Goal: Task Accomplishment & Management: Manage account settings

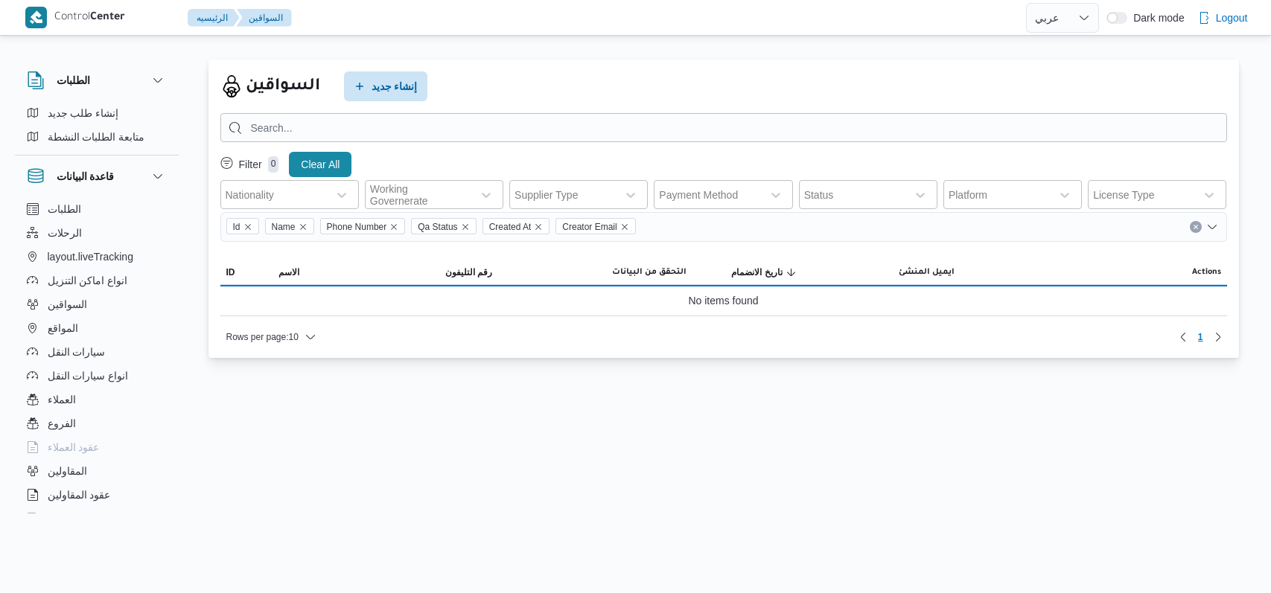
select select "ar"
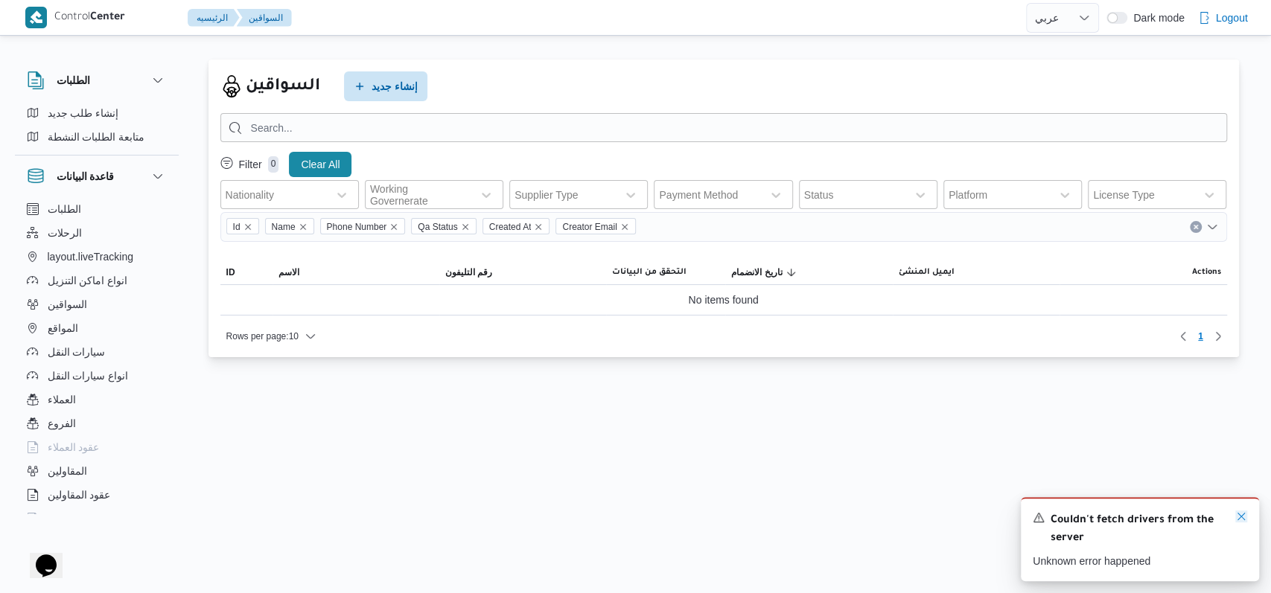
click at [1237, 521] on icon "Dismiss toast" at bounding box center [1241, 517] width 12 height 12
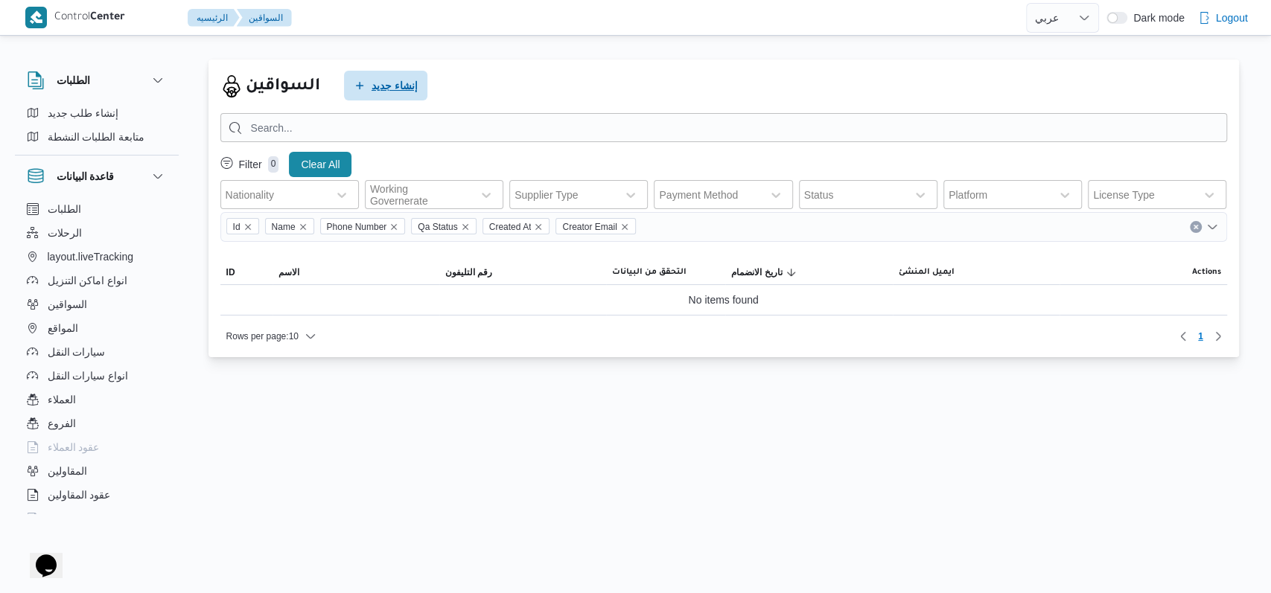
click at [399, 80] on span "إنشاء جديد" at bounding box center [394, 86] width 46 height 18
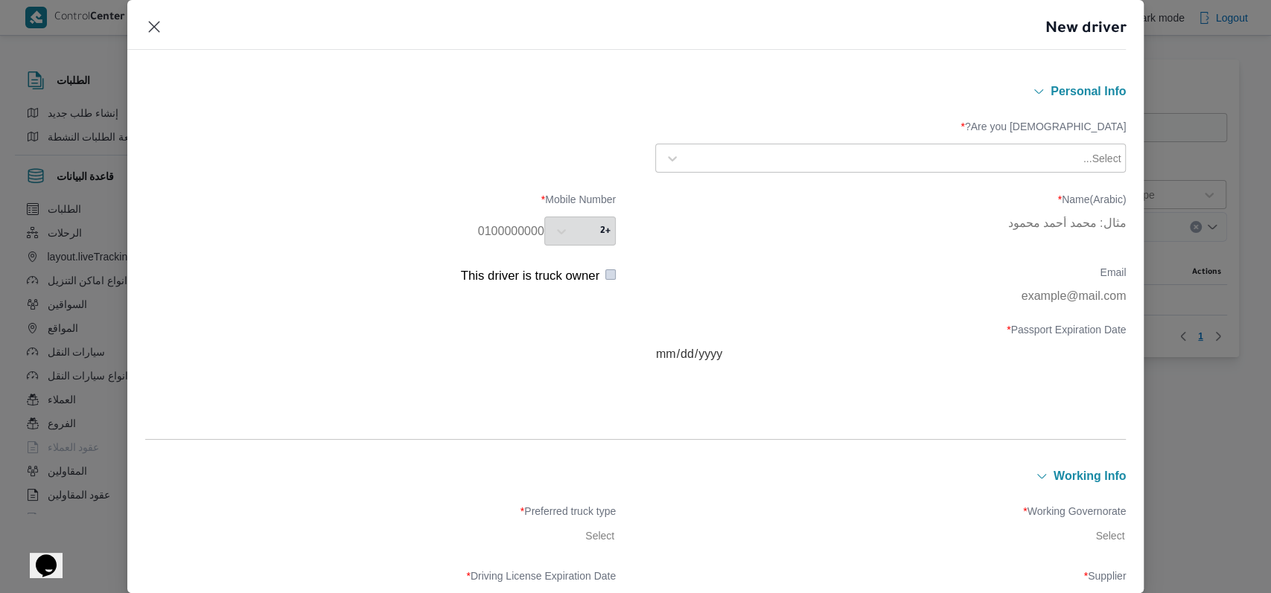
click at [773, 173] on div "Are you Egyptian? * Select..." at bounding box center [635, 146] width 981 height 67
click at [773, 163] on div at bounding box center [883, 158] width 393 height 15
click at [764, 194] on div "Egyptian" at bounding box center [890, 198] width 469 height 26
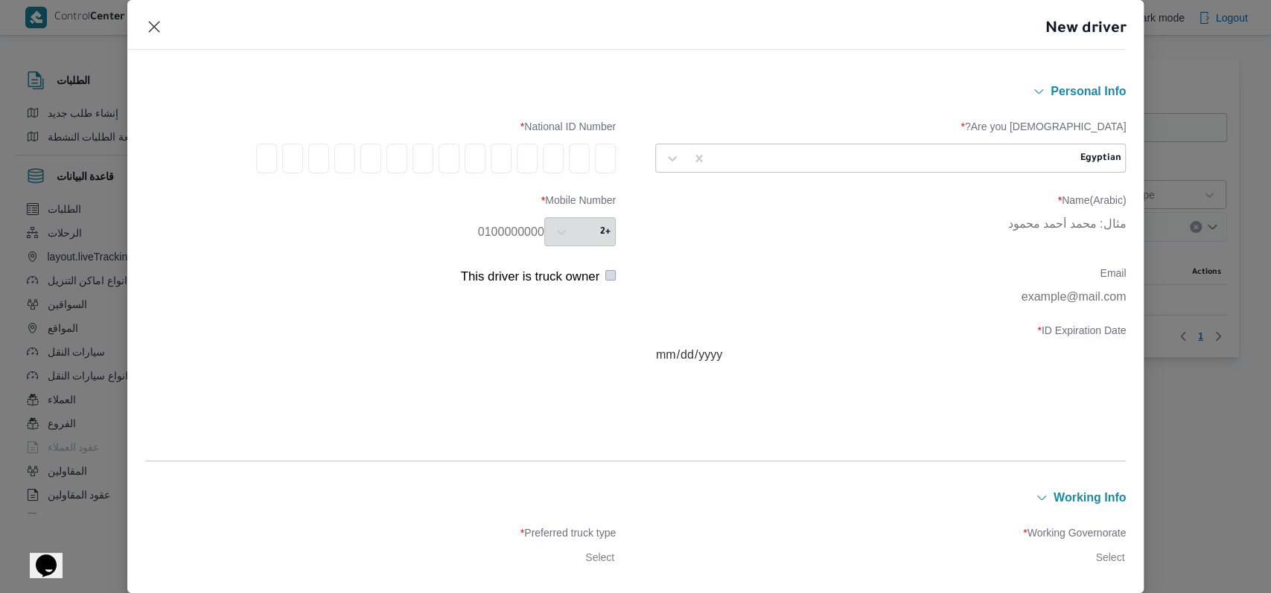
type input "2"
type input "6"
type input "8"
type input "9"
type input "0"
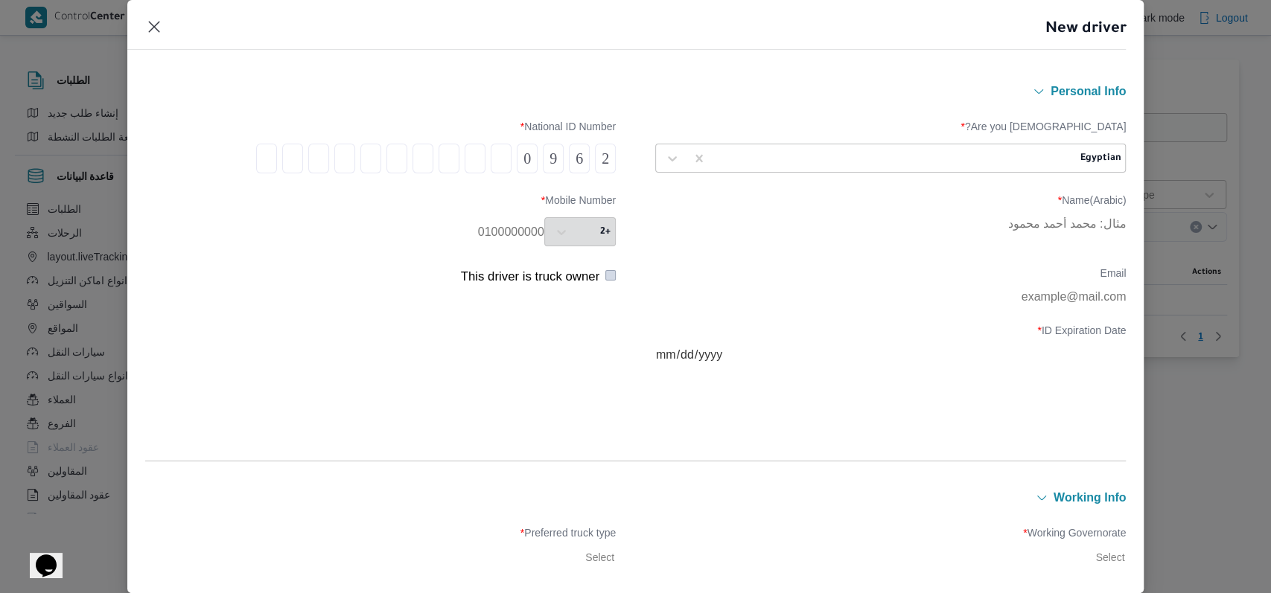
type input "1"
type input "8"
type input "1"
type input "8"
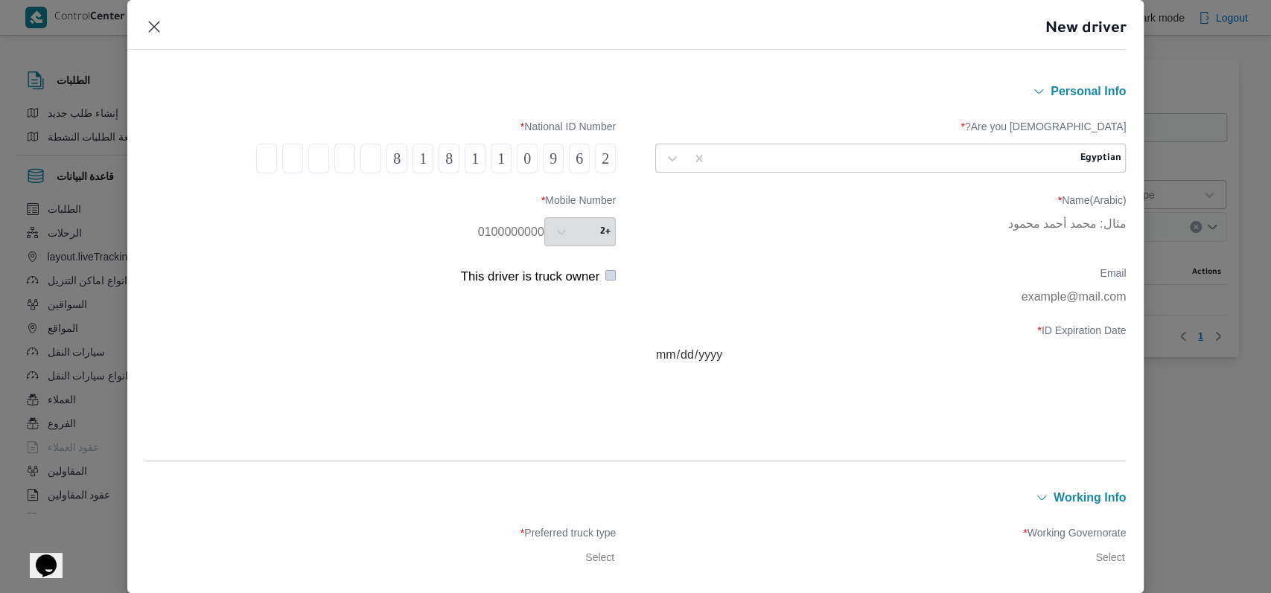
type input "0"
type input "9"
type input "1"
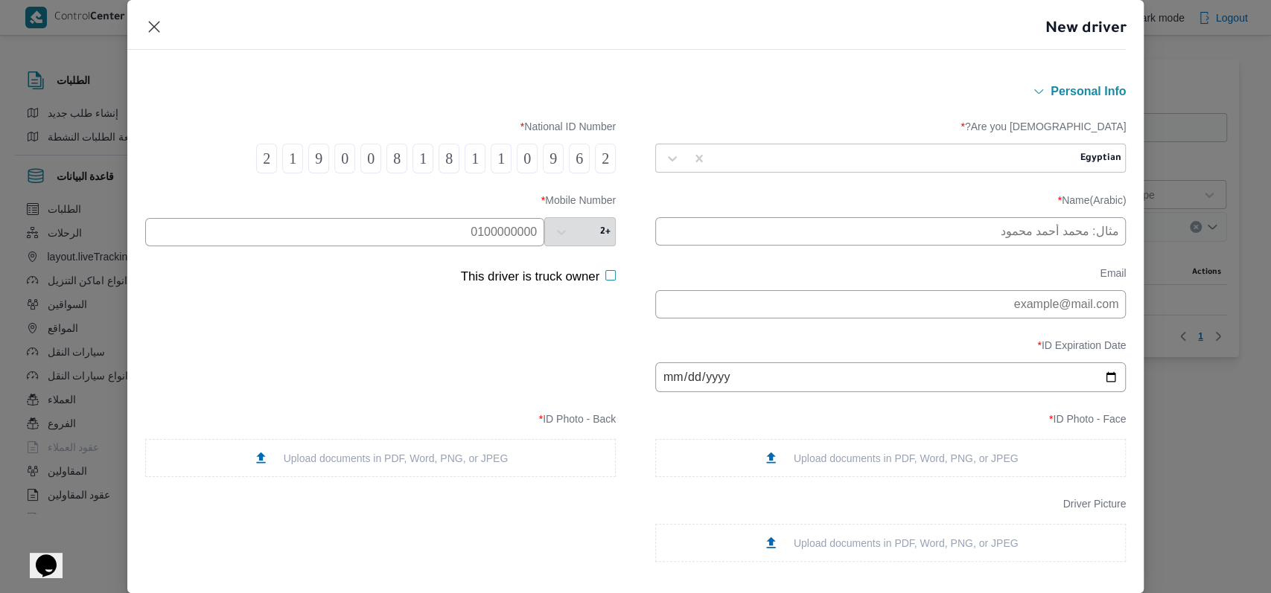
type input "2"
click at [761, 231] on input "text" at bounding box center [890, 231] width 470 height 28
paste input "01226336781"
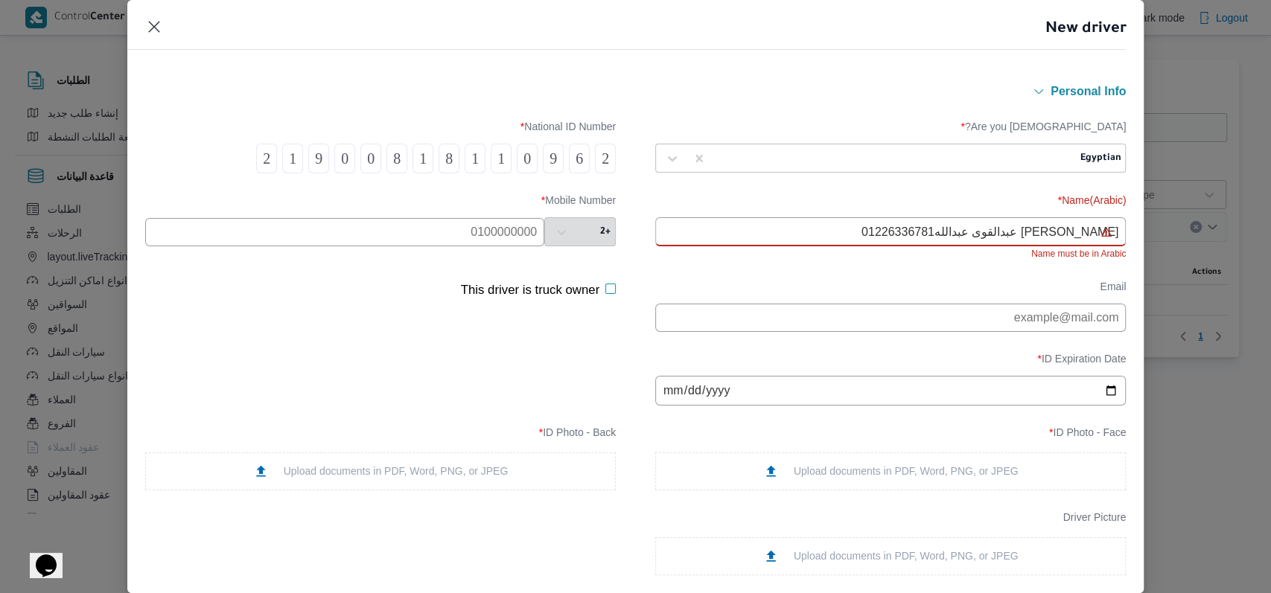
type input "محمد عبدالمنعم غانم عبدالقوى عبدالله01226336781"
click at [475, 237] on input "text" at bounding box center [344, 232] width 399 height 28
paste input "01226336781"
type input "01226336781"
click at [792, 242] on input "محمد عبدالمنعم غانم عبدالقوى عبدالله01226336781" at bounding box center [890, 231] width 470 height 29
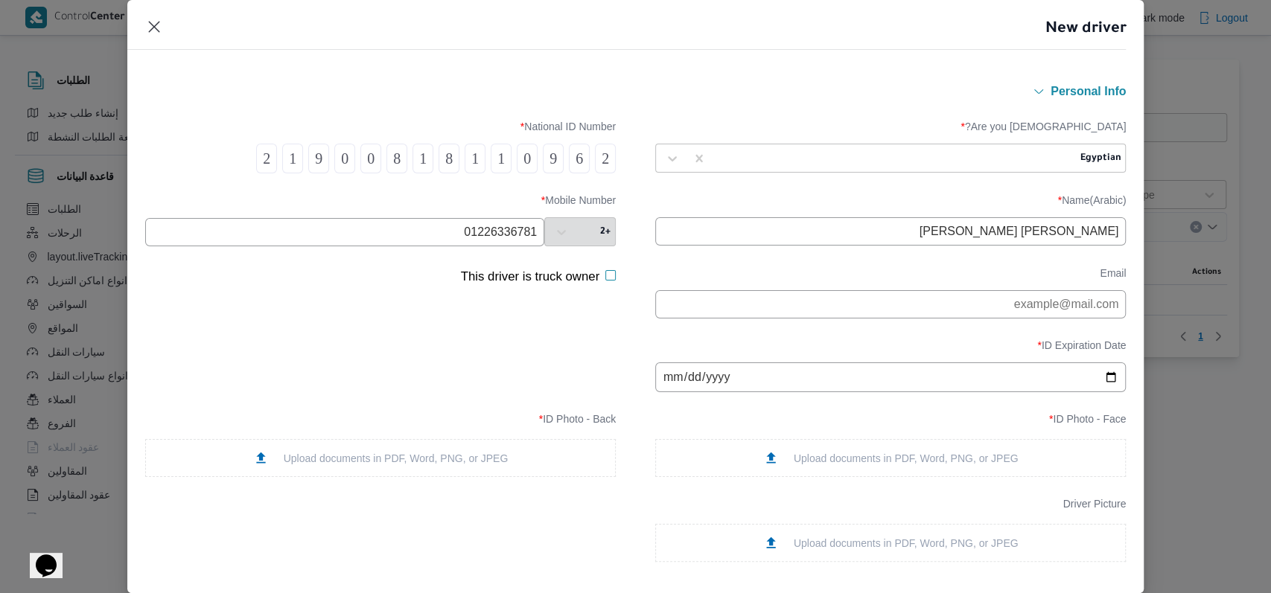
type input "محمد عبدالمنعم غانم عبدالقوى عبدالله"
click at [664, 389] on input "date" at bounding box center [890, 377] width 470 height 30
type input "0029-06-14"
click at [833, 392] on input "0026-06-14" at bounding box center [951, 377] width 350 height 30
click at [826, 400] on div "ID Expiration Date * 0026-06-14 Be noted that this id is expired." at bounding box center [635, 366] width 981 height 68
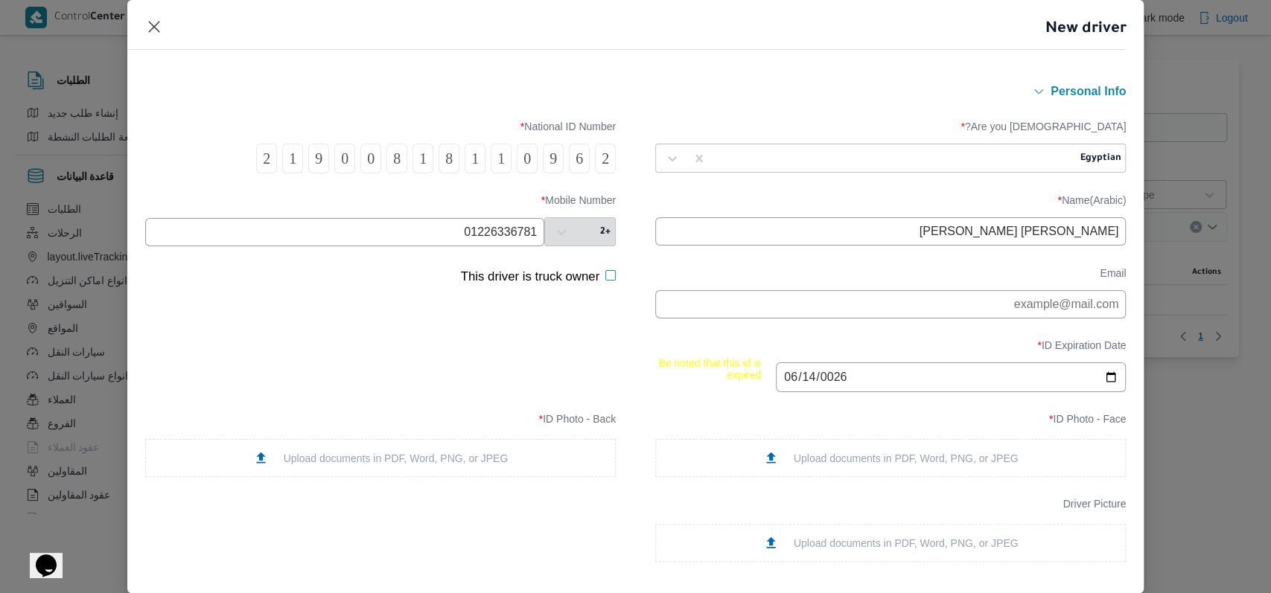
click at [837, 368] on input "0026-06-14" at bounding box center [951, 377] width 350 height 30
click at [834, 382] on input "0026-06-14" at bounding box center [951, 377] width 350 height 30
type input "2026-06-14"
click at [847, 454] on div "Upload documents in PDF, Word, PNG, or JPEG" at bounding box center [890, 458] width 470 height 38
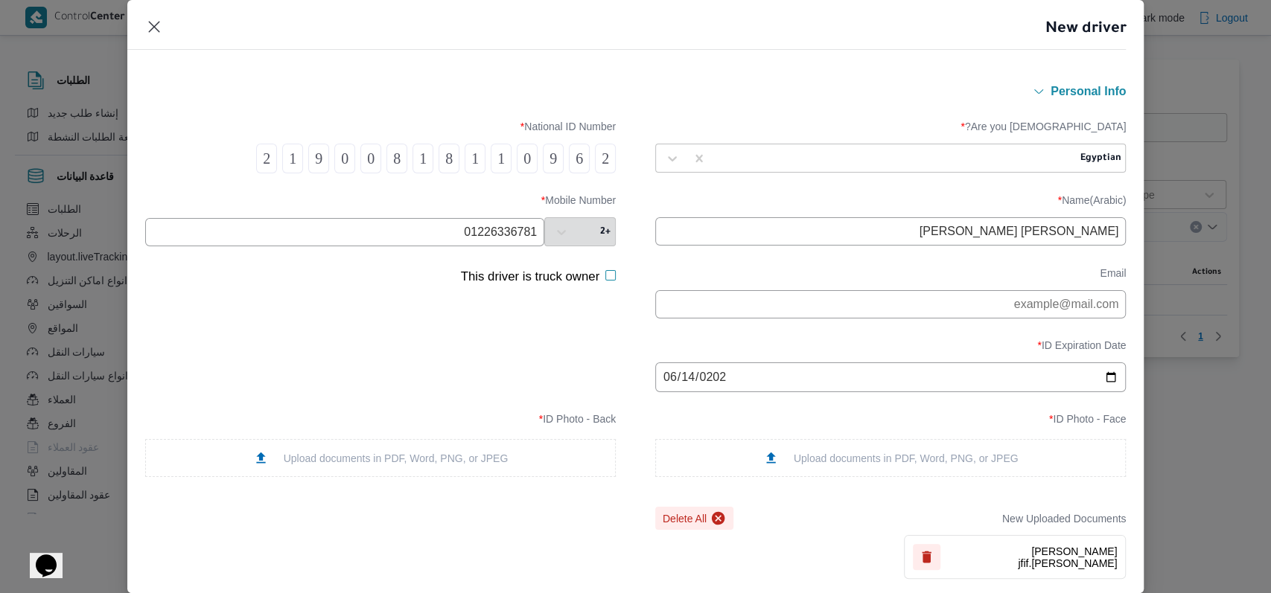
click at [395, 463] on div "Upload documents in PDF, Word, PNG, or JPEG" at bounding box center [380, 458] width 255 height 16
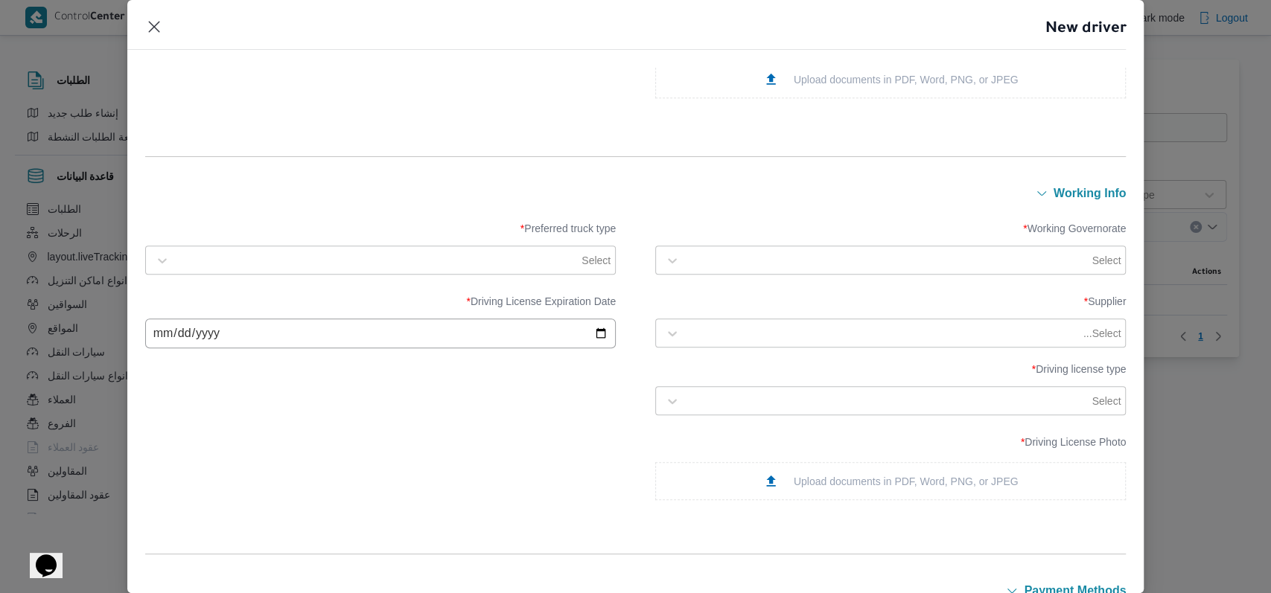
scroll to position [595, 0]
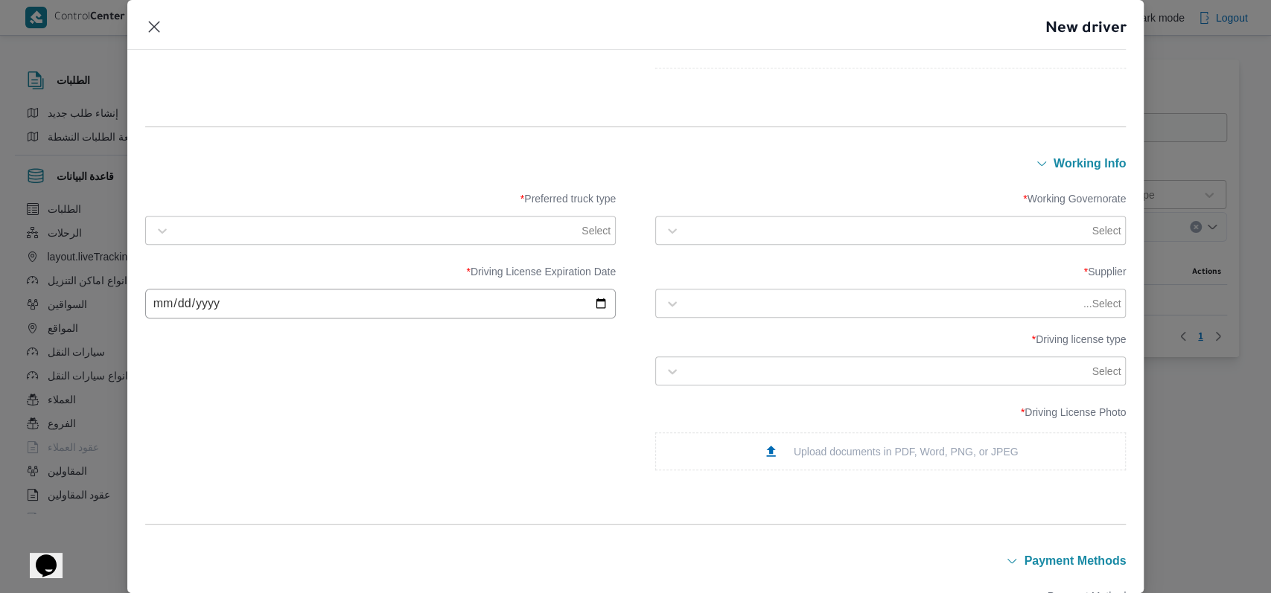
click at [782, 221] on div "Select" at bounding box center [904, 230] width 436 height 21
click at [735, 278] on label "الاسكندرية" at bounding box center [703, 272] width 64 height 18
click at [525, 226] on div at bounding box center [393, 230] width 433 height 15
click at [226, 319] on div "Jumbo" at bounding box center [380, 319] width 439 height 18
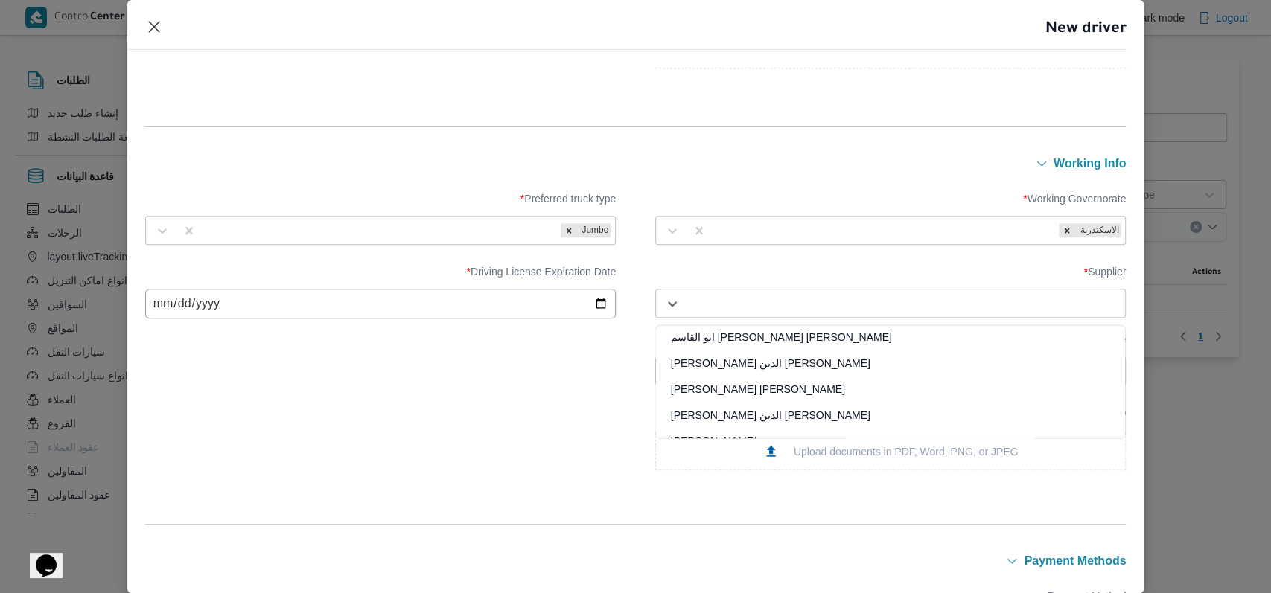
click at [759, 294] on div "Select..." at bounding box center [904, 303] width 436 height 21
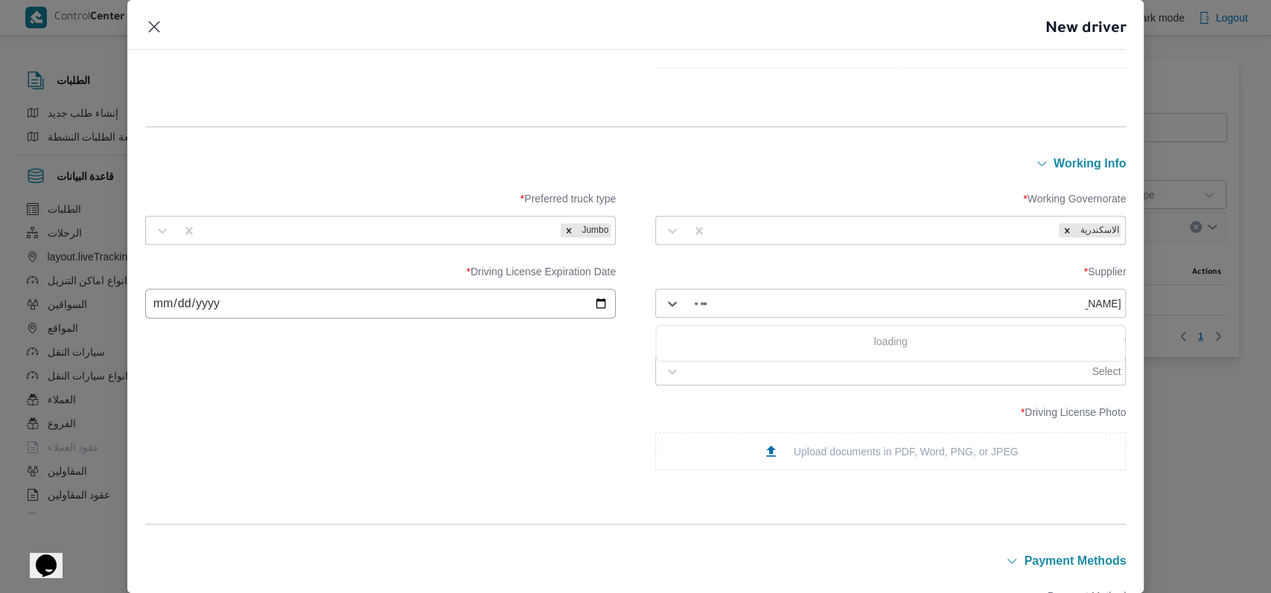
type input "فتحى حسن"
click at [755, 362] on div "فتحى حسن جلال ابو الحسن شركه تربو" at bounding box center [890, 369] width 469 height 26
click at [175, 304] on input "date" at bounding box center [380, 304] width 470 height 30
type input "2026-06-14"
click at [764, 376] on div at bounding box center [888, 371] width 402 height 15
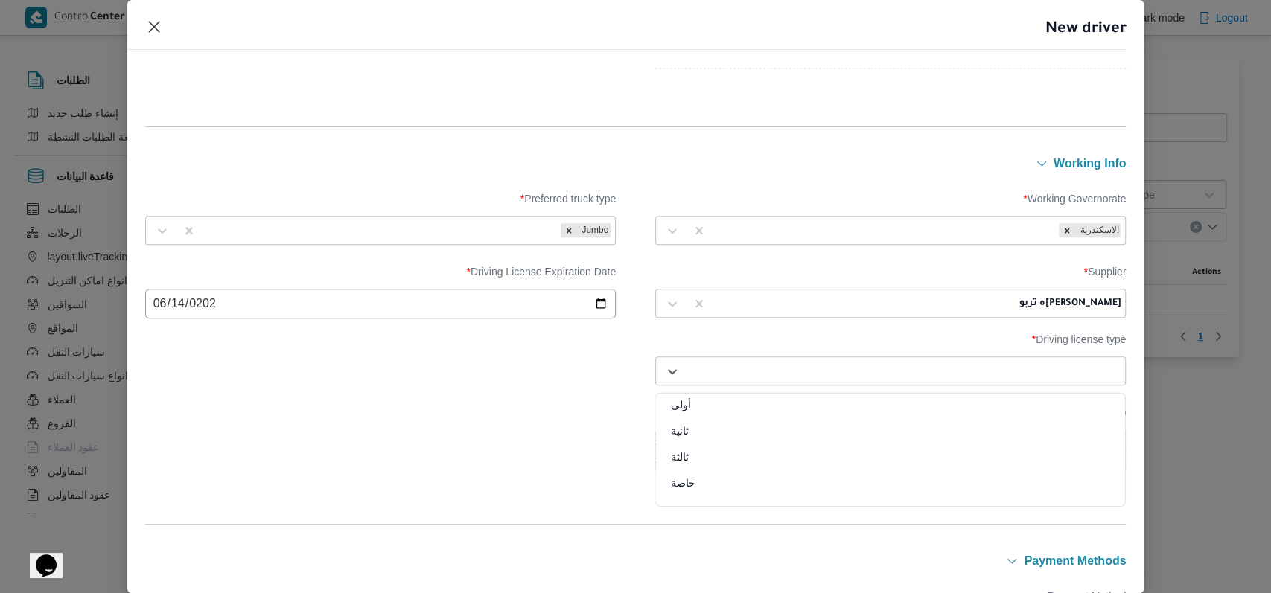
click at [715, 406] on div "أولى" at bounding box center [890, 410] width 469 height 26
click at [777, 445] on div "Upload documents in PDF, Word, PNG, or JPEG" at bounding box center [890, 452] width 255 height 16
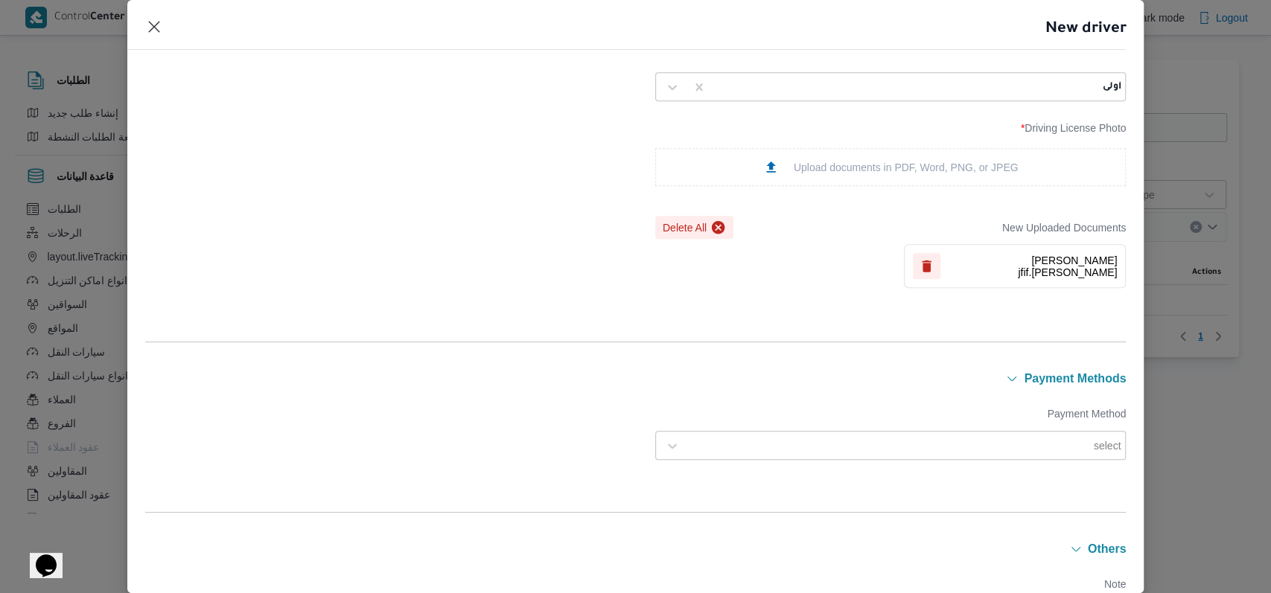
scroll to position [1074, 0]
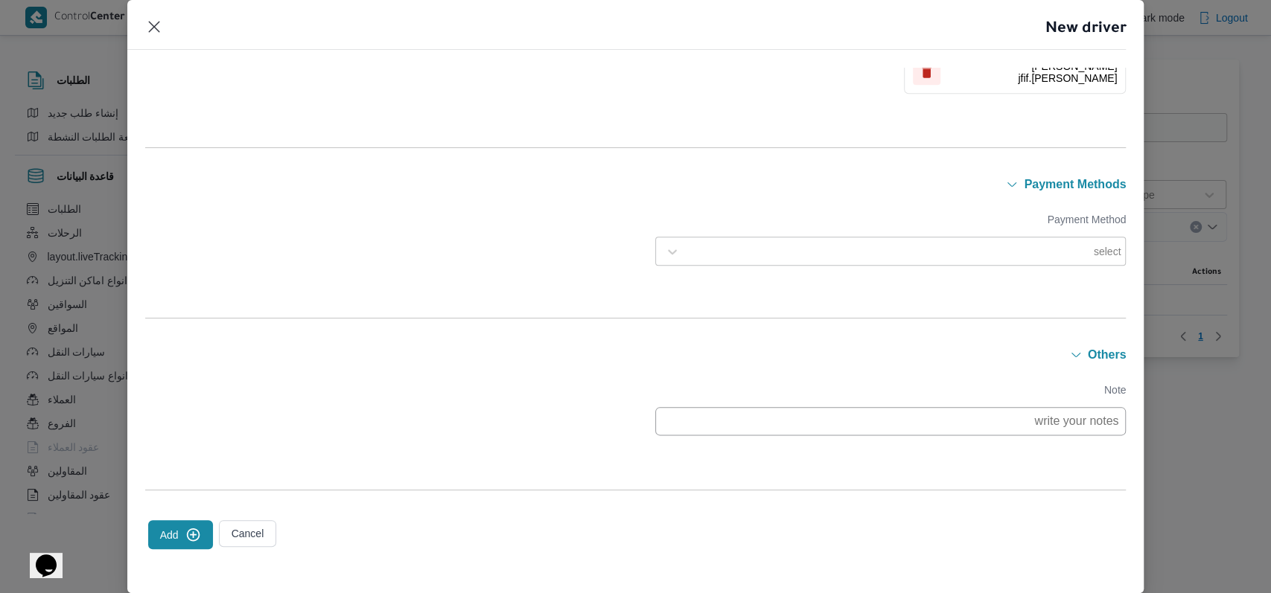
click at [173, 531] on button "Add" at bounding box center [180, 534] width 65 height 29
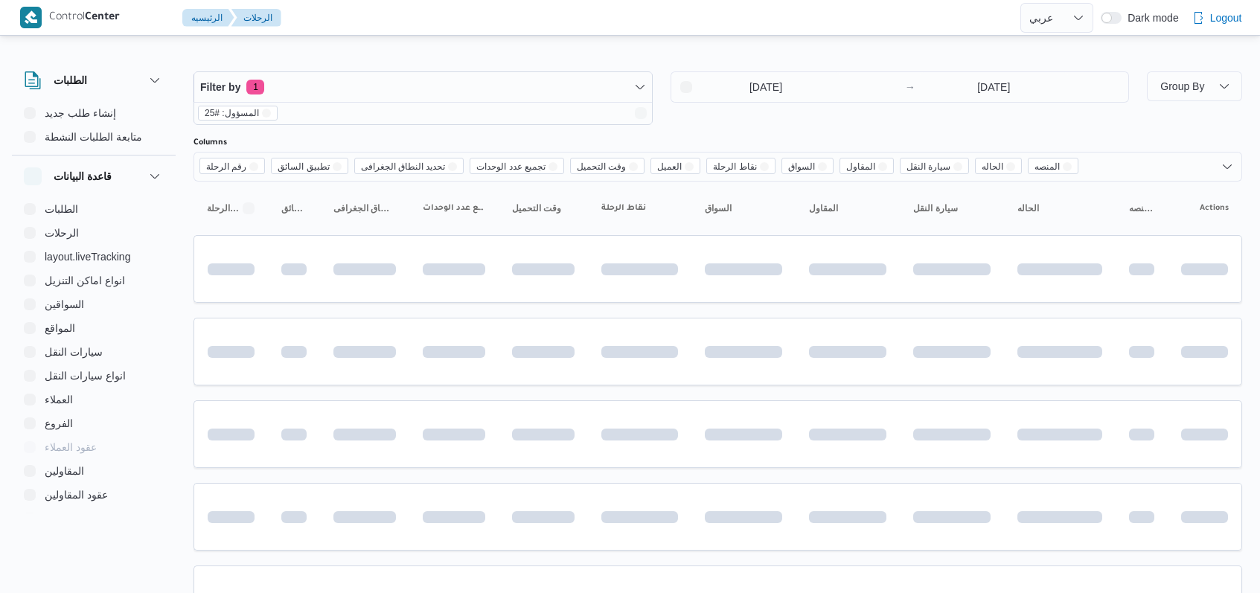
select select "ar"
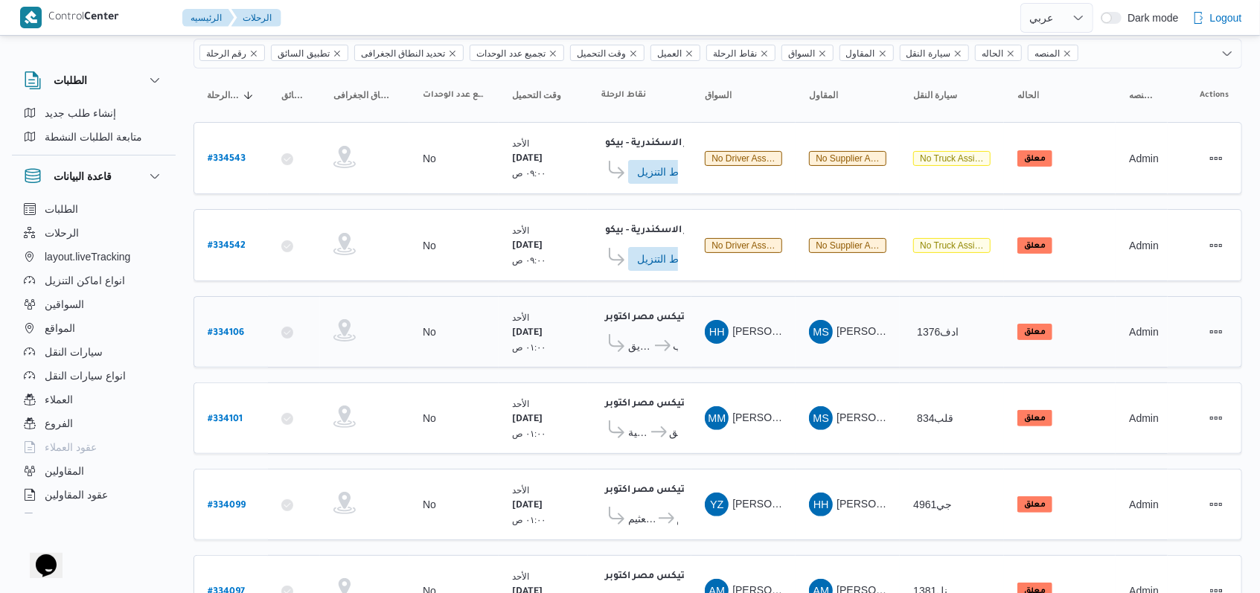
scroll to position [182, 0]
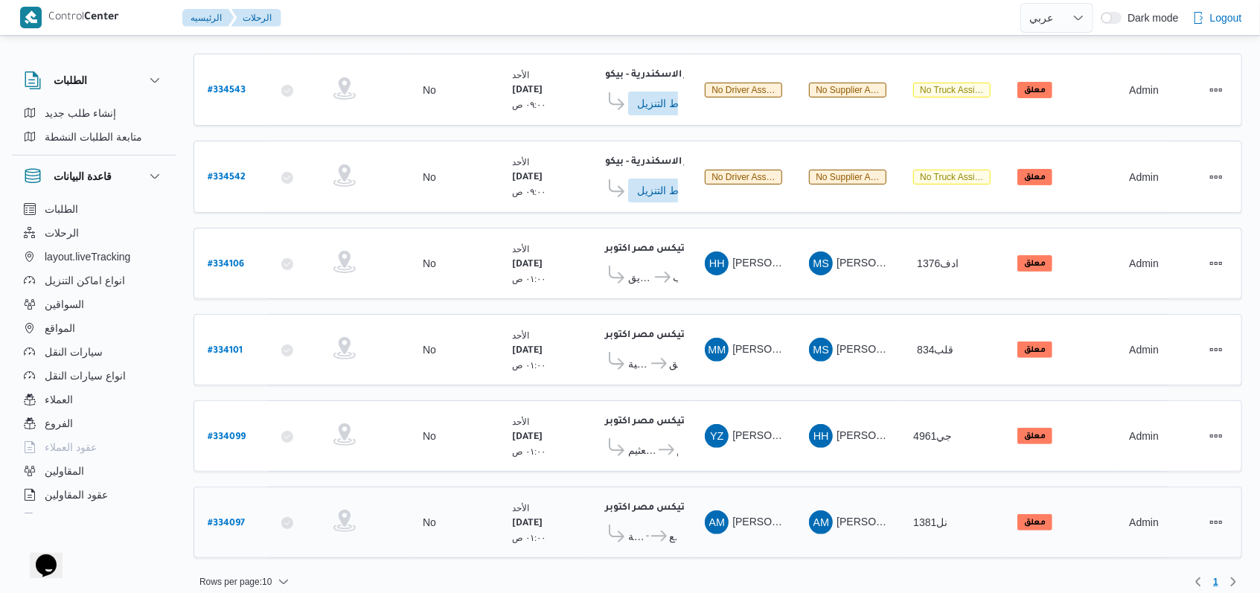
click at [240, 519] on b "# 334097" at bounding box center [226, 524] width 37 height 10
select select "ar"
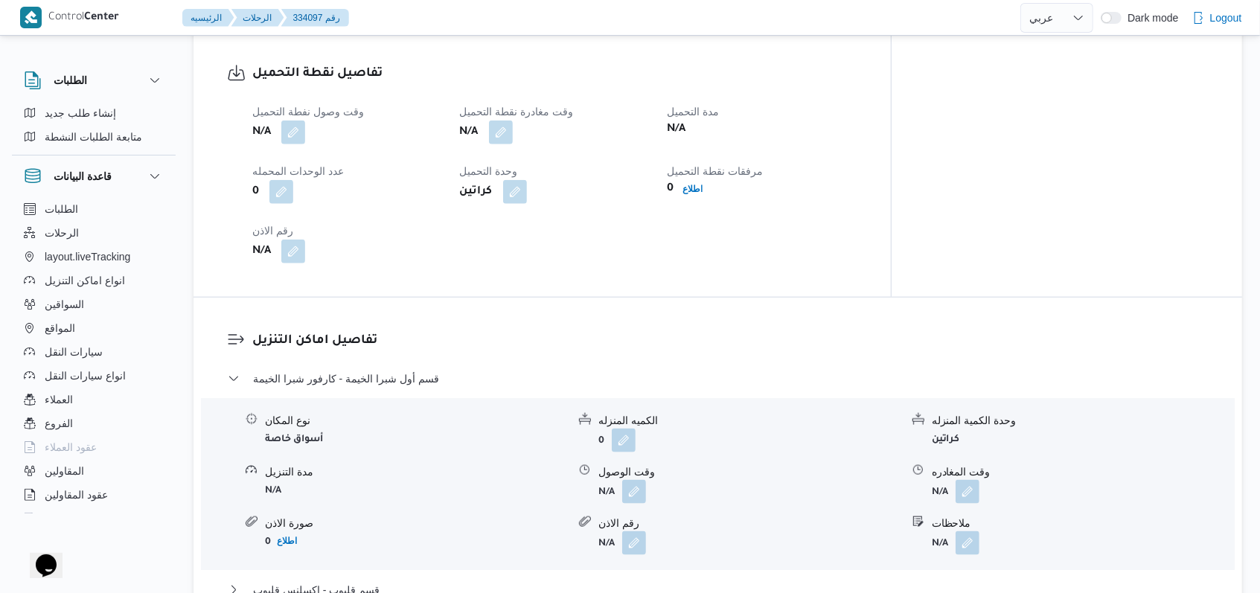
scroll to position [992, 0]
click at [435, 383] on button "قسم أول شبرا الخيمة - كارفور شبرا الخيمة" at bounding box center [718, 377] width 981 height 18
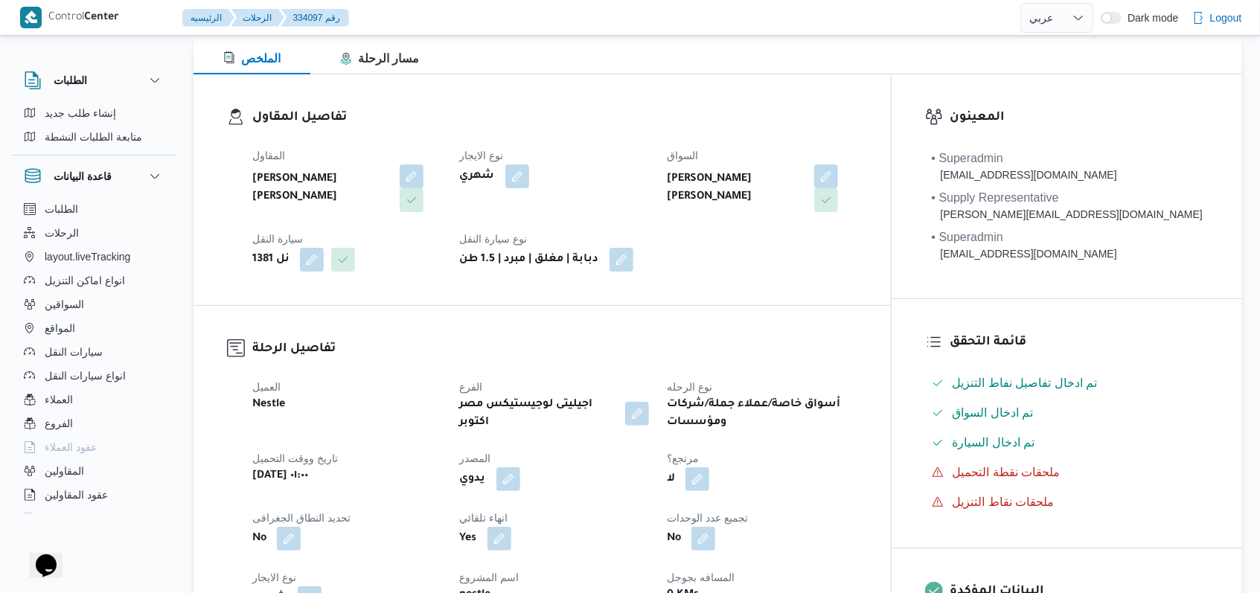
scroll to position [0, 0]
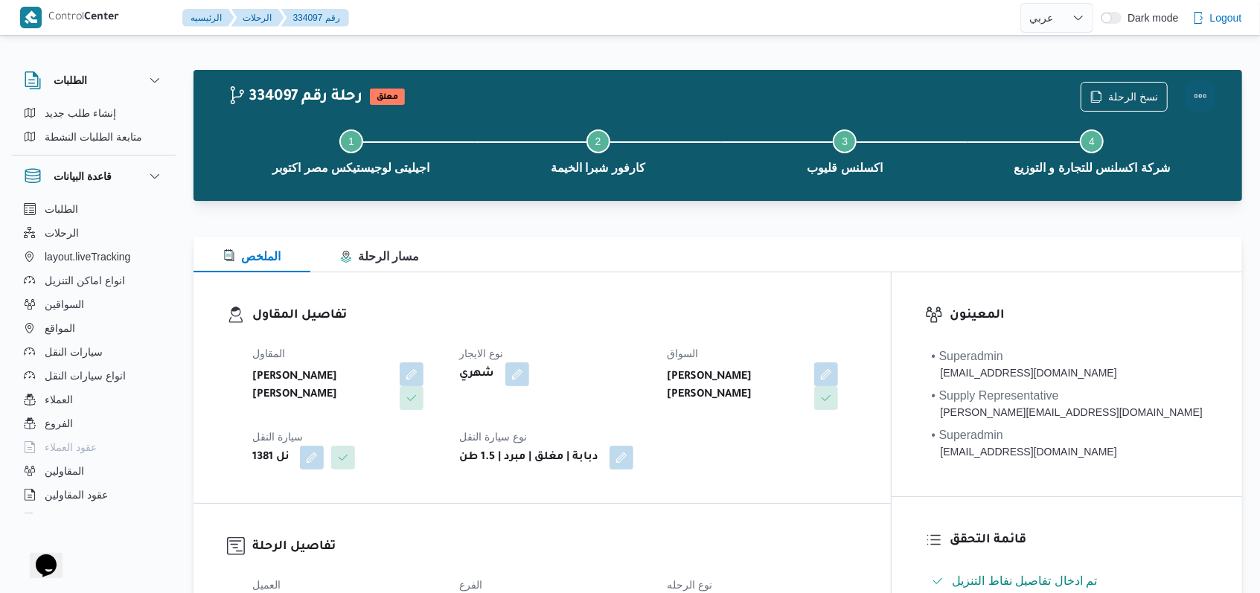
click at [1212, 97] on button "Actions" at bounding box center [1201, 96] width 30 height 30
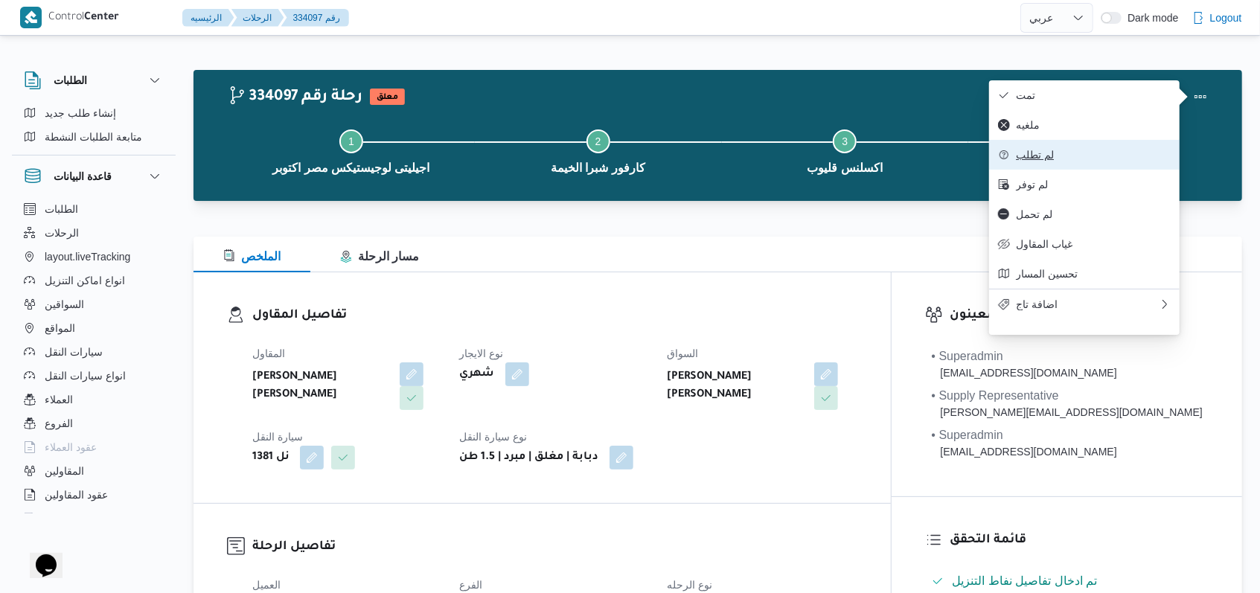
click at [1058, 156] on span "لم تطلب" at bounding box center [1093, 155] width 155 height 12
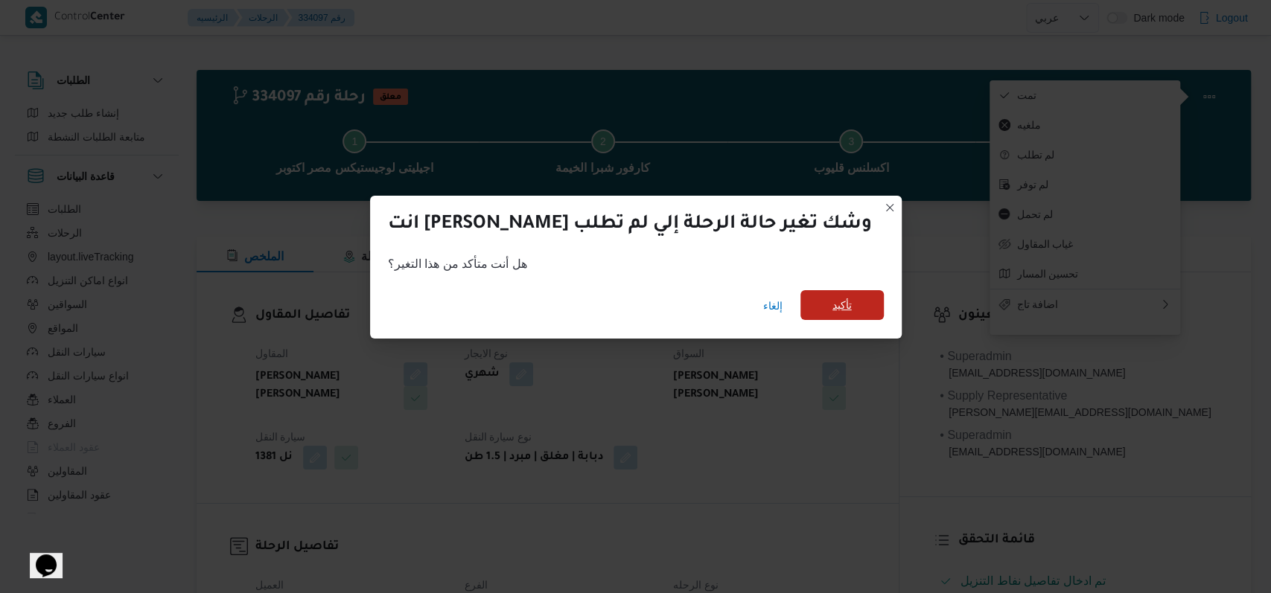
click at [832, 303] on span "تأكيد" at bounding box center [841, 305] width 19 height 18
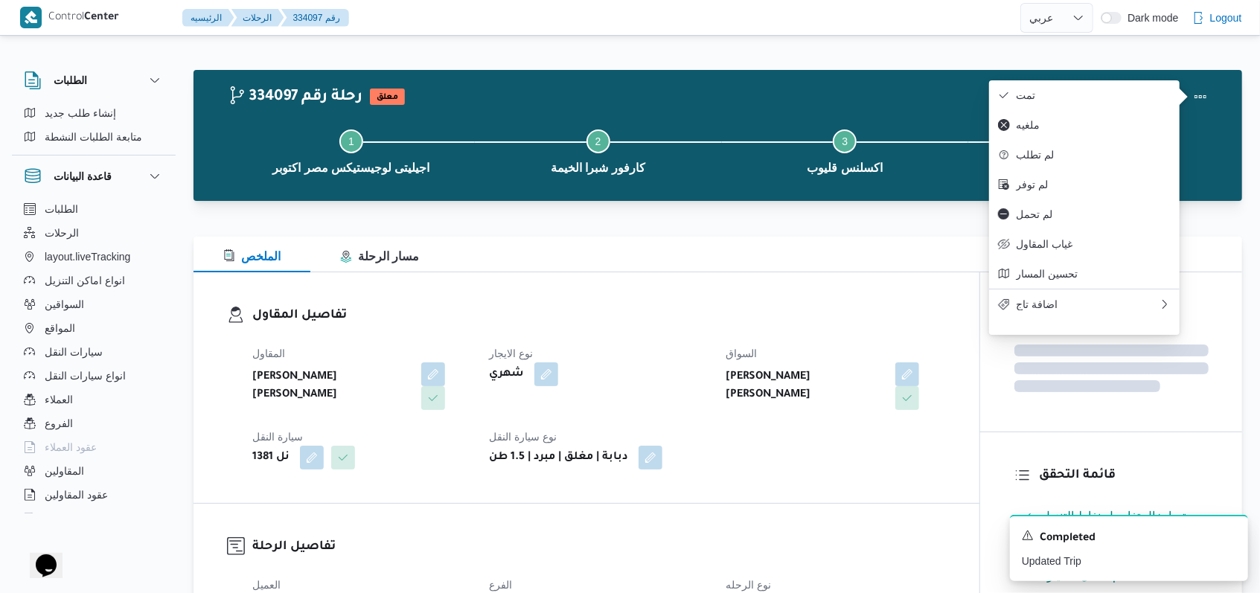
click at [654, 368] on div "شهري" at bounding box center [599, 374] width 222 height 27
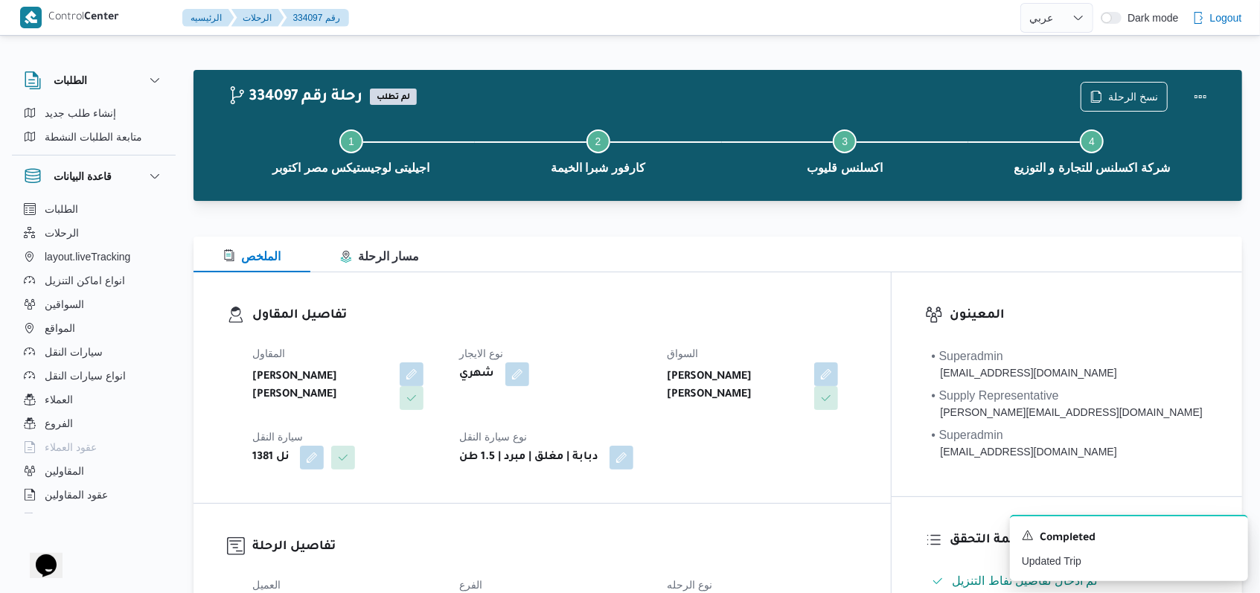
click at [822, 316] on h3 "تفاصيل المقاول" at bounding box center [554, 316] width 605 height 20
select select "ar"
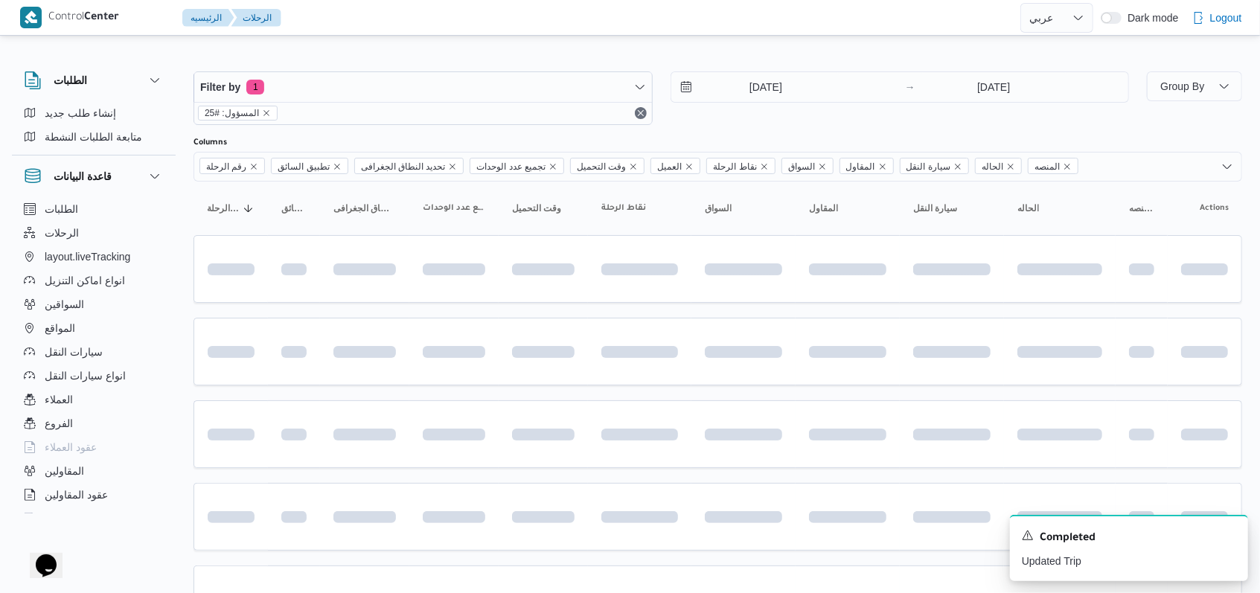
scroll to position [170, 0]
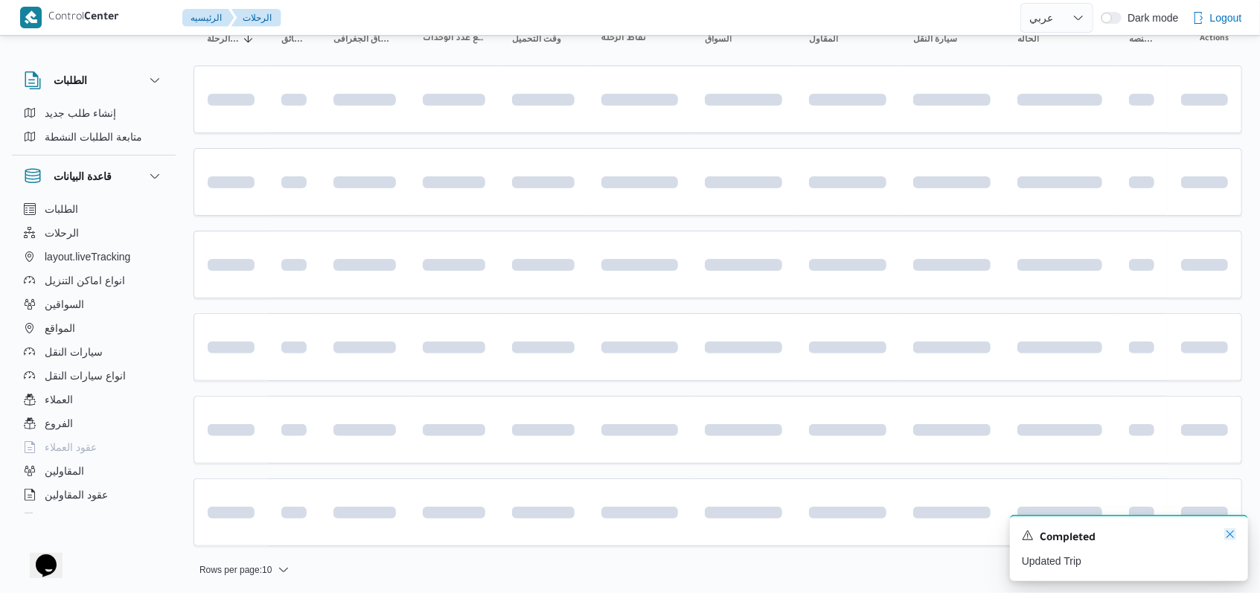
click at [1235, 537] on icon "Dismiss toast" at bounding box center [1230, 534] width 12 height 12
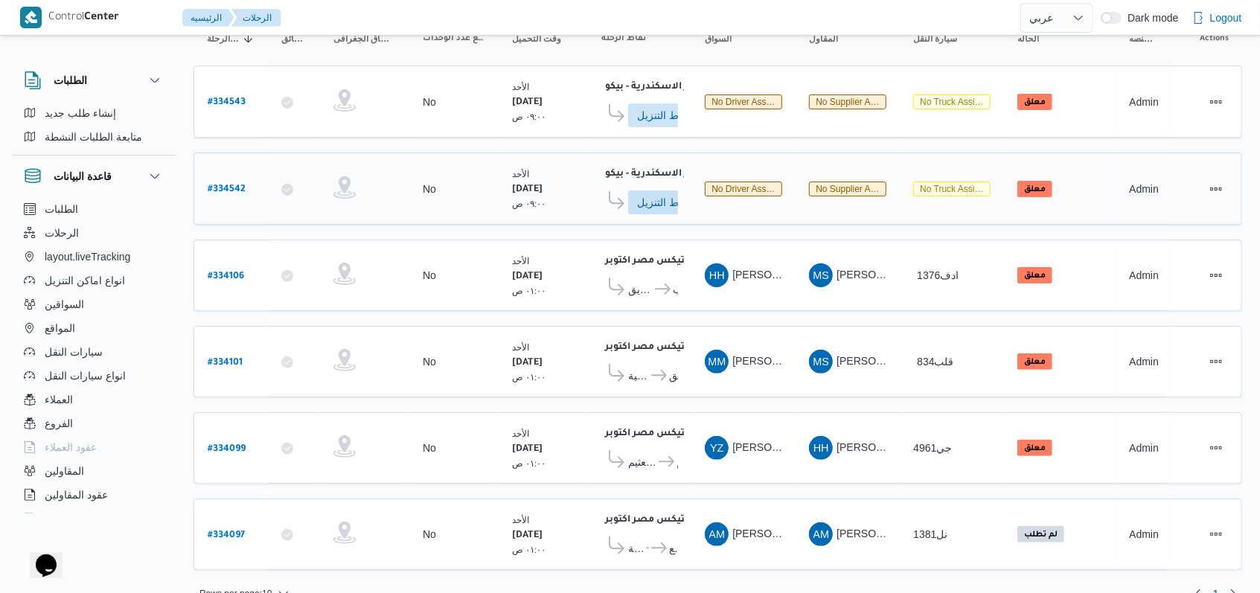
click at [233, 185] on b "# 334542" at bounding box center [227, 190] width 38 height 10
select select "ar"
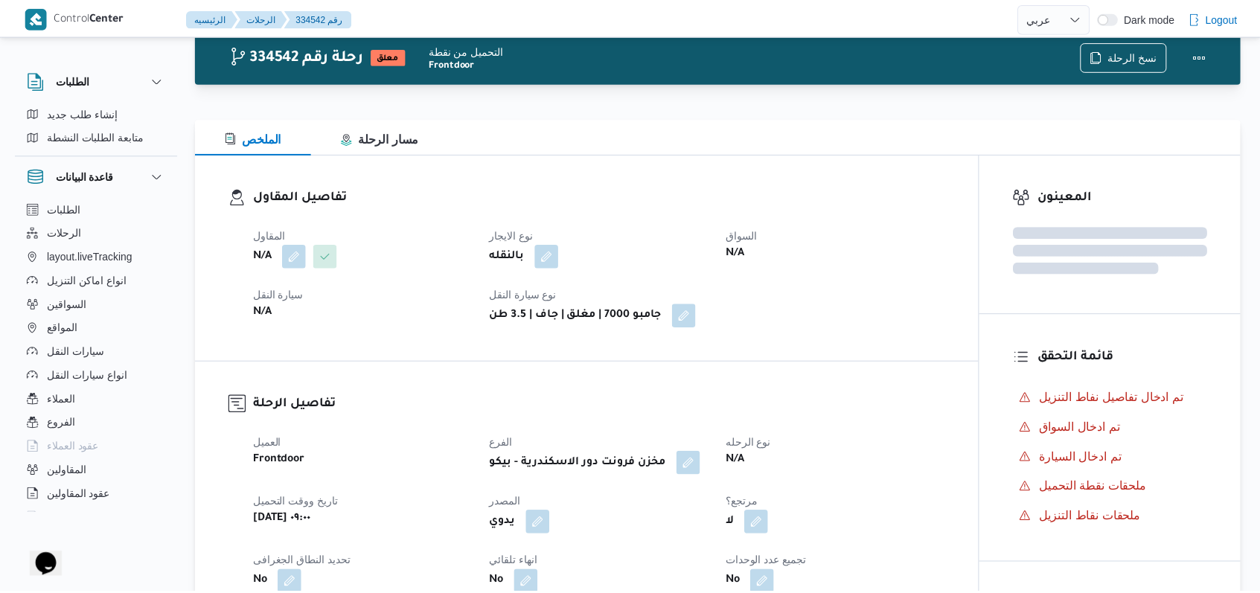
scroll to position [170, 0]
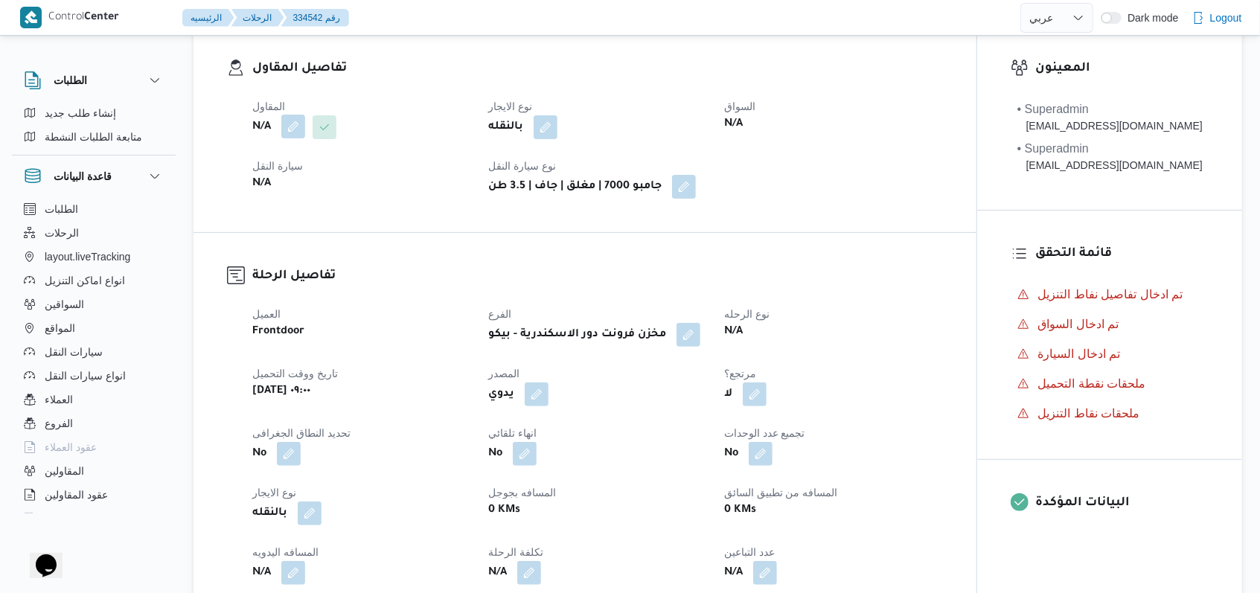
click at [287, 126] on button "button" at bounding box center [293, 127] width 24 height 24
click at [287, 176] on div "Search" at bounding box center [264, 187] width 112 height 30
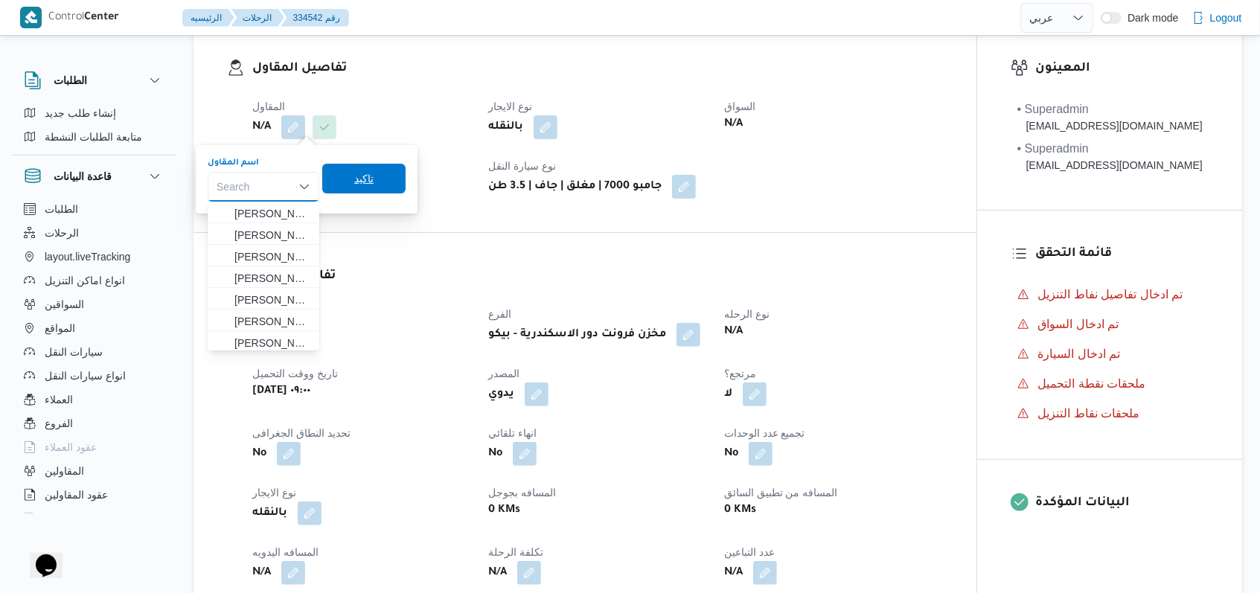
type input "l"
type input "t"
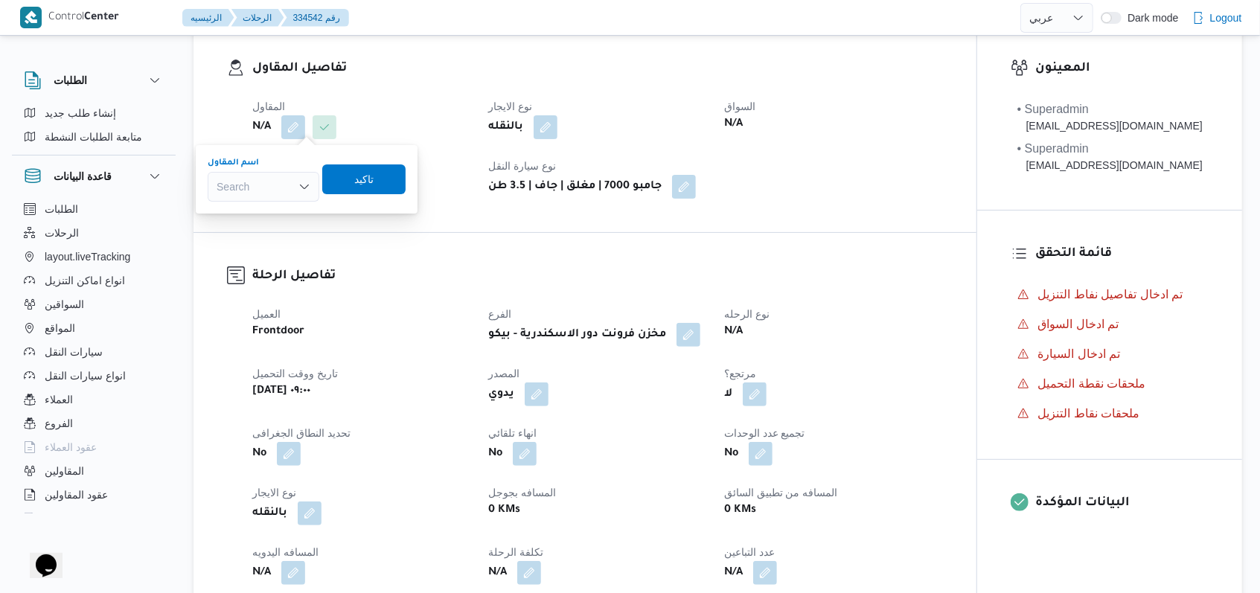
scroll to position [0, 0]
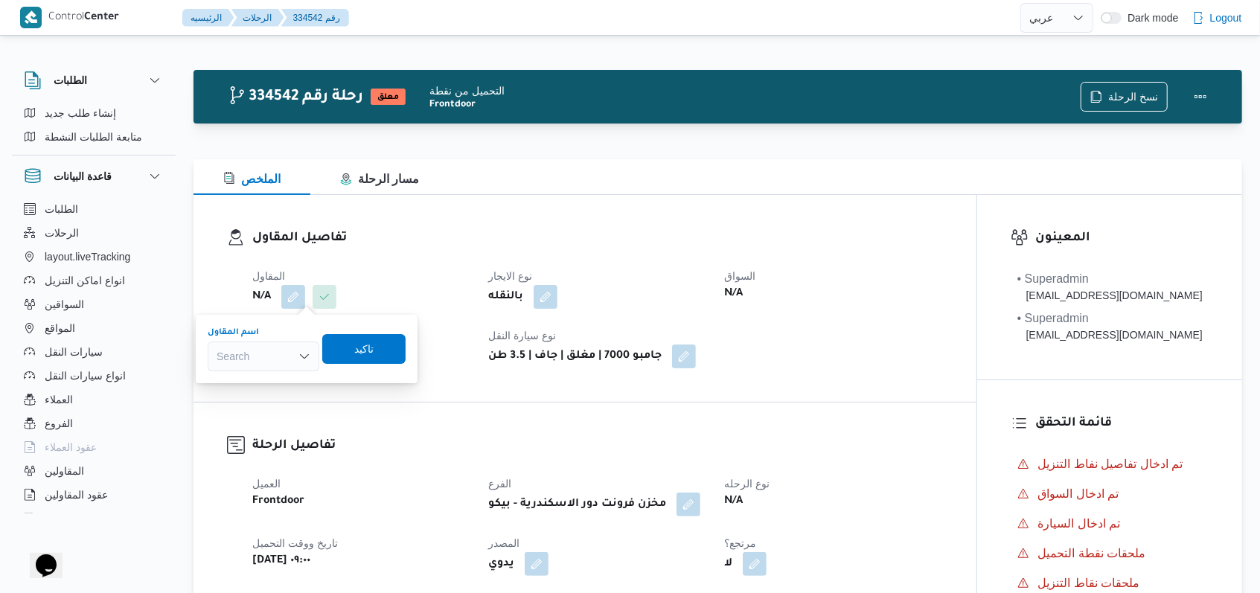
select select "ar"
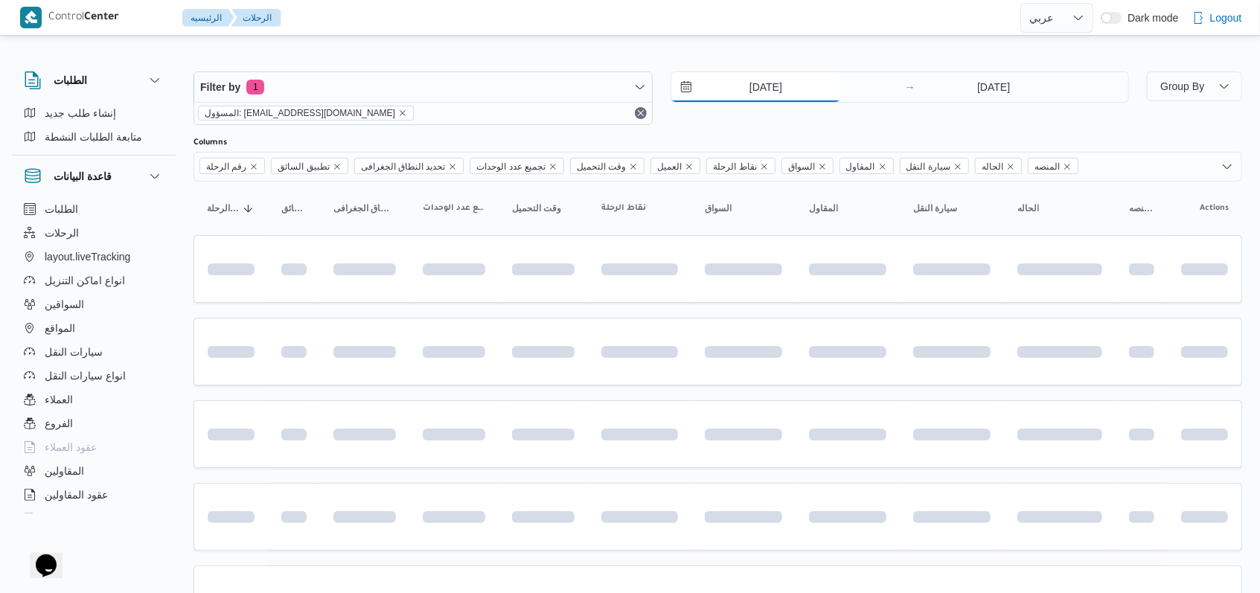
click at [761, 92] on input "[DATE]" at bounding box center [755, 87] width 169 height 30
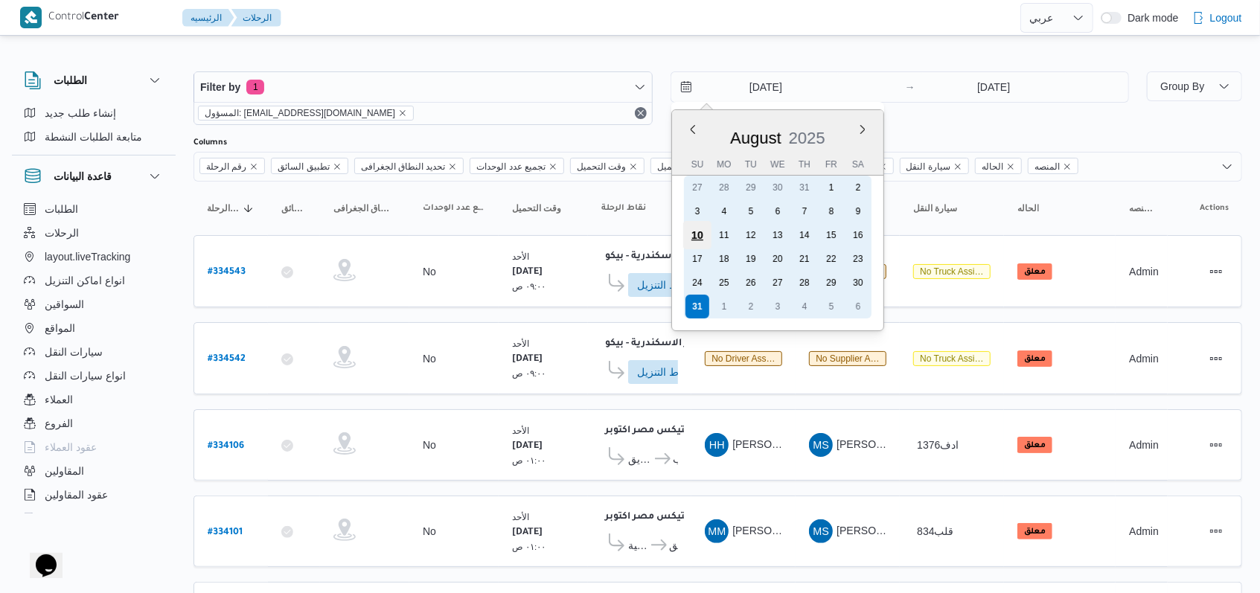
click at [698, 228] on div "10" at bounding box center [697, 235] width 28 height 28
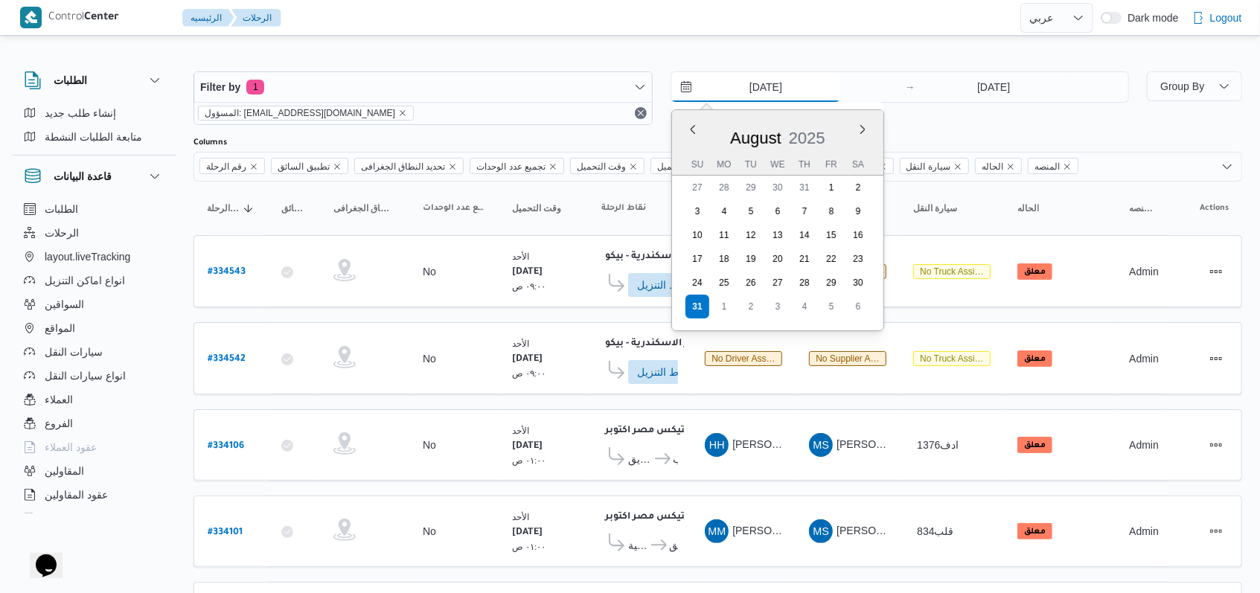
type input "10/8/2025"
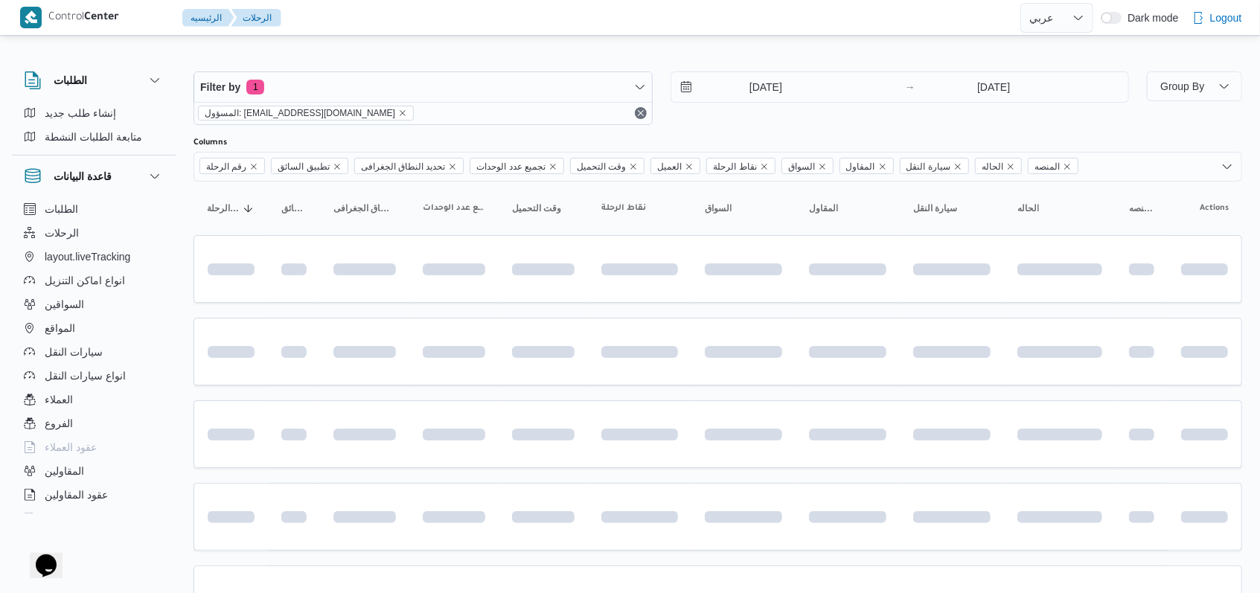
click at [976, 67] on div "Filter by 1 المسؤول: mostafa.elrouby@illa.com.eg 10/8/2025 → 31/8/2025" at bounding box center [661, 98] width 953 height 71
click at [980, 81] on input "[DATE]" at bounding box center [994, 87] width 148 height 30
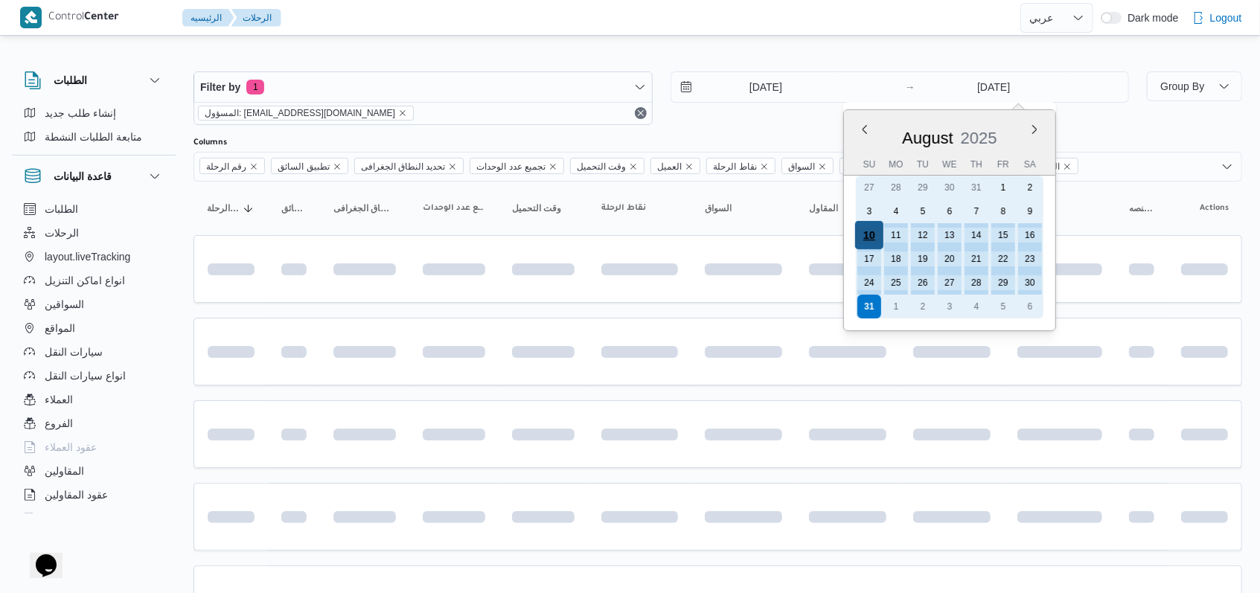
click at [875, 236] on div "10" at bounding box center [869, 235] width 28 height 28
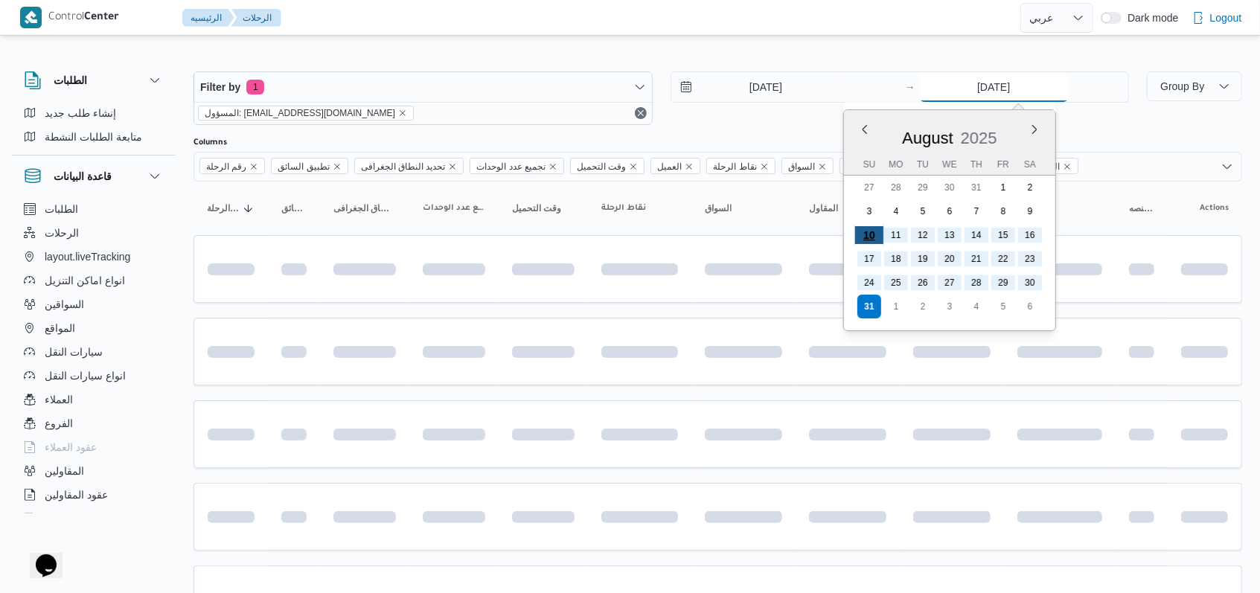
type input "10/8/2025"
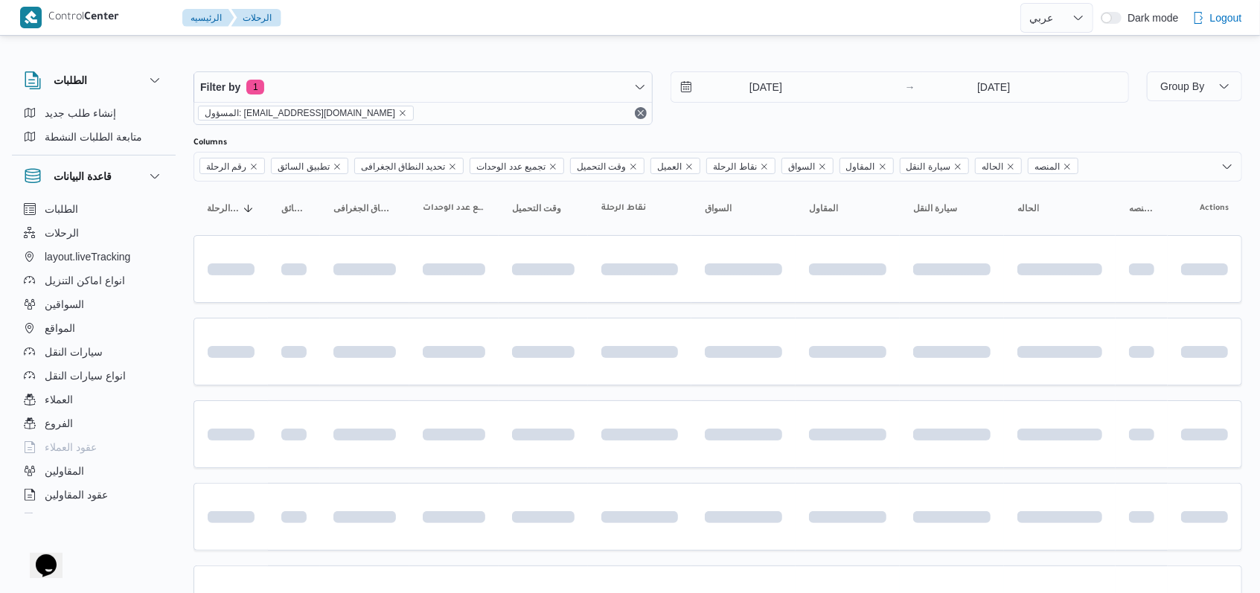
click at [802, 138] on div "Columns" at bounding box center [718, 143] width 1049 height 12
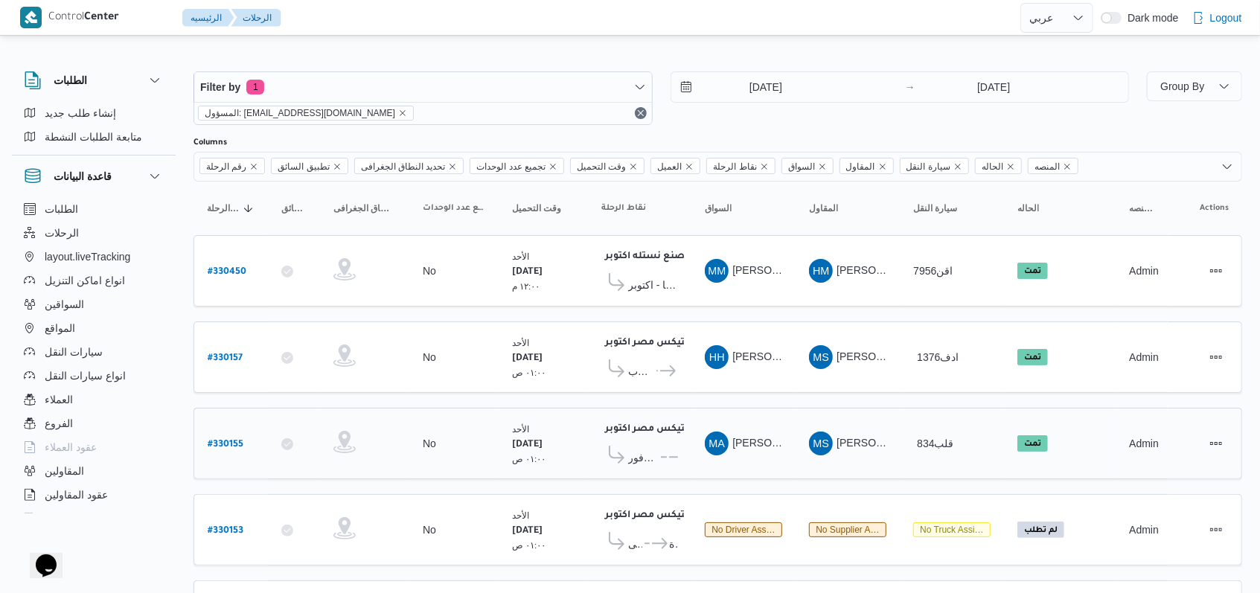
scroll to position [95, 0]
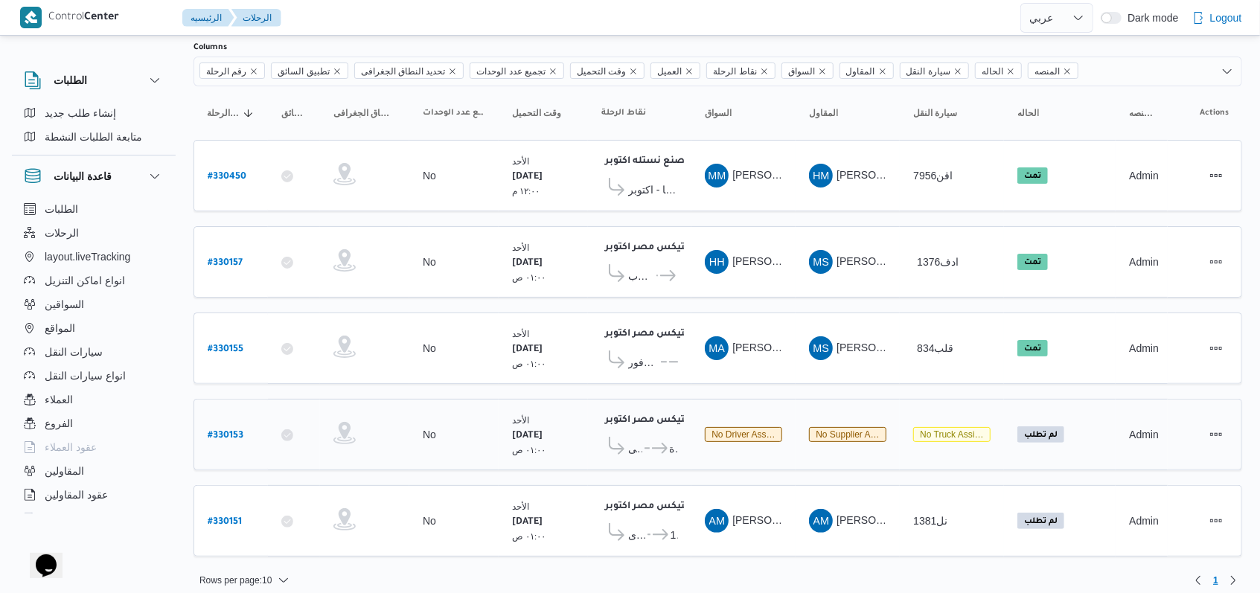
click at [228, 431] on b "# 330153" at bounding box center [226, 436] width 36 height 10
select select "ar"
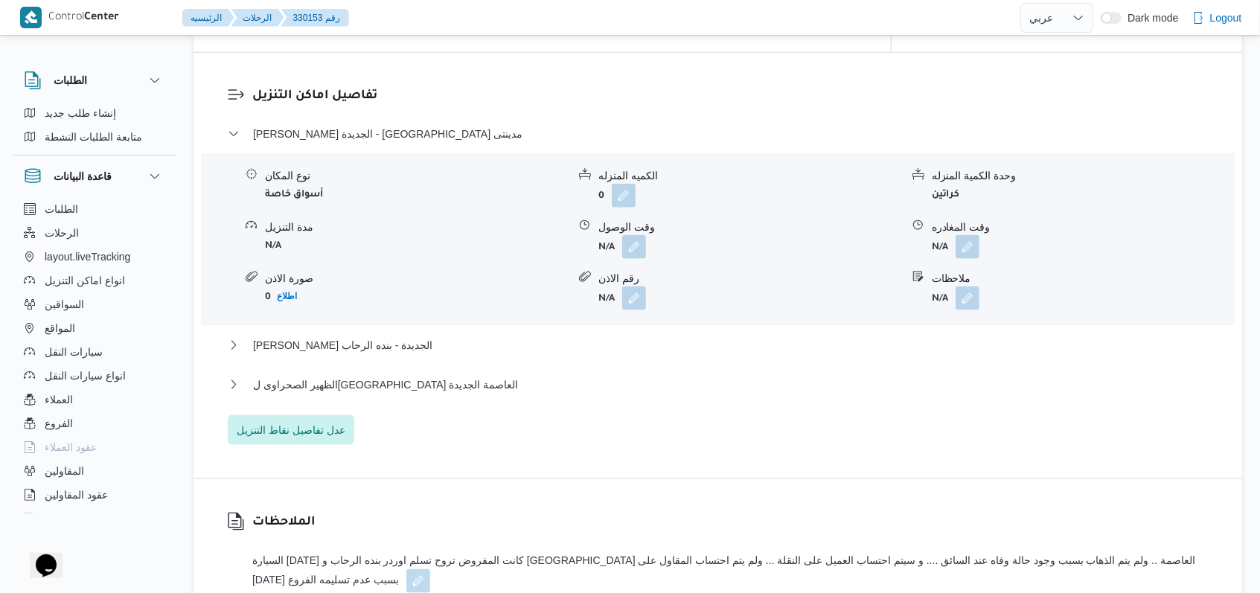
scroll to position [1091, 0]
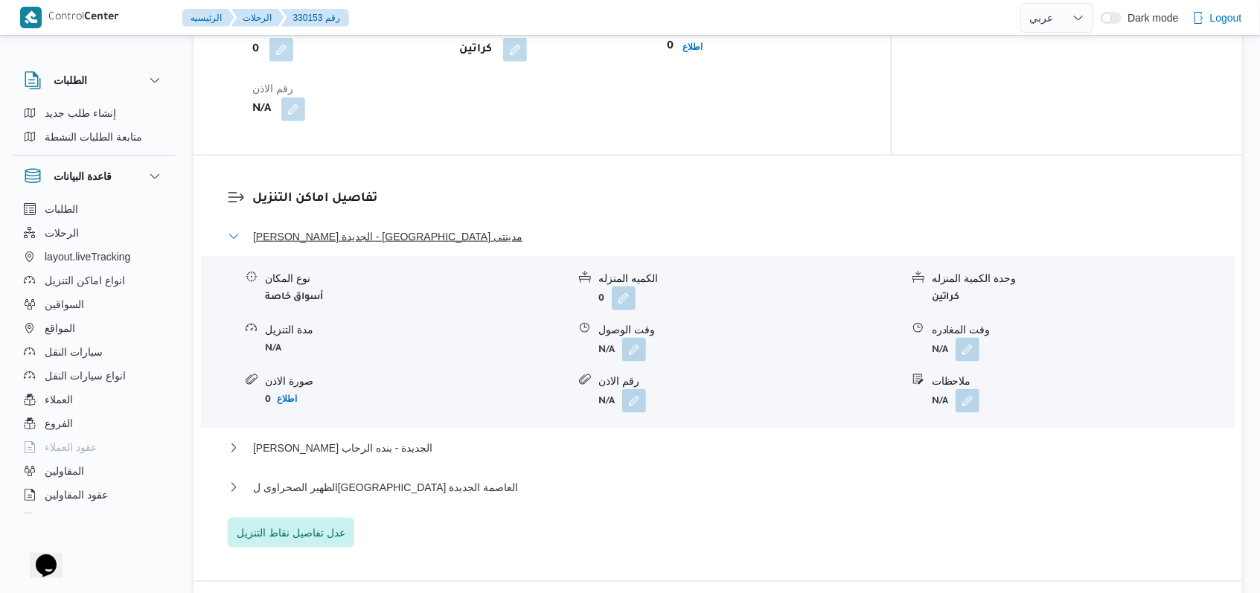
click at [362, 241] on span "ثانى القاهرة الجديدة - كارفور مدينتى" at bounding box center [387, 237] width 269 height 18
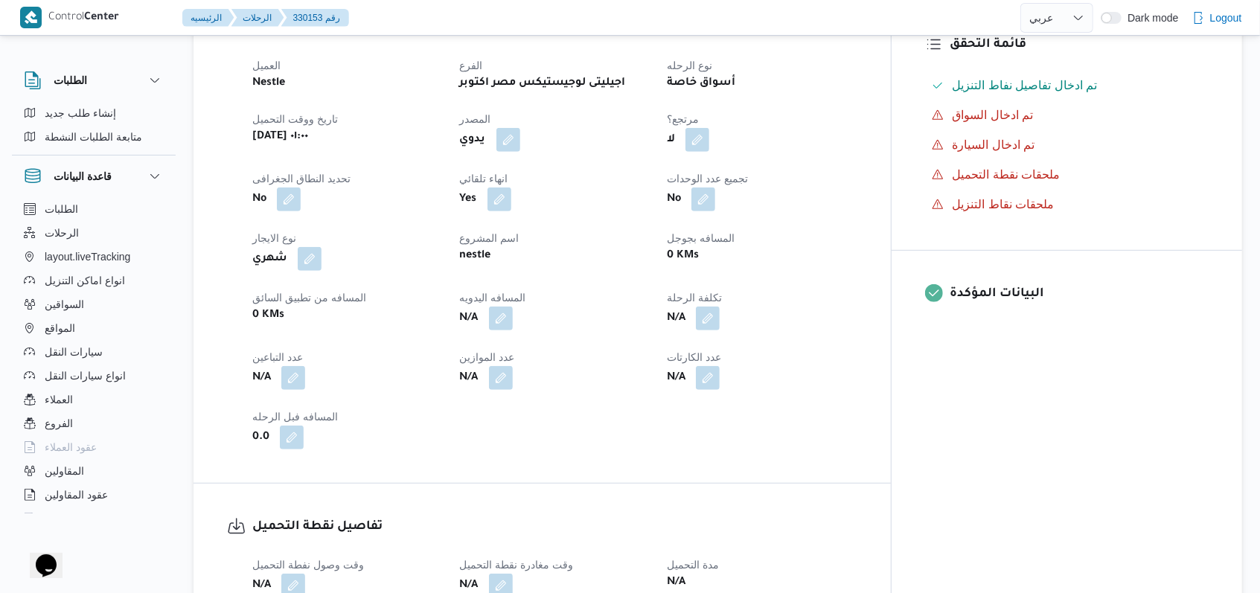
scroll to position [0, 0]
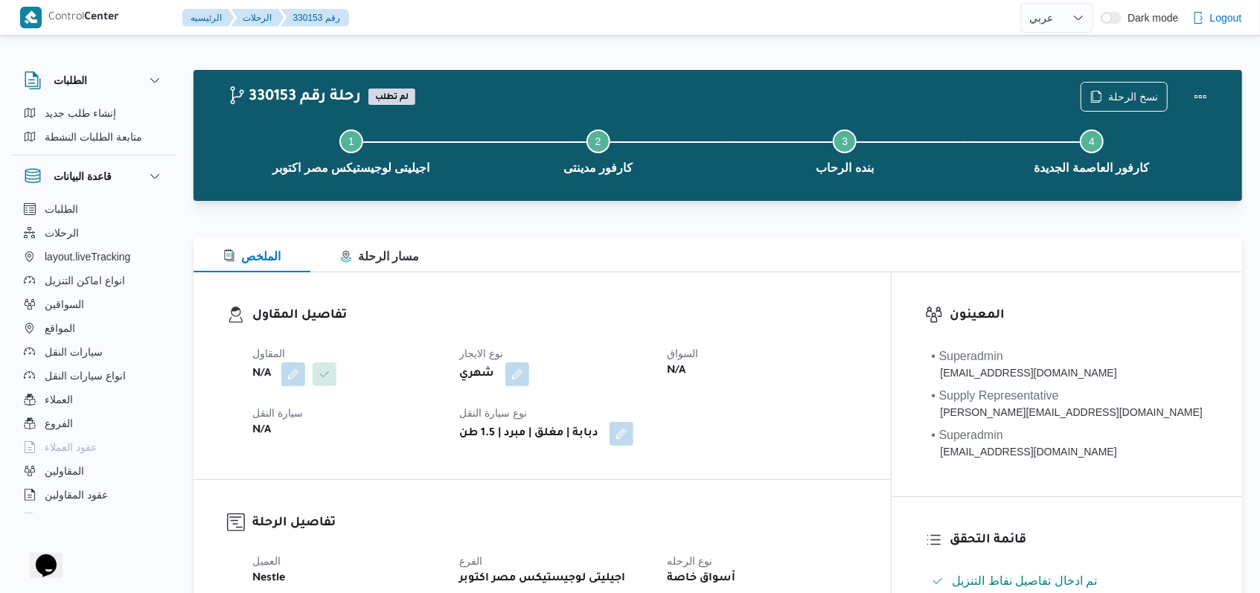
scroll to position [88, 0]
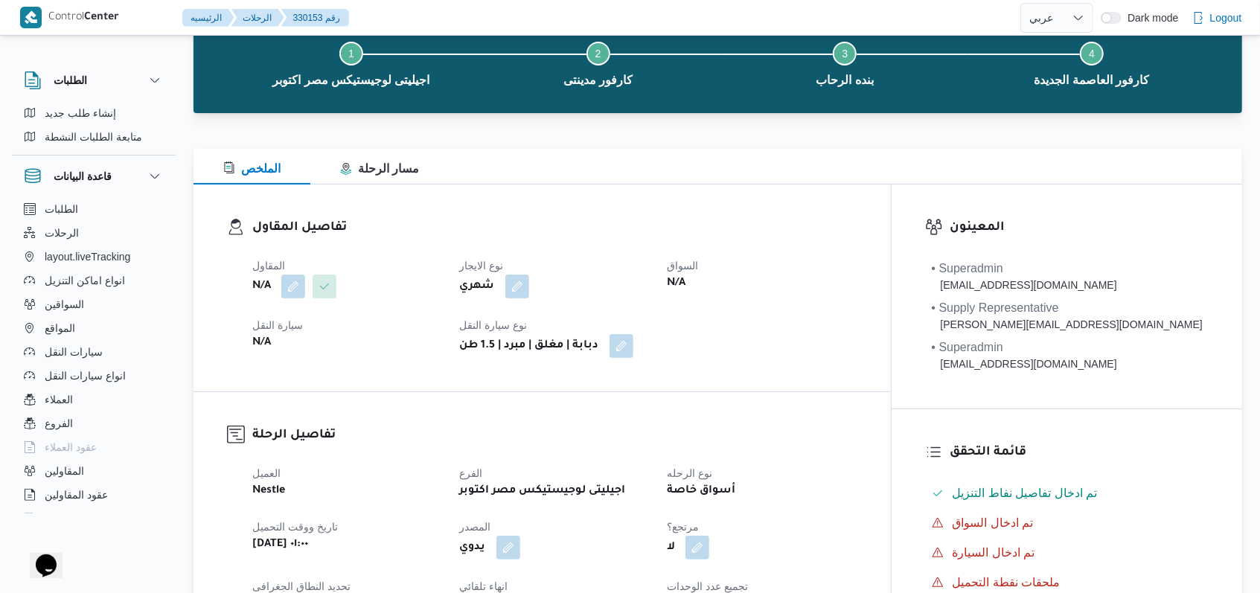
select select "ar"
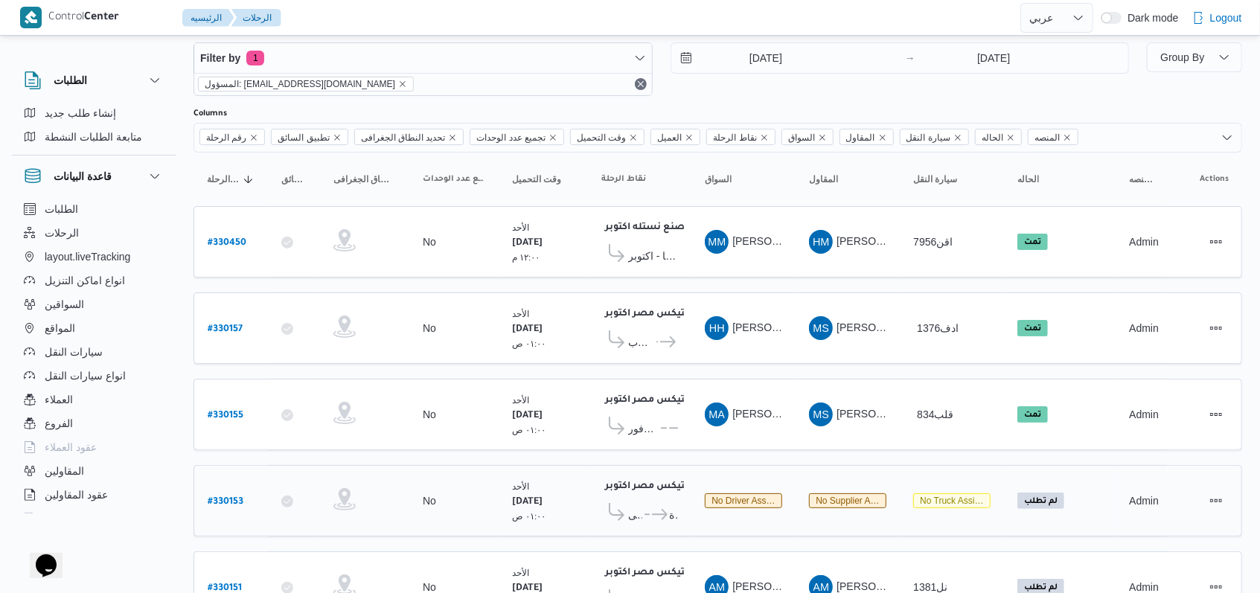
scroll to position [0, 0]
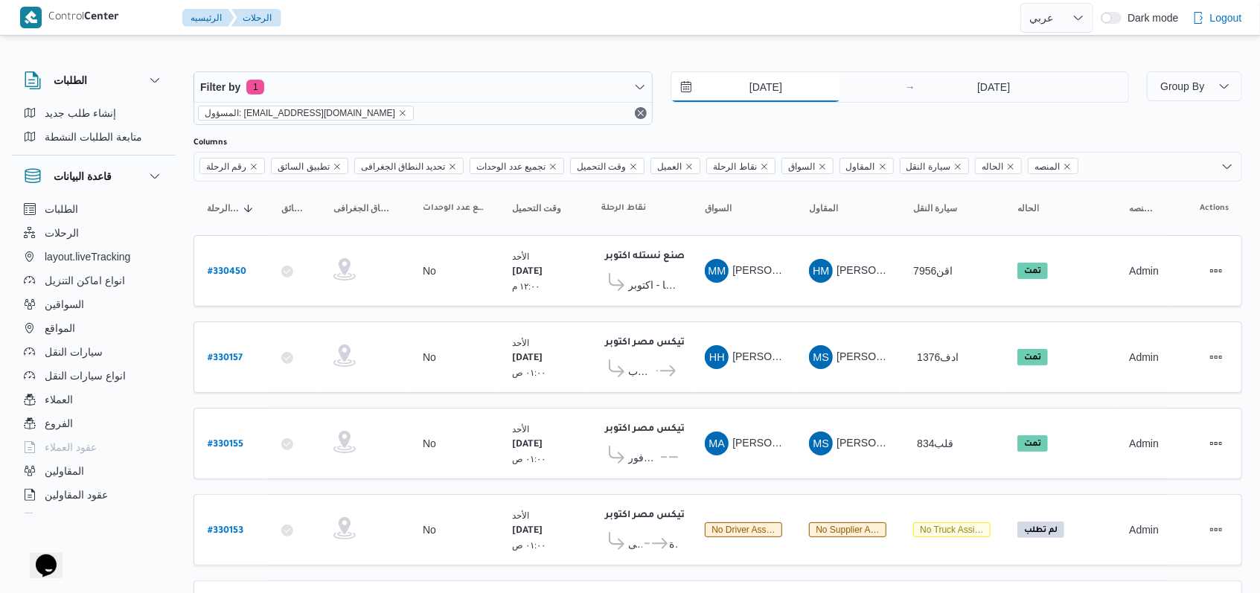
click at [781, 85] on input "10/8/2025" at bounding box center [755, 87] width 169 height 30
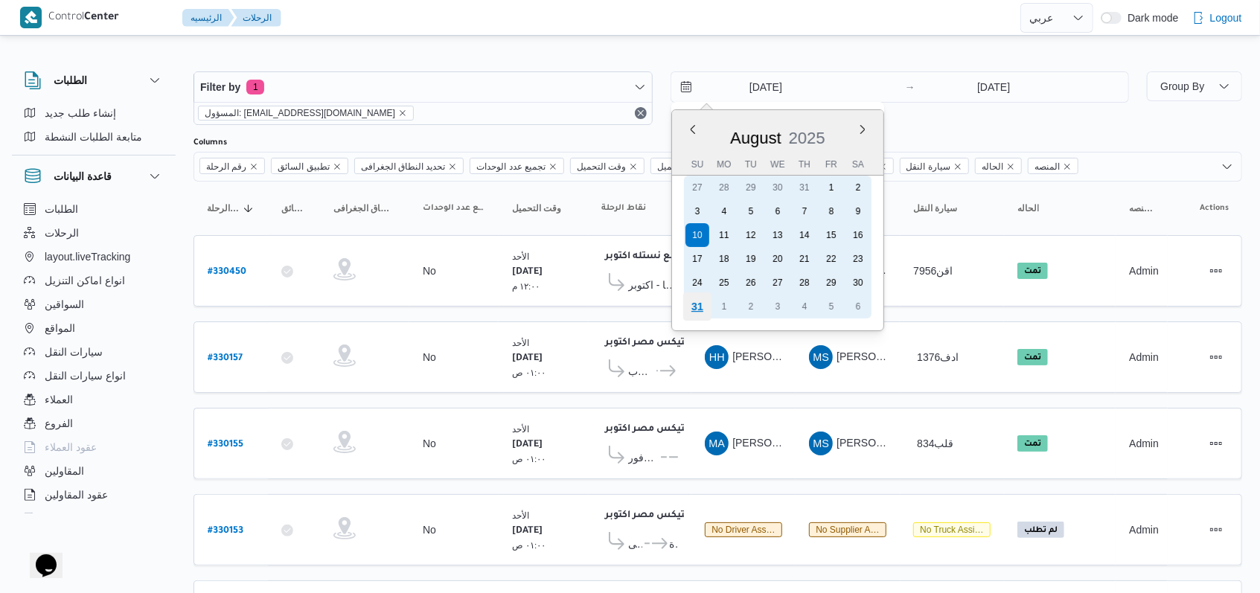
click at [699, 306] on div "31" at bounding box center [697, 307] width 28 height 28
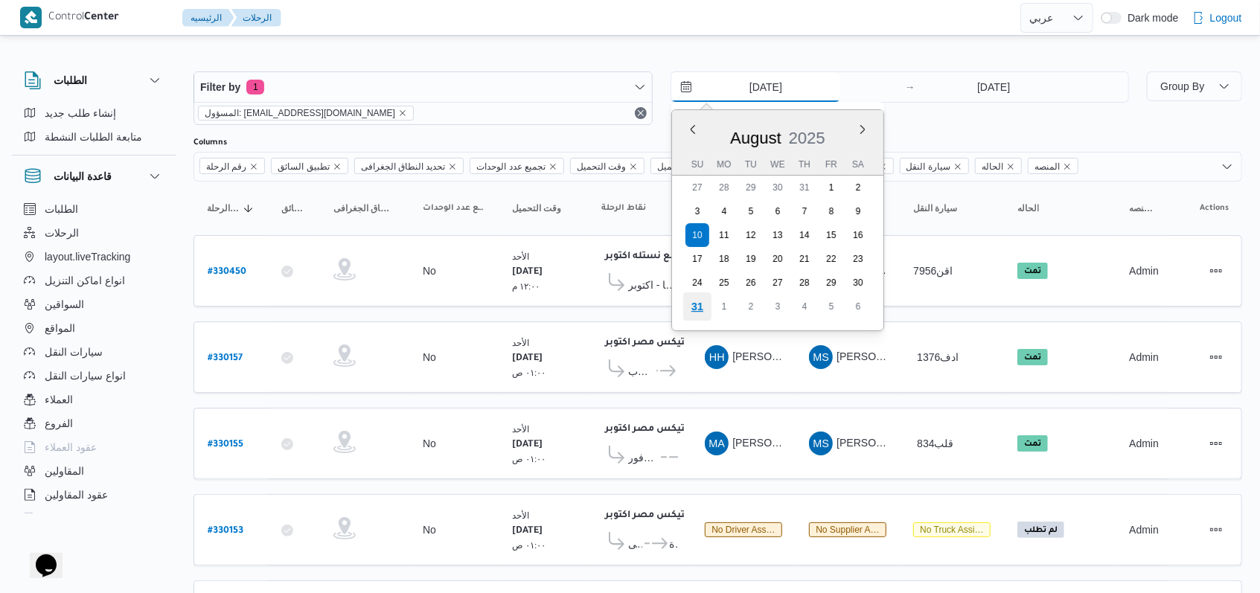
type input "31/8/2025"
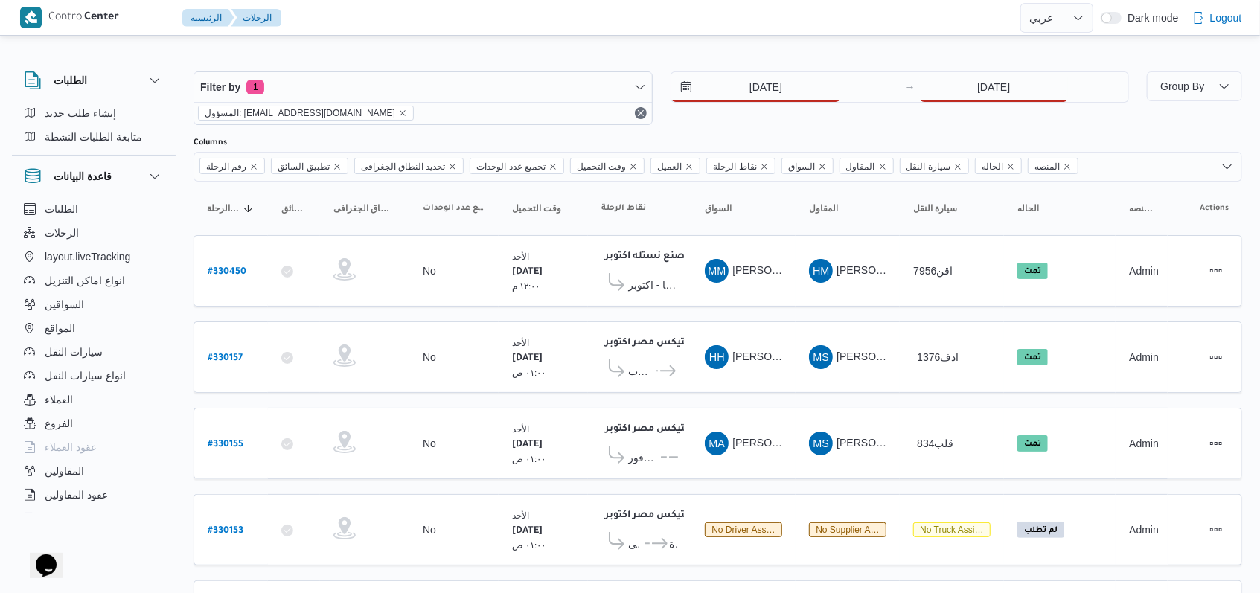
click at [966, 103] on div "31/8/2025 → 10/8/2025" at bounding box center [900, 98] width 459 height 54
click at [971, 95] on input "10/8/2025" at bounding box center [994, 87] width 148 height 30
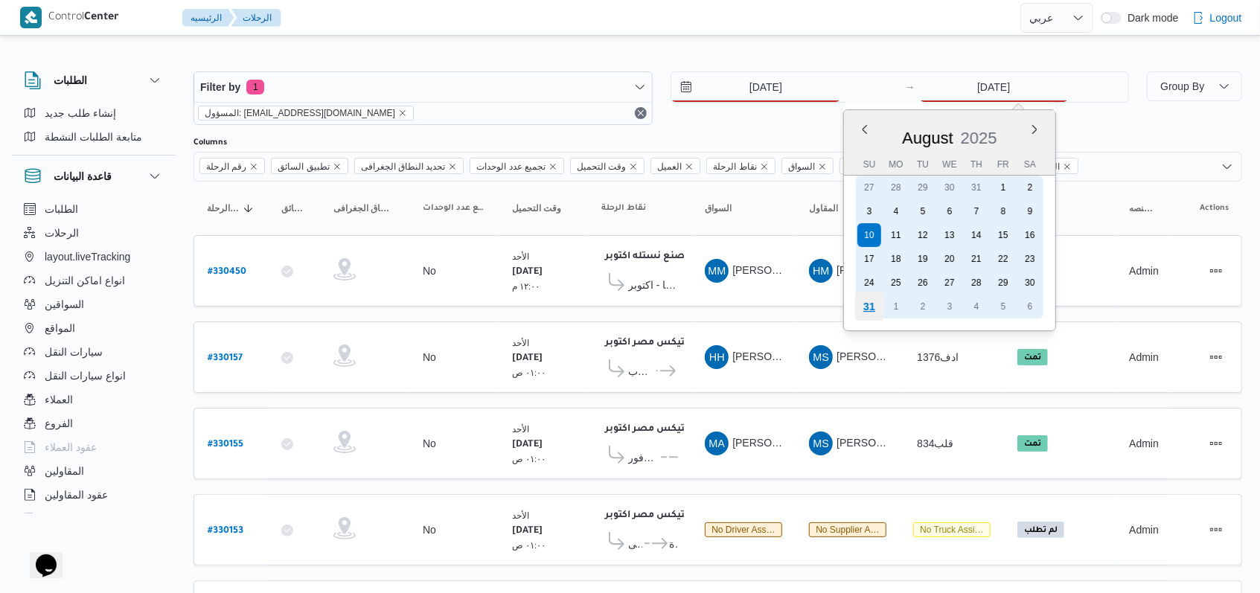
click at [861, 316] on div "31" at bounding box center [869, 307] width 28 height 28
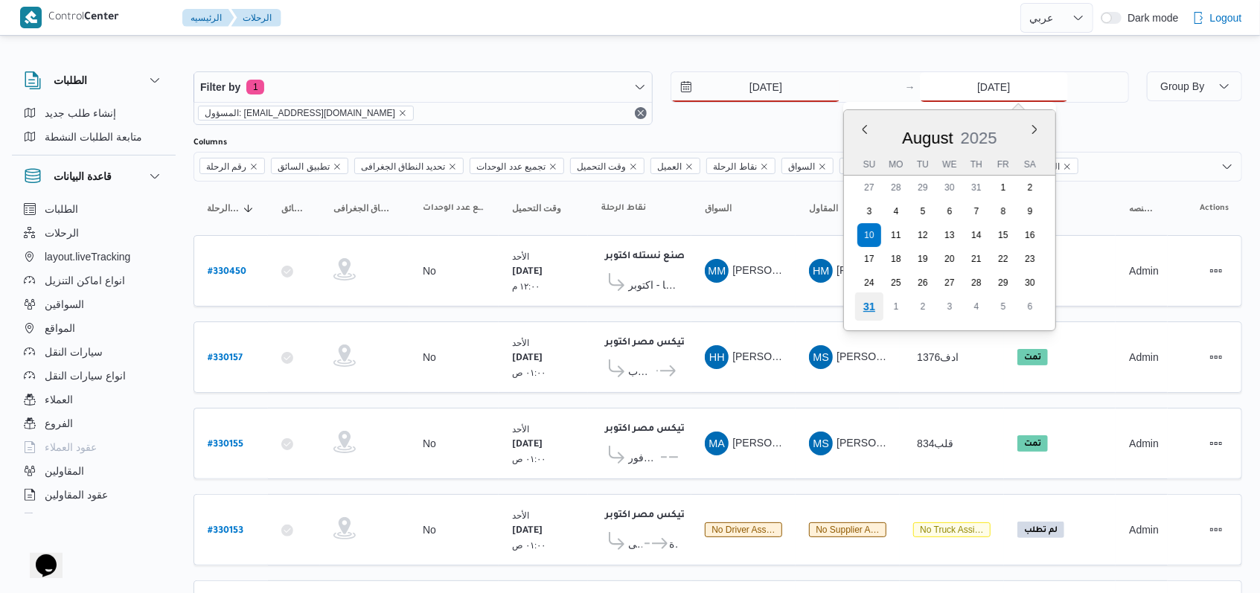
type input "31/8/2025"
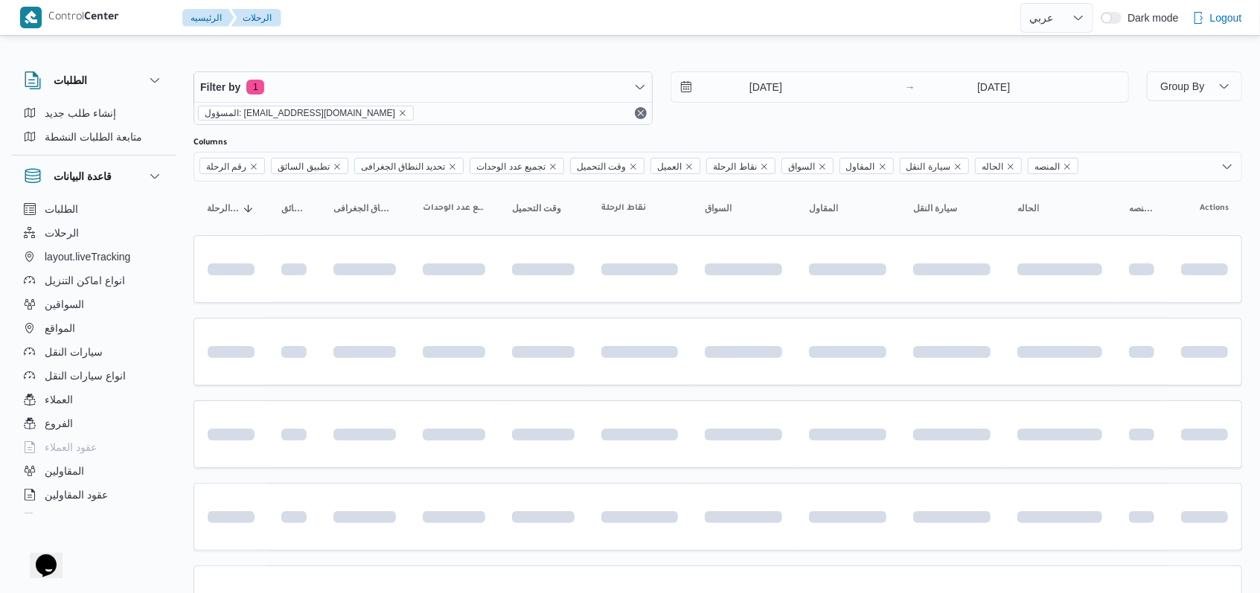
click at [760, 119] on div "31/8/2025 → 31/8/2025" at bounding box center [900, 98] width 459 height 54
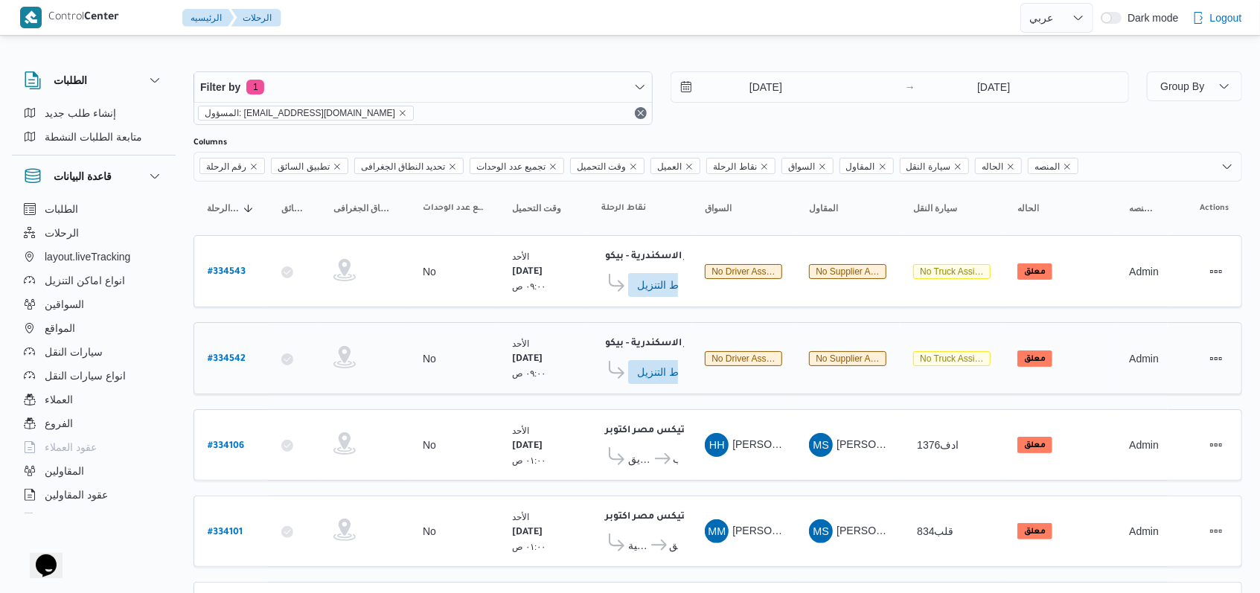
scroll to position [182, 0]
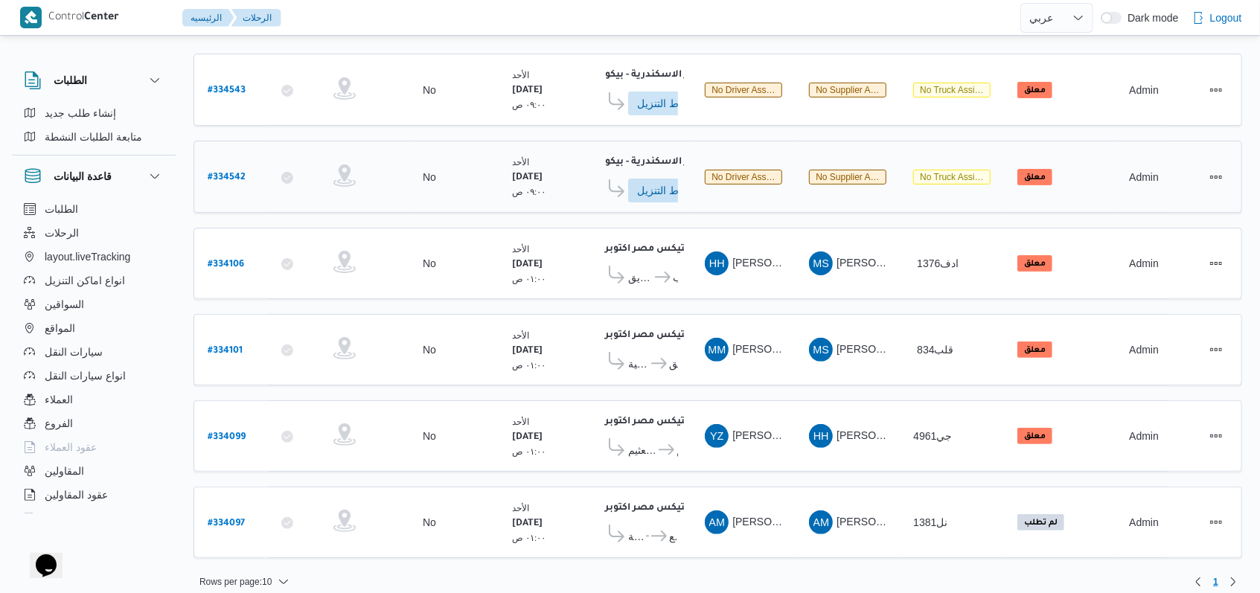
click at [234, 176] on b "# 334542" at bounding box center [227, 178] width 38 height 10
select select "ar"
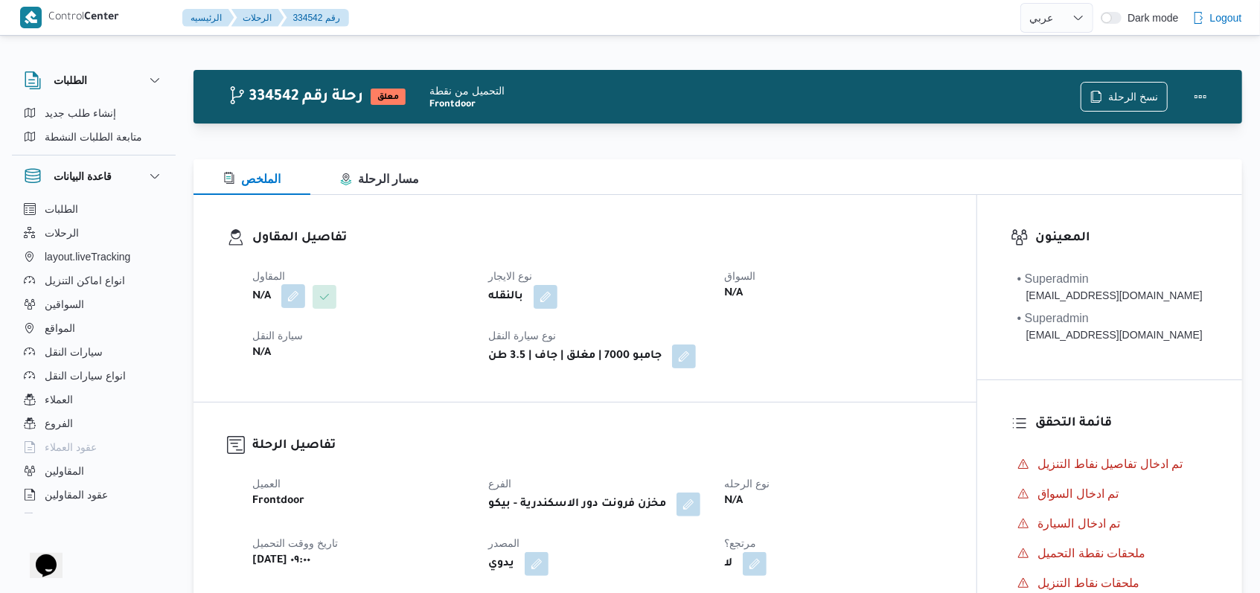
click at [290, 296] on button "button" at bounding box center [293, 296] width 24 height 24
click at [273, 349] on div "Search" at bounding box center [264, 357] width 112 height 30
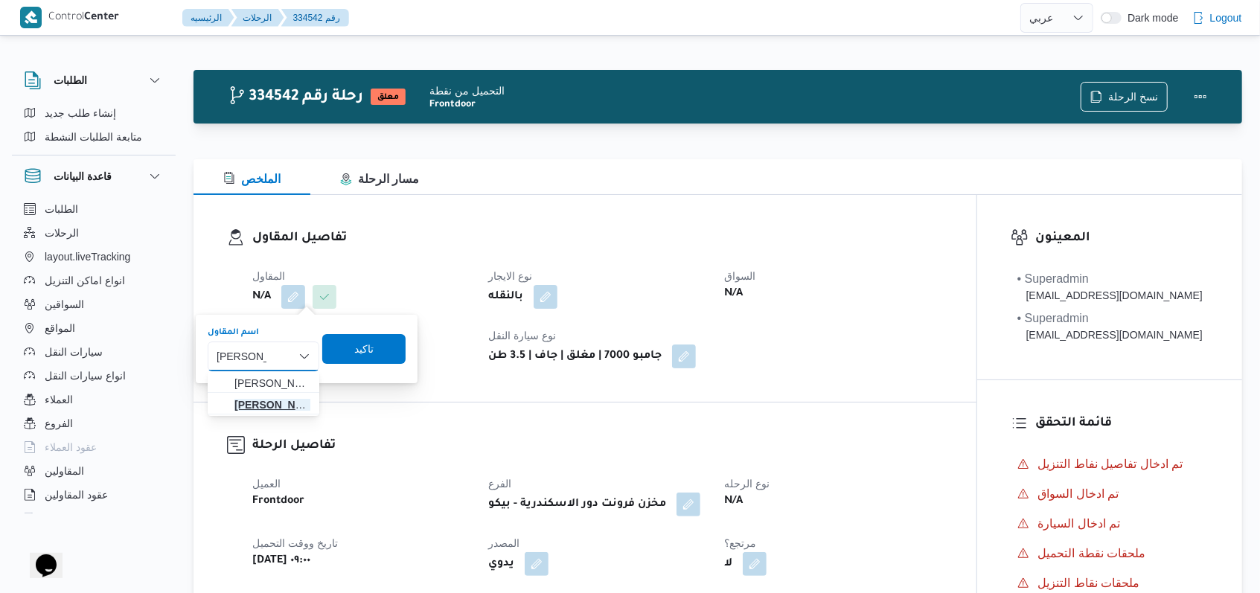
type input "فتحى حسن"
click at [280, 402] on span "فتحى حسن جلال ابو الحسن شركه تربو" at bounding box center [272, 405] width 76 height 18
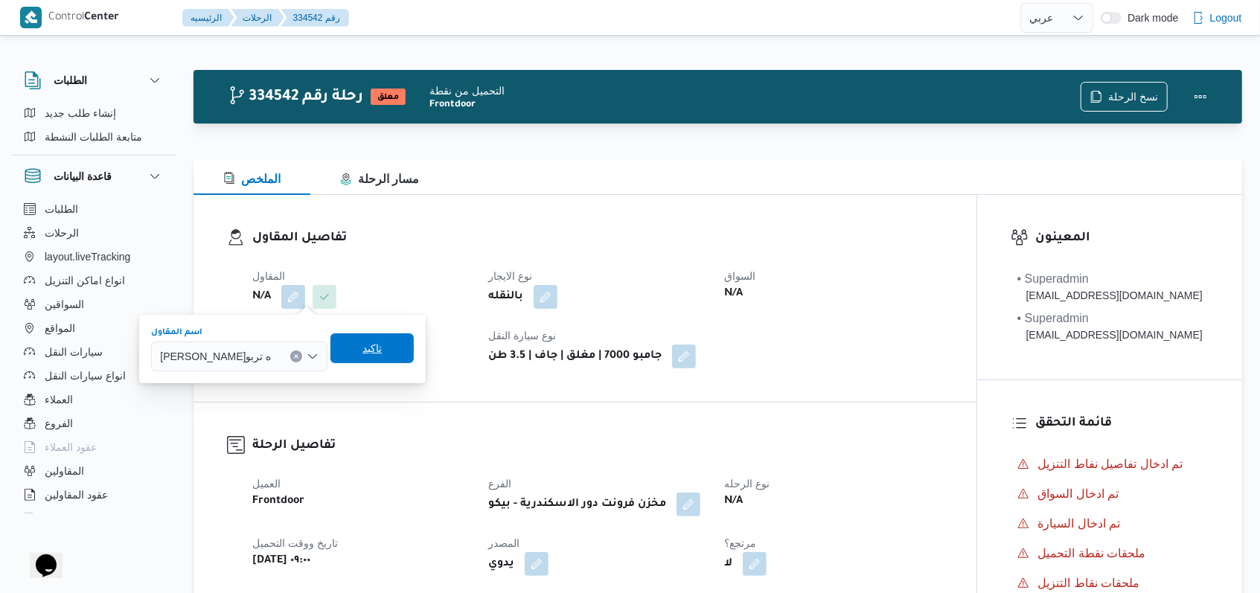
click at [382, 354] on span "تاكيد" at bounding box center [371, 348] width 19 height 18
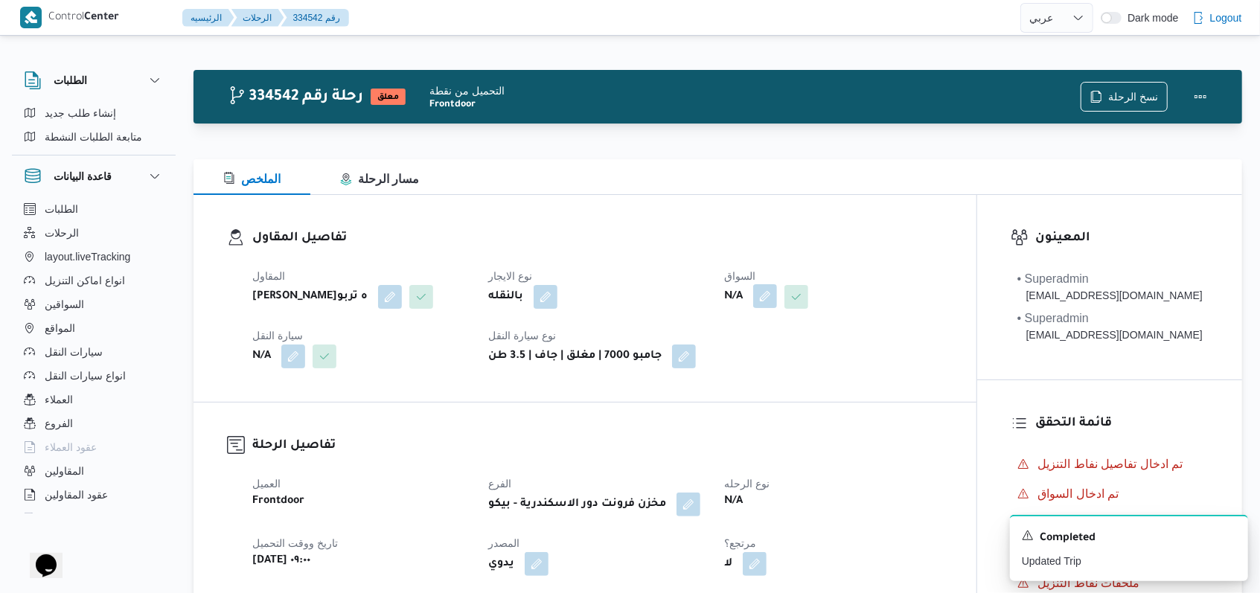
click at [767, 307] on button "button" at bounding box center [765, 296] width 24 height 24
click at [754, 348] on div "Search" at bounding box center [738, 357] width 112 height 30
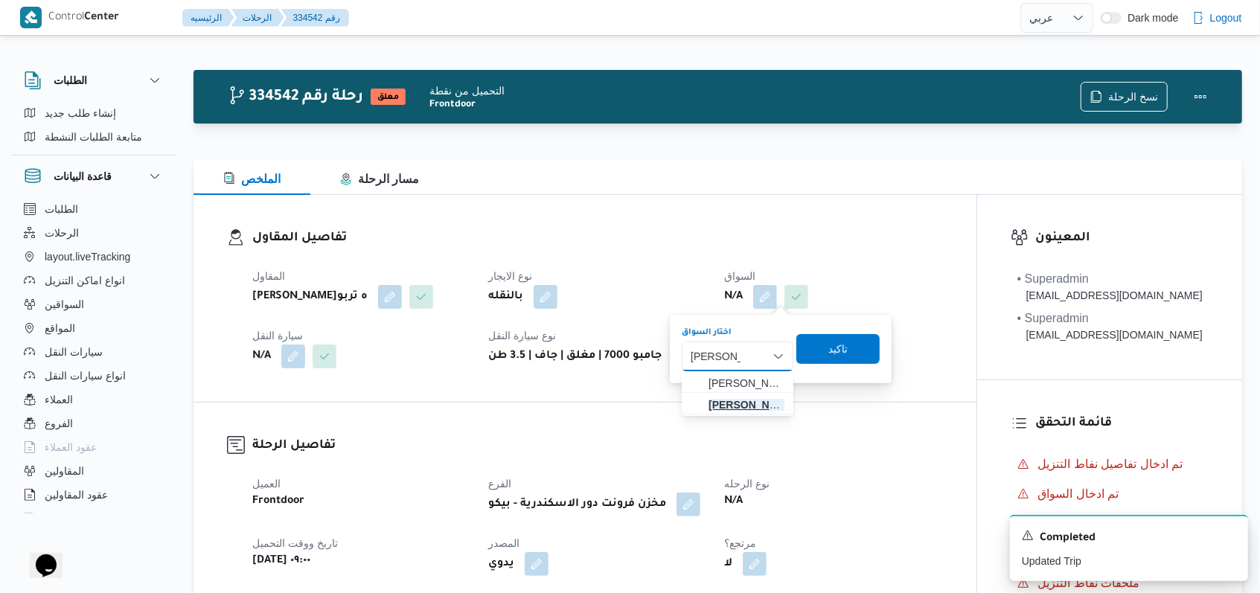
type input "محمد مرس"
click at [749, 406] on span "محمد مرس ى جابر مرسى عبدالنبى" at bounding box center [747, 405] width 76 height 18
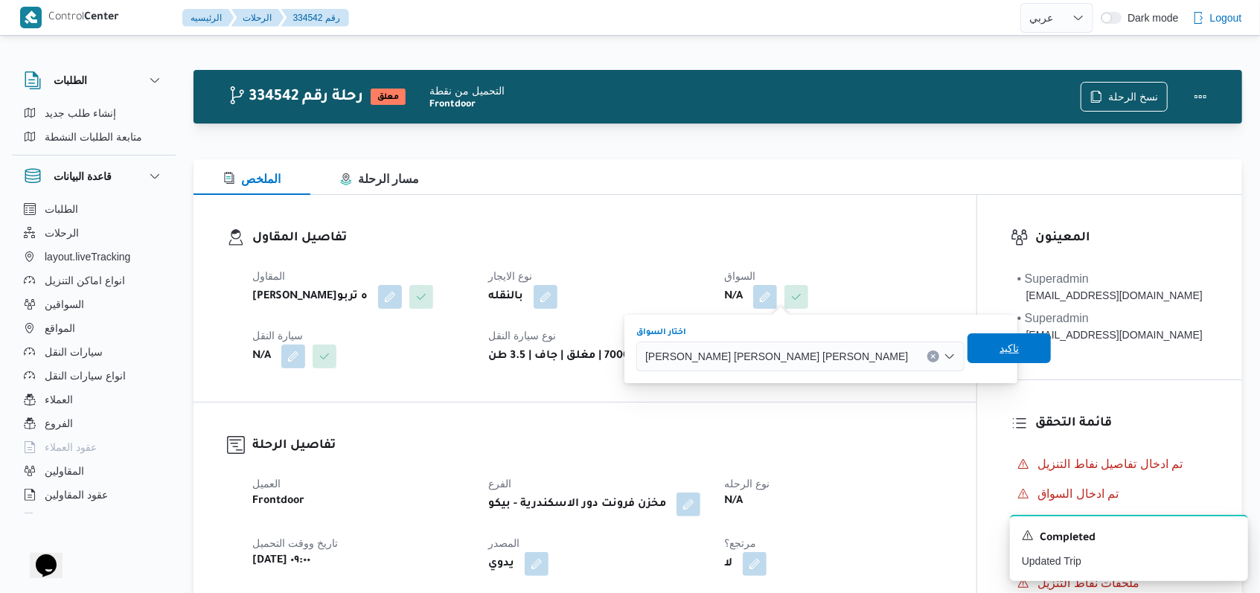
click at [968, 351] on span "تاكيد" at bounding box center [1009, 348] width 83 height 30
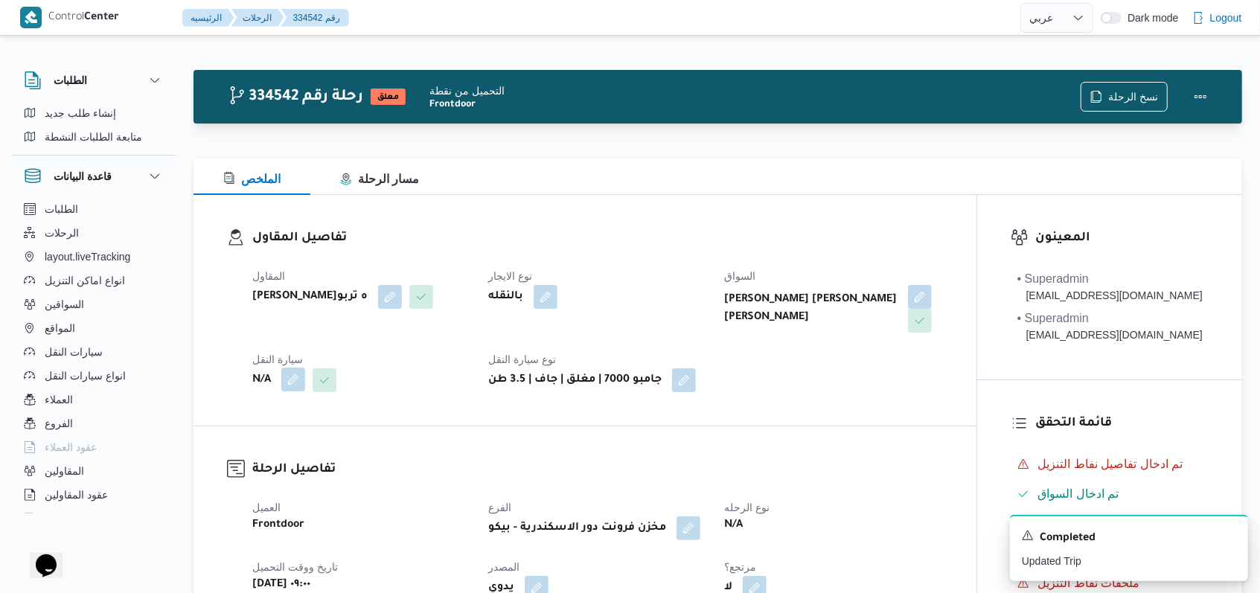
click at [292, 383] on button "button" at bounding box center [293, 380] width 24 height 24
click at [272, 442] on div "Search" at bounding box center [264, 440] width 112 height 30
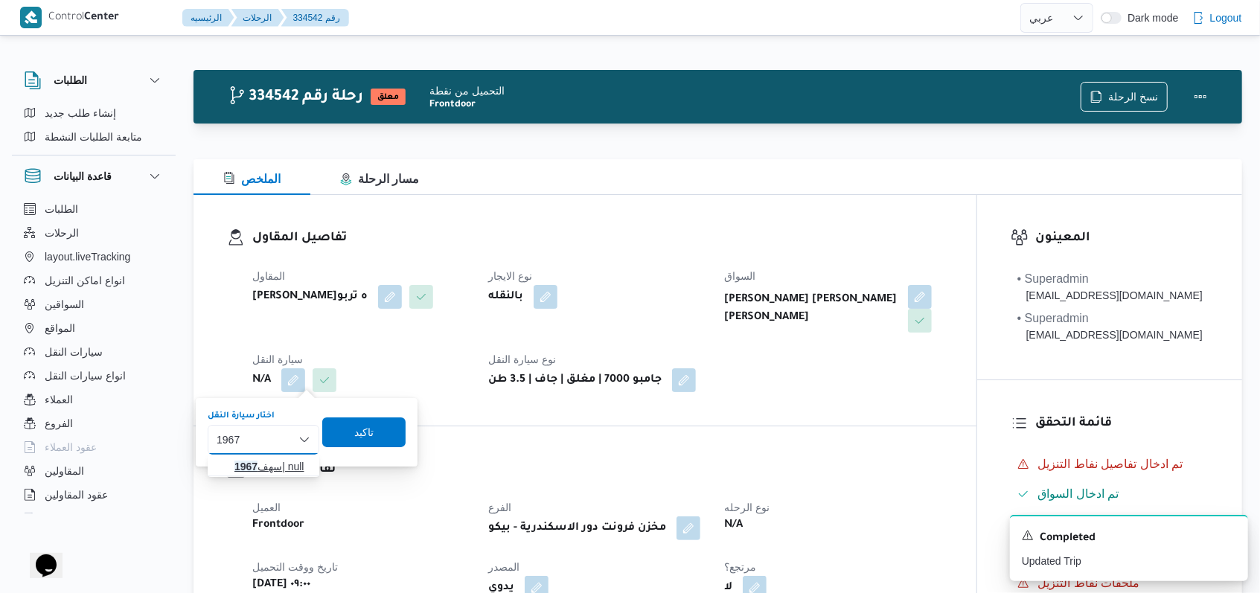
type input "1967"
click at [285, 456] on span "سهف 1967 | null" at bounding box center [264, 467] width 100 height 24
click at [346, 432] on span "تاكيد" at bounding box center [377, 432] width 83 height 30
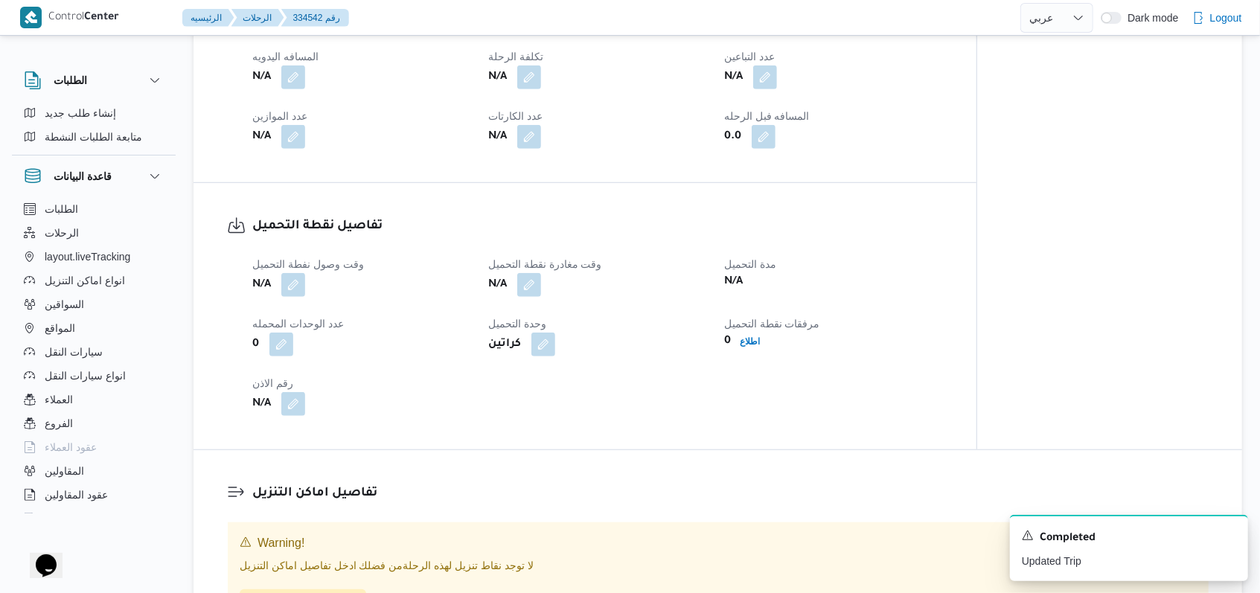
scroll to position [694, 0]
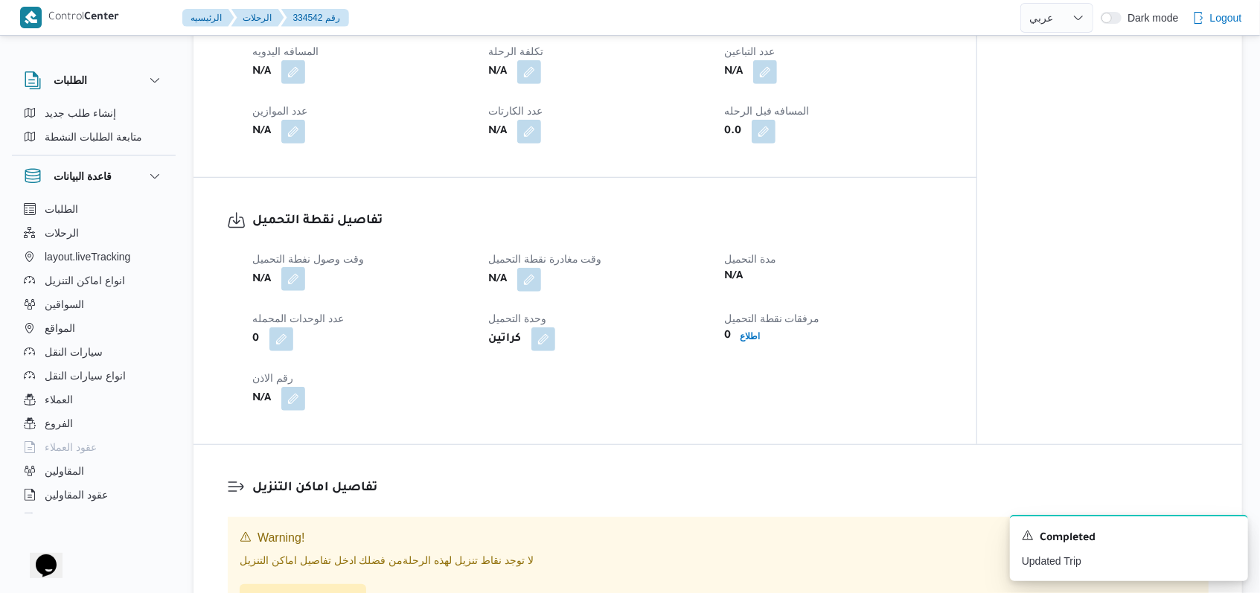
click at [295, 275] on button "button" at bounding box center [293, 279] width 24 height 24
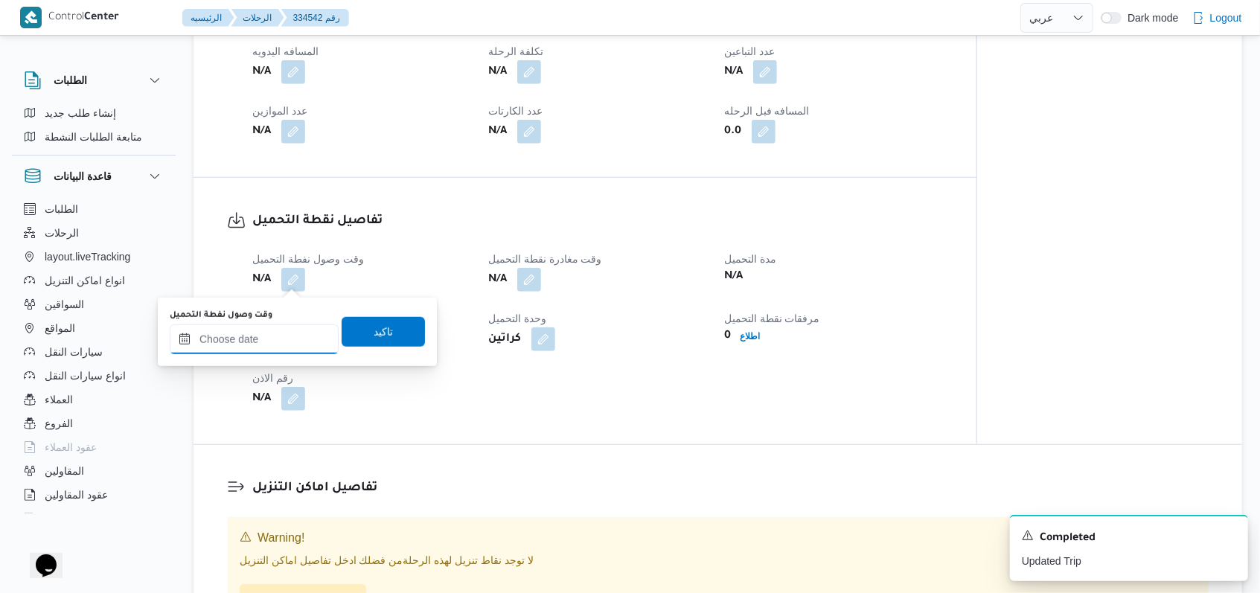
click at [268, 340] on input "وقت وصول نفطة التحميل" at bounding box center [254, 340] width 169 height 30
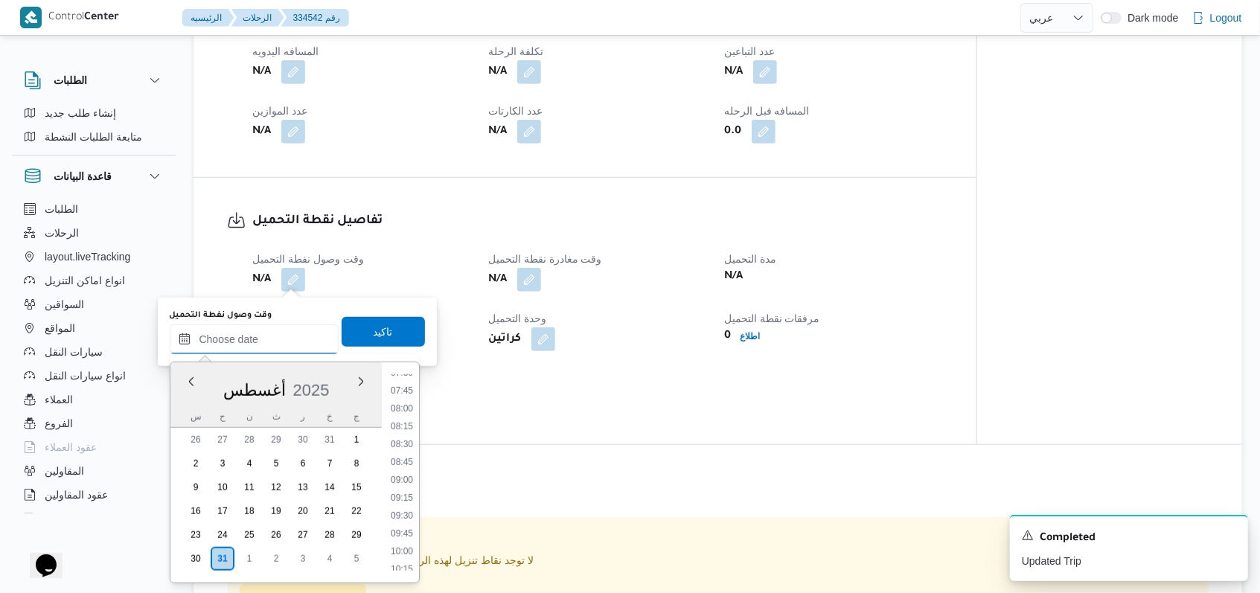
scroll to position [584, 0]
click at [403, 461] on li "09:15" at bounding box center [402, 458] width 34 height 15
type input "٣١/٠٨/٢٠٢٥ ٠٩:١٥"
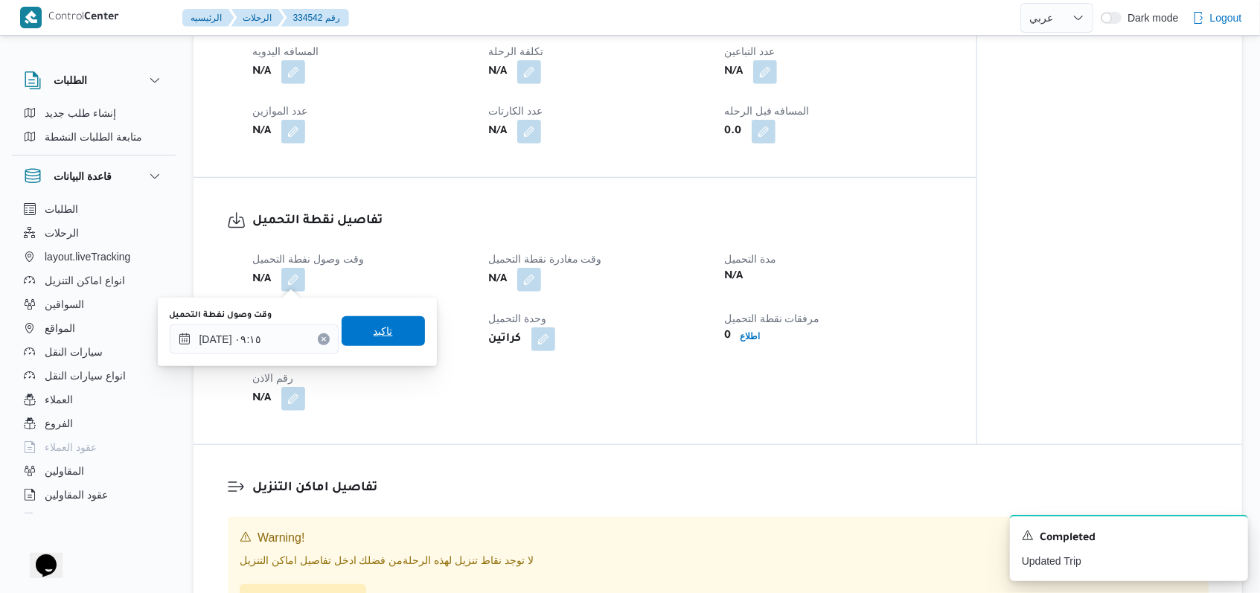
click at [381, 318] on span "تاكيد" at bounding box center [383, 331] width 83 height 30
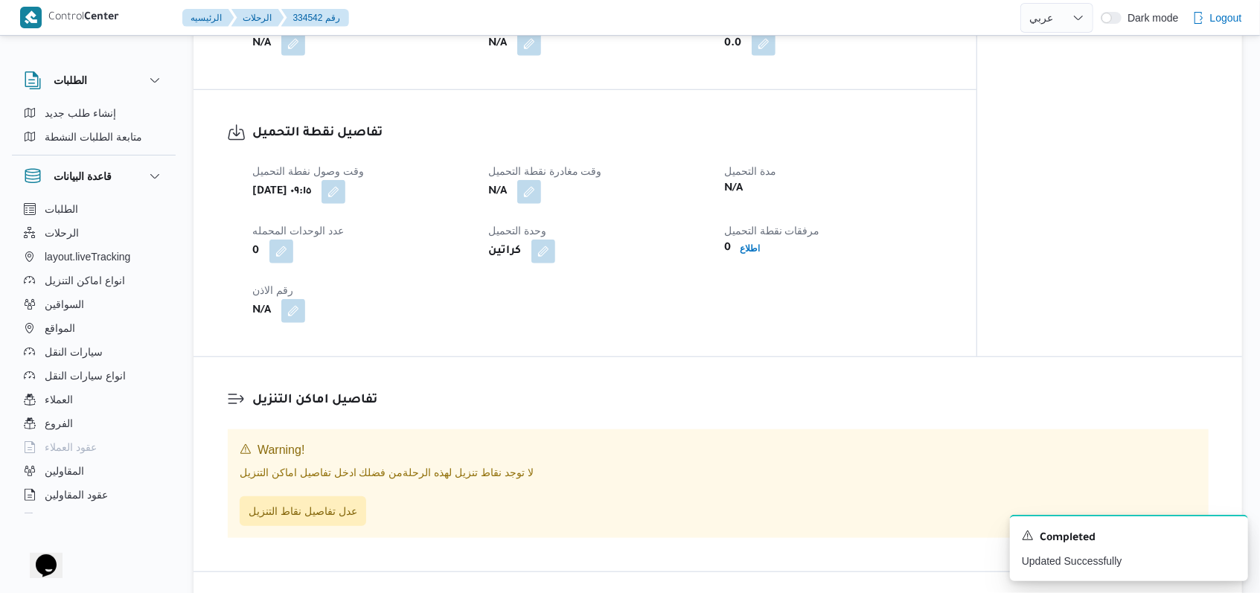
scroll to position [893, 0]
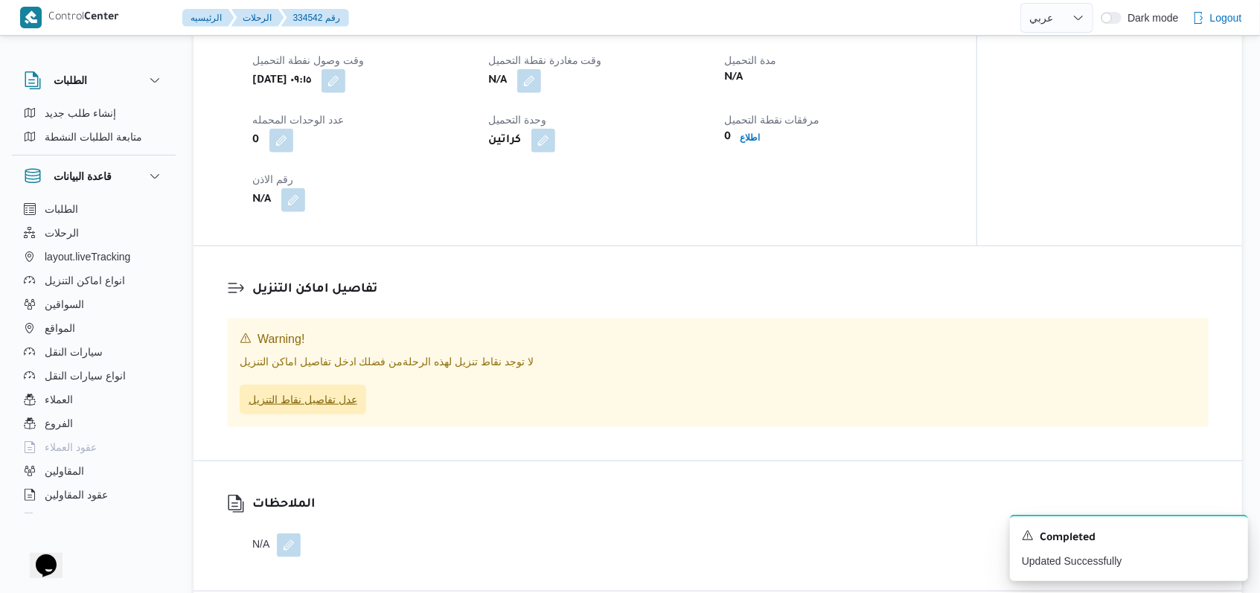
click at [322, 406] on span "عدل تفاصيل نقاط التنزيل" at bounding box center [303, 400] width 109 height 18
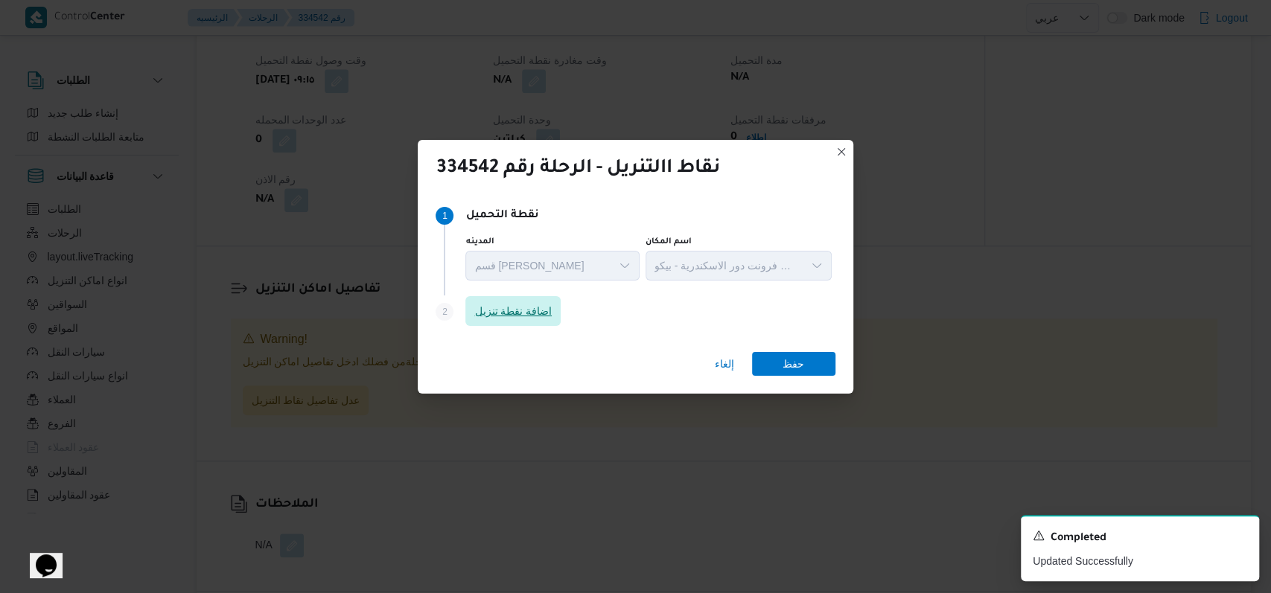
click at [541, 312] on span "اضافة نقطة تنزيل" at bounding box center [512, 311] width 77 height 18
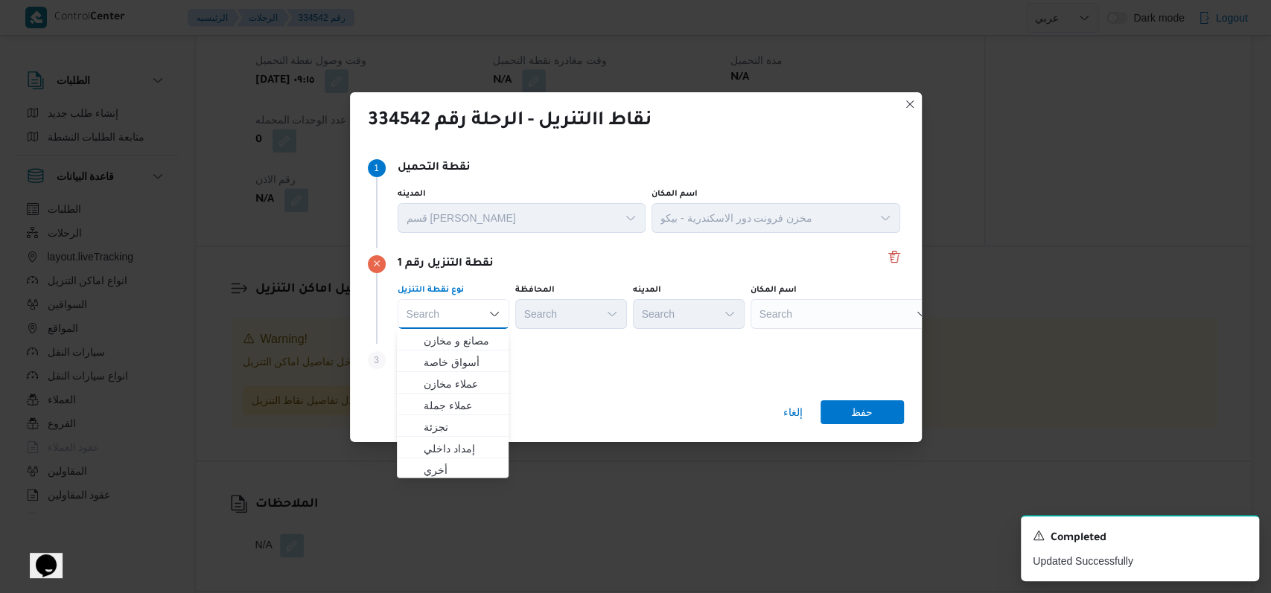
click at [806, 312] on div "Search" at bounding box center [843, 314] width 186 height 30
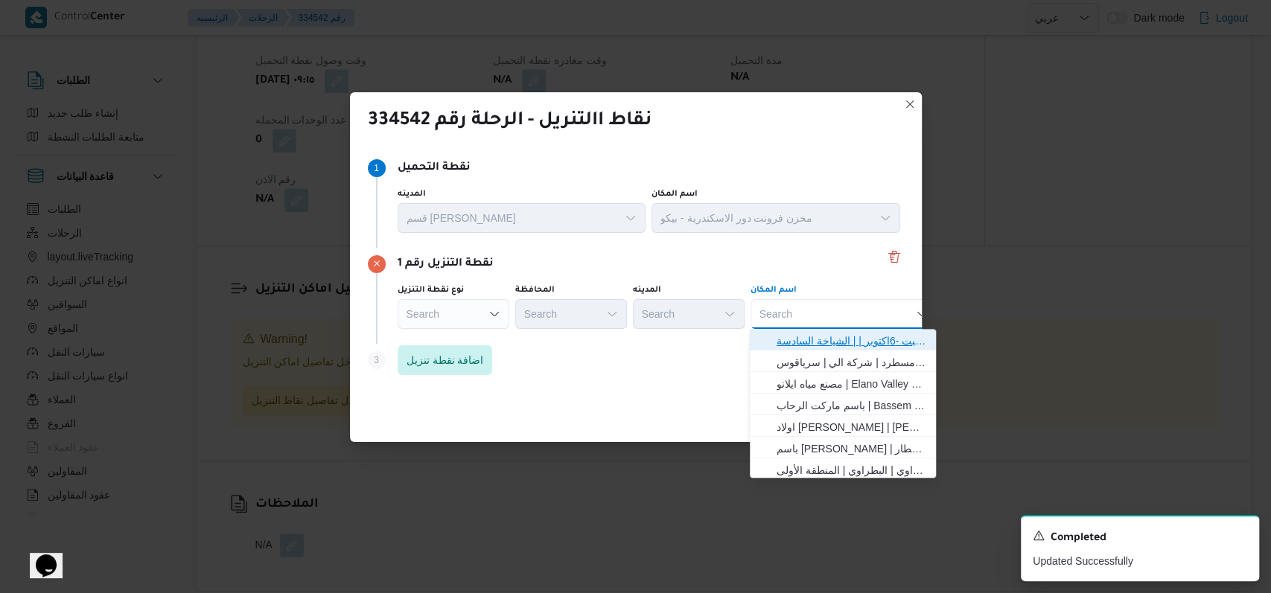
click at [867, 347] on span "حياه ايجيبت -6اكتوبر | | الشياخة السادسة" at bounding box center [851, 341] width 150 height 18
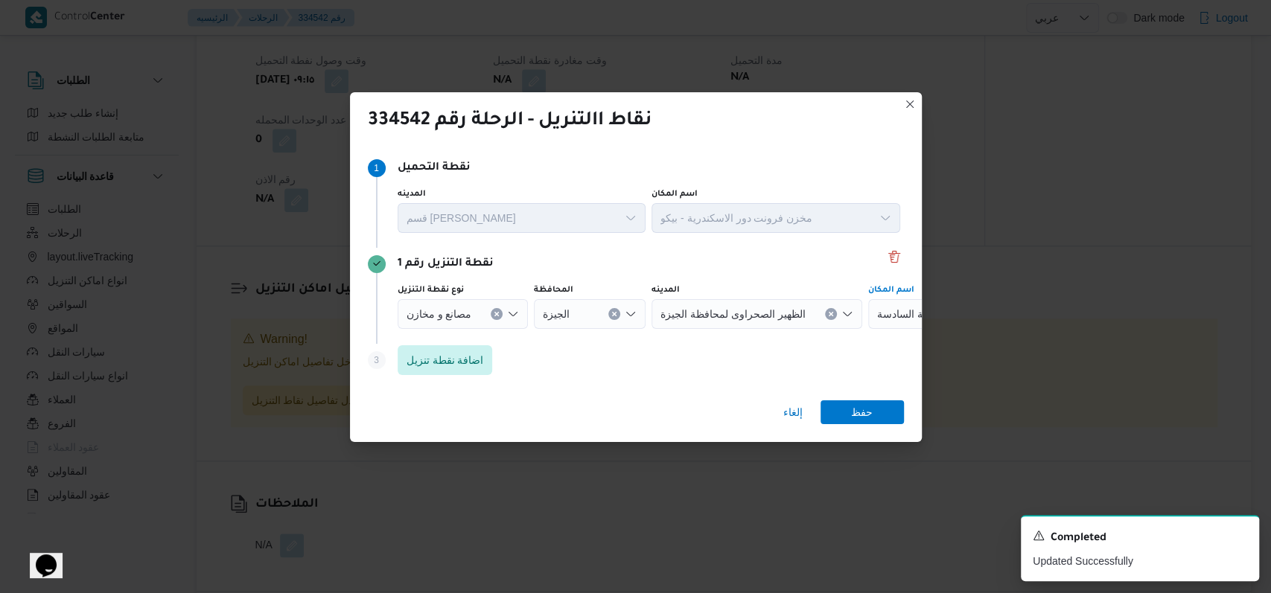
click at [497, 313] on icon "Clear input" at bounding box center [497, 314] width 4 height 4
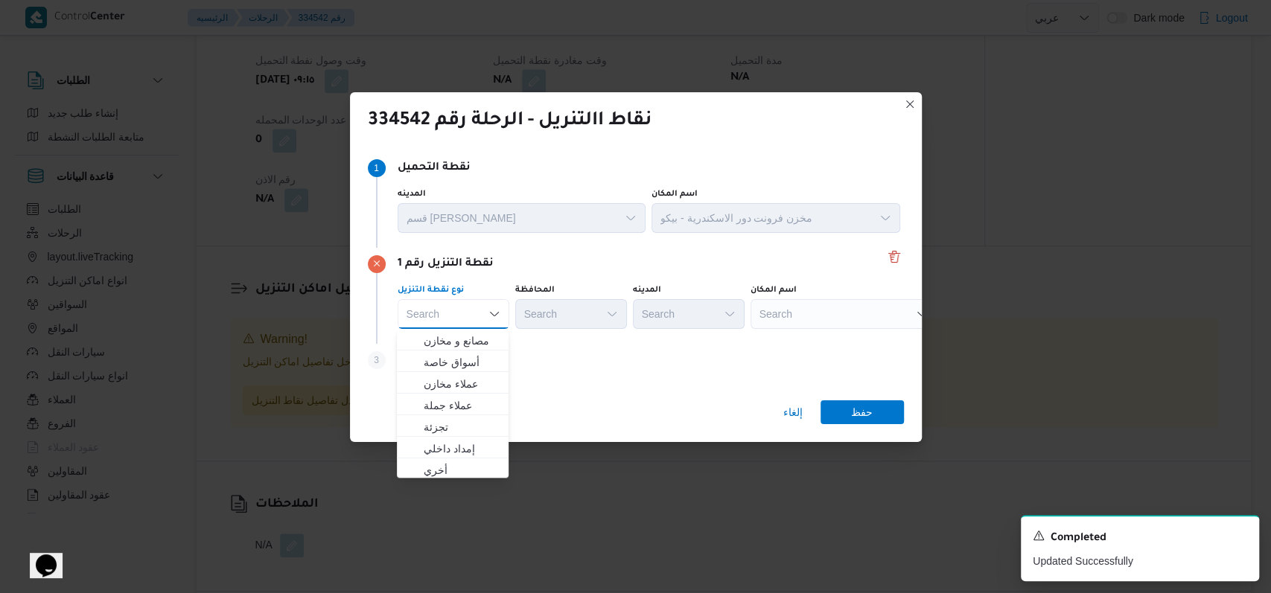
click at [817, 319] on div "Search" at bounding box center [843, 314] width 186 height 30
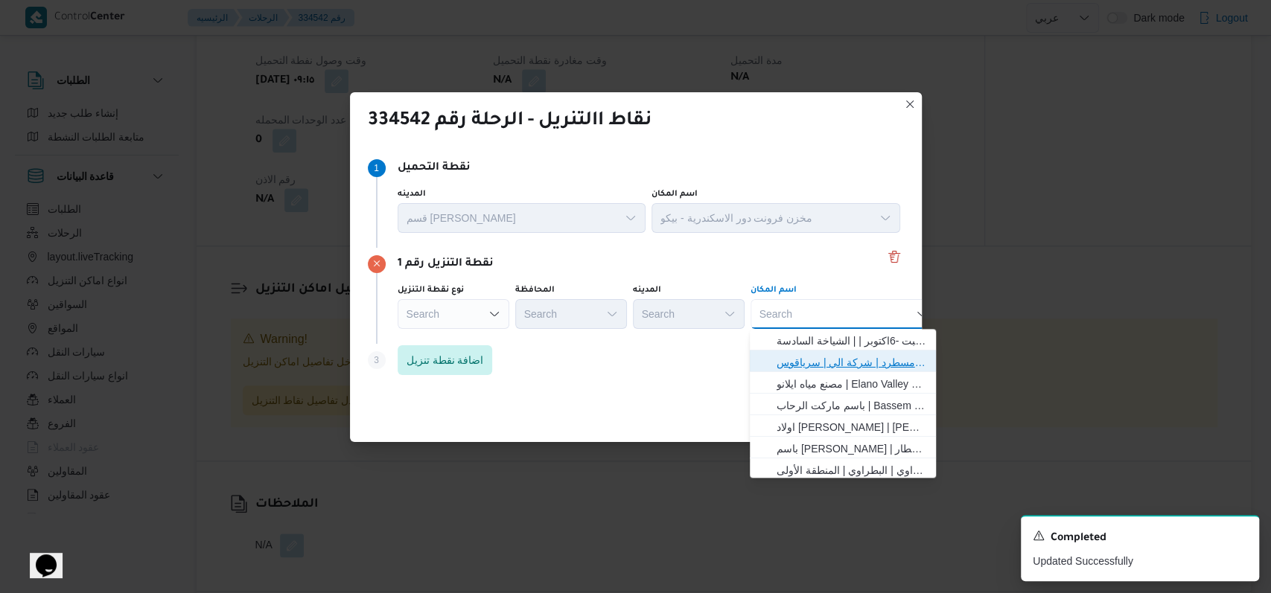
click at [822, 369] on span "فرونت دور مسطرد | شركة الي | سرياقوس" at bounding box center [851, 363] width 150 height 18
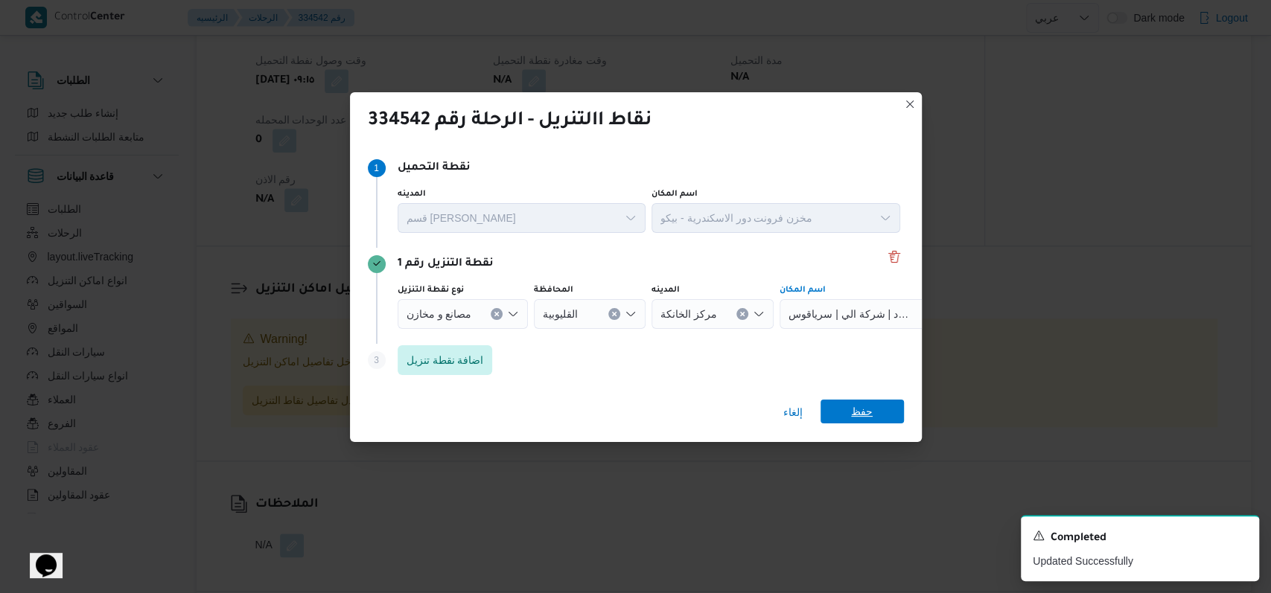
click at [844, 400] on div "إلغاء حفظ" at bounding box center [636, 416] width 572 height 54
click at [868, 411] on span "حفظ" at bounding box center [862, 412] width 22 height 24
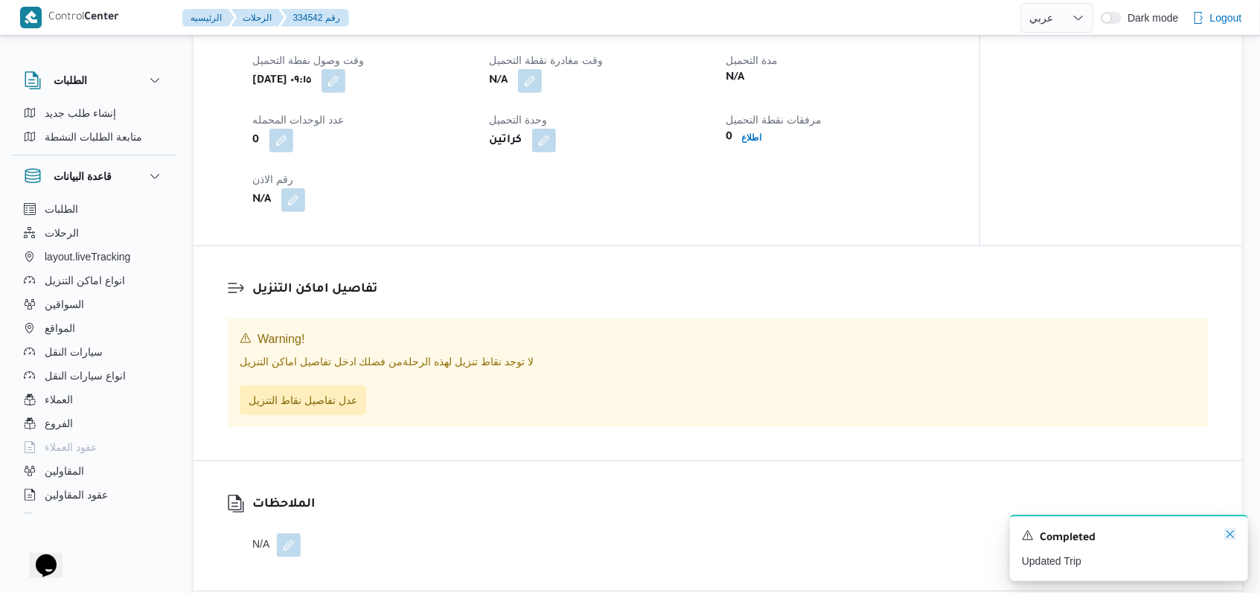
click at [1233, 538] on icon "Dismiss toast" at bounding box center [1230, 534] width 7 height 7
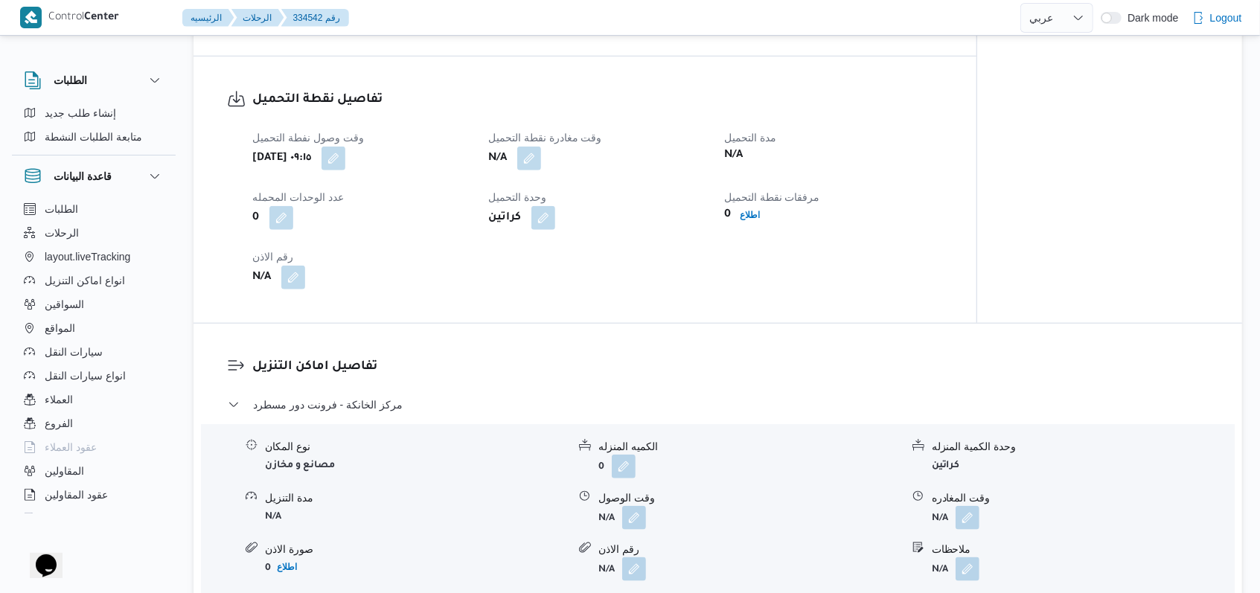
scroll to position [971, 0]
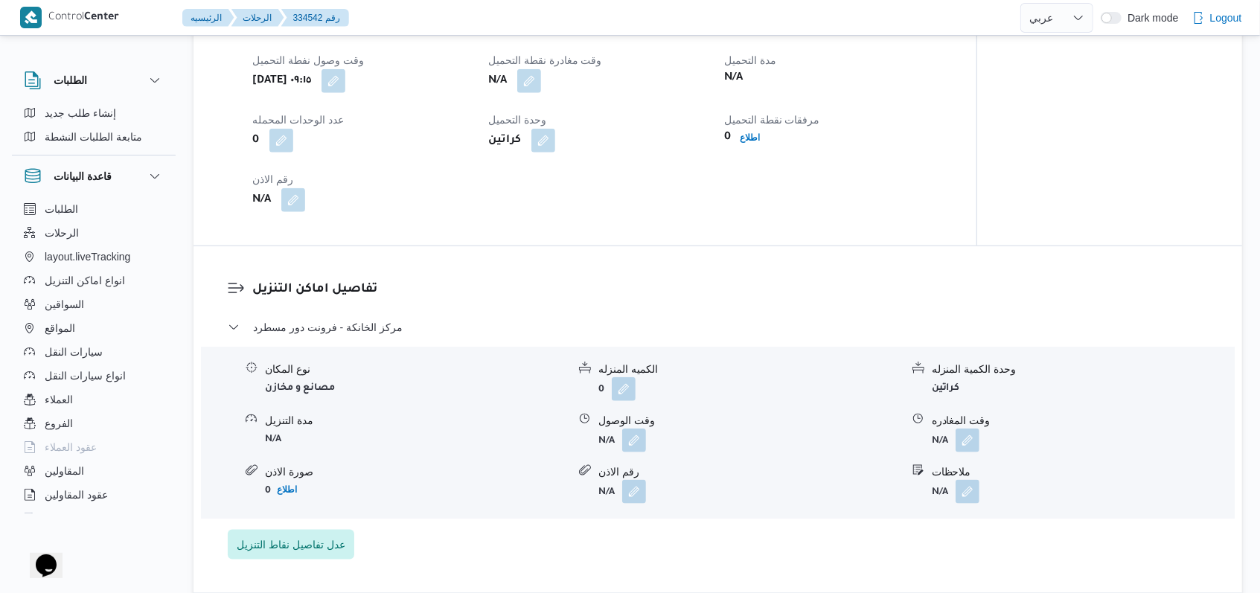
select select "ar"
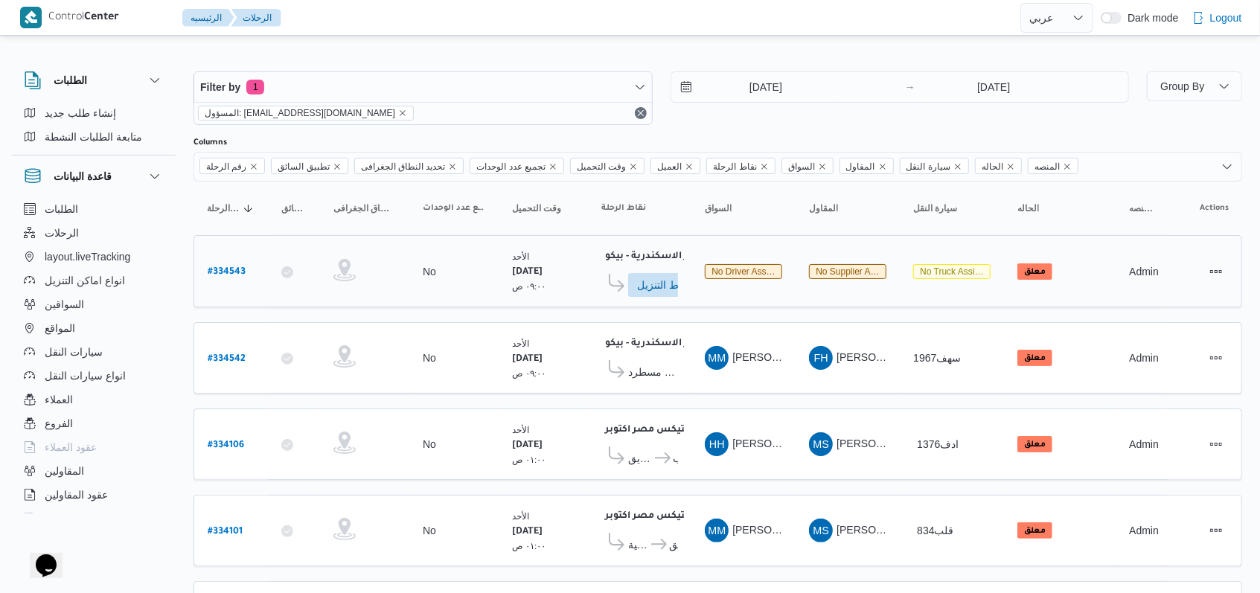
click at [229, 268] on b "# 334543" at bounding box center [227, 272] width 38 height 10
select select "ar"
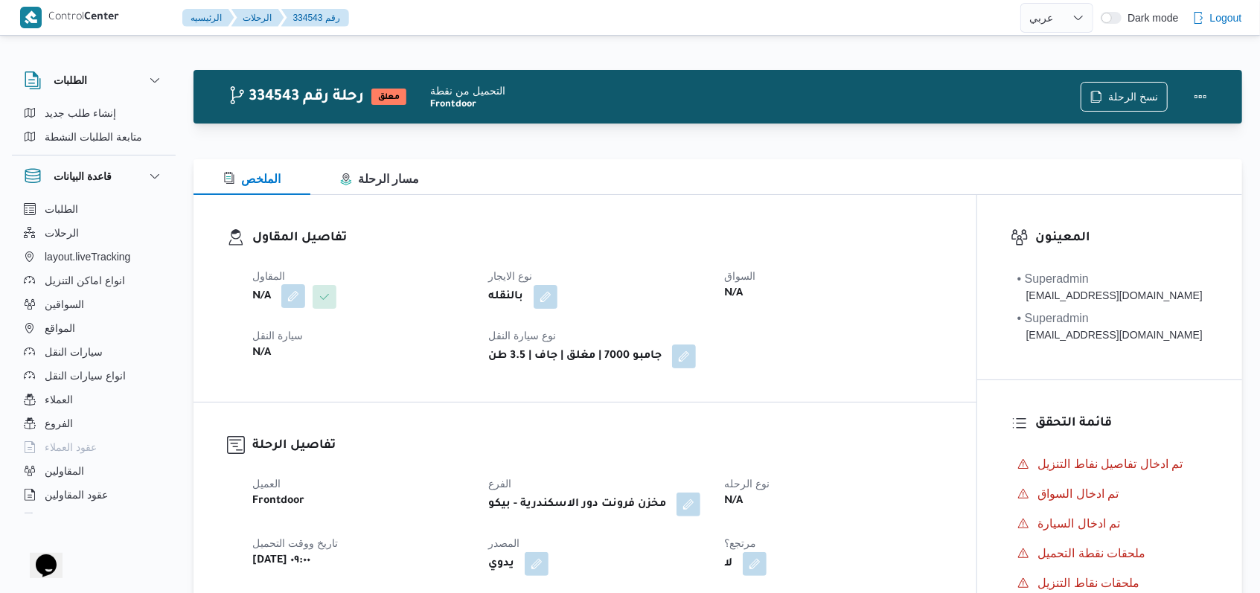
click at [291, 292] on button "button" at bounding box center [293, 296] width 24 height 24
click at [269, 348] on div "Search" at bounding box center [264, 357] width 112 height 30
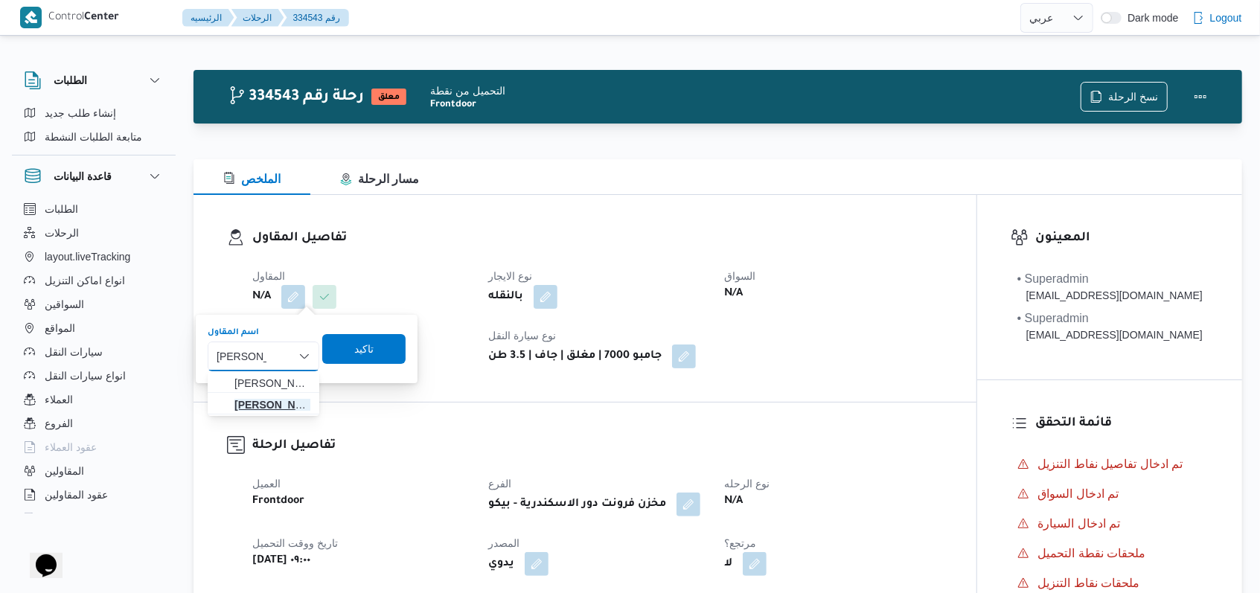
type input "فتحى حسن"
click at [257, 408] on span "فتحى حسن جلال ابو الحسن شركه تربو" at bounding box center [272, 405] width 76 height 18
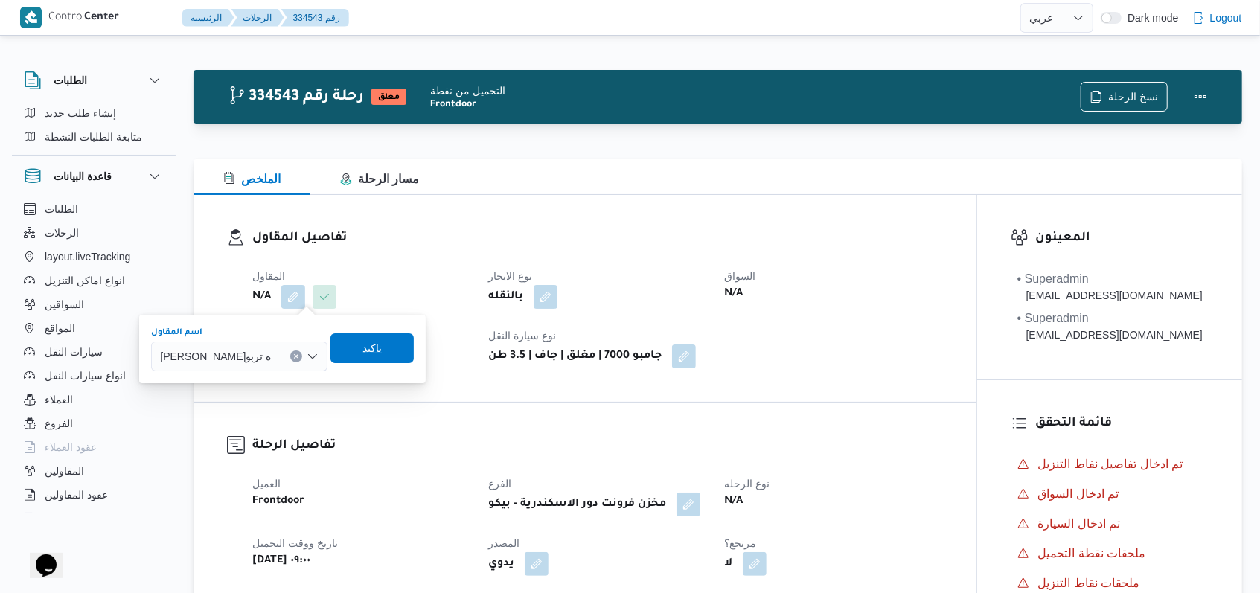
click at [392, 347] on span "تاكيد" at bounding box center [371, 348] width 83 height 30
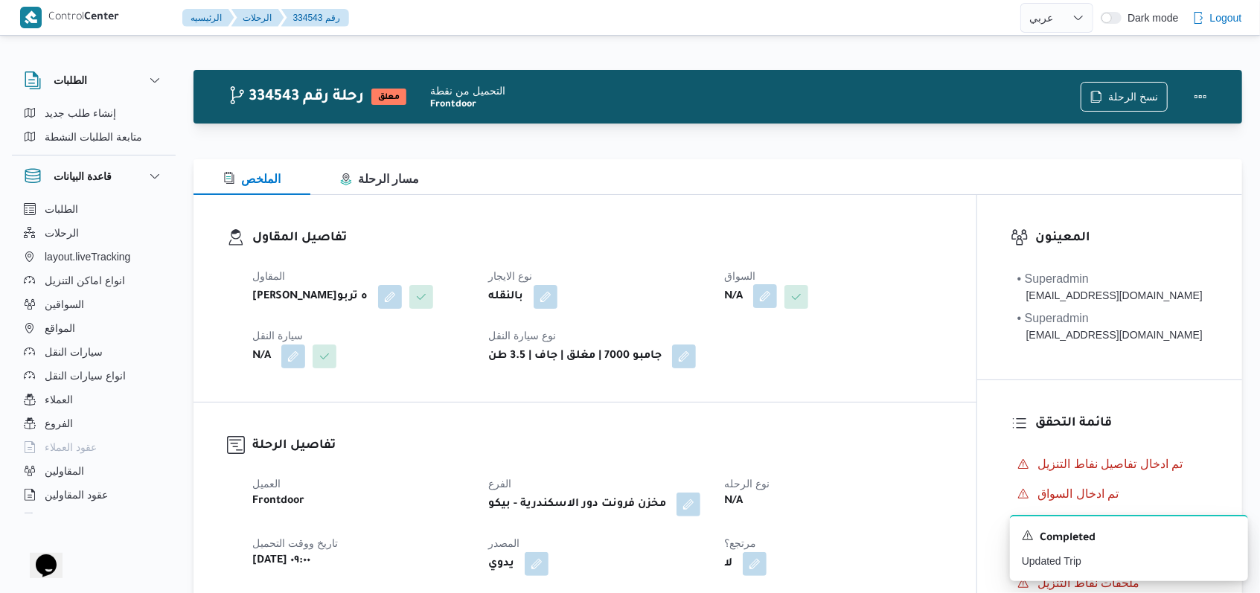
click at [767, 301] on button "button" at bounding box center [765, 296] width 24 height 24
drag, startPoint x: 738, startPoint y: 360, endPoint x: 750, endPoint y: 371, distance: 15.8
click at [750, 371] on div "Search" at bounding box center [738, 357] width 112 height 30
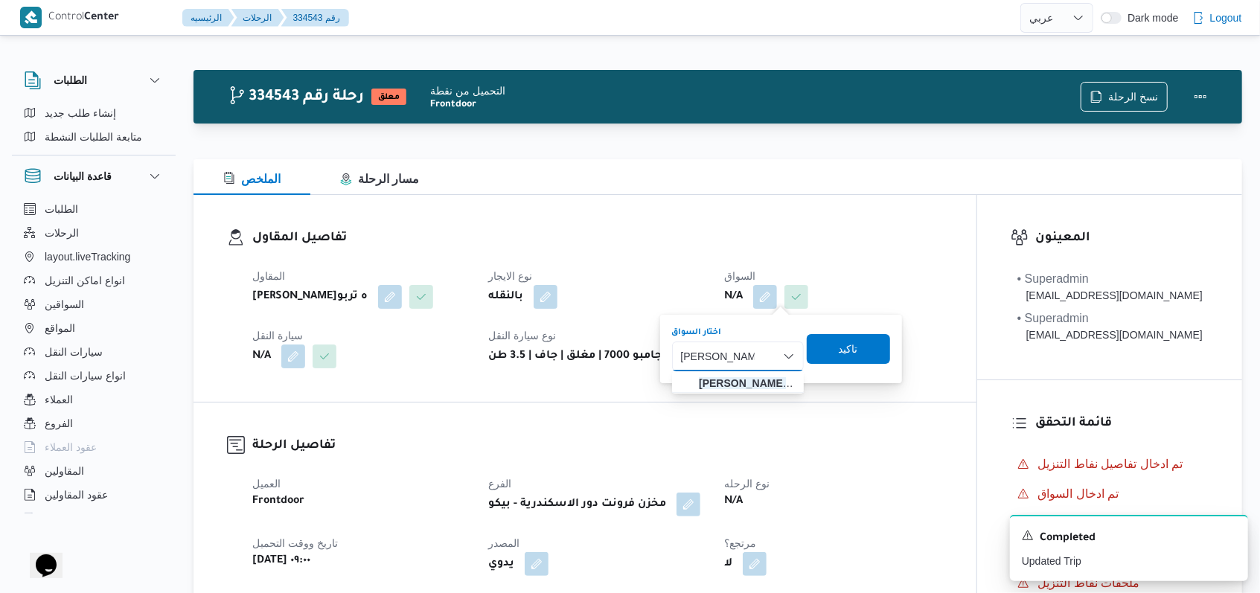
type input "محمد عبدالمنعم"
click at [738, 377] on div "المقاول فتحى حسن جلال ابو الحسن شركه تربو نوع الايجار بالنقله السواق N/A سيارة …" at bounding box center [597, 317] width 709 height 119
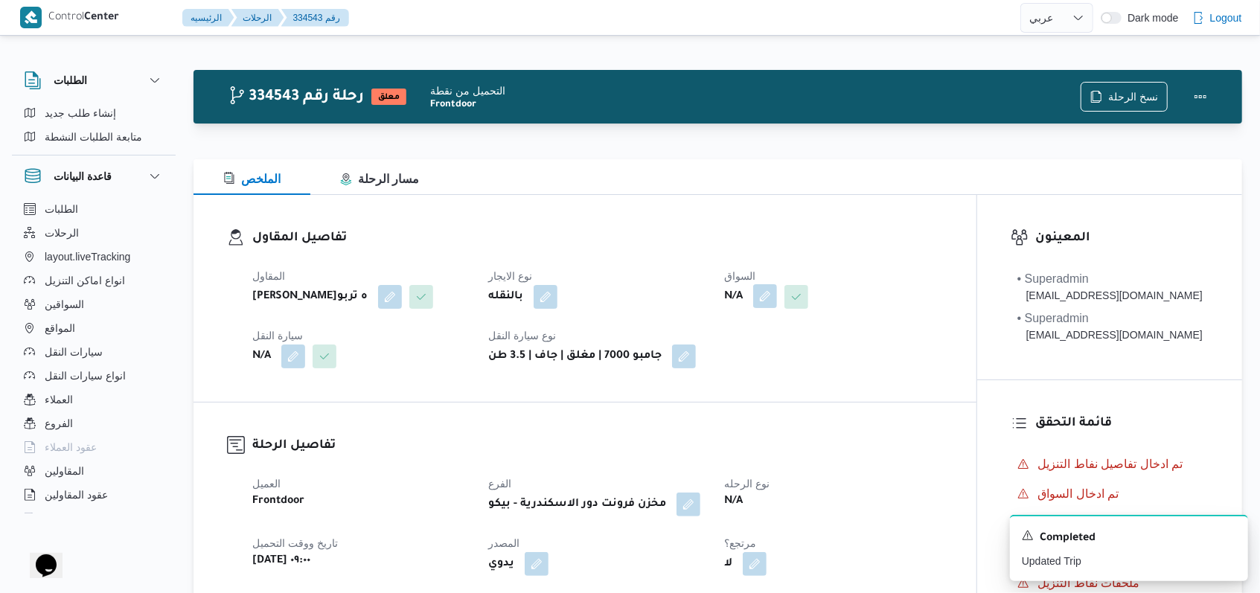
click at [771, 298] on button "button" at bounding box center [765, 296] width 24 height 24
click at [758, 361] on div "Search" at bounding box center [738, 357] width 112 height 30
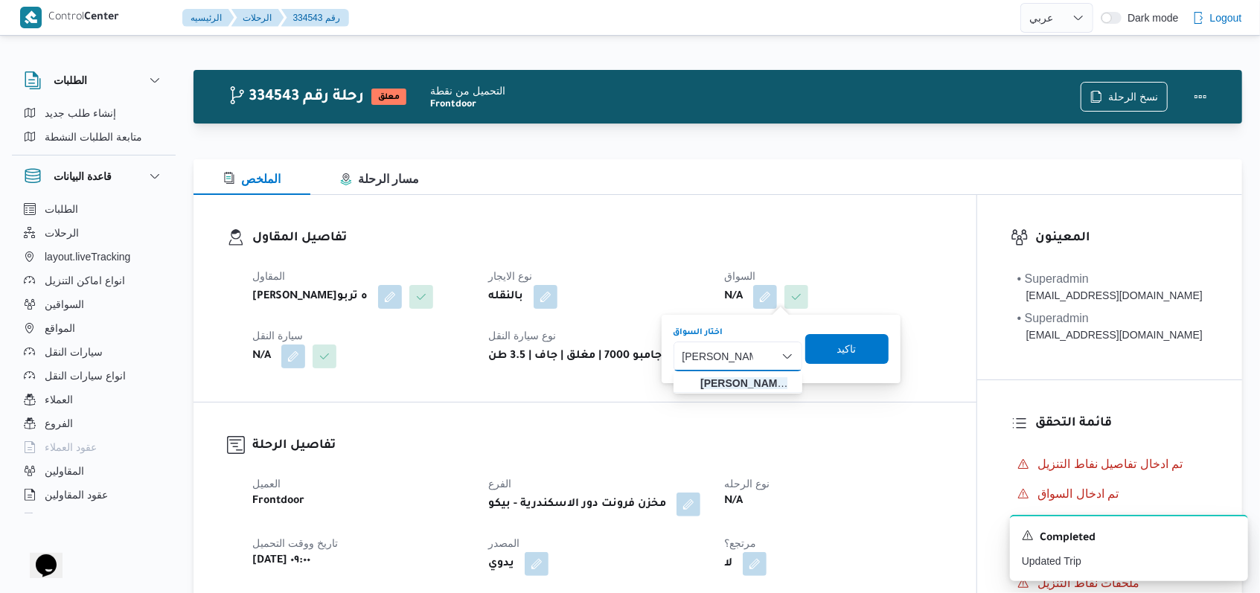
type input "محمد عبدالمنعم"
drag, startPoint x: 756, startPoint y: 363, endPoint x: 746, endPoint y: 384, distance: 23.3
click at [756, 366] on div "محمد عبدالمنعم محمد عبدالمنعم Combo box. Selected. محمد عبدالمنعم. Selected. Co…" at bounding box center [738, 357] width 129 height 30
click at [860, 347] on span "تاكيد" at bounding box center [846, 348] width 83 height 30
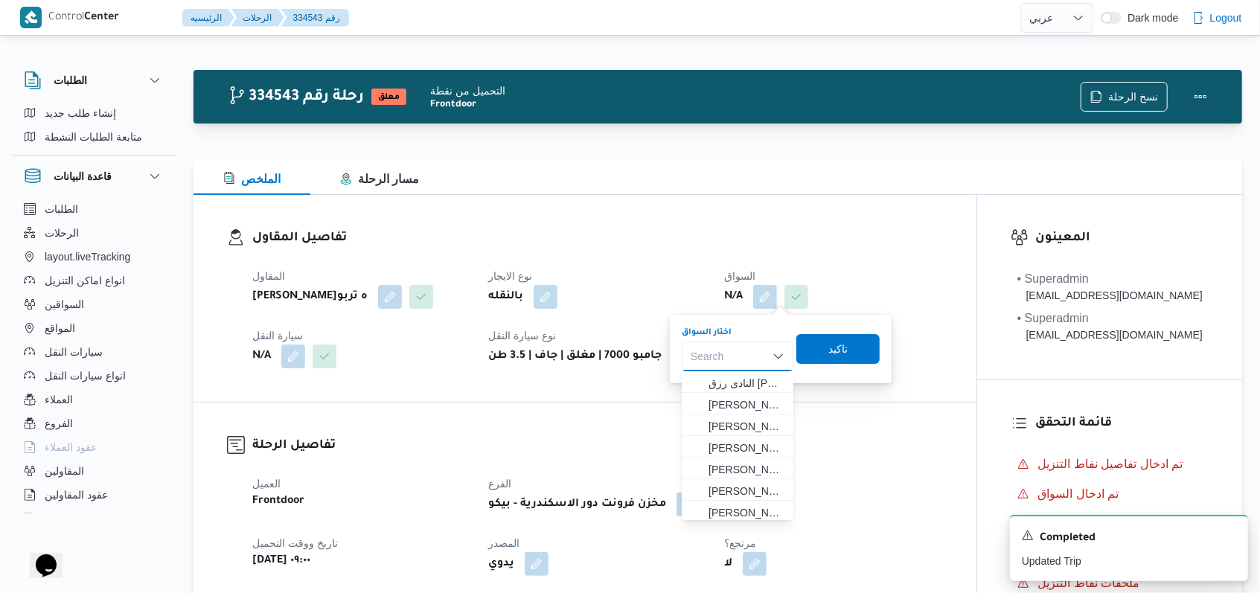
click at [748, 361] on div "Search Combo box. Selected. Combo box input. Search. Type some text or, to disp…" at bounding box center [738, 357] width 112 height 30
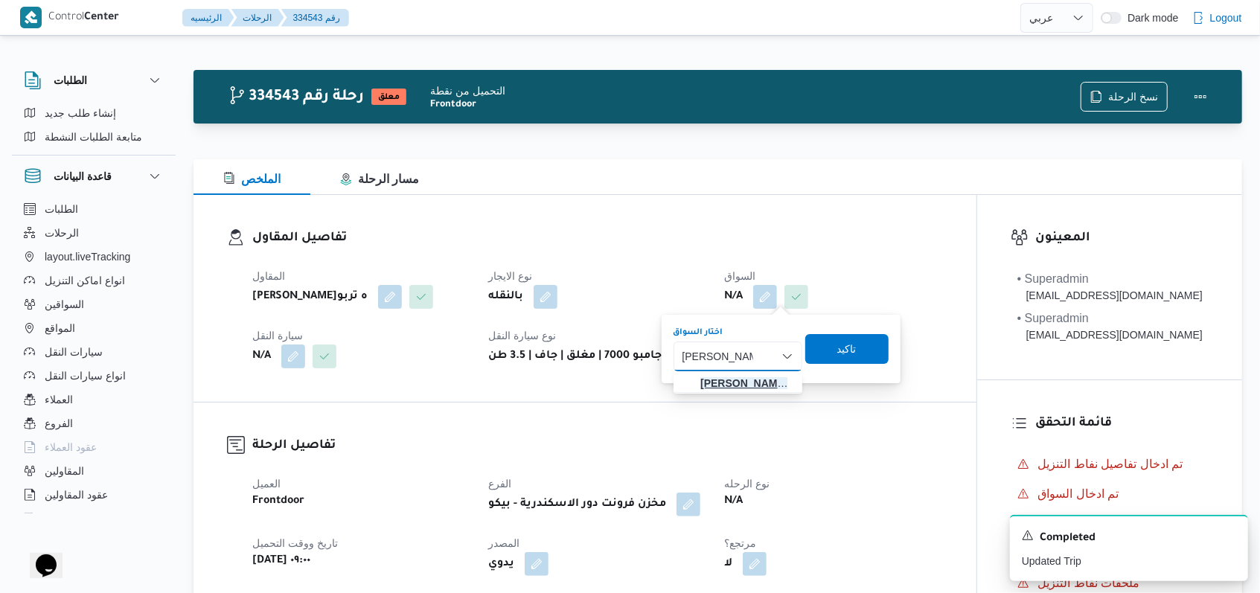
type input "محمد عبدالمنعم"
click at [747, 376] on span "محمد عبدالمنعم غانم عبدالقوى عبدالله" at bounding box center [746, 383] width 93 height 18
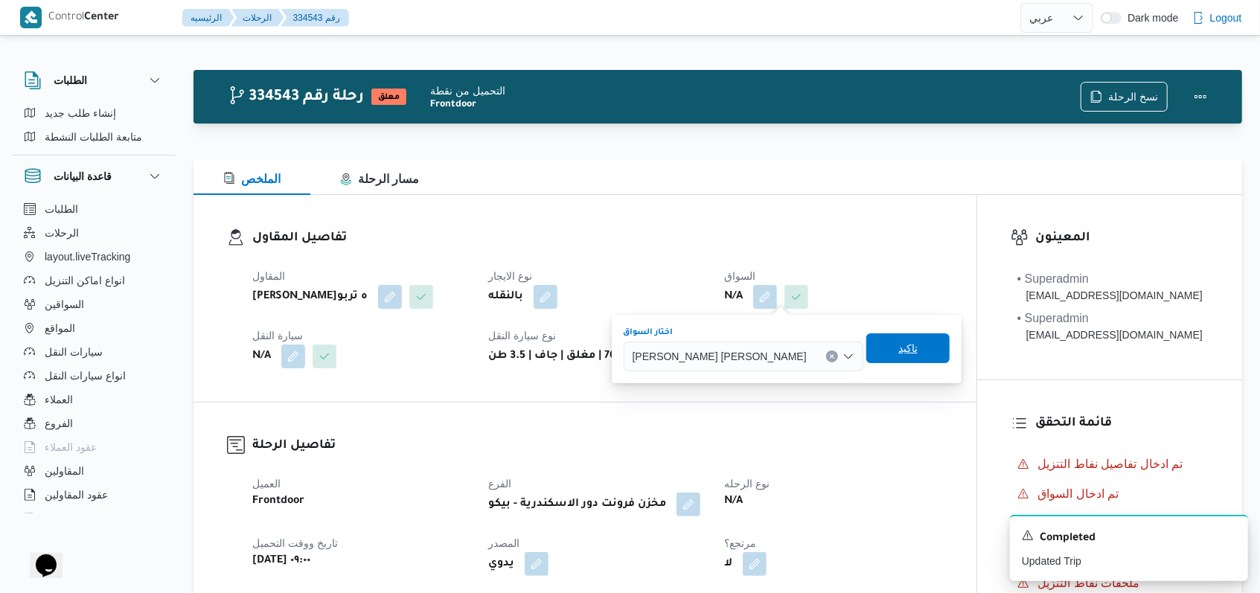
click at [883, 348] on span "تاكيد" at bounding box center [907, 348] width 83 height 30
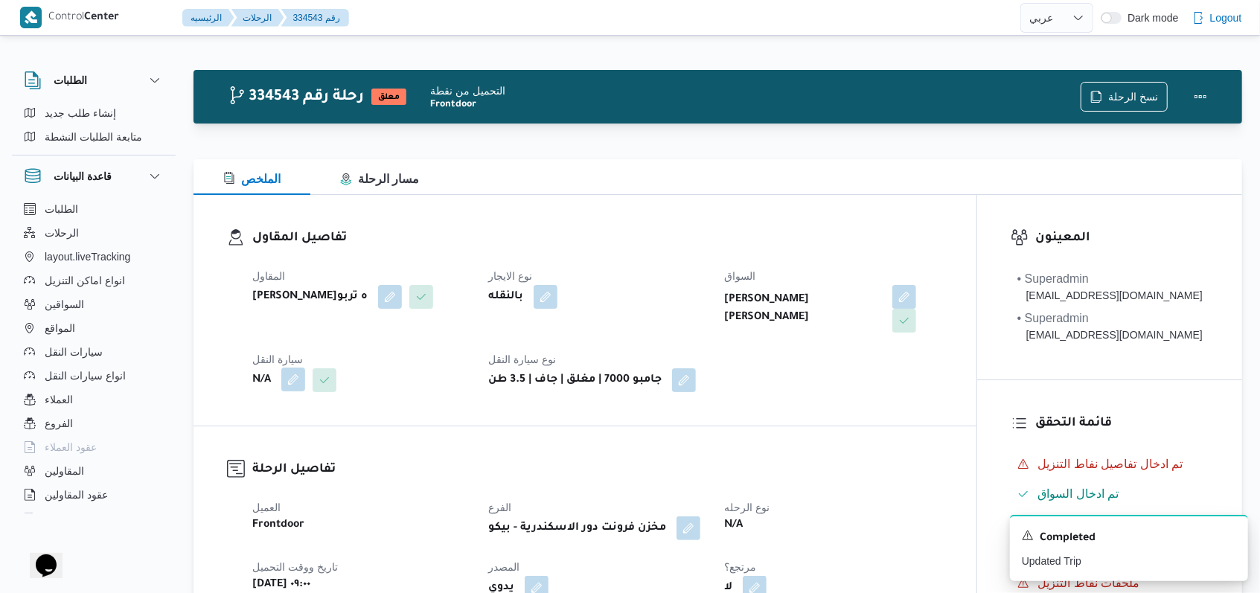
click at [290, 379] on button "button" at bounding box center [293, 380] width 24 height 24
click at [278, 441] on div "Search" at bounding box center [264, 440] width 112 height 30
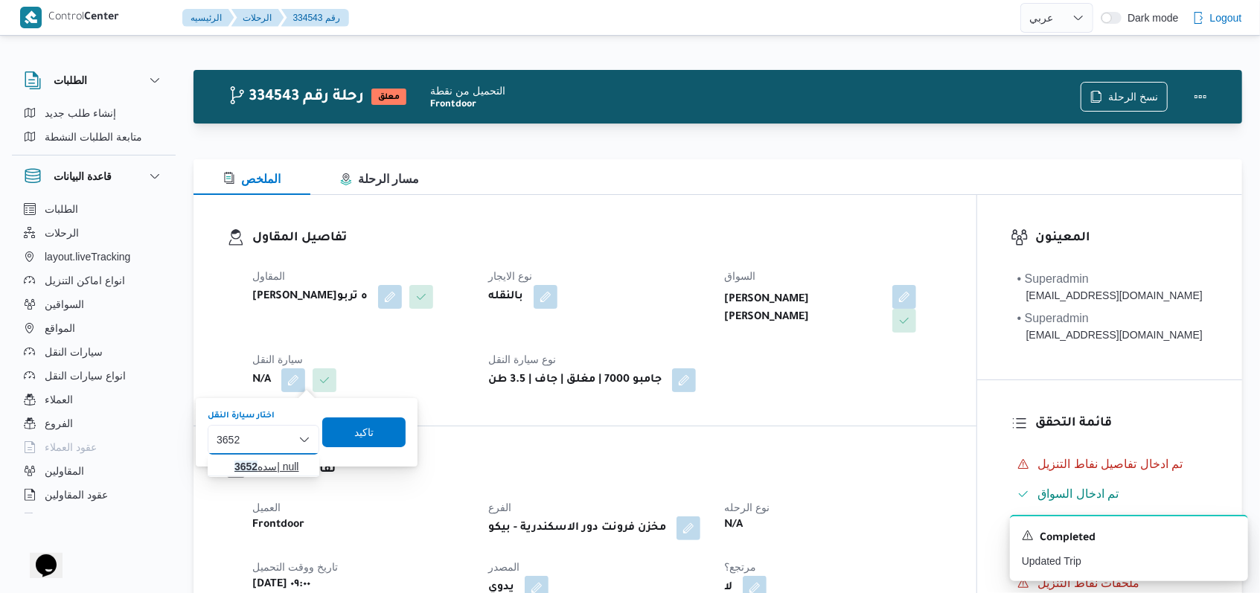
type input "3652"
click at [266, 462] on span "سده 3652 | null" at bounding box center [272, 467] width 76 height 18
click at [360, 438] on span "تاكيد" at bounding box center [374, 432] width 83 height 30
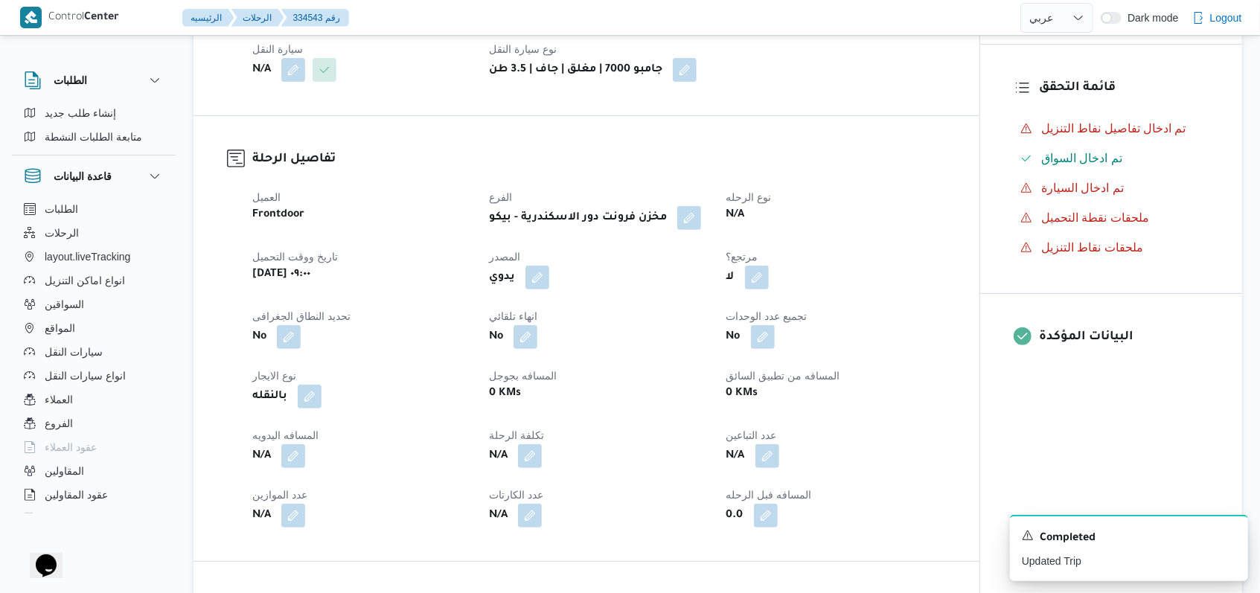
scroll to position [595, 0]
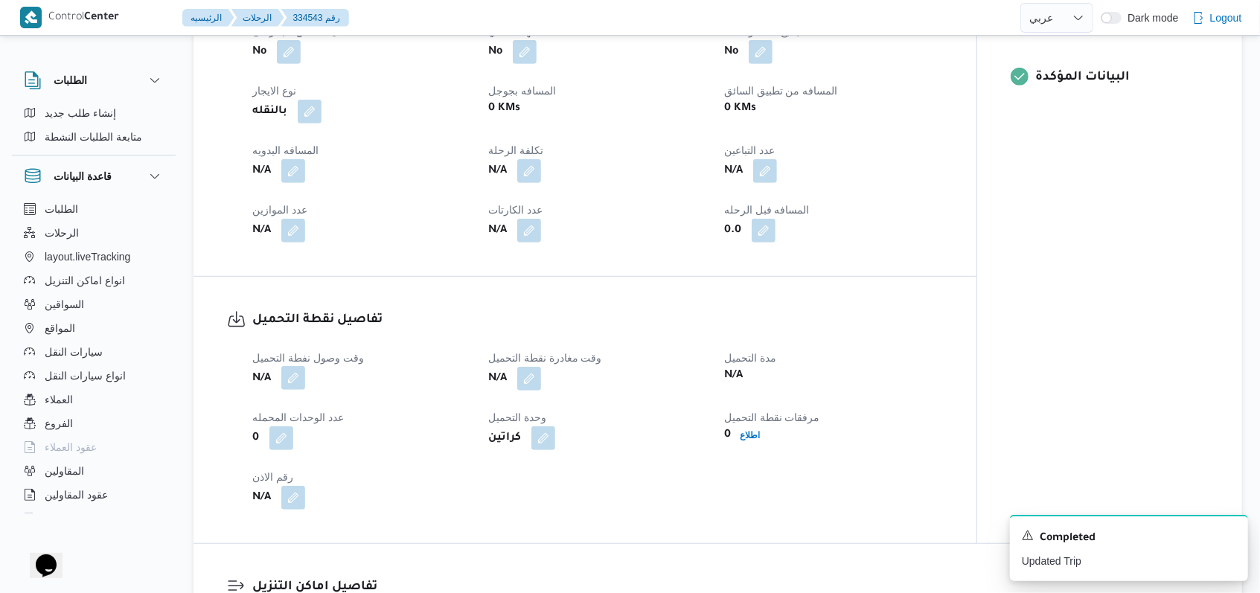
click at [299, 375] on button "button" at bounding box center [293, 378] width 24 height 24
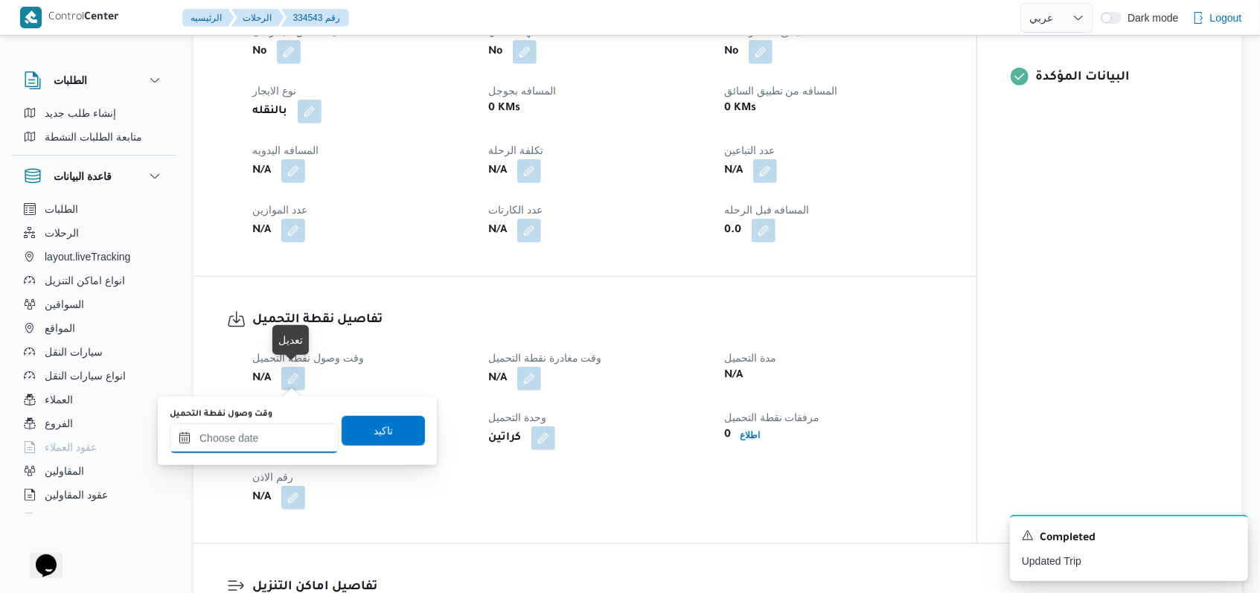
click at [265, 436] on input "وقت وصول نفطة التحميل" at bounding box center [254, 439] width 169 height 30
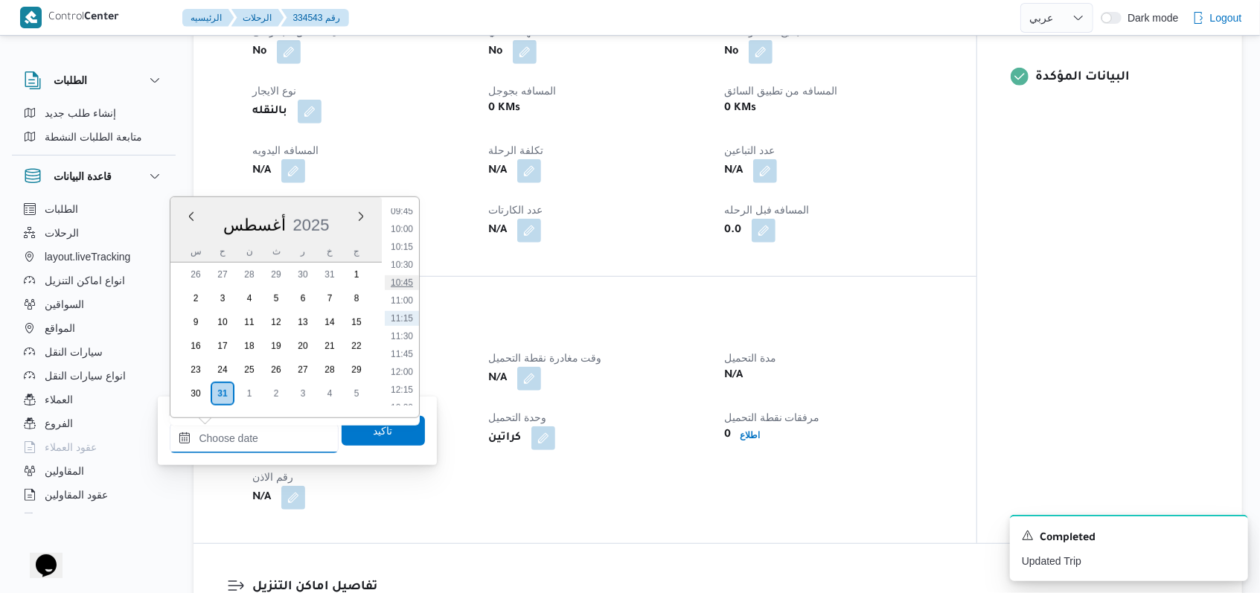
scroll to position [602, 0]
click at [408, 262] on li "09:00" at bounding box center [402, 257] width 34 height 15
type input "٣١/٠٨/٢٠٢٥ ٠٩:٠٠"
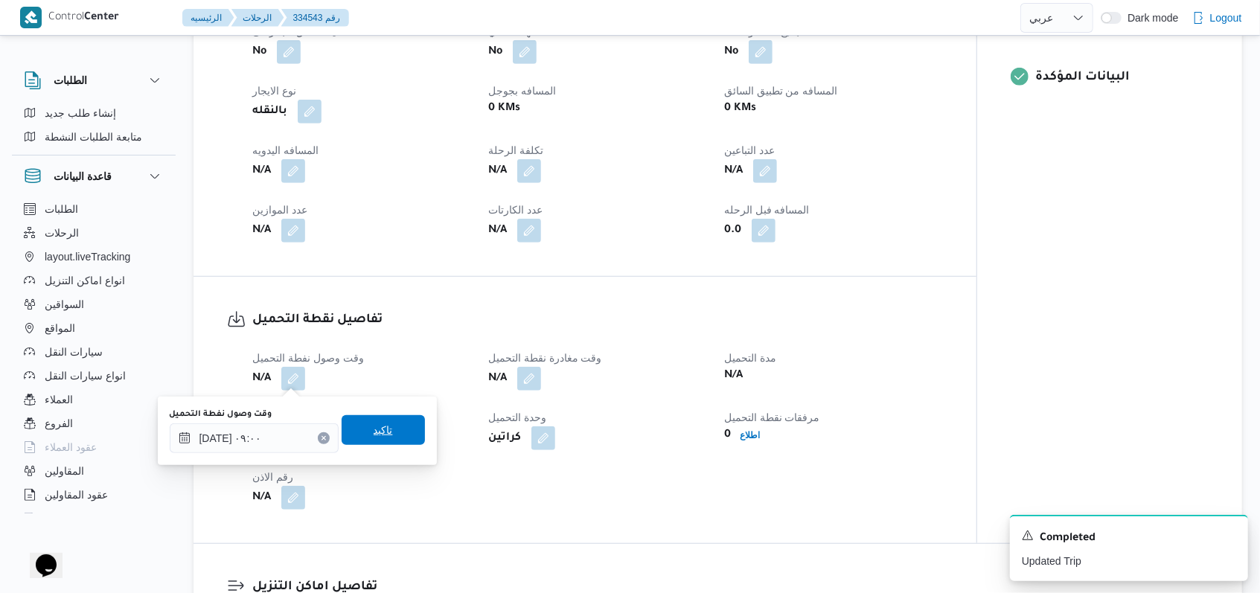
click at [383, 428] on span "تاكيد" at bounding box center [383, 430] width 83 height 30
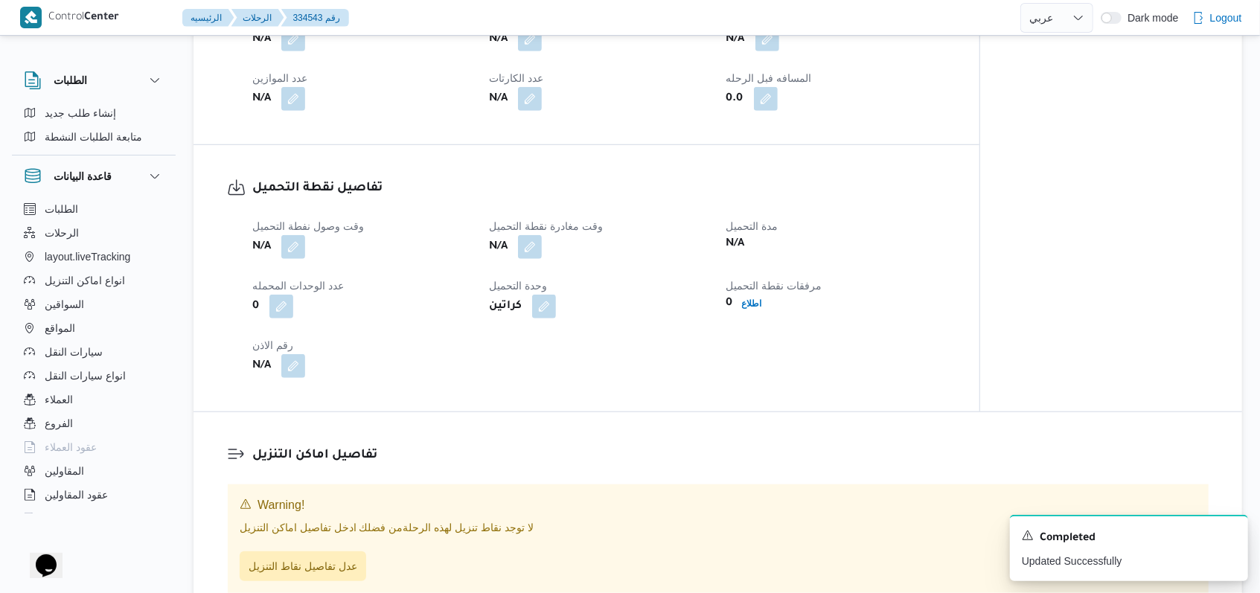
scroll to position [793, 0]
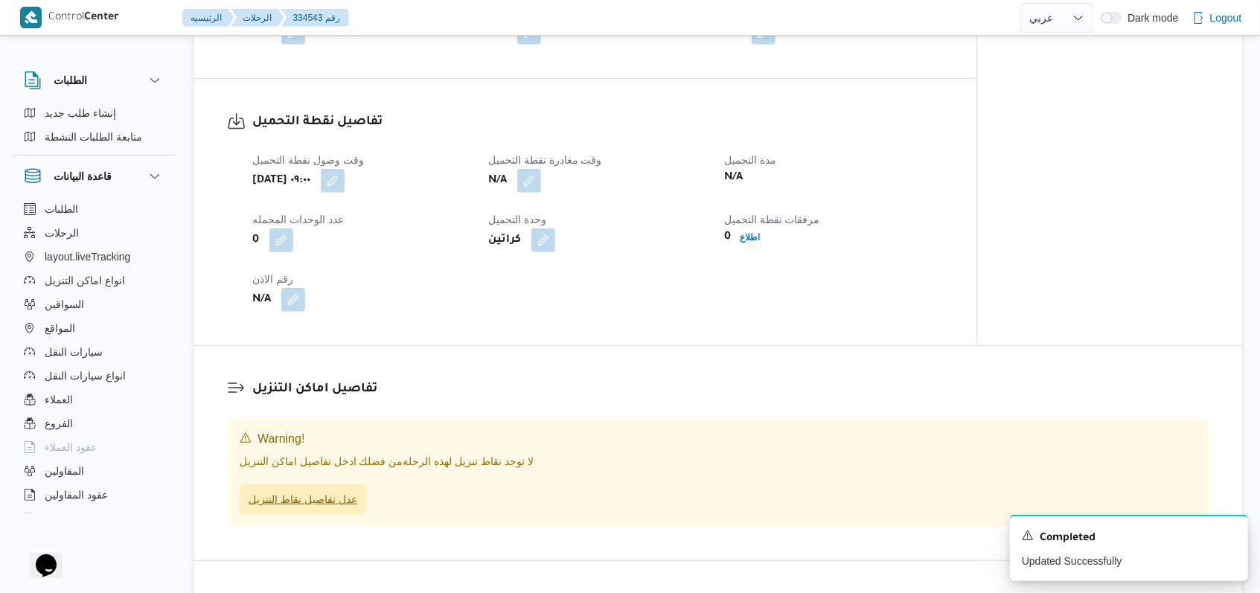
click at [333, 501] on span "عدل تفاصيل نقاط التنزيل" at bounding box center [303, 499] width 109 height 18
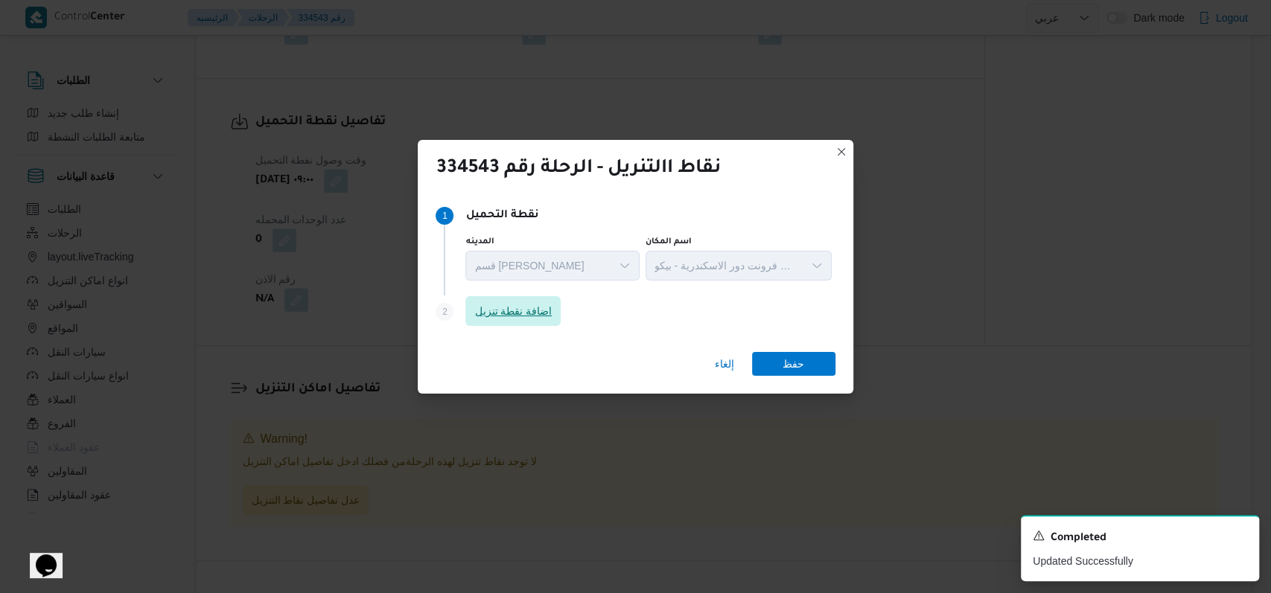
click at [499, 319] on span "اضافة نقطة تنزيل" at bounding box center [512, 311] width 77 height 18
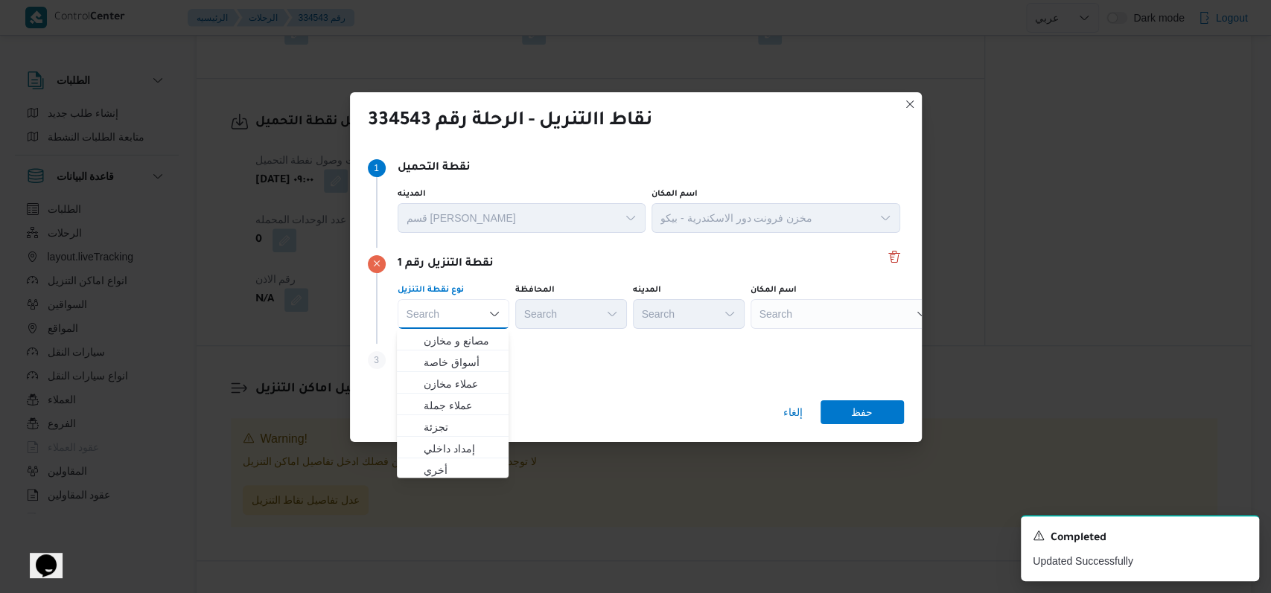
click at [757, 313] on div at bounding box center [759, 314] width 7 height 24
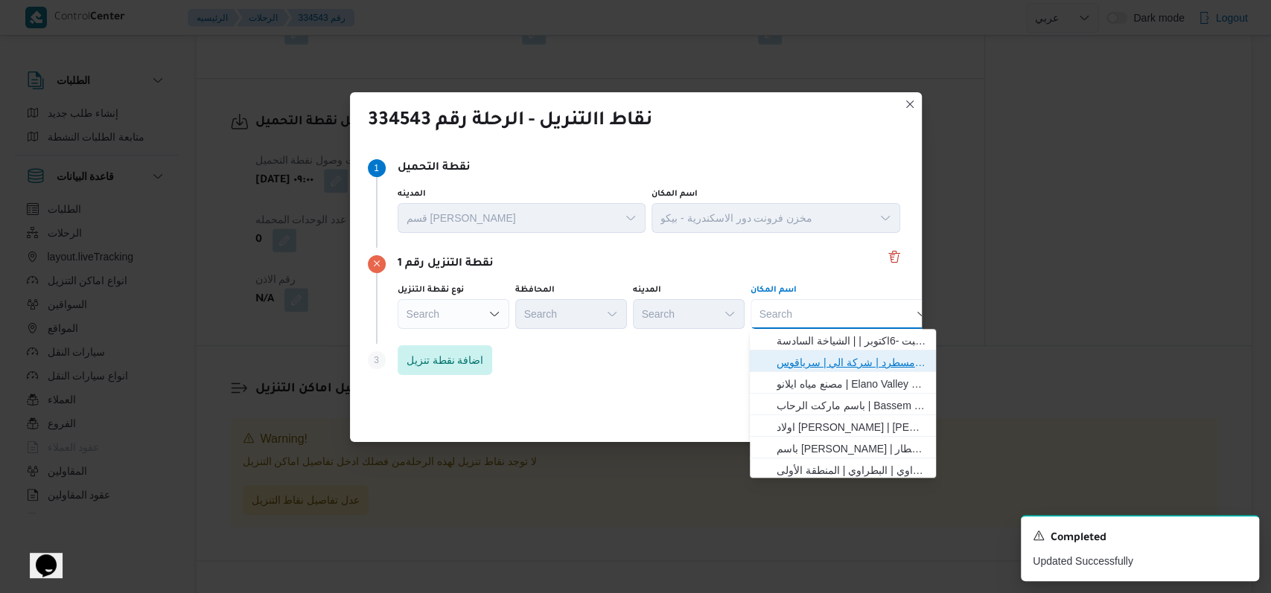
click at [785, 364] on span "فرونت دور مسطرد | شركة الي | سرياقوس" at bounding box center [851, 363] width 150 height 18
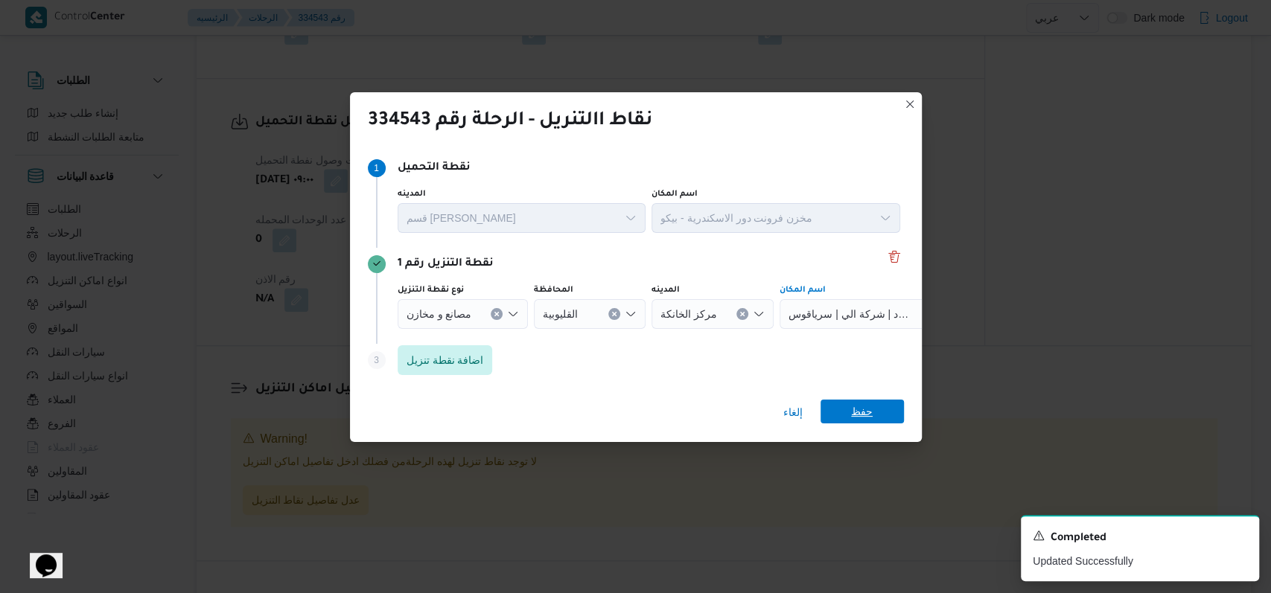
click at [847, 414] on span "حفظ" at bounding box center [861, 412] width 83 height 24
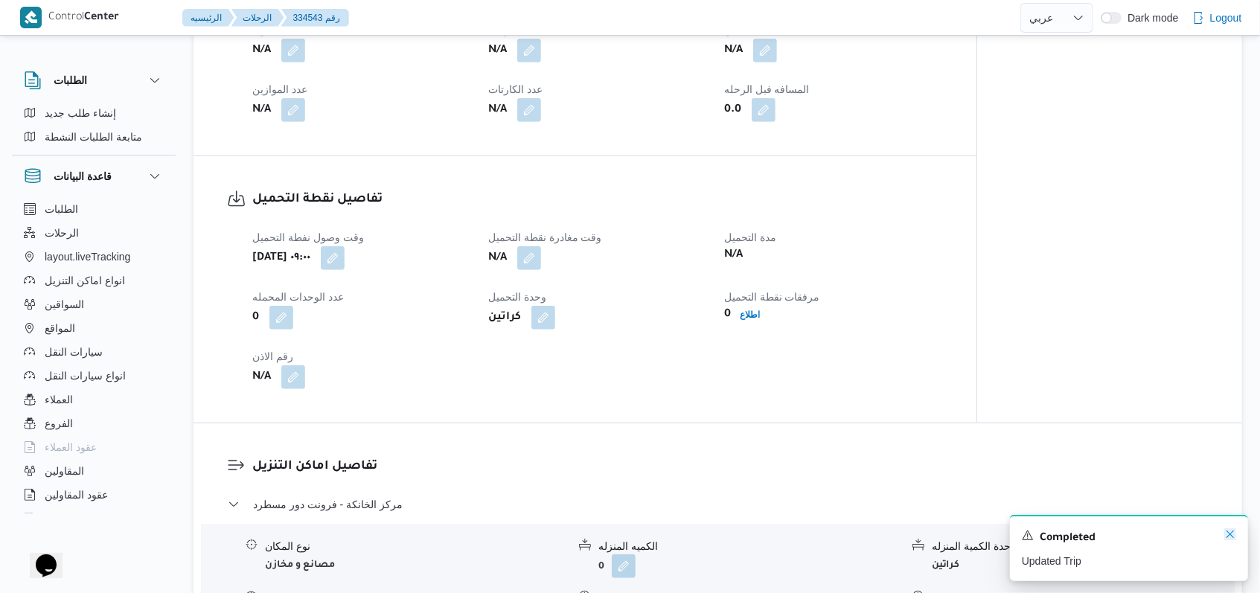
scroll to position [871, 0]
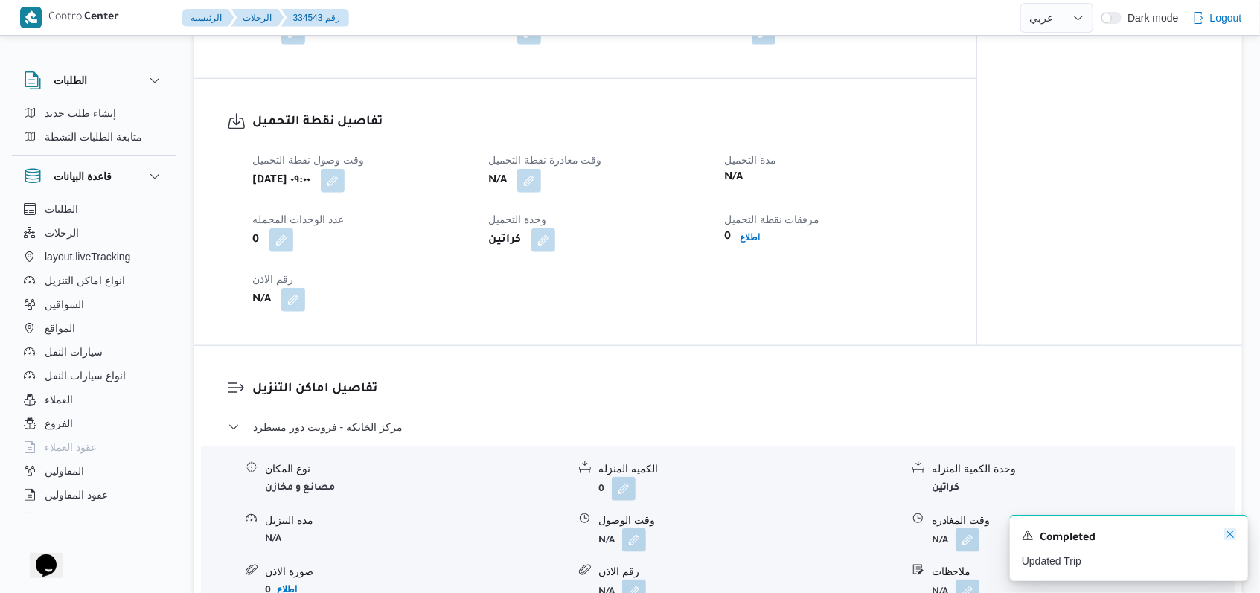
click at [1231, 537] on icon "Dismiss toast" at bounding box center [1230, 534] width 7 height 7
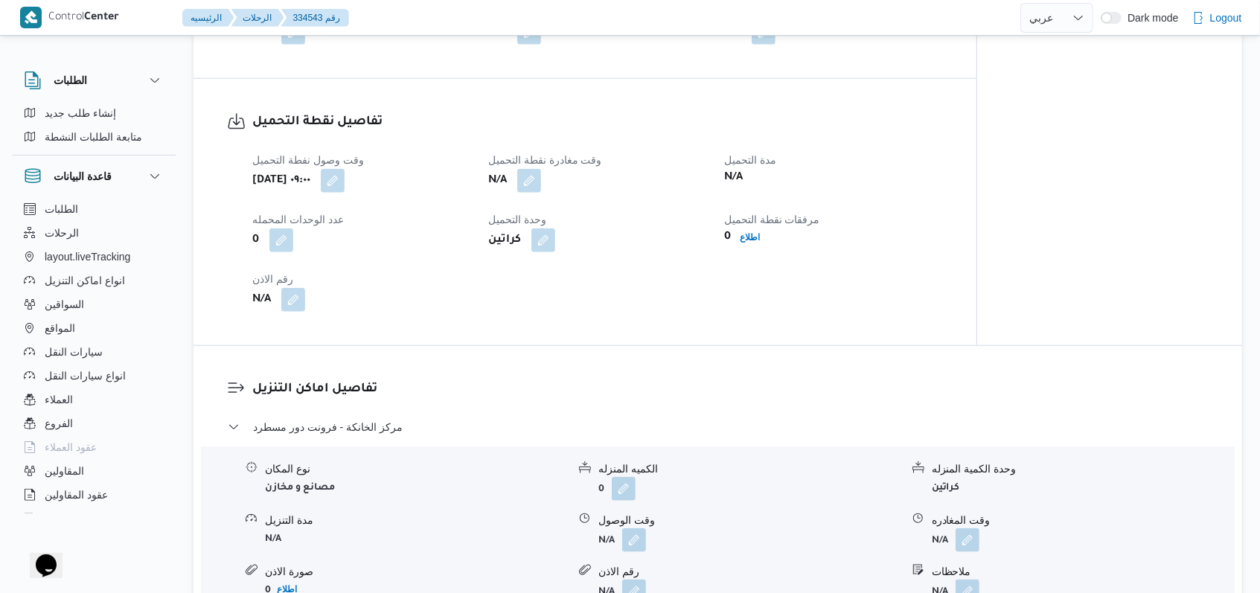
select select "ar"
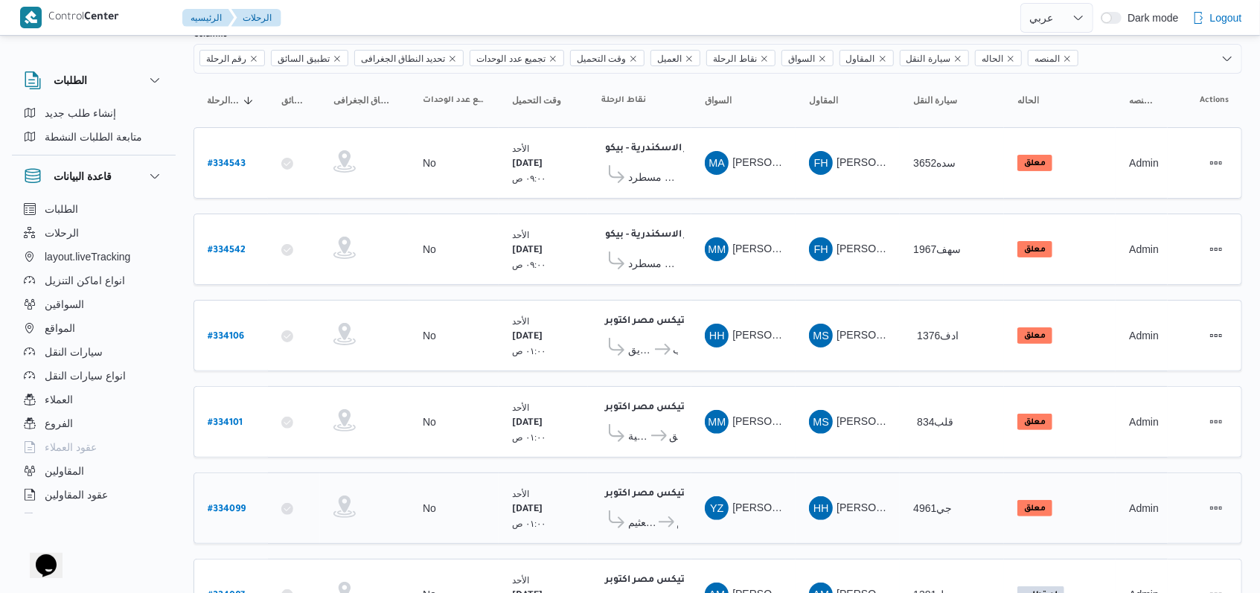
scroll to position [179, 0]
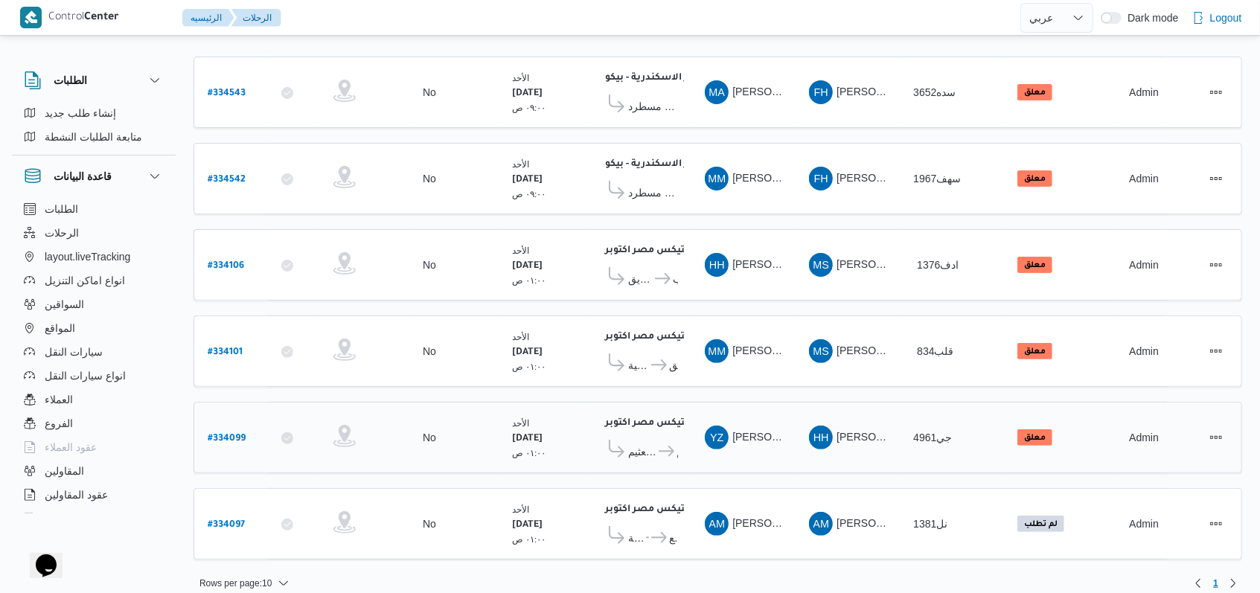
click at [214, 434] on b "# 334099" at bounding box center [227, 439] width 38 height 10
select select "ar"
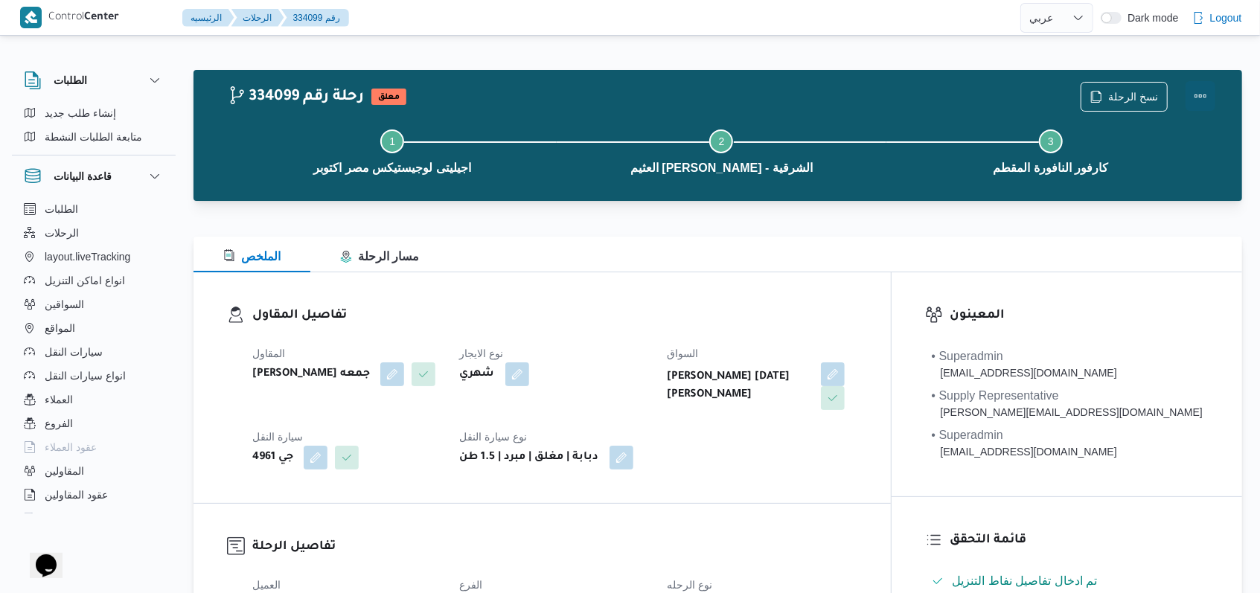
click at [1208, 89] on button "Actions" at bounding box center [1201, 96] width 30 height 30
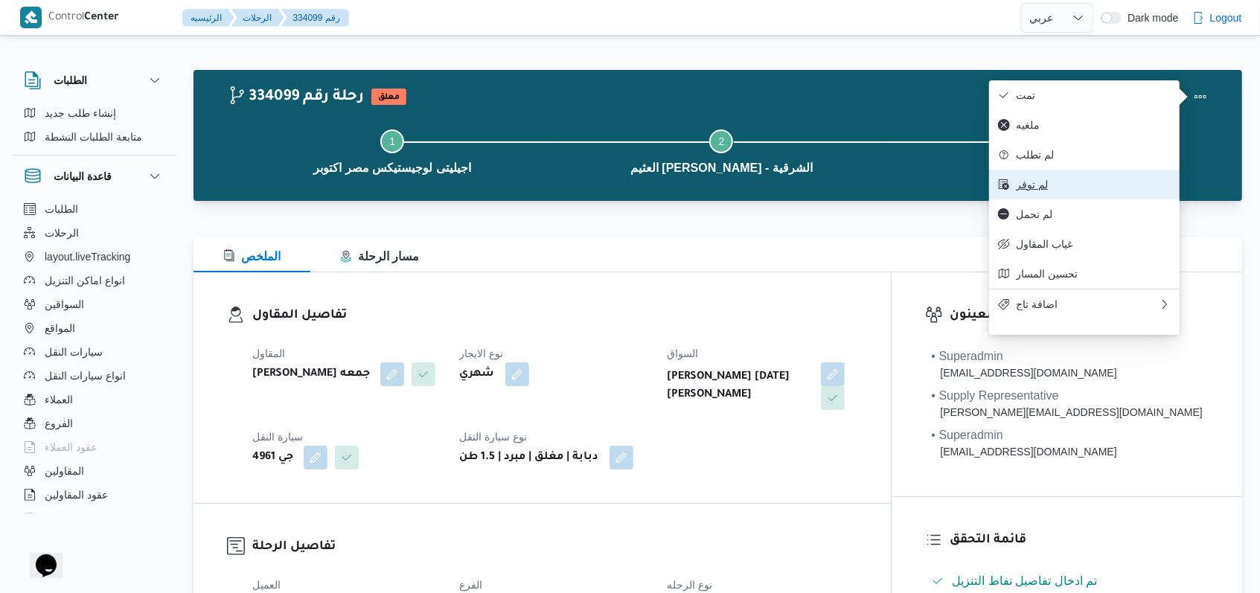
click at [1057, 185] on span "لم توفر" at bounding box center [1093, 185] width 155 height 12
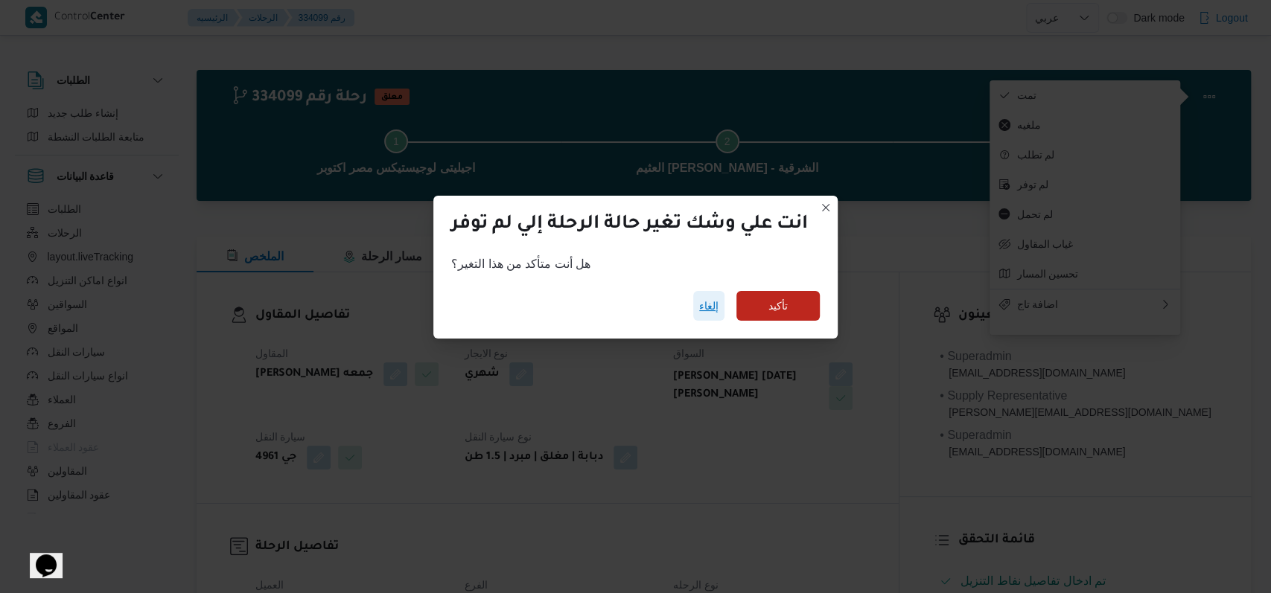
click at [717, 307] on span "إلغاء" at bounding box center [708, 306] width 19 height 18
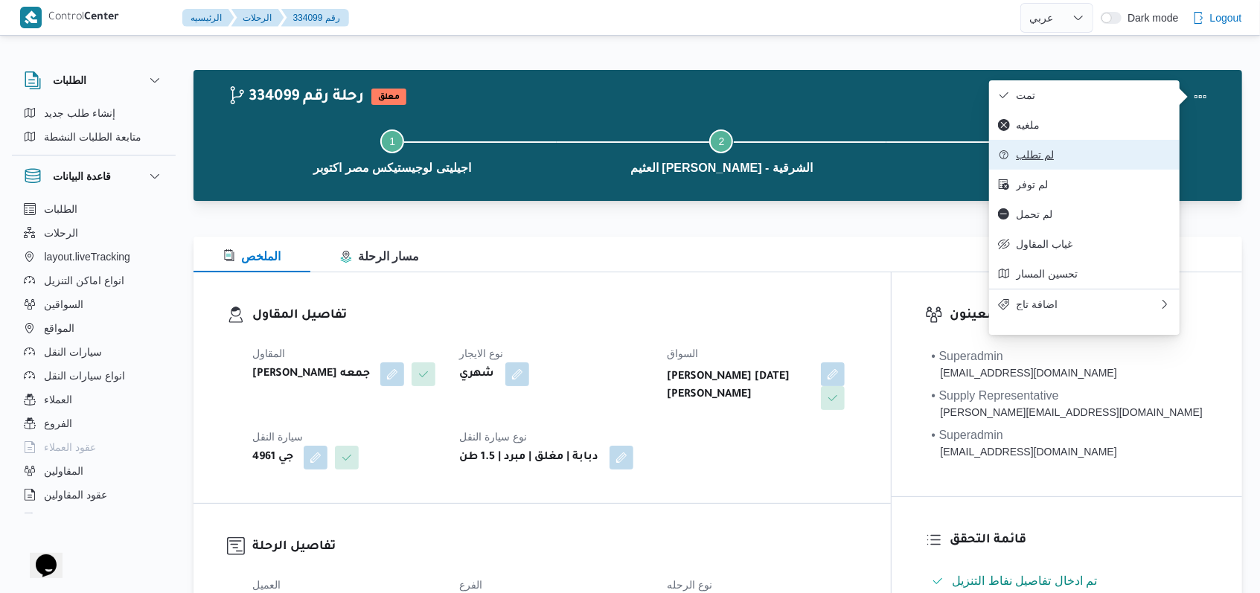
click at [1023, 168] on button "لم تطلب" at bounding box center [1084, 155] width 191 height 30
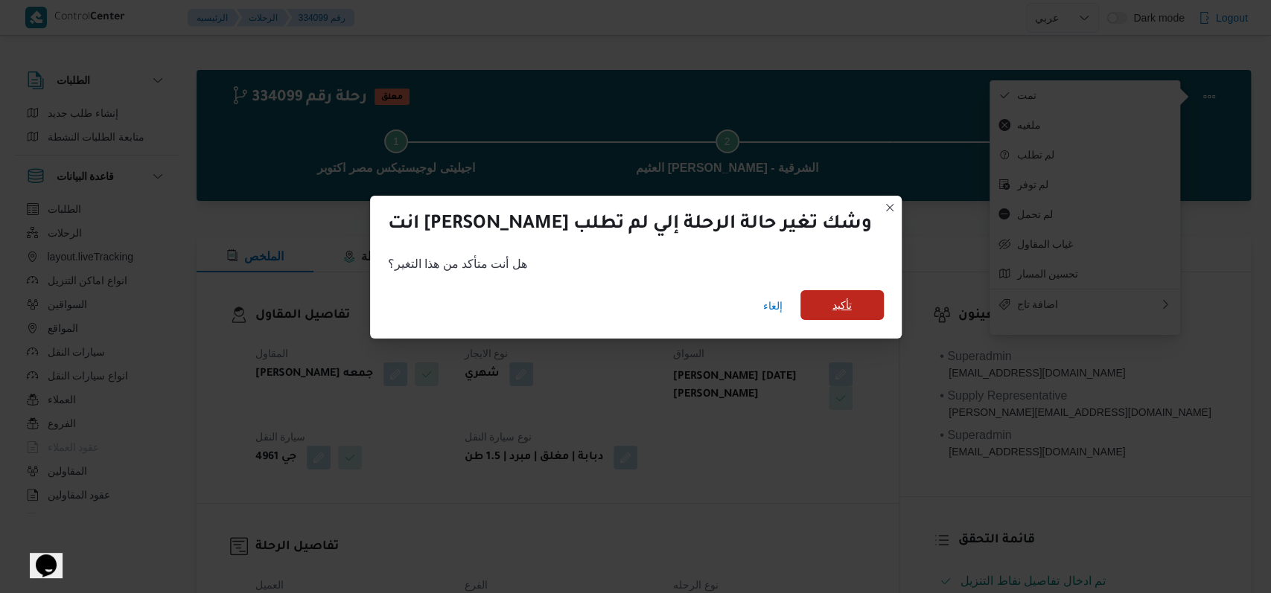
click at [832, 297] on span "تأكيد" at bounding box center [841, 305] width 19 height 18
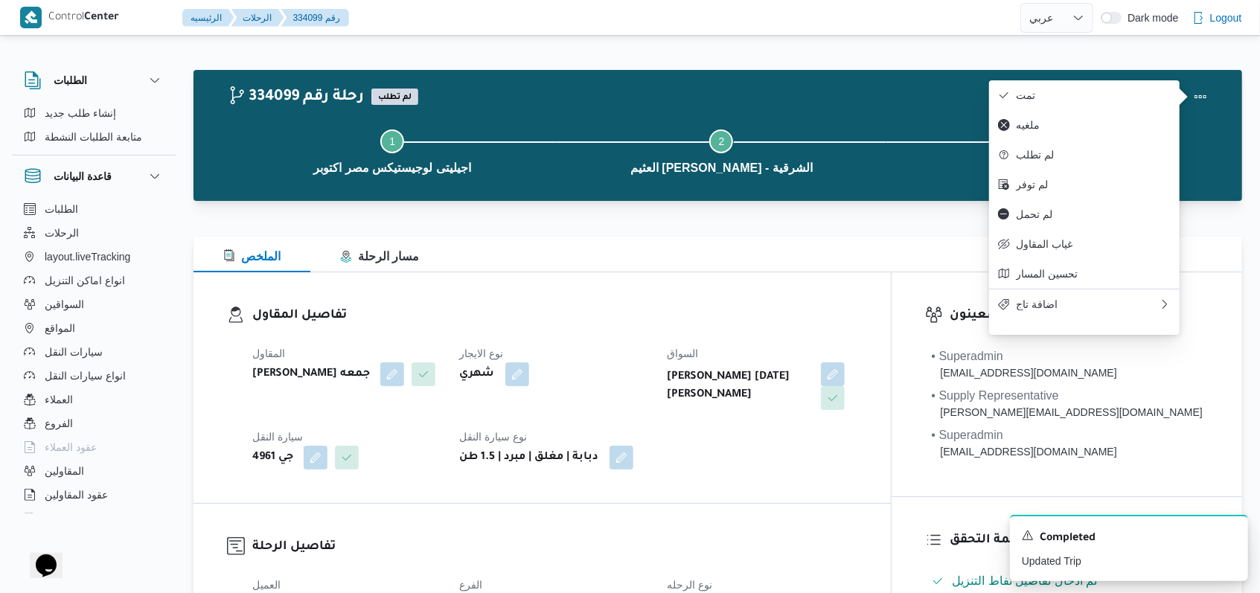
select select "ar"
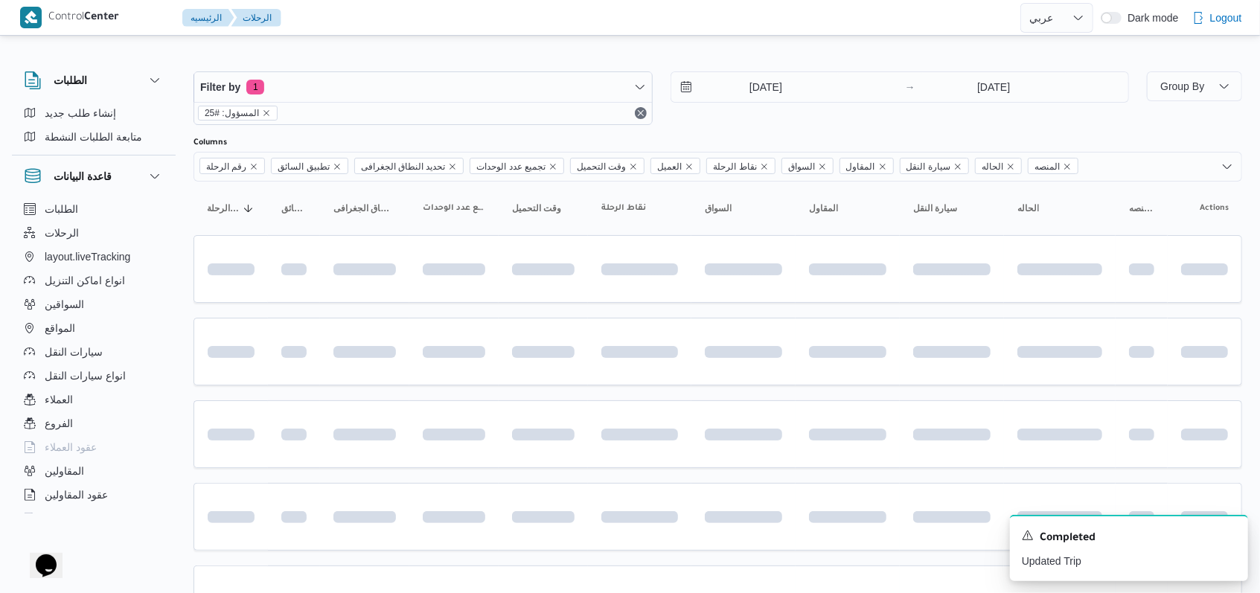
scroll to position [170, 0]
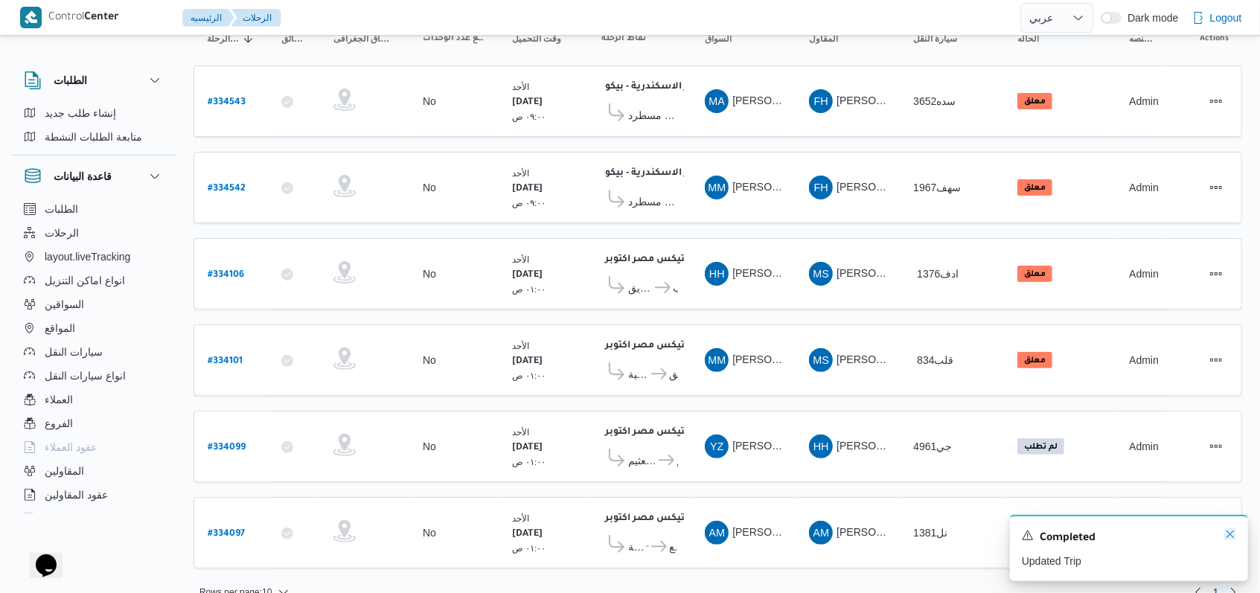
click at [1229, 538] on icon "Dismiss toast" at bounding box center [1230, 534] width 12 height 12
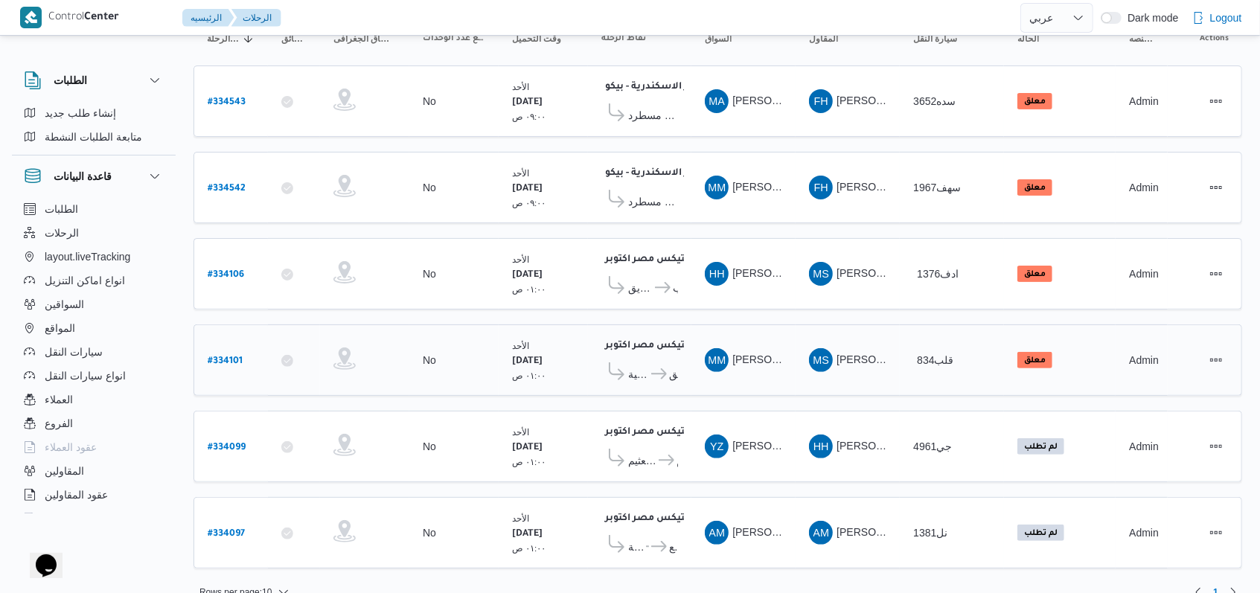
click at [214, 357] on b "# 334101" at bounding box center [225, 362] width 35 height 10
select select "ar"
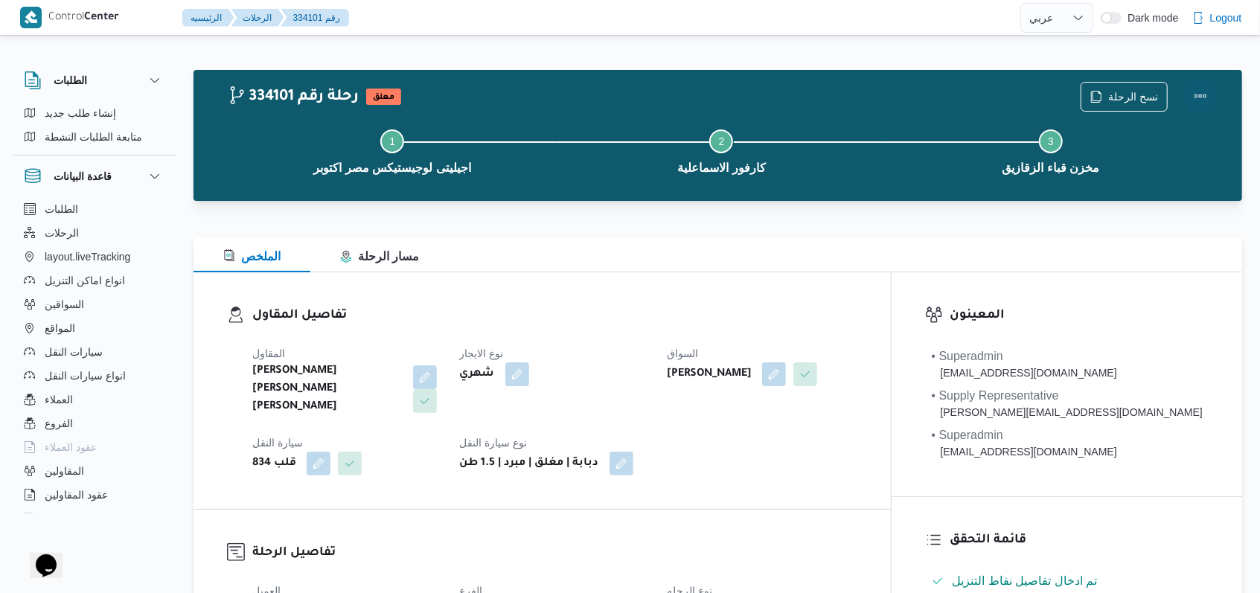
click at [1195, 89] on button "Actions" at bounding box center [1201, 96] width 30 height 30
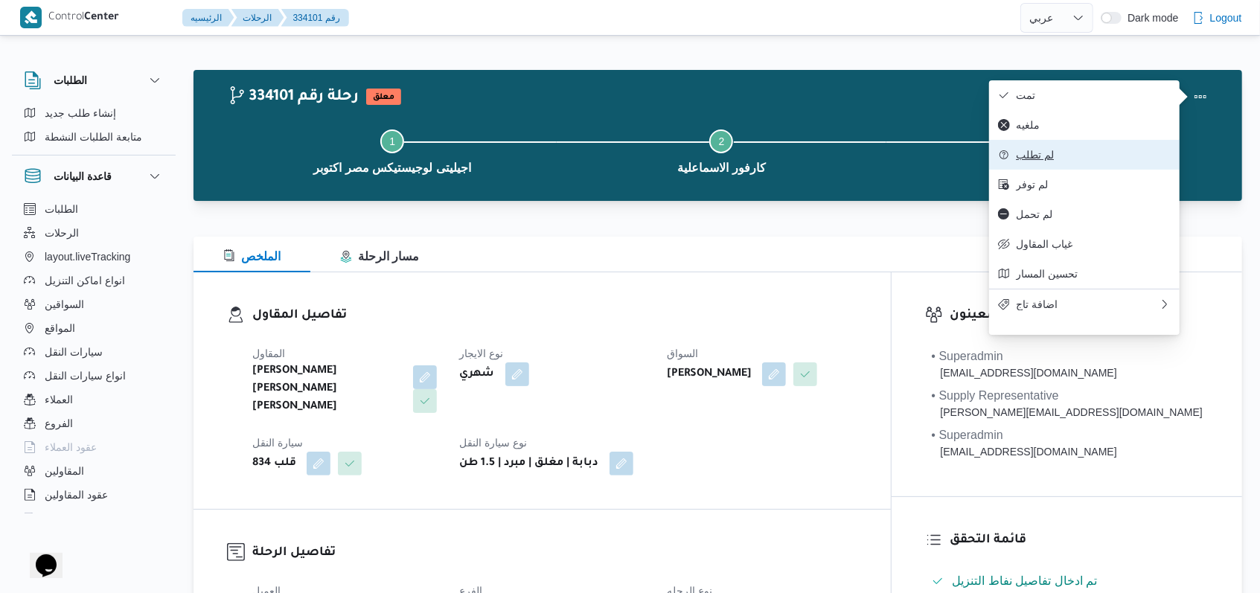
click at [1047, 160] on span "لم تطلب" at bounding box center [1093, 155] width 155 height 12
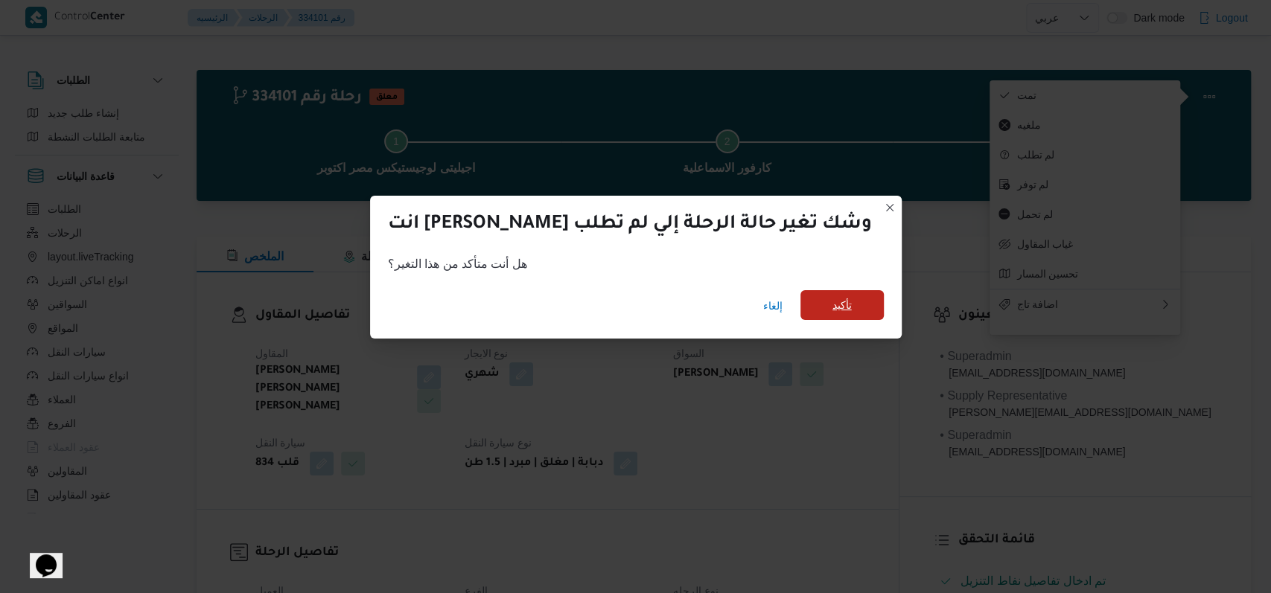
click at [817, 298] on span "تأكيد" at bounding box center [841, 305] width 83 height 30
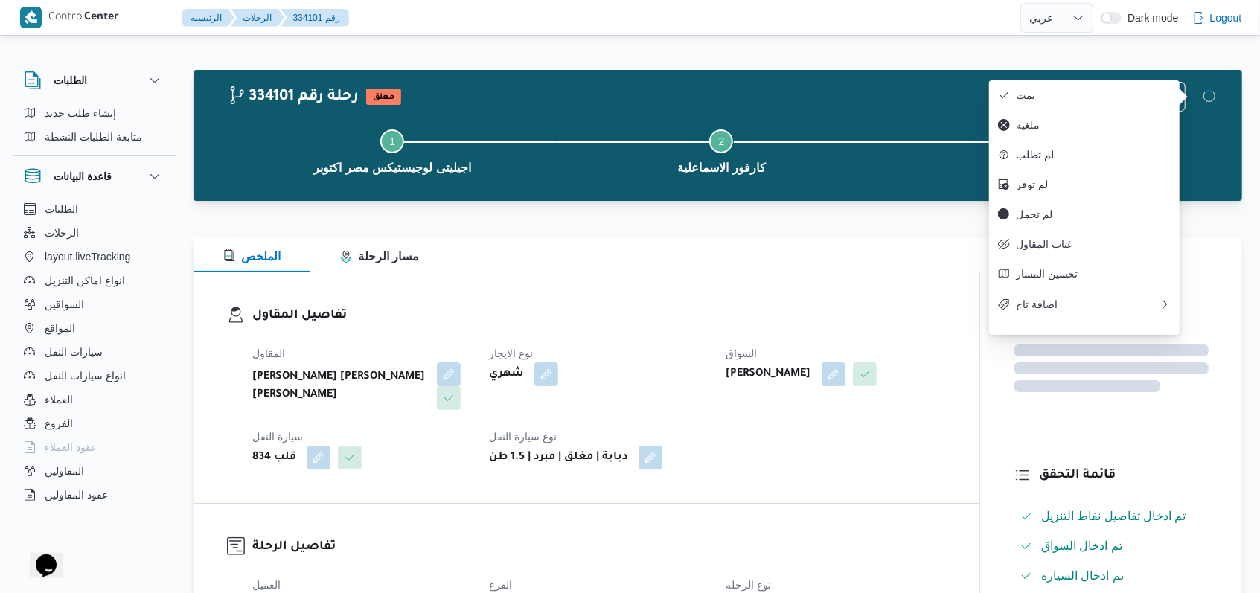
click at [739, 303] on div "تفاصيل المقاول المقاول محمد صلاح عبد الهادى عبد الحميد نوع الايجار شهري السواق …" at bounding box center [587, 387] width 786 height 231
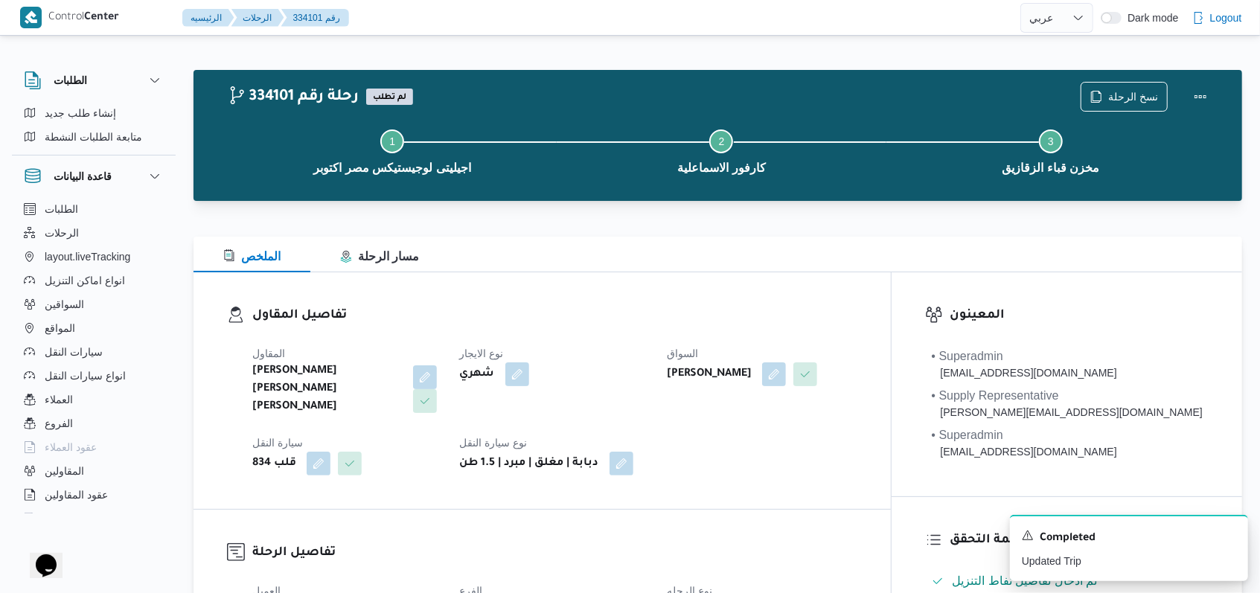
select select "ar"
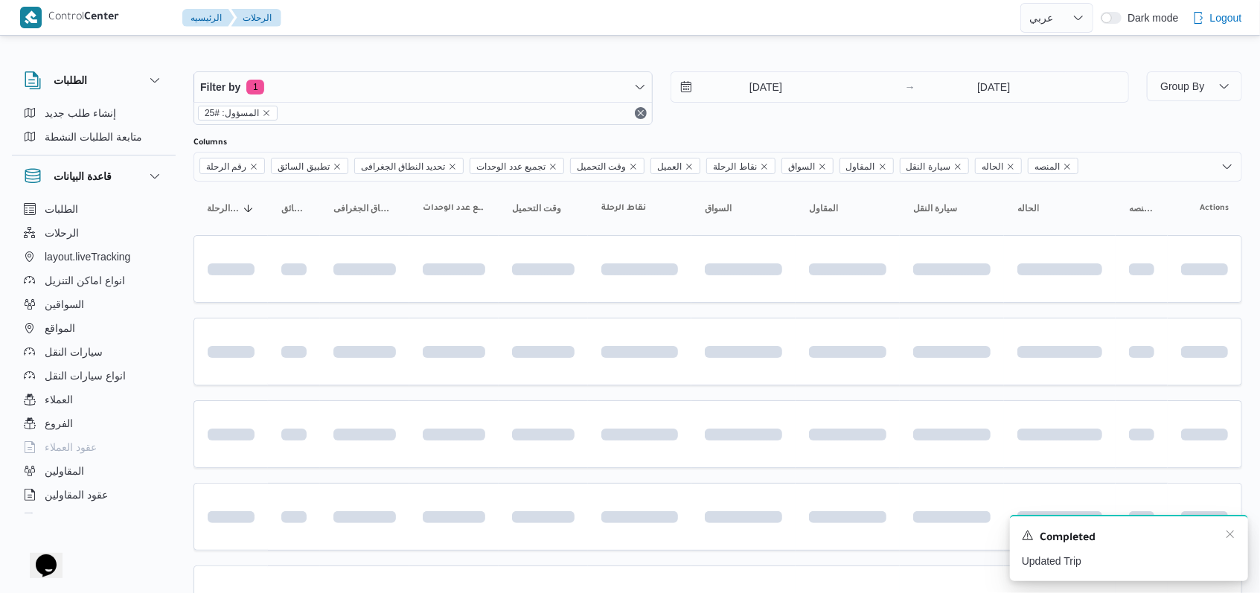
scroll to position [170, 0]
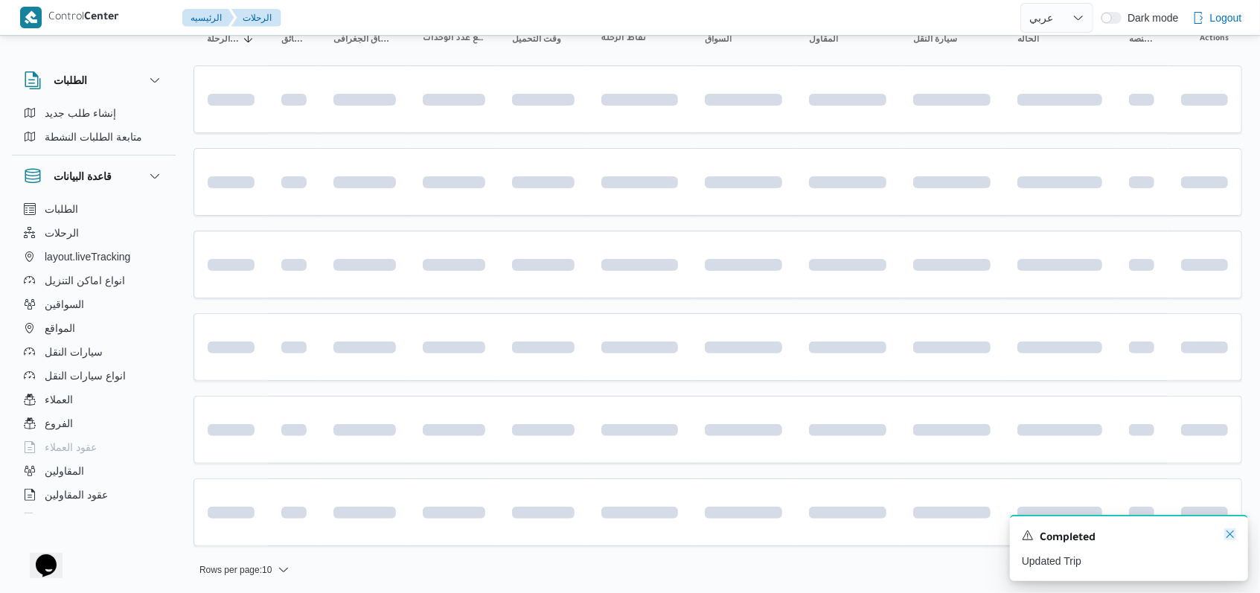
click at [1227, 538] on icon "Dismiss toast" at bounding box center [1230, 534] width 12 height 12
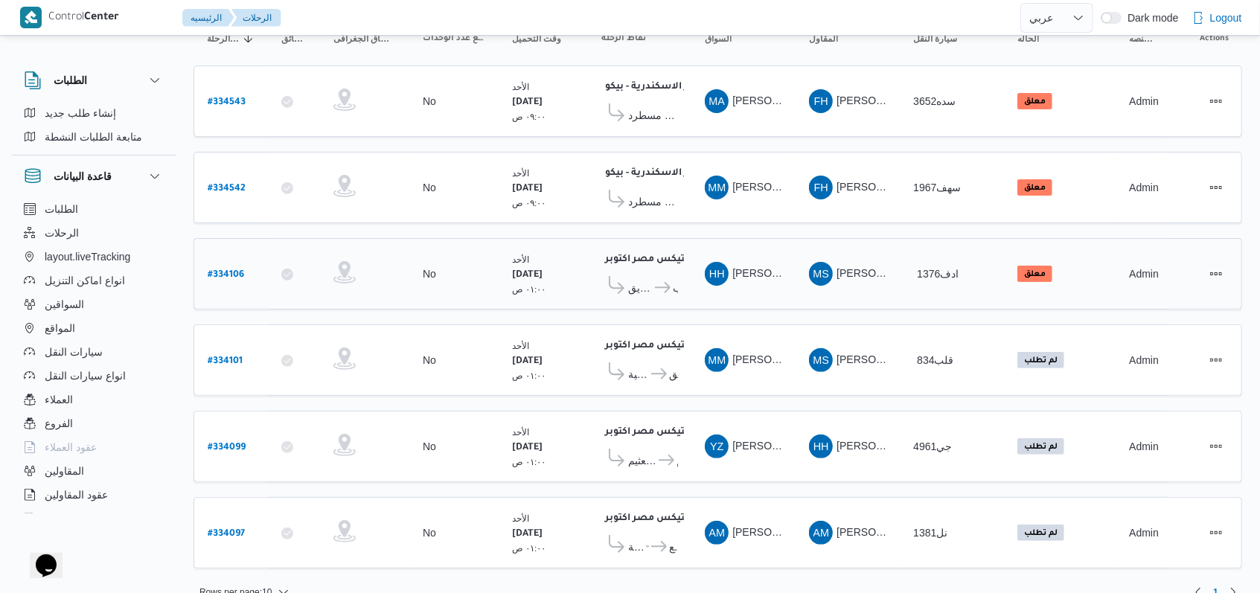
click at [223, 272] on b "# 334106" at bounding box center [226, 275] width 36 height 10
select select "ar"
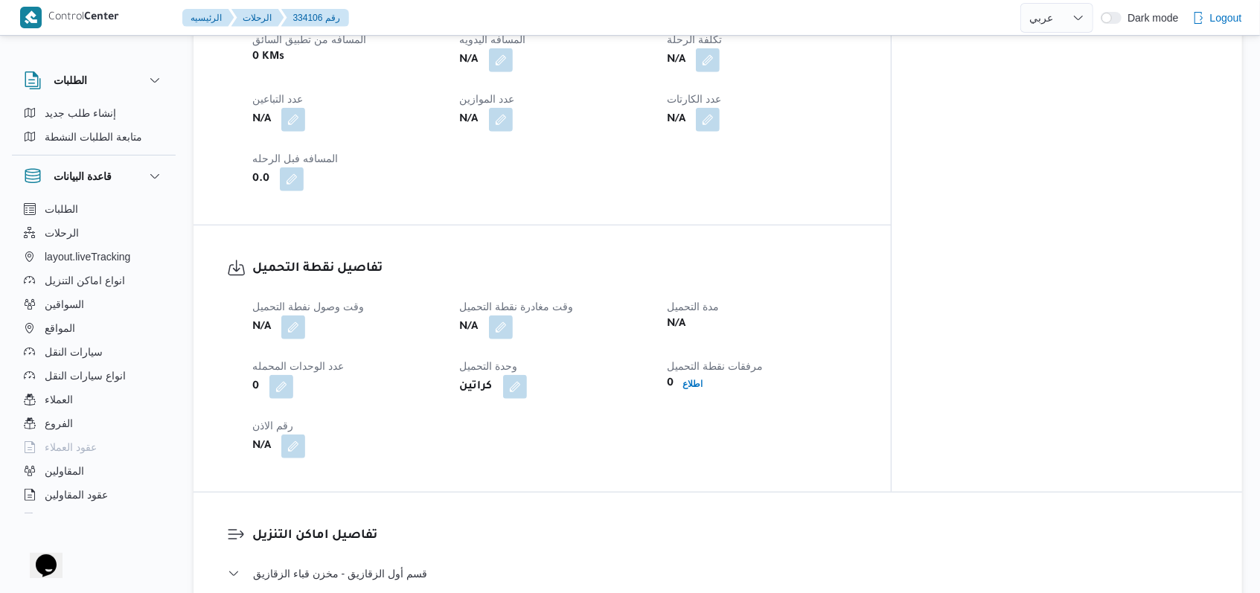
scroll to position [864, 0]
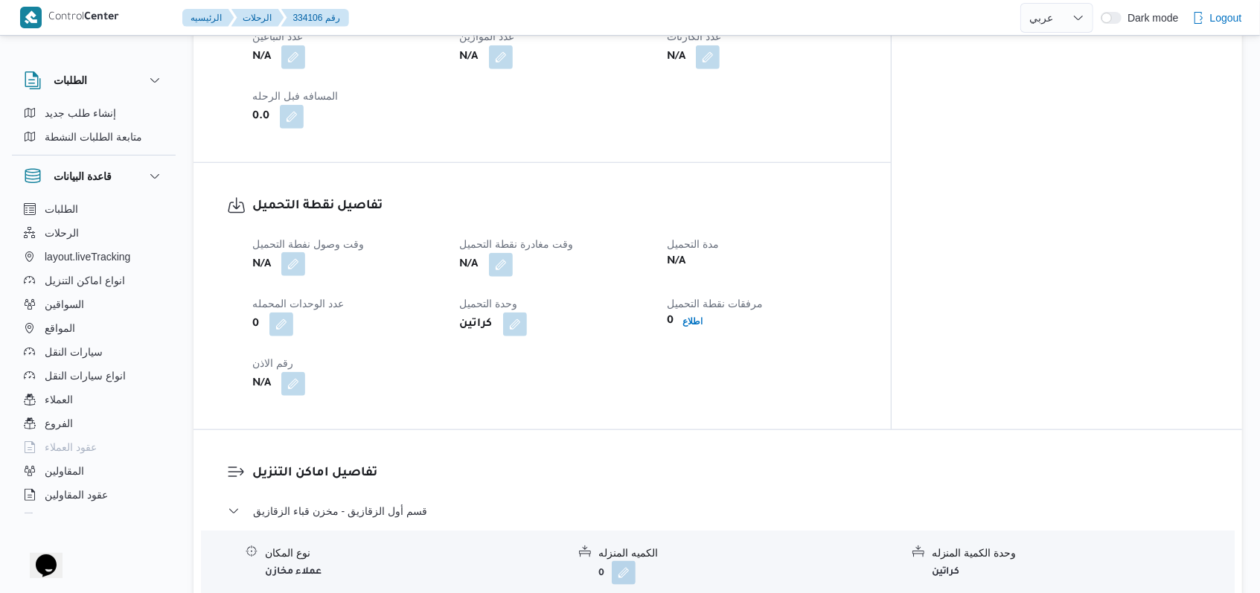
click at [298, 255] on button "button" at bounding box center [293, 264] width 24 height 24
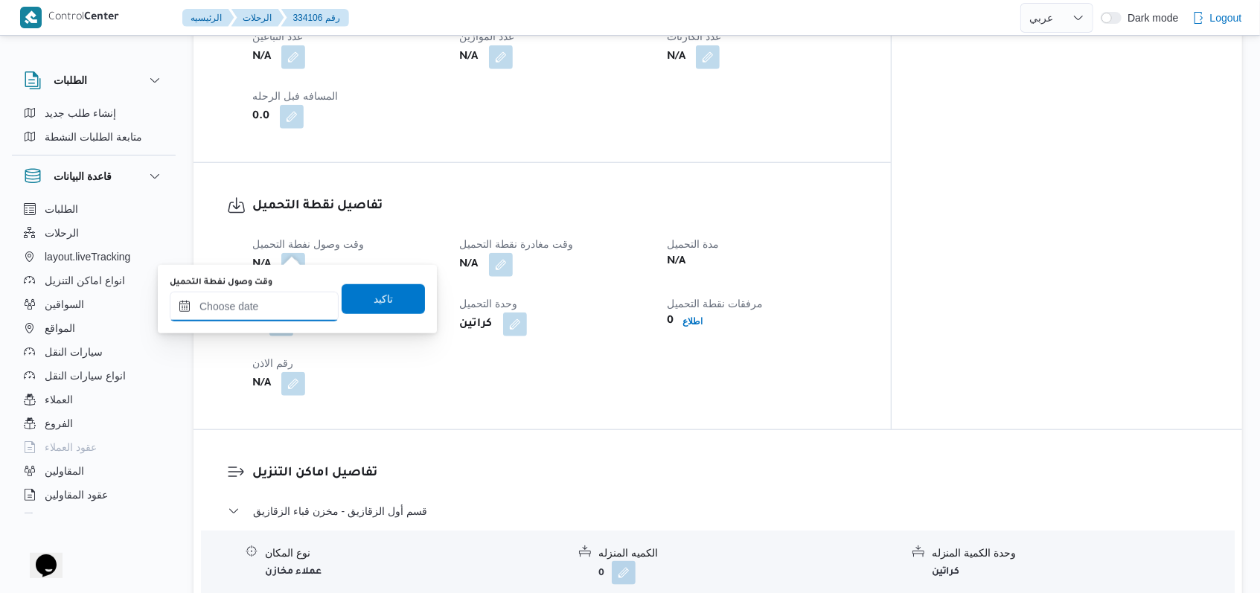
click at [263, 308] on input "وقت وصول نفطة التحميل" at bounding box center [254, 307] width 169 height 30
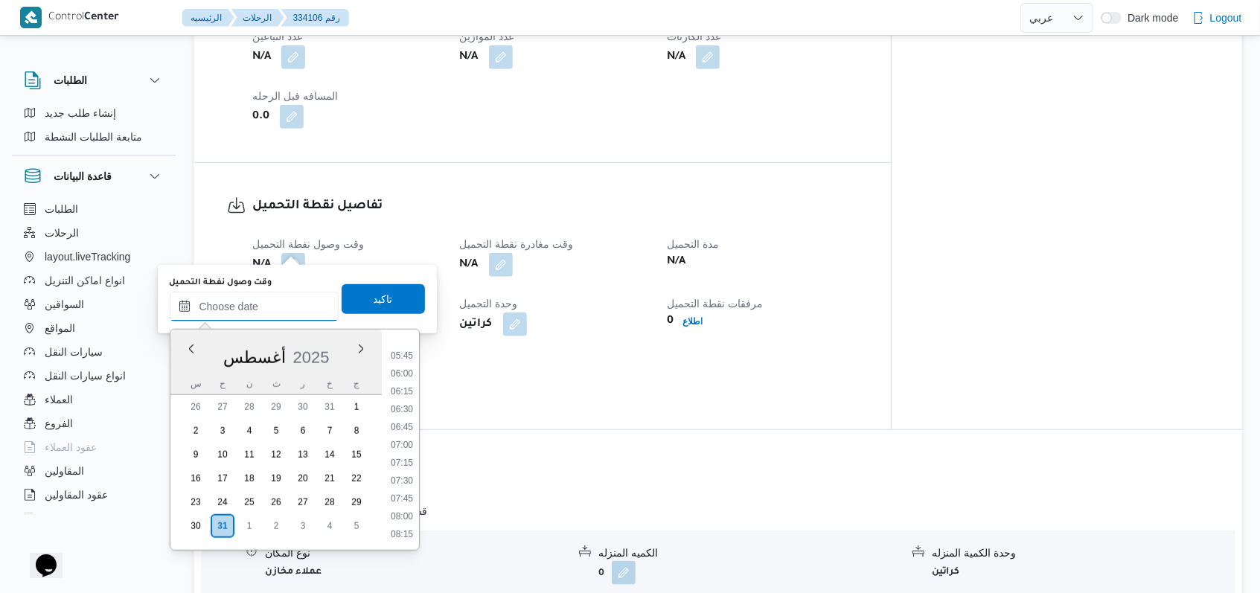
scroll to position [304, 0]
click at [409, 407] on li "05:00" at bounding box center [402, 401] width 34 height 15
type input "٣١/٠٨/٢٠٢٥ ٠٥:٠٠"
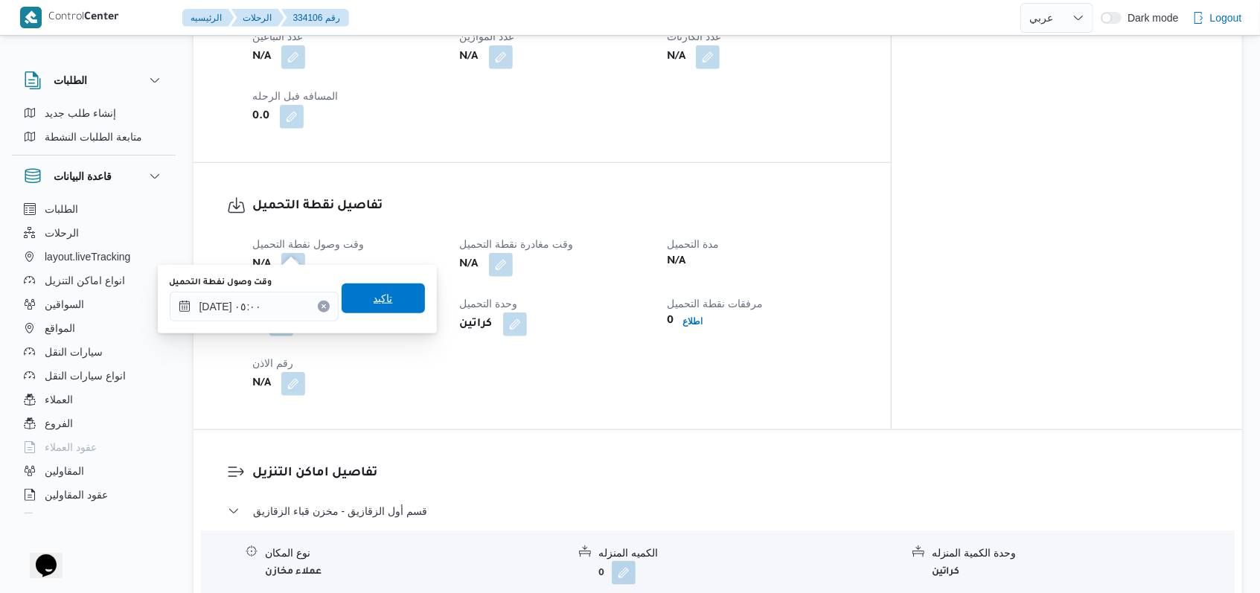
click at [386, 305] on span "تاكيد" at bounding box center [383, 299] width 83 height 30
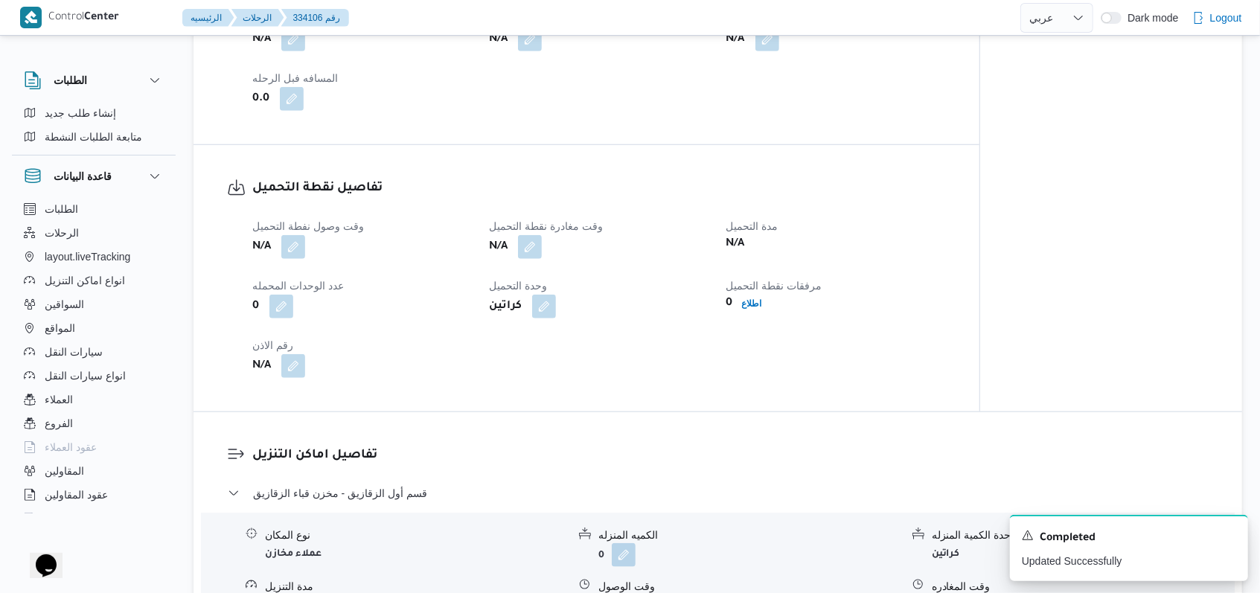
click at [518, 252] on span at bounding box center [526, 247] width 31 height 24
click at [537, 247] on button "button" at bounding box center [530, 246] width 24 height 24
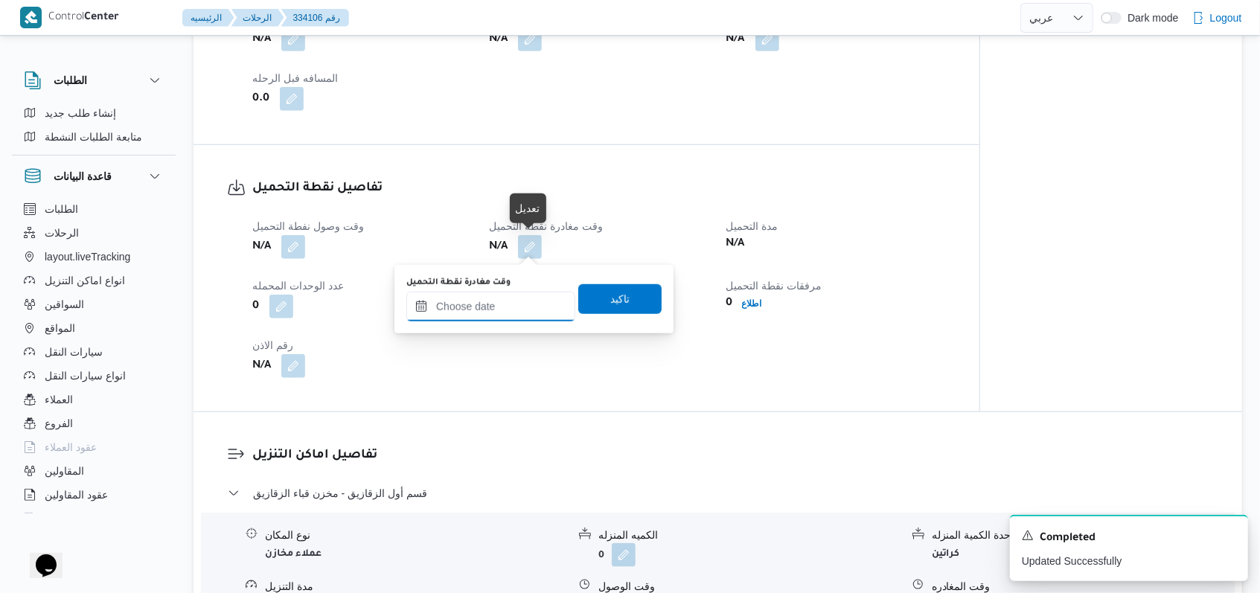
click at [504, 315] on input "وقت مغادرة نقطة التحميل" at bounding box center [490, 307] width 169 height 30
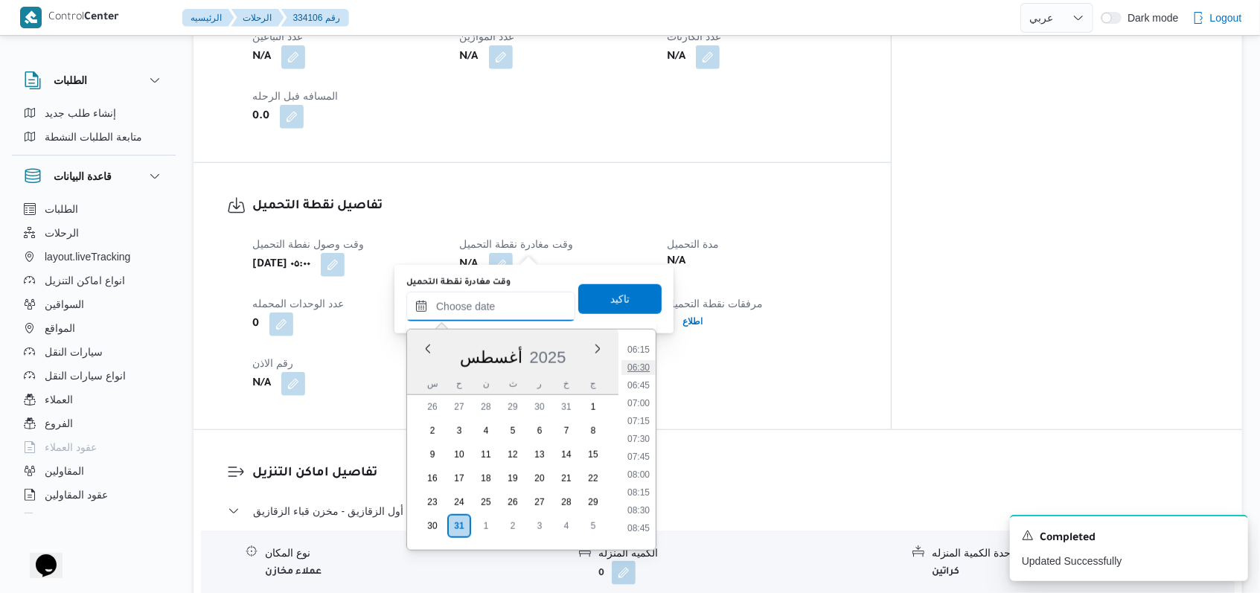
scroll to position [404, 0]
click at [645, 388] on li "06:15" at bounding box center [638, 391] width 34 height 15
type input "٣١/٠٨/٢٠٢٥ ٠٦:١٥"
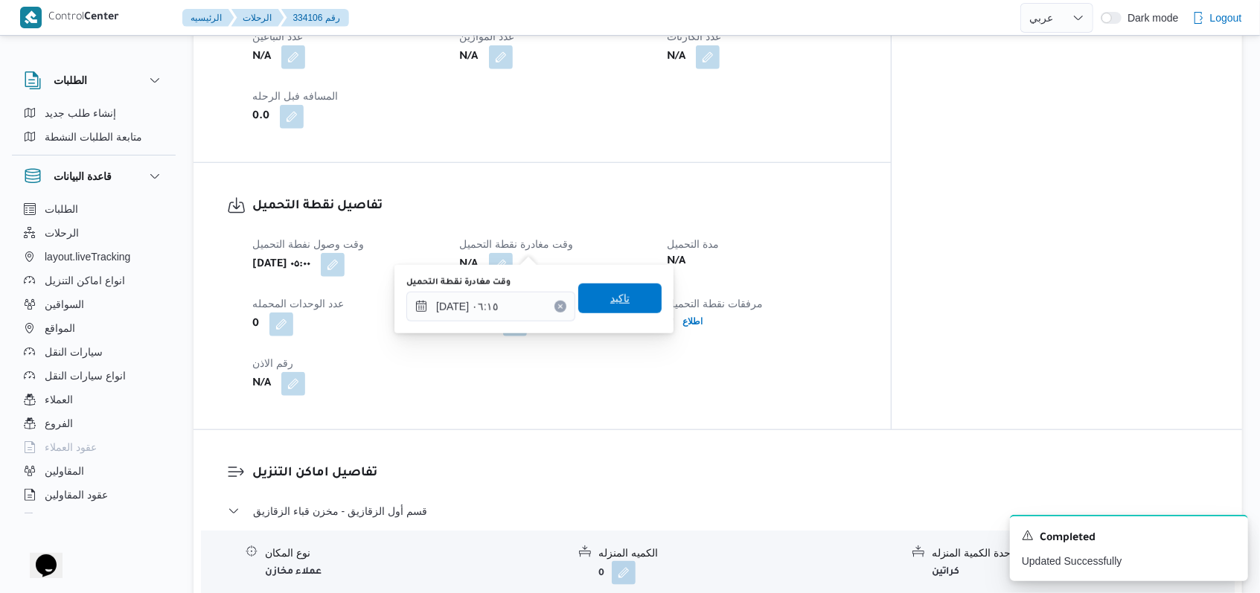
click at [631, 313] on span "تاكيد" at bounding box center [619, 299] width 83 height 30
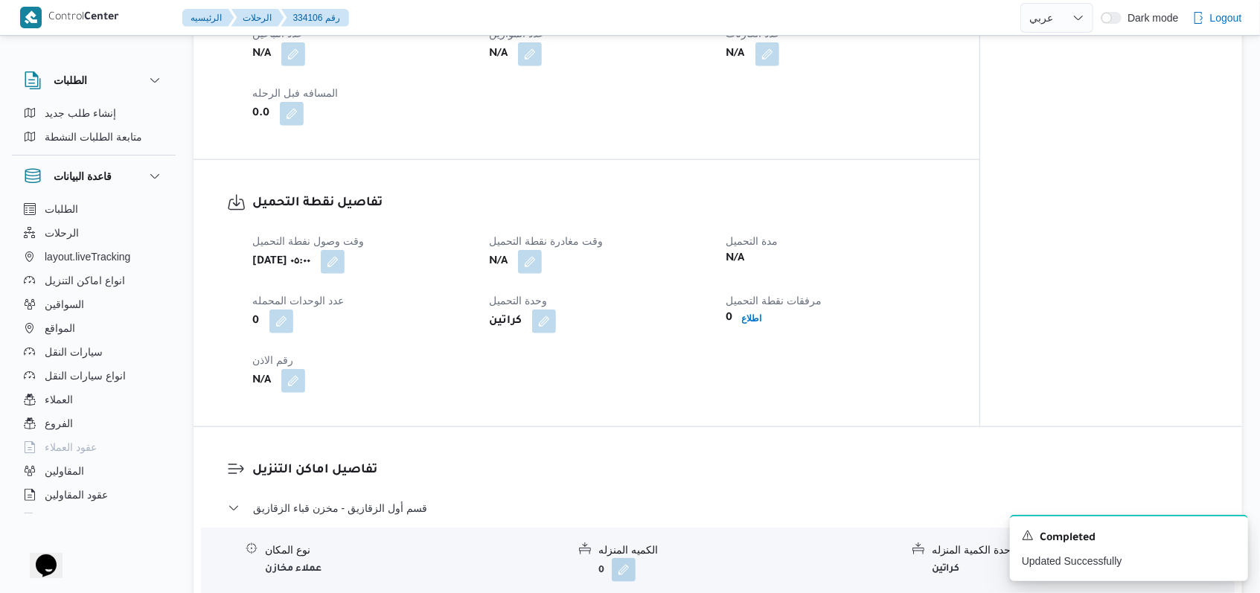
scroll to position [566, 0]
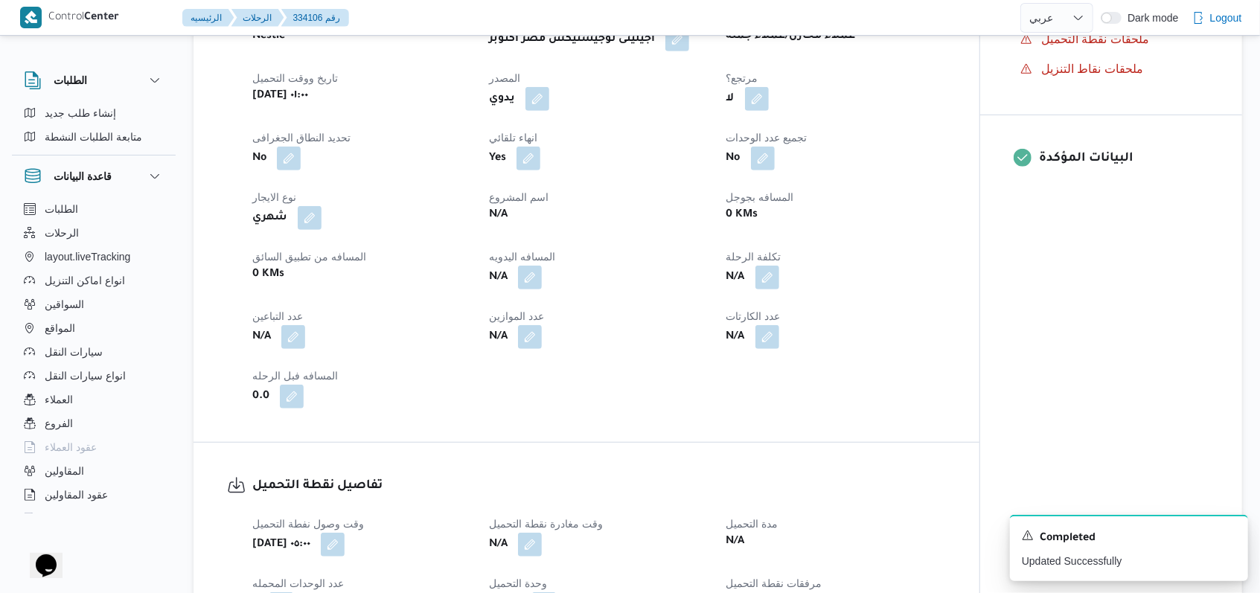
click at [281, 335] on span at bounding box center [289, 337] width 31 height 24
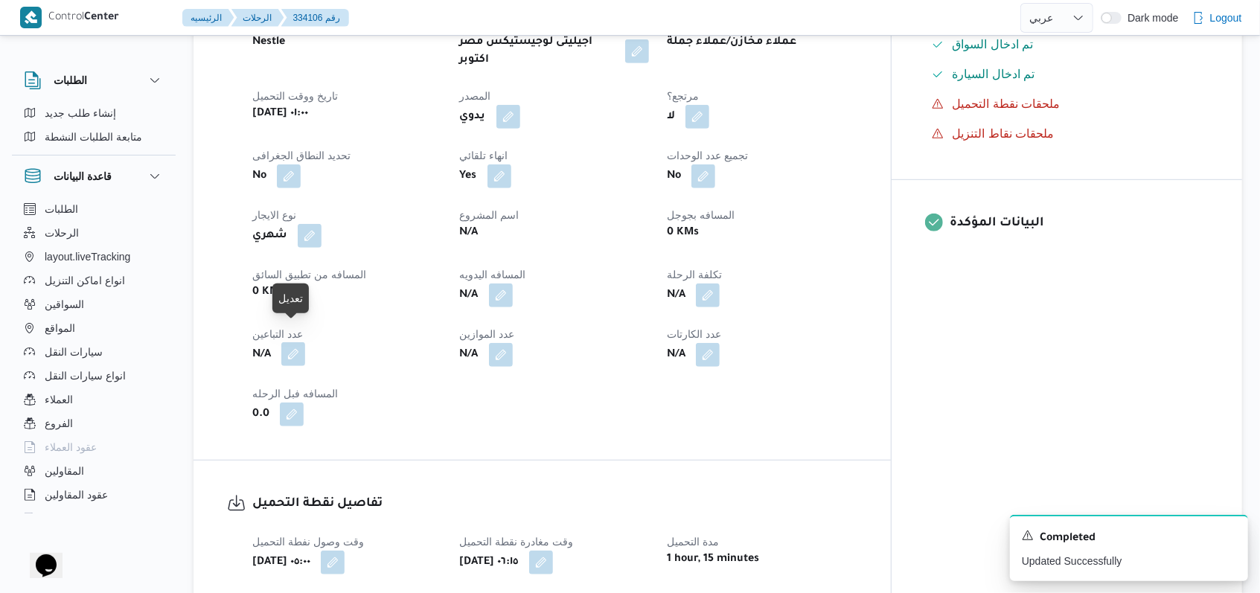
click at [284, 342] on button "button" at bounding box center [293, 354] width 24 height 24
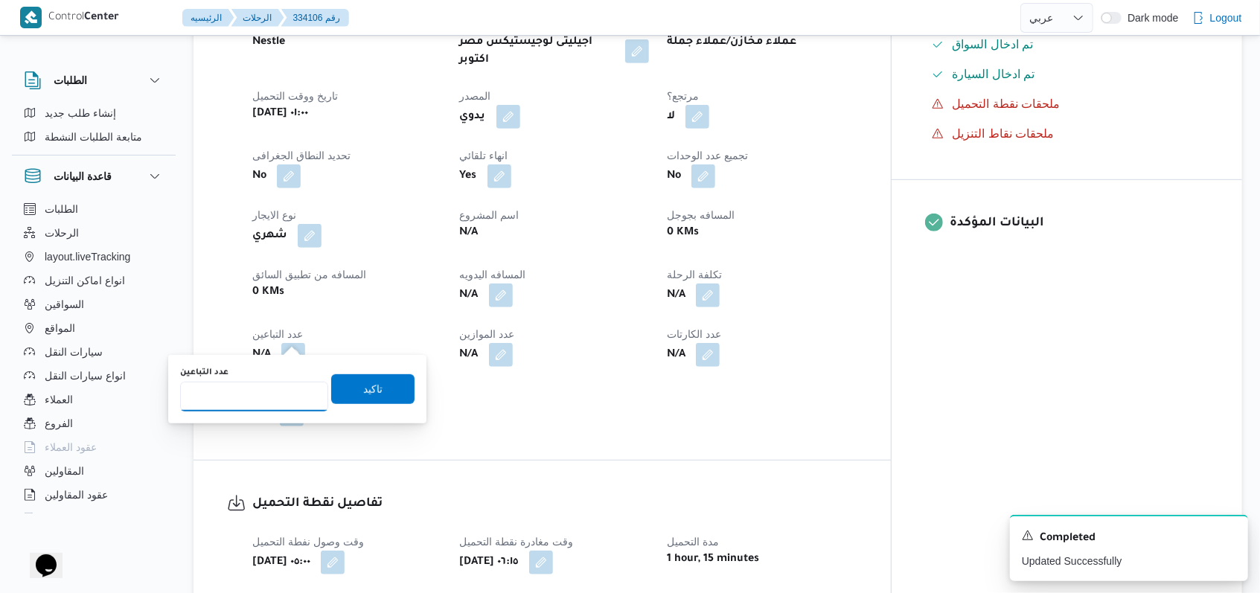
click at [276, 394] on input "عدد التباعين" at bounding box center [254, 397] width 148 height 30
type input "1"
click at [343, 389] on span "تاكيد" at bounding box center [372, 389] width 83 height 30
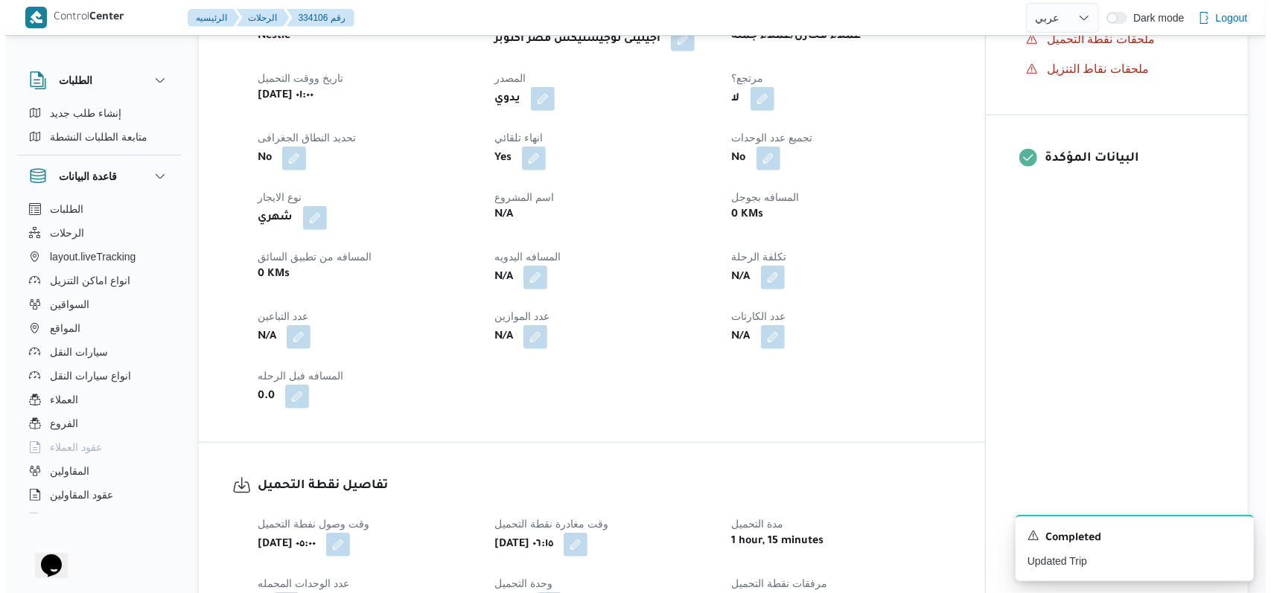
scroll to position [1063, 0]
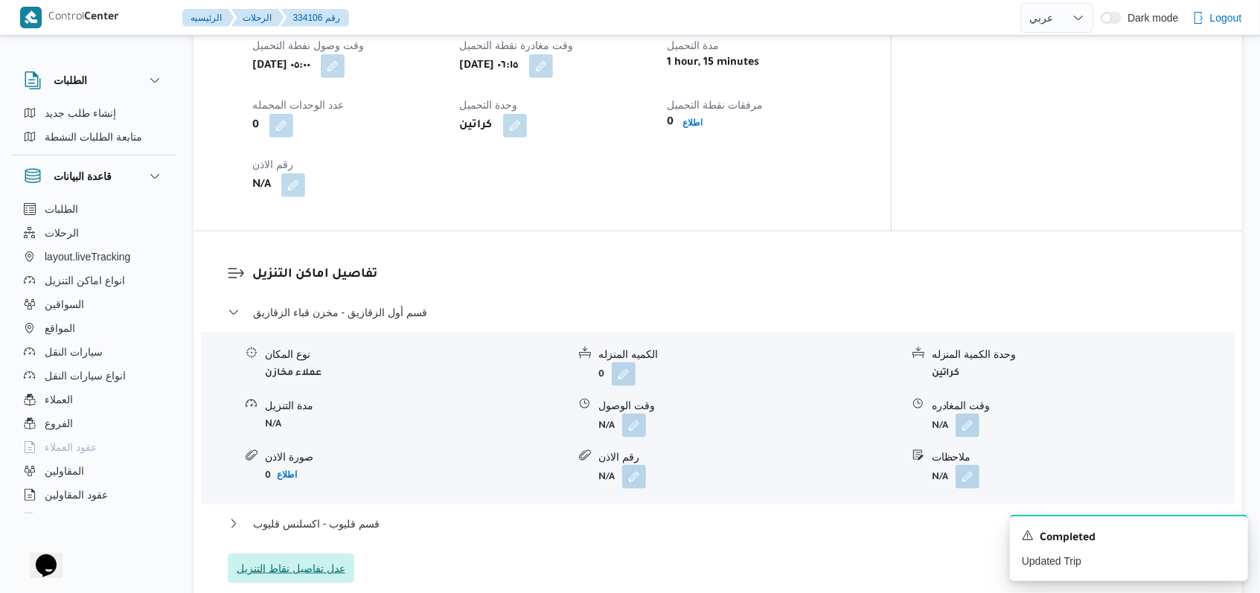
click at [320, 560] on span "عدل تفاصيل نقاط التنزيل" at bounding box center [291, 569] width 109 height 18
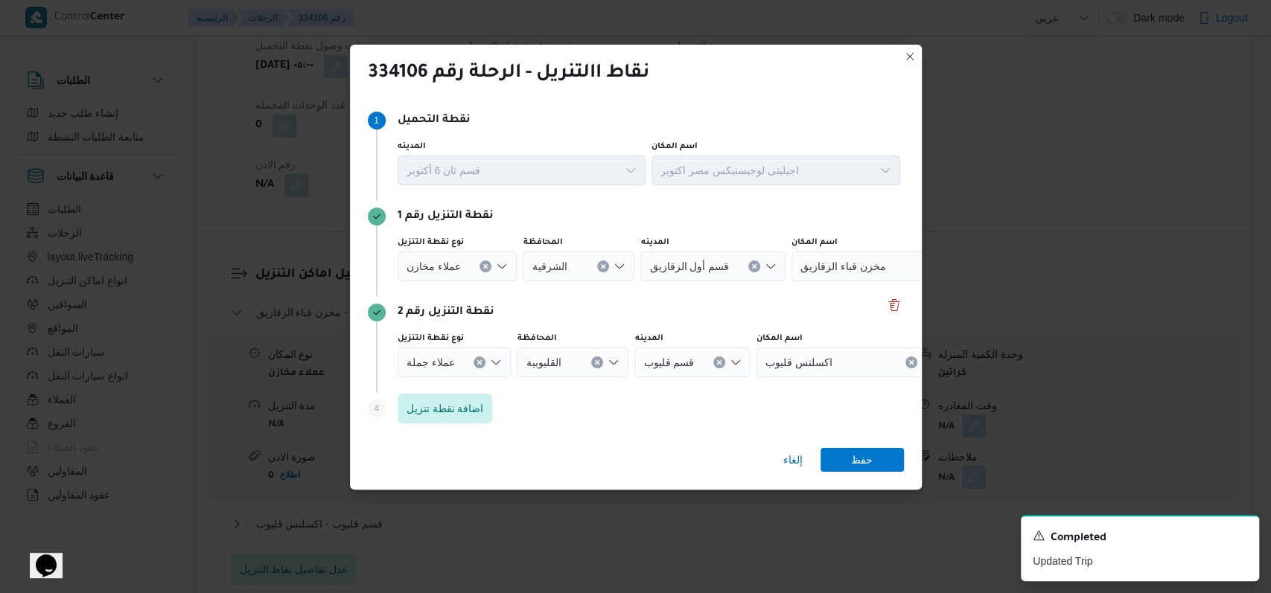
click at [464, 361] on div "عملاء جملة" at bounding box center [454, 363] width 114 height 30
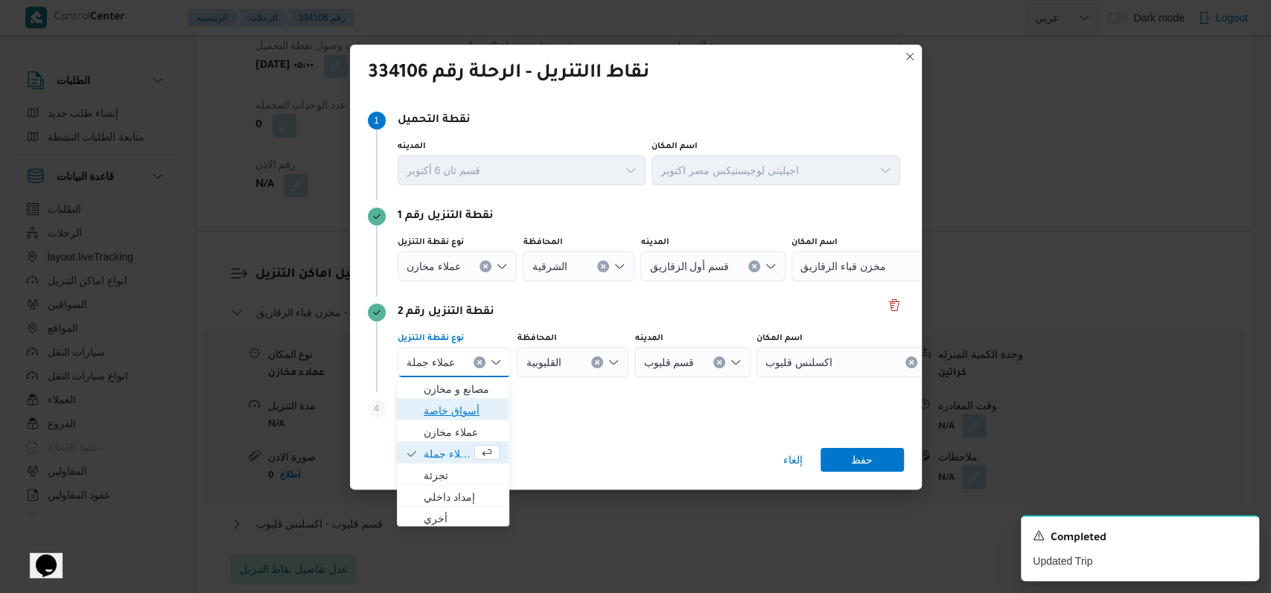
click at [457, 413] on span "أسواق خاصة" at bounding box center [462, 411] width 76 height 18
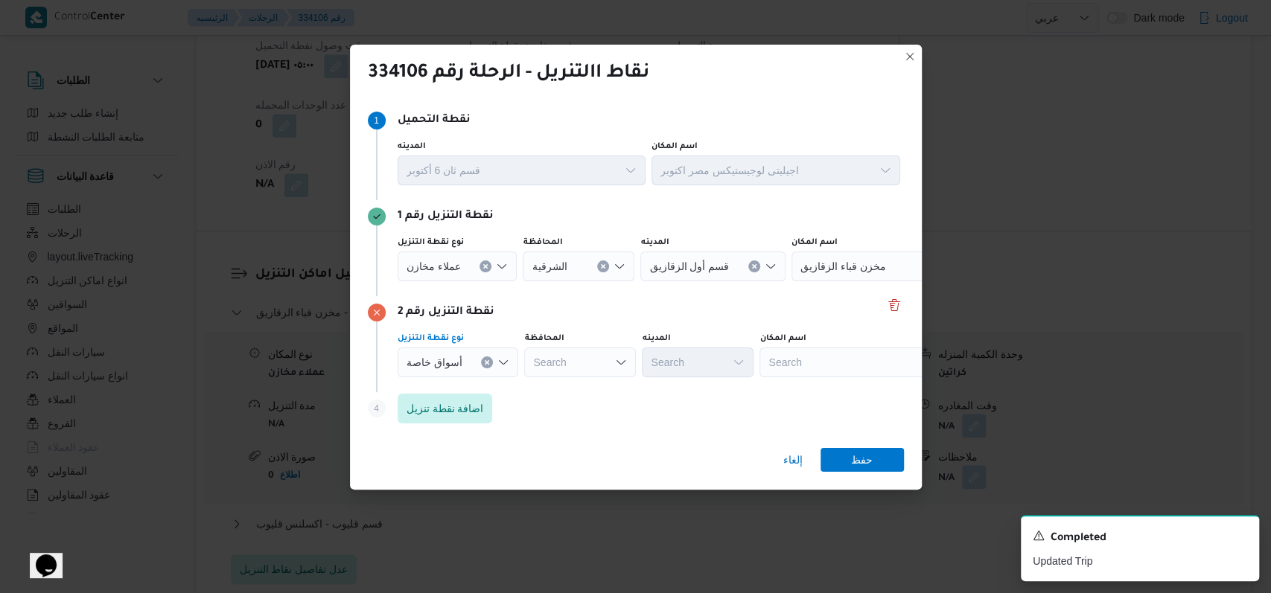
click at [446, 264] on span "عملاء مخازن" at bounding box center [433, 266] width 54 height 16
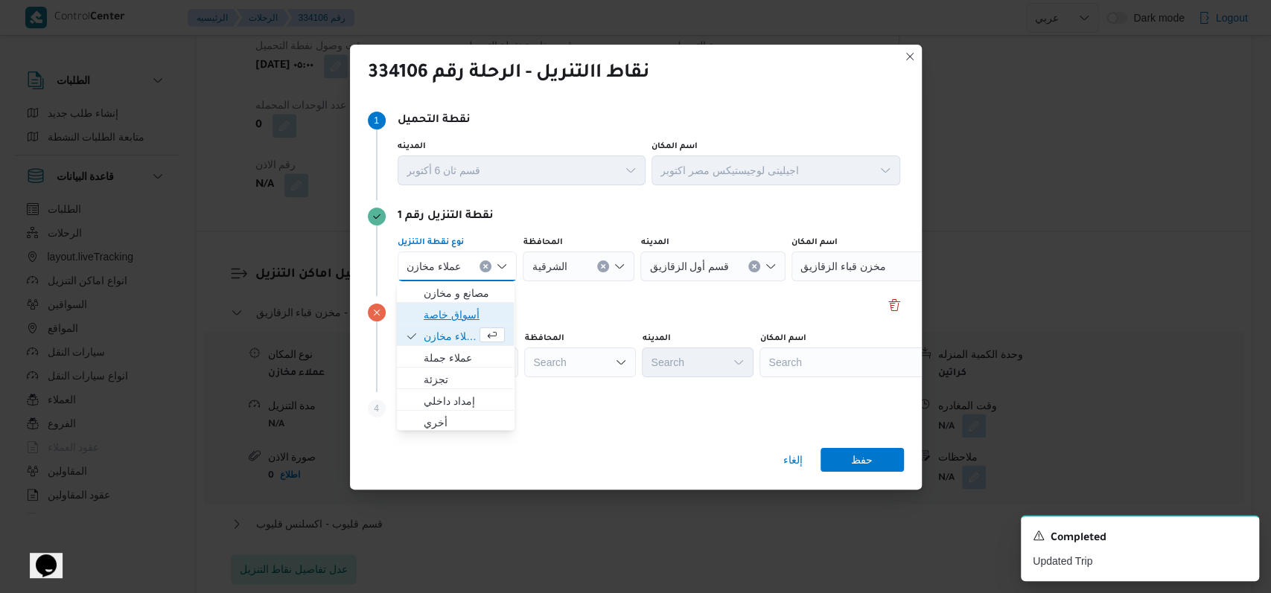
click at [456, 315] on span "أسواق خاصة" at bounding box center [464, 315] width 81 height 18
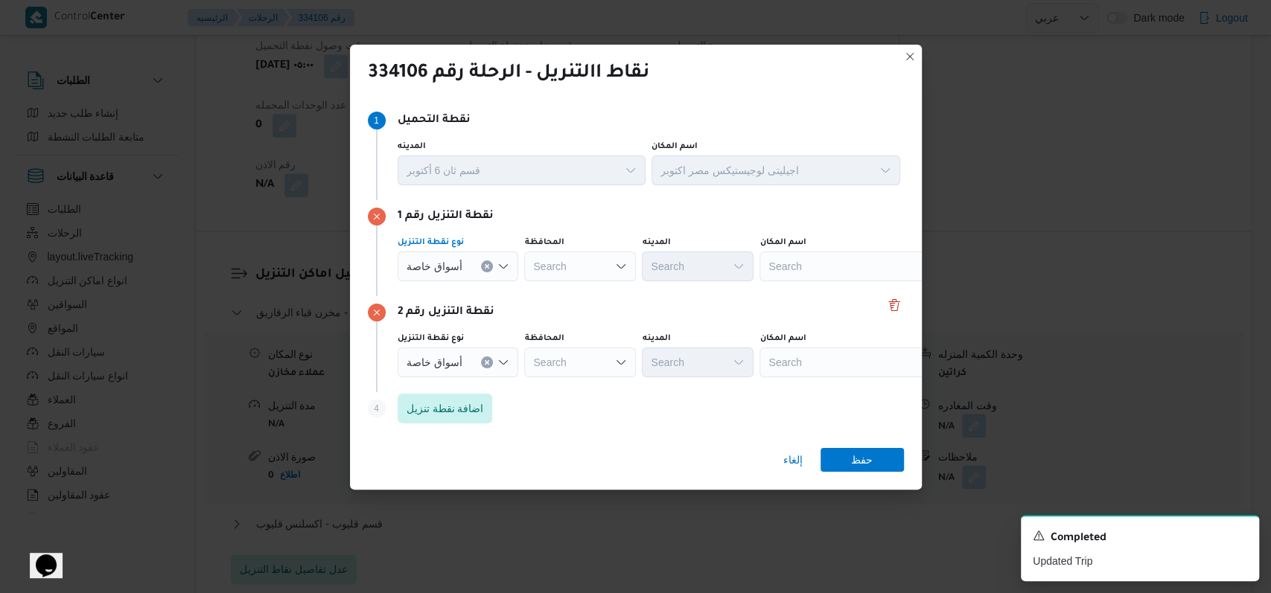
click at [806, 357] on div "Search" at bounding box center [852, 363] width 186 height 30
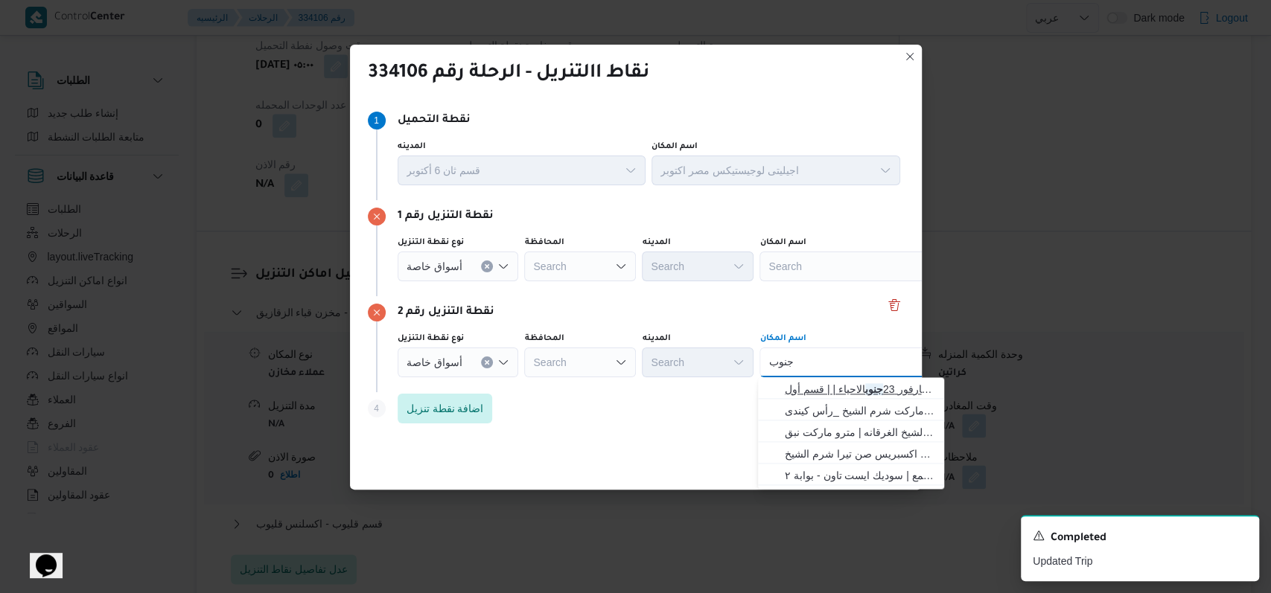
type input "جنوب"
click at [825, 386] on span "سلسلة سوبر ماركت كارفور 23 جنوب الاحياء | | قسم أول 6 أكتوبر" at bounding box center [860, 389] width 150 height 18
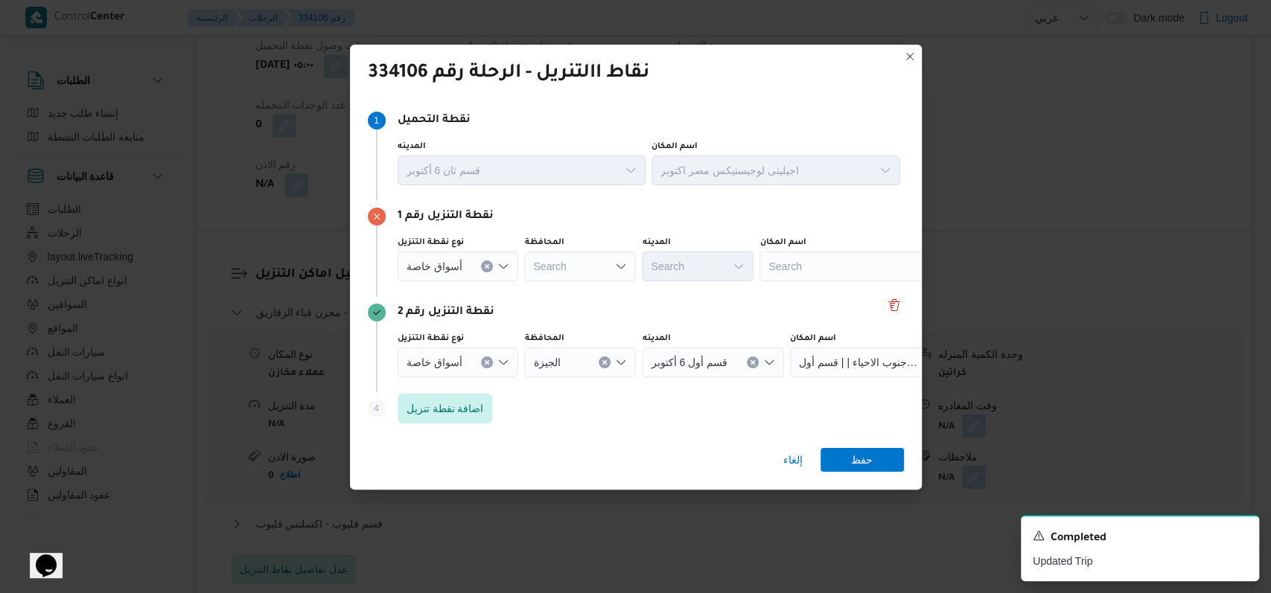
click at [671, 318] on div "نقطة التنزيل رقم 2" at bounding box center [636, 313] width 536 height 18
click at [828, 269] on div "Search" at bounding box center [852, 267] width 186 height 30
type input "داند"
click at [824, 293] on span "كارفور داند ى مول | كارفور داندى مول | الشياخة الثانية عشر" at bounding box center [860, 293] width 150 height 18
click at [453, 413] on span "اضافة نقطة تنزيل" at bounding box center [444, 408] width 77 height 18
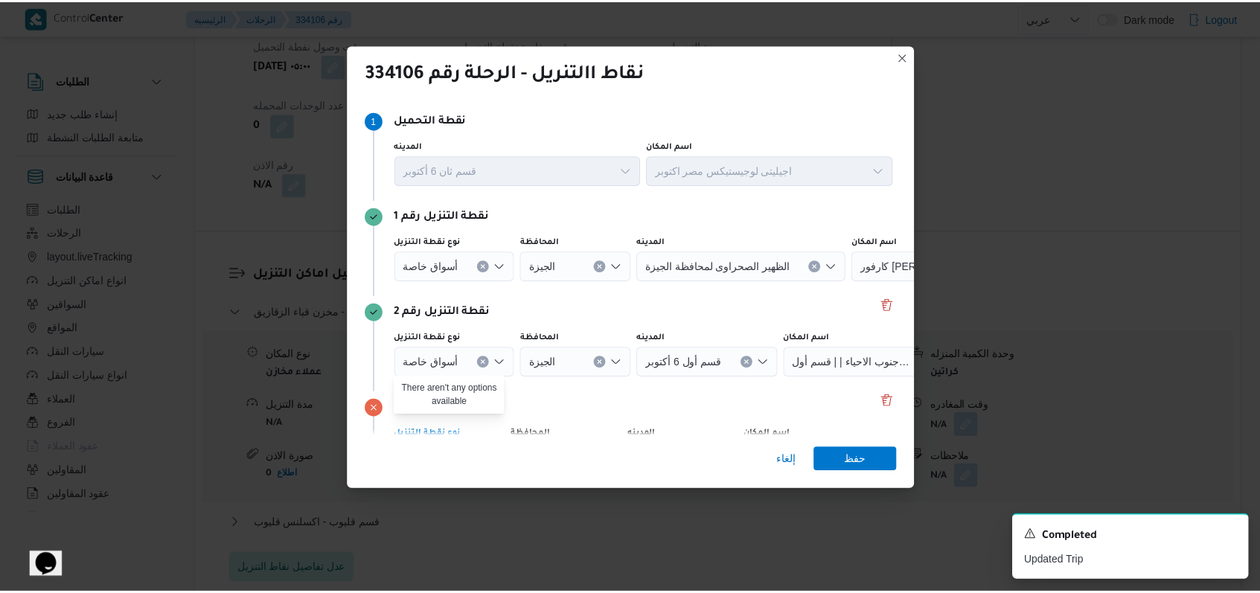
scroll to position [96, 0]
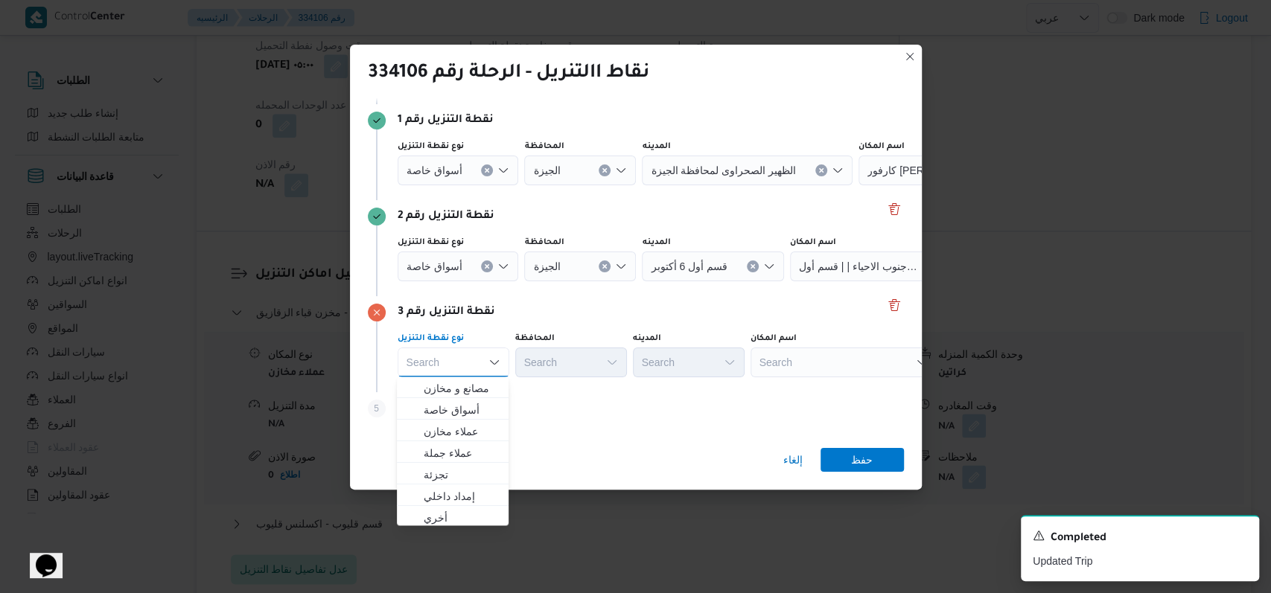
click at [780, 371] on div "Search" at bounding box center [843, 363] width 186 height 30
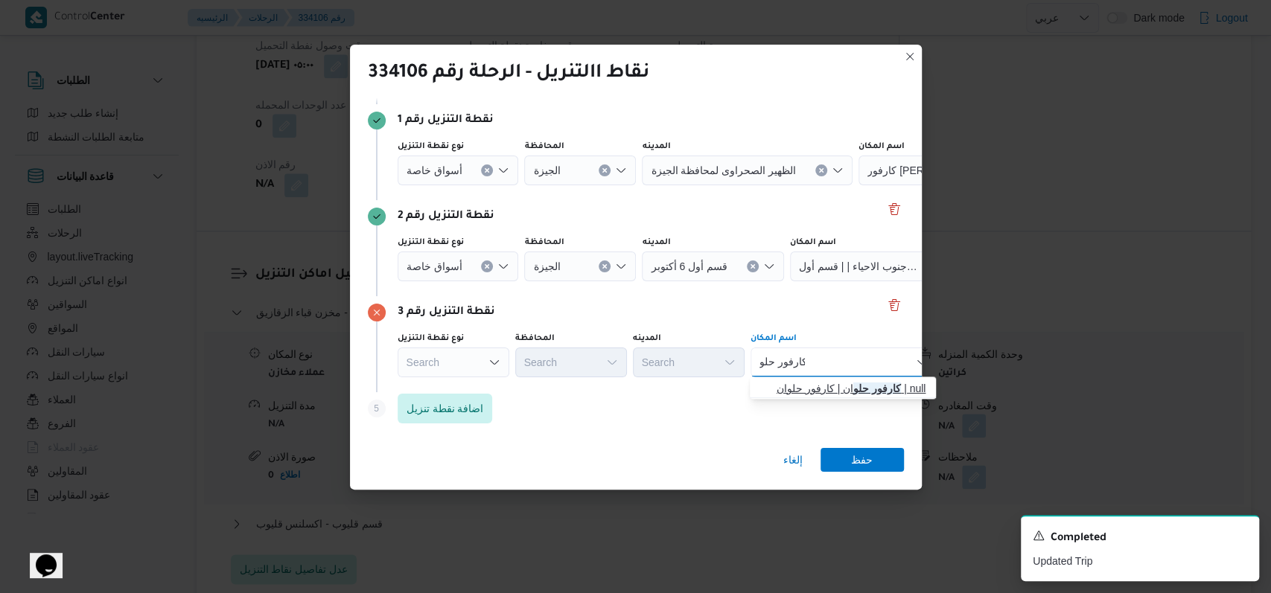
type input "كارفور حلو"
click at [808, 386] on span "كارفور حلو ان | كارفور حلوان | null" at bounding box center [851, 389] width 150 height 18
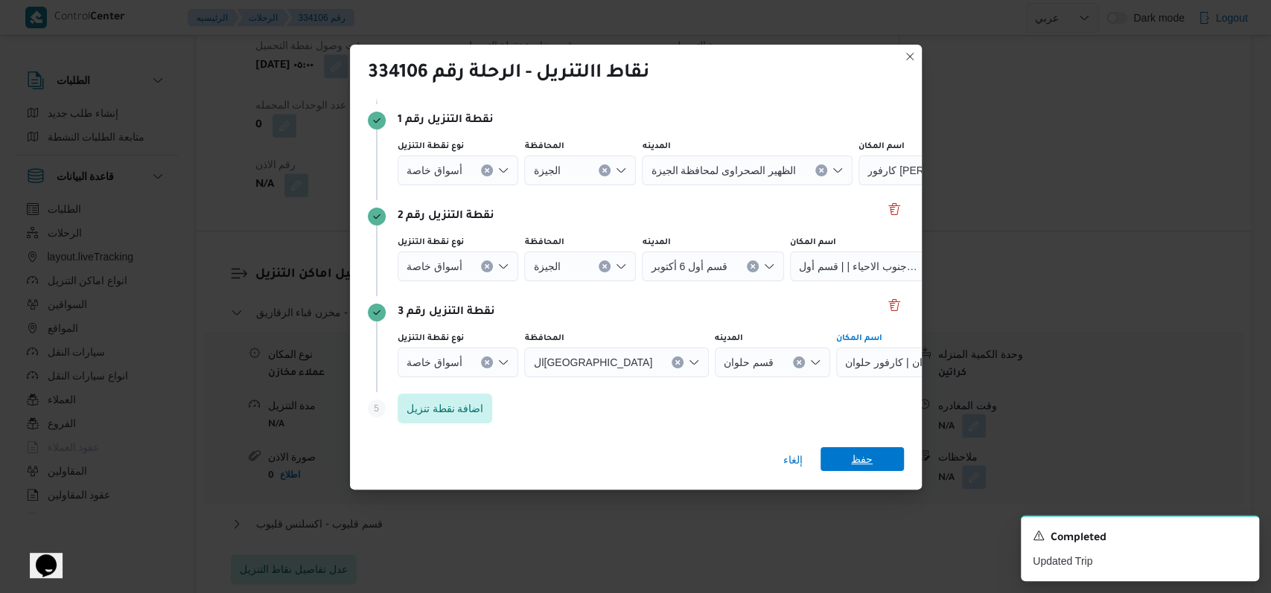
click at [831, 453] on span "حفظ" at bounding box center [861, 459] width 83 height 24
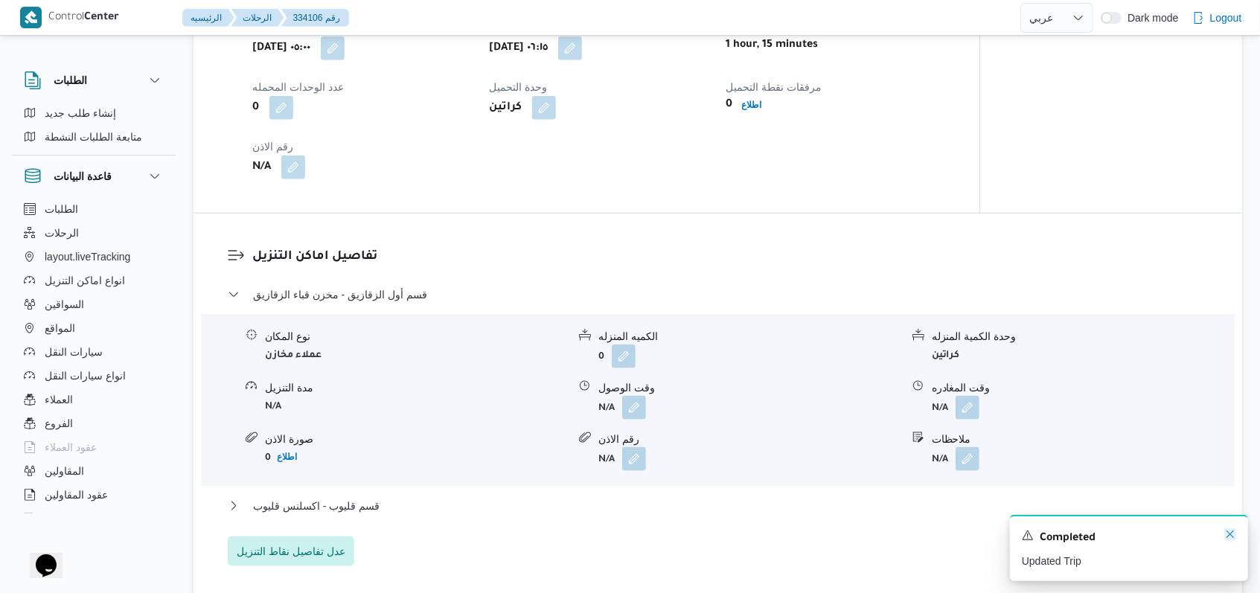
click at [1224, 537] on icon "Dismiss toast" at bounding box center [1230, 534] width 12 height 12
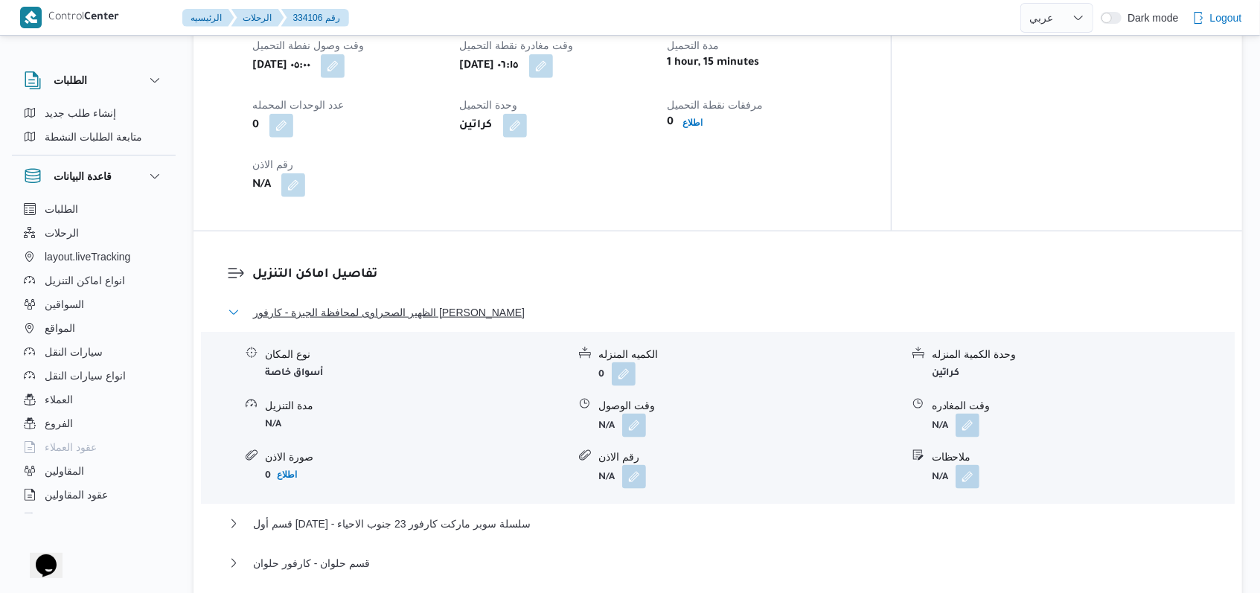
click at [418, 304] on span "الظهير الصحراوى لمحافظة الجيزة - كارفور داندى مول" at bounding box center [389, 313] width 272 height 18
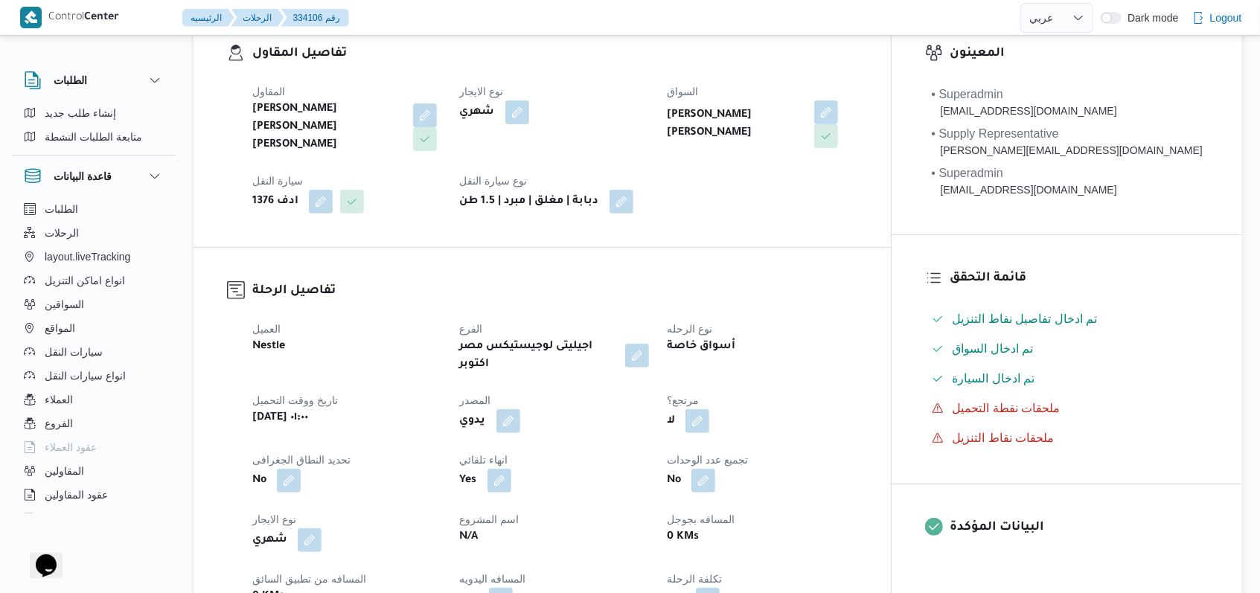
scroll to position [694, 0]
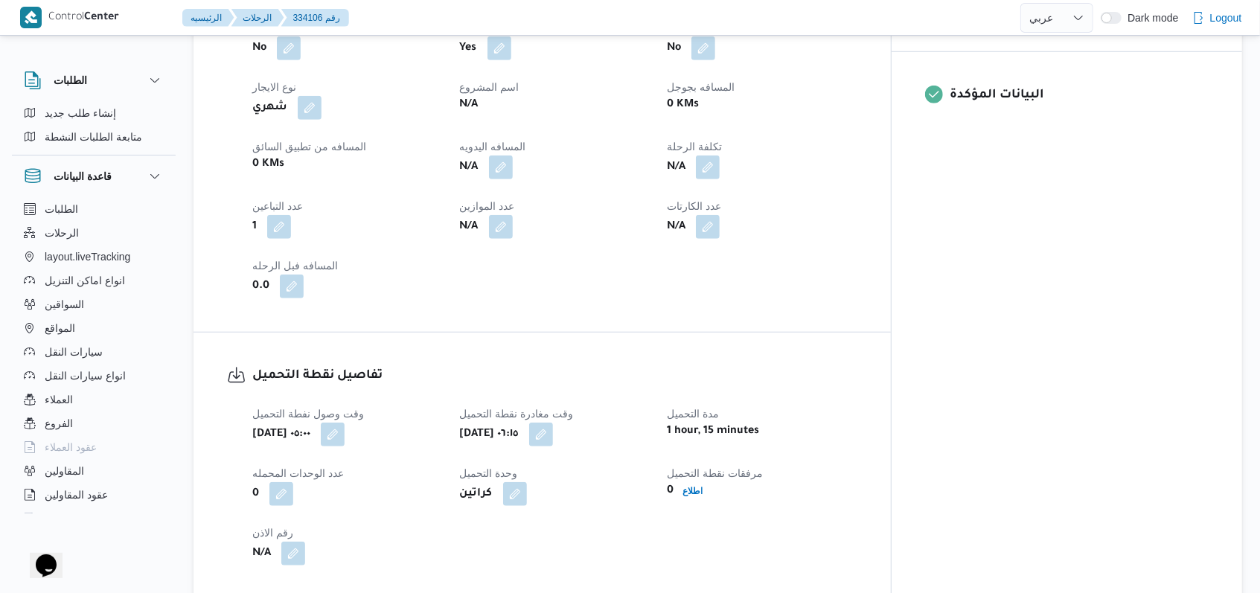
select select "ar"
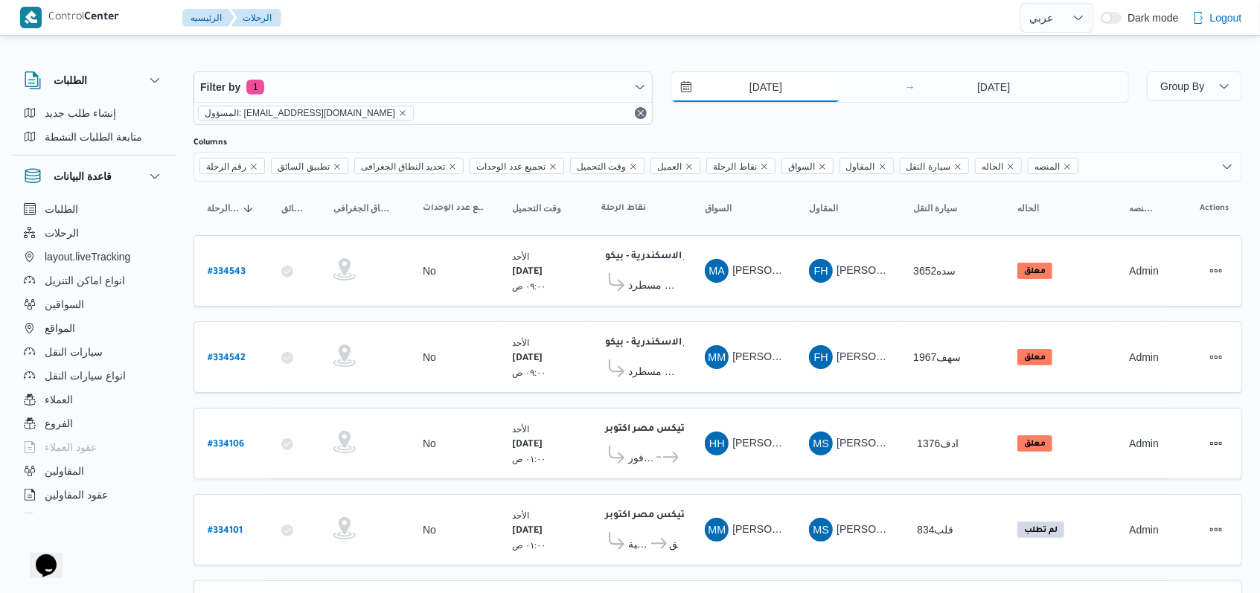
click at [758, 83] on input "31/8/2025" at bounding box center [755, 87] width 169 height 30
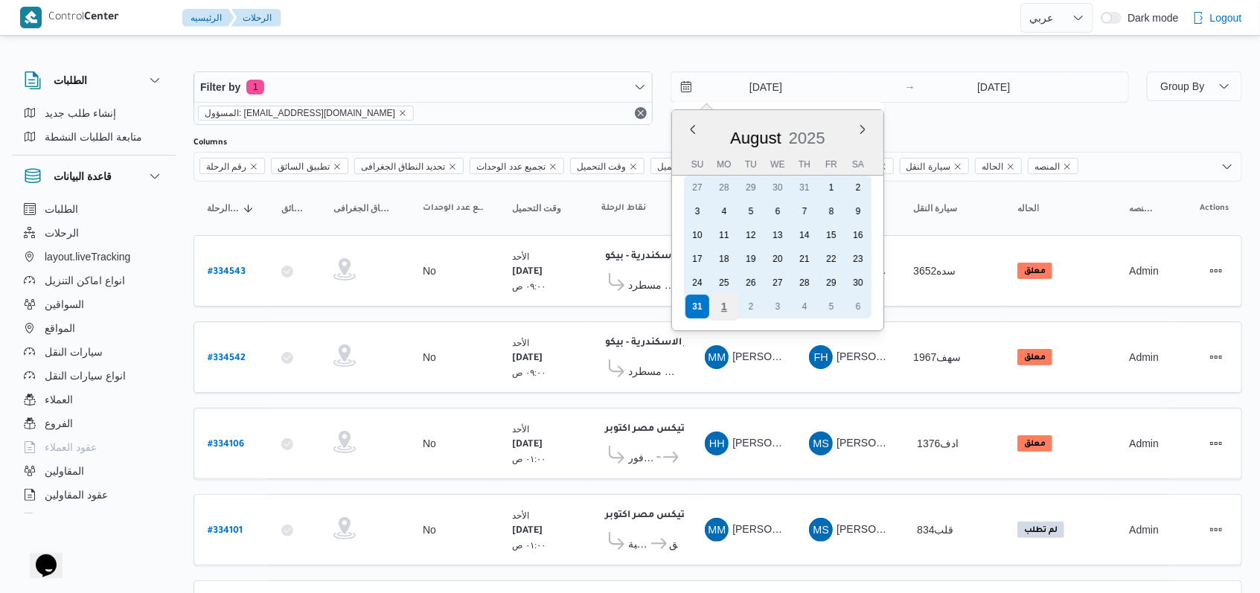
click at [727, 304] on div "1" at bounding box center [723, 307] width 28 height 28
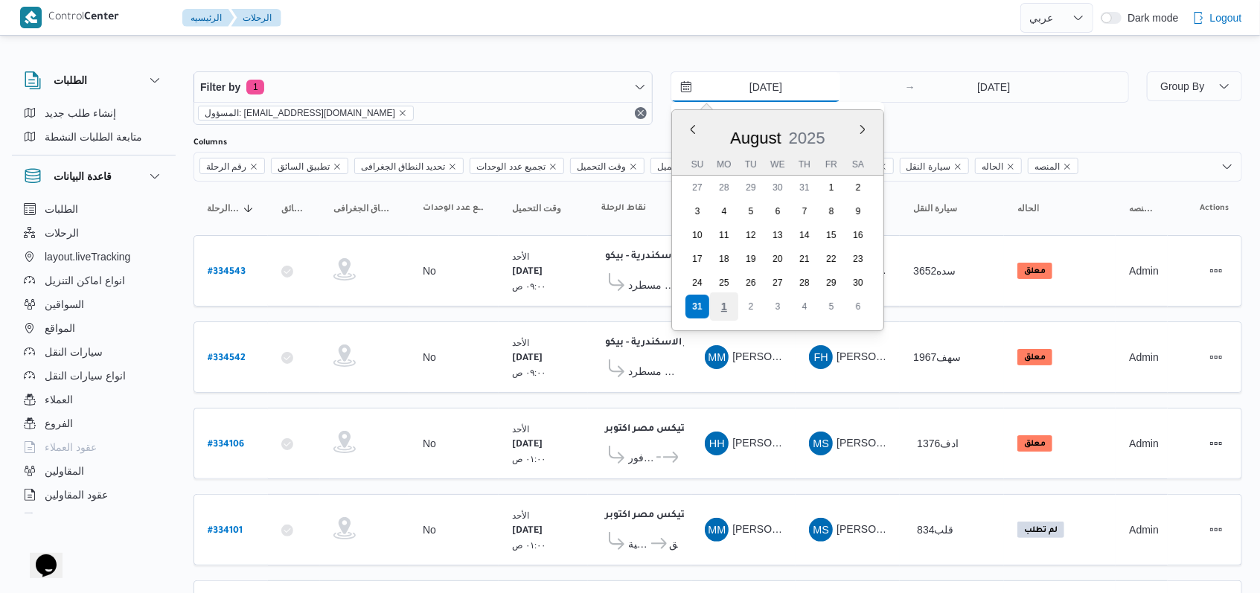
type input "1/9/2025"
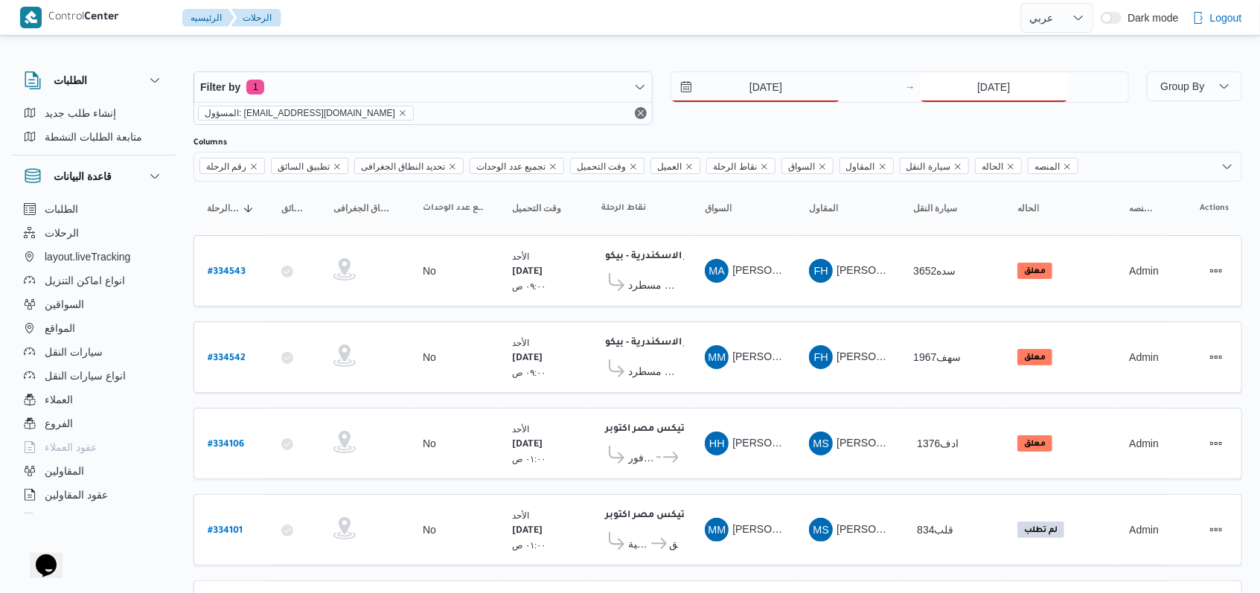
click at [986, 100] on input "31/8/2025" at bounding box center [994, 87] width 148 height 30
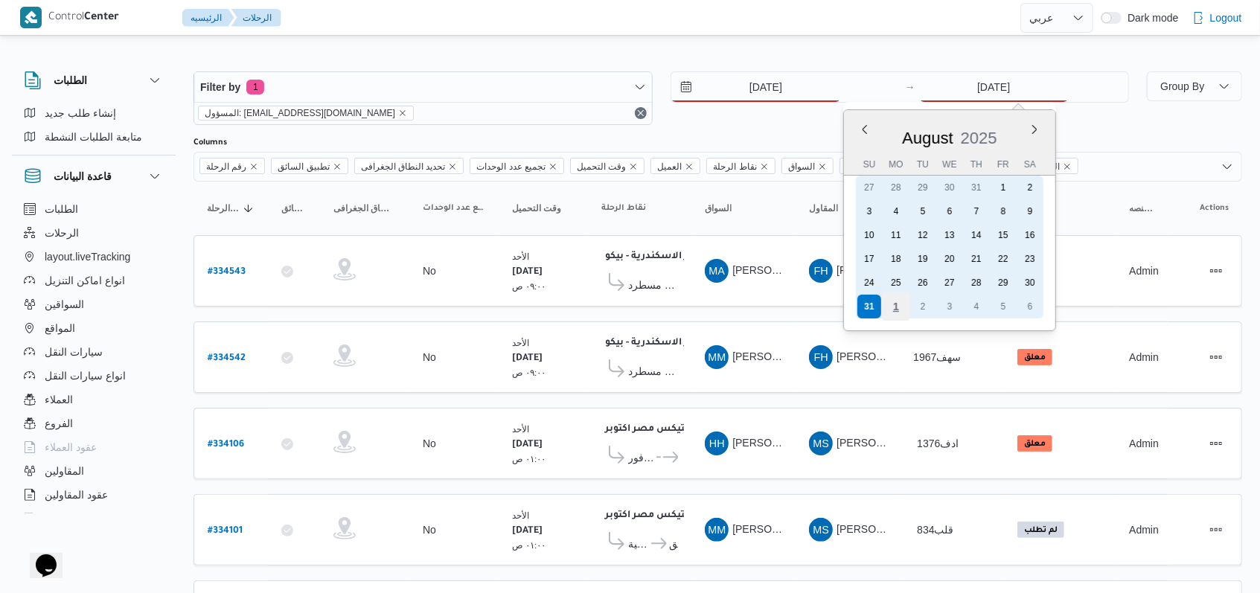
click at [895, 311] on div "1" at bounding box center [896, 307] width 28 height 28
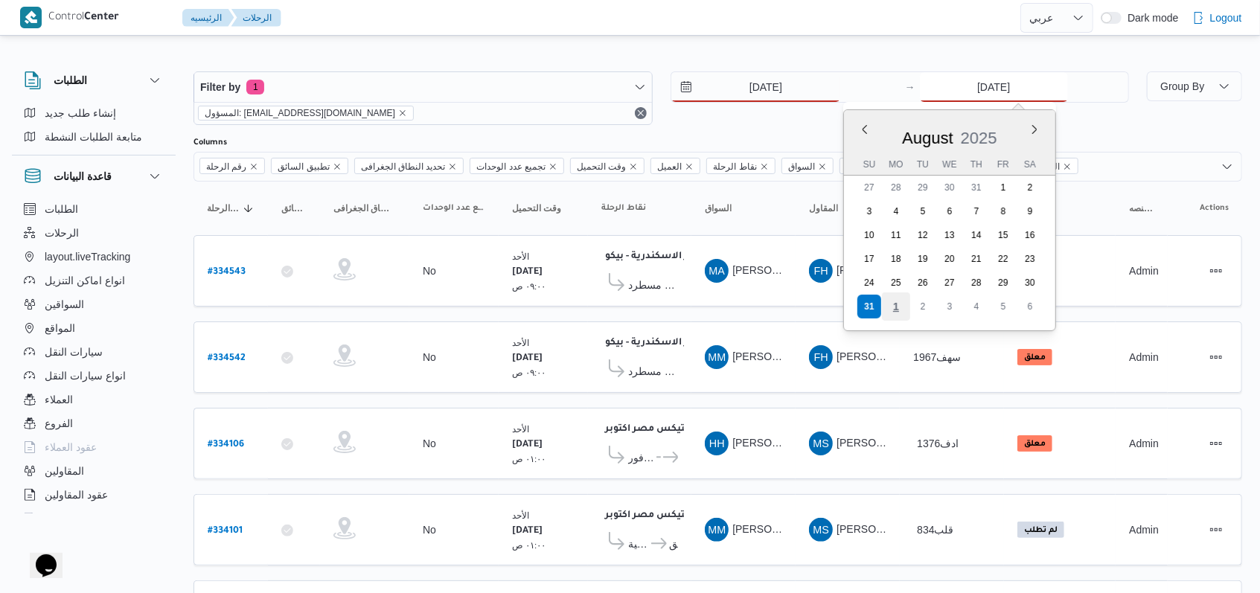
type input "1/9/2025"
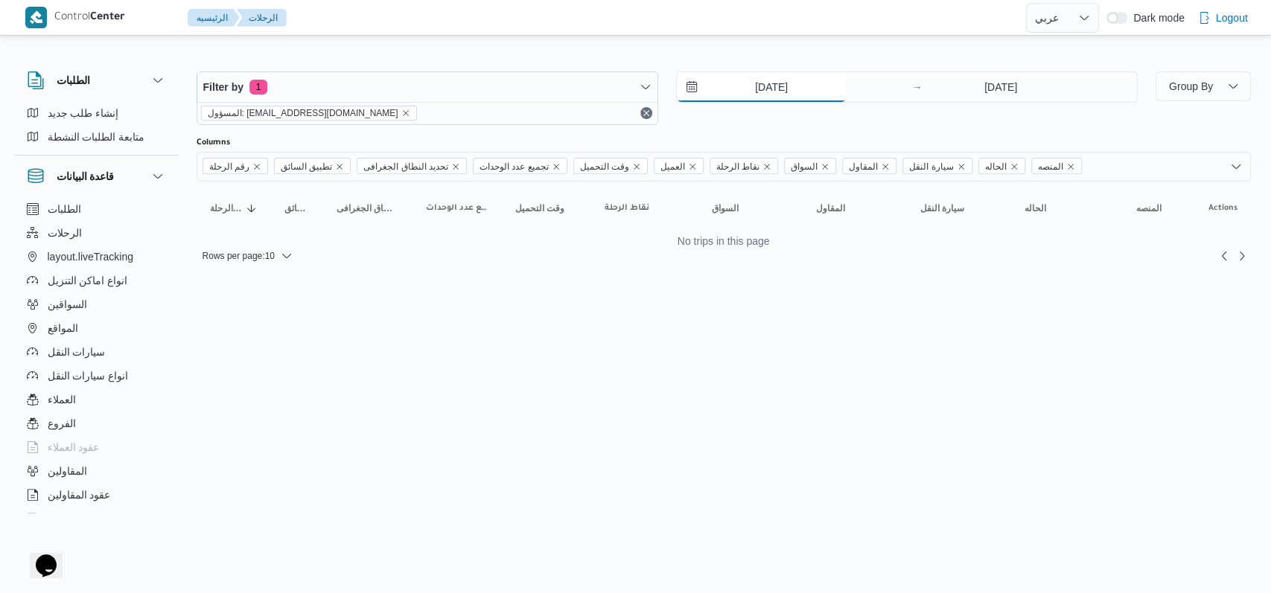
click at [763, 89] on input "1/9/2025" at bounding box center [761, 87] width 169 height 30
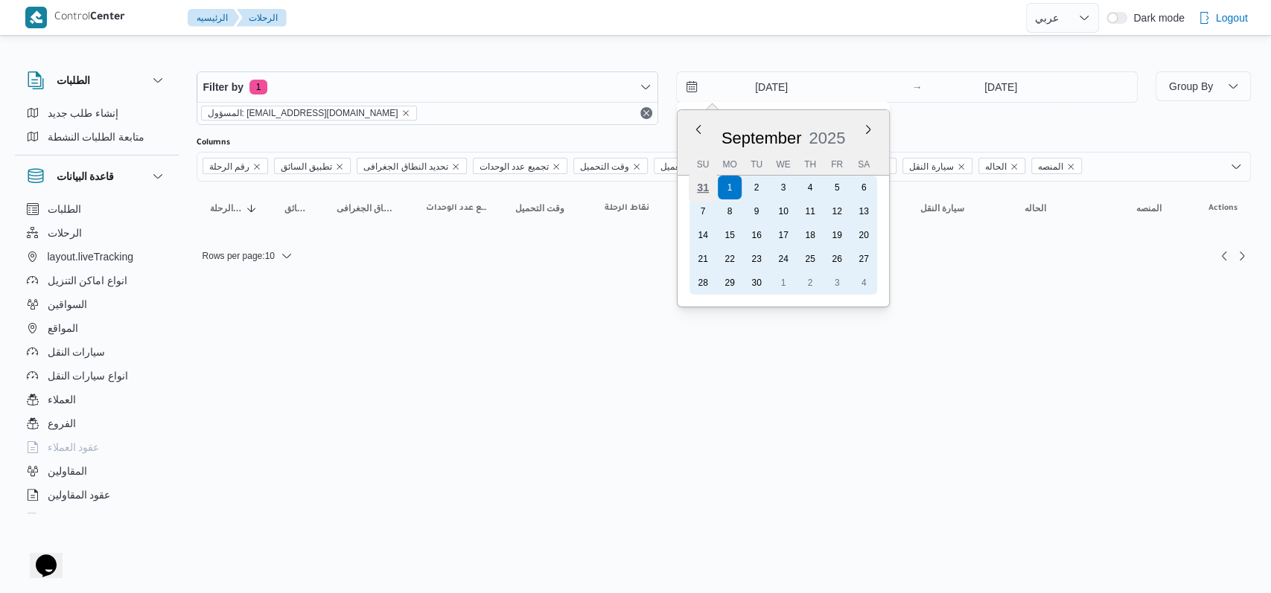
click at [711, 187] on div "31" at bounding box center [702, 187] width 28 height 28
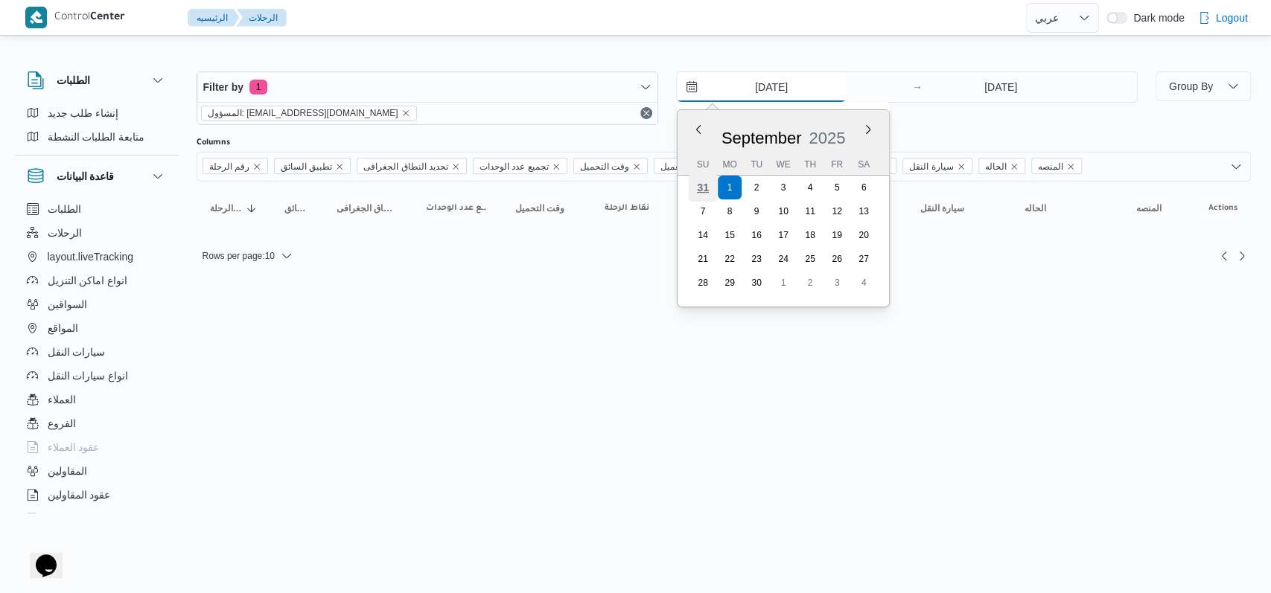
type input "31/8/2025"
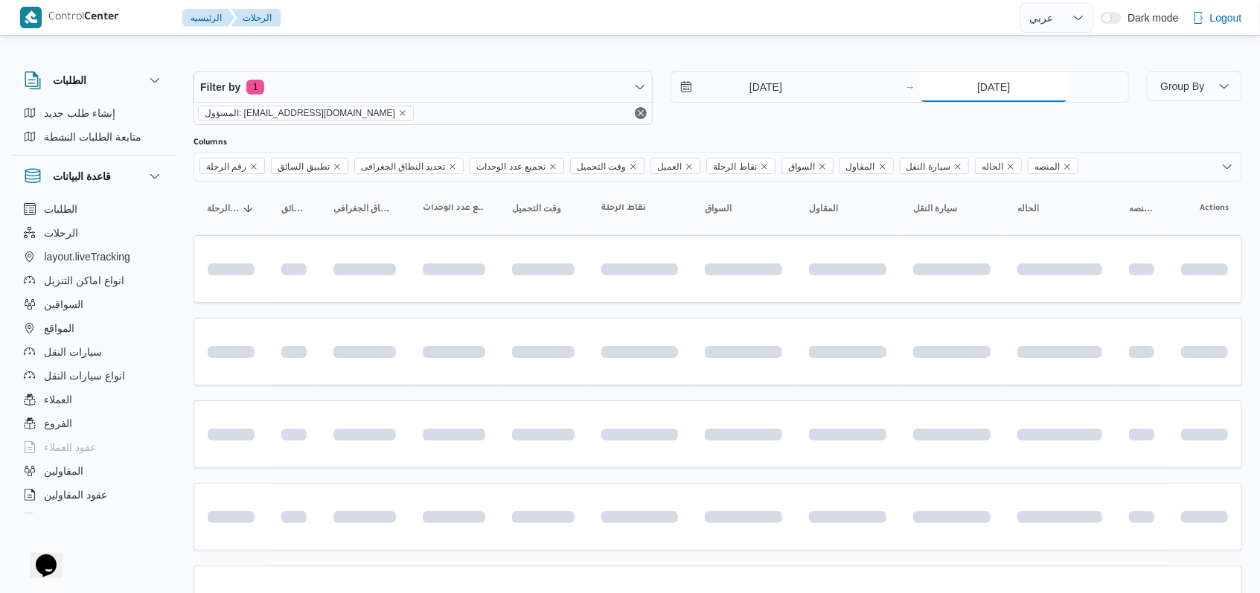
click at [997, 95] on input "1/9/2025" at bounding box center [994, 87] width 148 height 30
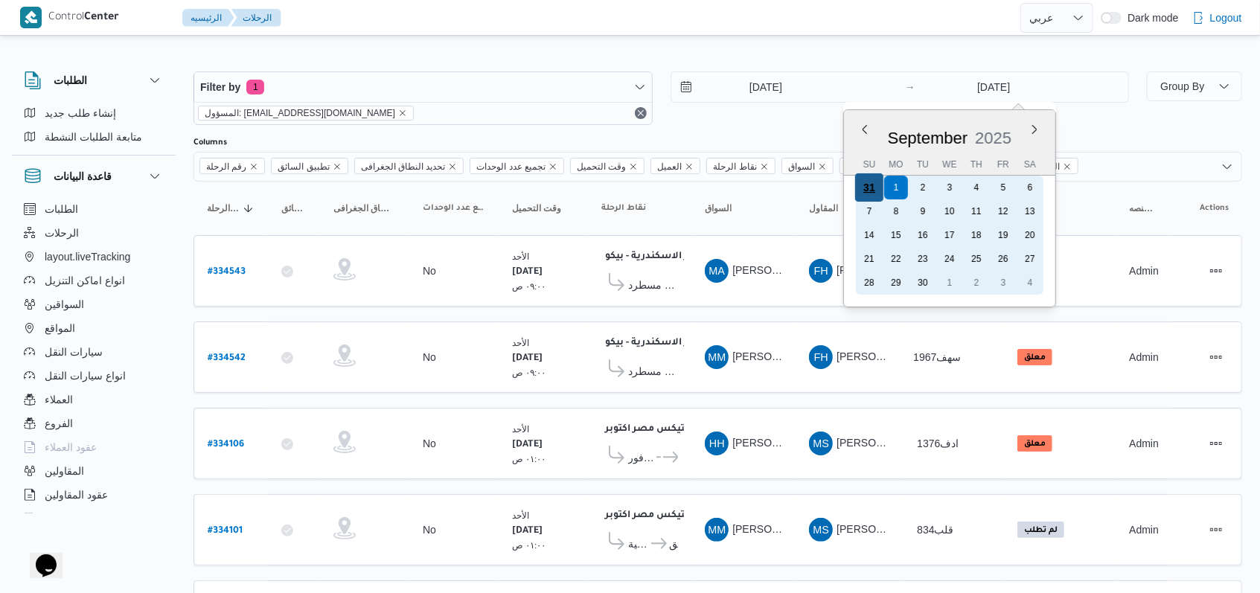
click at [872, 187] on div "31" at bounding box center [869, 187] width 28 height 28
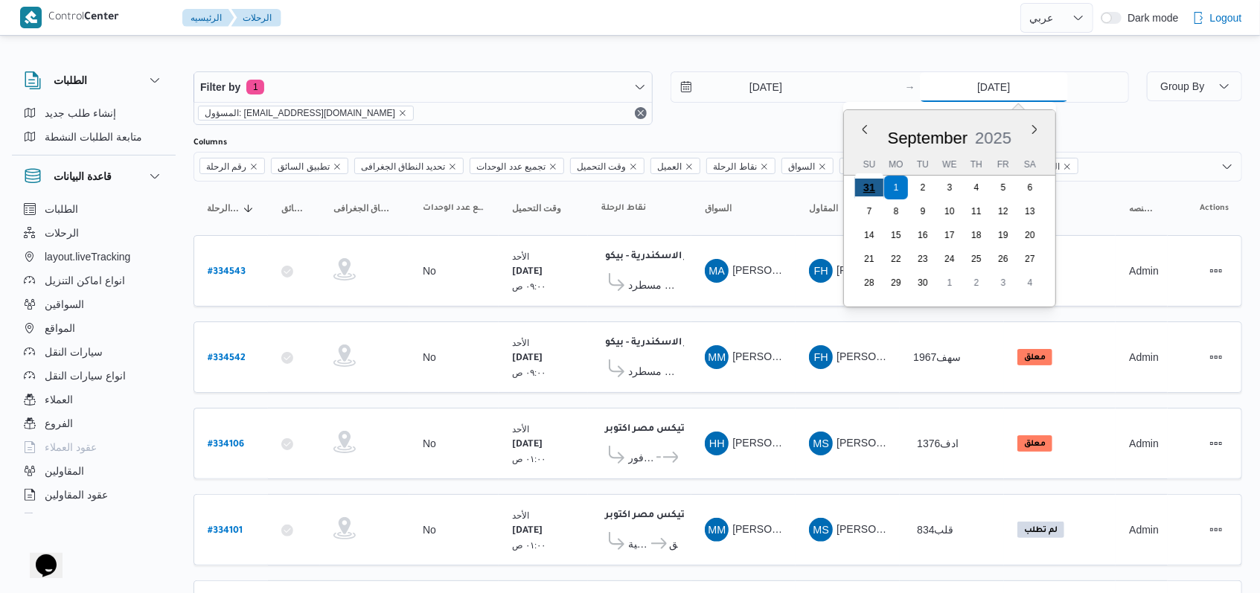
type input "31/8/2025"
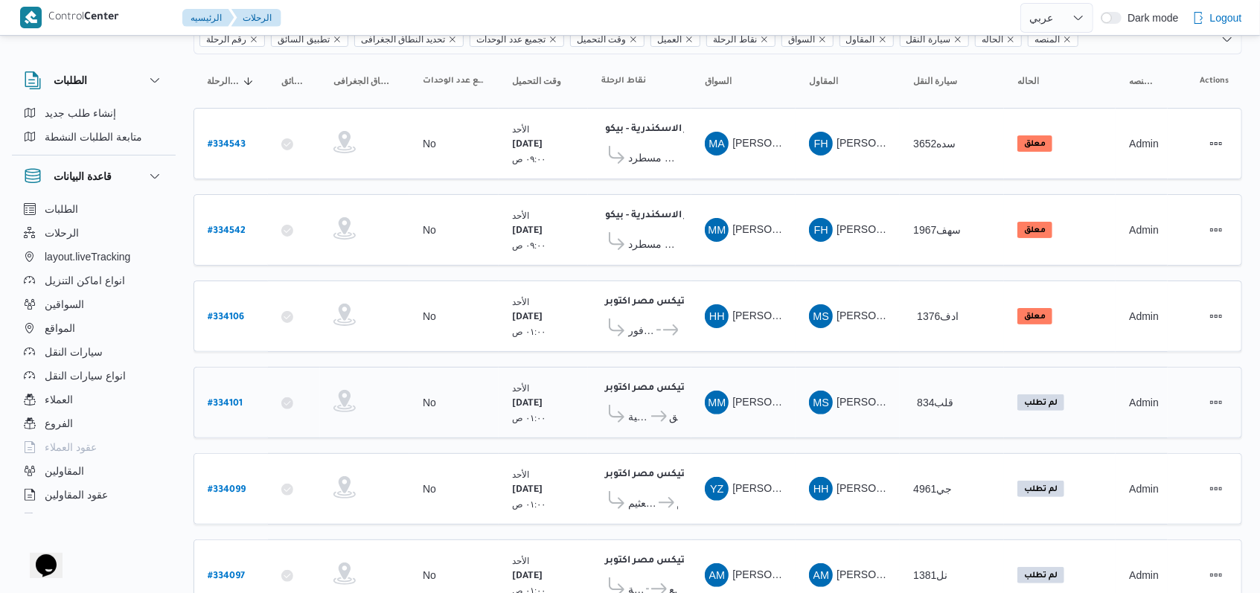
scroll to position [179, 0]
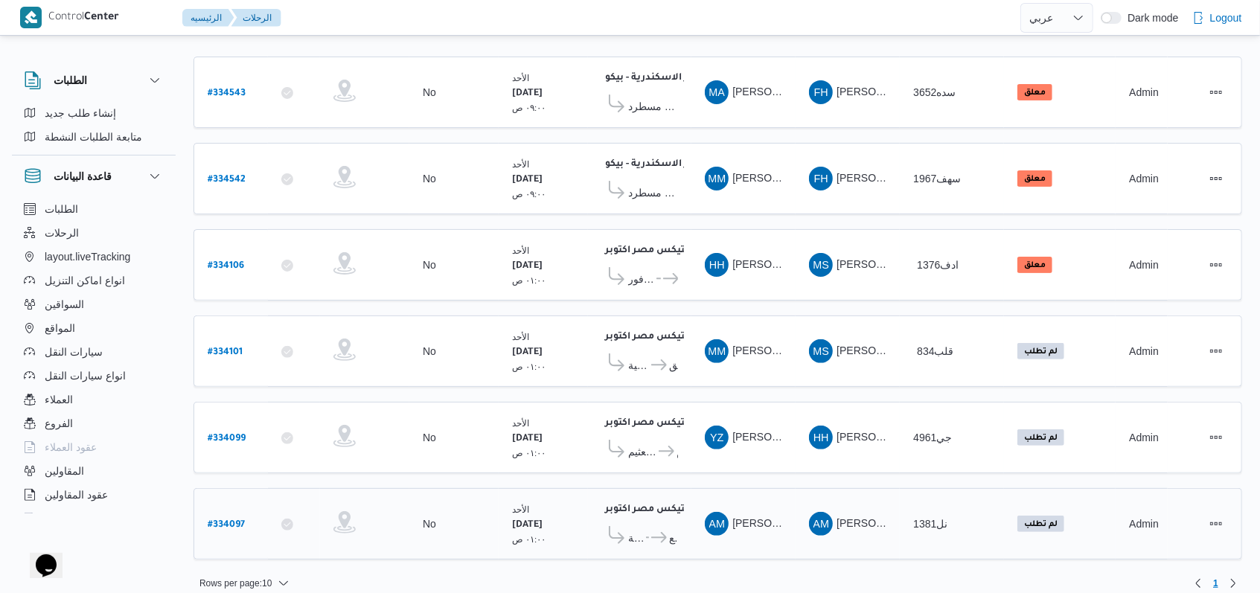
click at [236, 520] on b "# 334097" at bounding box center [226, 525] width 37 height 10
select select "ar"
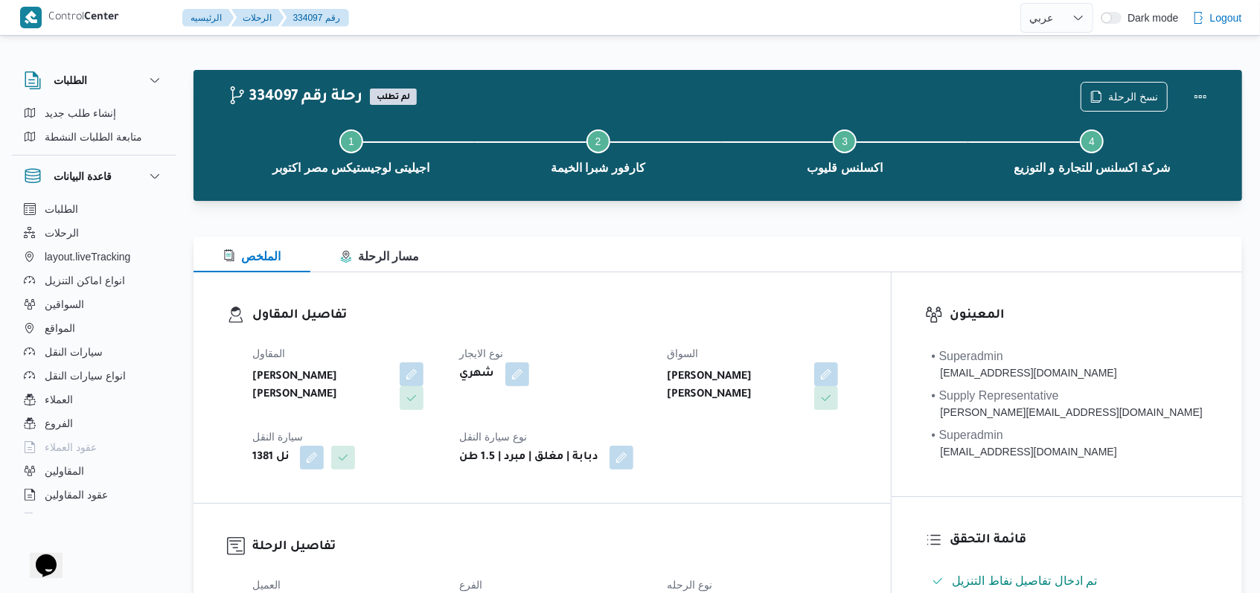
click at [816, 336] on div "المقاول احمد مجدي يوسف عبدالرحمن نوع الايجار شهري السواق احمد مجدي يوسف عبدالرح…" at bounding box center [554, 407] width 623 height 143
click at [1134, 98] on span "نسخ الرحلة" at bounding box center [1133, 96] width 50 height 18
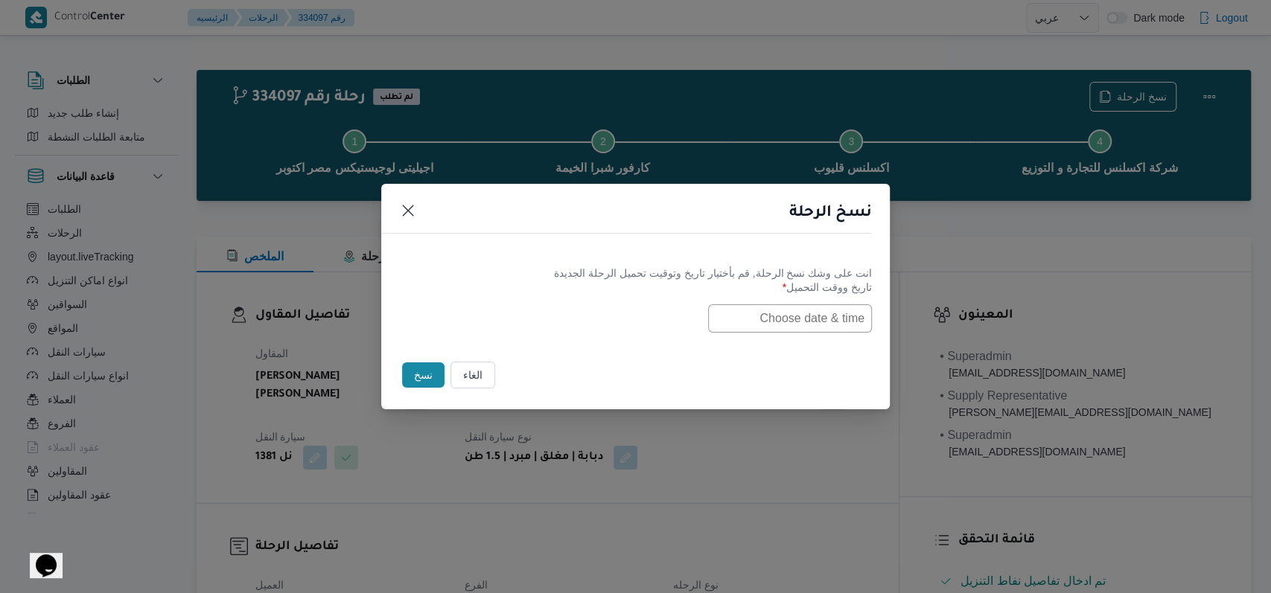
click at [775, 310] on input "text" at bounding box center [790, 318] width 164 height 28
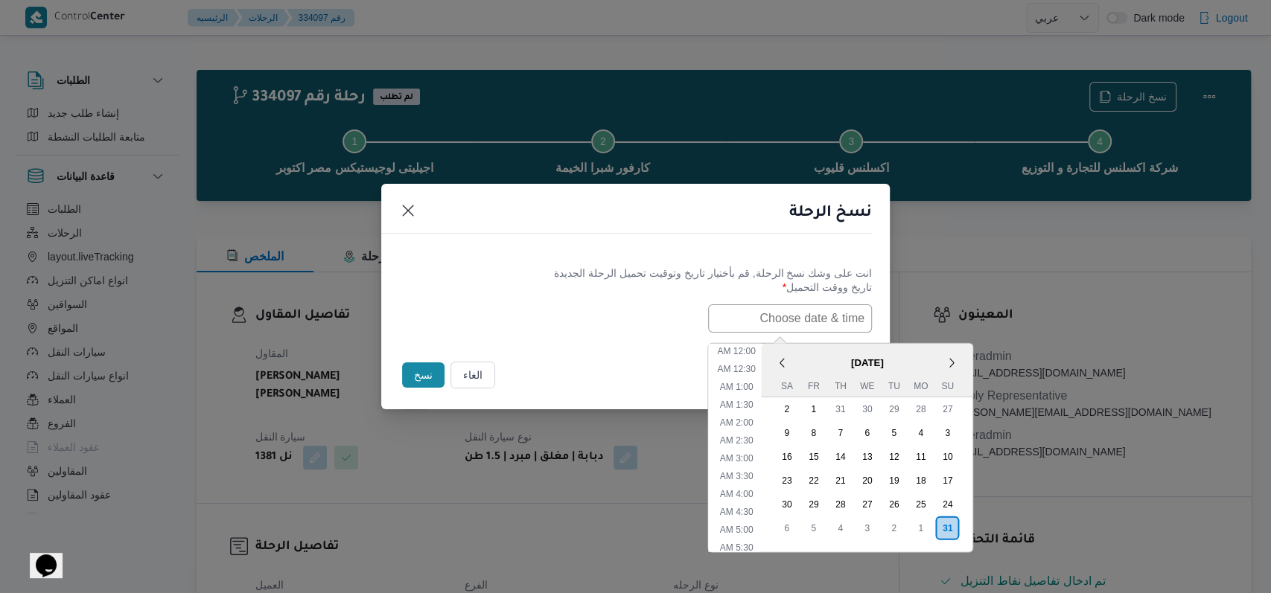
scroll to position [297, 0]
click at [929, 525] on div "1" at bounding box center [920, 528] width 28 height 28
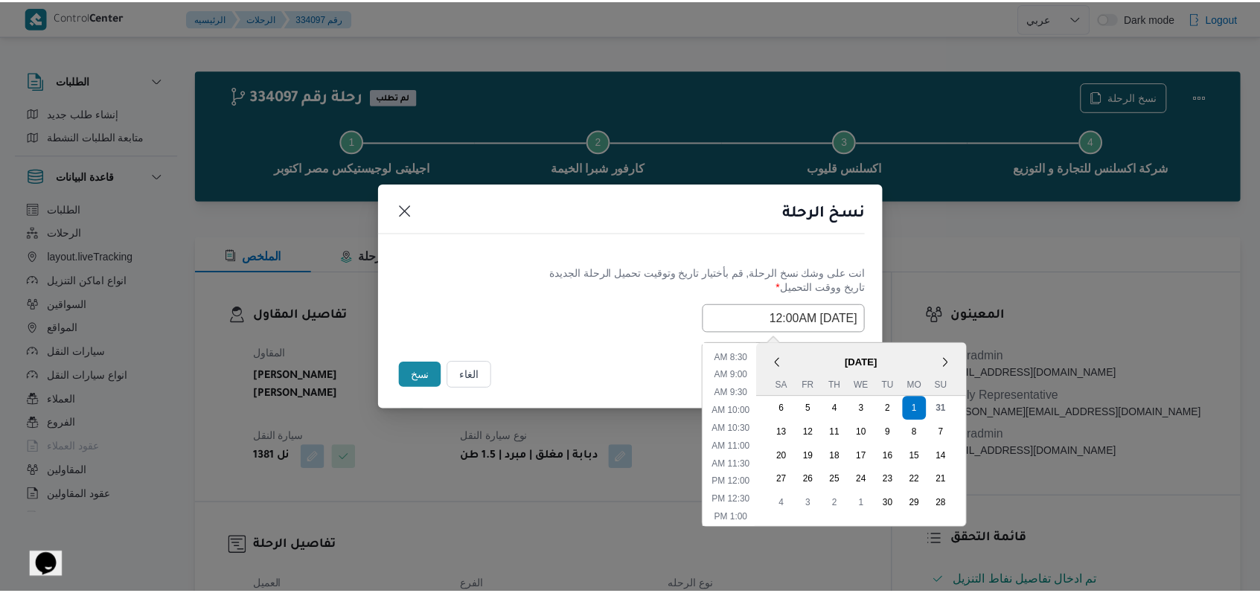
scroll to position [0, 0]
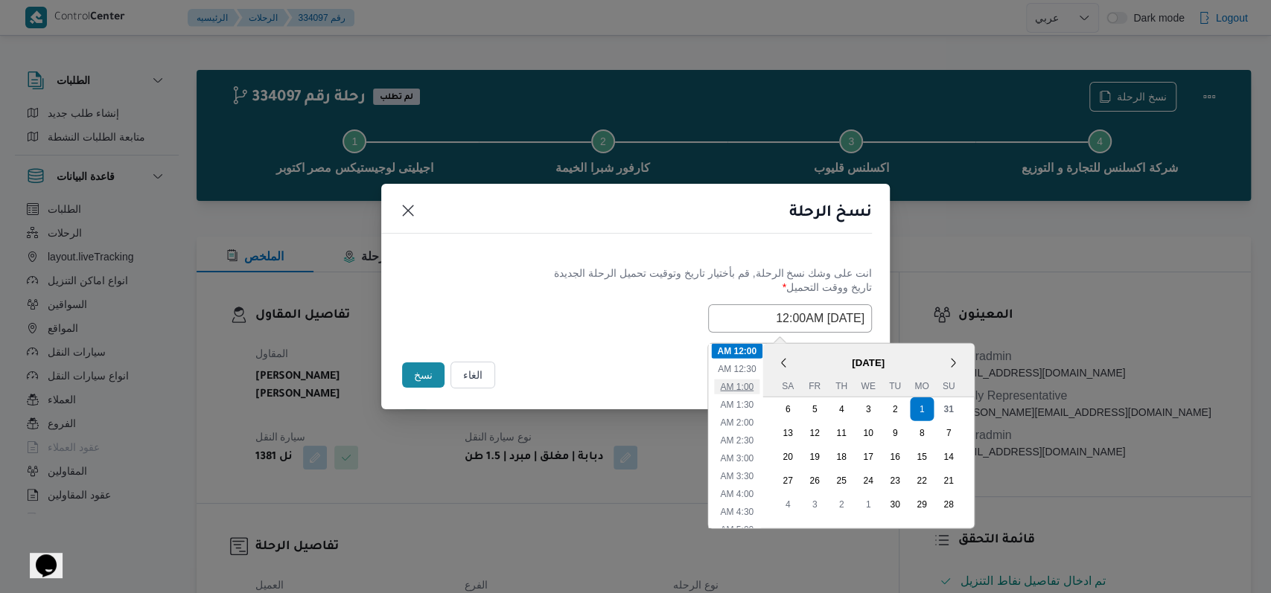
click at [747, 383] on li "1:00 AM" at bounding box center [736, 386] width 45 height 15
type input "01/09/2025 1:00AM"
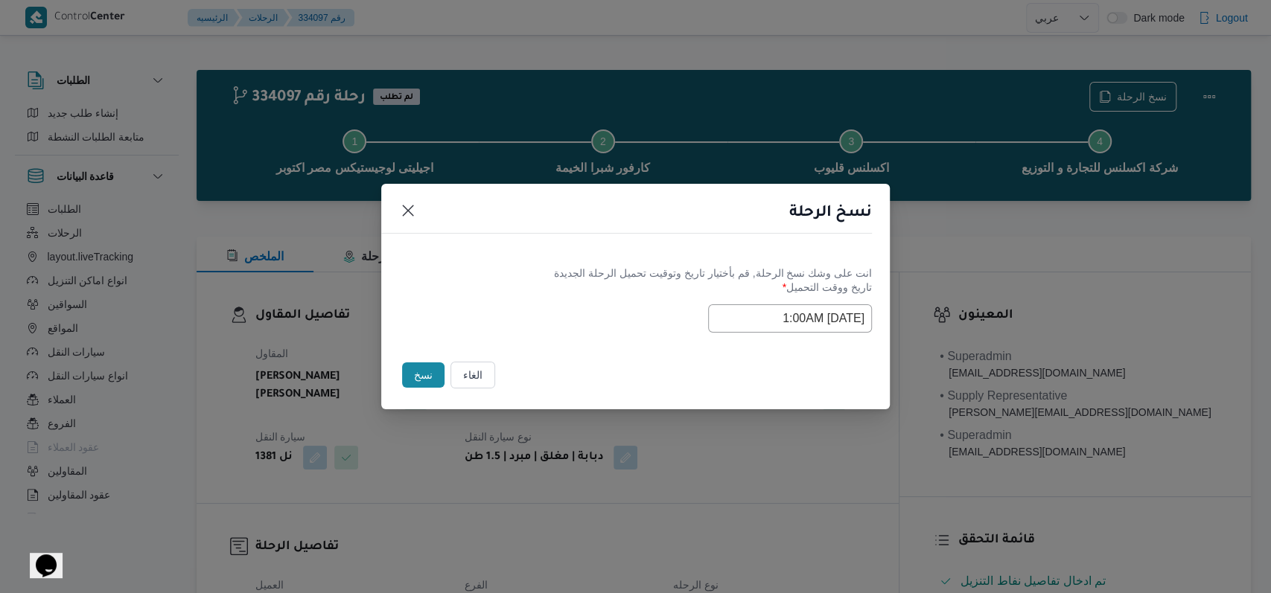
click at [417, 377] on button "نسخ" at bounding box center [423, 374] width 42 height 25
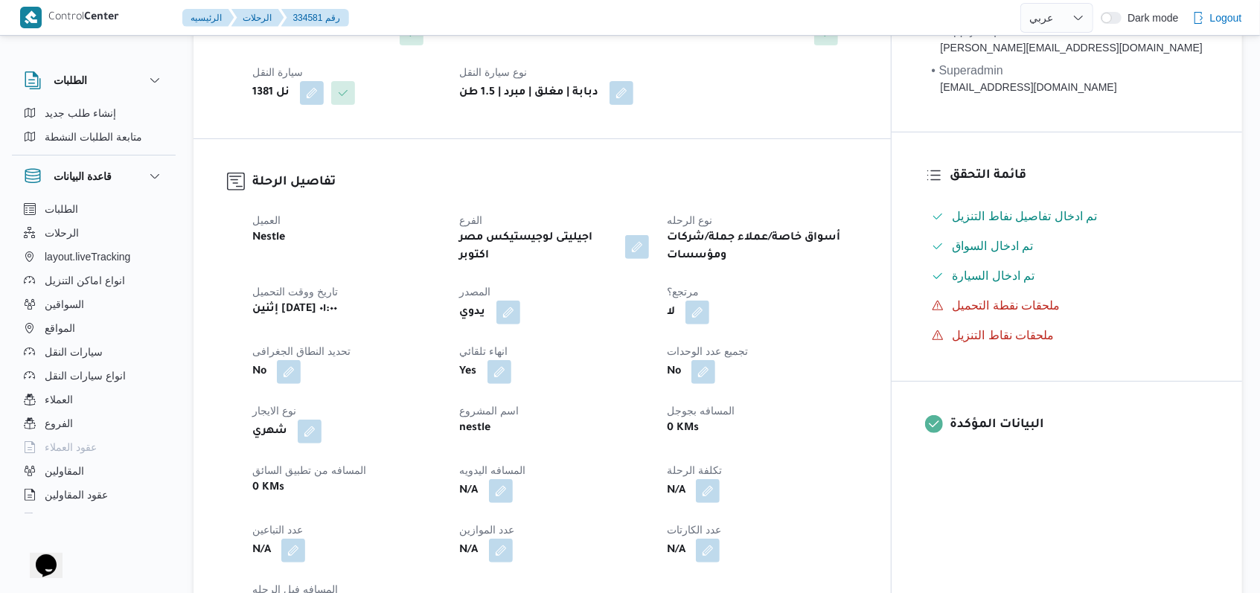
scroll to position [397, 0]
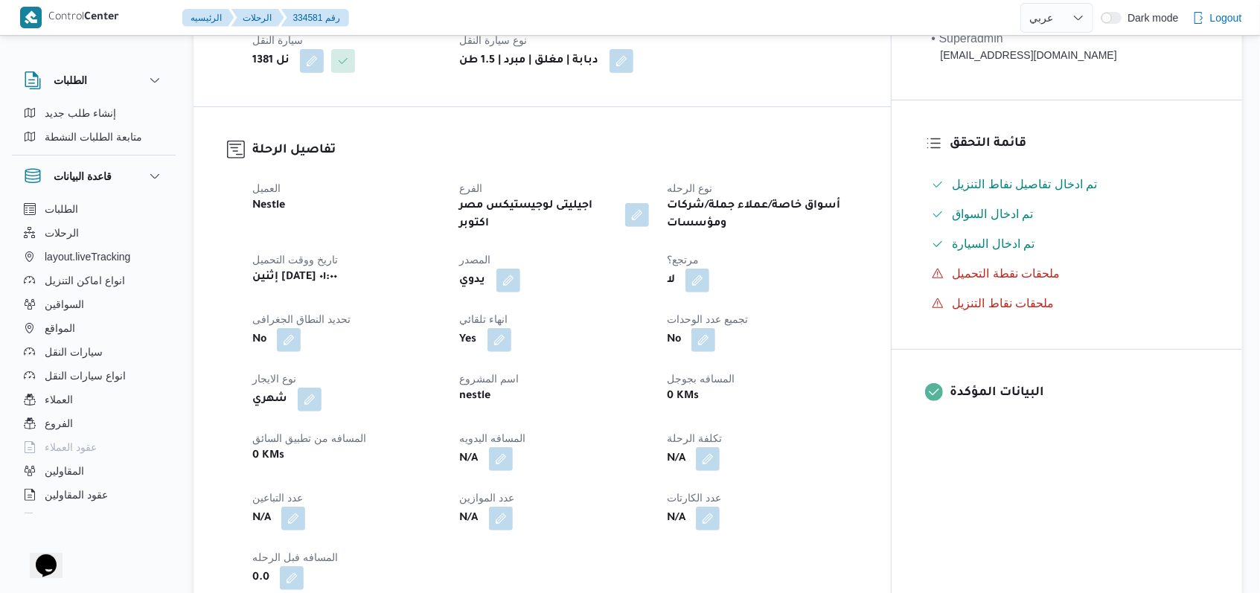
select select "ar"
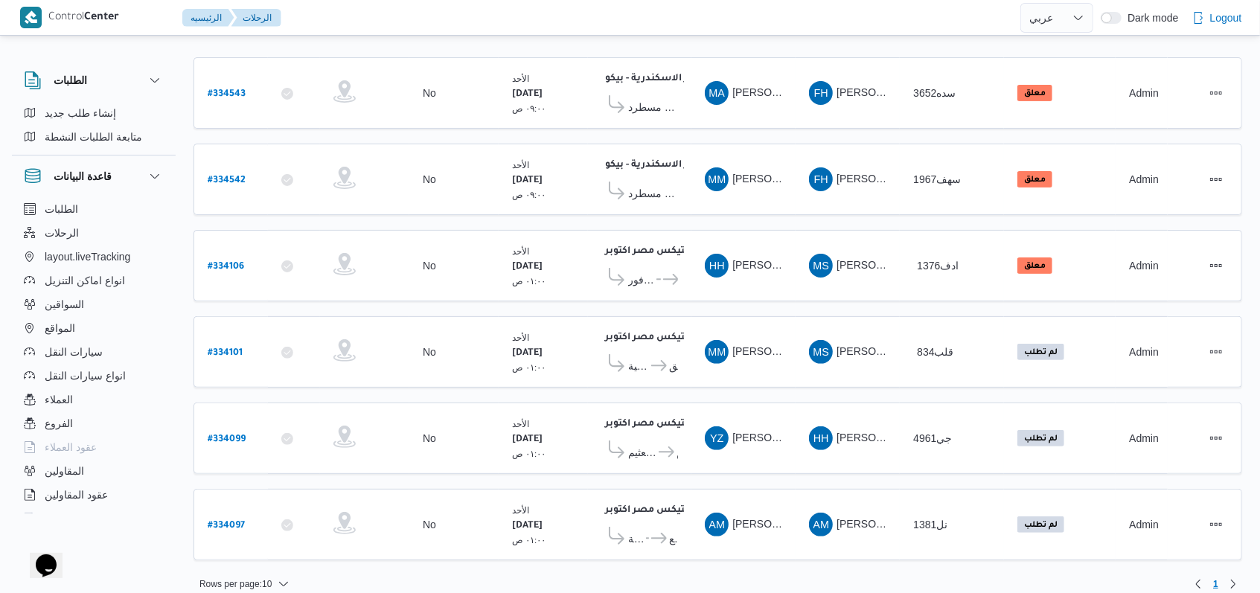
scroll to position [179, 0]
click at [235, 434] on b "# 334099" at bounding box center [227, 439] width 38 height 10
select select "ar"
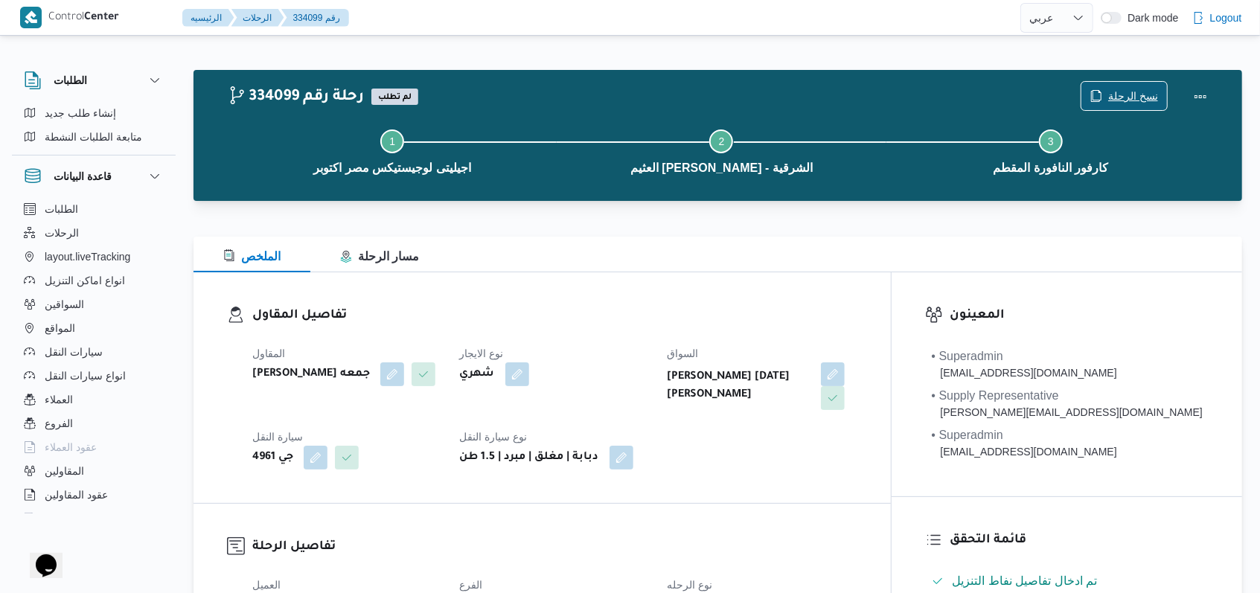
click at [1125, 98] on span "نسخ الرحلة" at bounding box center [1133, 96] width 50 height 18
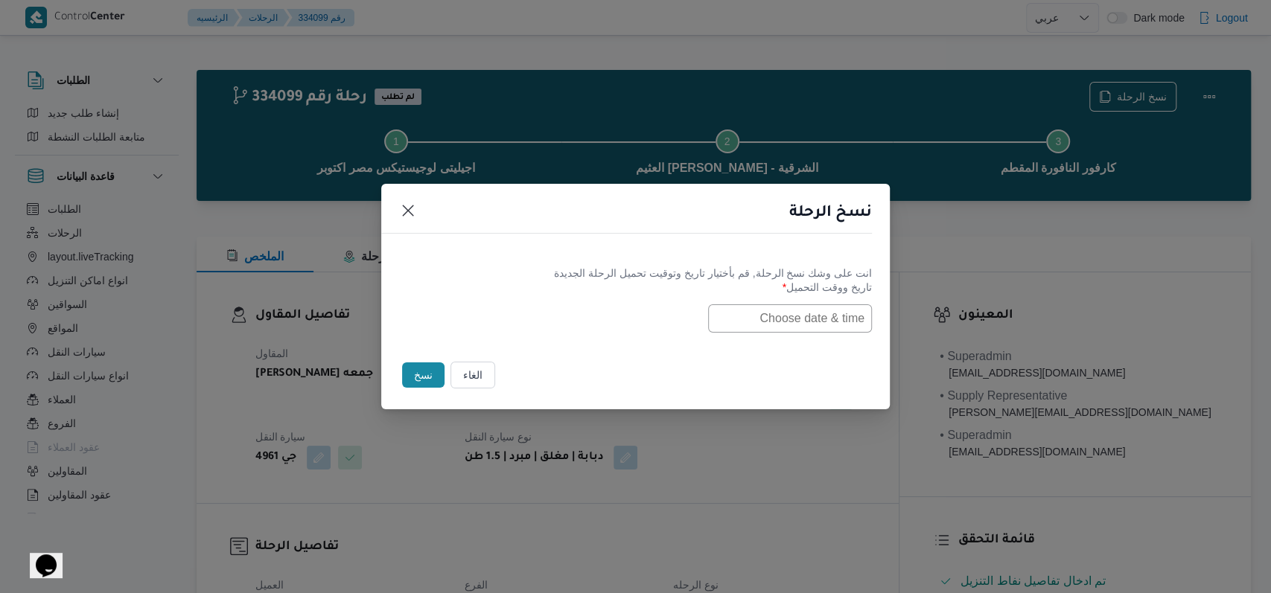
click at [785, 329] on input "text" at bounding box center [790, 318] width 164 height 28
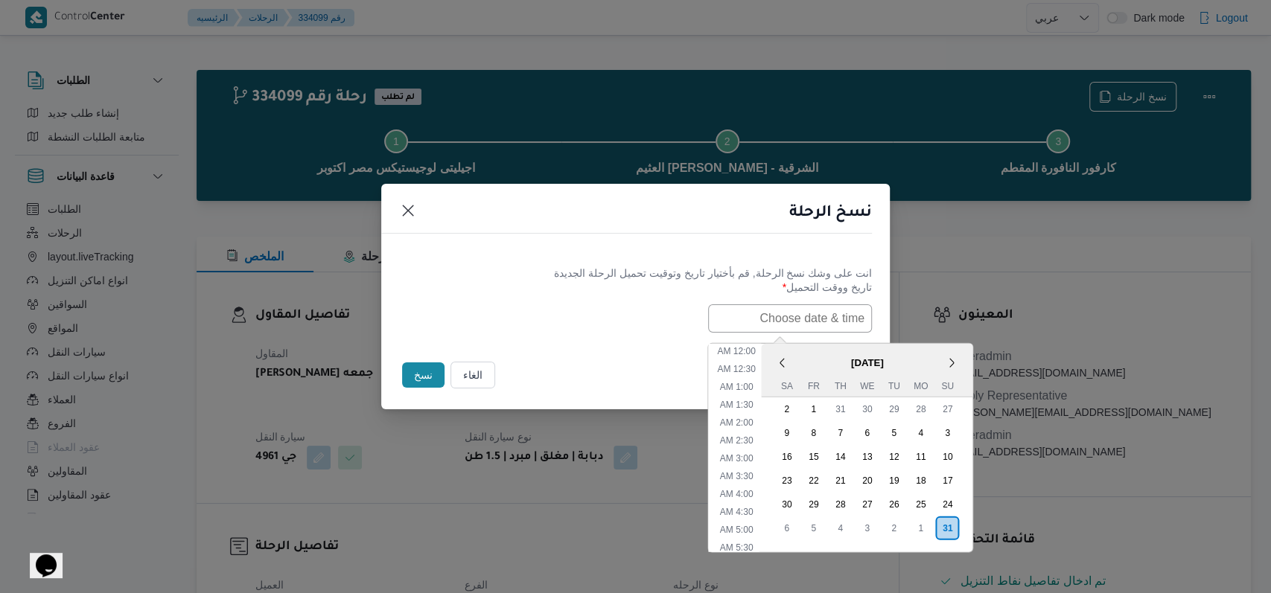
scroll to position [297, 0]
click at [930, 527] on div "1" at bounding box center [920, 528] width 28 height 28
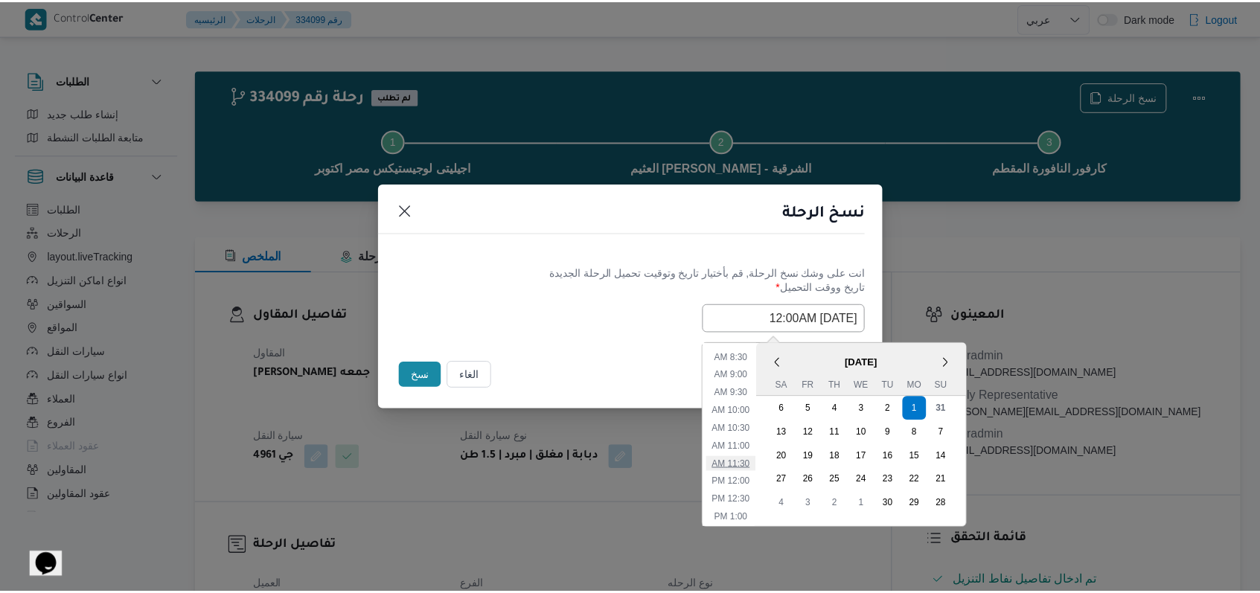
scroll to position [0, 0]
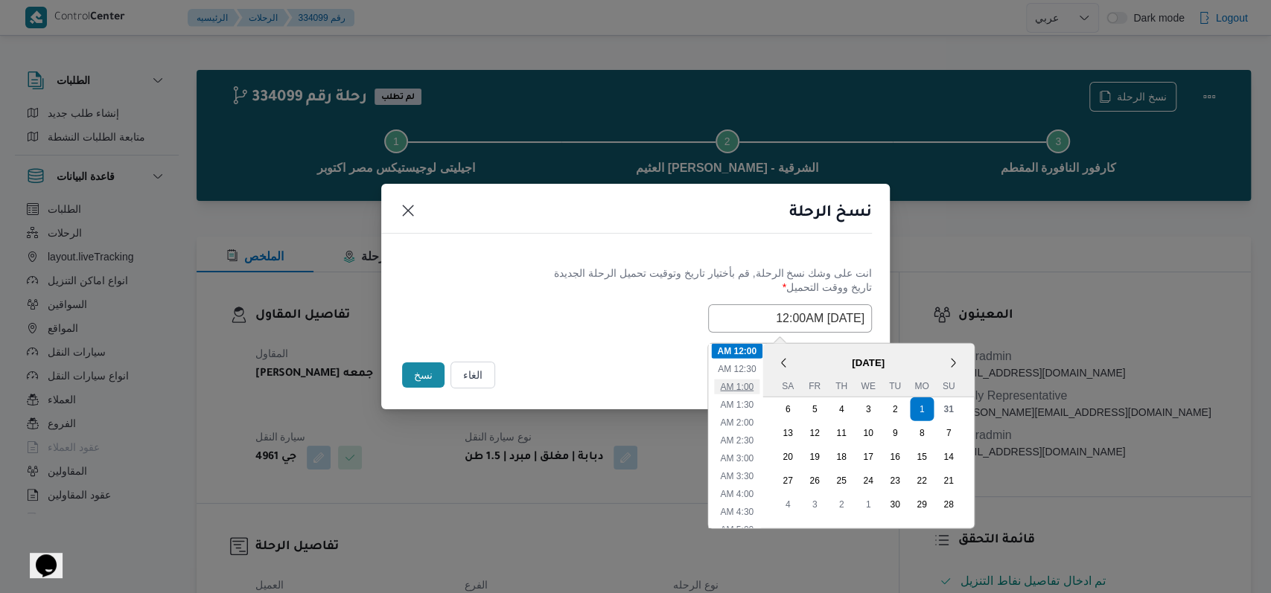
click at [759, 389] on li "1:00 AM" at bounding box center [736, 386] width 45 height 15
type input "01/09/2025 1:00AM"
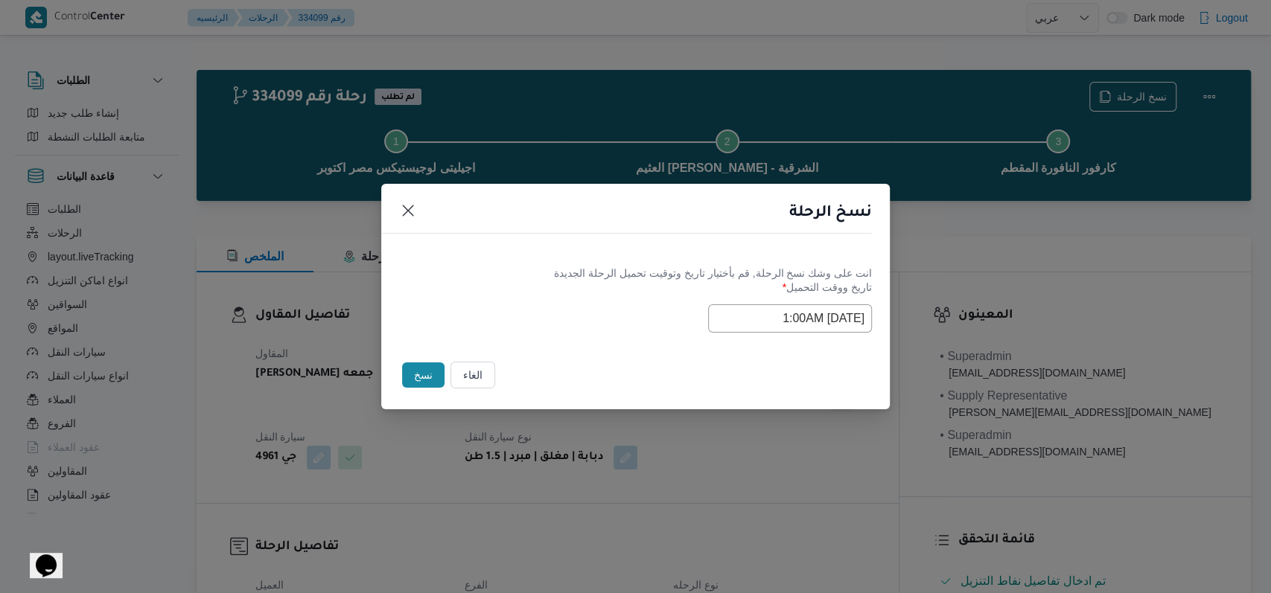
click at [592, 325] on div "Selected date: Monday, September 1st, 2025 at 1:00 AM 01/09/2025 1:00AM" at bounding box center [635, 318] width 473 height 28
click at [410, 373] on button "نسخ" at bounding box center [423, 374] width 42 height 25
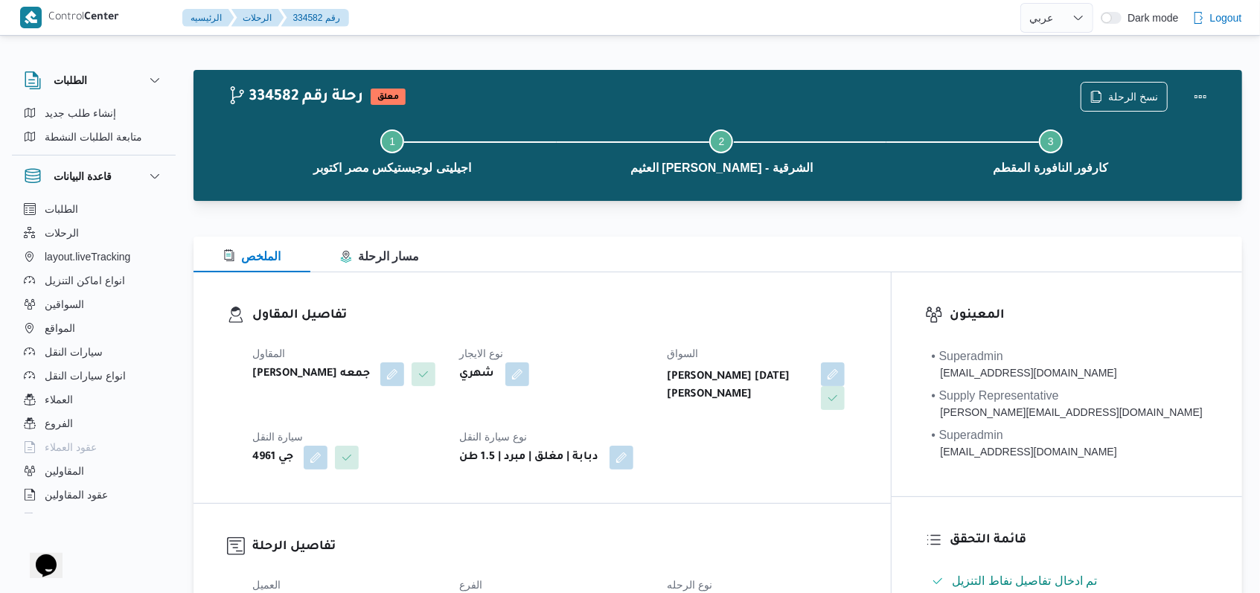
select select "ar"
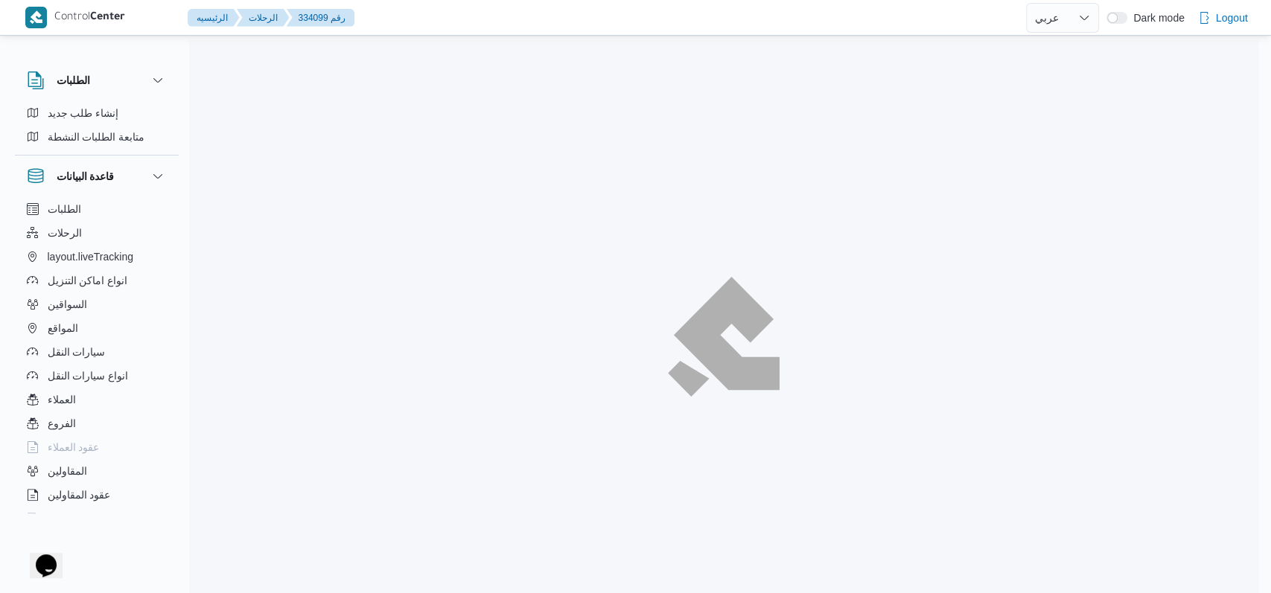
select select "ar"
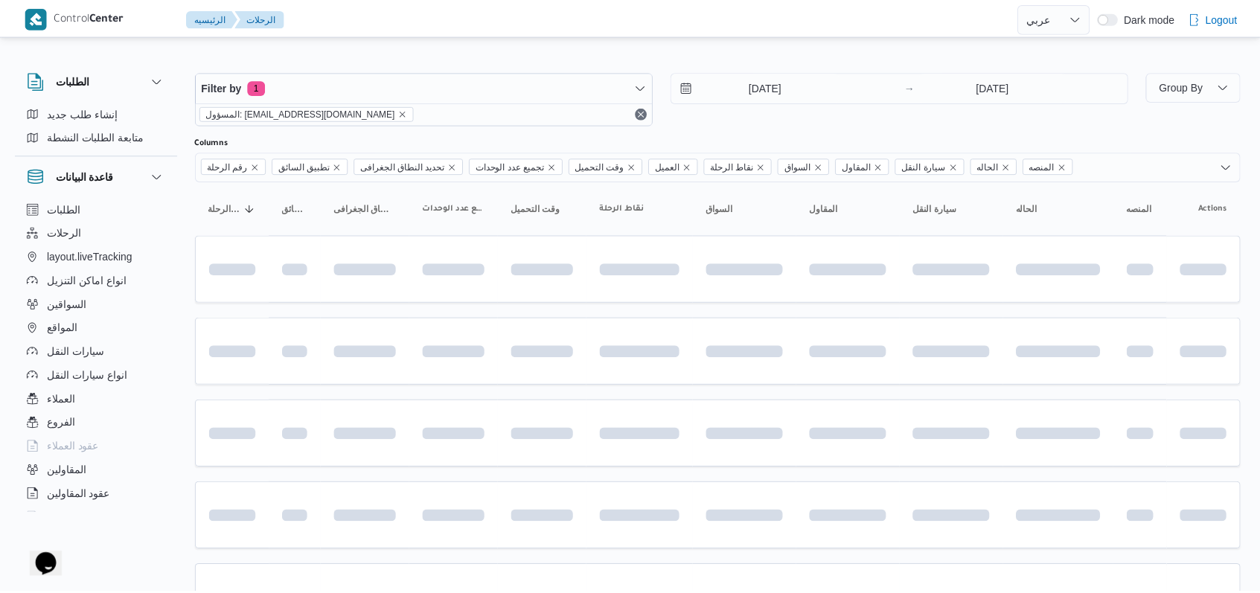
scroll to position [170, 0]
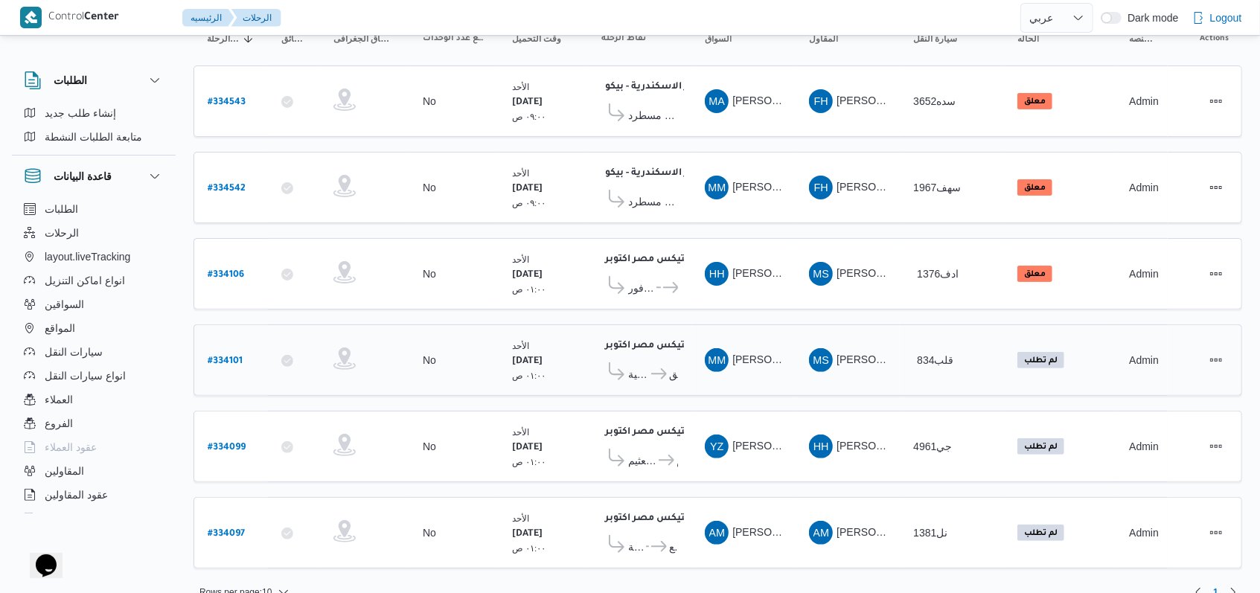
click at [233, 357] on b "# 334101" at bounding box center [225, 362] width 35 height 10
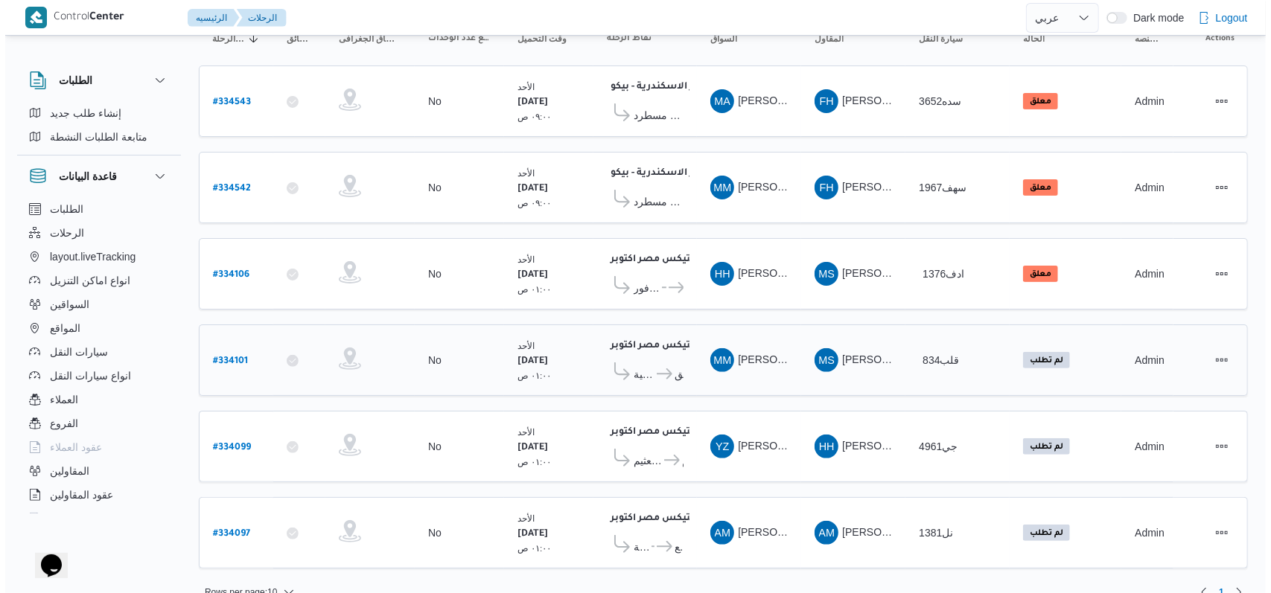
scroll to position [40, 0]
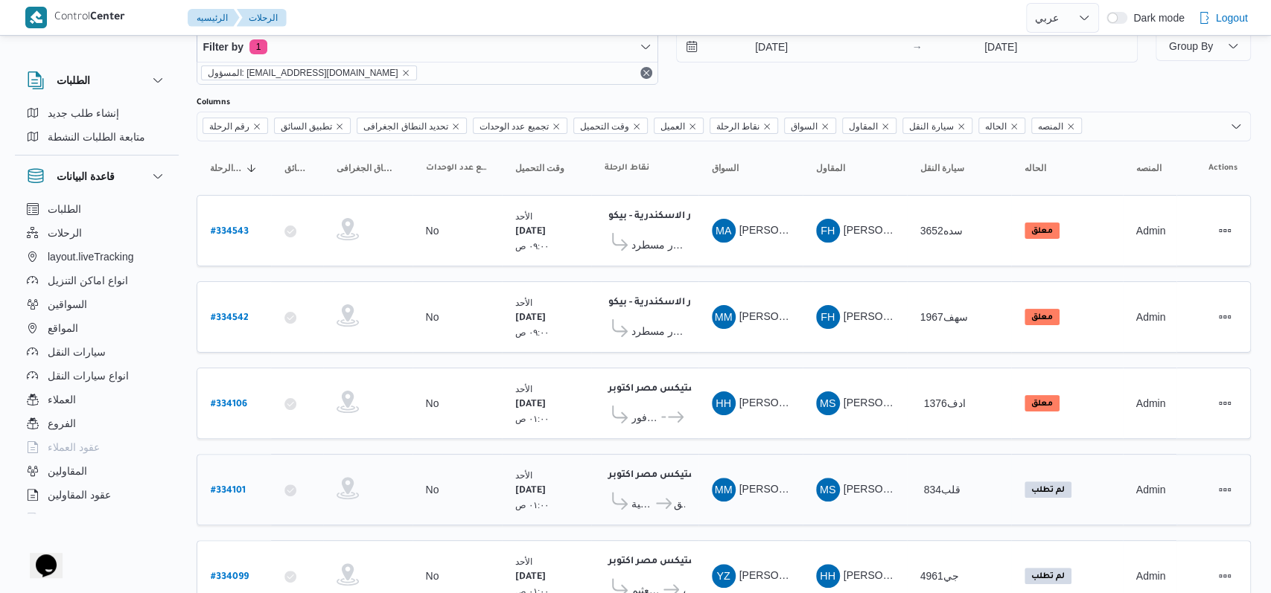
select select "ar"
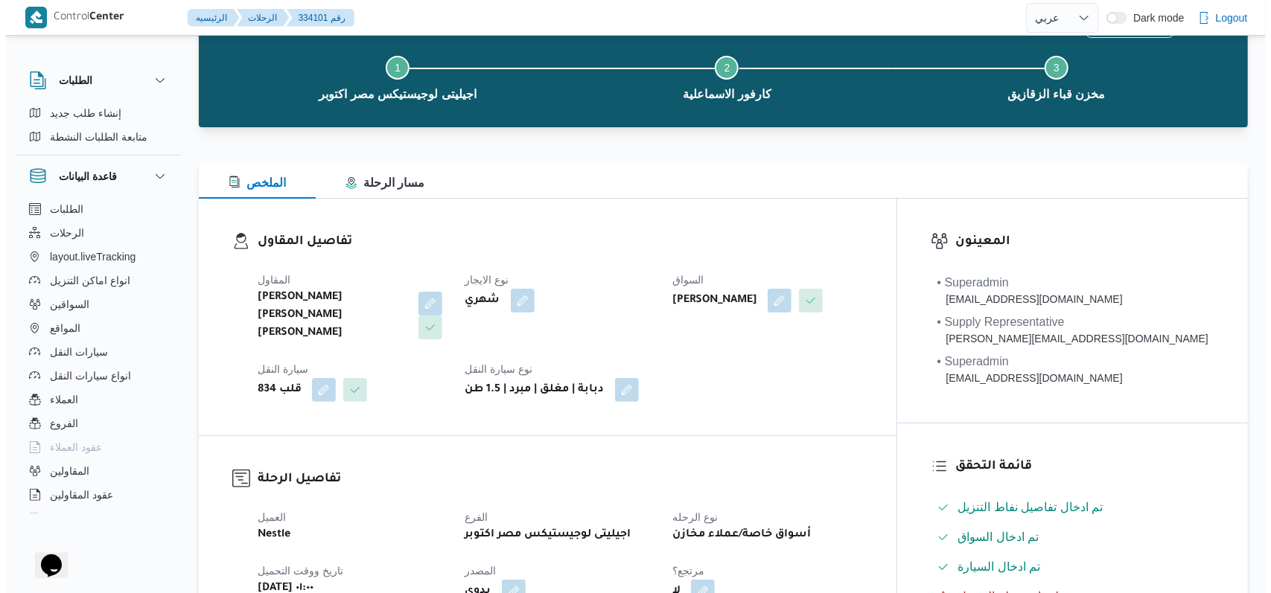
scroll to position [0, 0]
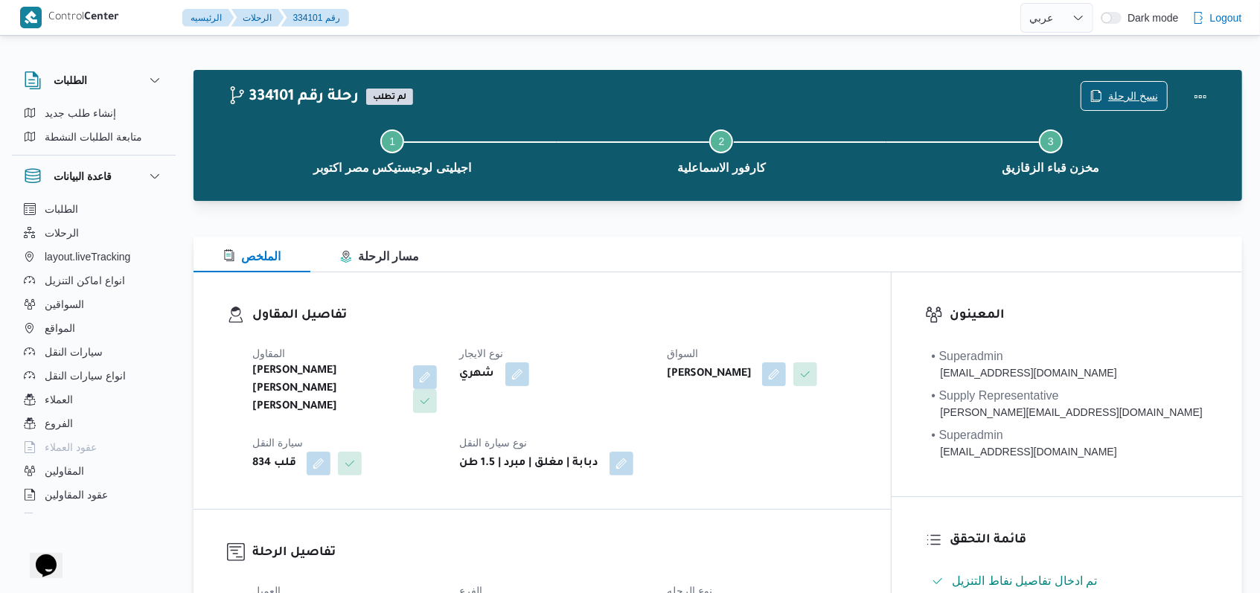
click at [1119, 98] on span "نسخ الرحلة" at bounding box center [1133, 96] width 50 height 18
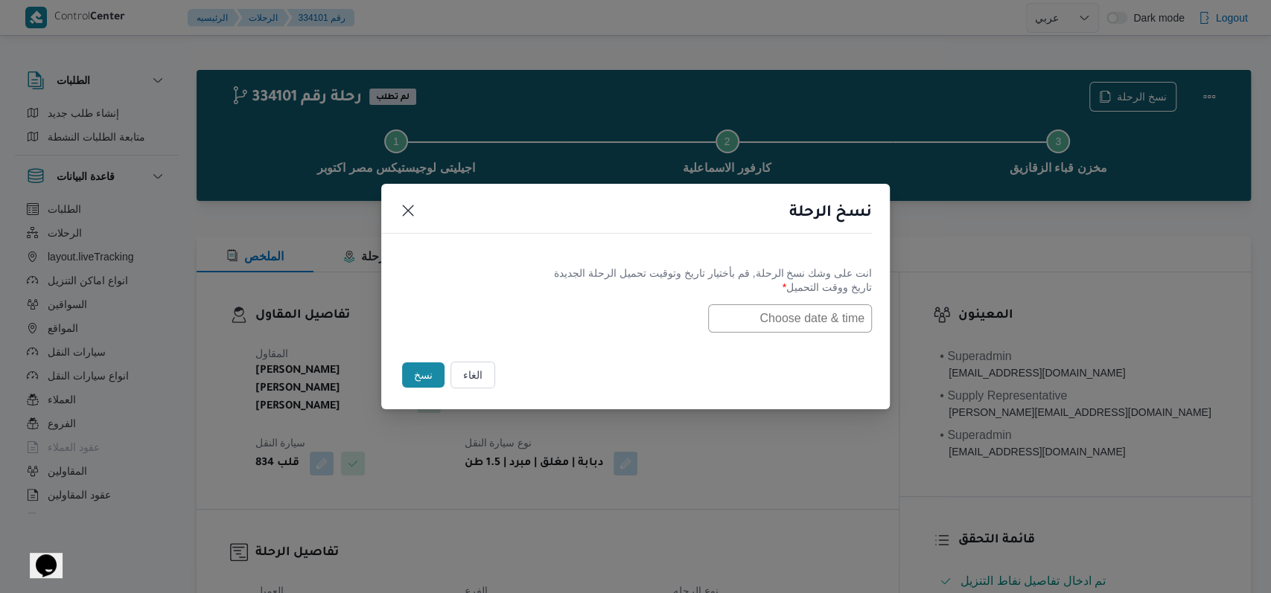
click at [717, 304] on input "text" at bounding box center [790, 318] width 164 height 28
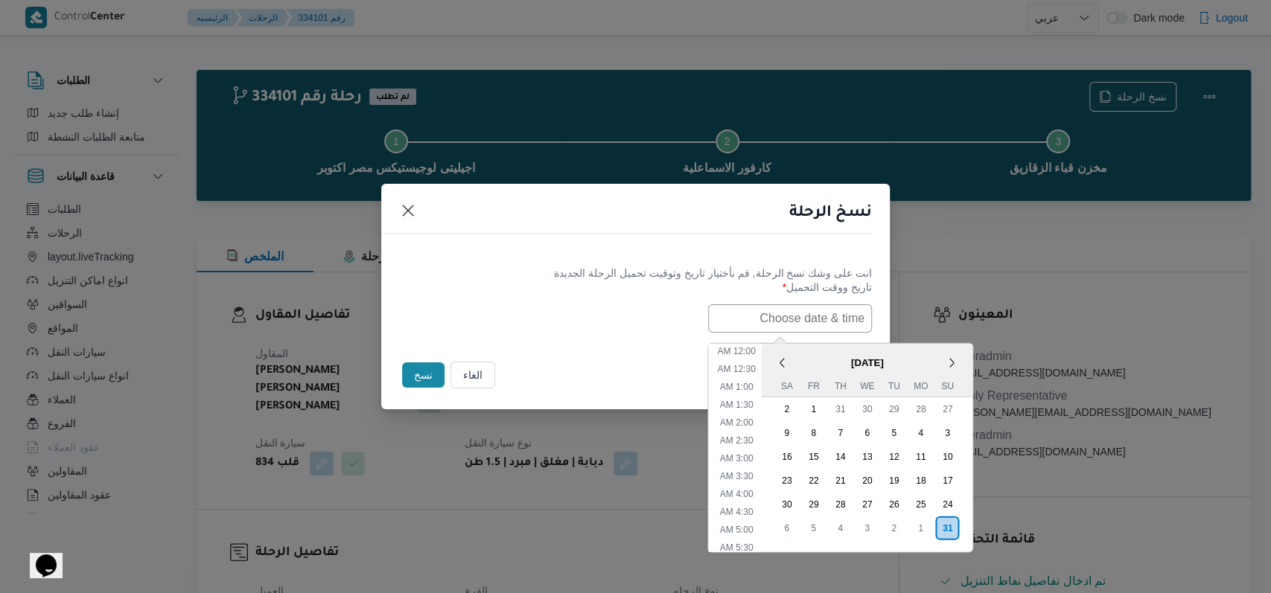
scroll to position [297, 0]
click at [929, 519] on div "1" at bounding box center [920, 528] width 28 height 28
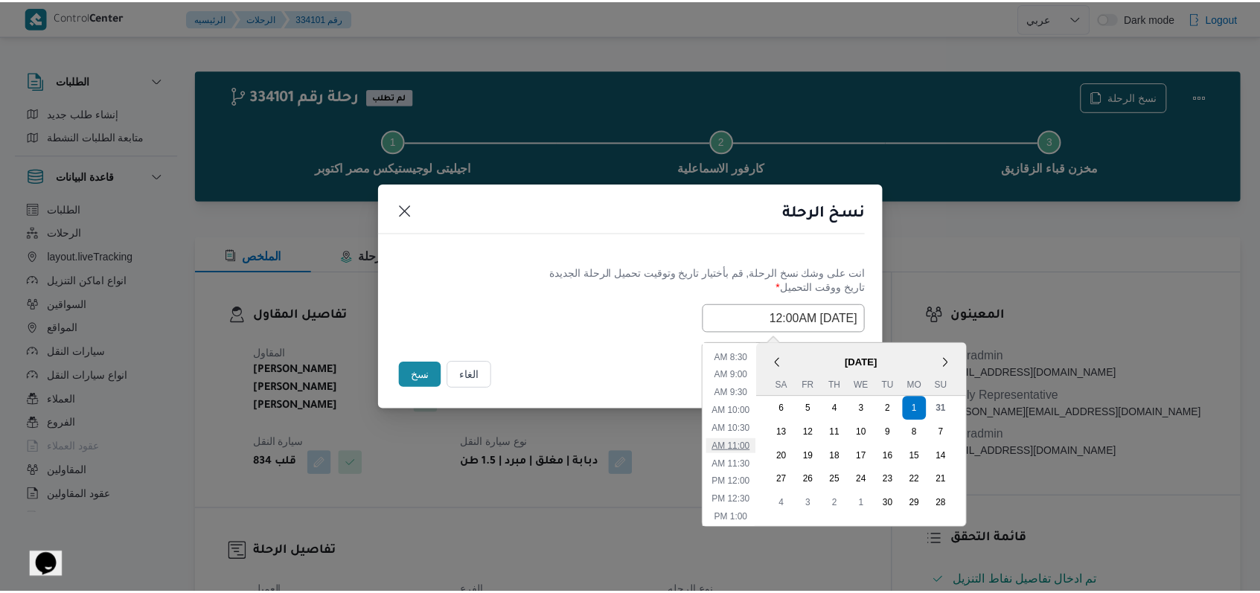
scroll to position [0, 0]
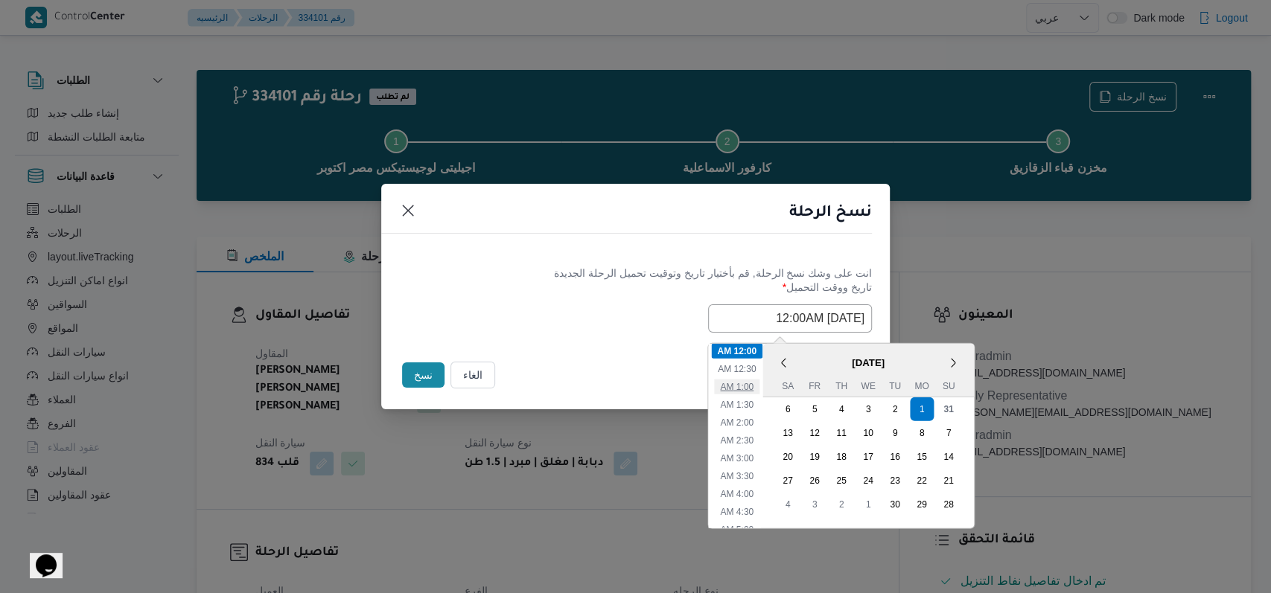
click at [759, 389] on li "1:00 AM" at bounding box center [736, 386] width 45 height 15
type input "01/09/2025 1:00AM"
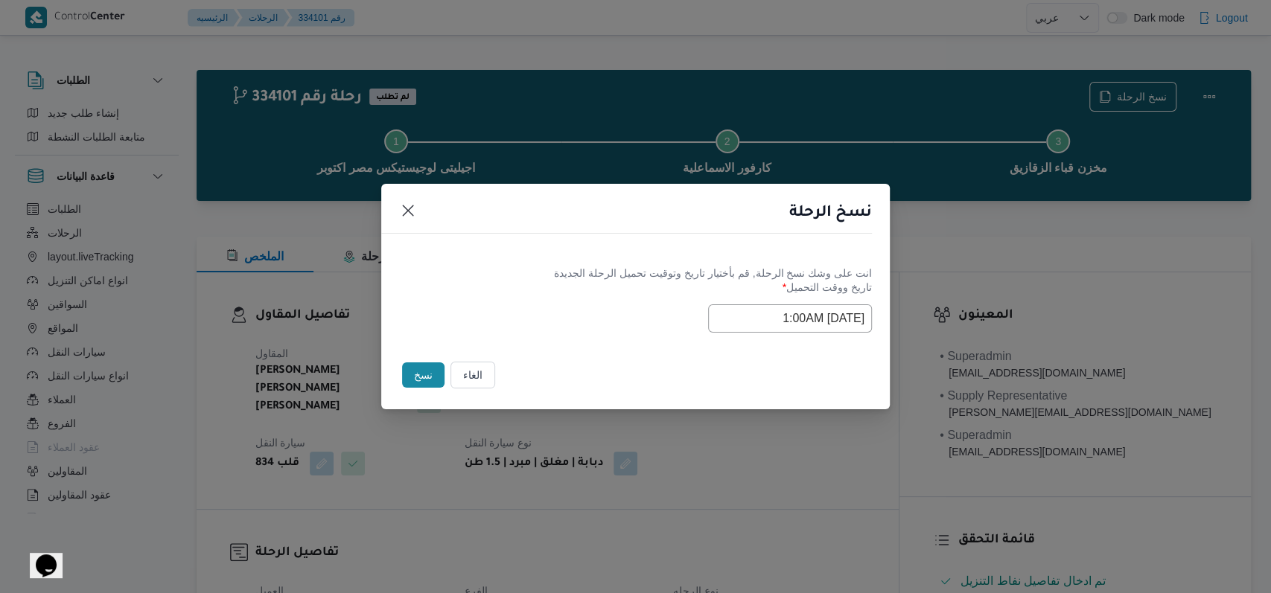
click at [597, 338] on div "انت على وشك نسخ الرحلة, قم بأختيار تاريخ وتوقيت تحميل الرحلة الجديدة تاريخ ووقت…" at bounding box center [635, 299] width 508 height 95
click at [417, 377] on button "نسخ" at bounding box center [423, 374] width 42 height 25
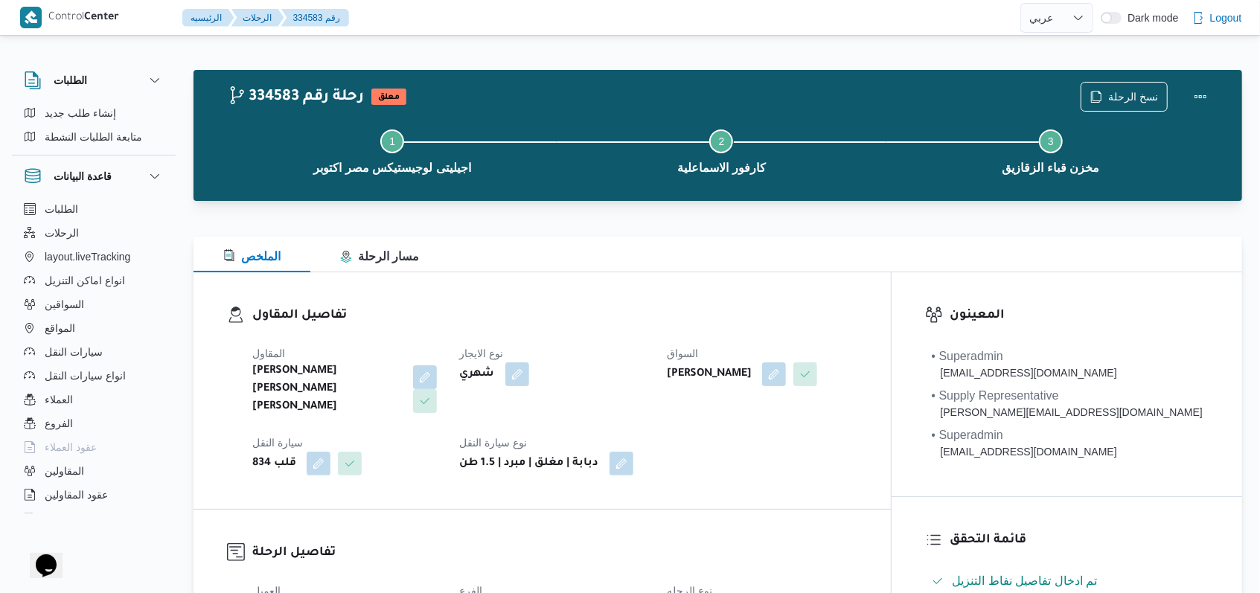
select select "ar"
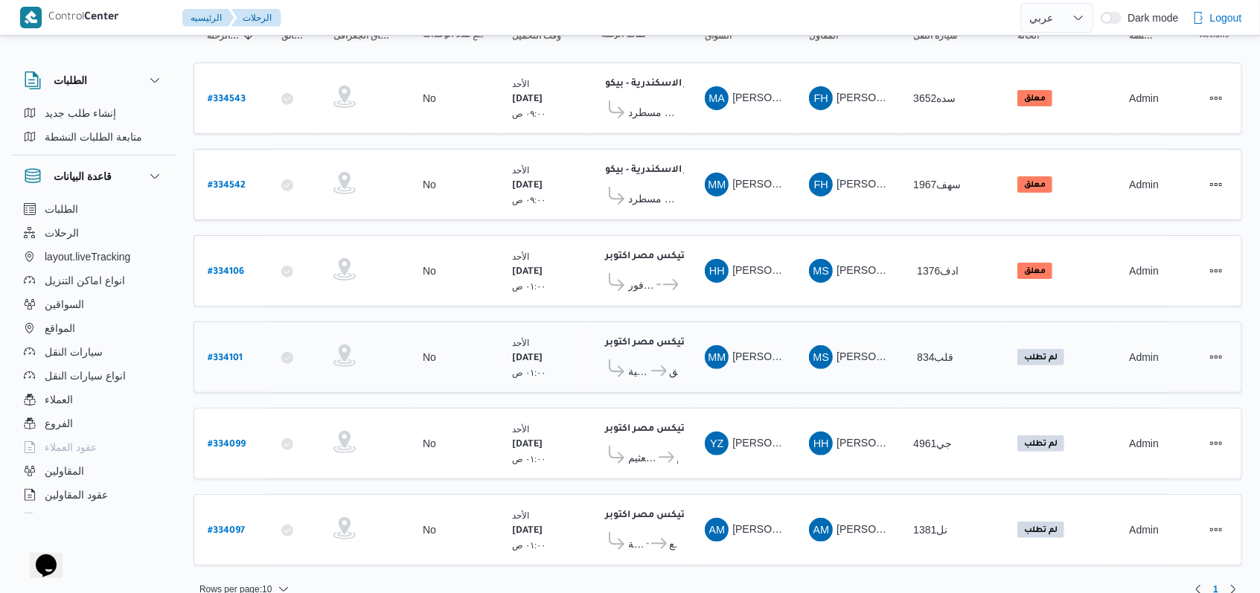
scroll to position [179, 0]
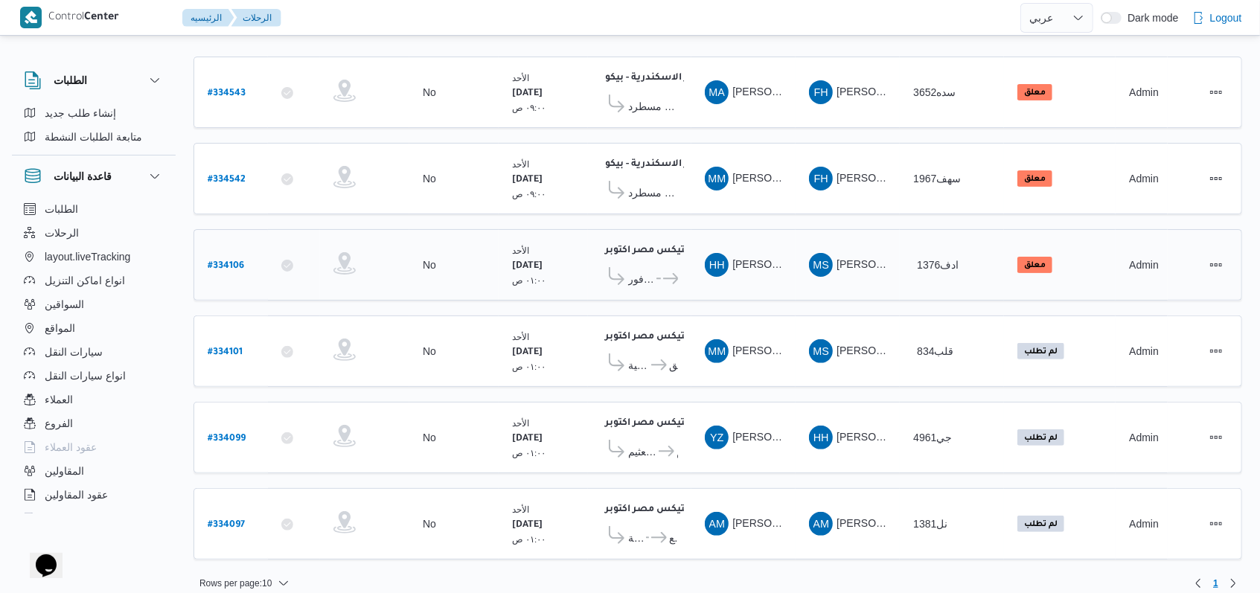
click at [239, 261] on b "# 334106" at bounding box center [226, 266] width 36 height 10
select select "ar"
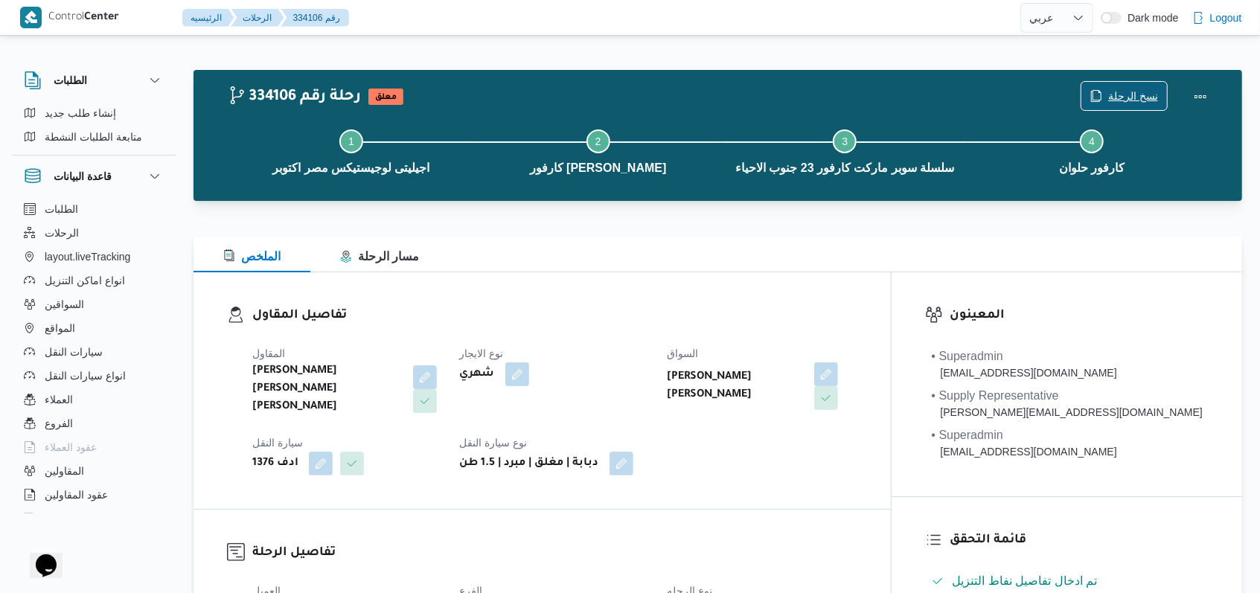
click at [1123, 98] on span "نسخ الرحلة" at bounding box center [1133, 96] width 50 height 18
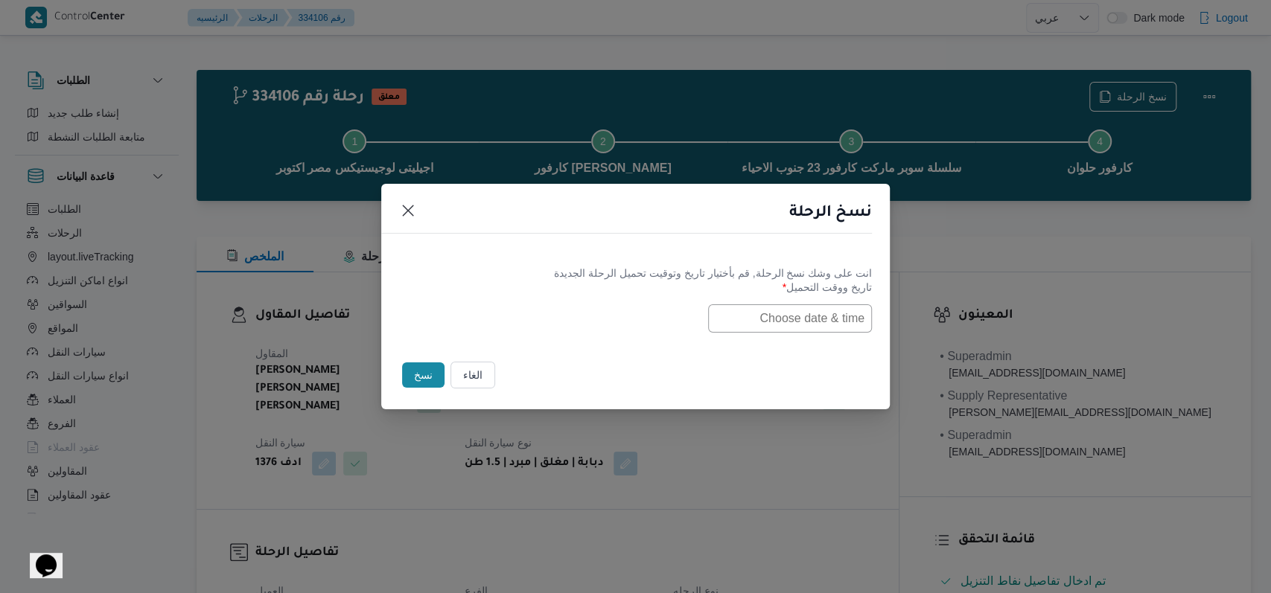
click at [756, 316] on input "text" at bounding box center [790, 318] width 164 height 28
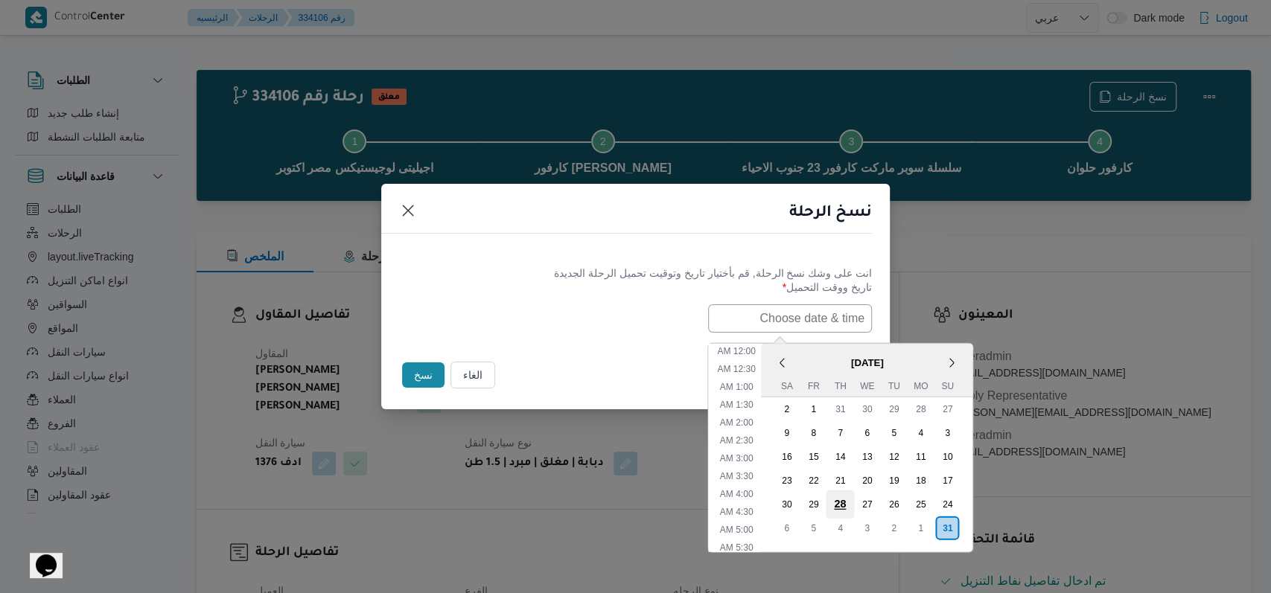
scroll to position [297, 0]
click at [927, 528] on div "1" at bounding box center [920, 528] width 28 height 28
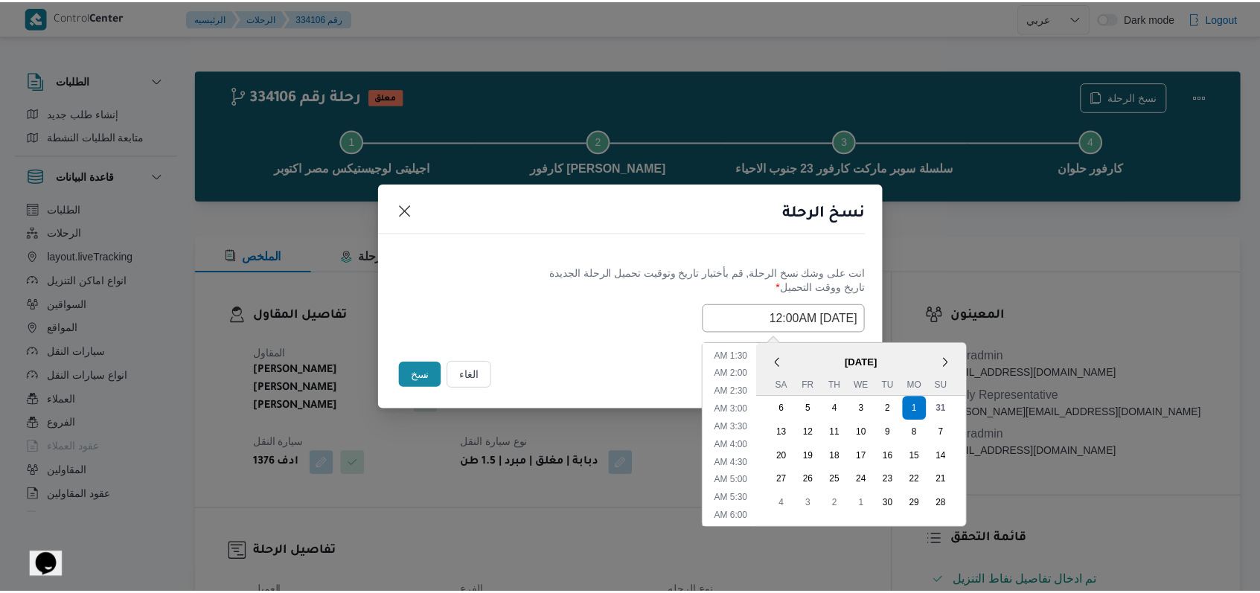
scroll to position [0, 0]
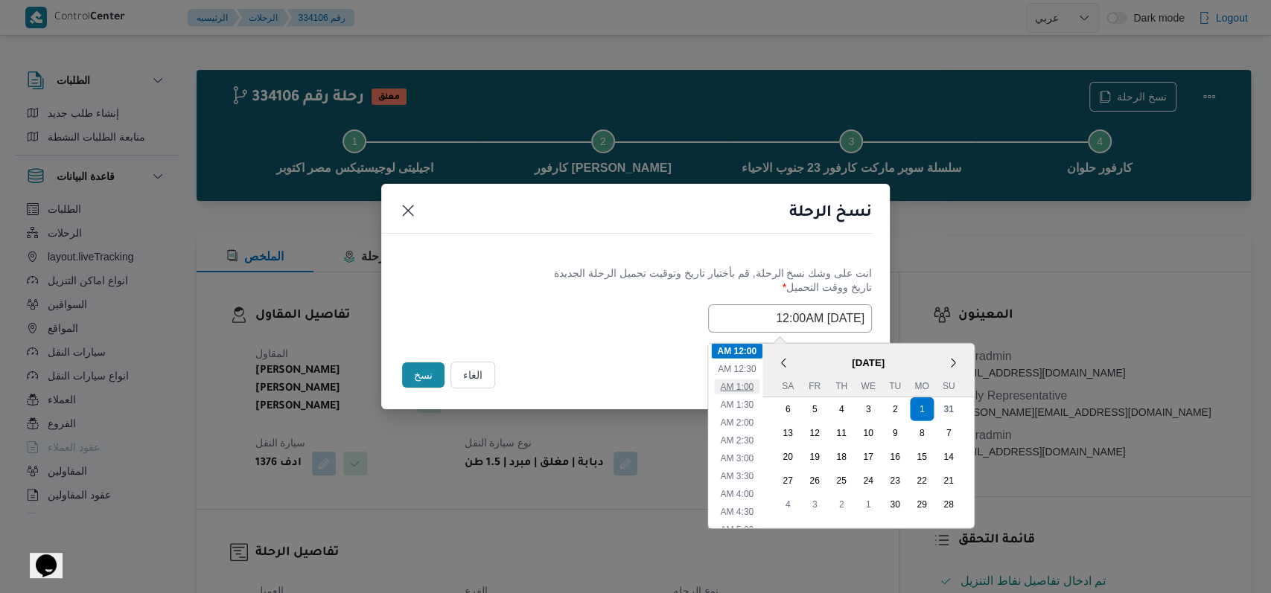
click at [750, 389] on li "1:00 AM" at bounding box center [736, 386] width 45 height 15
type input "01/09/2025 1:00AM"
click at [589, 330] on div "01/09/2025 1:00AM September 2025 < September 2025 > Su Mo Tu We Th Fr Sa 31 1 2…" at bounding box center [635, 318] width 473 height 28
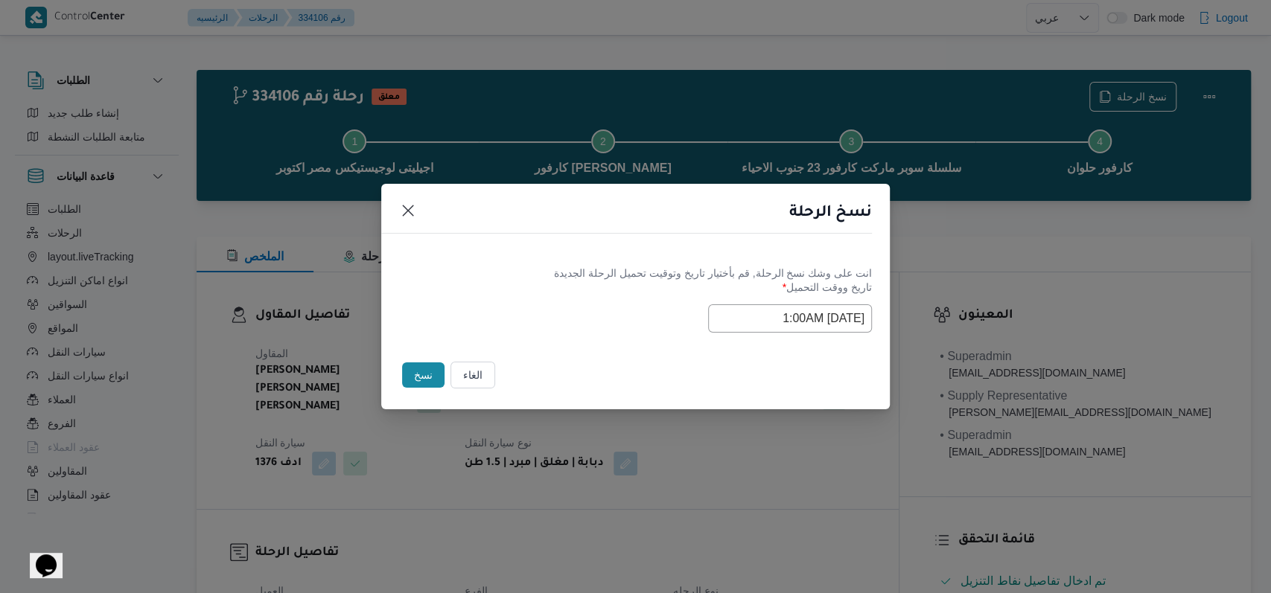
click at [421, 368] on button "نسخ" at bounding box center [423, 374] width 42 height 25
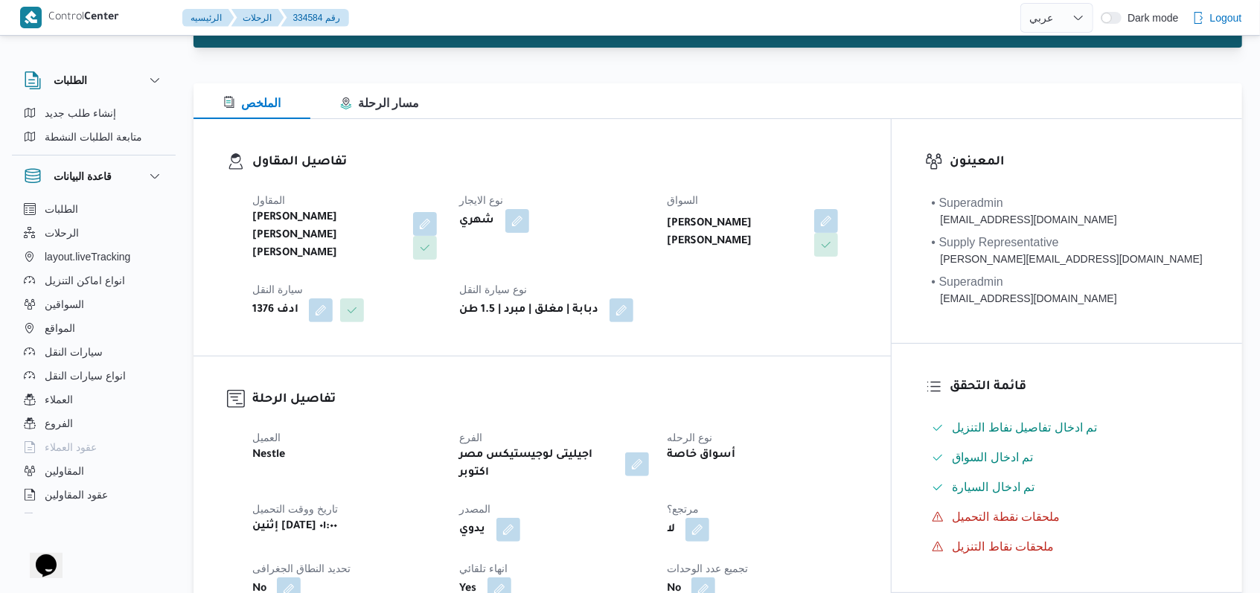
scroll to position [298, 0]
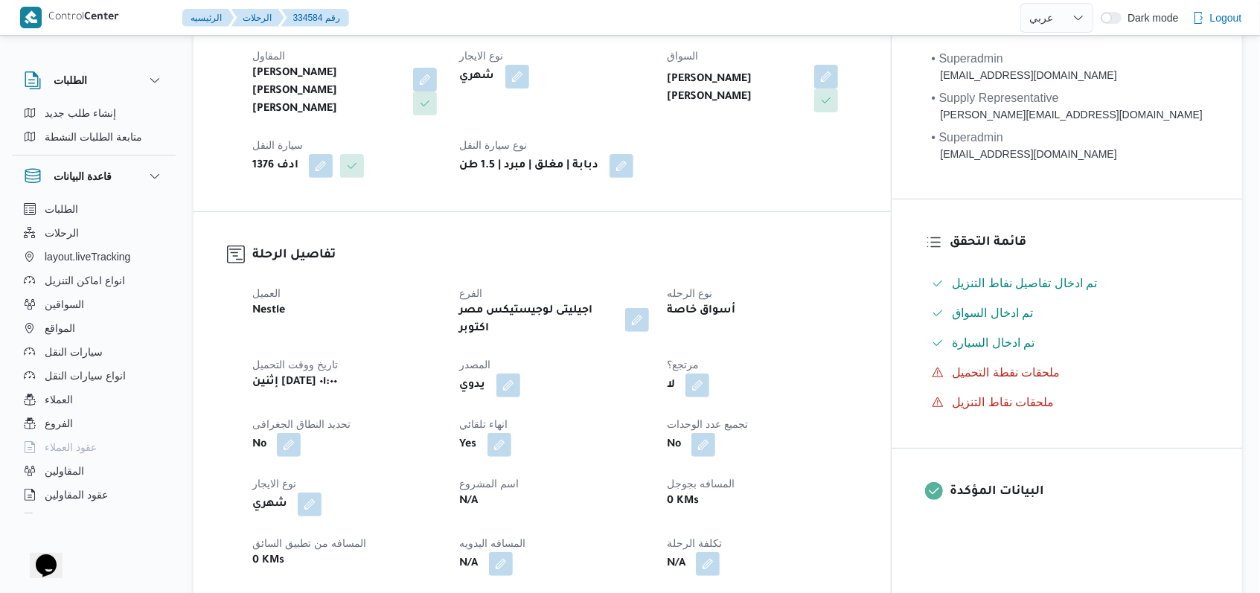
select select "ar"
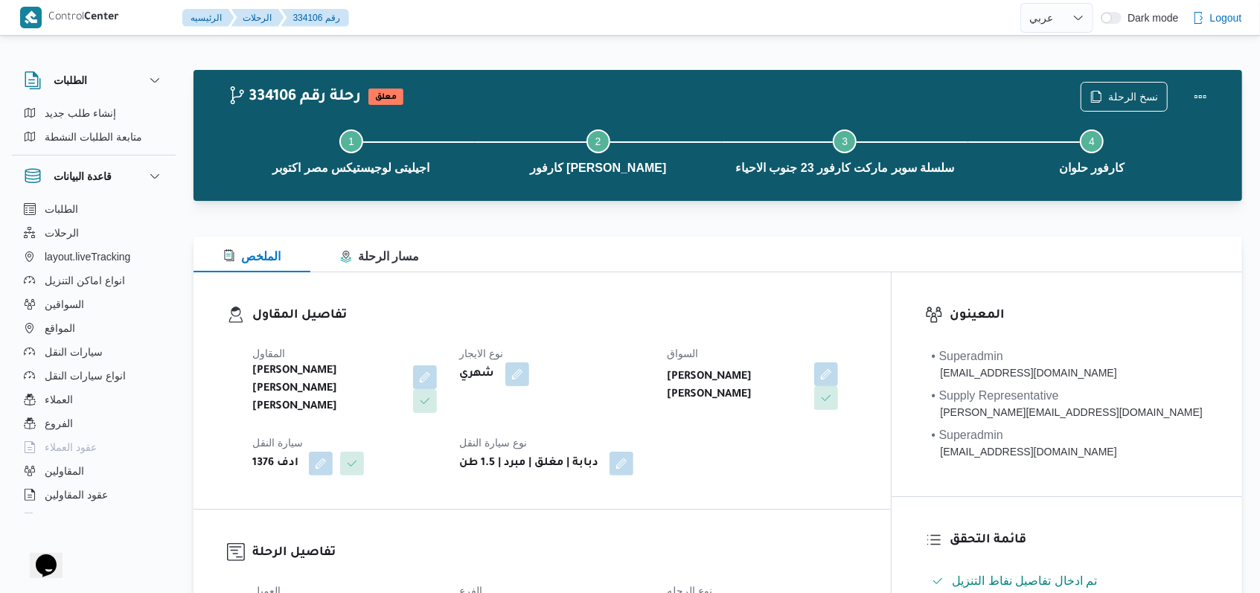
select select "ar"
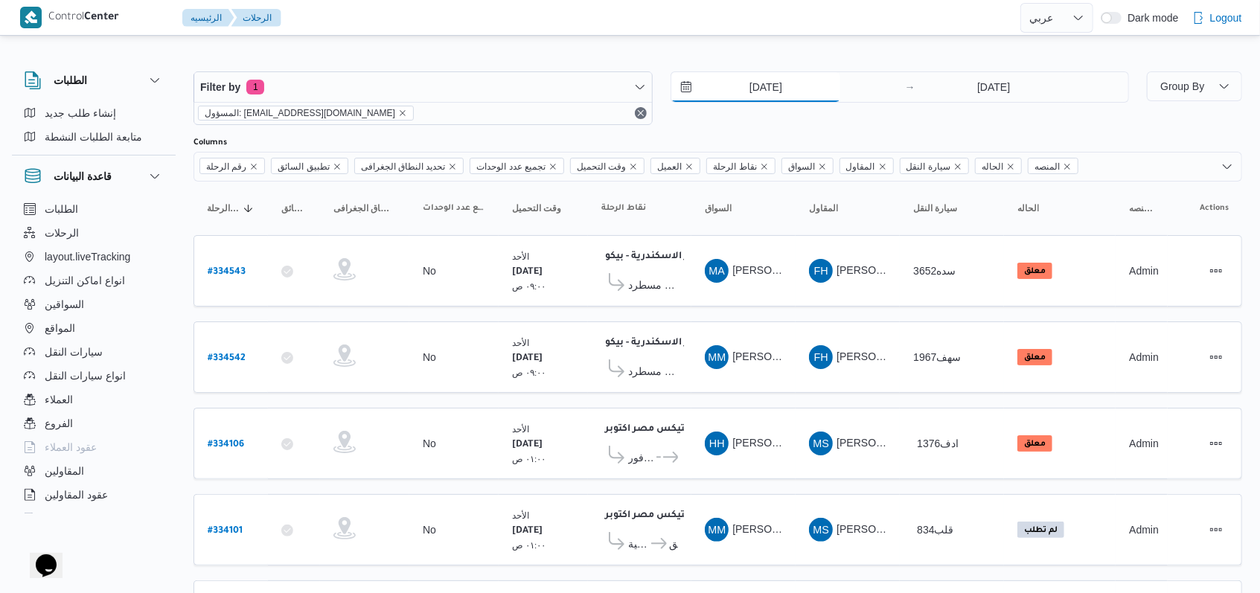
click at [768, 88] on input "31/8/2025" at bounding box center [755, 87] width 169 height 30
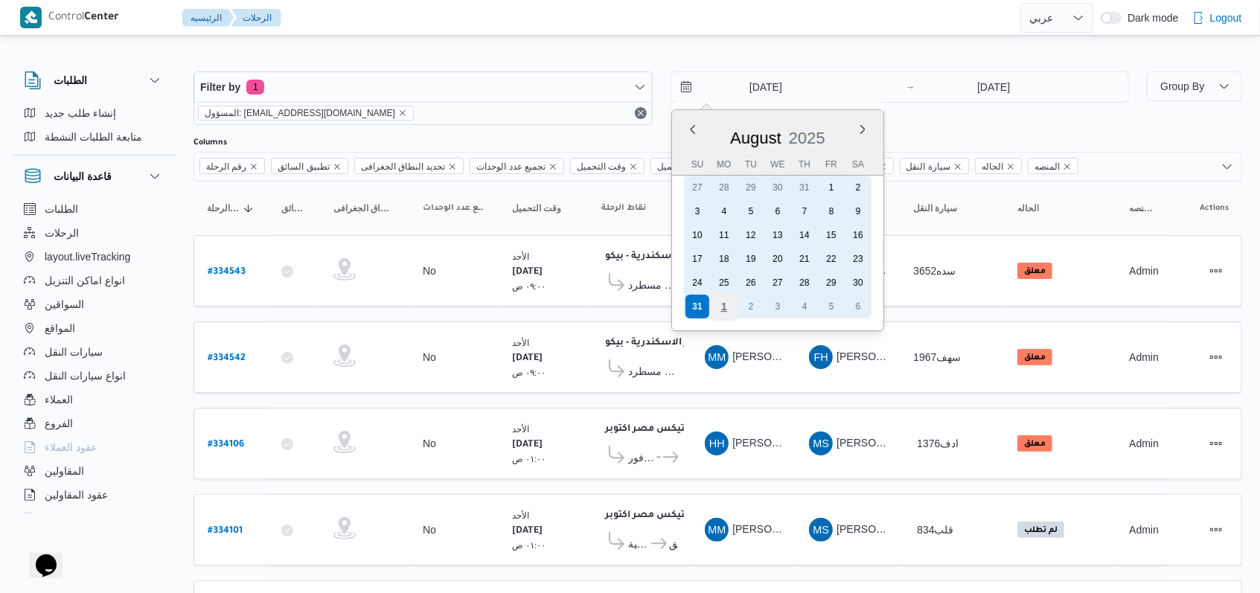
click at [729, 298] on div "1" at bounding box center [723, 307] width 28 height 28
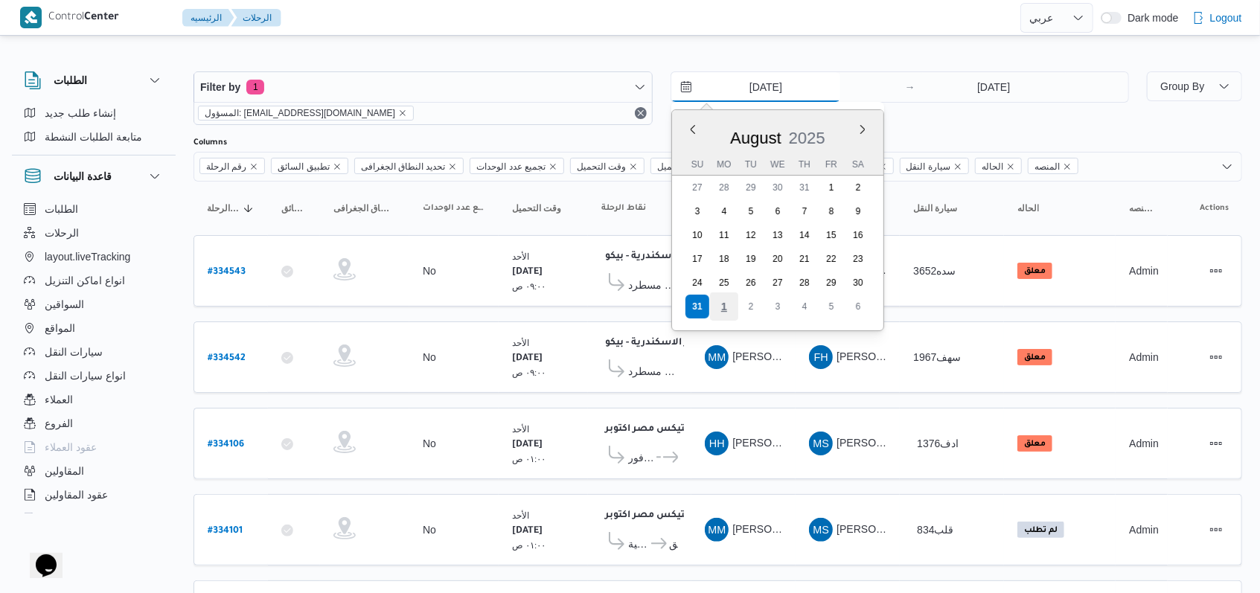
type input "1/9/2025"
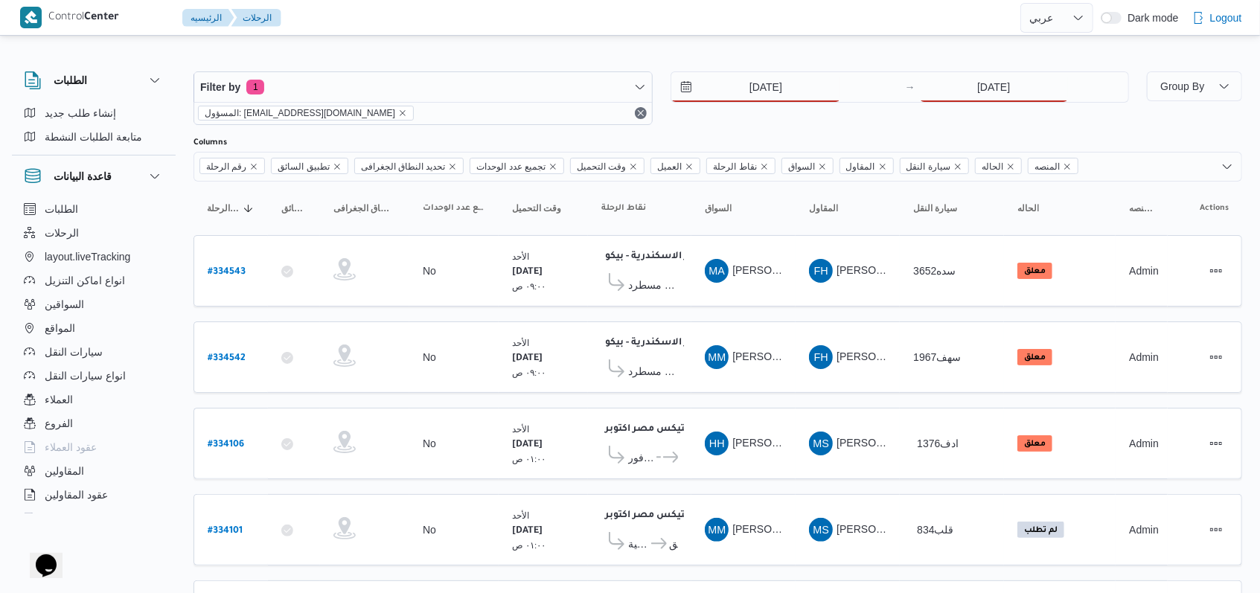
click at [988, 103] on div "1/9/2025 → 31/8/2025" at bounding box center [900, 98] width 459 height 54
click at [989, 98] on input "31/8/2025" at bounding box center [994, 87] width 148 height 30
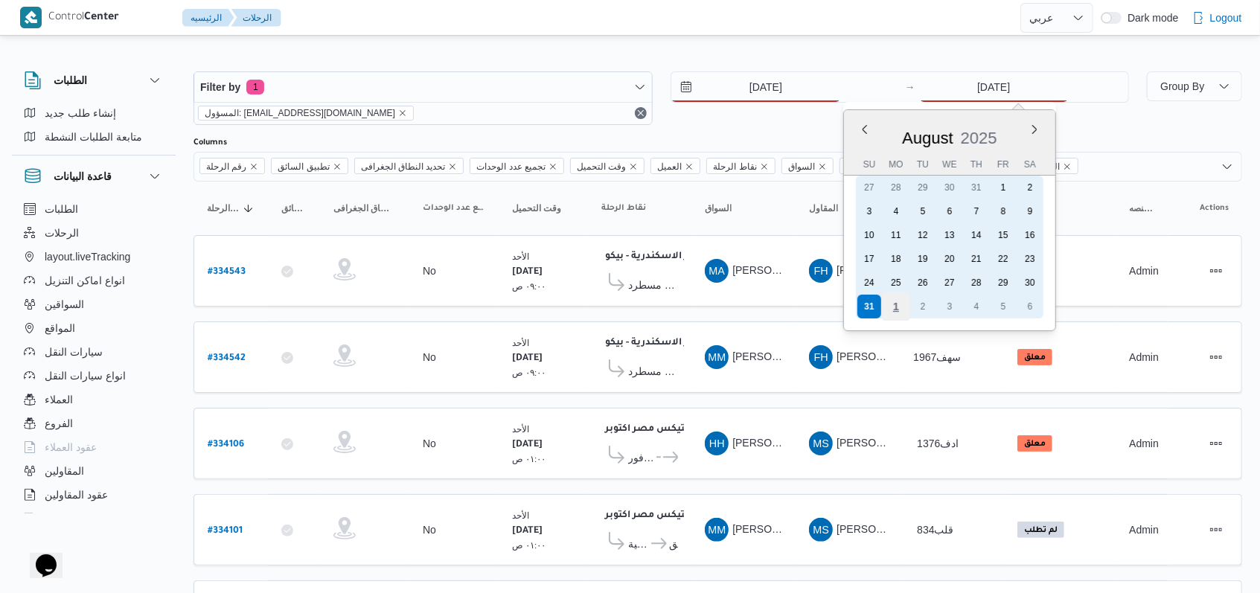
click at [895, 313] on div "1" at bounding box center [896, 307] width 28 height 28
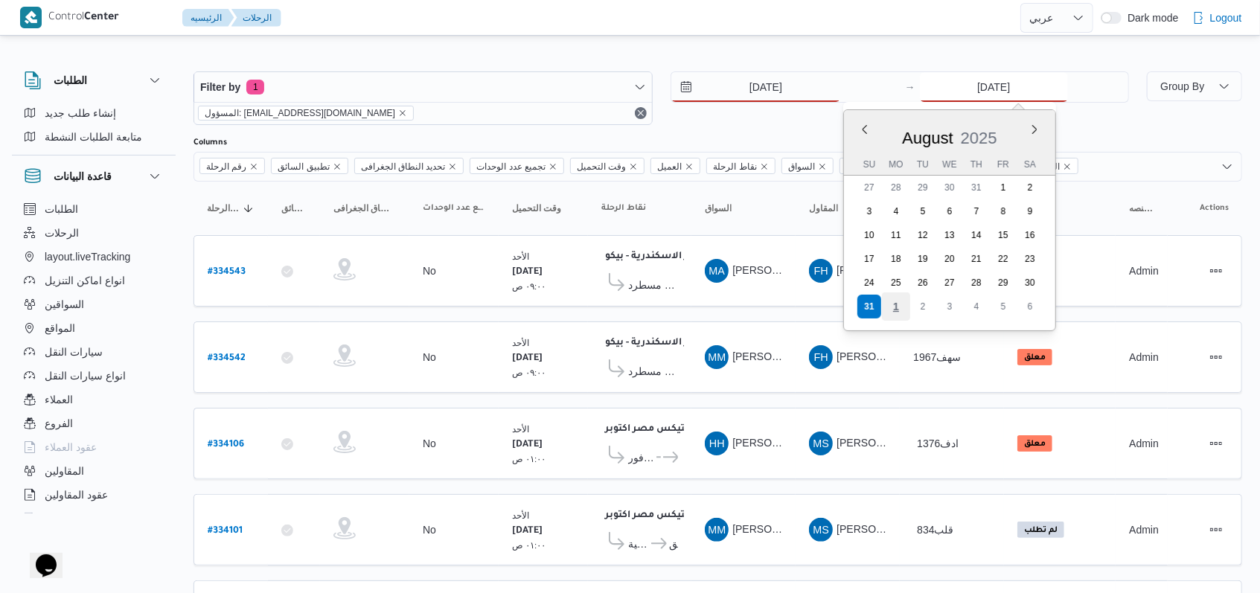
type input "1/9/2025"
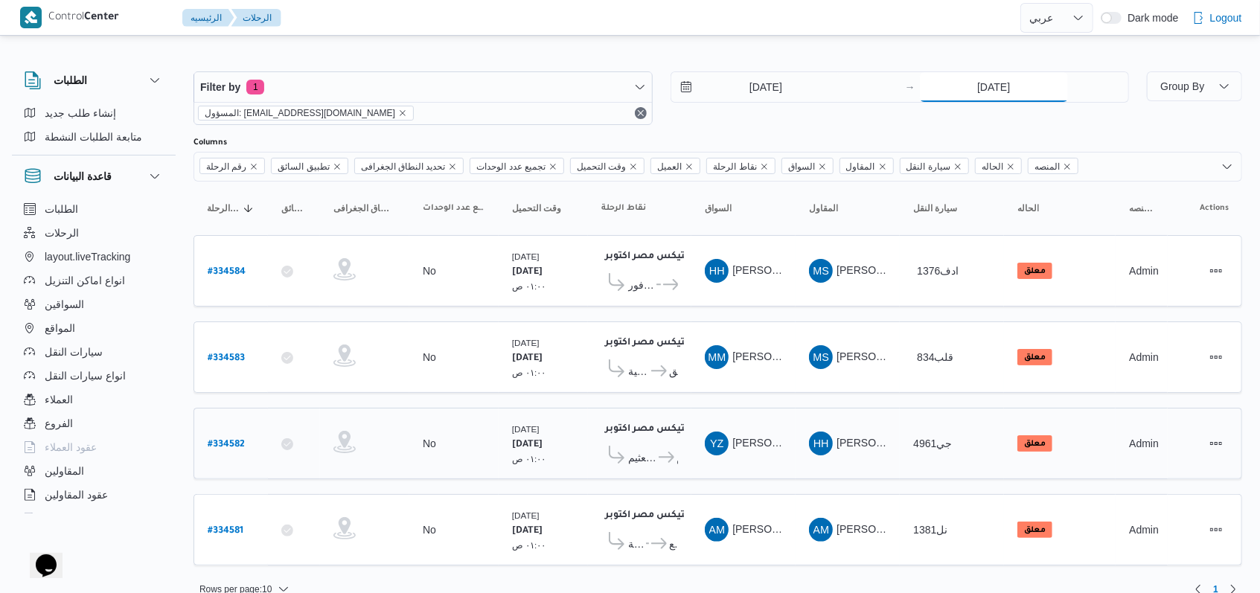
scroll to position [12, 0]
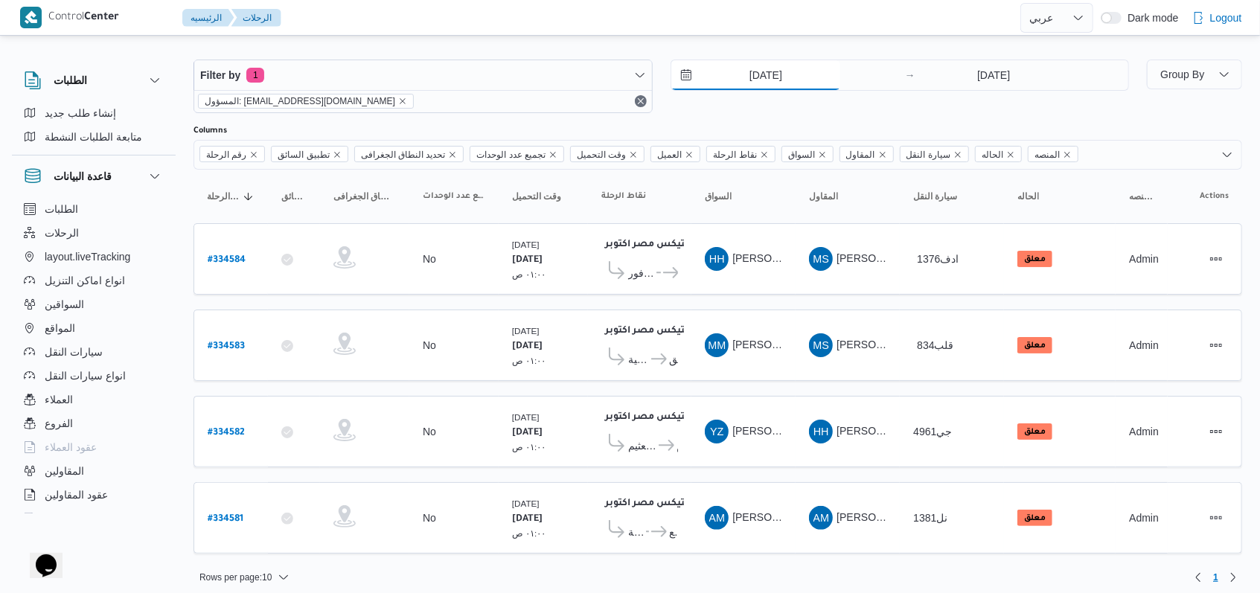
click at [773, 77] on input "1/9/2025" at bounding box center [755, 75] width 169 height 30
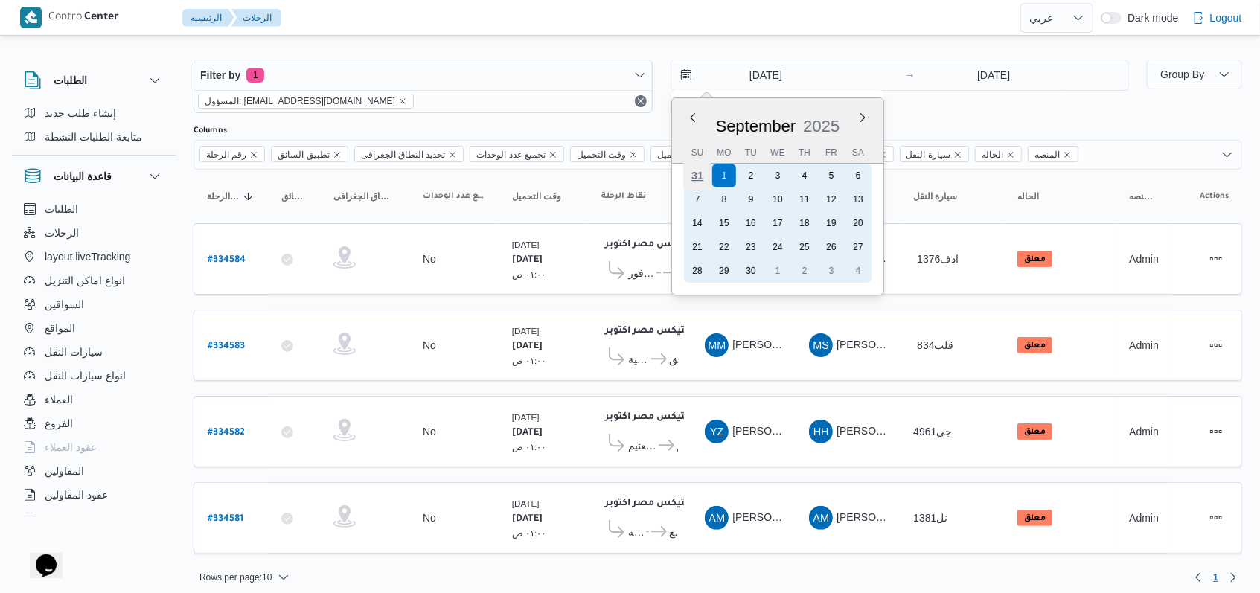
click at [695, 173] on div "31" at bounding box center [697, 176] width 28 height 28
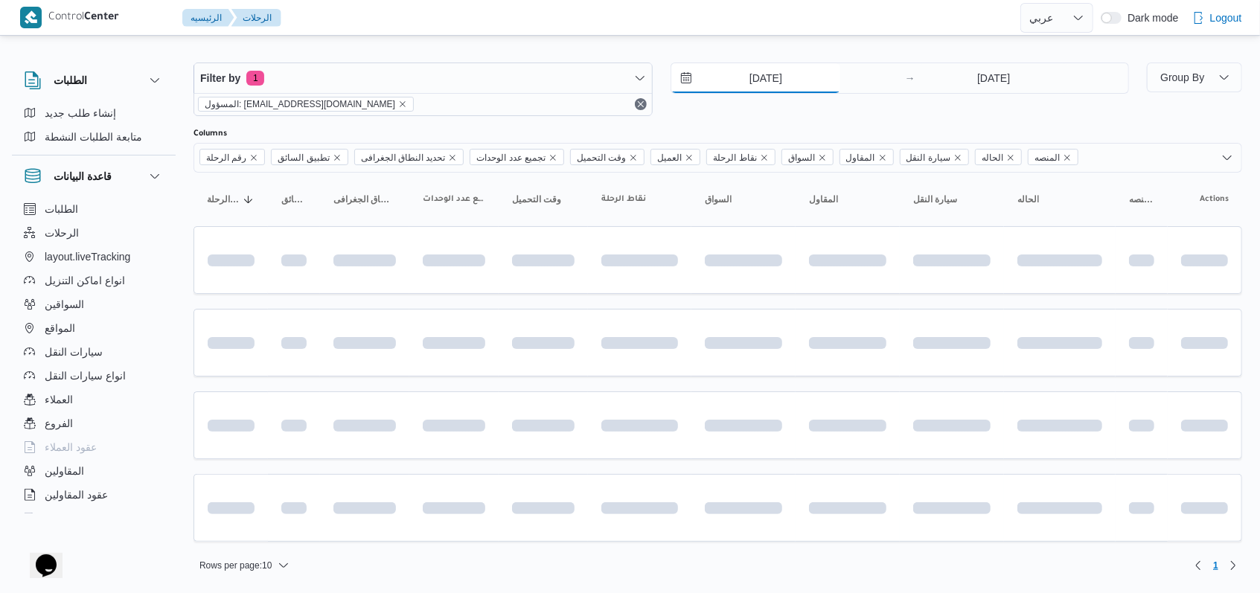
type input "31/8/2025"
click at [971, 75] on input "1/9/2025" at bounding box center [994, 81] width 148 height 30
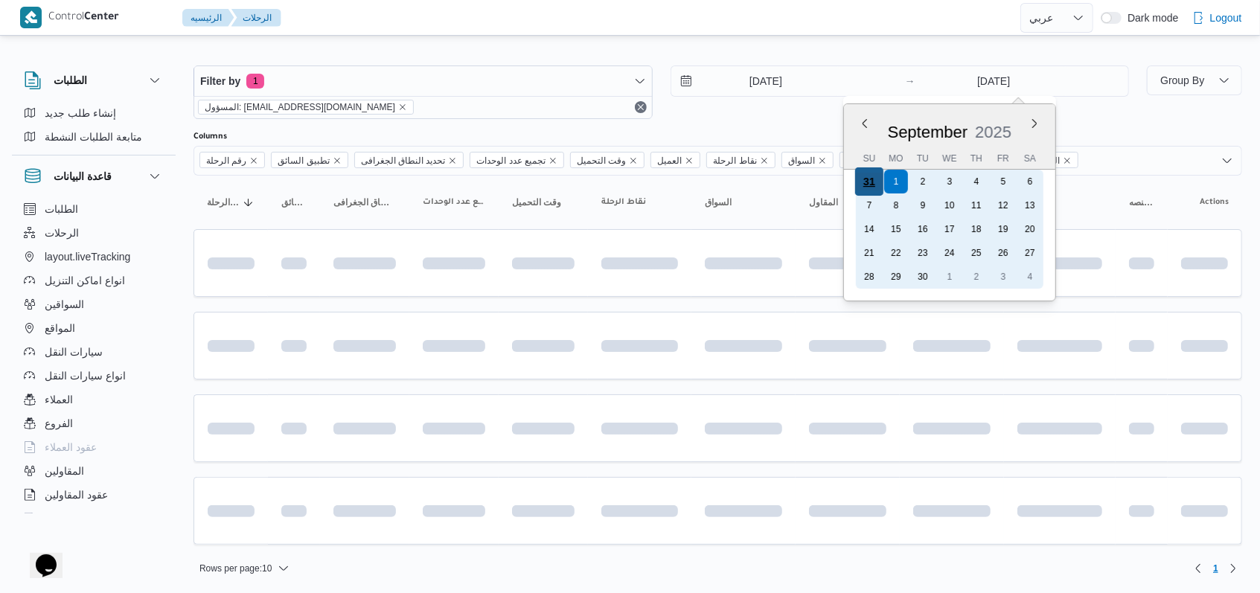
click at [867, 182] on div "31" at bounding box center [869, 181] width 28 height 28
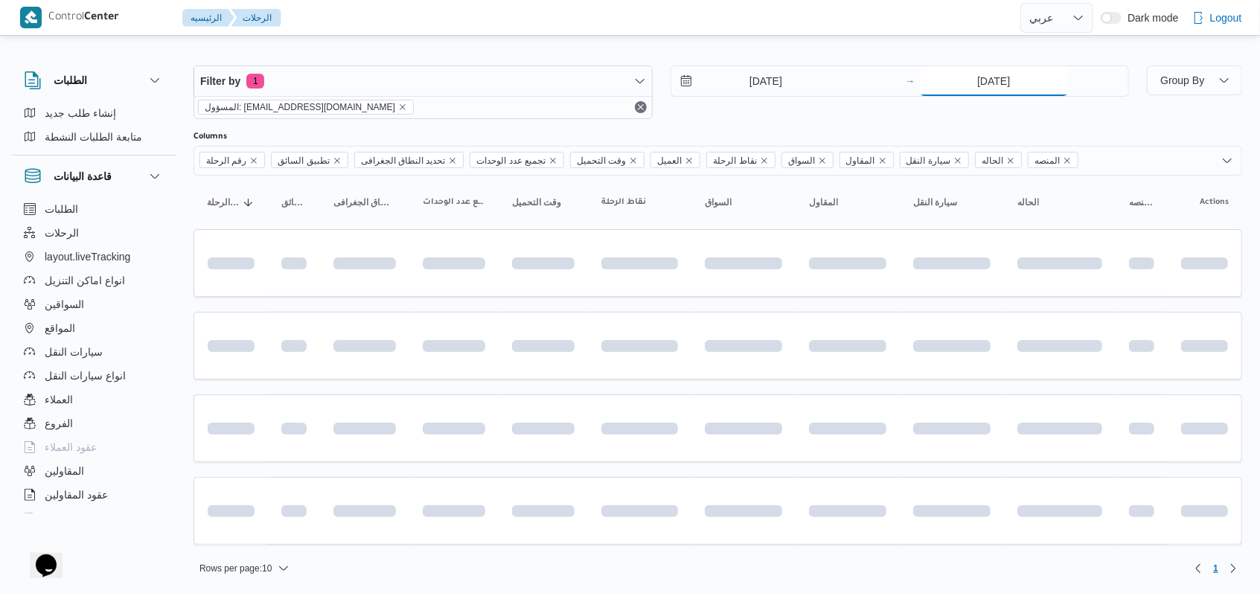
type input "31/8/2025"
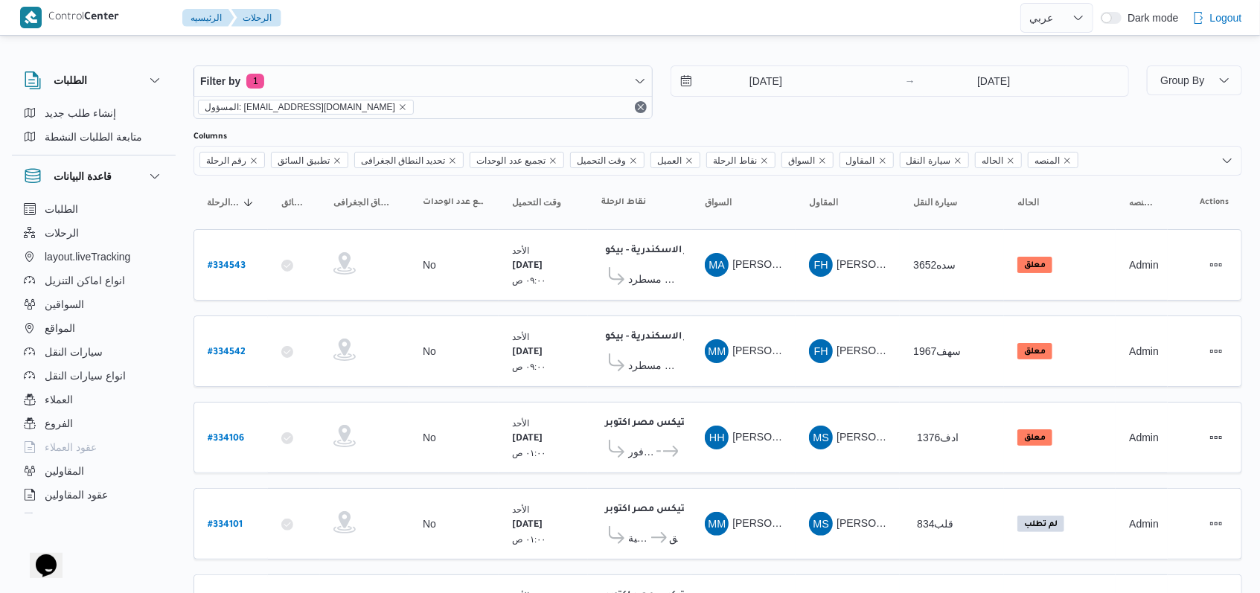
click at [779, 115] on div "31/8/2025 → 31/8/2025" at bounding box center [900, 92] width 459 height 54
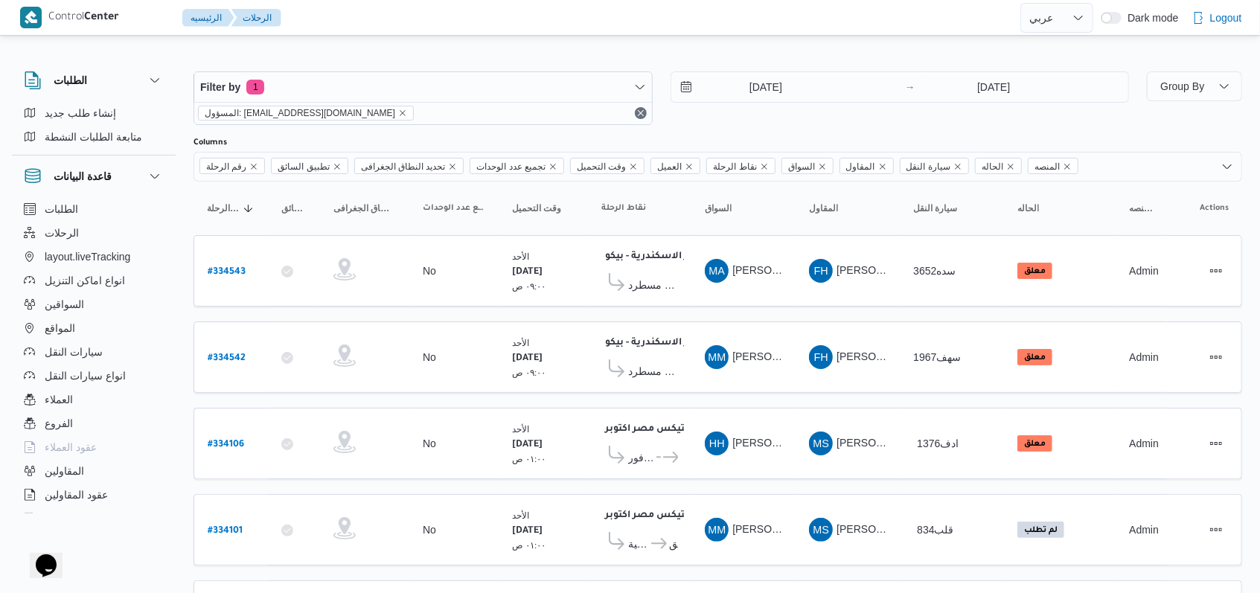
click at [1059, 123] on div "31/8/2025 → 31/8/2025" at bounding box center [900, 98] width 459 height 54
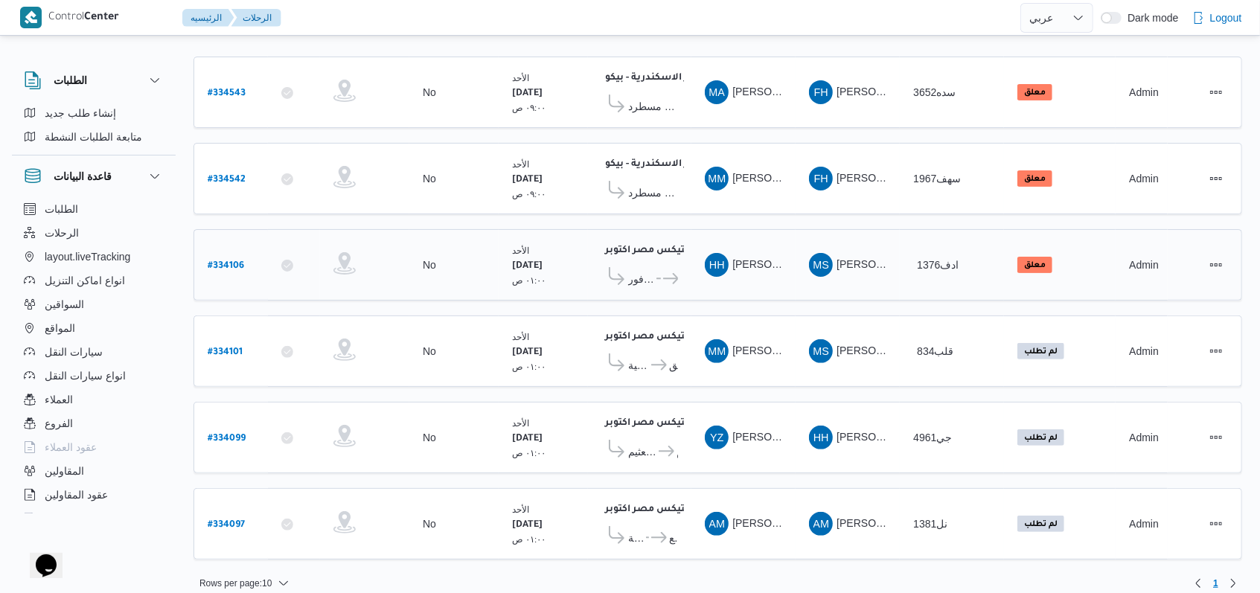
click at [226, 261] on b "# 334106" at bounding box center [226, 266] width 36 height 10
select select "ar"
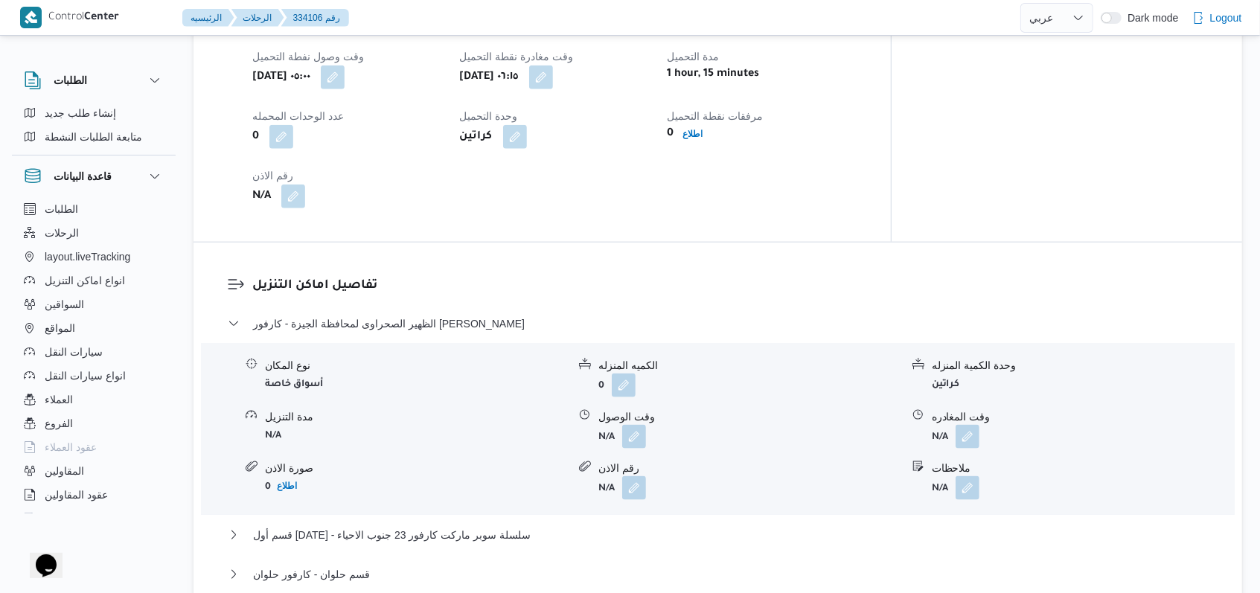
scroll to position [1091, 0]
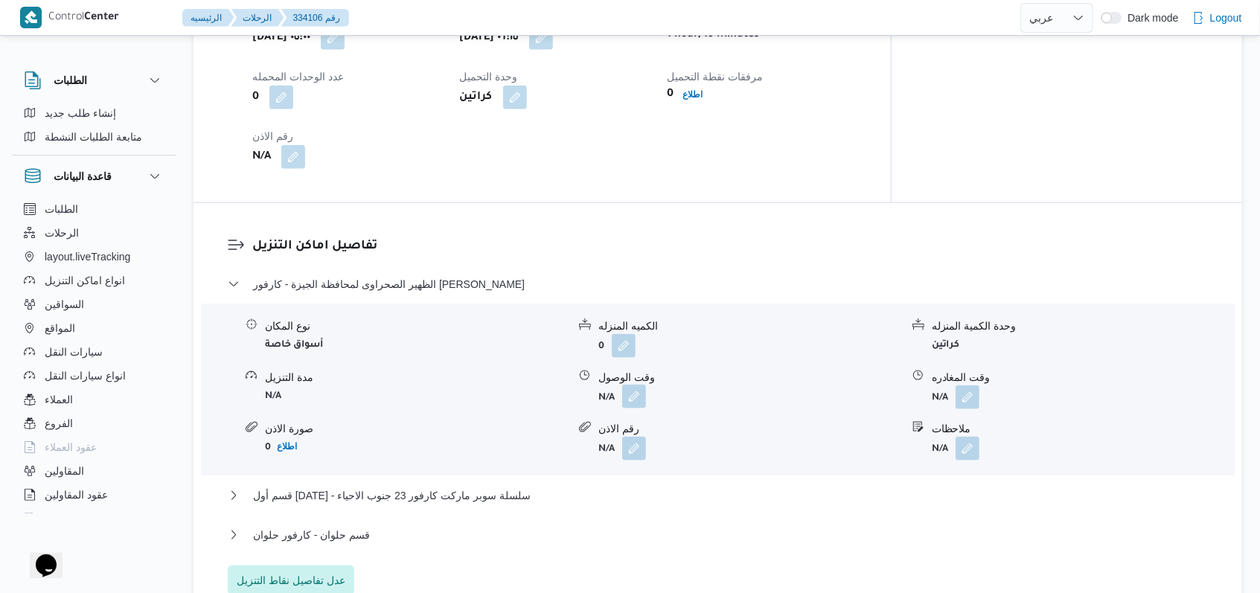
click at [635, 385] on button "button" at bounding box center [634, 397] width 24 height 24
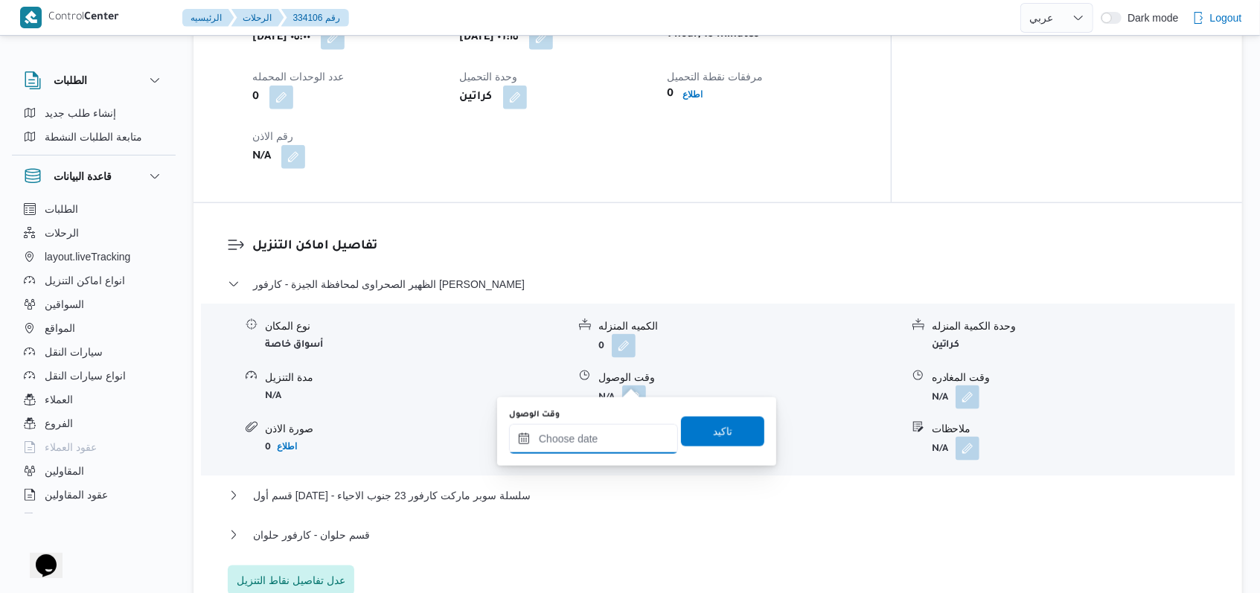
click at [589, 434] on input "وقت الوصول" at bounding box center [593, 439] width 169 height 30
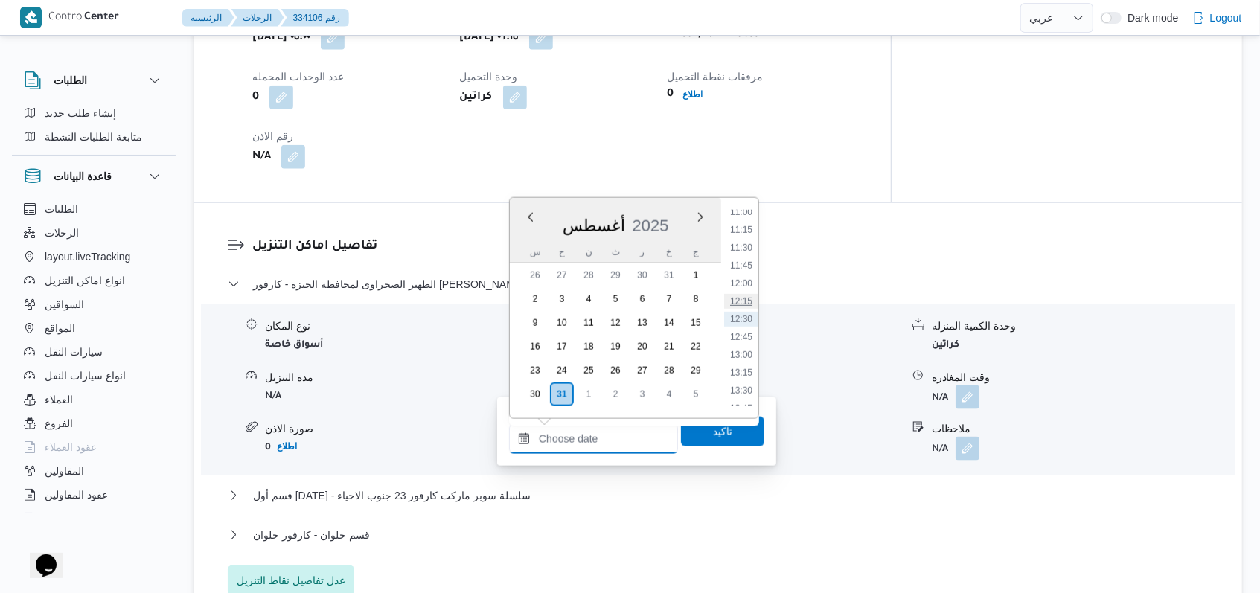
scroll to position [493, 0]
click at [744, 264] on li "07:30" at bounding box center [741, 259] width 34 height 15
type input "٣١/٠٨/٢٠٢٥ ٠٧:٣٠"
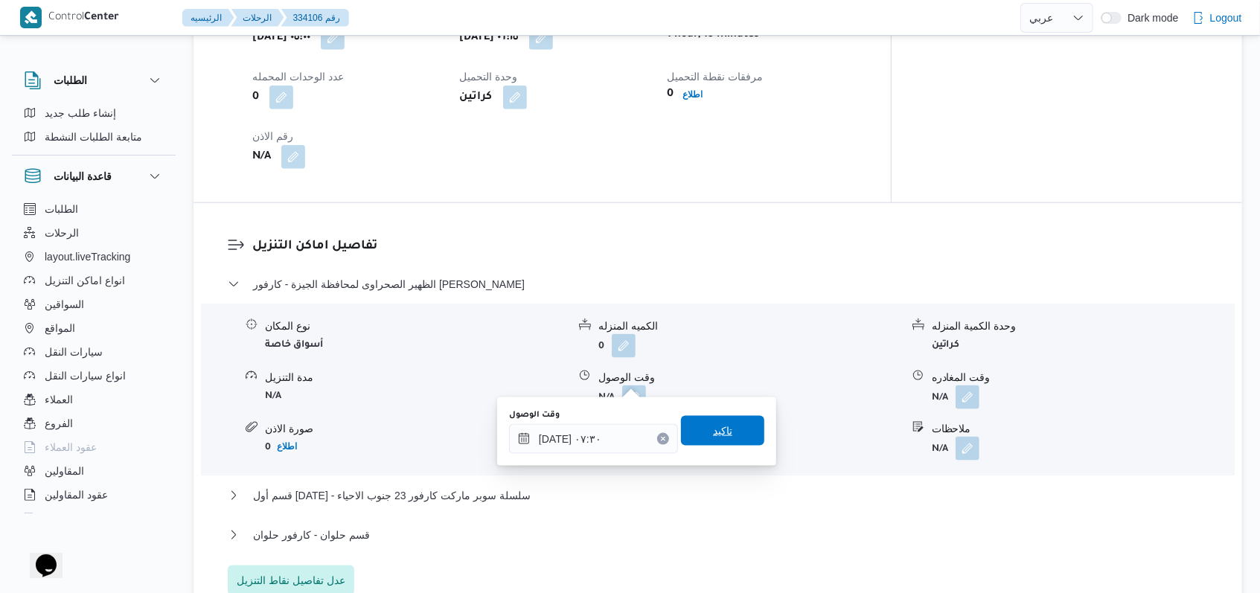
click at [718, 420] on span "تاكيد" at bounding box center [722, 431] width 83 height 30
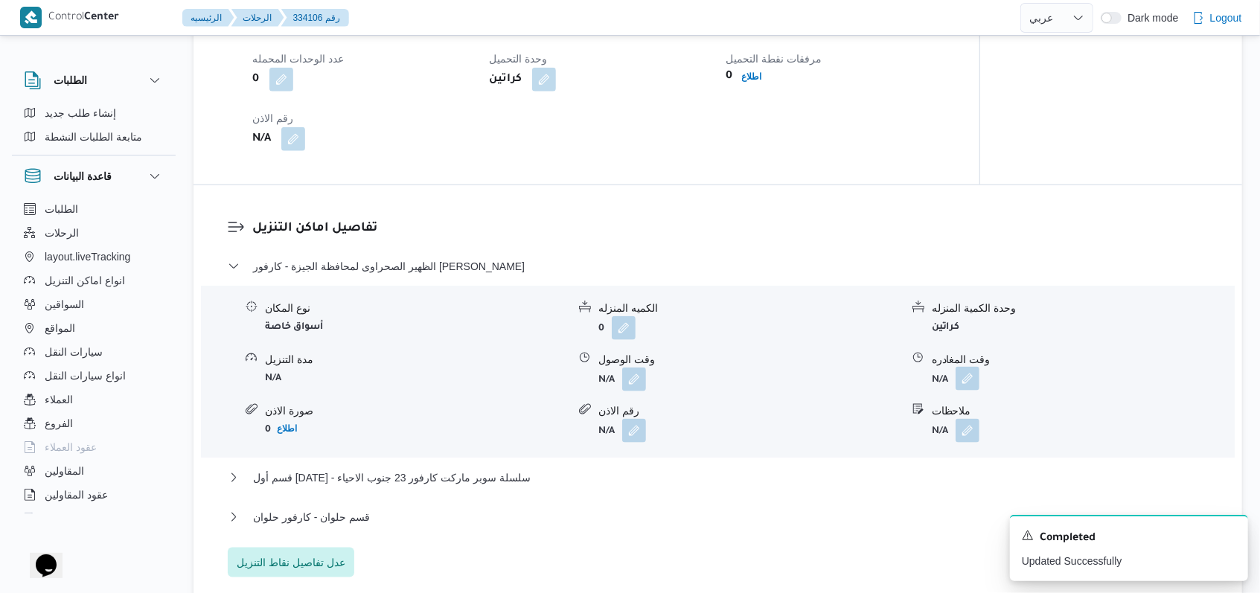
click at [966, 377] on button "button" at bounding box center [968, 379] width 24 height 24
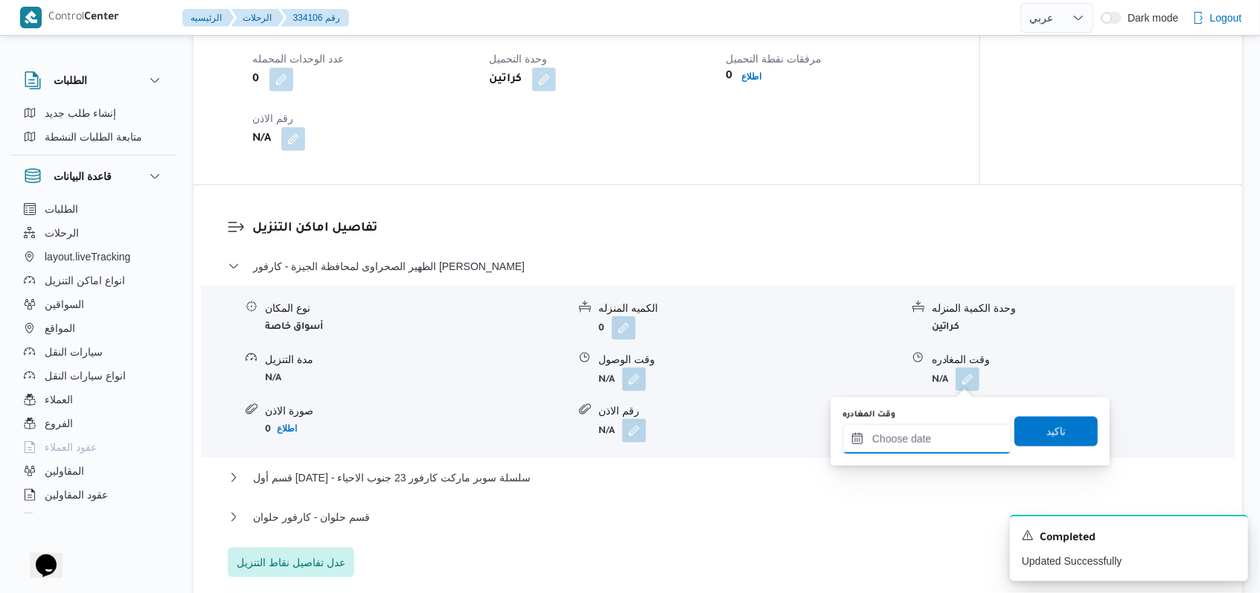
click at [929, 448] on input "وقت المغادره" at bounding box center [927, 439] width 169 height 30
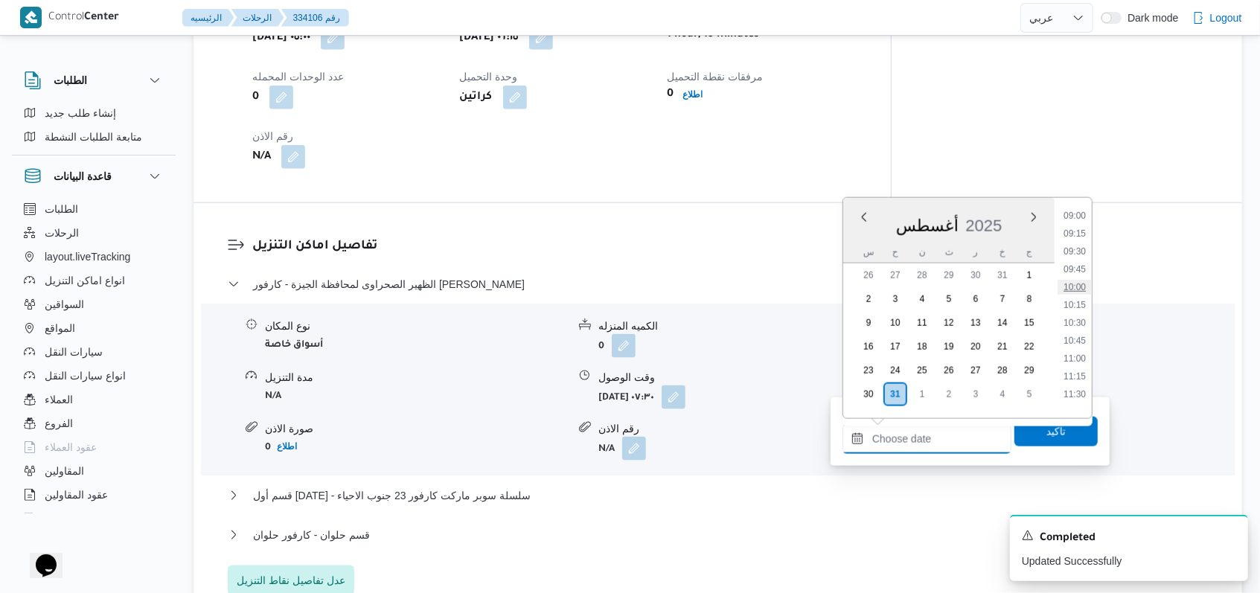
scroll to position [592, 0]
click at [1087, 263] on li "09:00" at bounding box center [1075, 268] width 34 height 15
type input "٣١/٠٨/٢٠٢٥ ٠٩:٠٠"
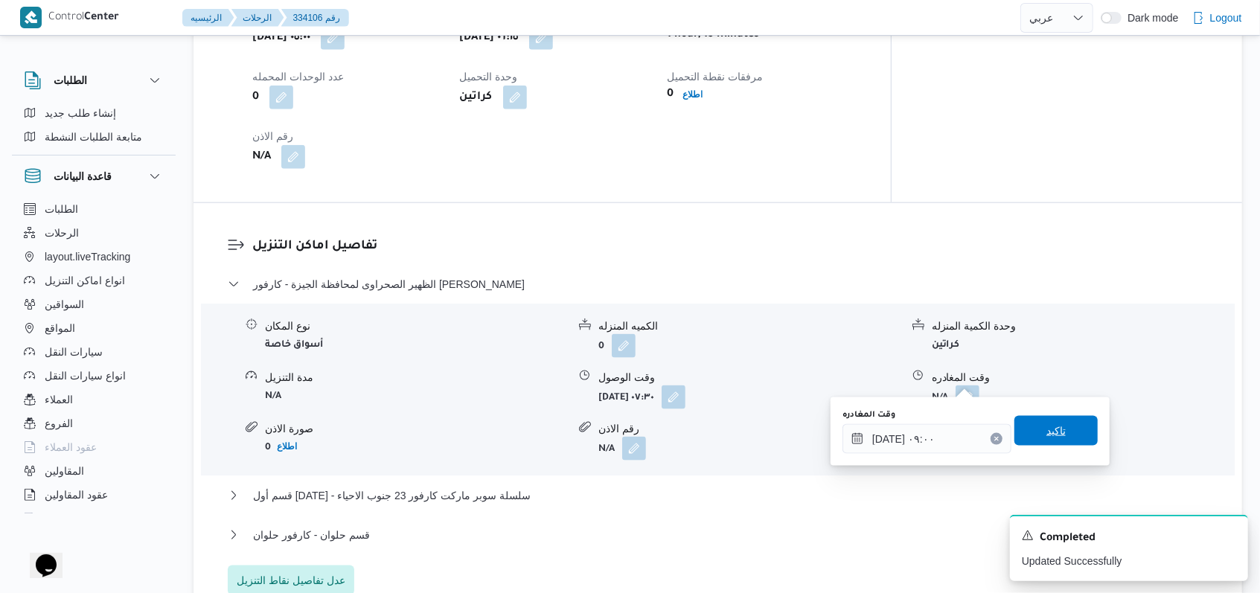
click at [1022, 435] on span "تاكيد" at bounding box center [1055, 431] width 83 height 30
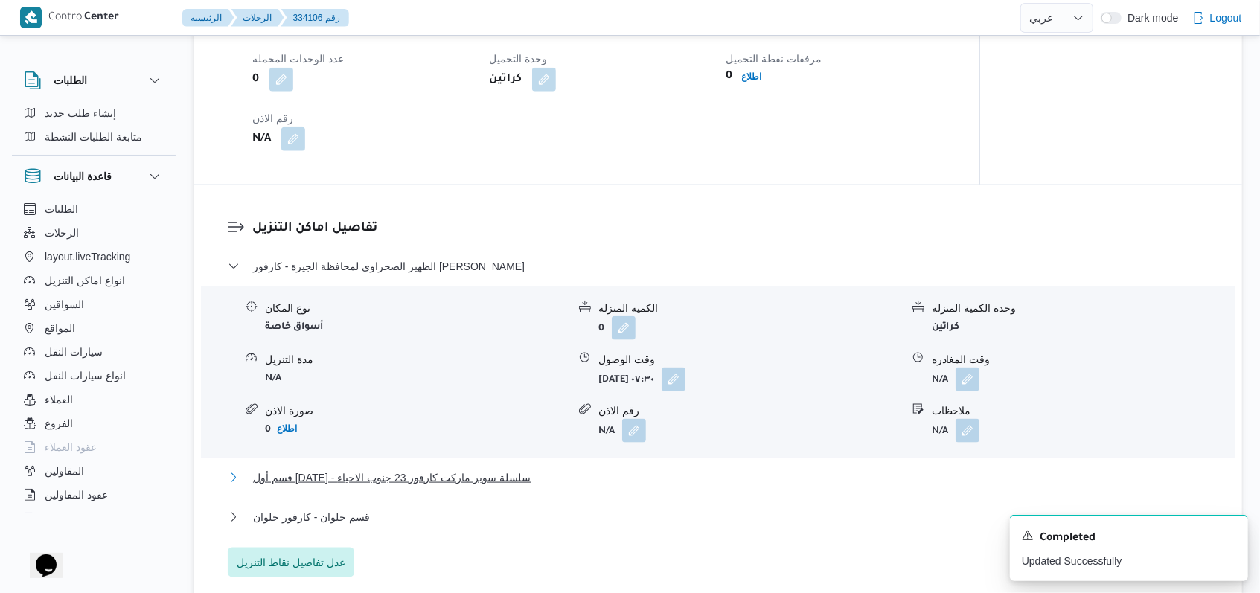
click at [488, 470] on span "قسم أول 6 أكتوبر - سلسلة سوبر ماركت كارفور 23 جنوب الاحياء" at bounding box center [392, 478] width 278 height 18
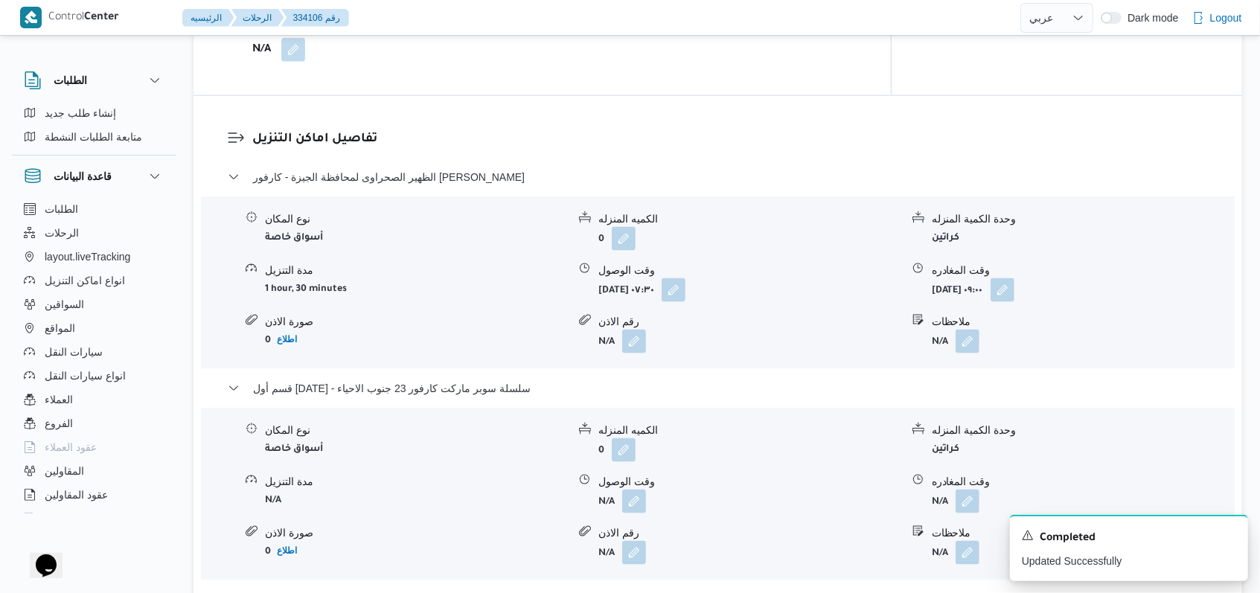
scroll to position [1290, 0]
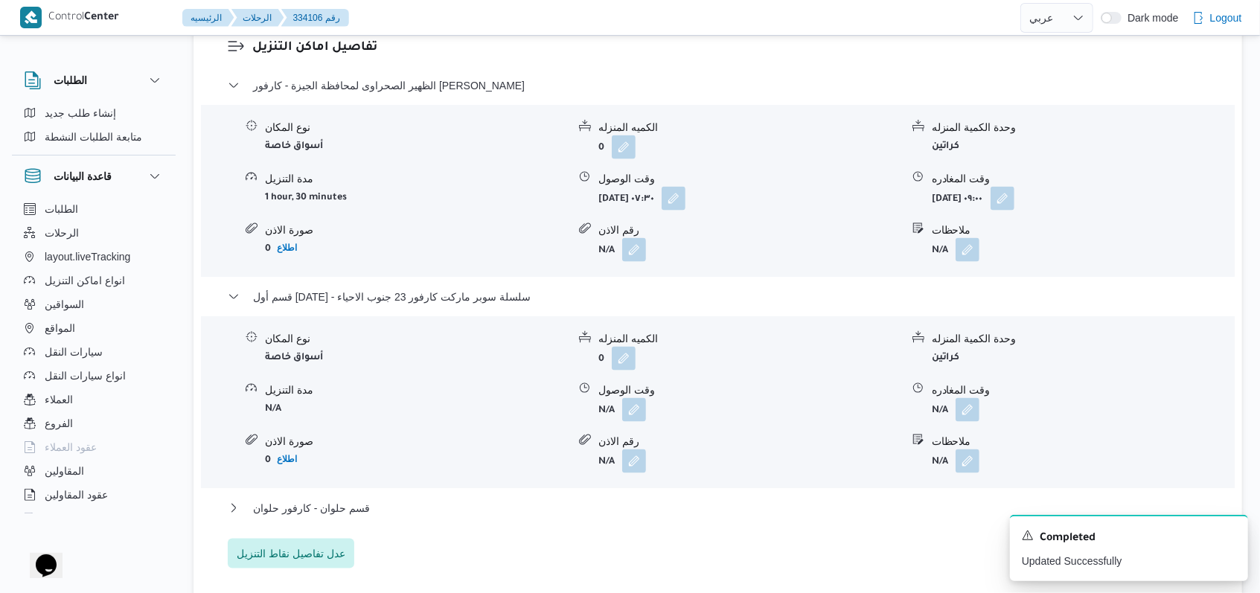
click at [633, 383] on div "وقت الوصول" at bounding box center [749, 391] width 302 height 16
click at [633, 397] on button "button" at bounding box center [634, 409] width 24 height 24
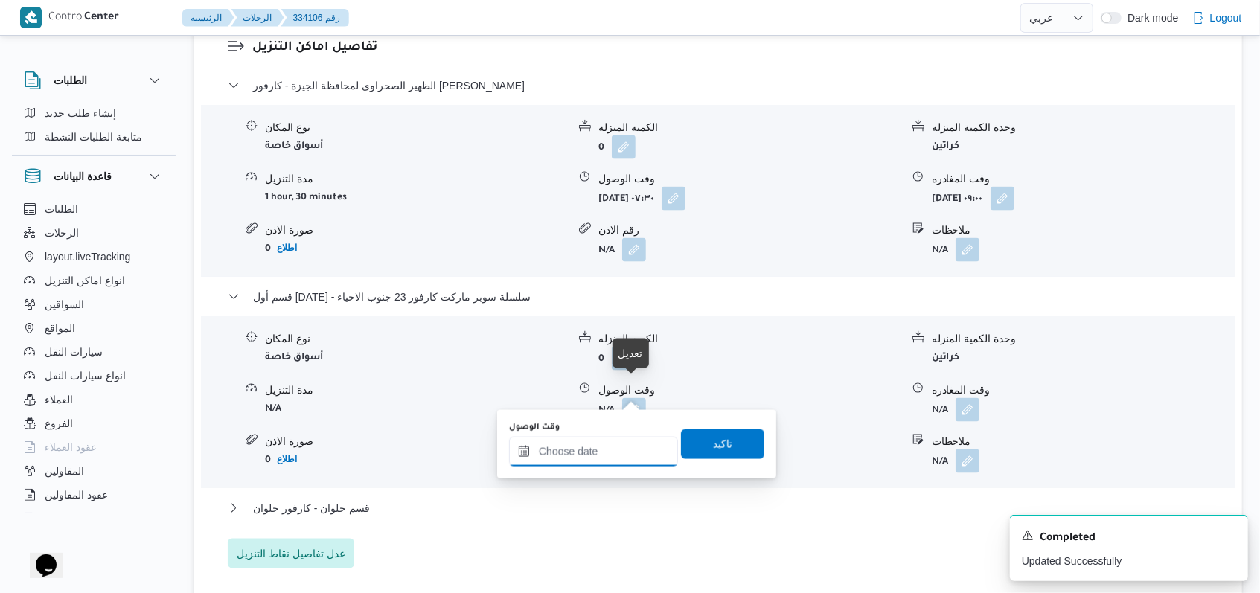
click at [606, 455] on input "وقت الوصول" at bounding box center [593, 452] width 169 height 30
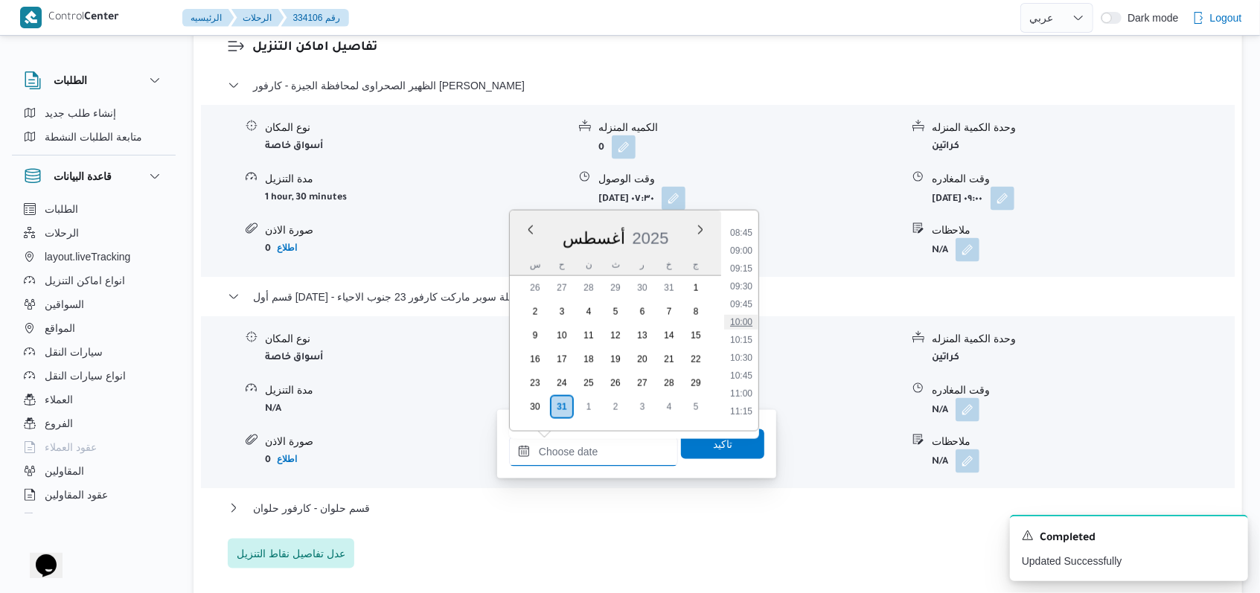
scroll to position [592, 0]
click at [747, 313] on li "09:30" at bounding box center [741, 316] width 34 height 15
type input "٣١/٠٨/٢٠٢٥ ٠٩:٣٠"
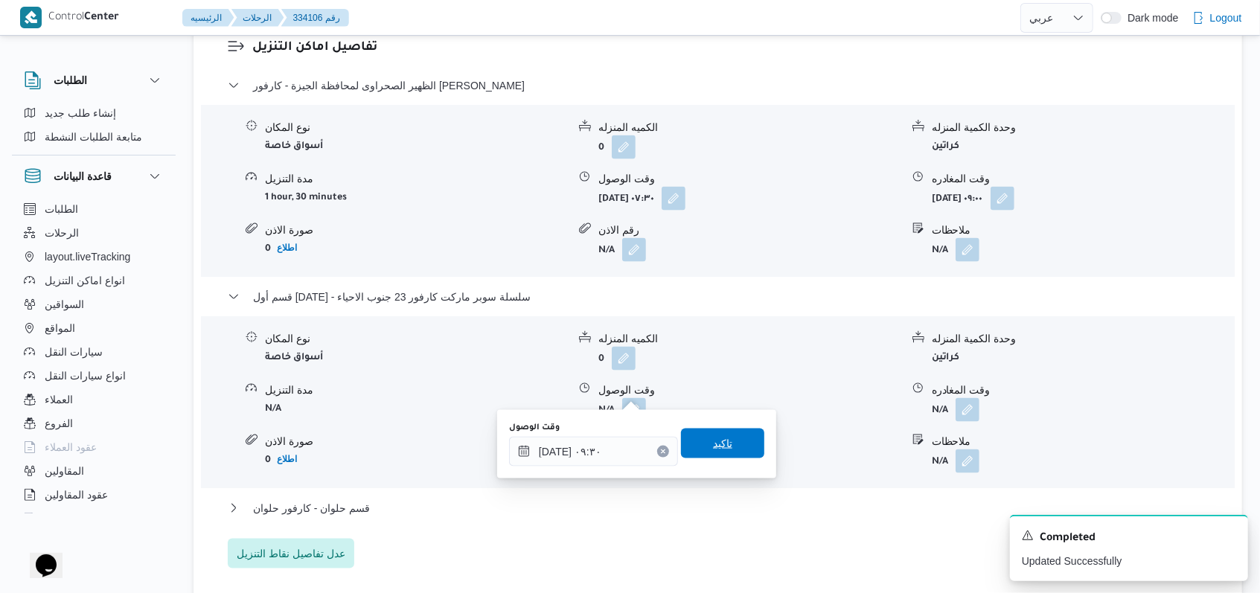
click at [726, 442] on span "تاكيد" at bounding box center [722, 444] width 83 height 30
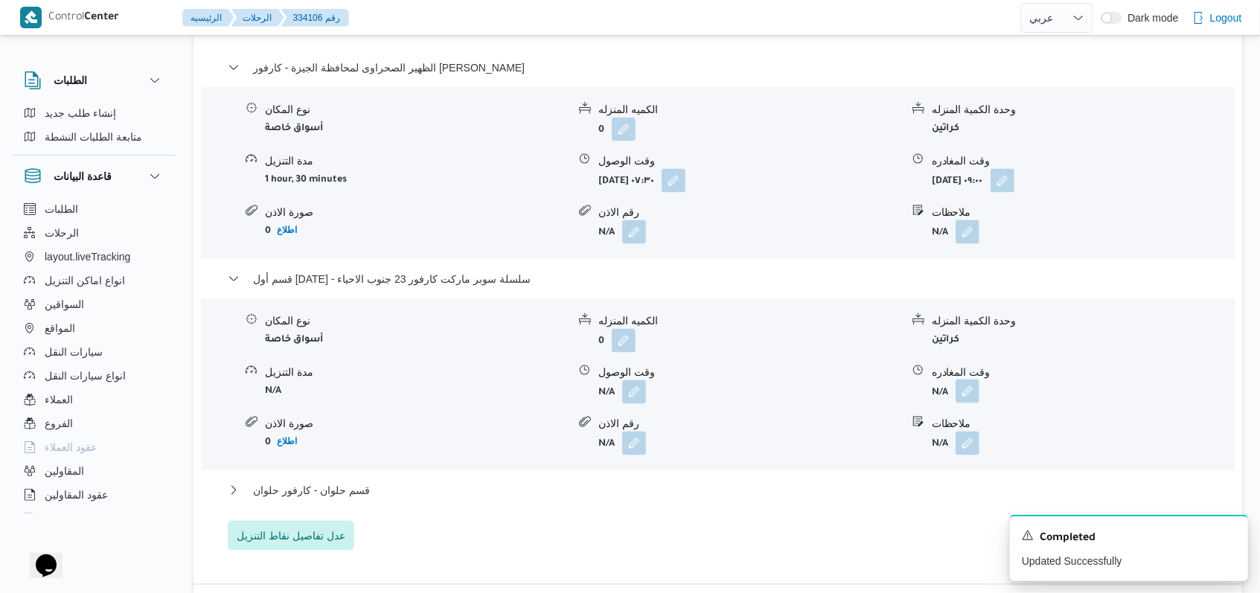
click at [956, 391] on button "button" at bounding box center [968, 392] width 24 height 24
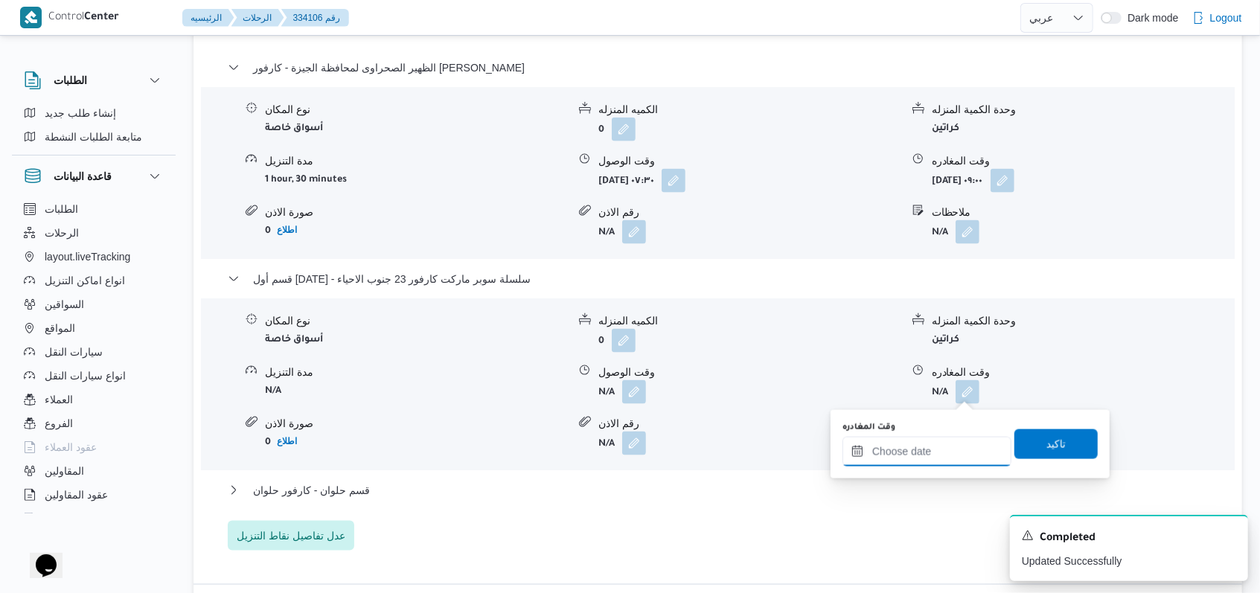
click at [936, 460] on input "وقت المغادره" at bounding box center [927, 452] width 169 height 30
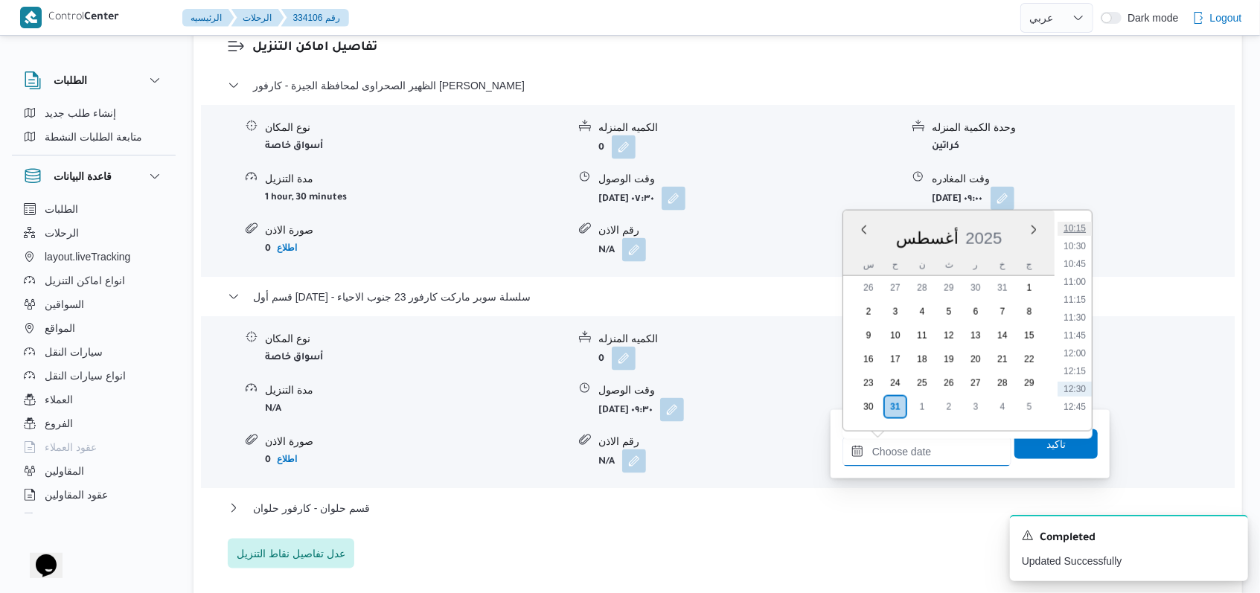
scroll to position [691, 0]
click at [1081, 284] on li "10:30" at bounding box center [1075, 288] width 34 height 15
type input "٣١/٠٨/٢٠٢٥ ١٠:٣٠"
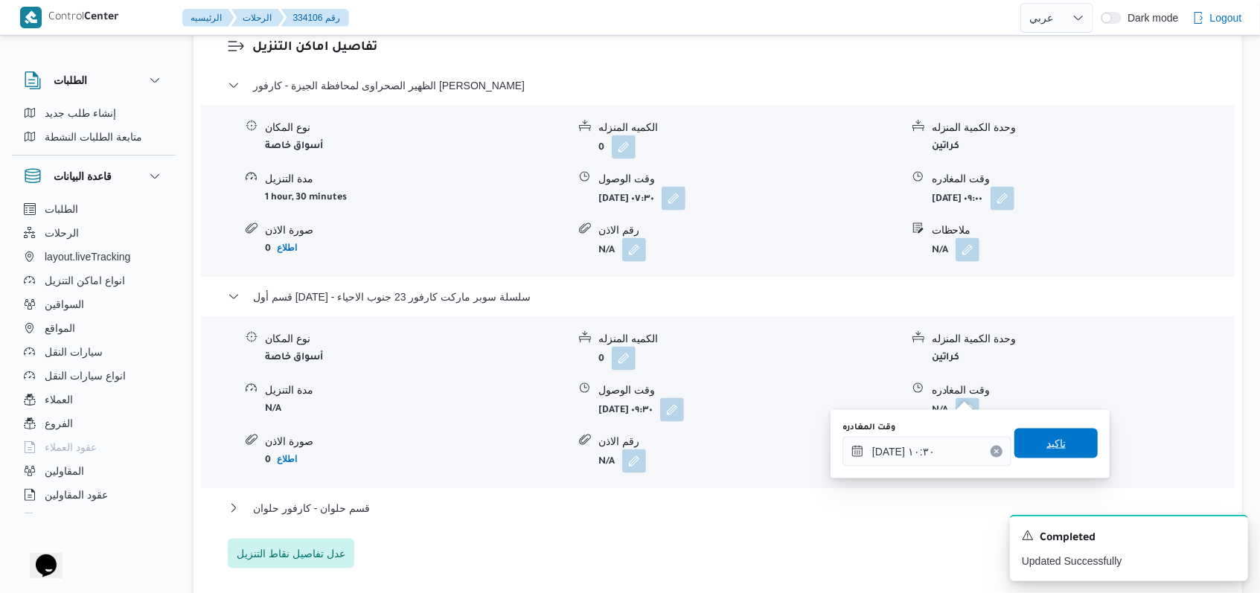
click at [1062, 435] on span "تاكيد" at bounding box center [1055, 444] width 83 height 30
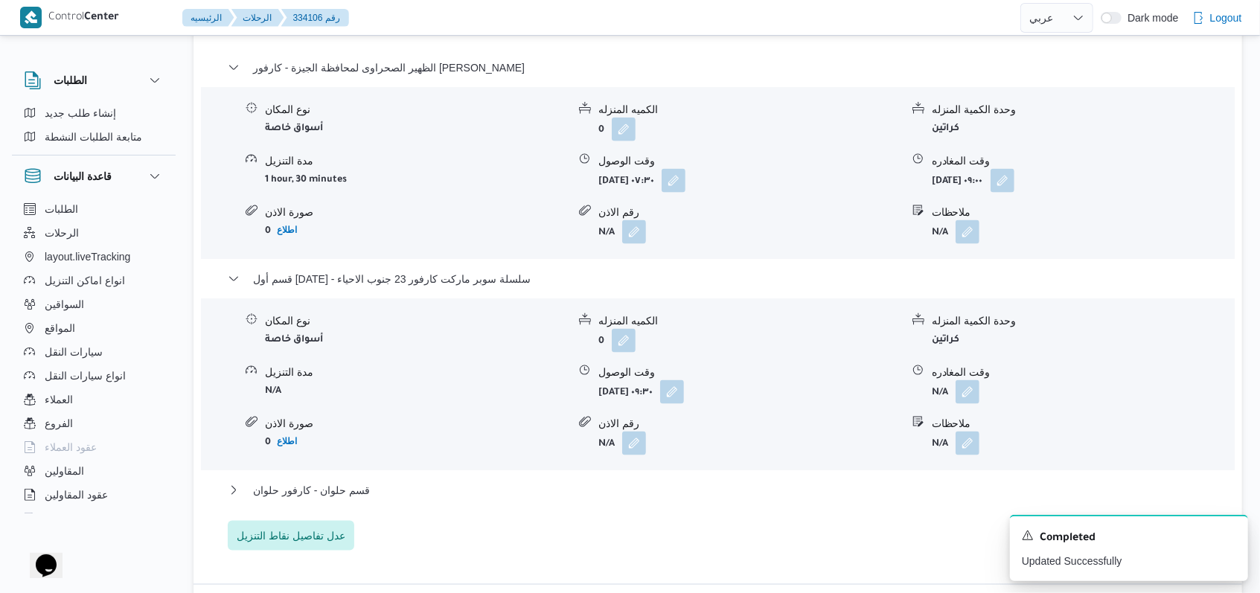
click at [330, 499] on div "قسم حلوان - كارفور حلوان" at bounding box center [718, 496] width 981 height 28
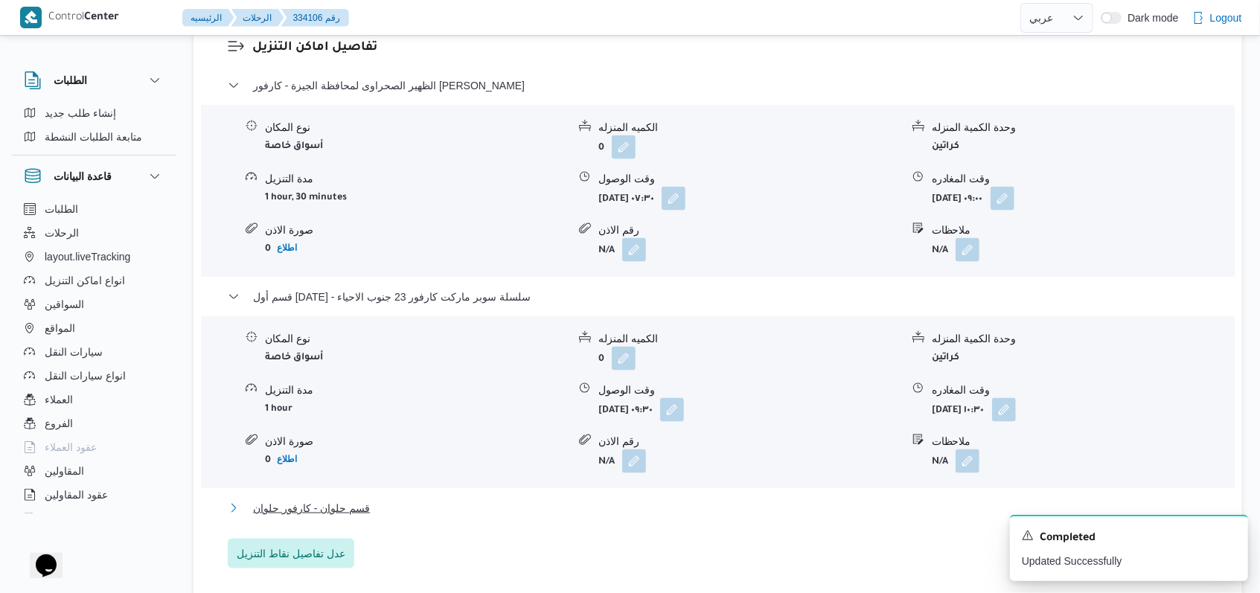
click at [357, 499] on span "قسم حلوان - كارفور حلوان" at bounding box center [311, 508] width 117 height 18
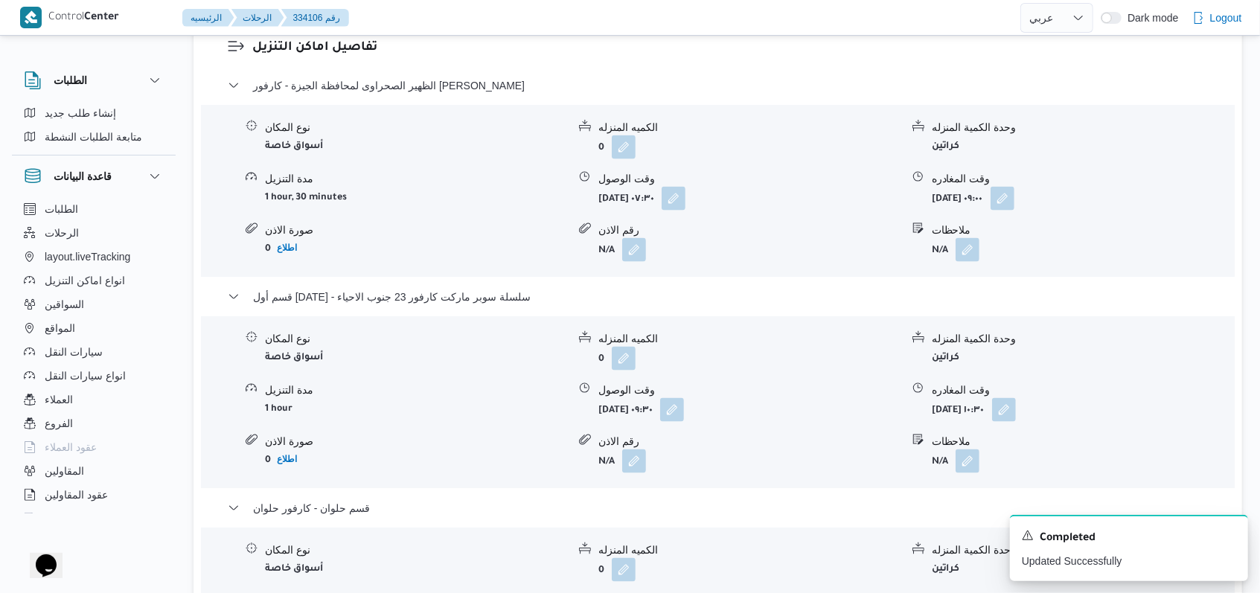
scroll to position [1489, 0]
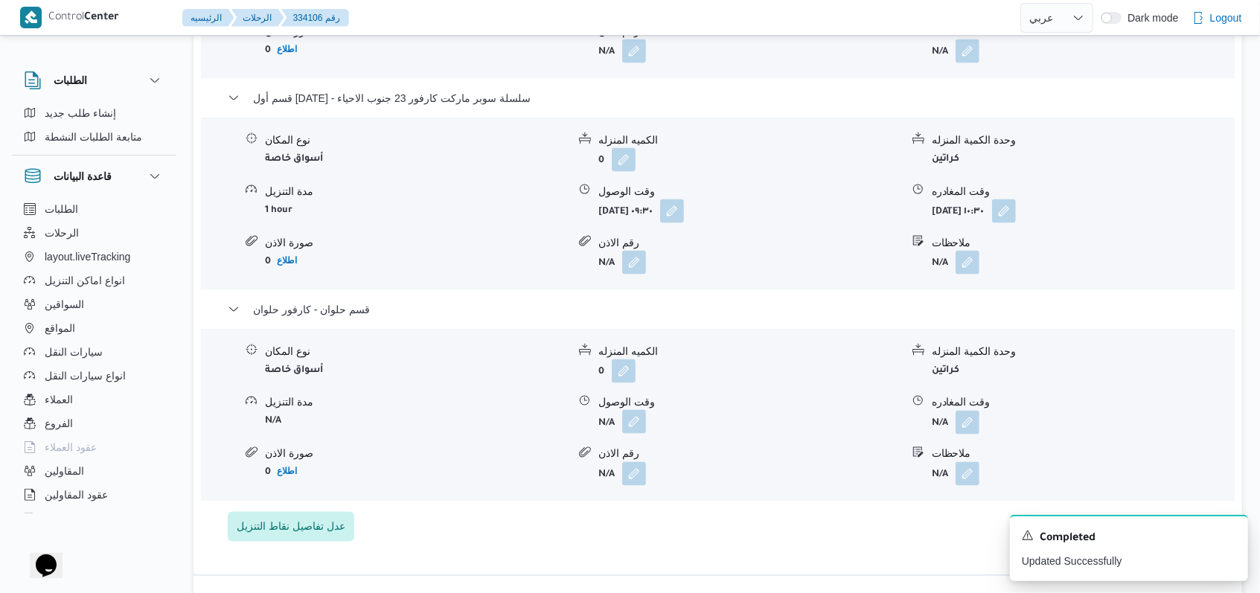
click at [637, 412] on button "button" at bounding box center [634, 422] width 24 height 24
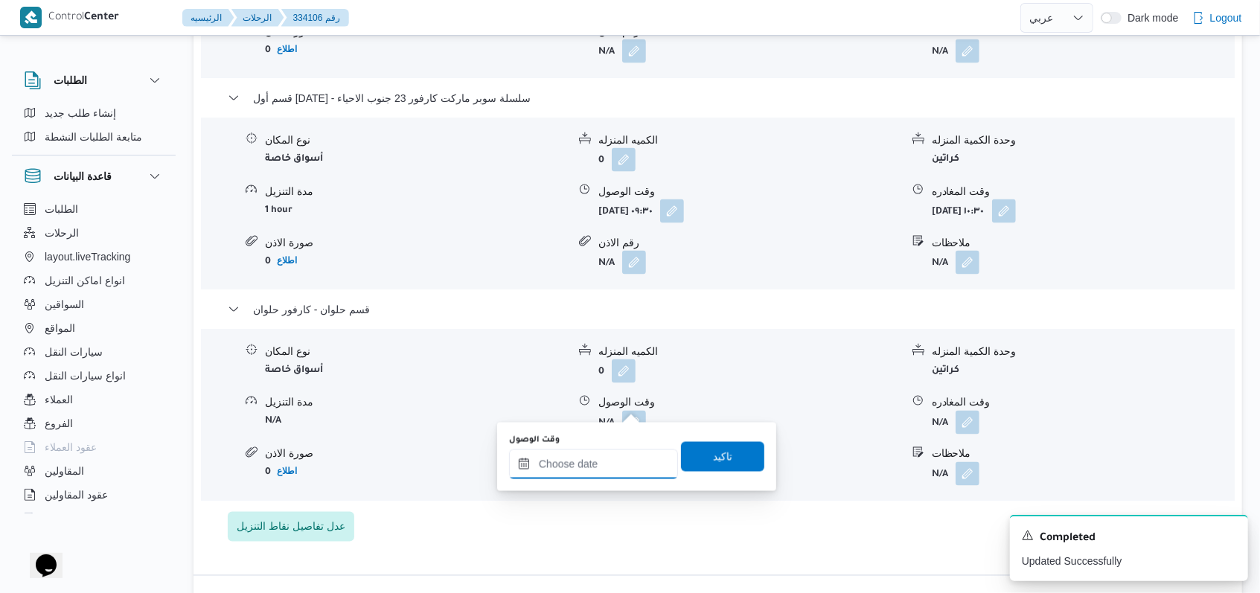
click at [619, 457] on input "وقت الوصول" at bounding box center [593, 465] width 169 height 30
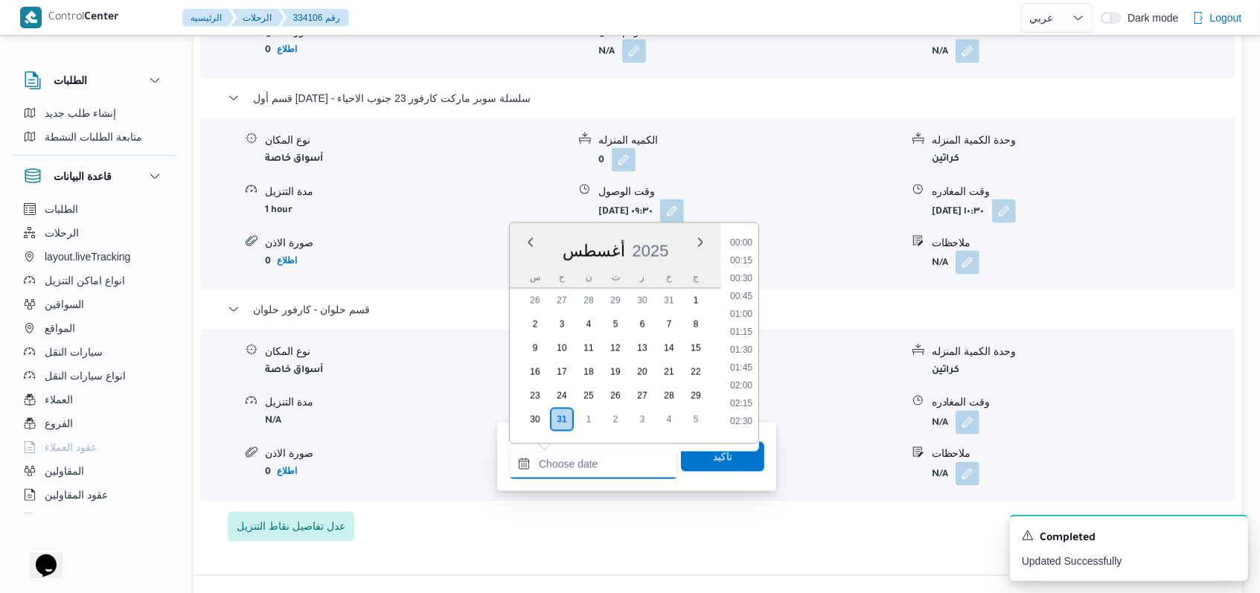
scroll to position [791, 0]
click at [751, 266] on li "11:30" at bounding box center [741, 273] width 34 height 15
type input "٣١/٠٨/٢٠٢٥ ١١:٣٠"
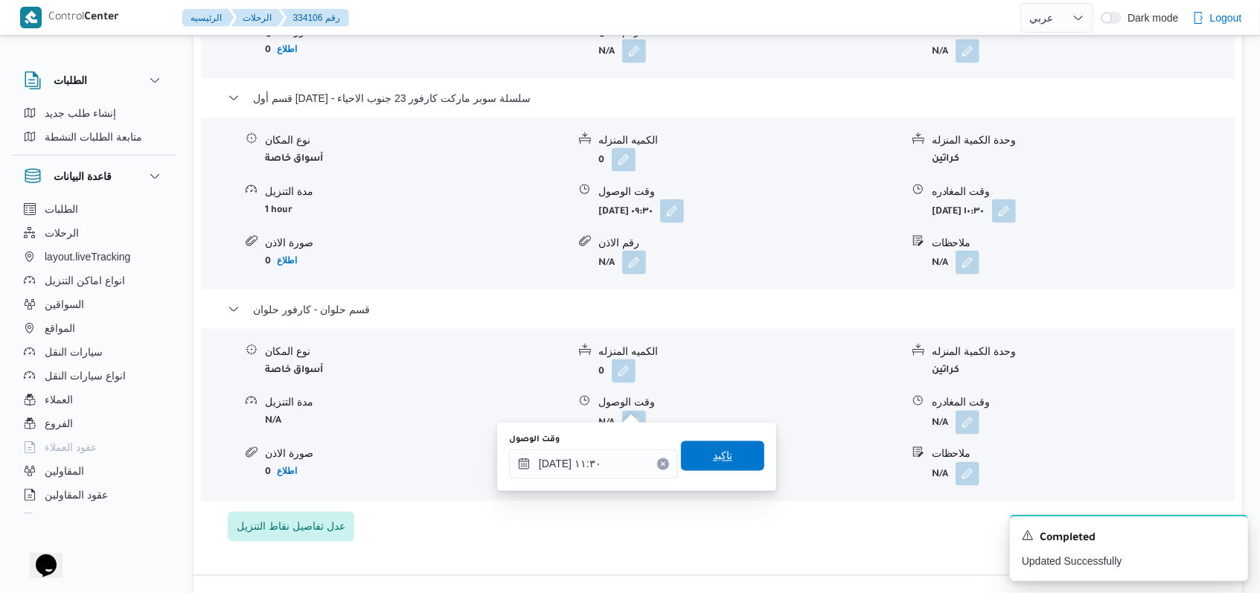
click at [730, 449] on span "تاكيد" at bounding box center [722, 456] width 83 height 30
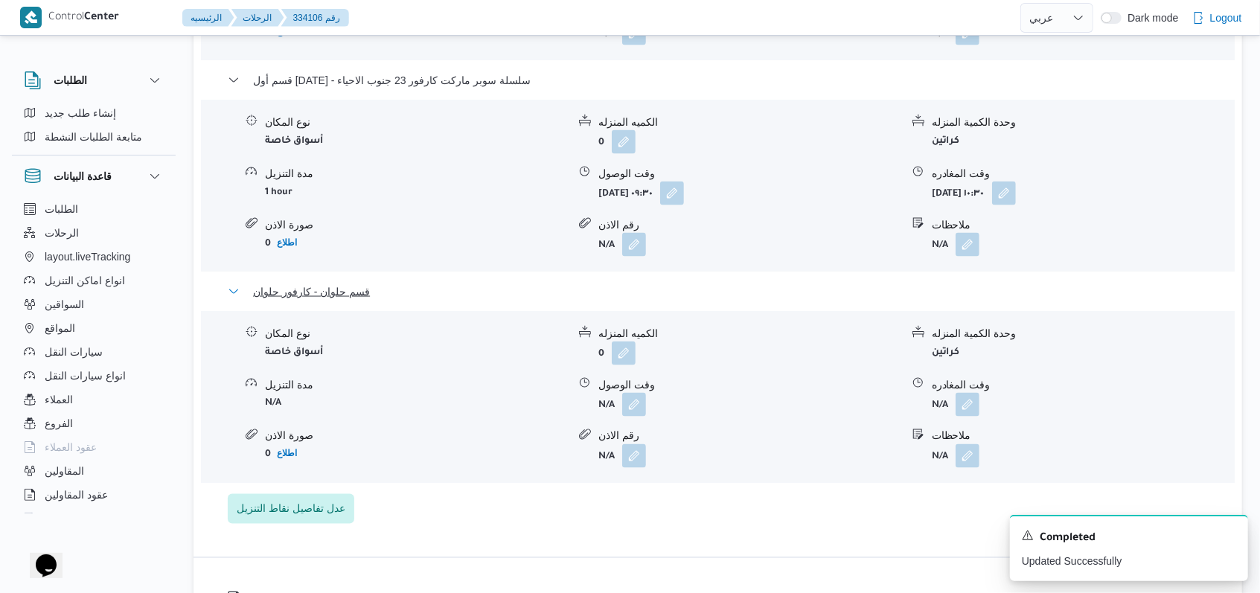
click at [345, 284] on span "قسم حلوان - كارفور حلوان" at bounding box center [311, 292] width 117 height 18
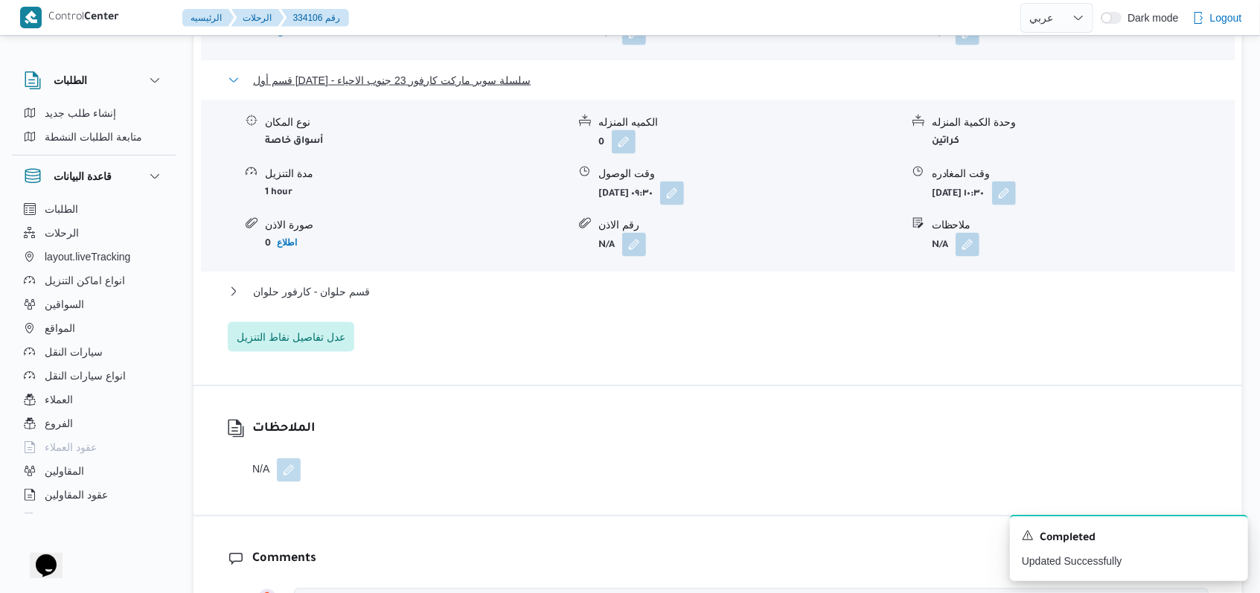
click at [421, 79] on span "قسم أول 6 أكتوبر - سلسلة سوبر ماركت كارفور 23 جنوب الاحياء" at bounding box center [392, 80] width 278 height 18
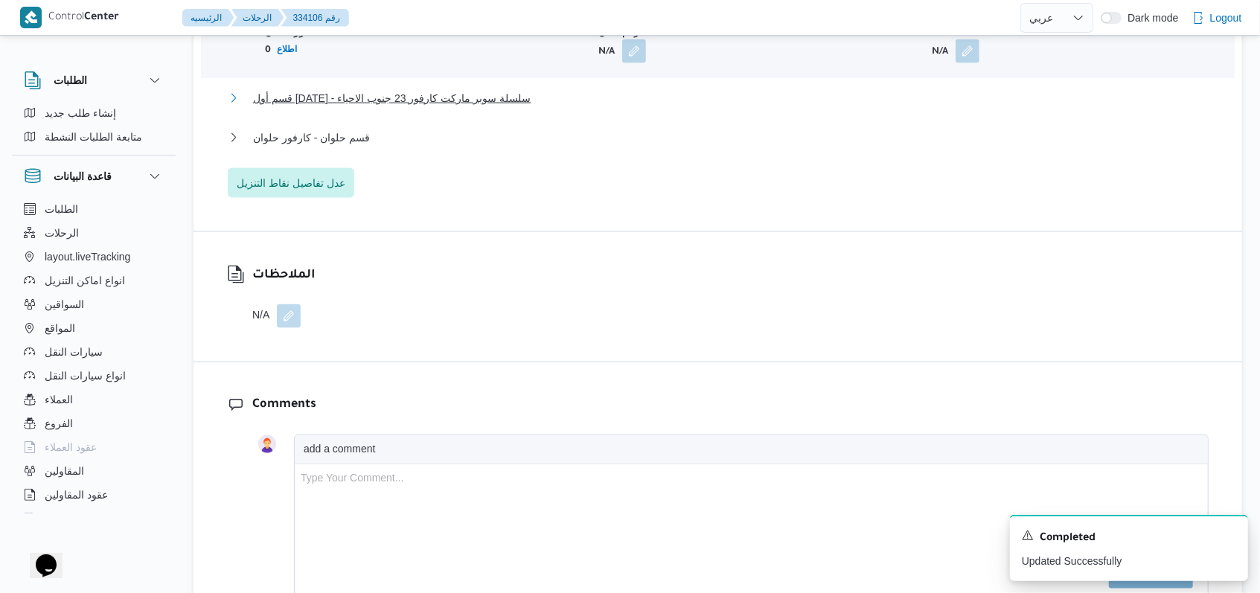
scroll to position [1290, 0]
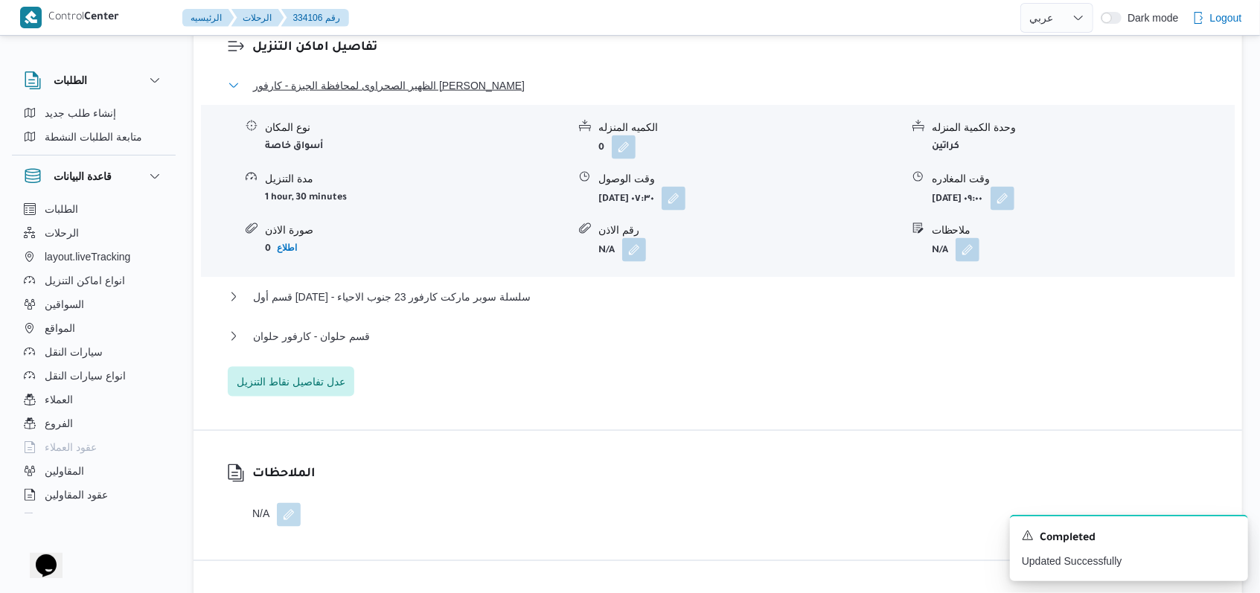
click at [462, 77] on span "الظهير الصحراوى لمحافظة الجيزة - كارفور داندى مول" at bounding box center [389, 86] width 272 height 18
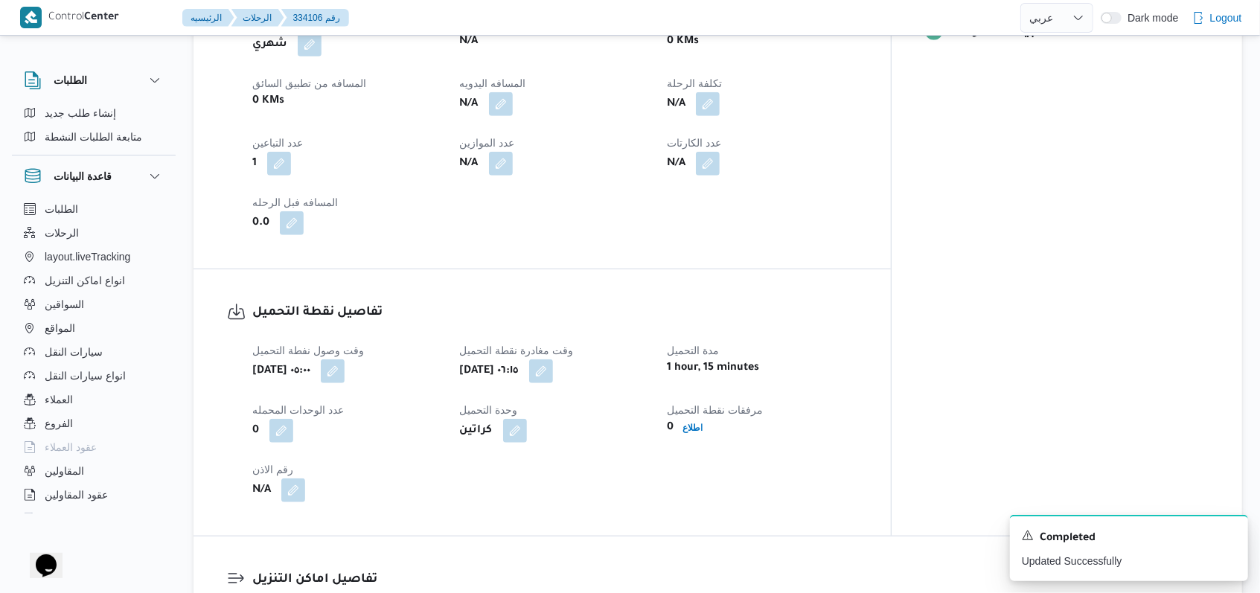
scroll to position [694, 0]
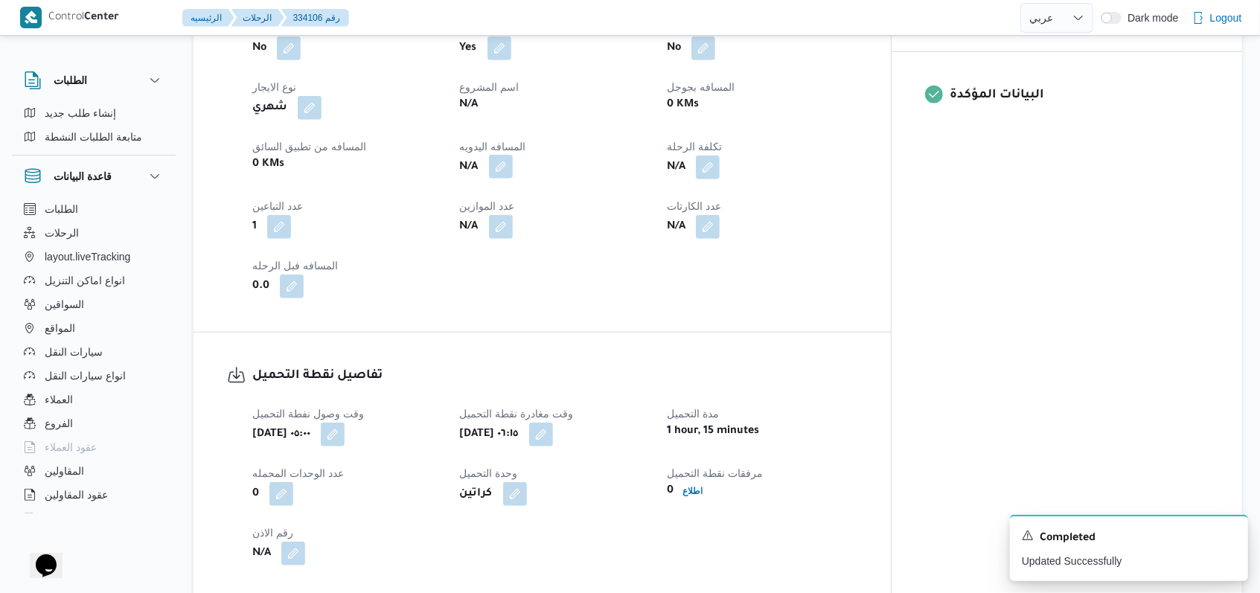
click at [513, 155] on button "button" at bounding box center [501, 167] width 24 height 24
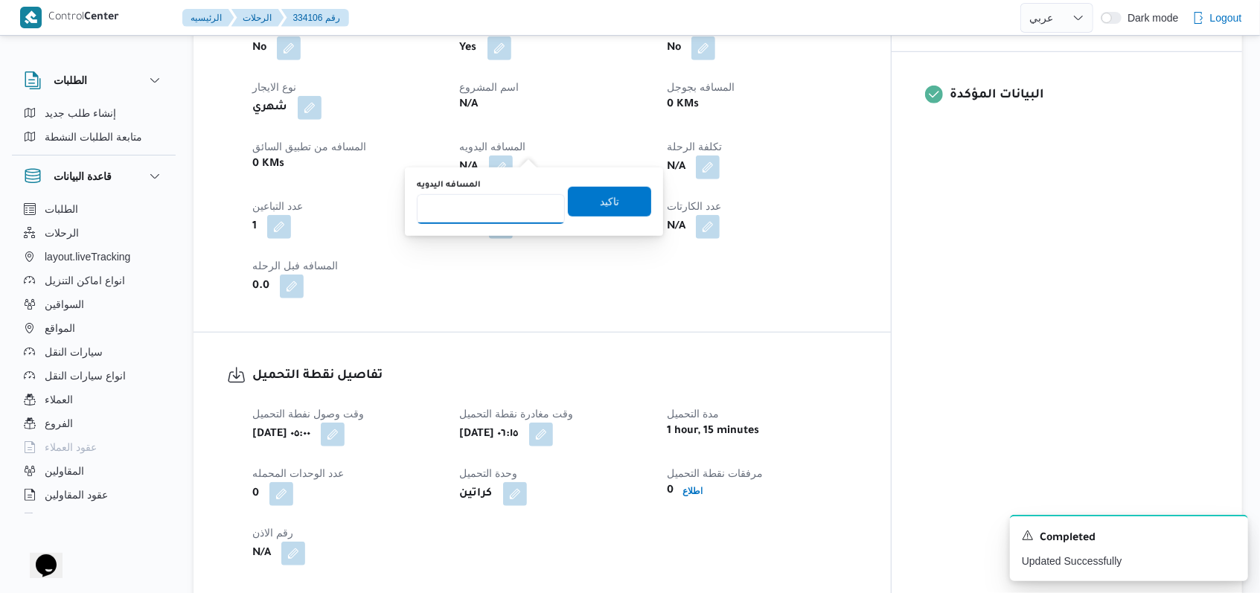
click at [487, 196] on input "المسافه اليدويه" at bounding box center [491, 209] width 148 height 30
type input "160"
click at [607, 188] on span "تاكيد" at bounding box center [609, 201] width 83 height 30
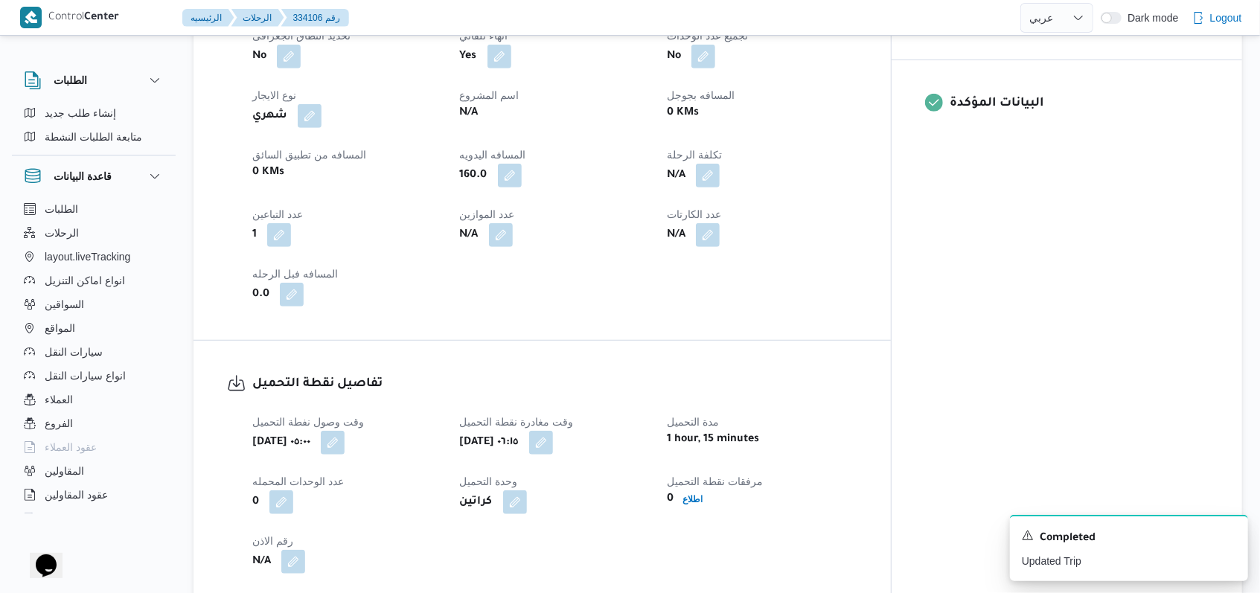
scroll to position [0, 0]
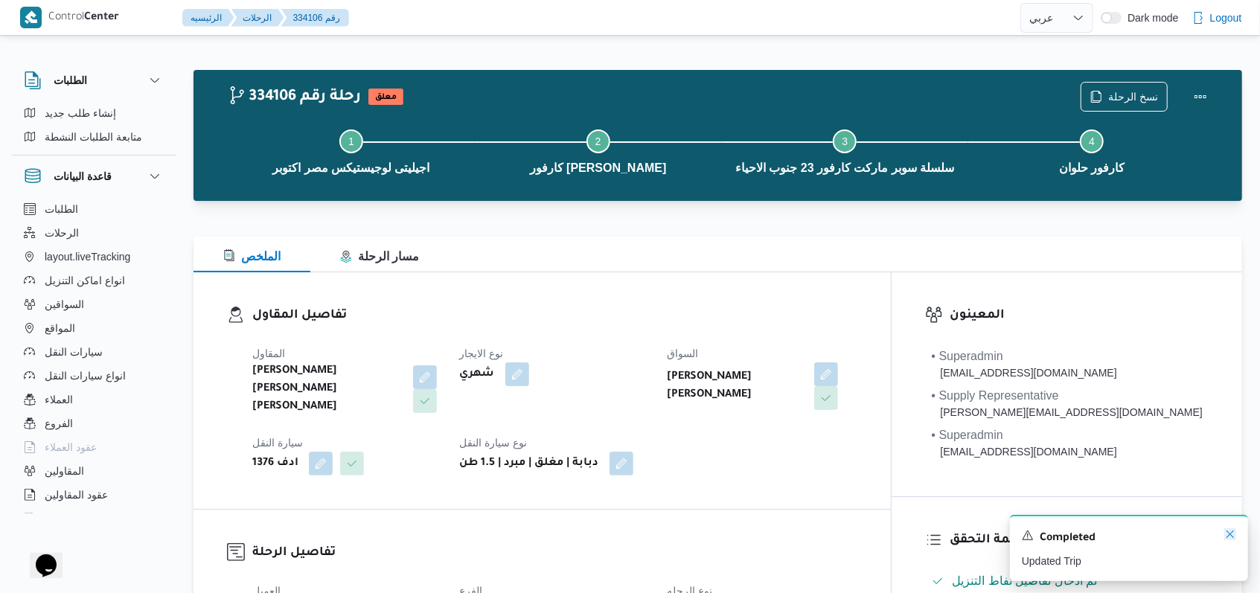
click at [1230, 535] on icon "Dismiss toast" at bounding box center [1230, 534] width 7 height 7
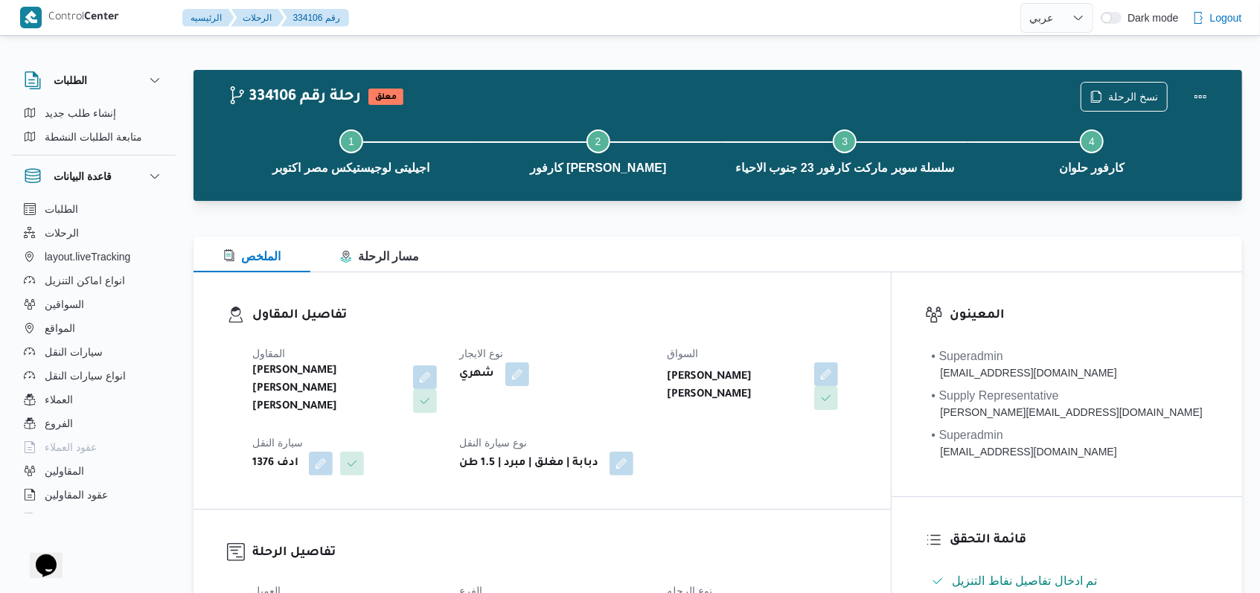
select select "ar"
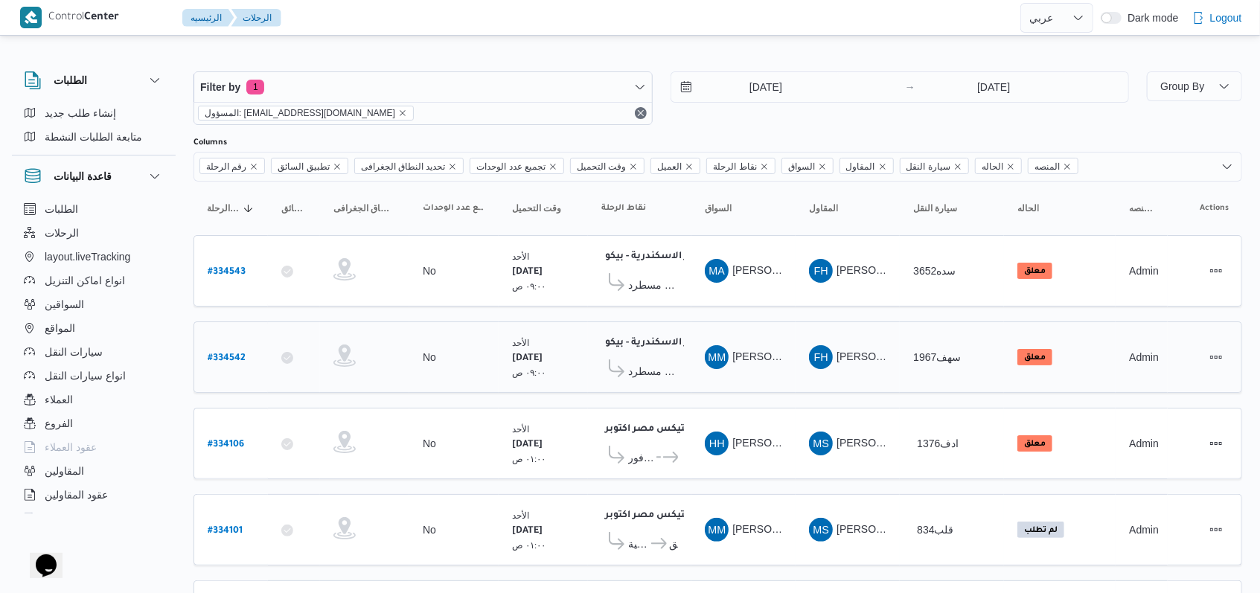
click at [243, 357] on b "# 334542" at bounding box center [227, 359] width 38 height 10
select select "ar"
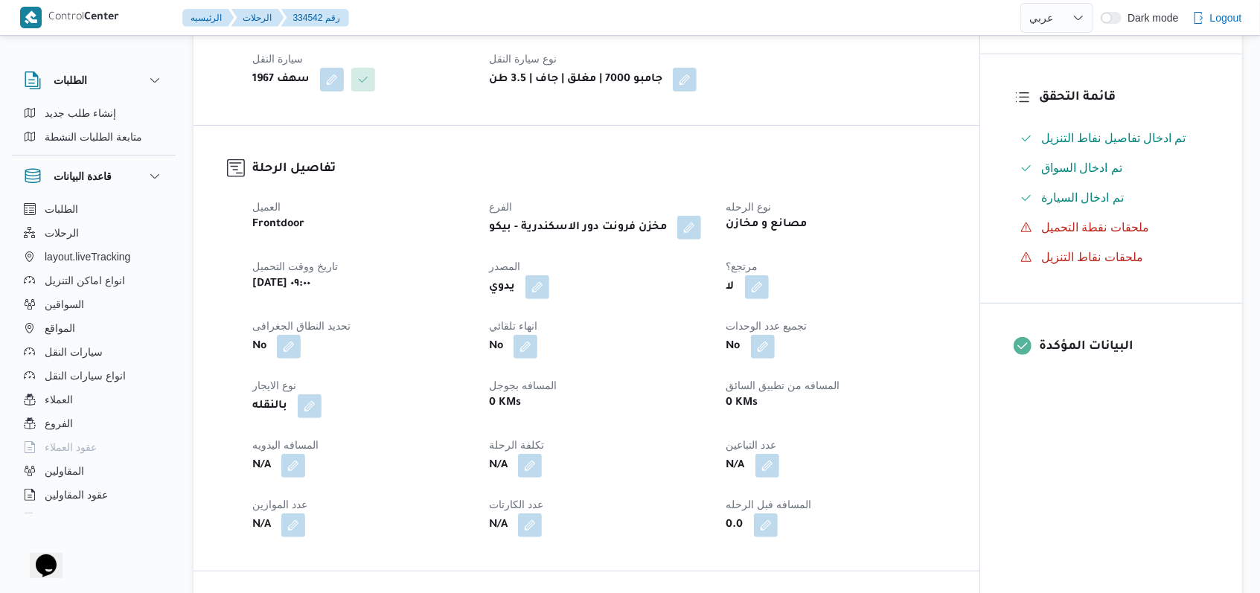
scroll to position [595, 0]
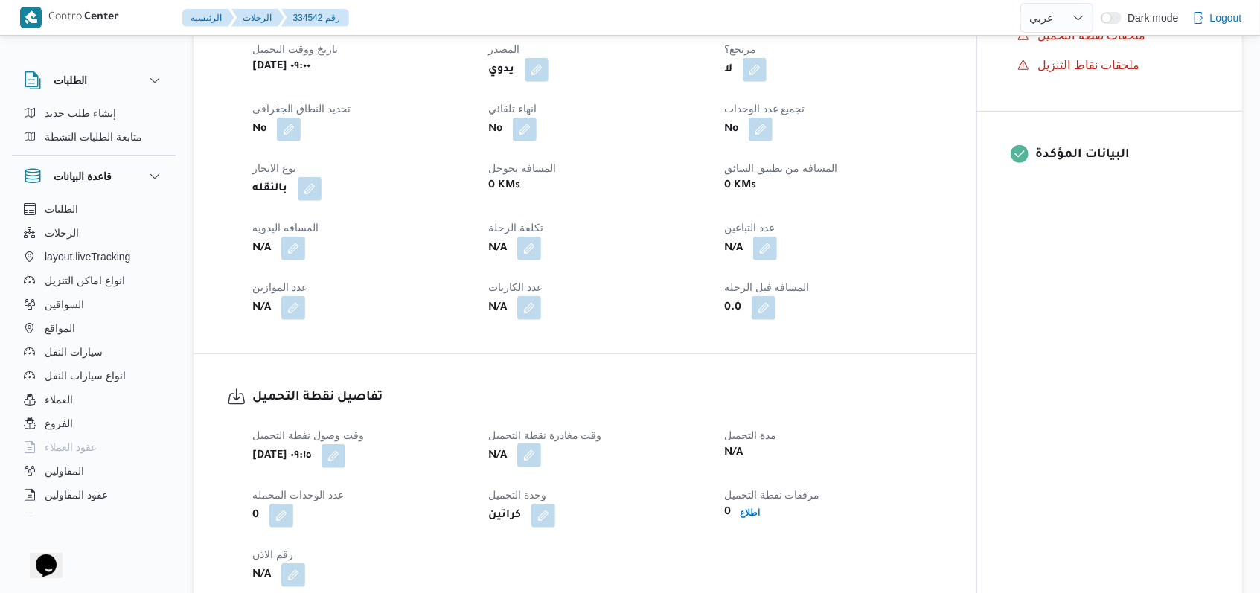
click at [541, 450] on button "button" at bounding box center [529, 456] width 24 height 24
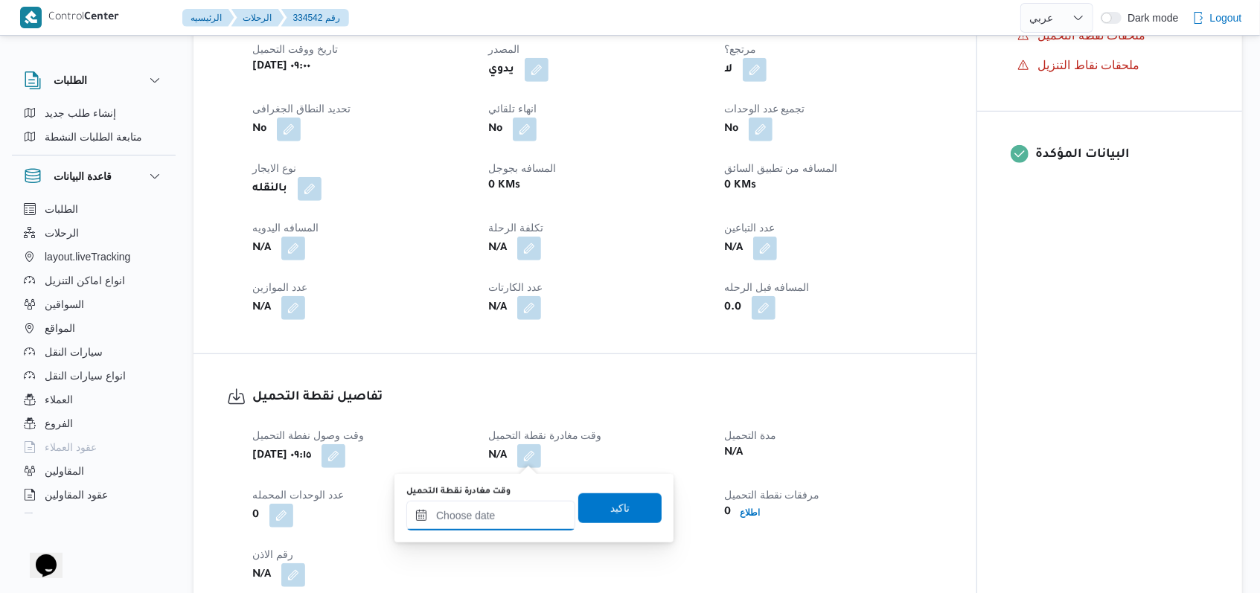
click at [504, 528] on input "وقت مغادرة نقطة التحميل" at bounding box center [490, 516] width 169 height 30
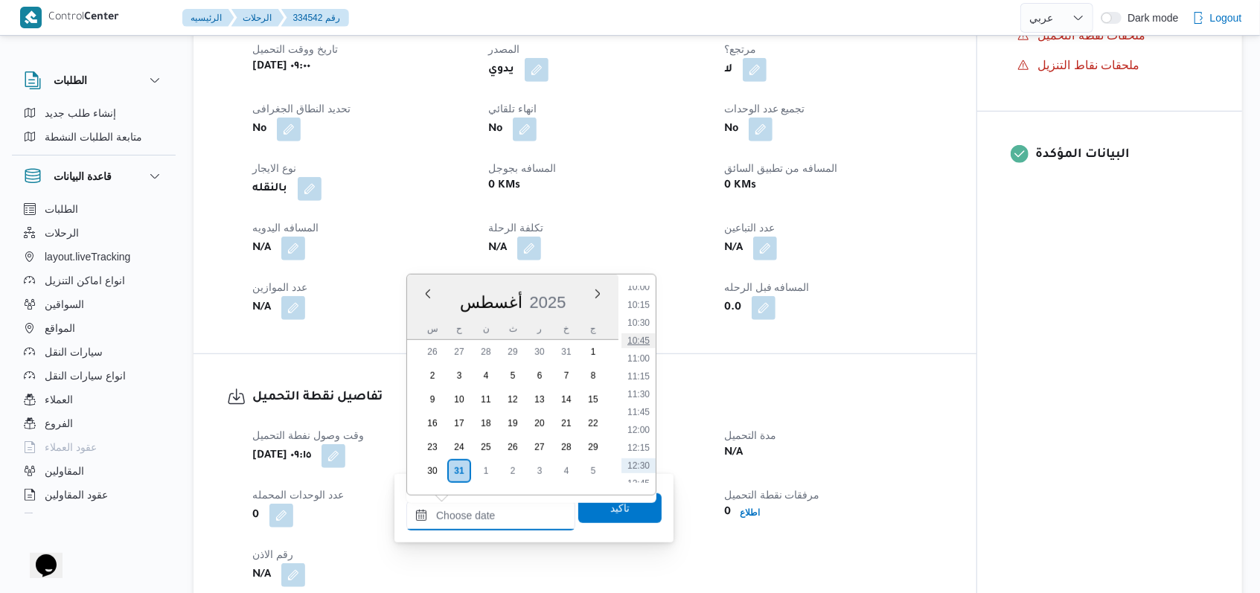
scroll to position [691, 0]
click at [644, 352] on li "10:30" at bounding box center [638, 352] width 34 height 15
type input "٣١/٠٨/٢٠٢٥ ١٠:٣٠"
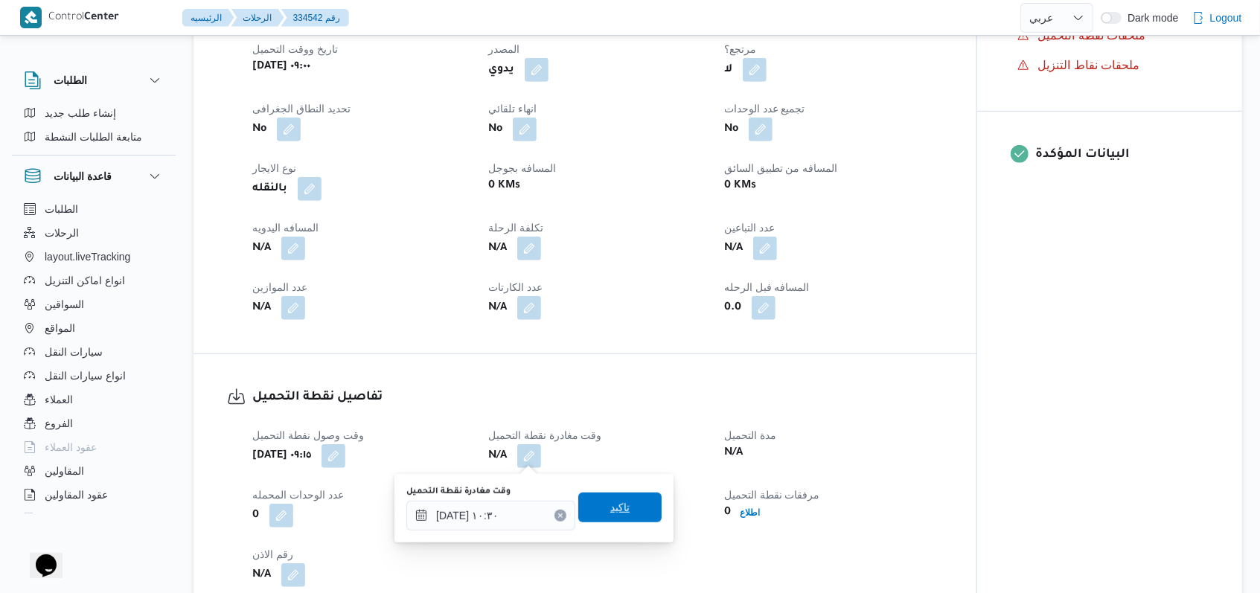
click at [621, 506] on span "تاكيد" at bounding box center [619, 508] width 83 height 30
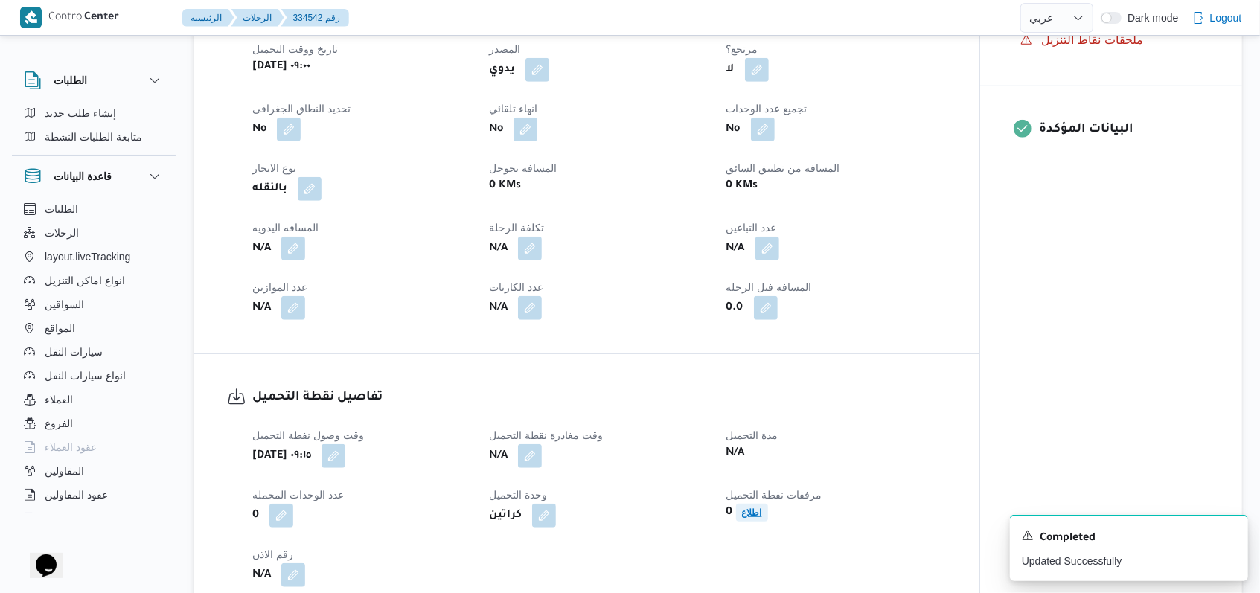
click at [748, 516] on b "اطلاع" at bounding box center [752, 513] width 20 height 10
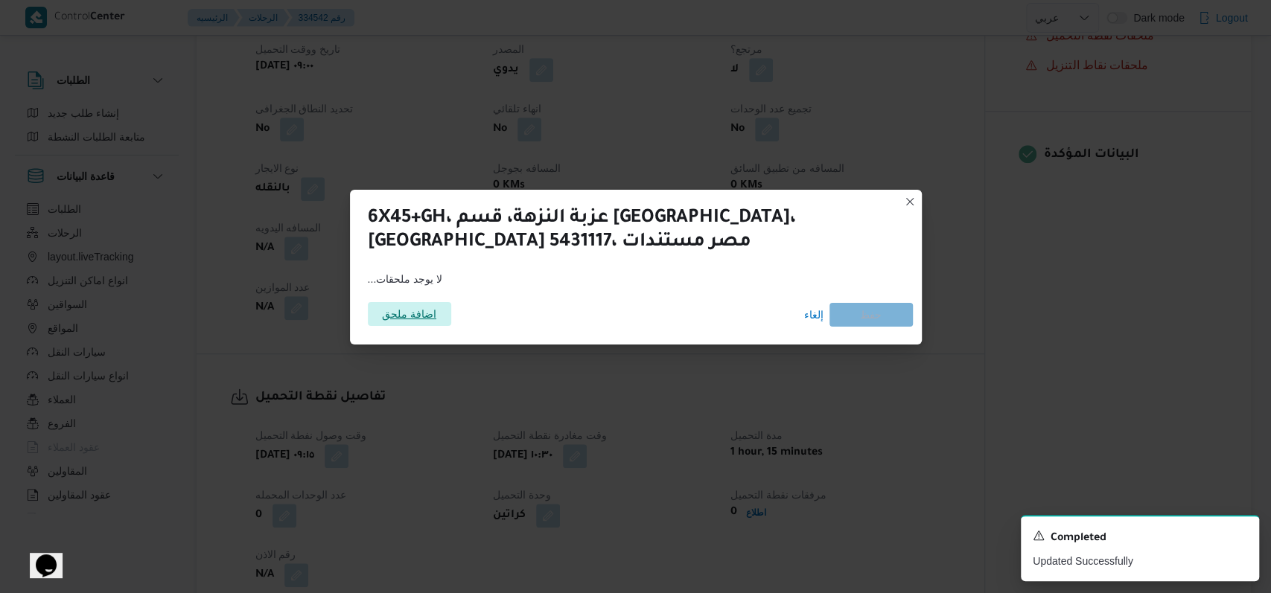
click at [431, 319] on span "اضافة ملحق" at bounding box center [409, 314] width 54 height 24
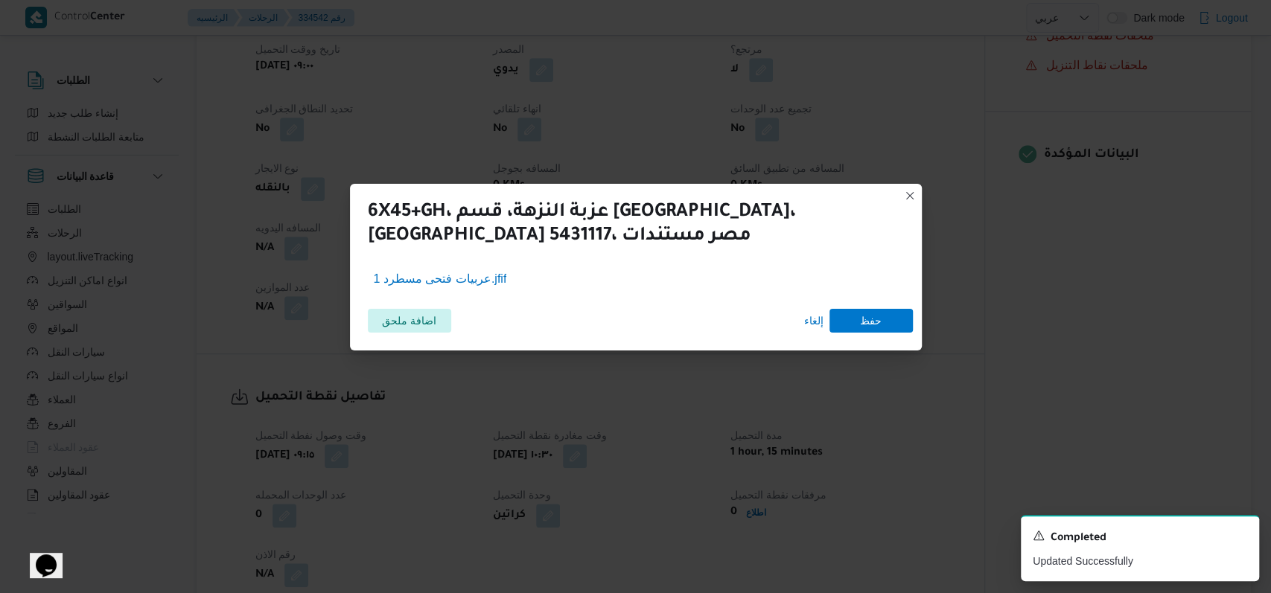
click at [913, 334] on div "اضافة ملحق إلغاء حفظ" at bounding box center [636, 324] width 572 height 54
click at [895, 327] on span "حفظ" at bounding box center [870, 320] width 83 height 24
click at [1243, 540] on icon "Dismiss toast" at bounding box center [1241, 534] width 12 height 12
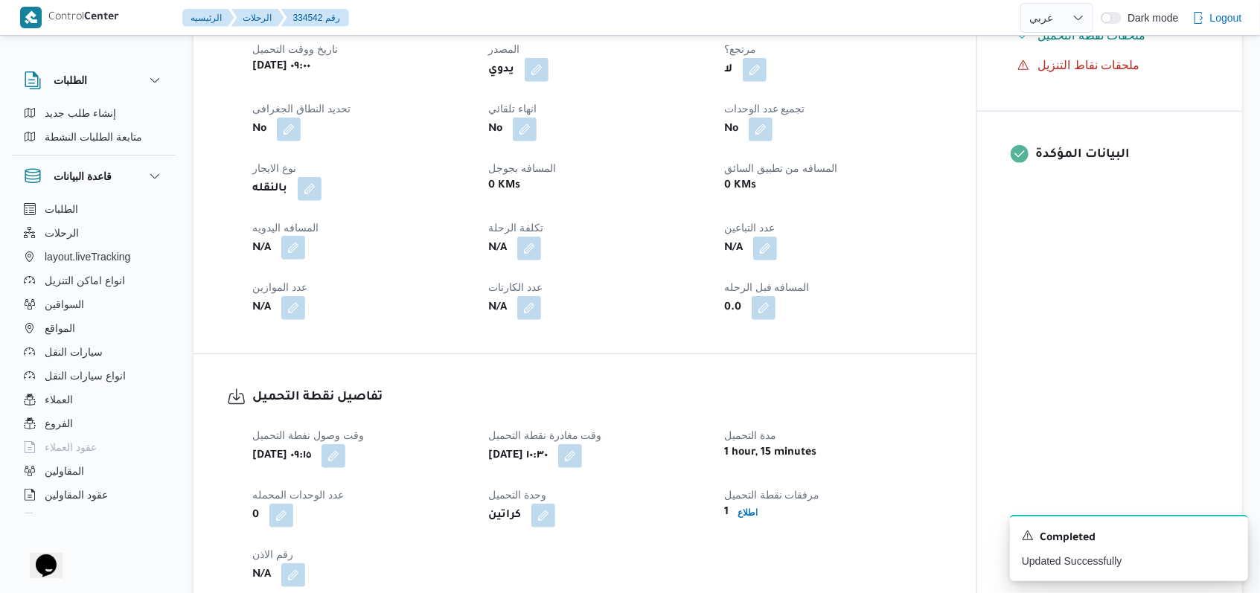
click at [284, 247] on button "button" at bounding box center [293, 248] width 24 height 24
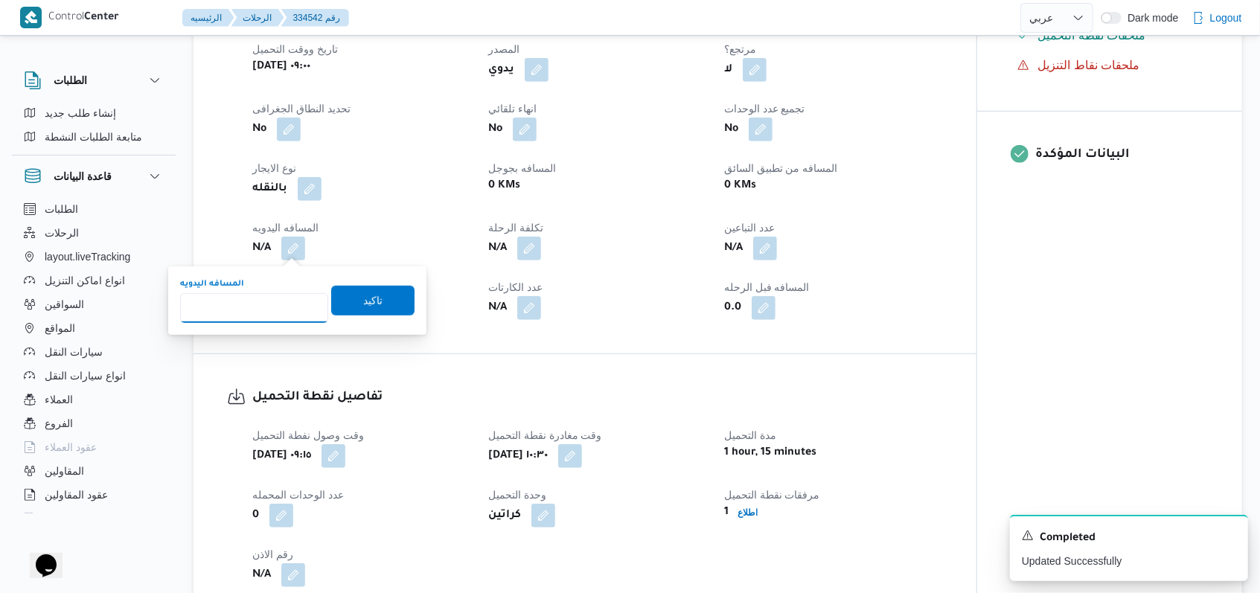
click at [253, 316] on input "المسافه اليدويه" at bounding box center [254, 308] width 148 height 30
type input "240"
click at [363, 303] on span "تاكيد" at bounding box center [372, 300] width 19 height 18
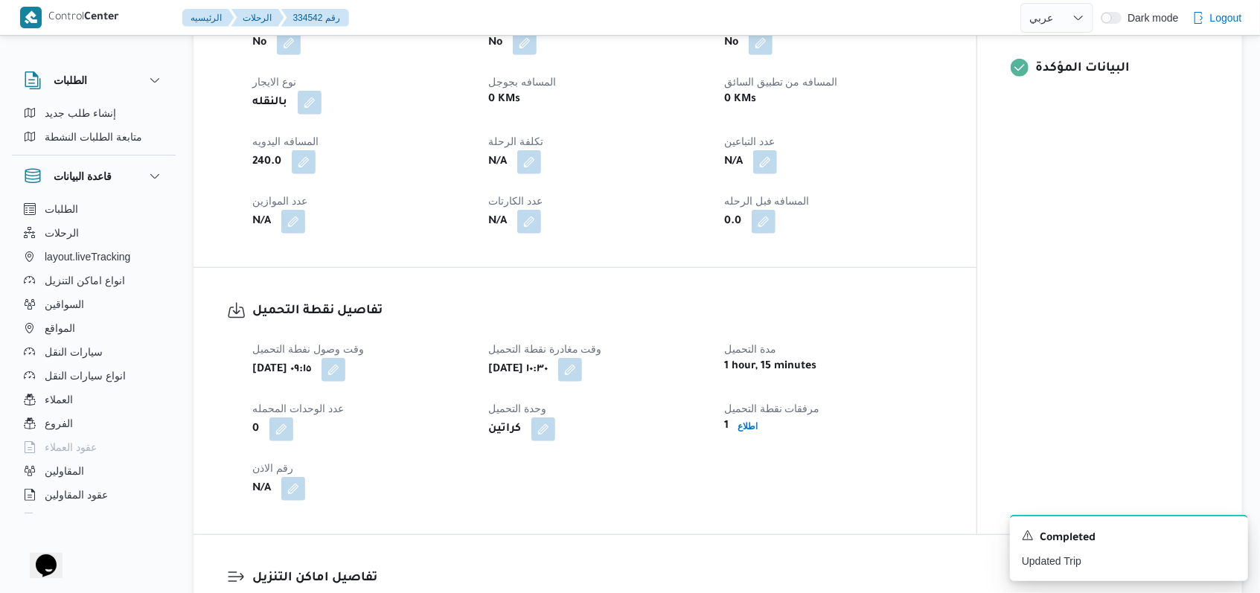
scroll to position [595, 0]
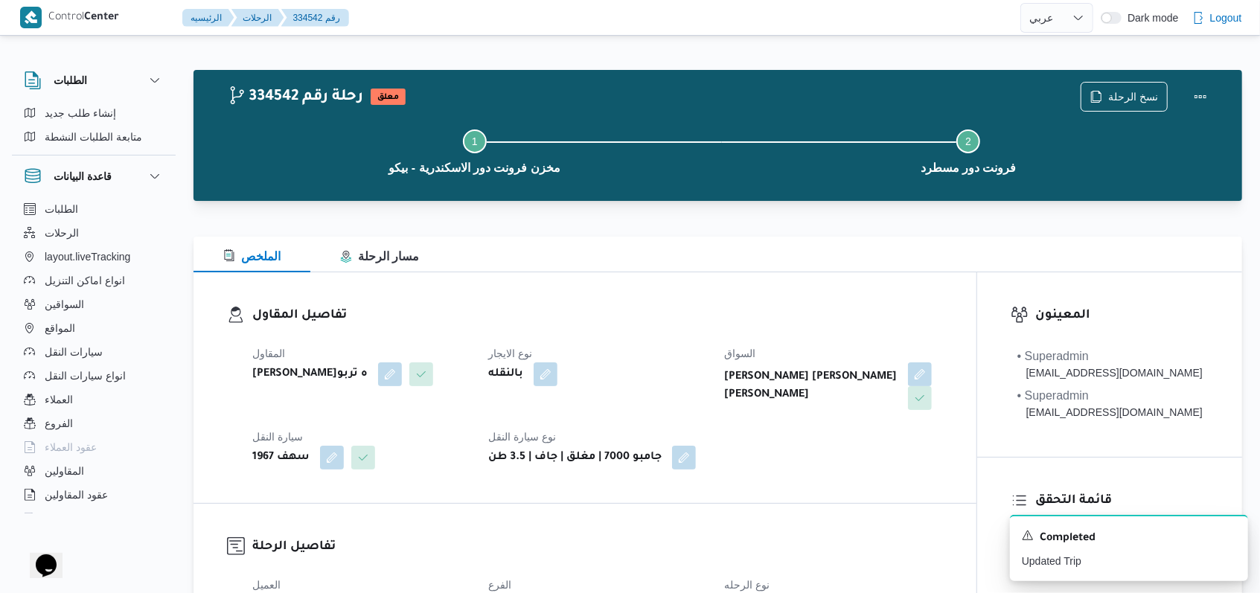
select select "ar"
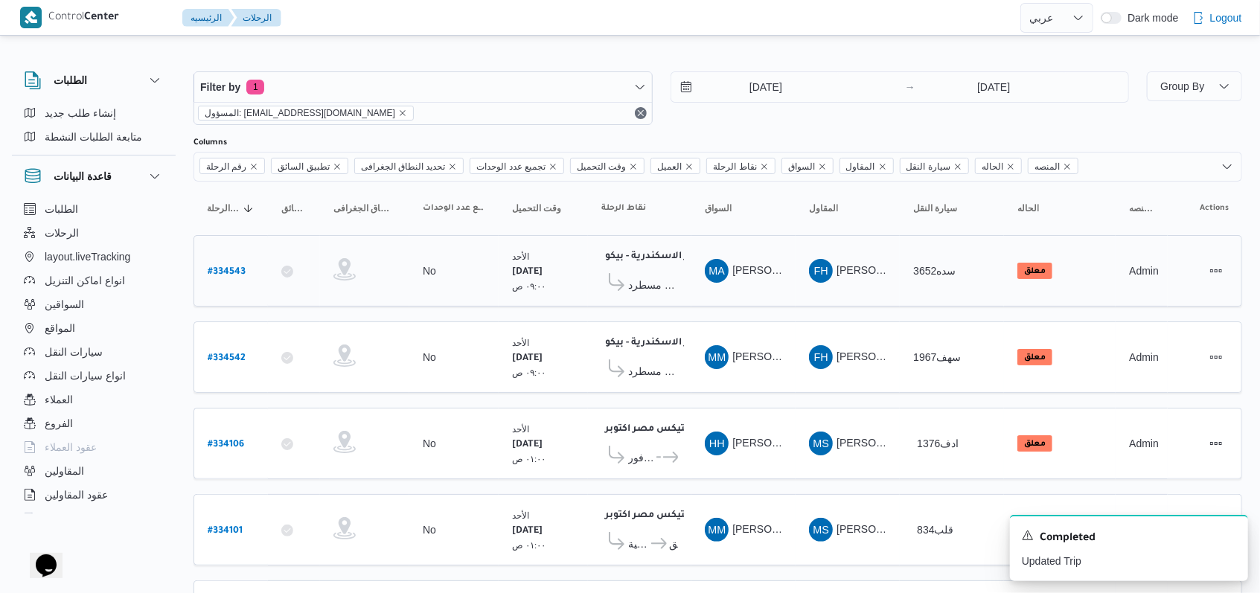
click at [237, 271] on b "# 334543" at bounding box center [227, 272] width 38 height 10
select select "ar"
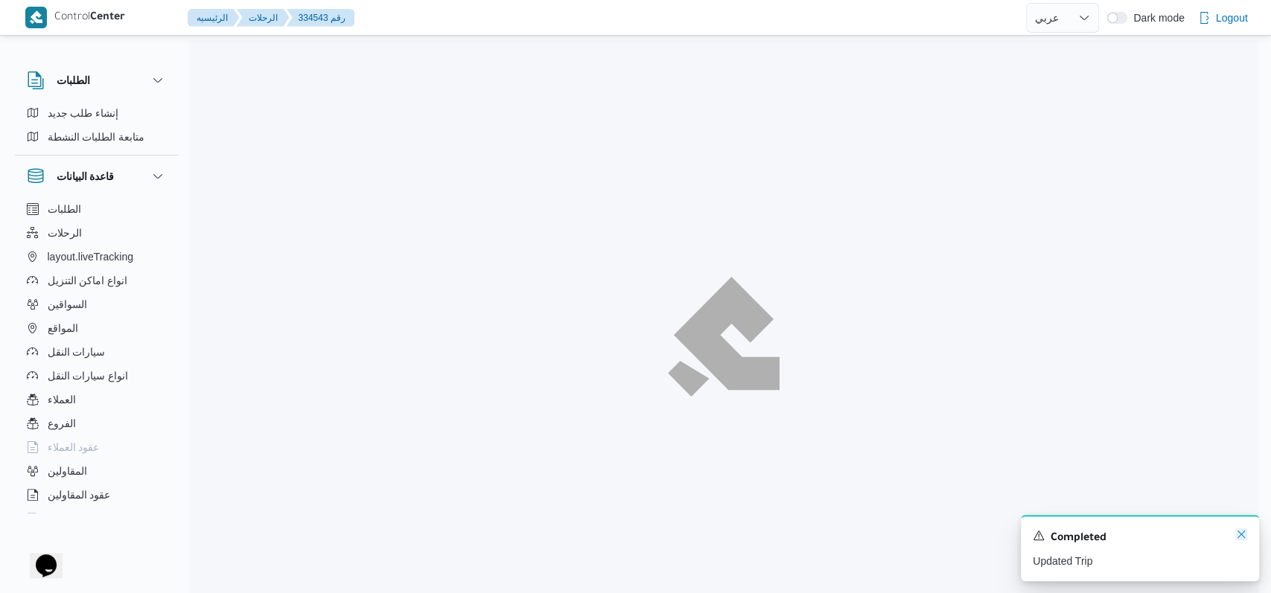
click at [1239, 532] on icon "Dismiss toast" at bounding box center [1241, 534] width 12 height 12
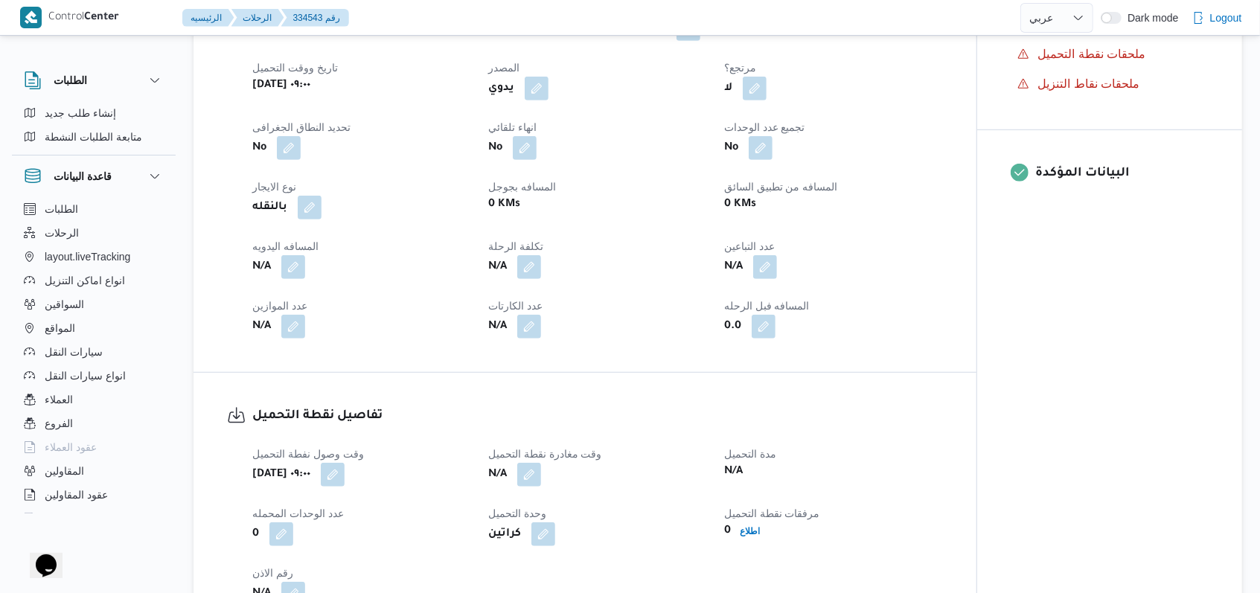
scroll to position [595, 0]
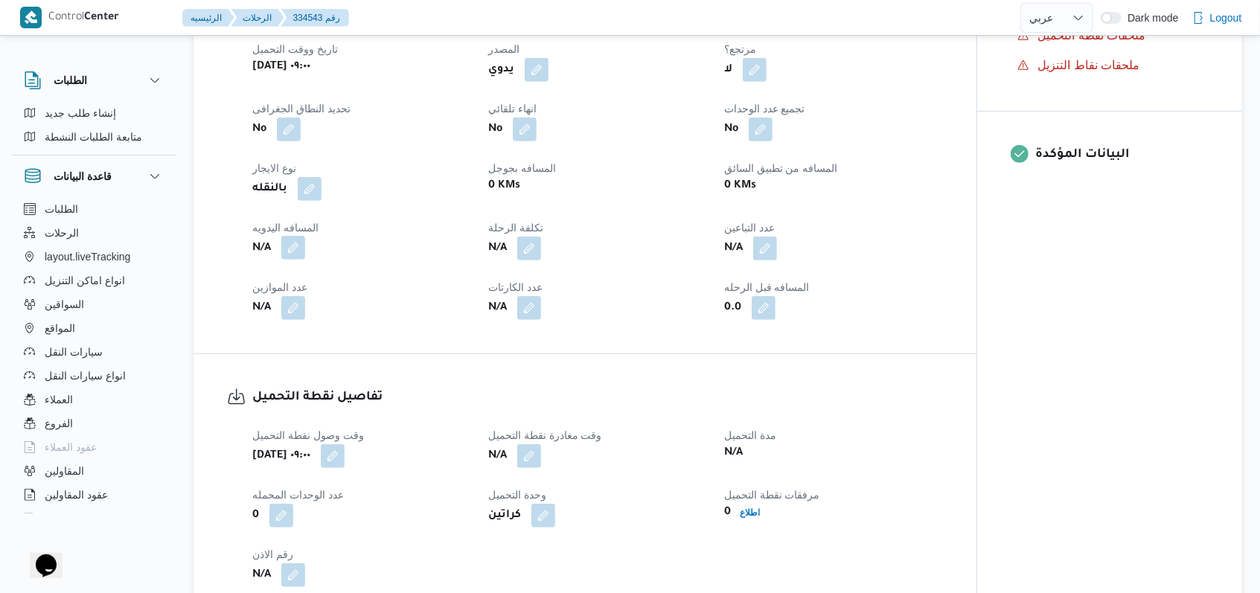
click at [305, 252] on button "button" at bounding box center [293, 248] width 24 height 24
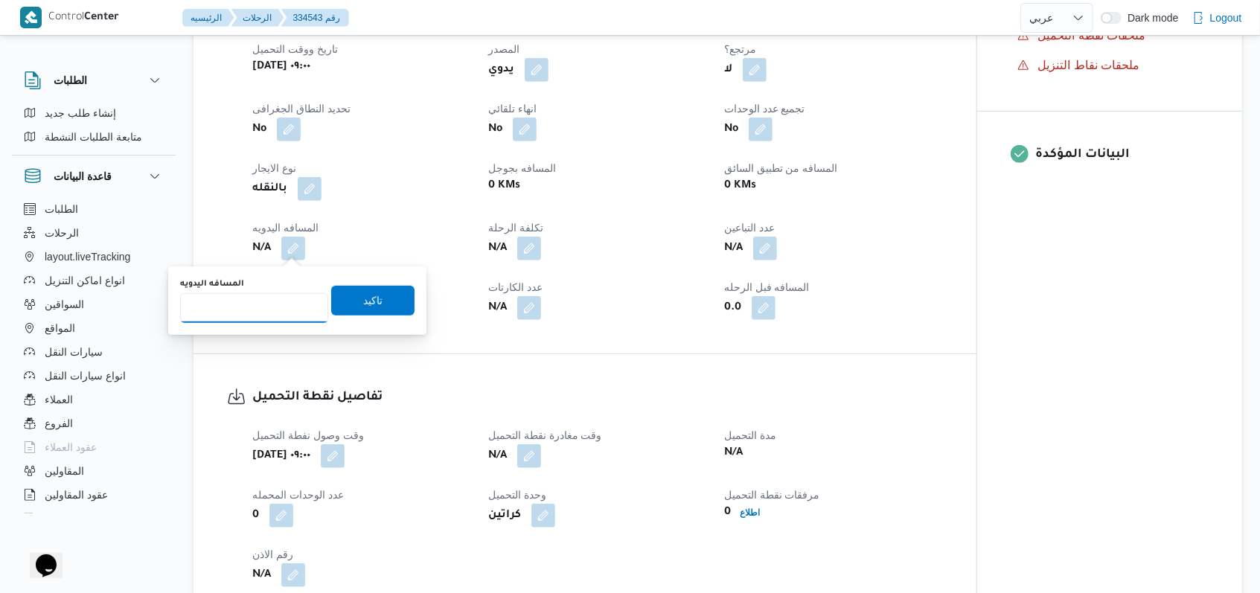
click at [240, 319] on input "المسافه اليدويه" at bounding box center [254, 308] width 148 height 30
type input "240"
click at [331, 307] on span "تاكيد" at bounding box center [372, 300] width 83 height 30
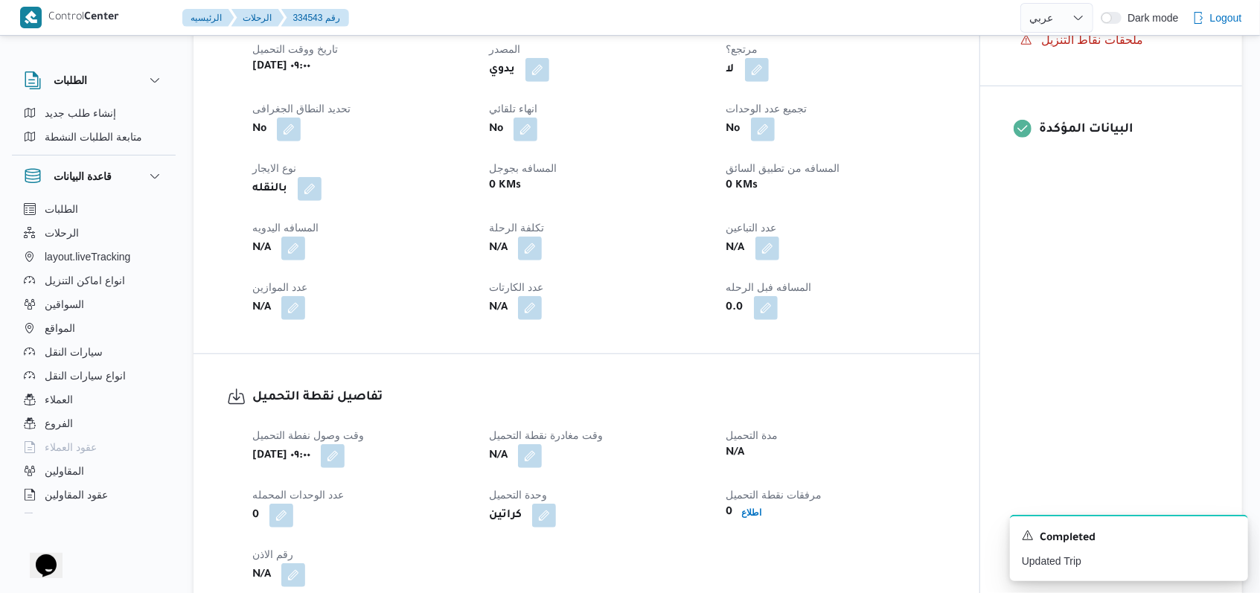
click at [517, 463] on span at bounding box center [526, 456] width 31 height 24
click at [544, 464] on div "N/A" at bounding box center [599, 456] width 222 height 27
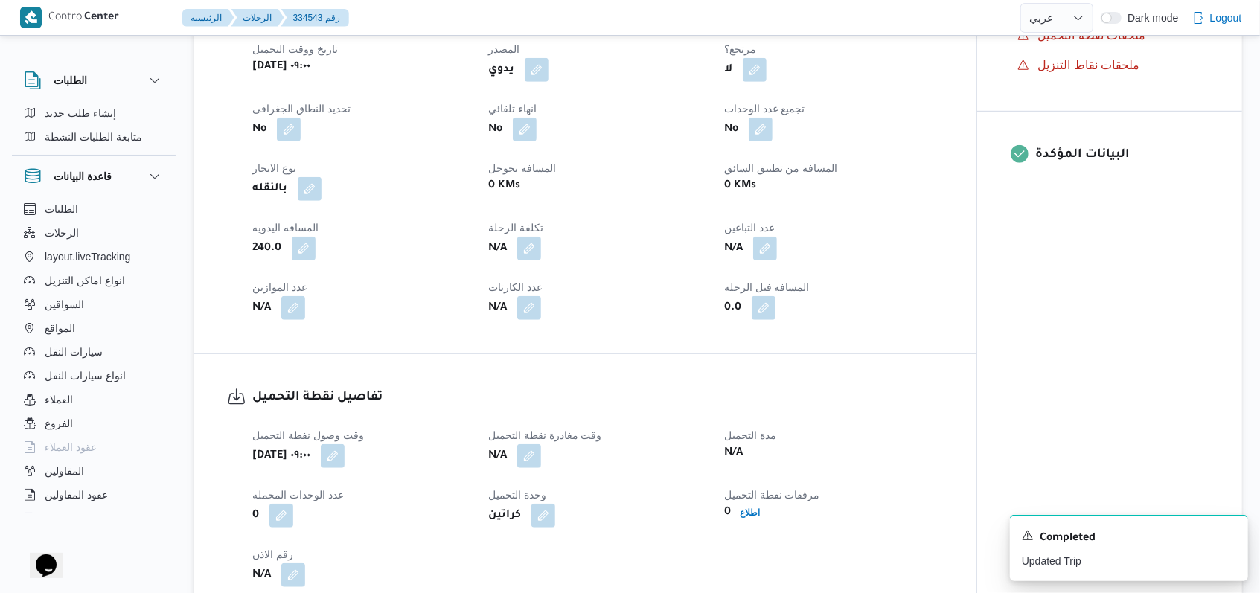
click at [530, 471] on div "وقت وصول نفطة التحميل أحد ٣١ أغسطس ٢٠٢٥ ٠٩:٠٠ وقت مغادرة نقطة التحميل N/A مدة ا…" at bounding box center [597, 507] width 709 height 179
click at [535, 454] on button "button" at bounding box center [529, 456] width 24 height 24
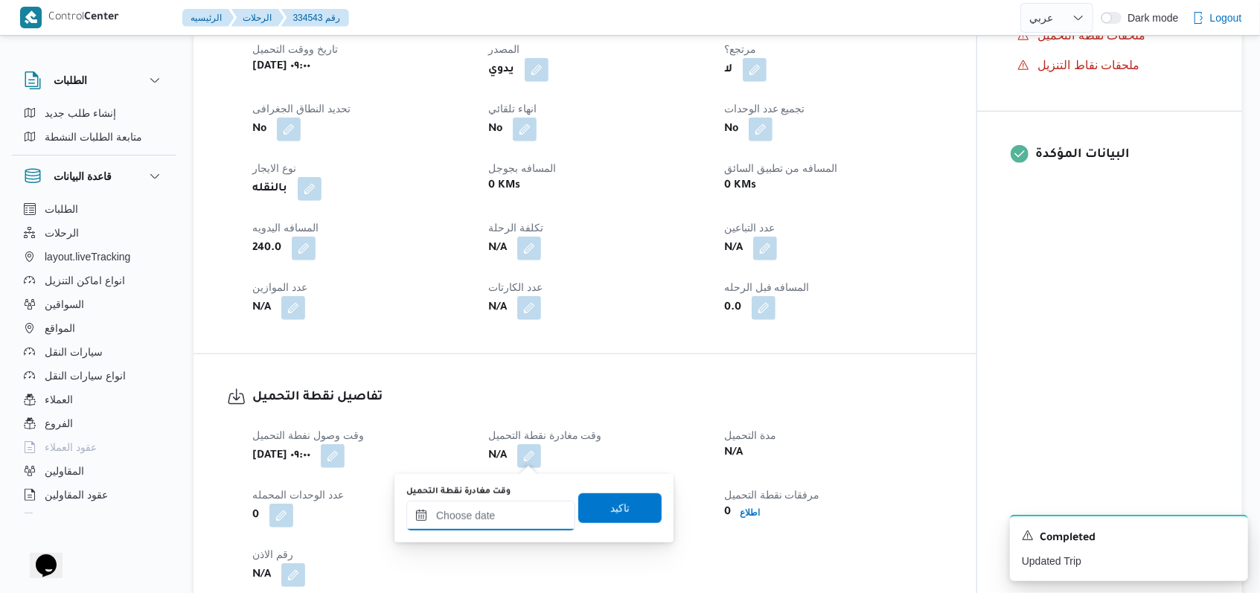
click at [510, 512] on input "وقت مغادرة نقطة التحميل" at bounding box center [490, 516] width 169 height 30
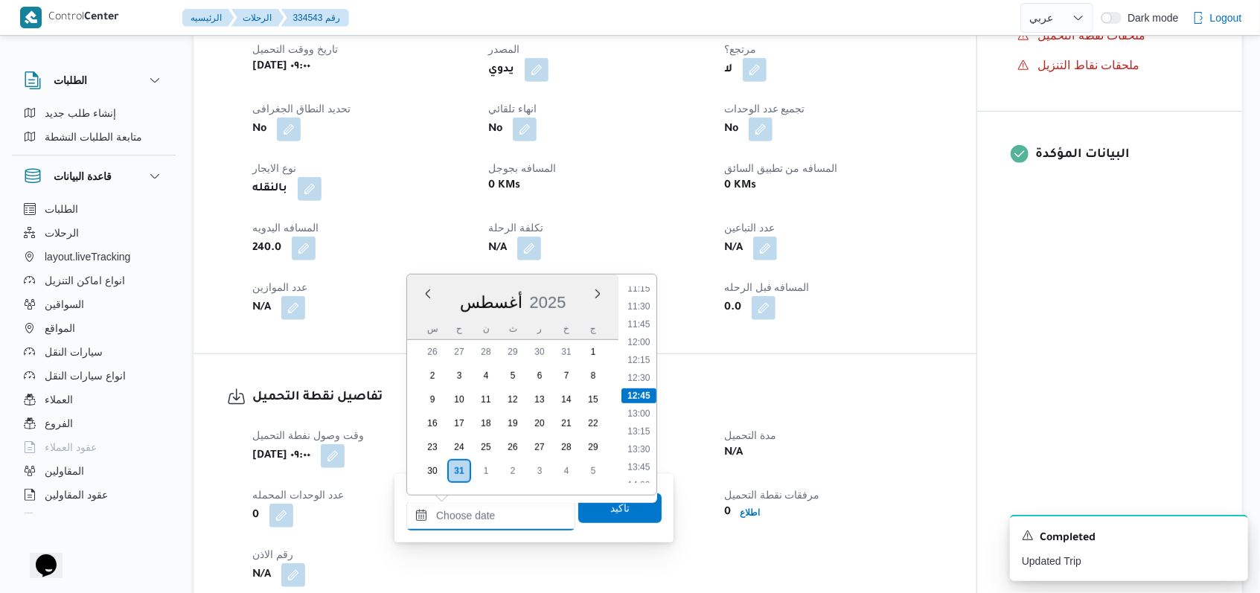
scroll to position [709, 0]
click at [644, 332] on li "10:30" at bounding box center [638, 334] width 34 height 15
type input "٣١/٠٨/٢٠٢٥ ١٠:٣٠"
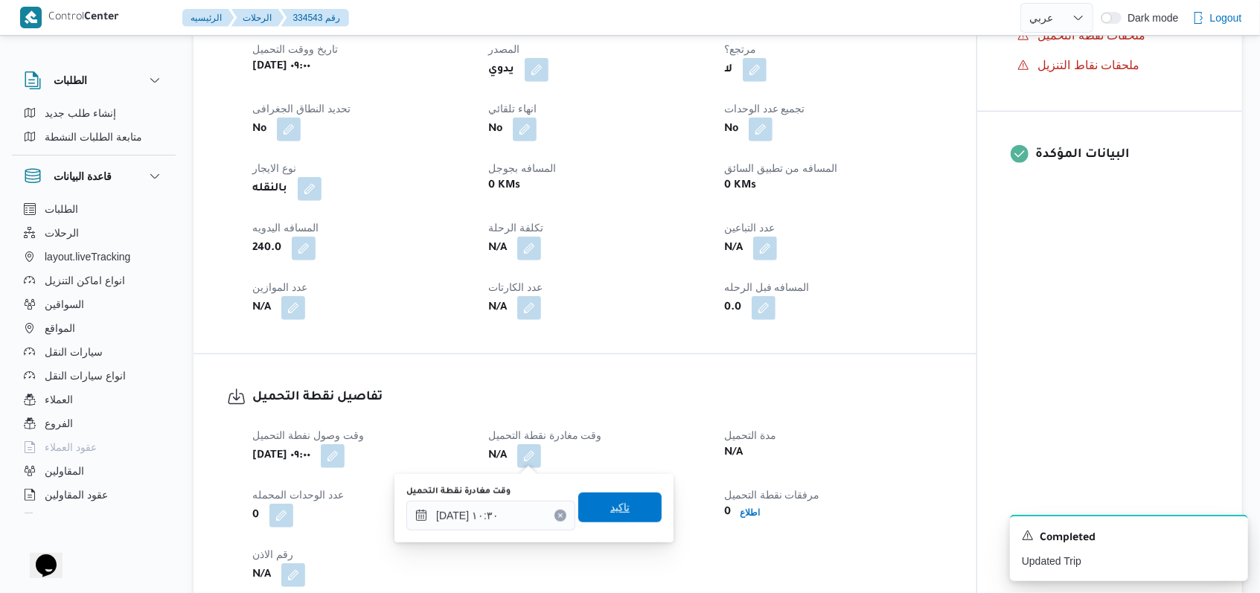
click at [603, 517] on span "تاكيد" at bounding box center [619, 508] width 83 height 30
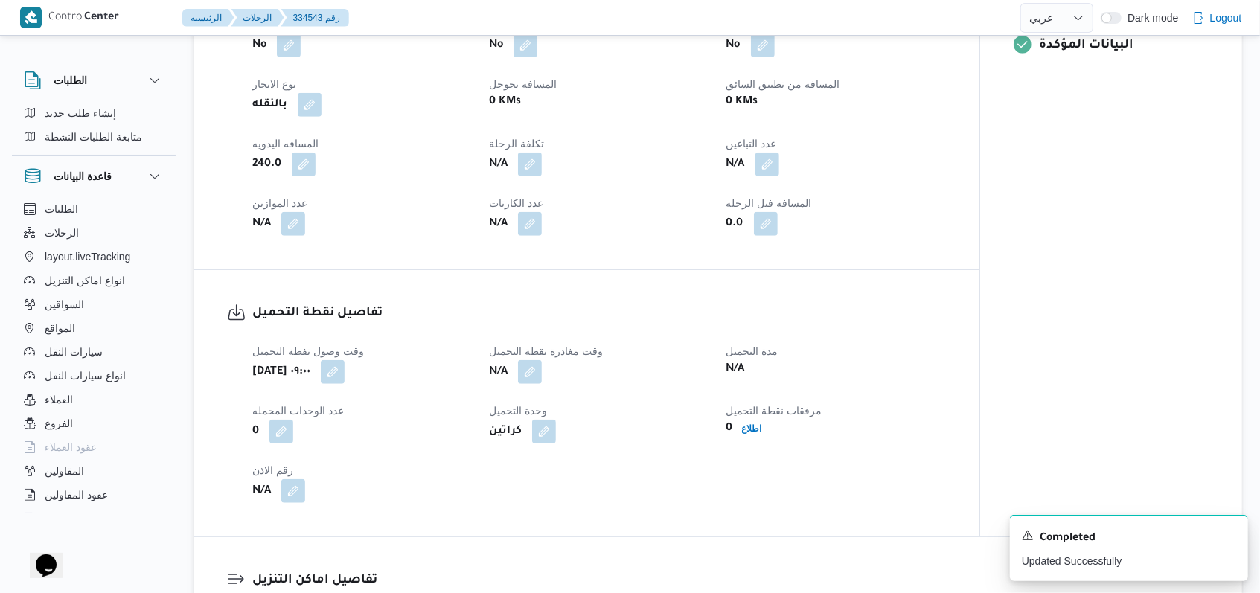
scroll to position [893, 0]
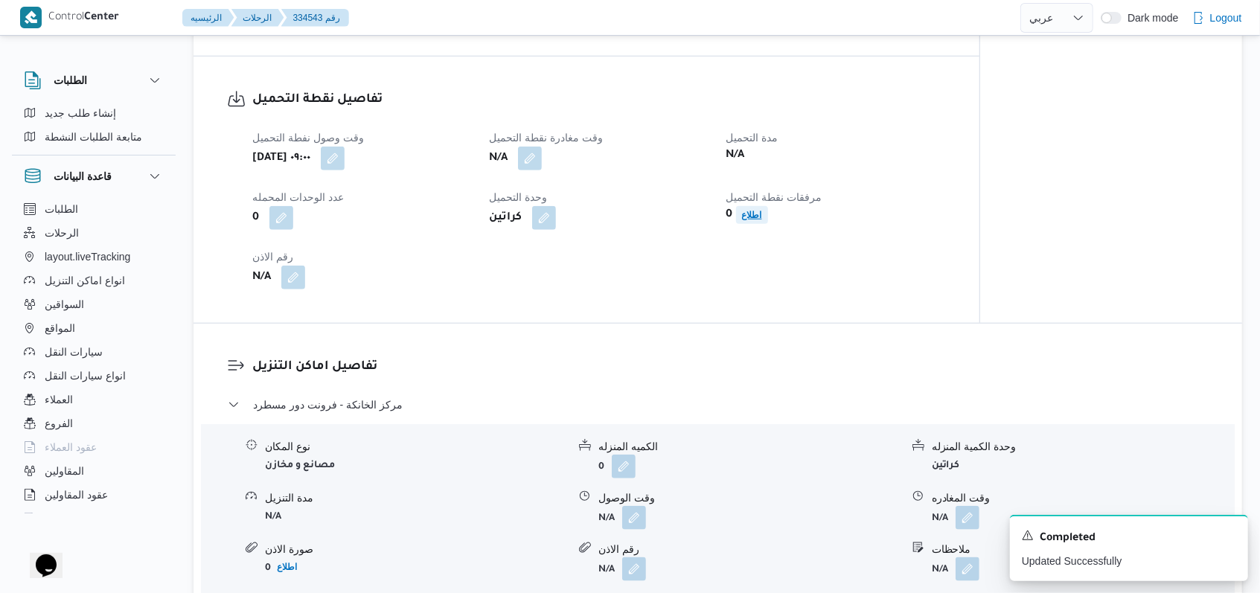
click at [752, 208] on span "اطلاع" at bounding box center [752, 215] width 20 height 18
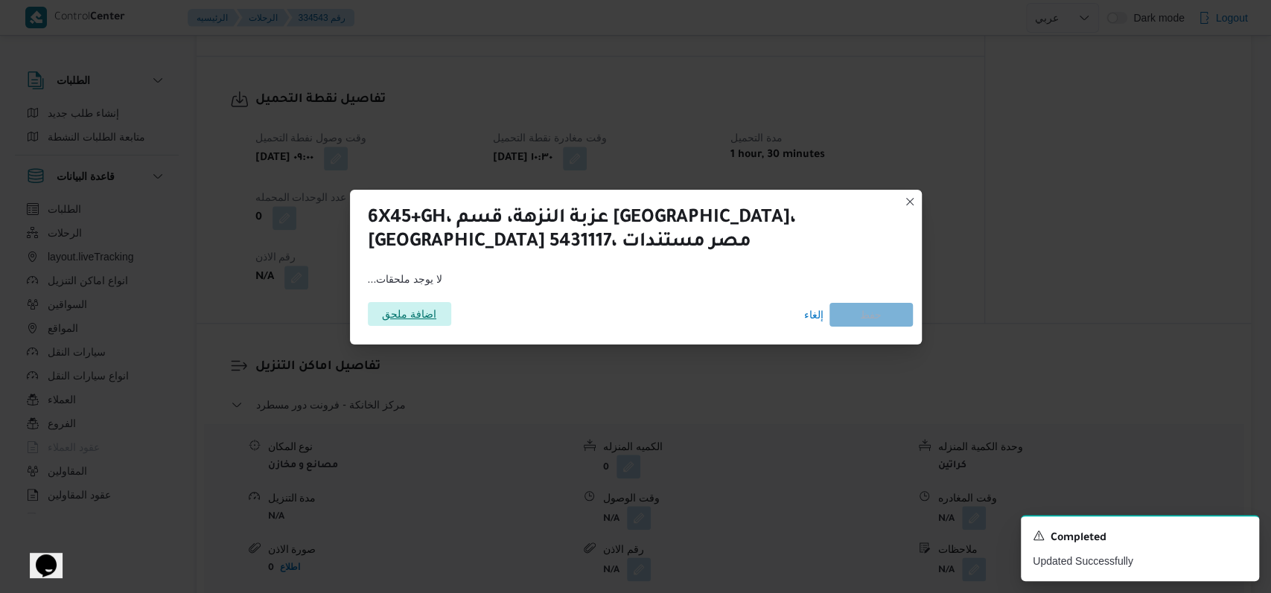
click at [418, 310] on span "اضافة ملحق" at bounding box center [409, 314] width 54 height 24
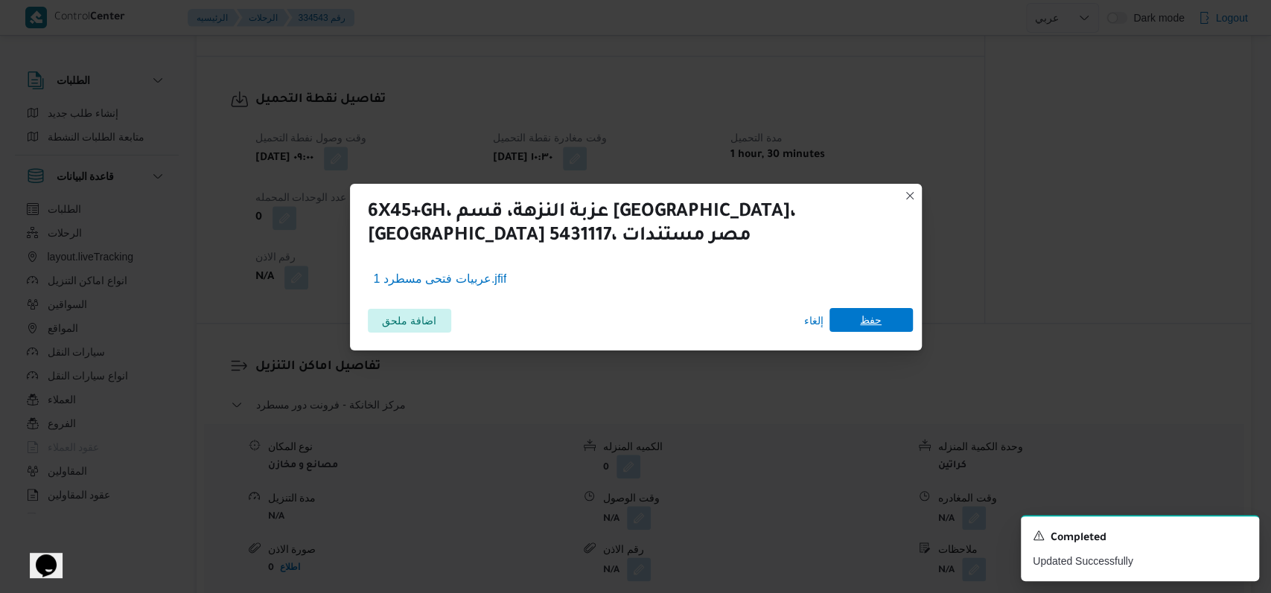
click at [871, 319] on span "حفظ" at bounding box center [871, 320] width 22 height 24
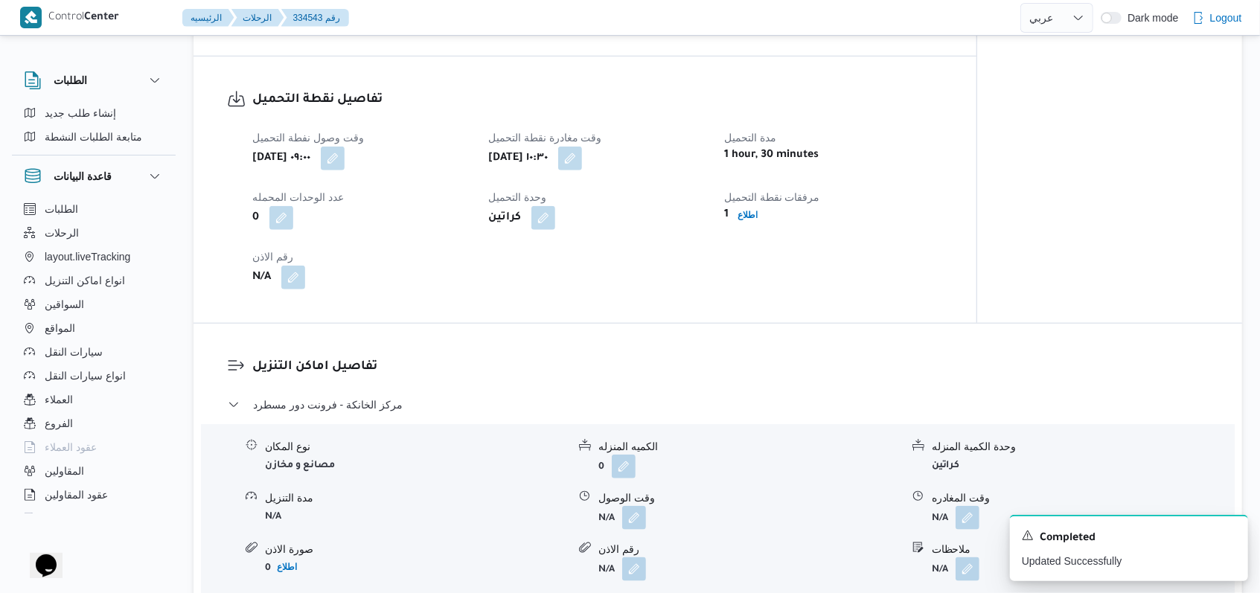
click at [871, 319] on div "تفاصيل نقطة التحميل وقت وصول نفطة التحميل أحد ٣١ أغسطس ٢٠٢٥ ٠٩:٠٠ وقت مغادرة نق…" at bounding box center [585, 190] width 783 height 266
select select "ar"
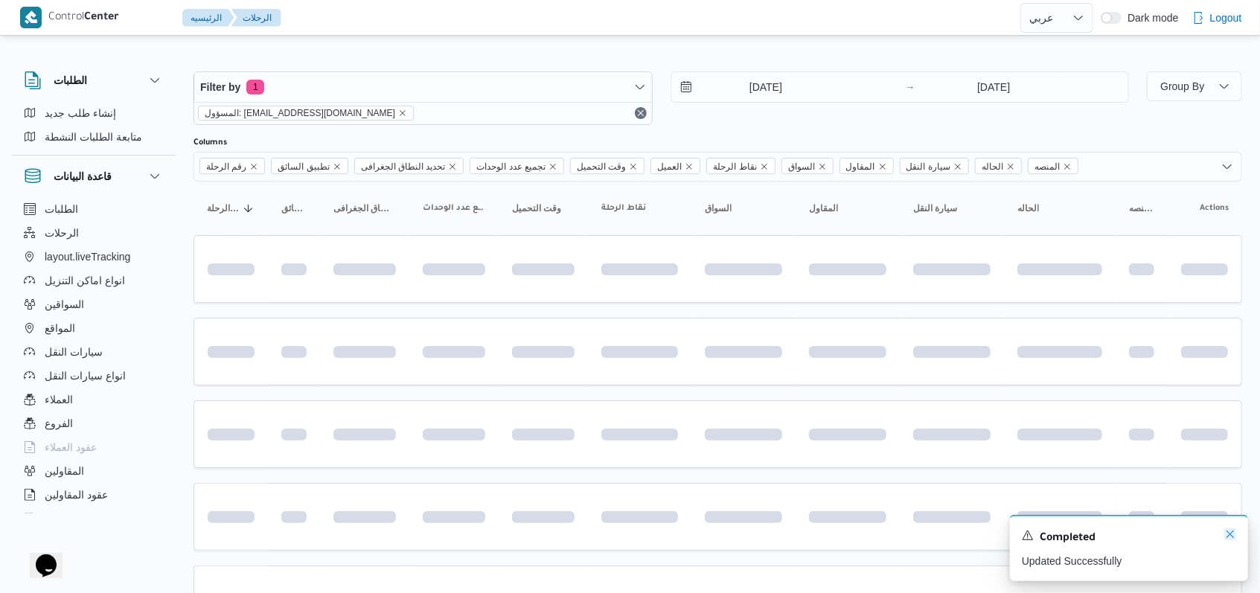
click at [1225, 540] on icon "Dismiss toast" at bounding box center [1230, 534] width 12 height 12
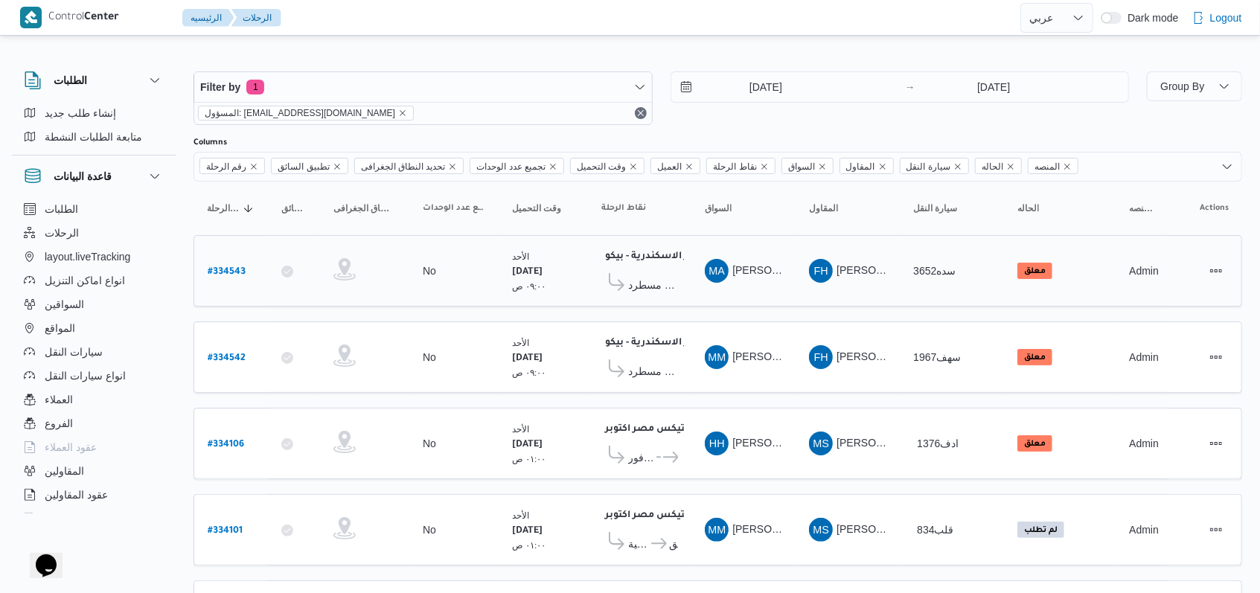
click at [244, 274] on b "# 334543" at bounding box center [227, 272] width 38 height 10
select select "ar"
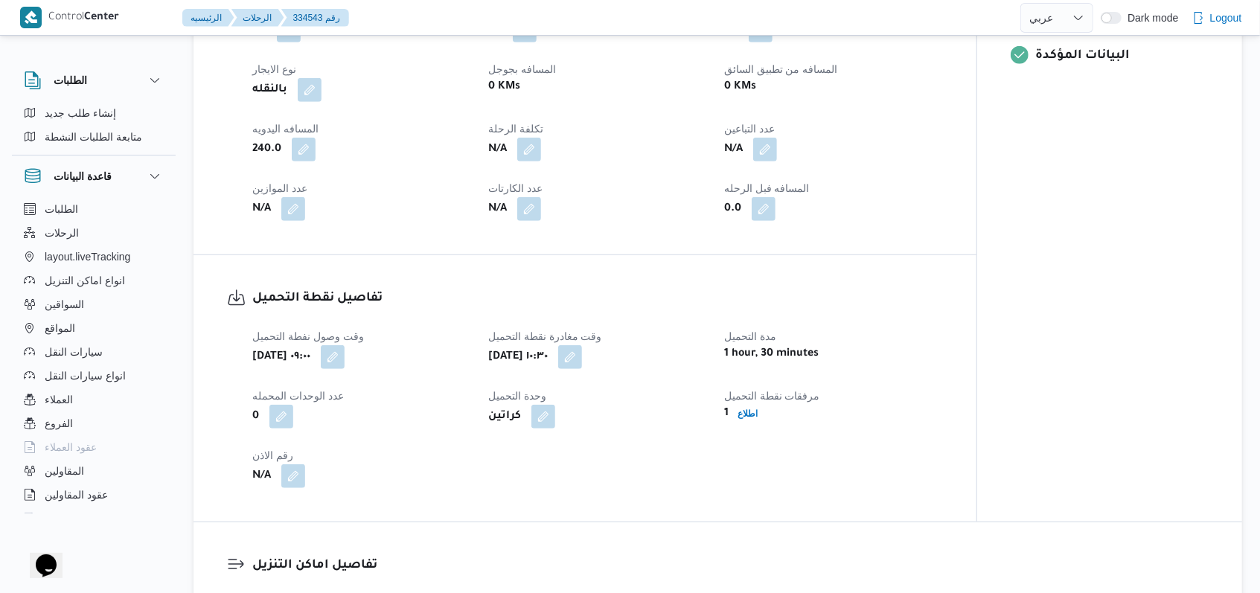
scroll to position [99, 0]
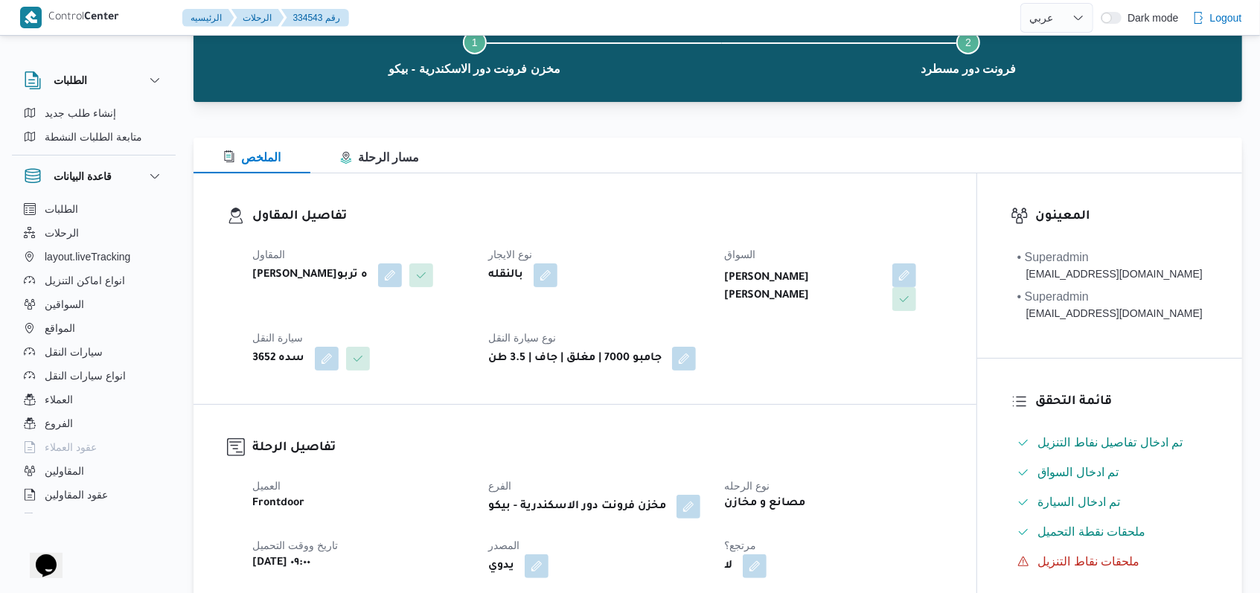
select select "ar"
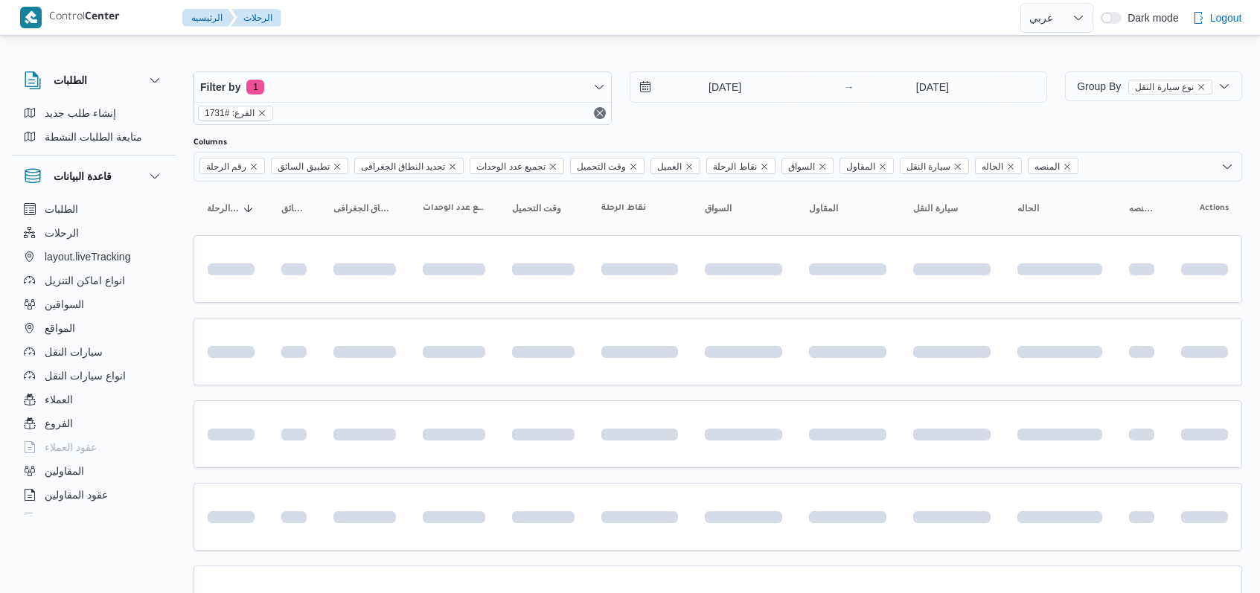
select select "ar"
click at [729, 85] on input "[DATE]" at bounding box center [714, 87] width 169 height 30
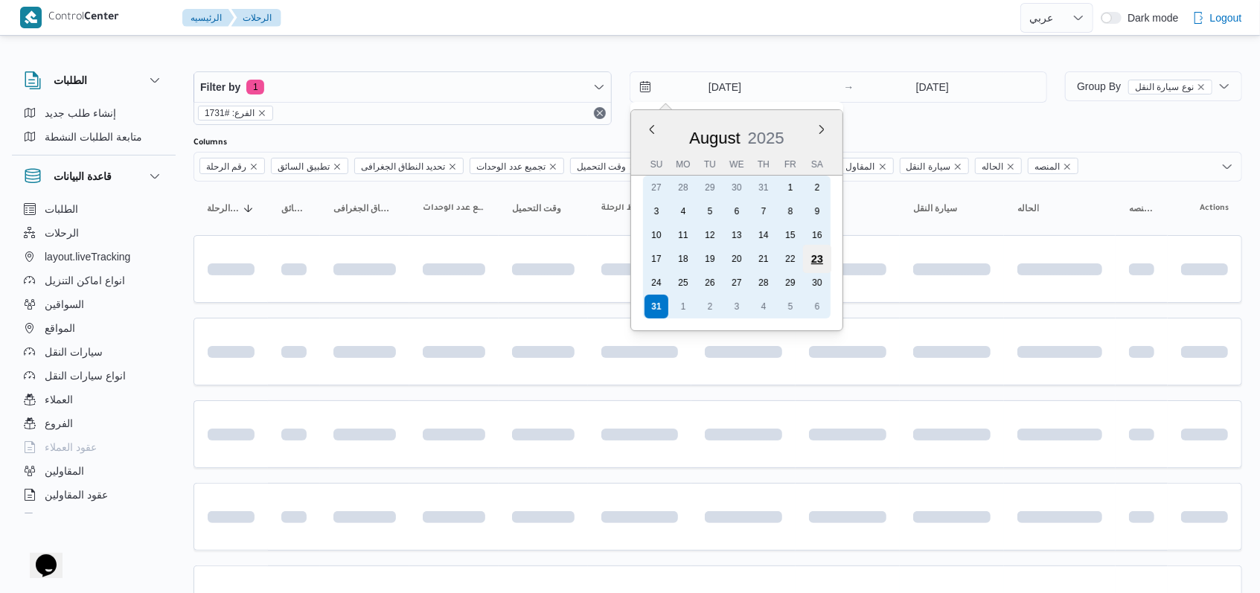
click at [817, 258] on div "23" at bounding box center [816, 259] width 28 height 28
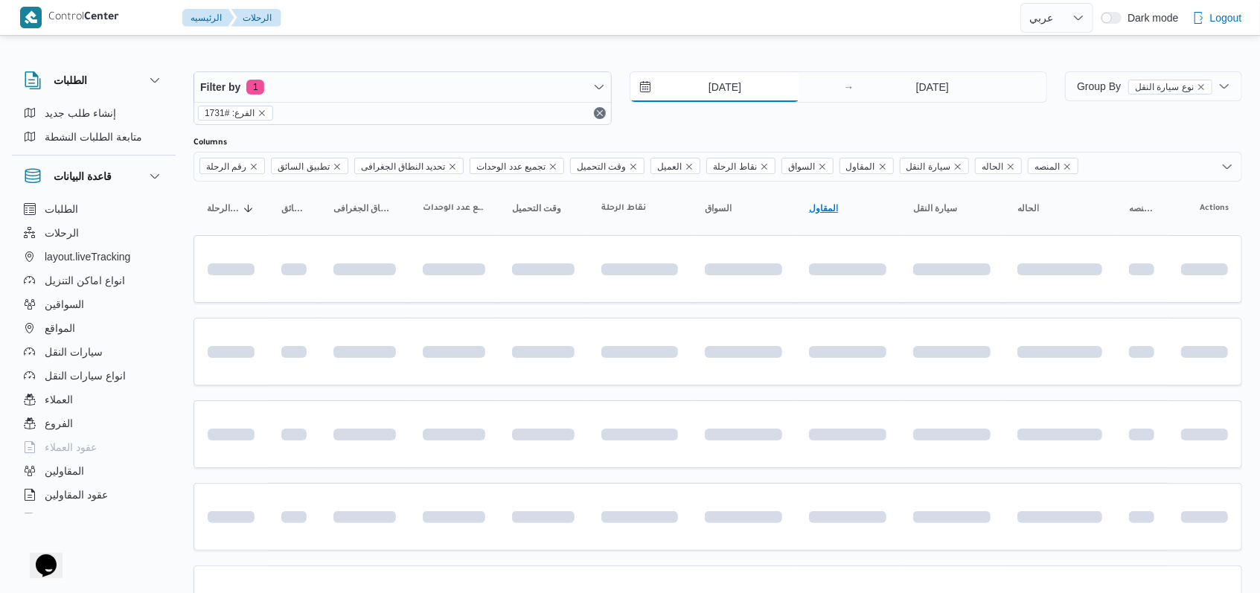
type input "[DATE]"
click at [944, 77] on input "31/8/2025" at bounding box center [932, 87] width 148 height 30
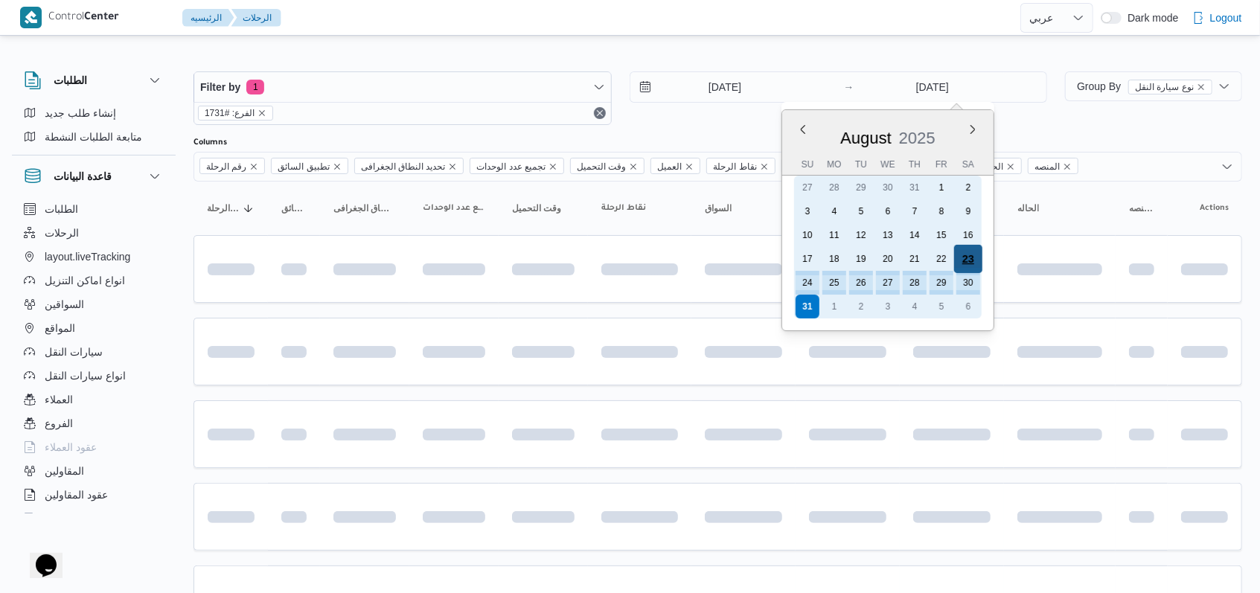
click at [972, 263] on div "23" at bounding box center [968, 259] width 28 height 28
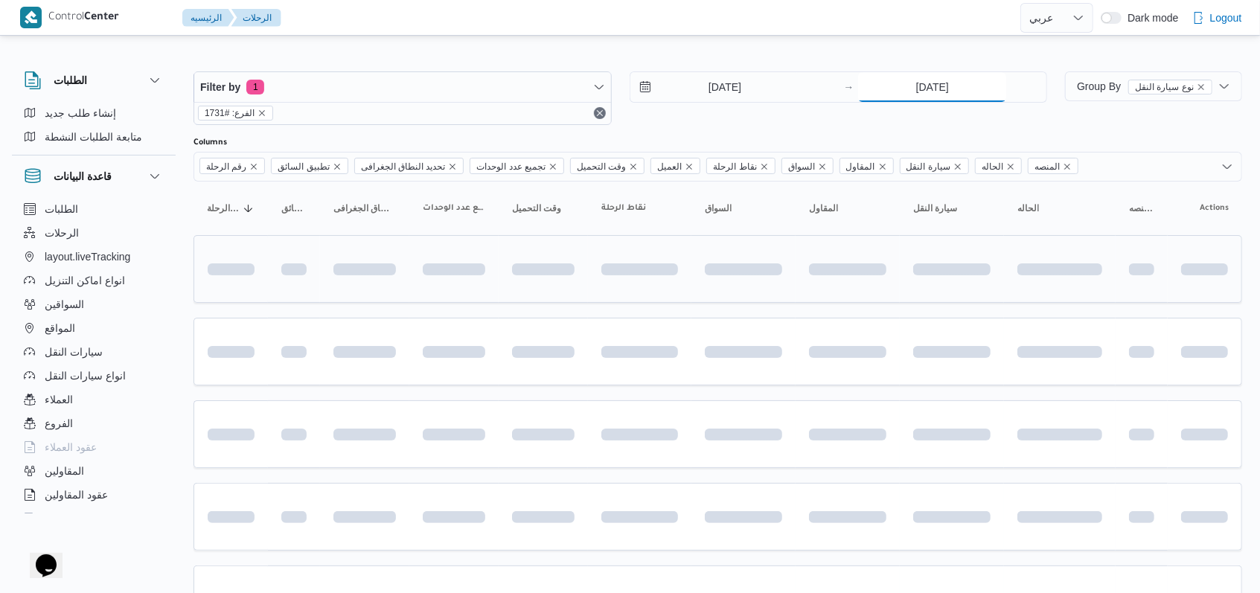
type input "23/8/2025"
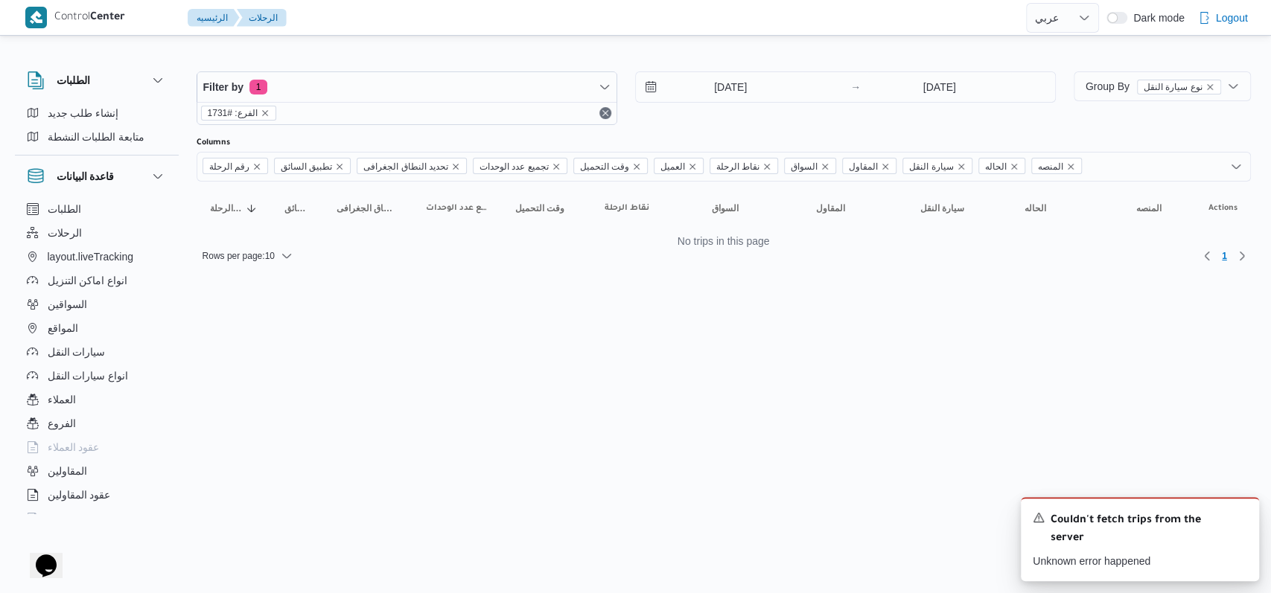
click at [780, 119] on div "23/8/2025 → 23/8/2025" at bounding box center [845, 98] width 421 height 54
click at [1234, 524] on div "Couldn't fetch trips from the server" at bounding box center [1139, 529] width 214 height 37
click at [1242, 517] on icon "Dismiss toast" at bounding box center [1241, 517] width 12 height 12
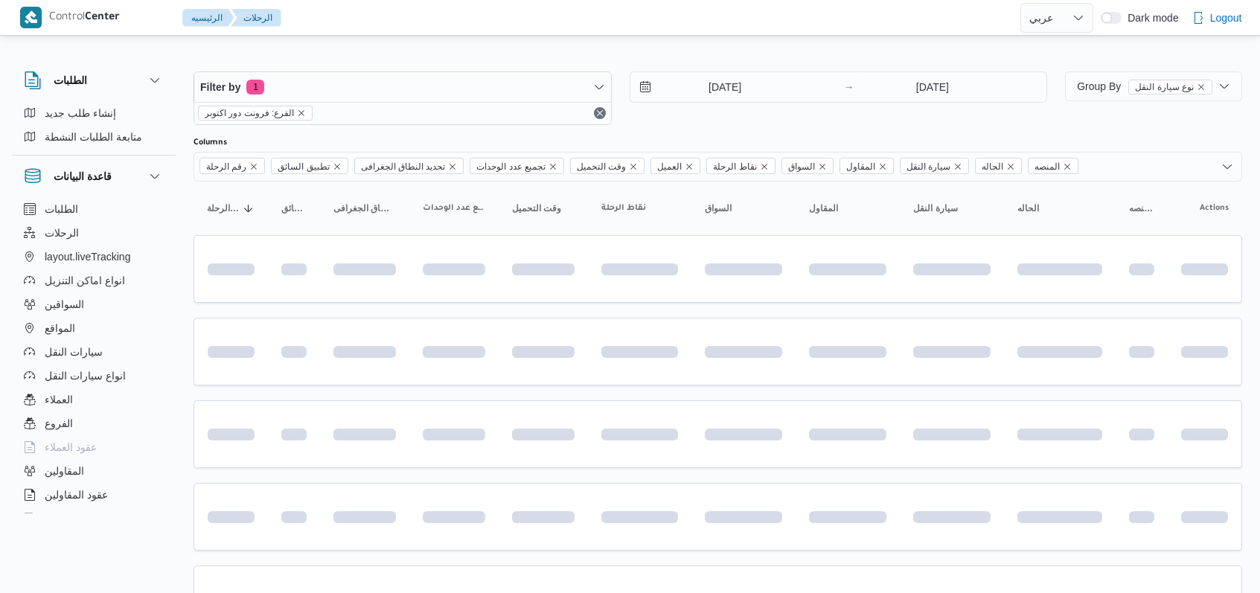
select select "ar"
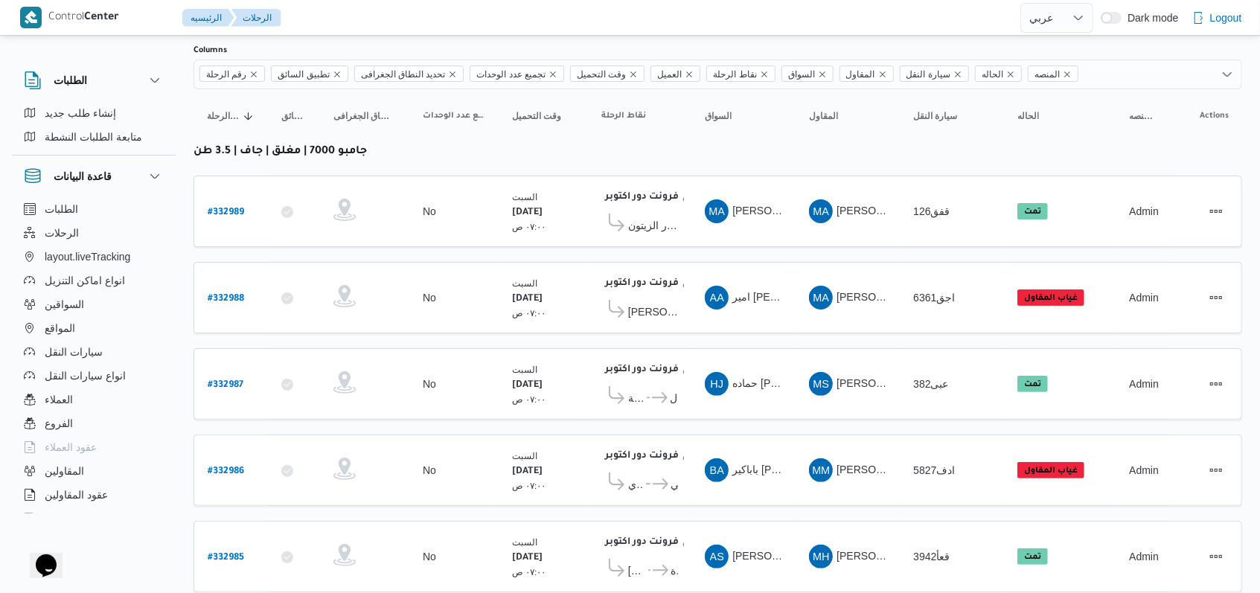
scroll to position [211, 0]
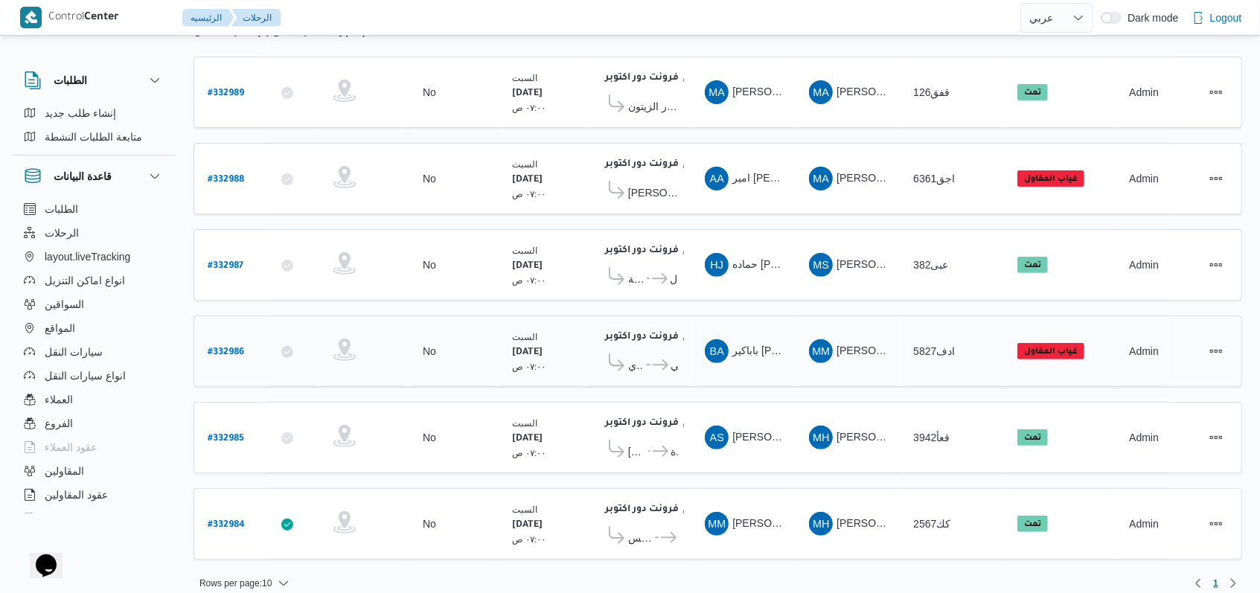
click at [238, 348] on b "# 332986" at bounding box center [226, 353] width 36 height 10
select select "ar"
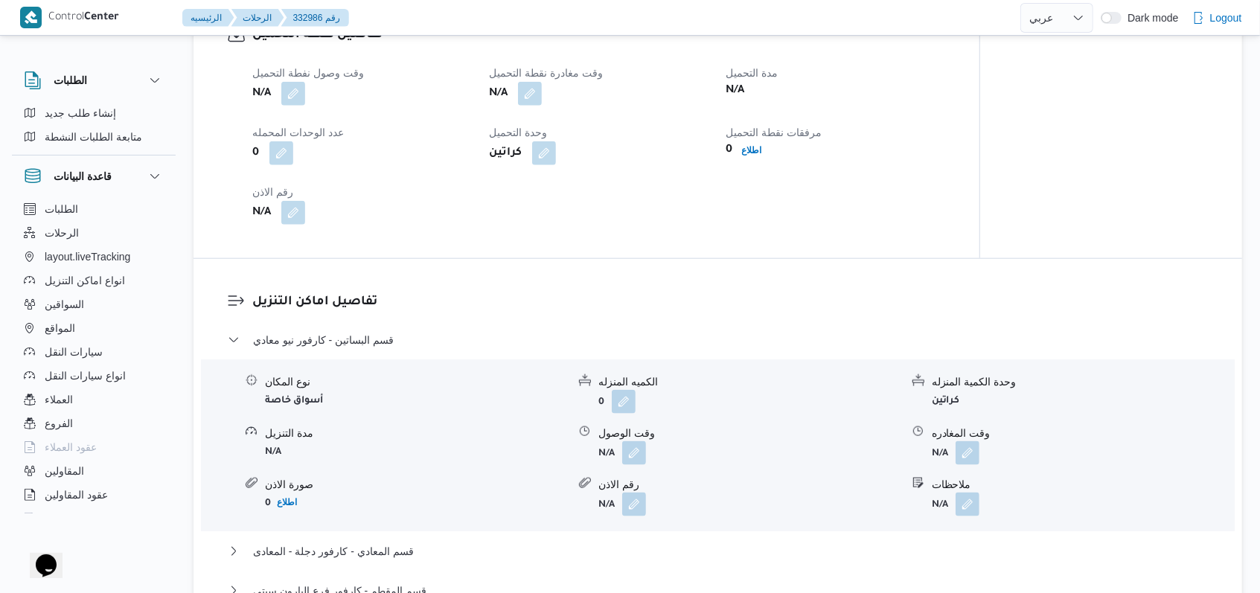
scroll to position [1191, 0]
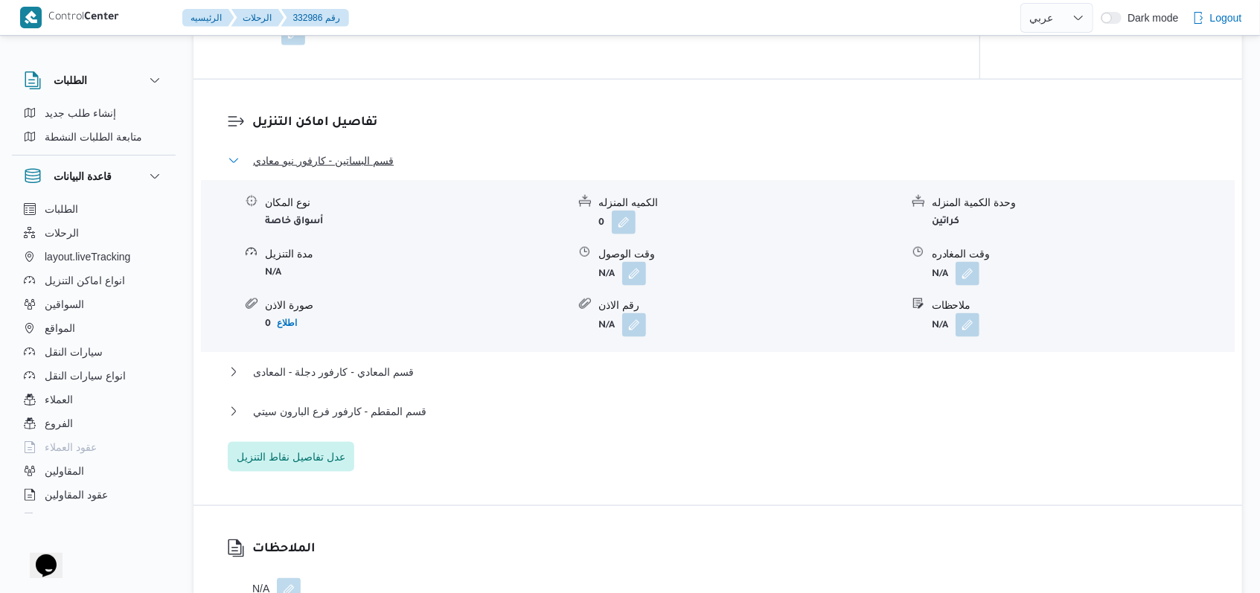
click at [354, 157] on span "قسم البساتين - كارفور نيو معادي" at bounding box center [323, 161] width 141 height 18
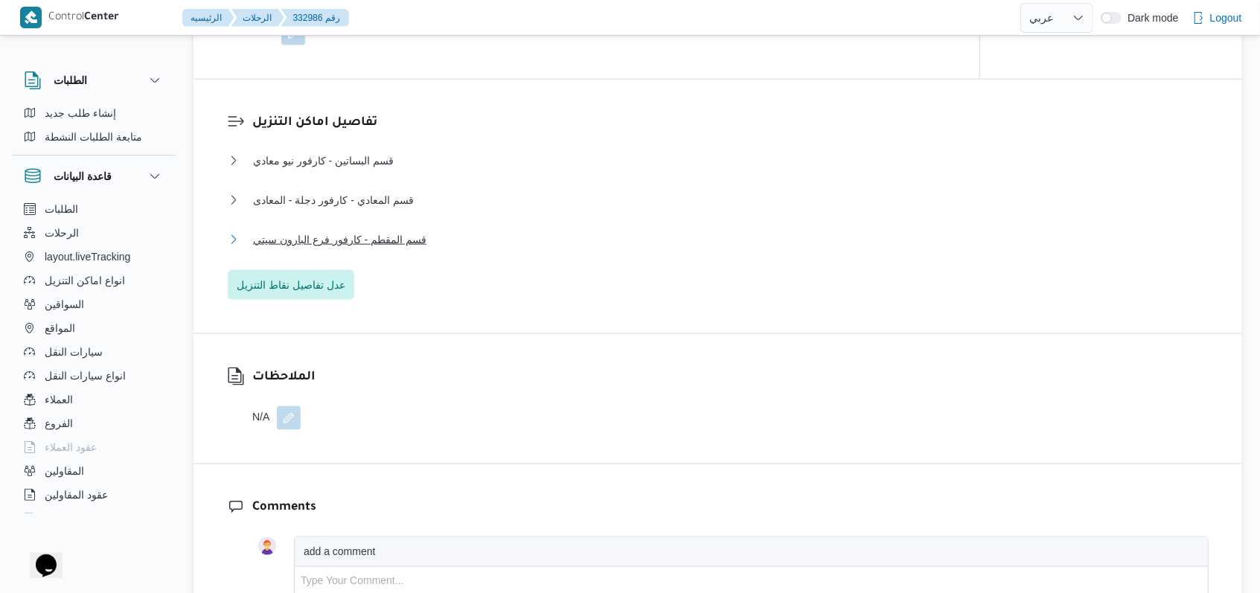
click at [416, 247] on span "قسم المقطم - كارفور فرع البارون سيتي" at bounding box center [339, 240] width 173 height 18
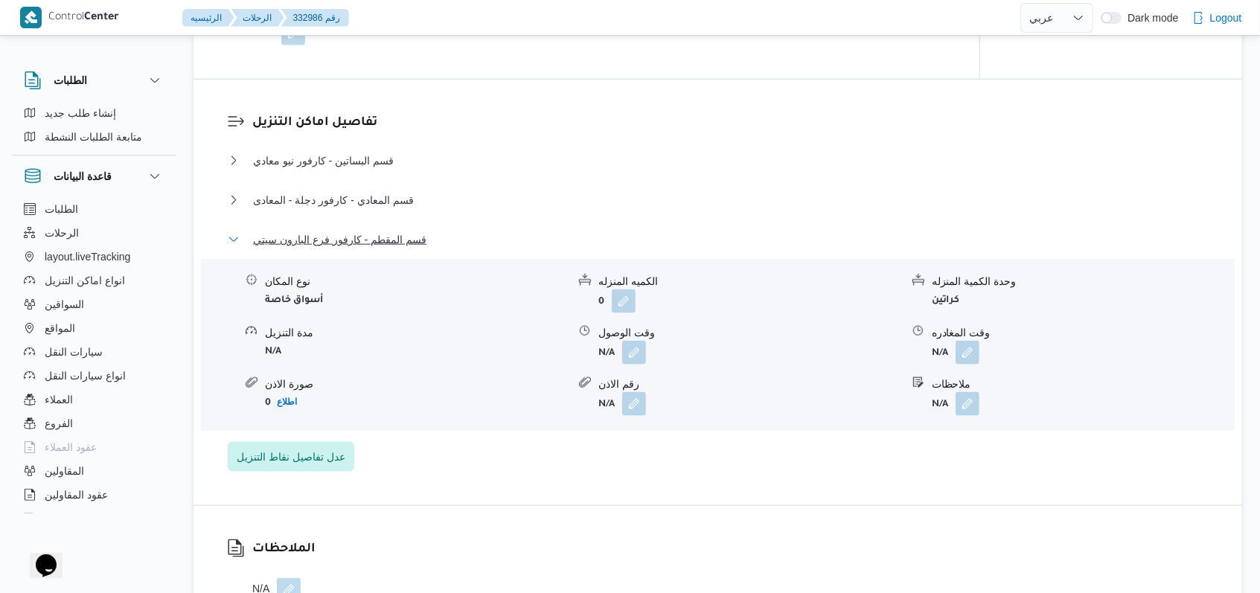
click at [416, 247] on span "قسم المقطم - كارفور فرع البارون سيتي" at bounding box center [339, 240] width 173 height 18
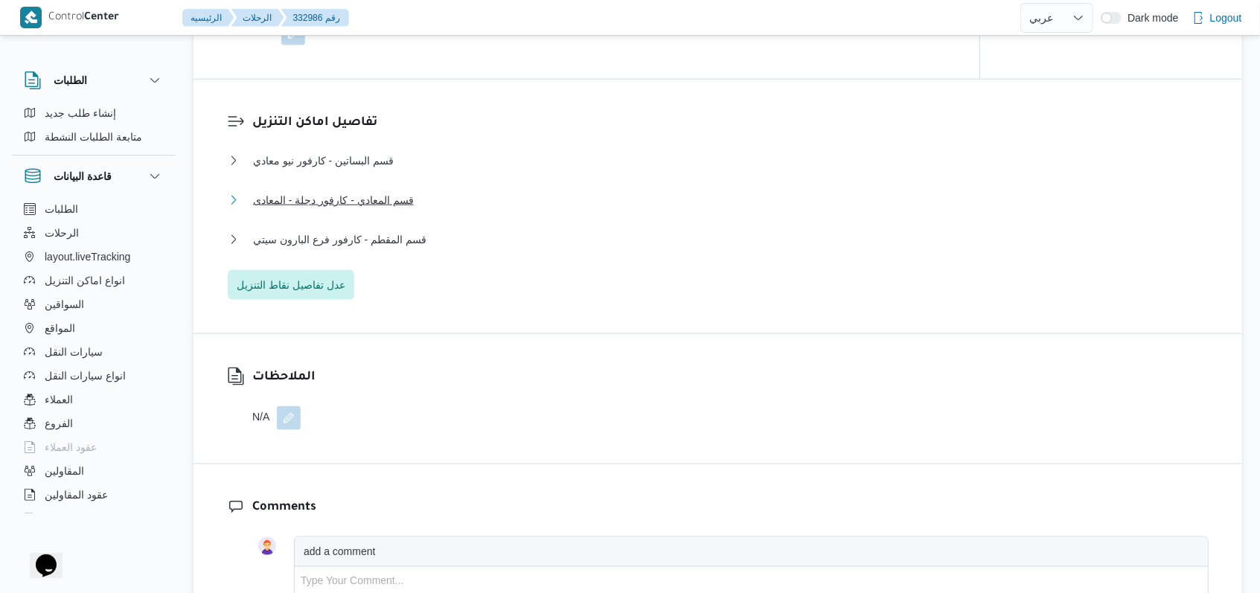
click at [399, 197] on span "قسم المعادي - كارفور دجلة - المعادى" at bounding box center [333, 200] width 161 height 18
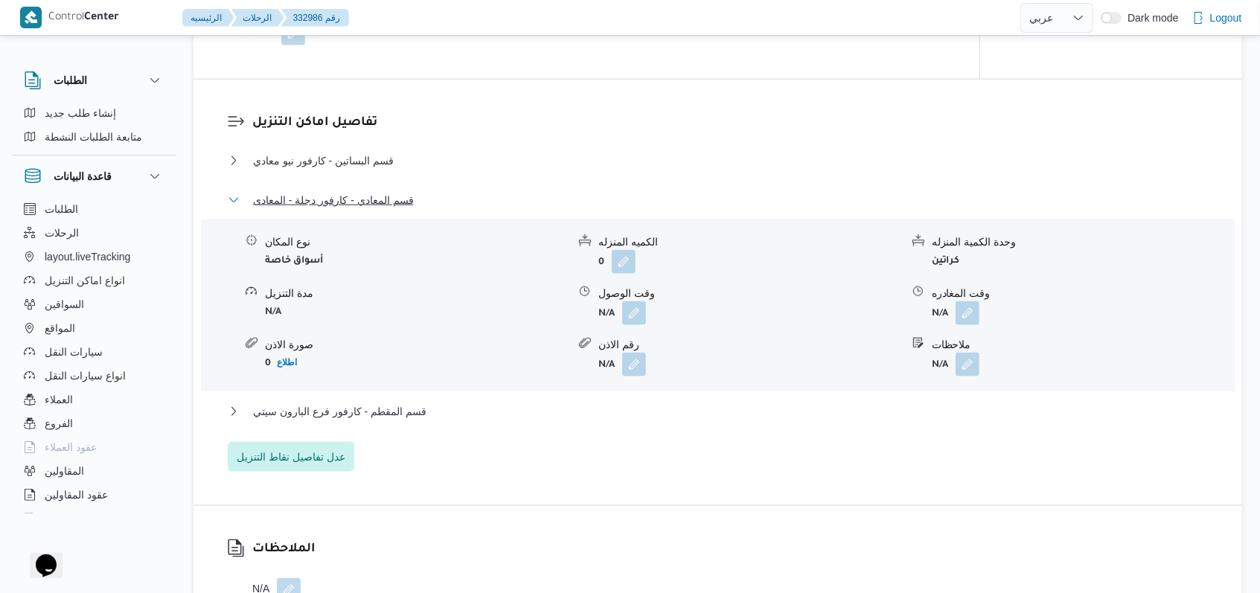
click at [399, 197] on span "قسم المعادي - كارفور دجلة - المعادى" at bounding box center [333, 200] width 161 height 18
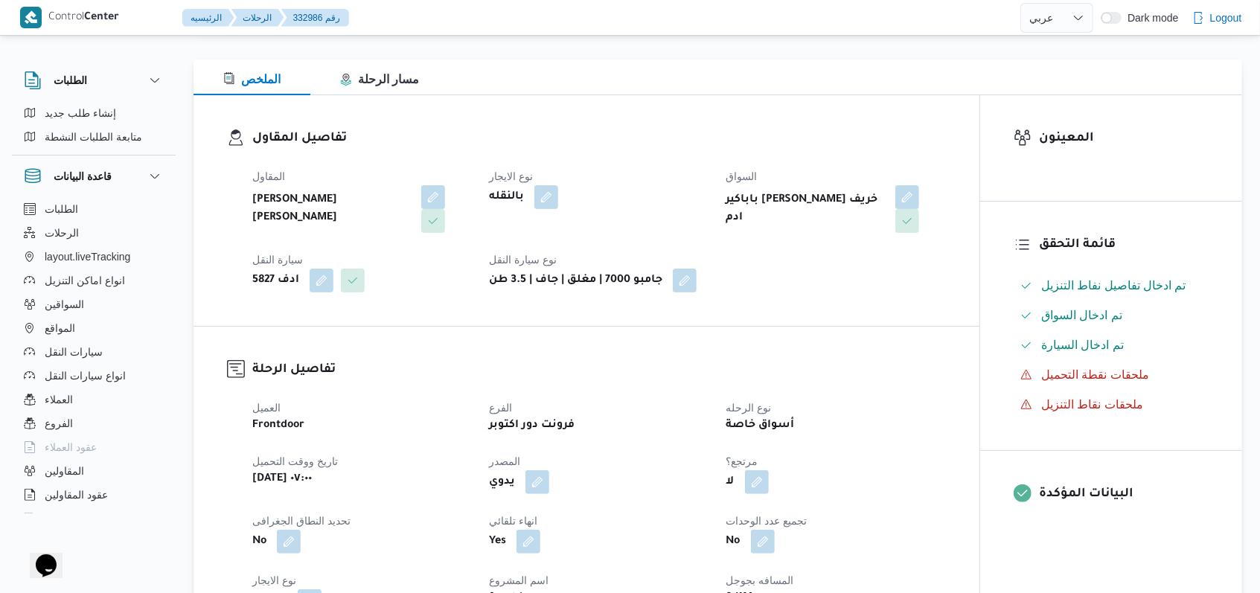
scroll to position [0, 0]
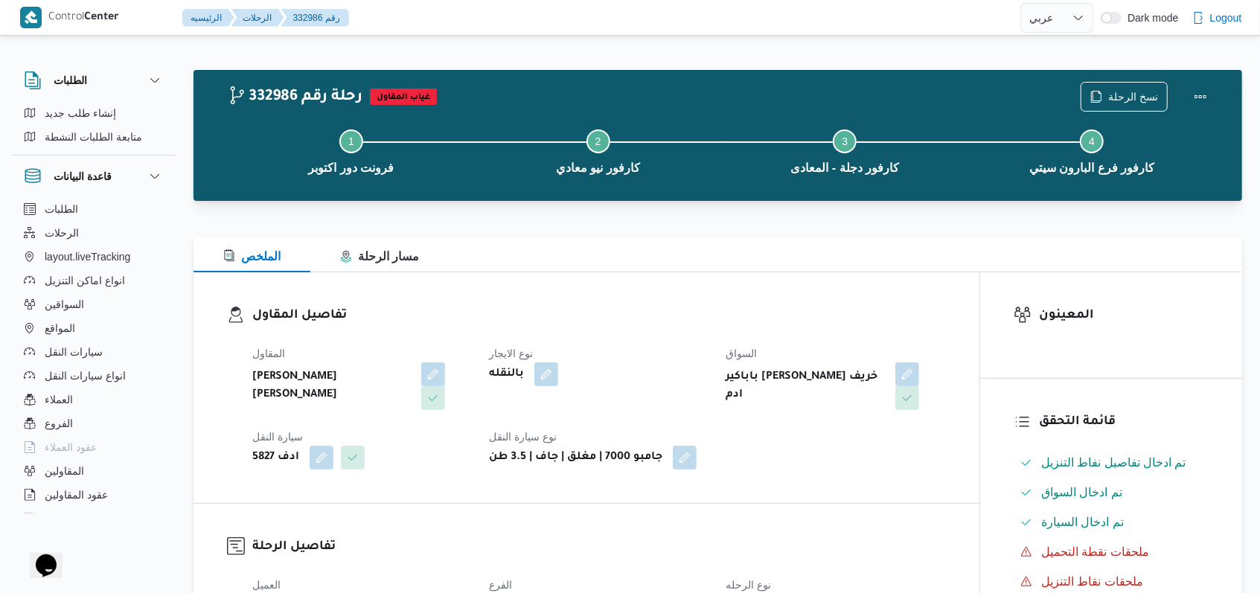
click at [535, 365] on span at bounding box center [542, 374] width 31 height 24
click at [554, 371] on button "button" at bounding box center [546, 374] width 24 height 24
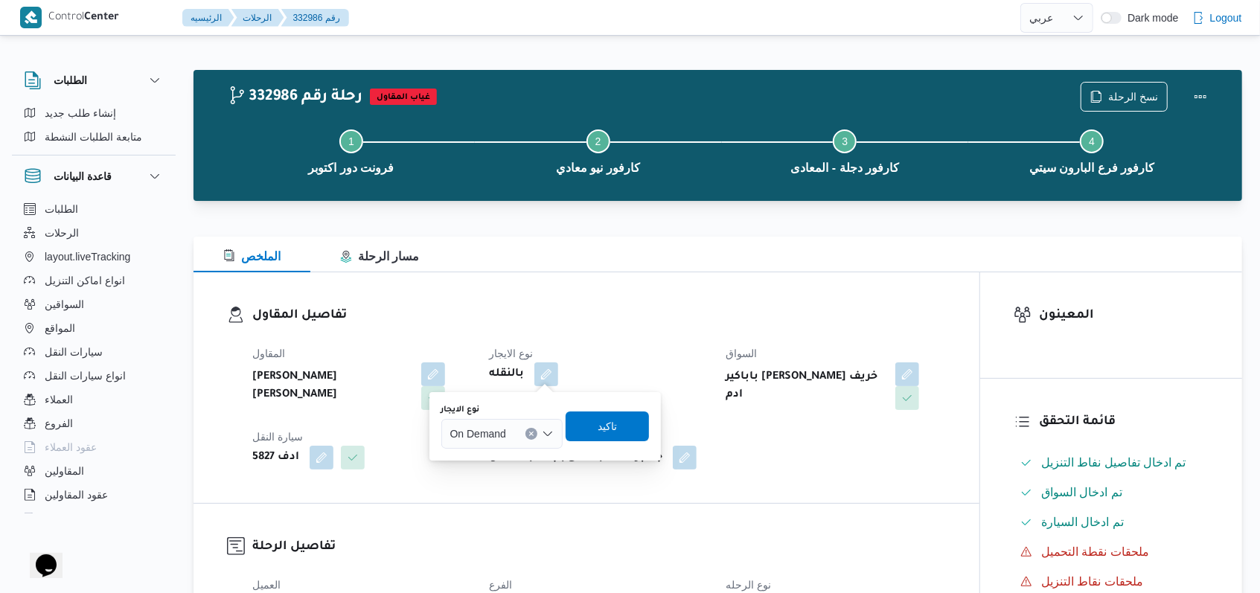
click at [504, 427] on span "On Demand" at bounding box center [478, 433] width 56 height 16
click at [496, 465] on span "Monthly" at bounding box center [511, 461] width 86 height 18
click at [572, 426] on span "تاكيد" at bounding box center [601, 426] width 83 height 30
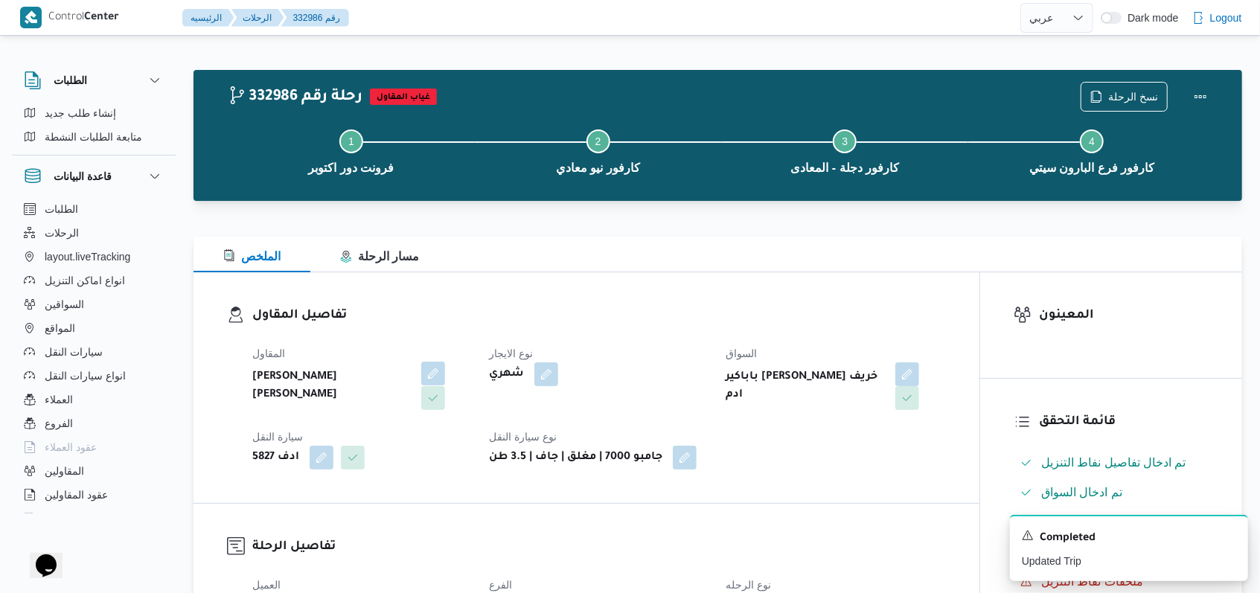
click at [434, 369] on button "button" at bounding box center [433, 374] width 24 height 24
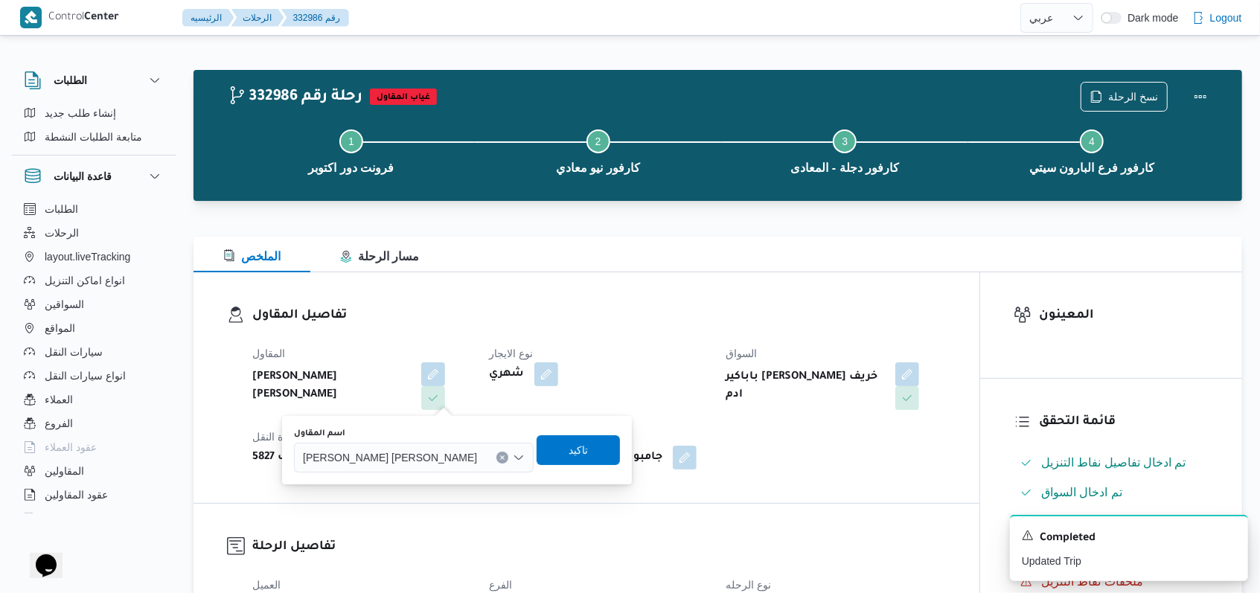
click at [422, 451] on span "مصطفى ممدوح محمود عبدالهادى" at bounding box center [390, 457] width 174 height 16
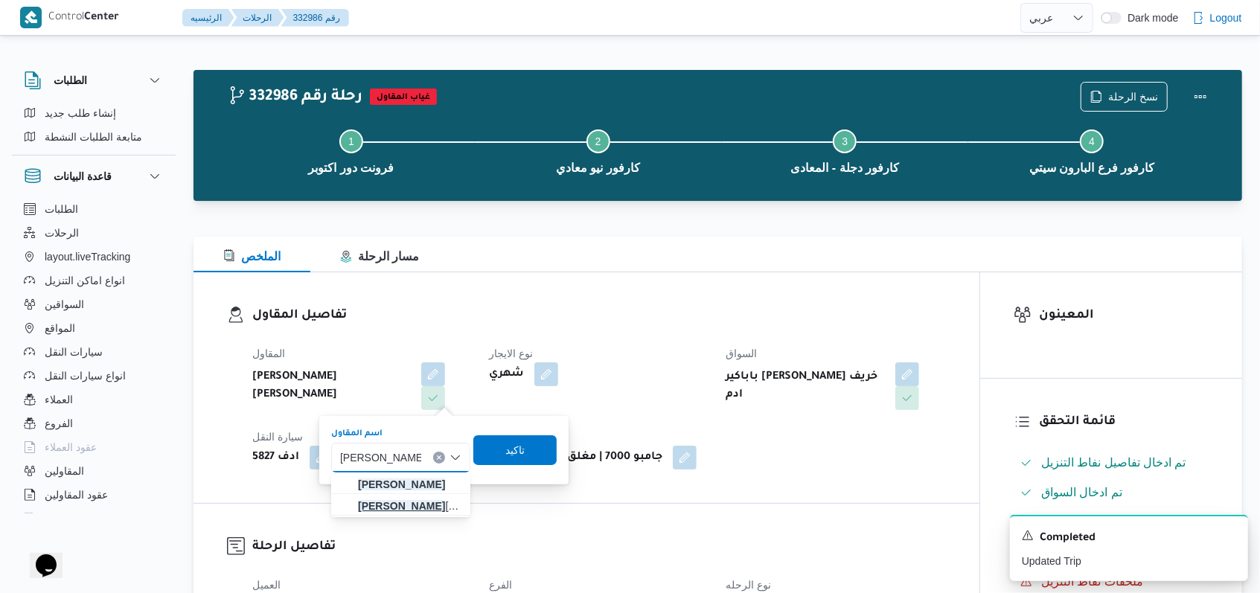
type input "محمد حسني محمد"
click at [429, 503] on mark "محمد حسني محمد" at bounding box center [401, 506] width 87 height 12
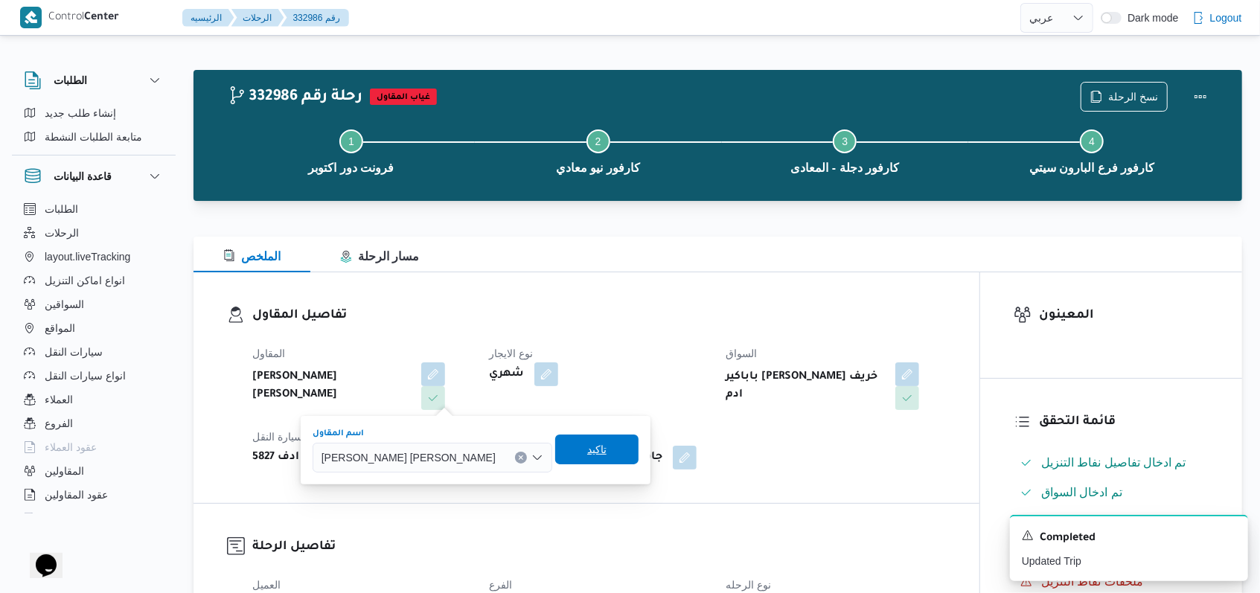
click at [555, 461] on span "تاكيد" at bounding box center [596, 450] width 83 height 30
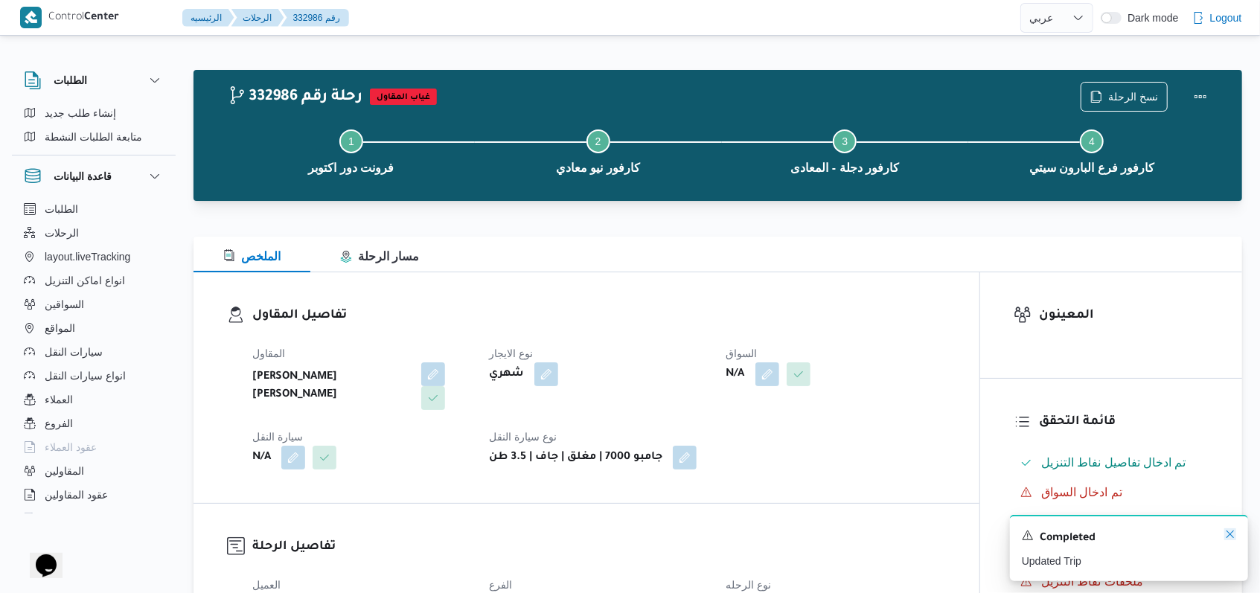
click at [1233, 539] on icon "Dismiss toast" at bounding box center [1230, 534] width 12 height 12
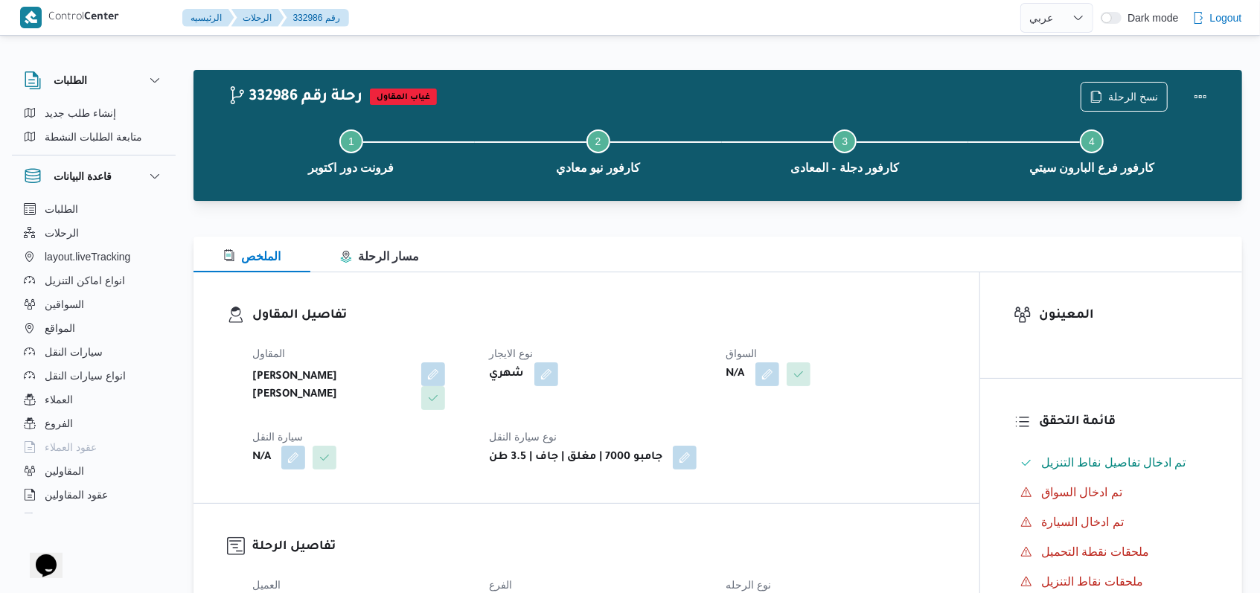
select select "ar"
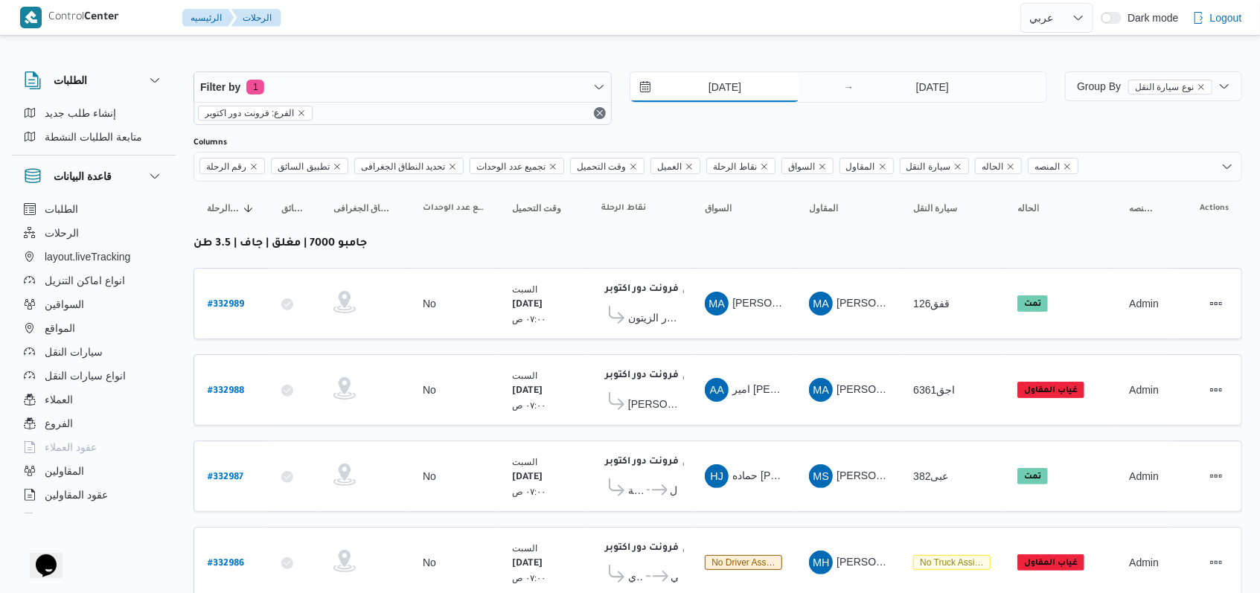
click at [721, 83] on input "23/8/2025" at bounding box center [714, 87] width 169 height 30
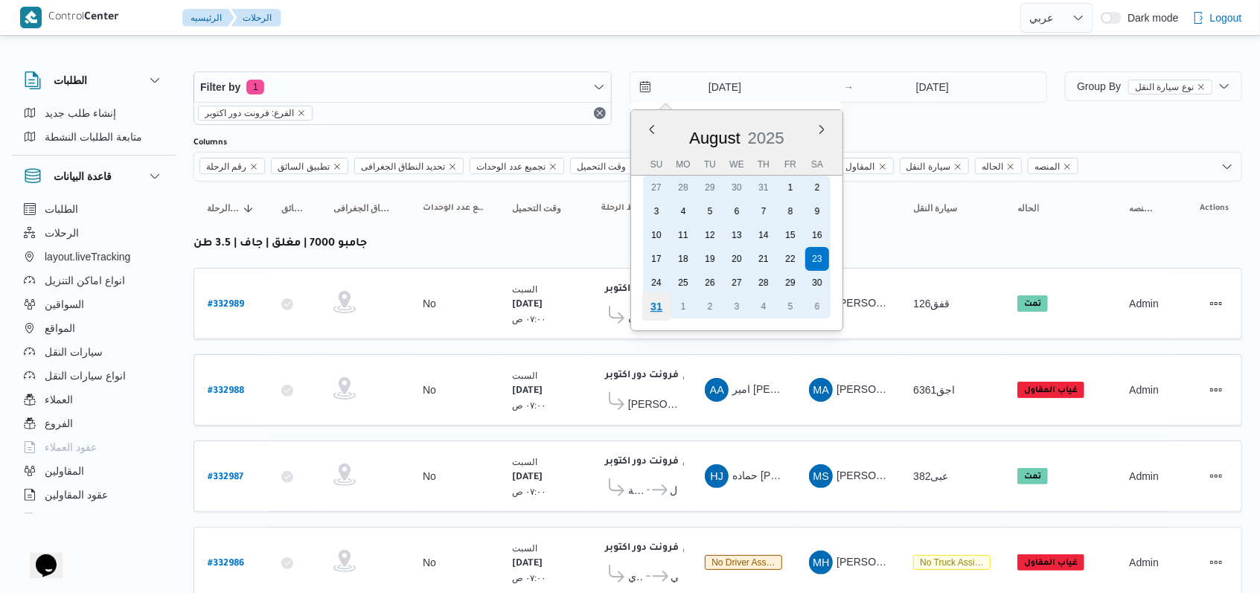
click at [658, 310] on div "31" at bounding box center [656, 307] width 28 height 28
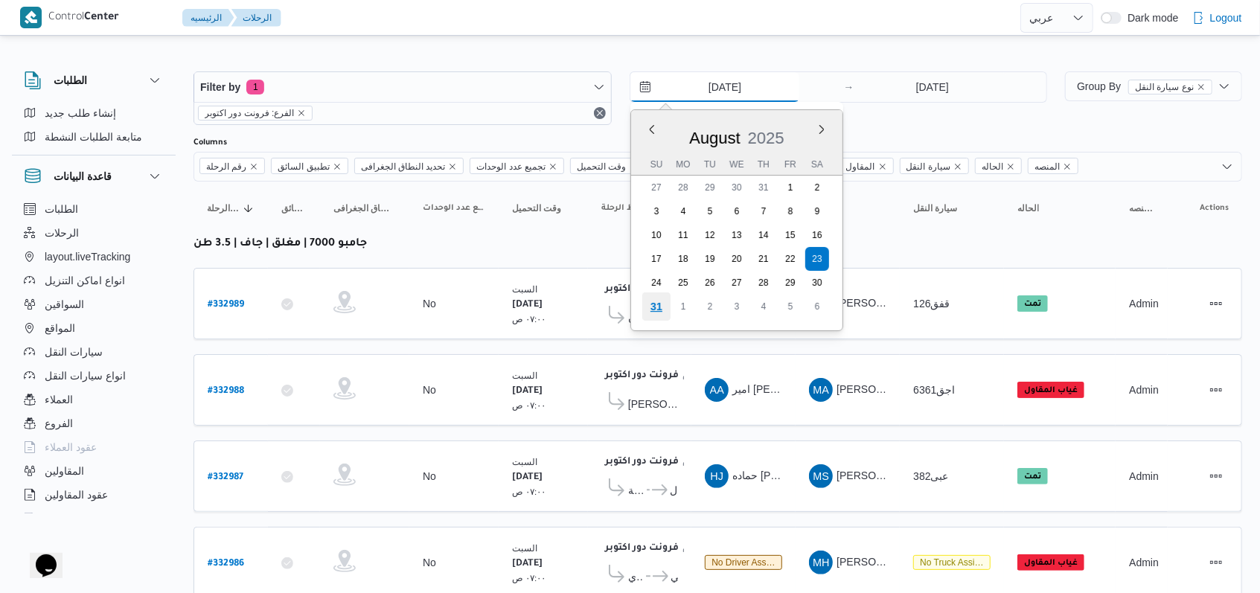
type input "31/8/2025"
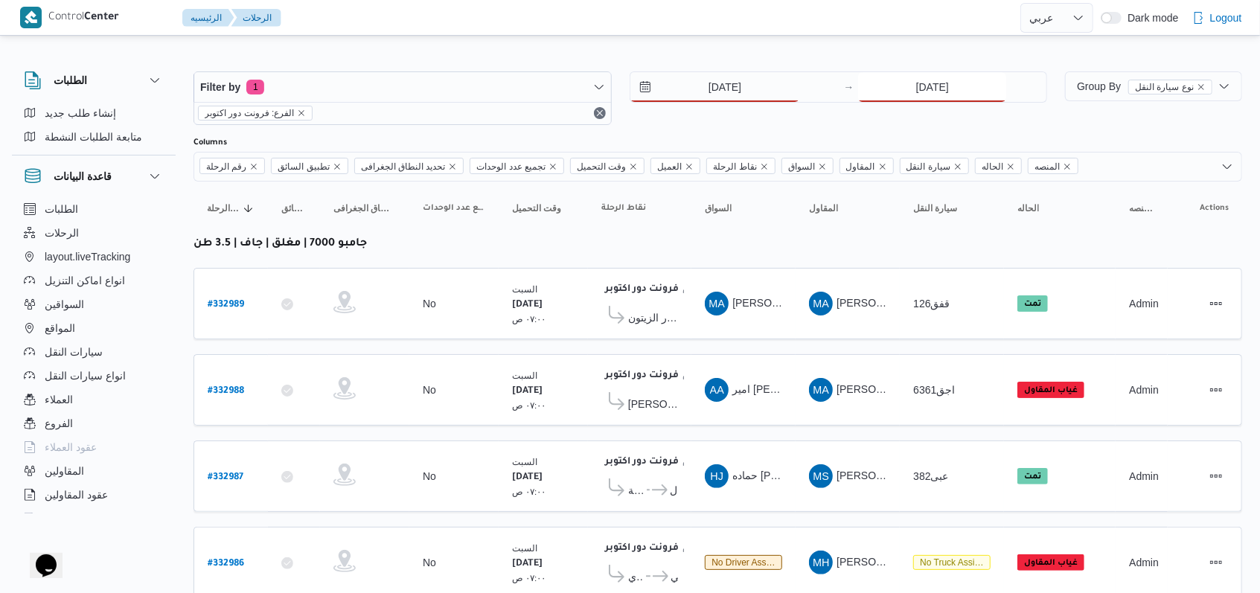
click at [950, 89] on input "23/8/2025" at bounding box center [932, 87] width 148 height 30
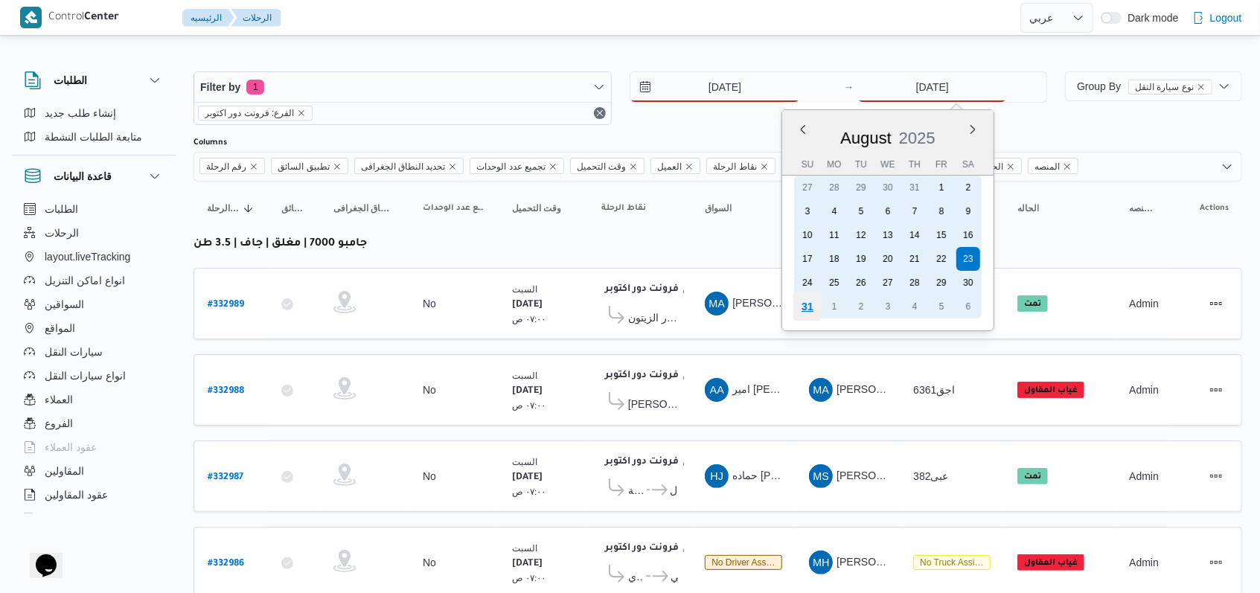
click at [809, 308] on div "31" at bounding box center [807, 307] width 28 height 28
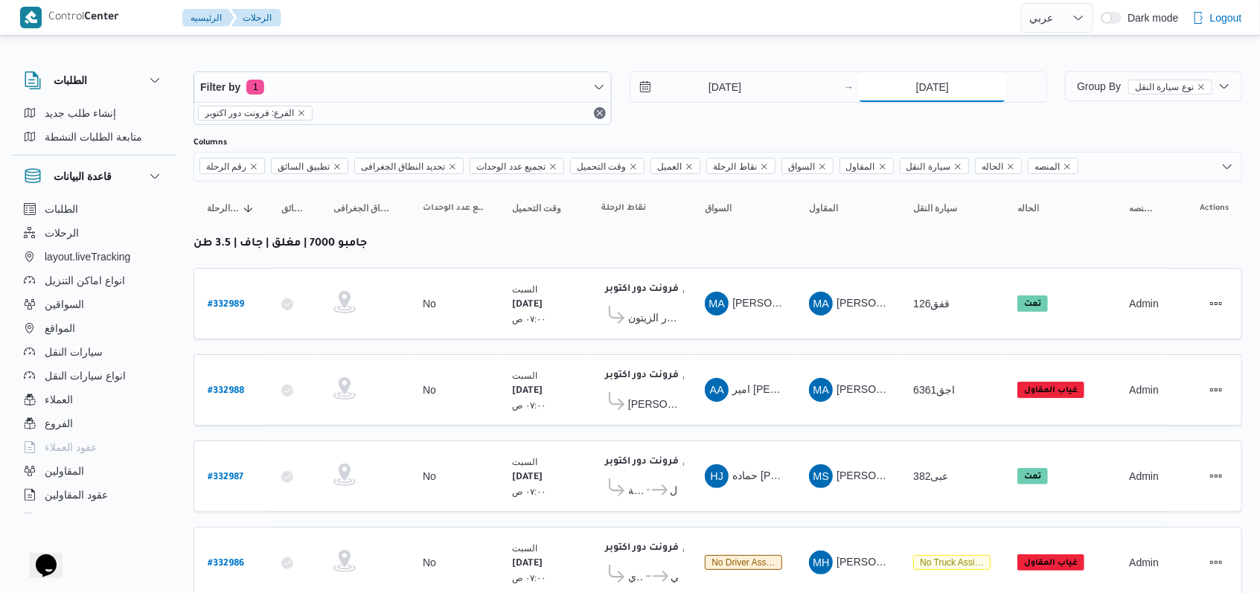
type input "31/8/2025"
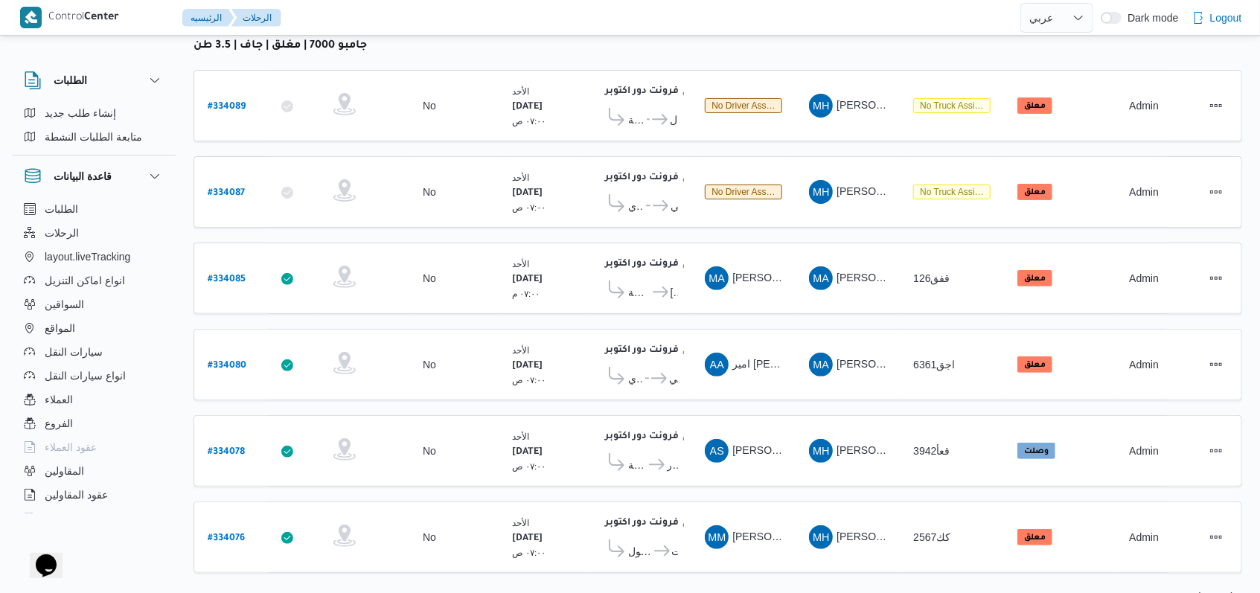
scroll to position [211, 0]
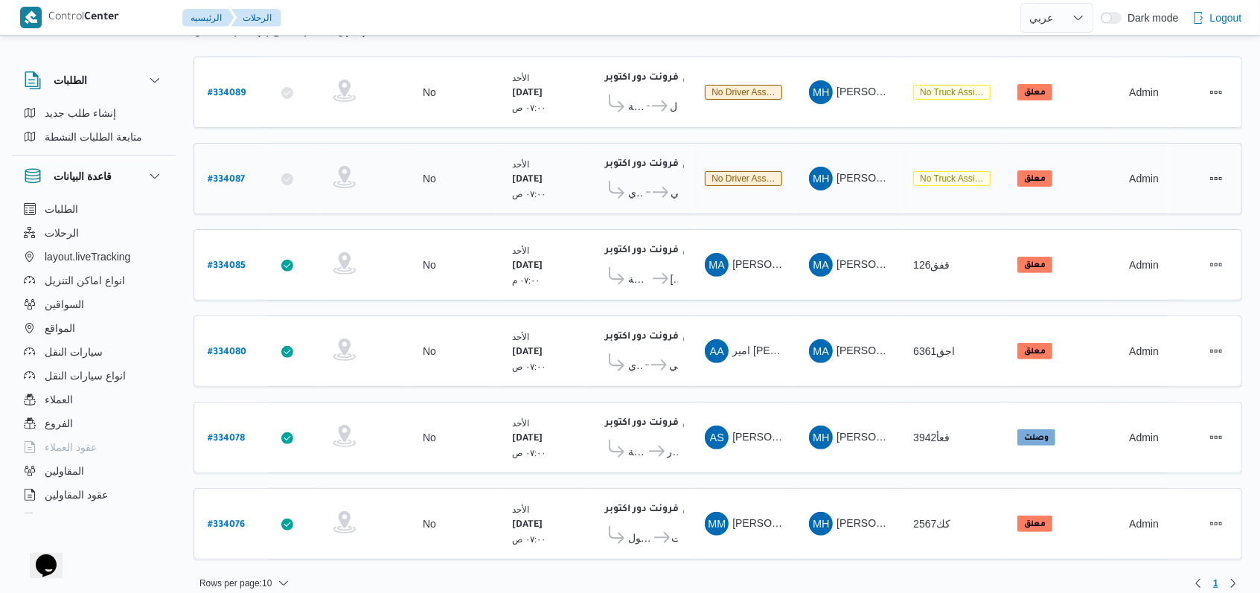
click at [226, 175] on b "# 334087" at bounding box center [226, 180] width 37 height 10
select select "ar"
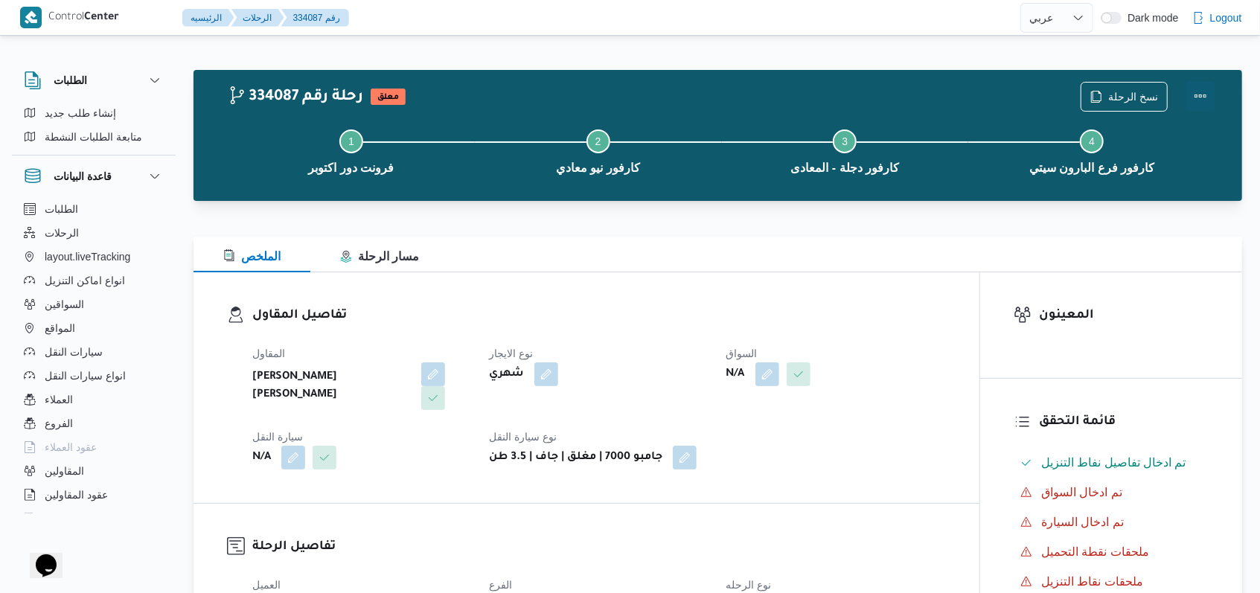
click at [1192, 86] on button "Actions" at bounding box center [1201, 96] width 30 height 30
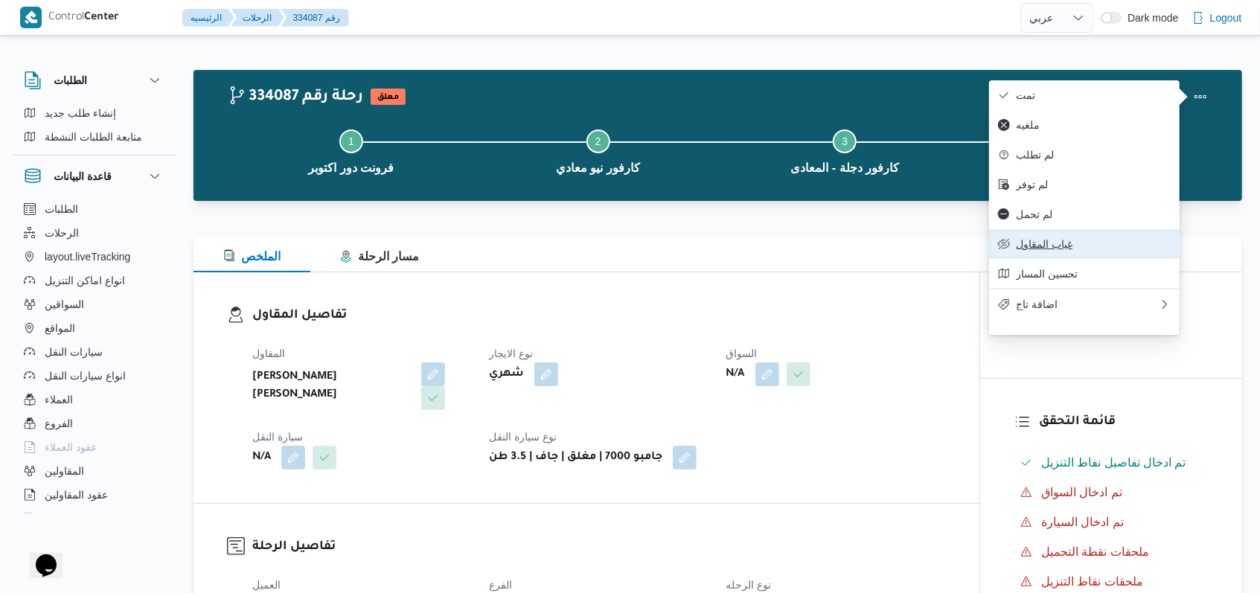
click at [1073, 259] on button "غياب المقاول" at bounding box center [1084, 244] width 191 height 30
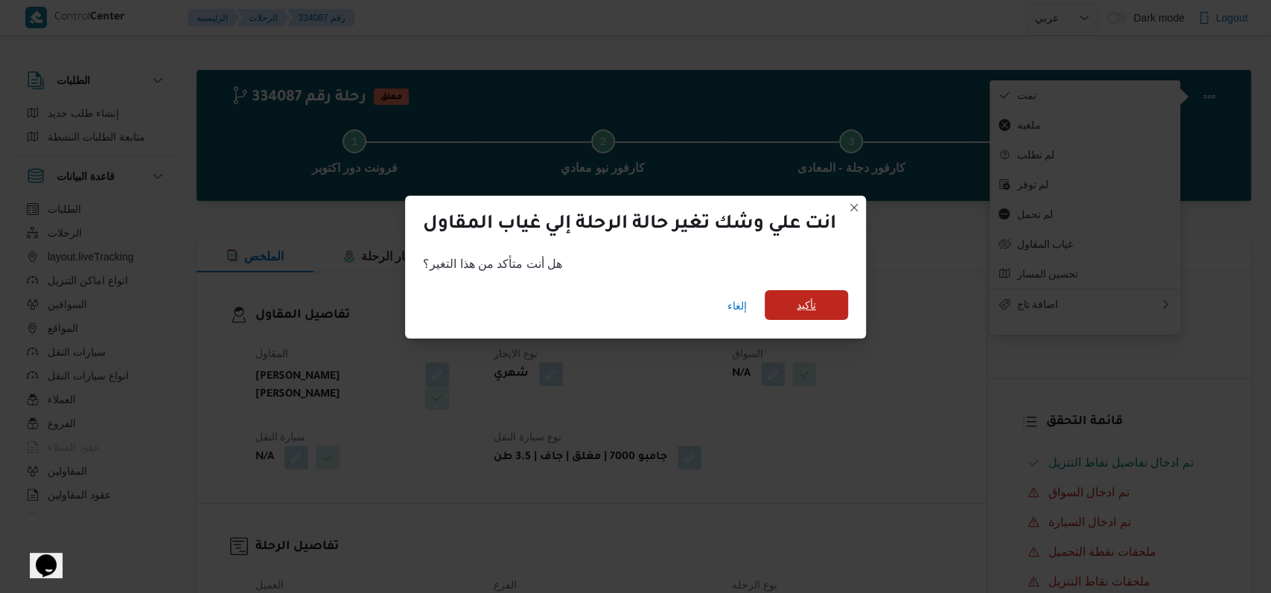
click at [816, 313] on span "تأكيد" at bounding box center [805, 305] width 19 height 18
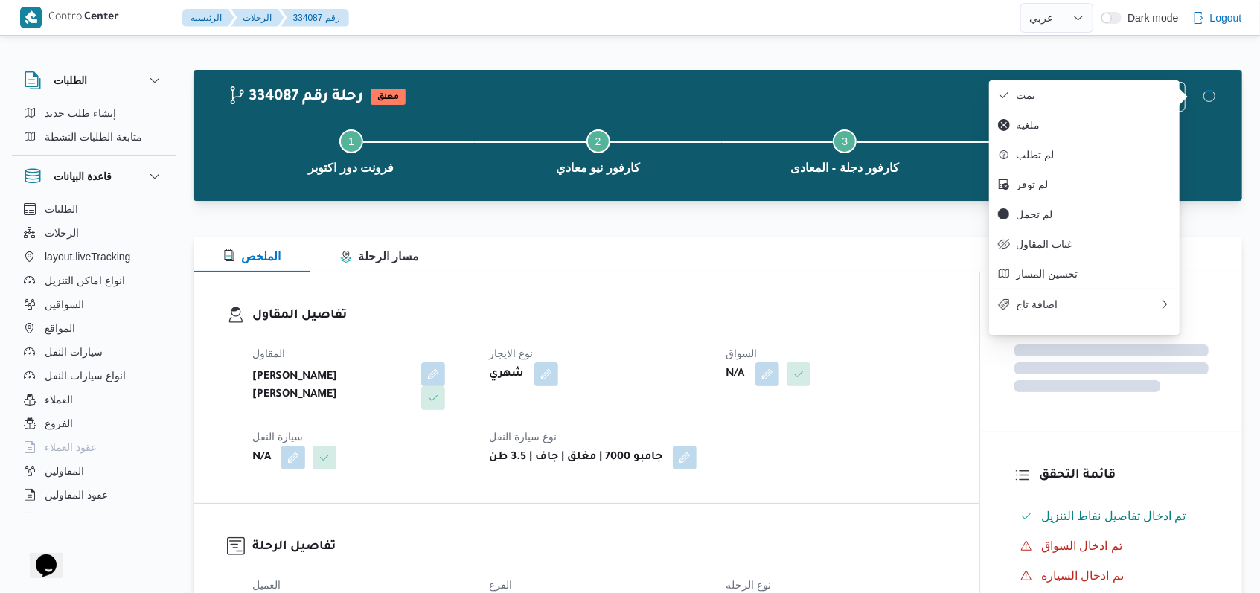
click at [834, 295] on div "تفاصيل المقاول المقاول محمد حسني محمد ابراهيم نوع الايجار شهري السواق N/A سيارة…" at bounding box center [587, 387] width 786 height 231
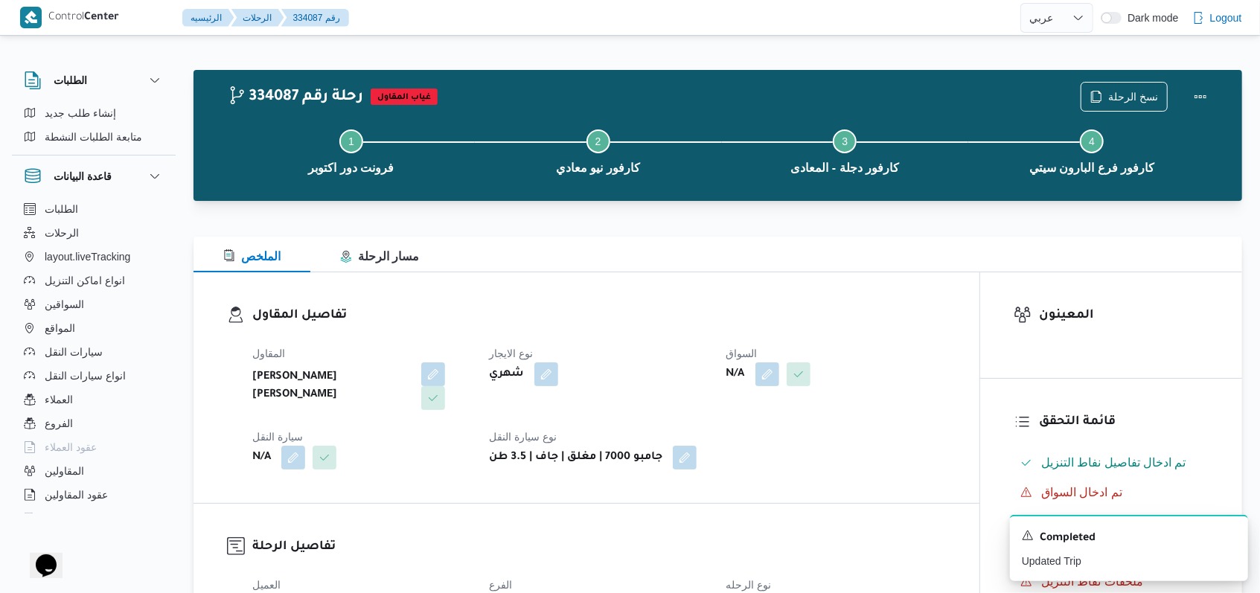
select select "ar"
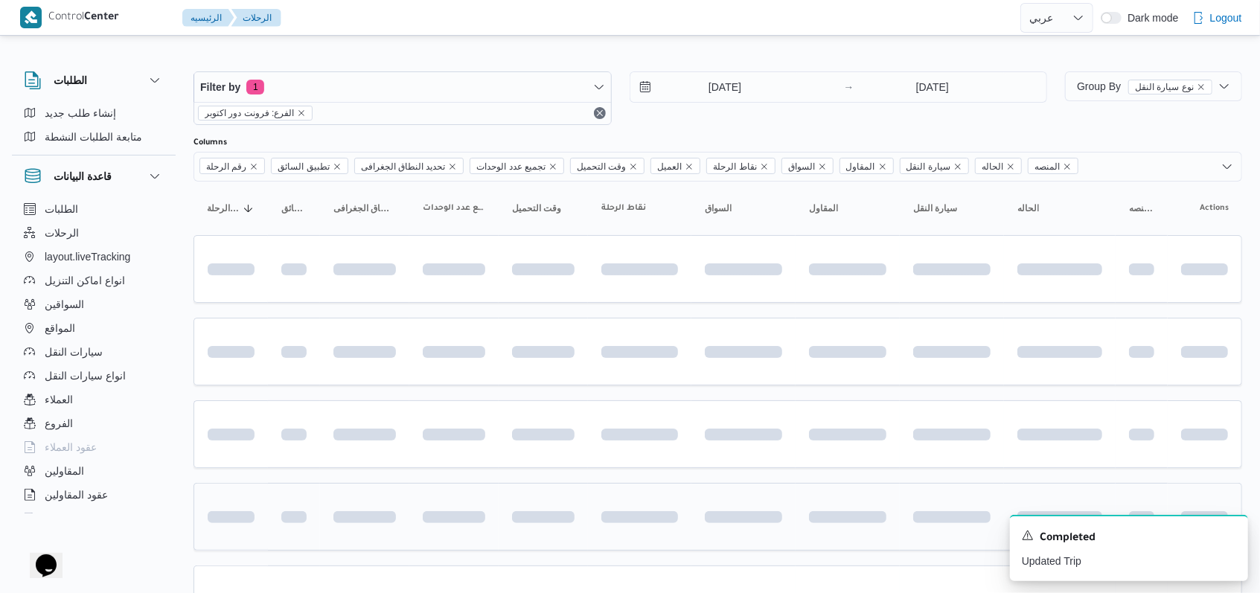
scroll to position [170, 0]
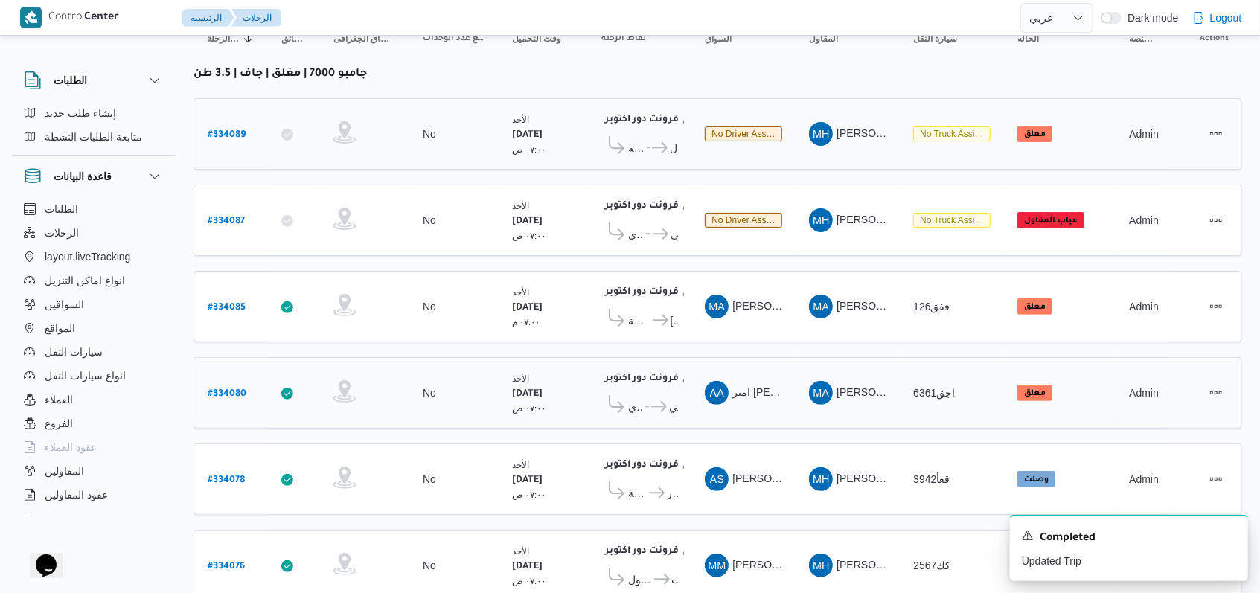
click at [231, 131] on b "# 334089" at bounding box center [227, 135] width 38 height 10
select select "ar"
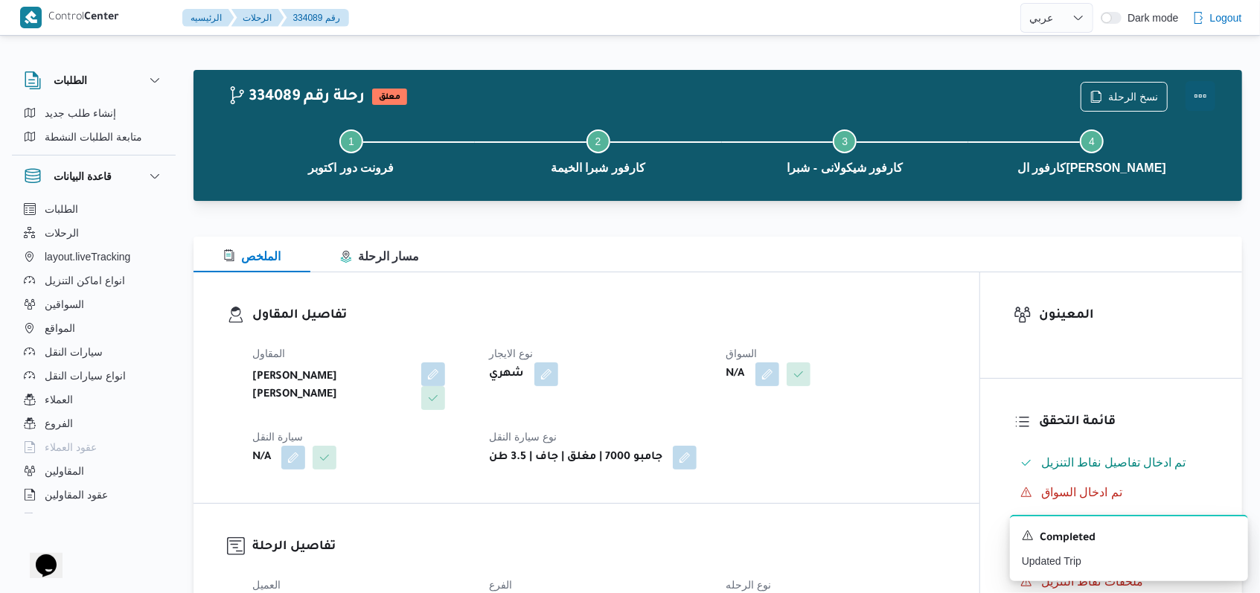
click at [1199, 92] on button "Actions" at bounding box center [1201, 96] width 30 height 30
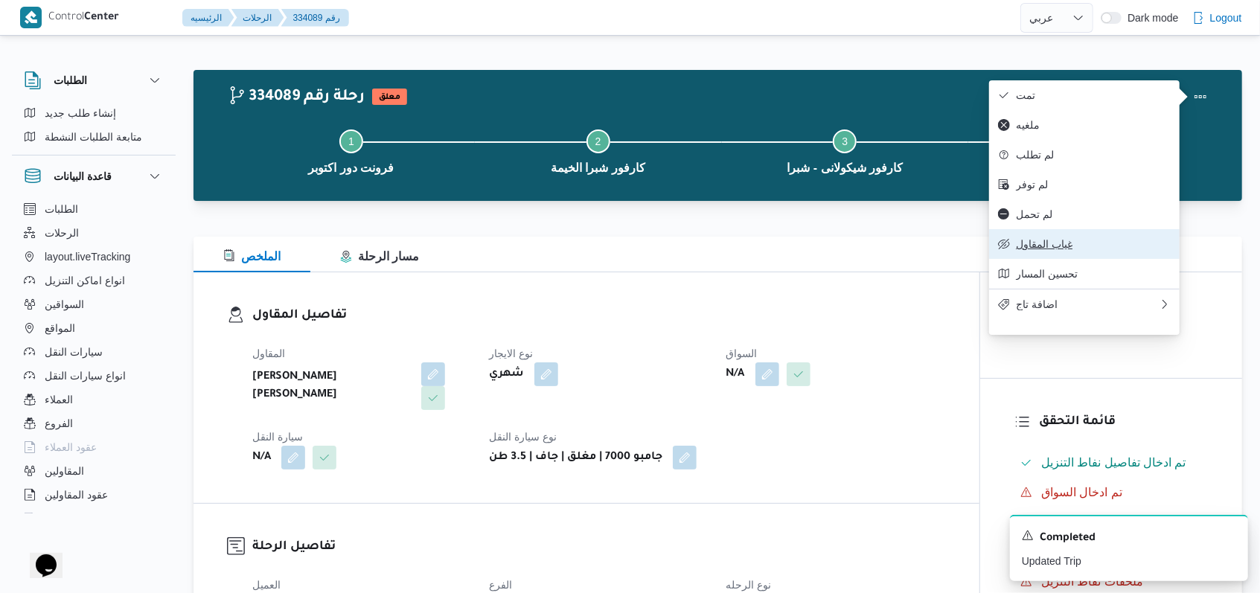
click at [1058, 250] on span "غياب المقاول" at bounding box center [1093, 244] width 155 height 12
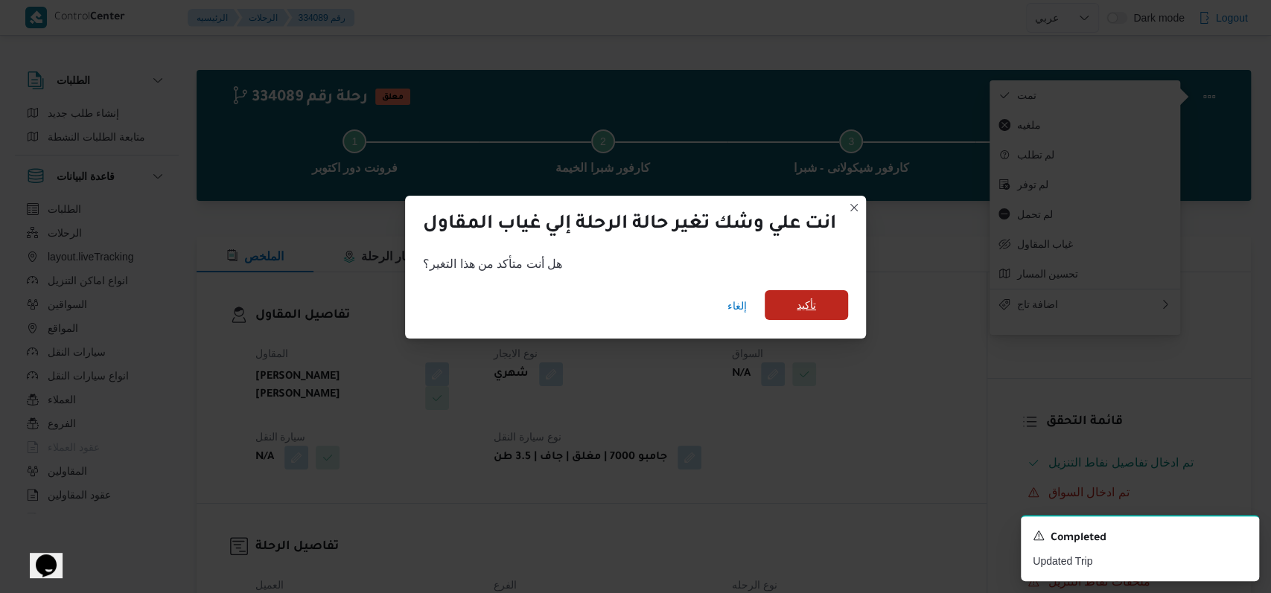
click at [816, 311] on span "تأكيد" at bounding box center [805, 305] width 19 height 18
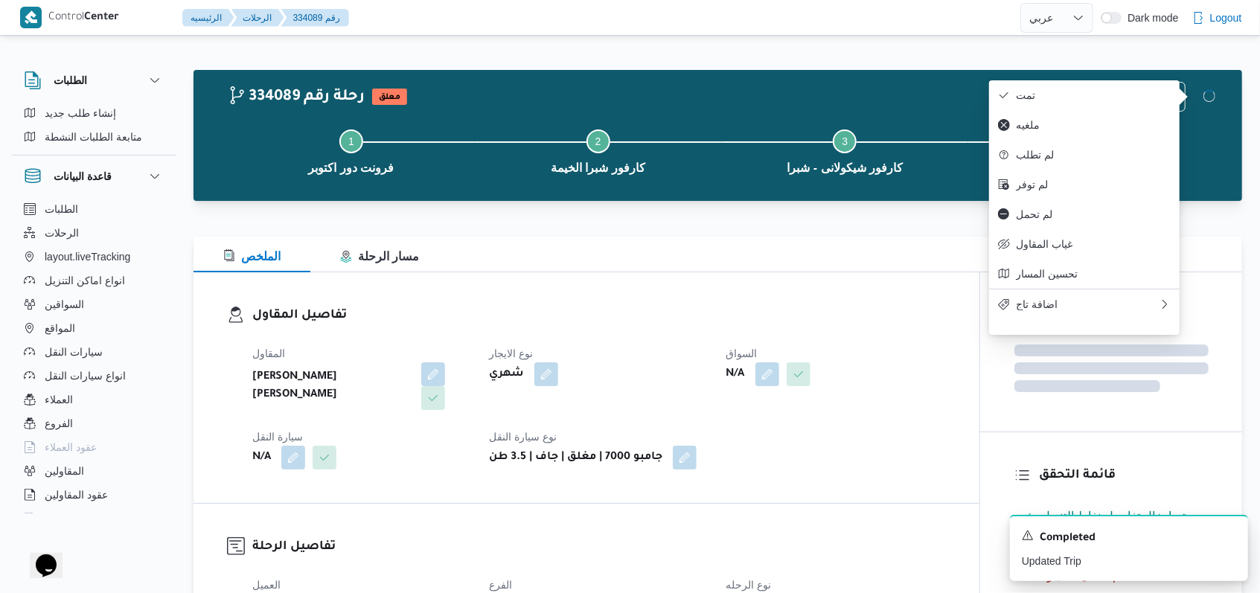
click at [916, 311] on h3 "تفاصيل المقاول" at bounding box center [599, 316] width 694 height 20
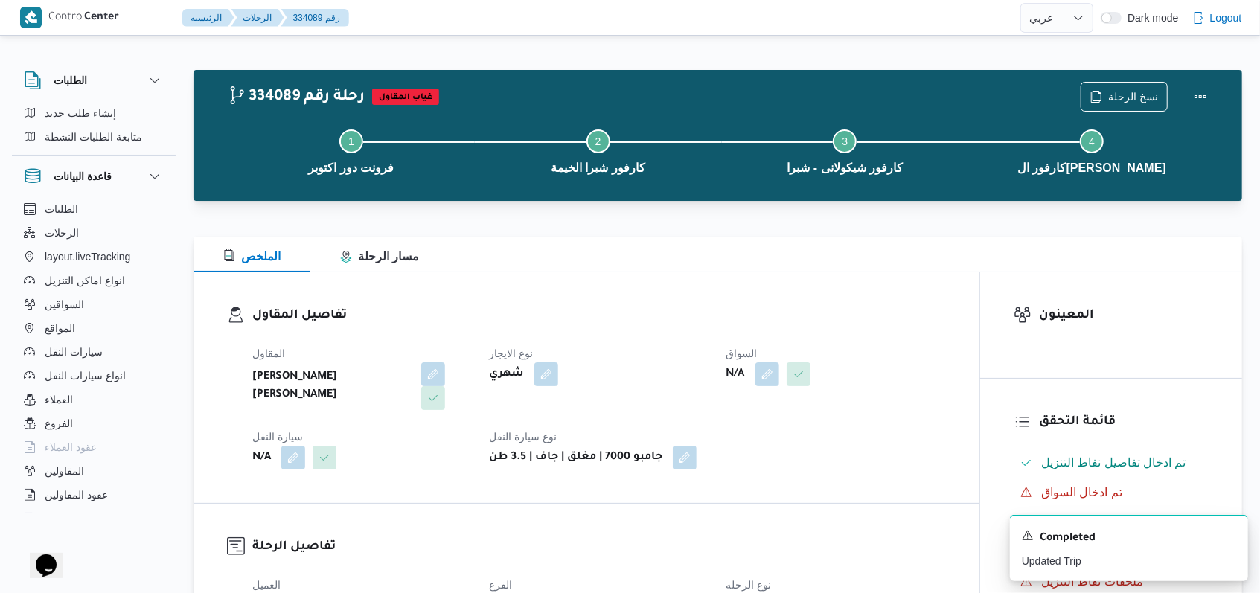
select select "ar"
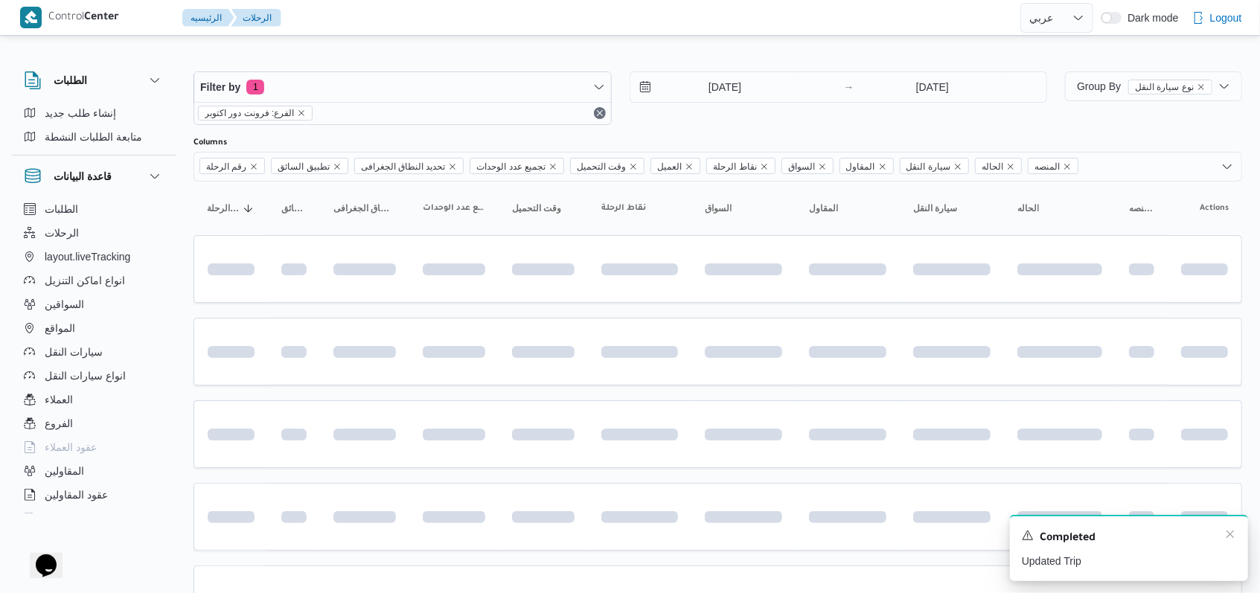
scroll to position [170, 0]
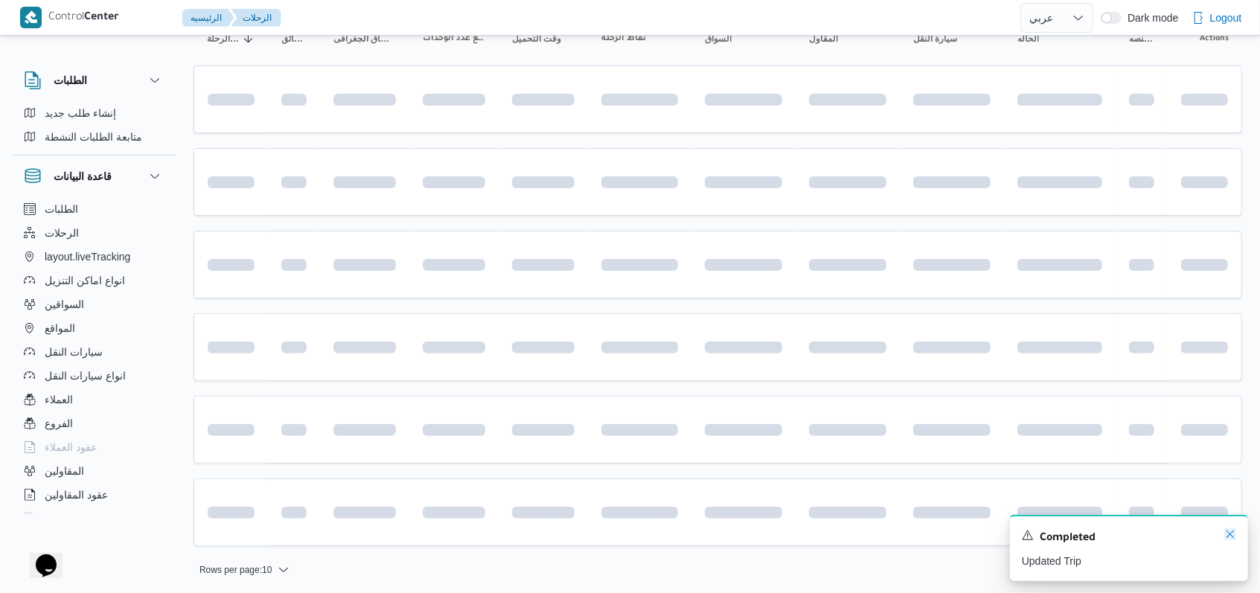
click at [1228, 533] on icon "Dismiss toast" at bounding box center [1230, 534] width 12 height 12
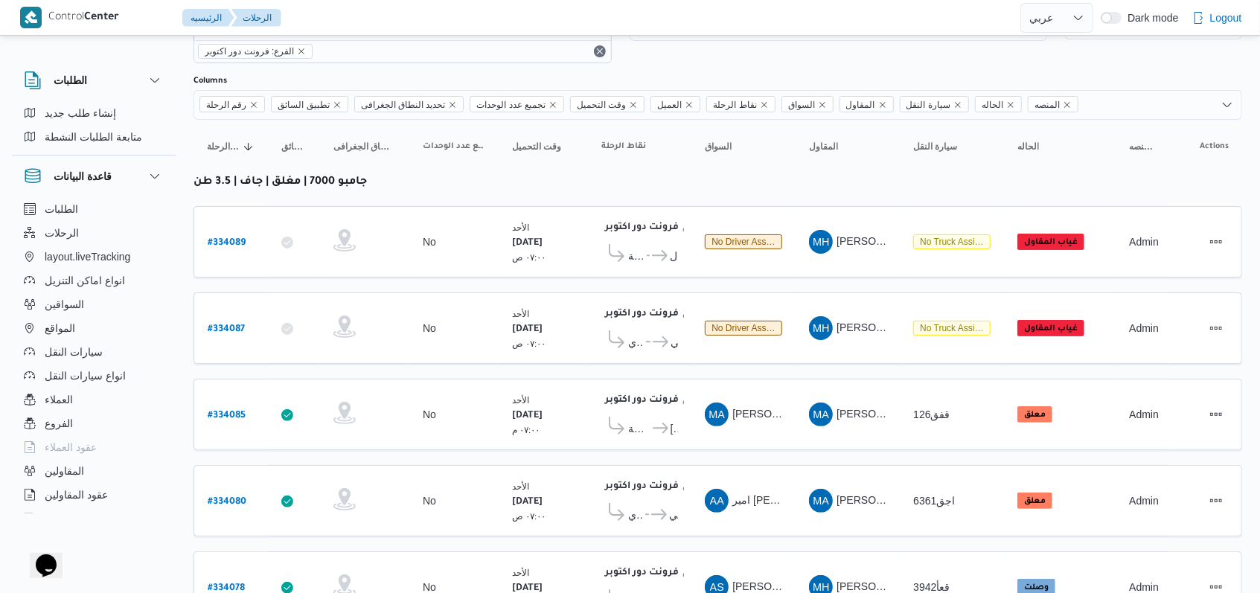
scroll to position [0, 0]
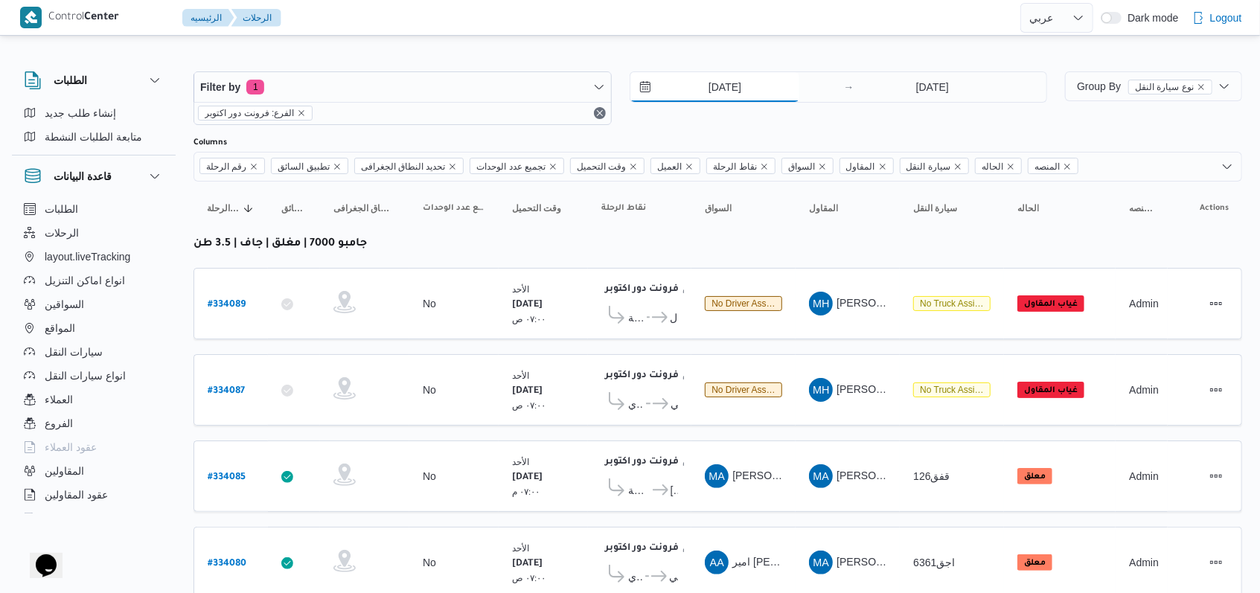
click at [741, 82] on input "31/8/2025" at bounding box center [714, 87] width 169 height 30
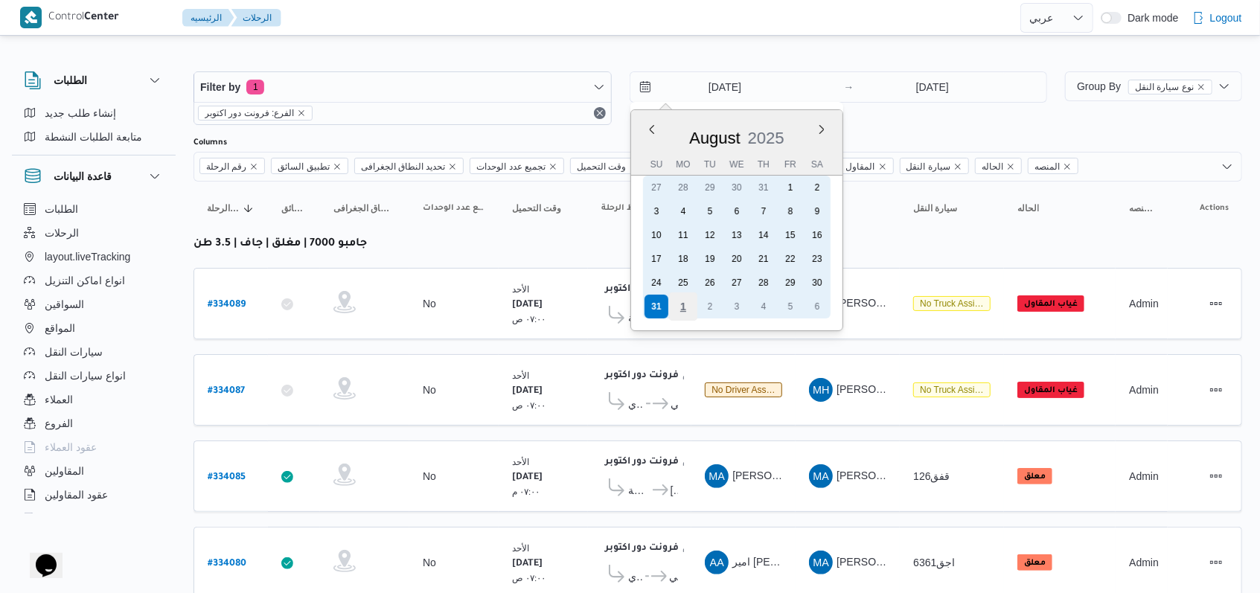
click at [678, 306] on div "1" at bounding box center [682, 307] width 28 height 28
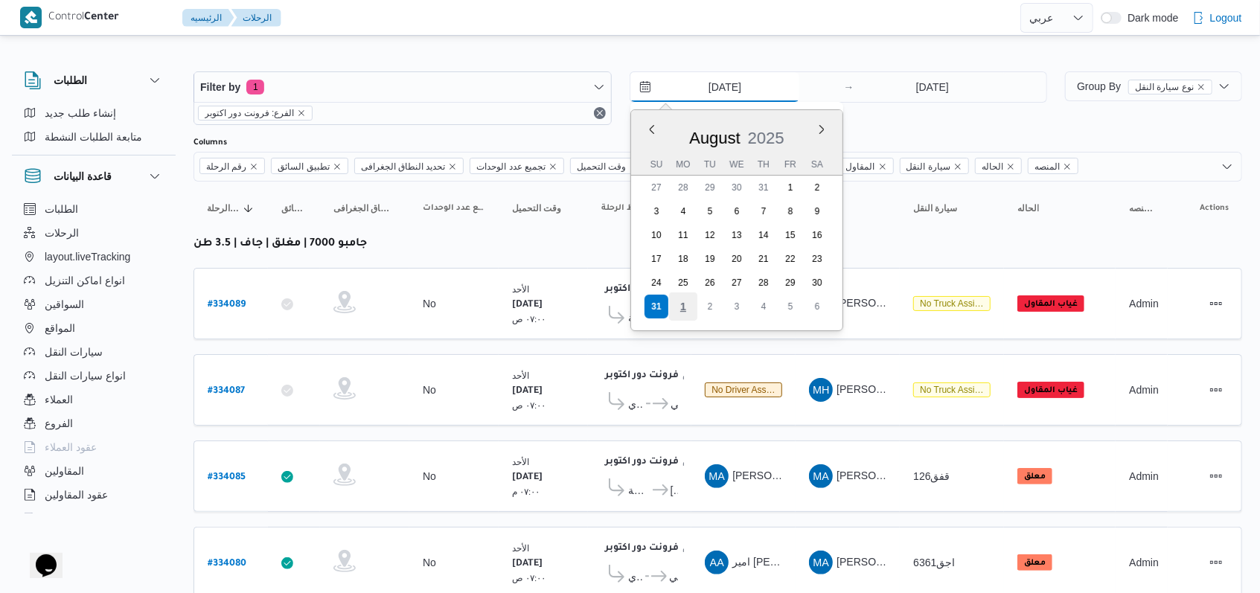
type input "1/9/2025"
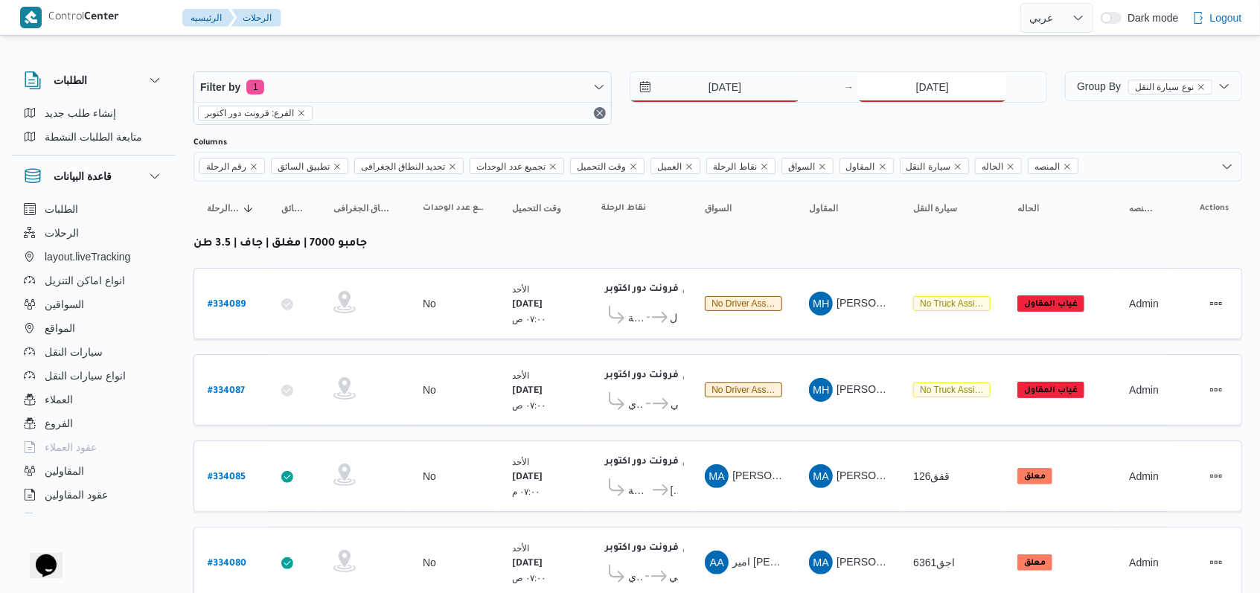
click at [945, 74] on input "31/8/2025" at bounding box center [932, 87] width 148 height 30
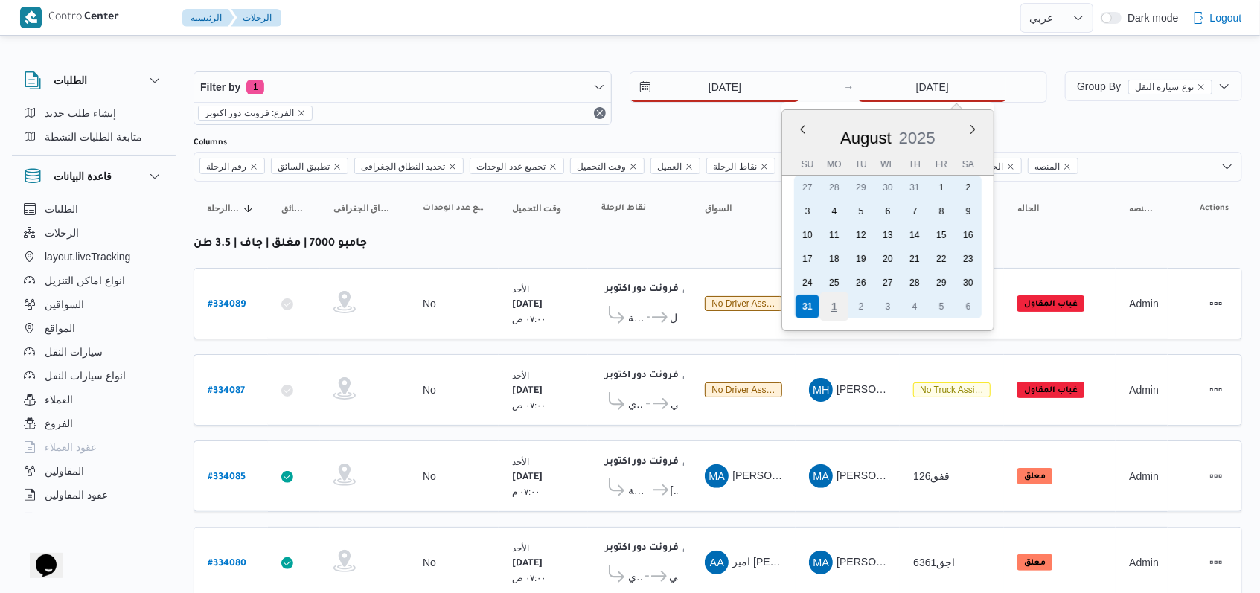
click at [846, 302] on div "1" at bounding box center [834, 307] width 28 height 28
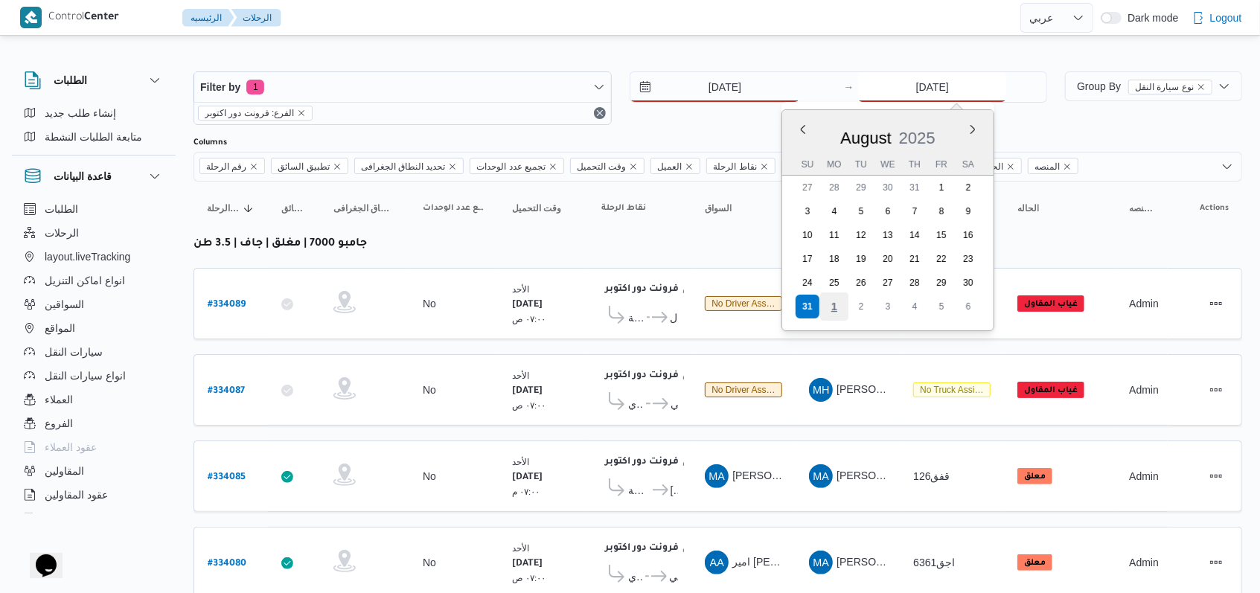
type input "1/9/2025"
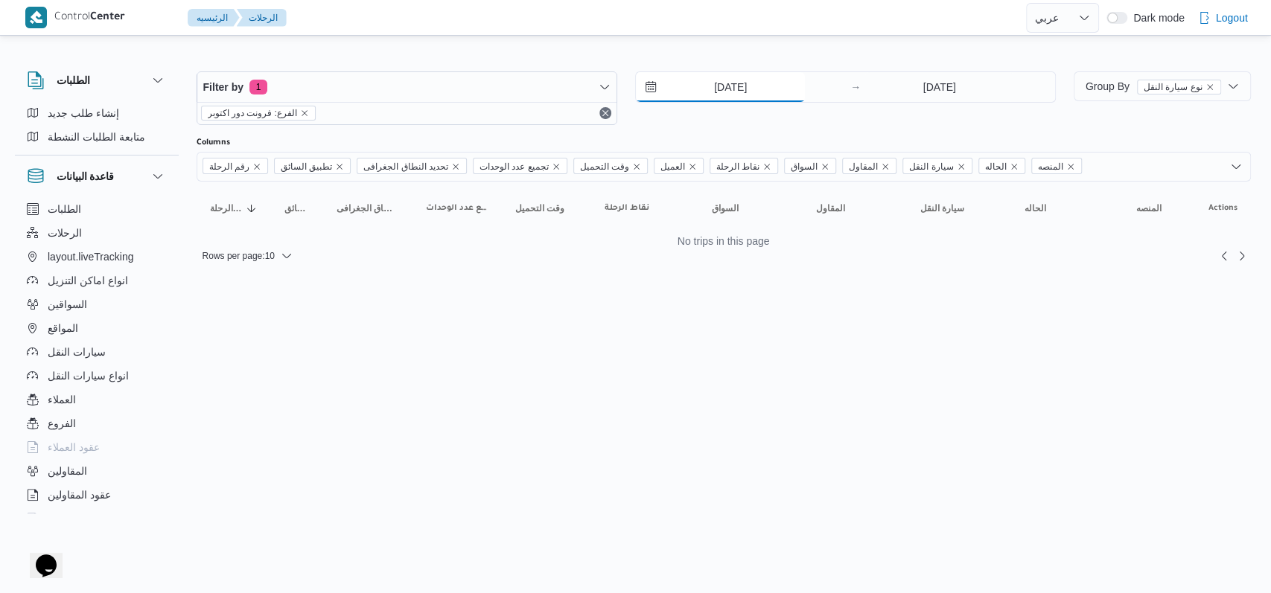
click at [732, 95] on input "1/9/2025" at bounding box center [720, 87] width 169 height 30
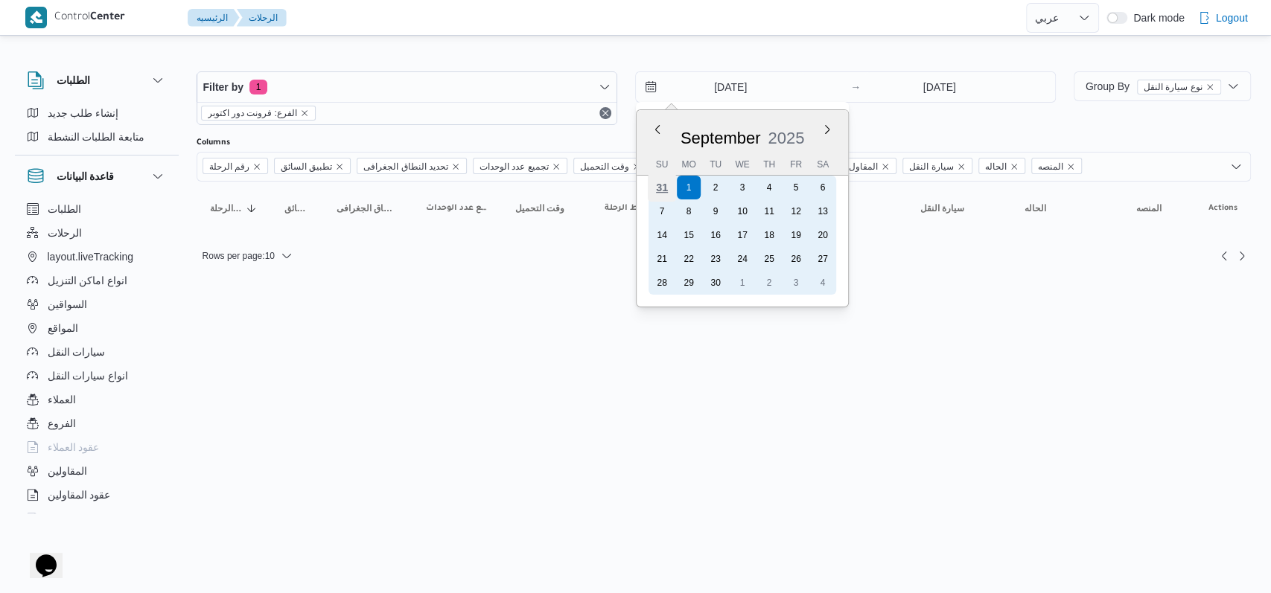
click at [667, 182] on div "31" at bounding box center [661, 187] width 28 height 28
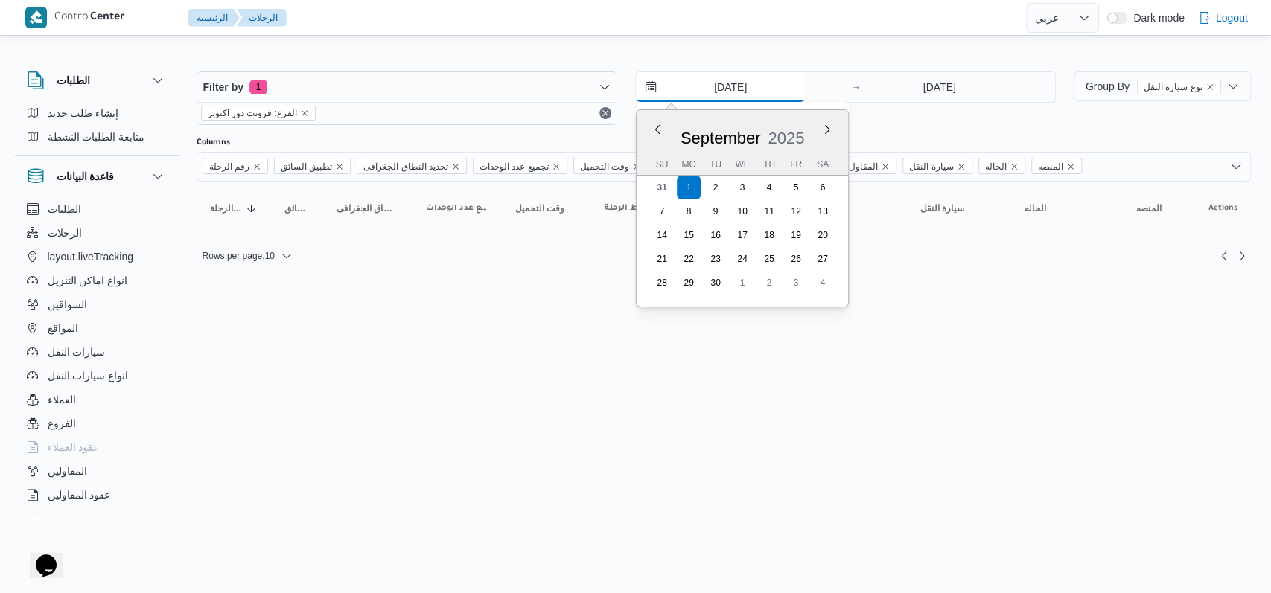
type input "31/8/2025"
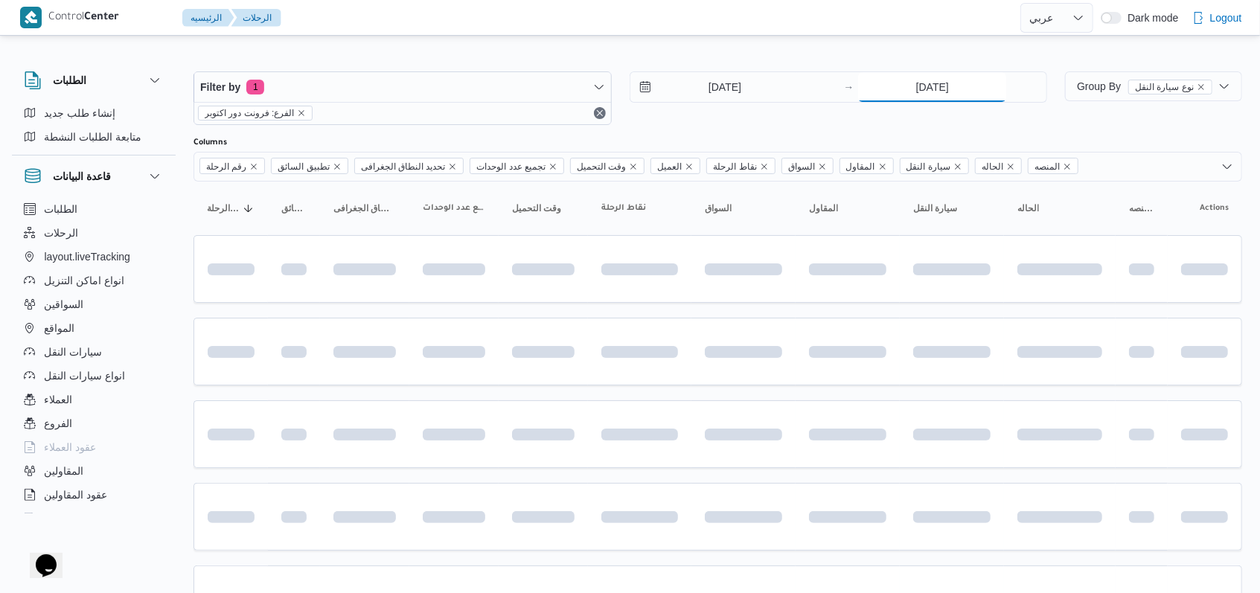
click at [938, 92] on input "1/9/2025" at bounding box center [932, 87] width 148 height 30
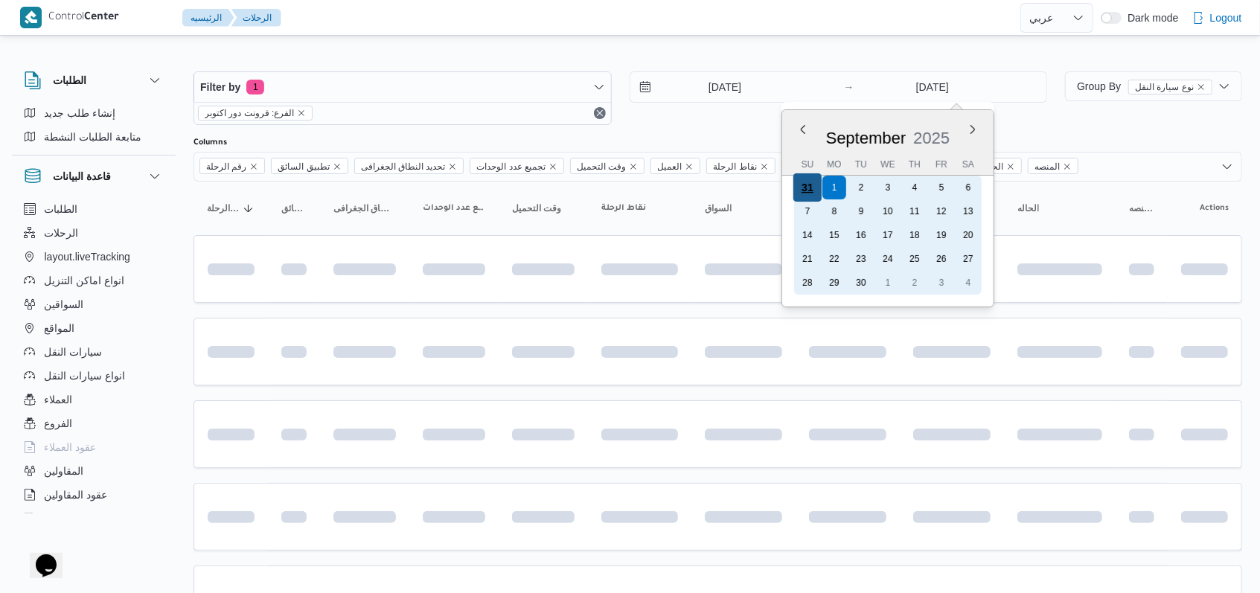
click at [808, 188] on div "31" at bounding box center [807, 187] width 28 height 28
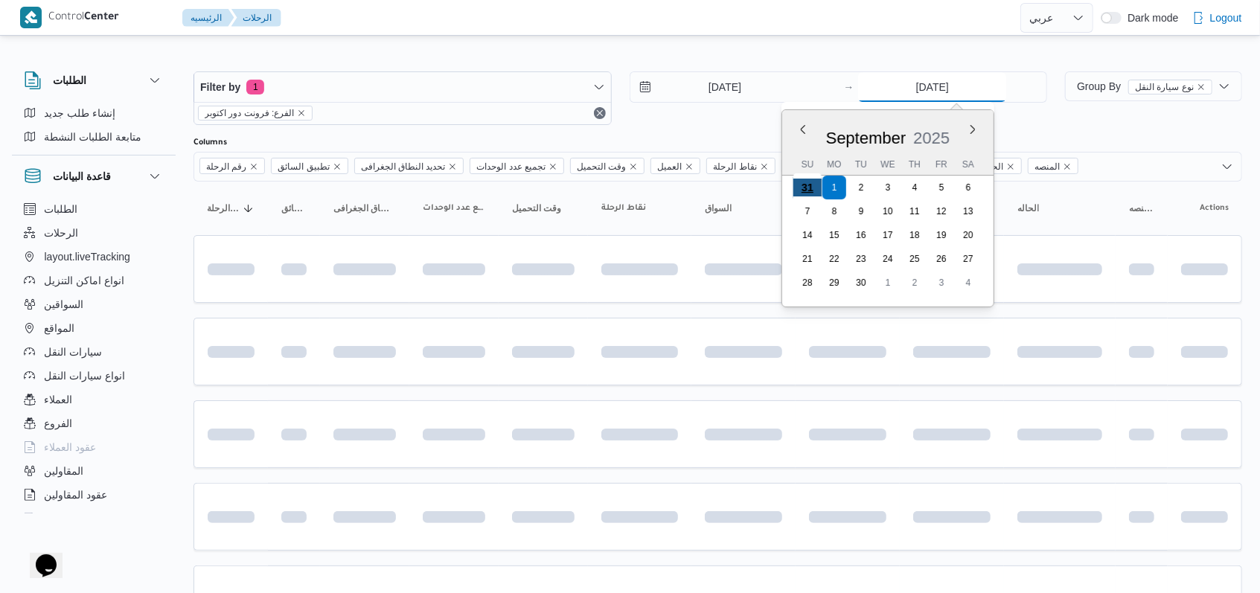
type input "31/8/2025"
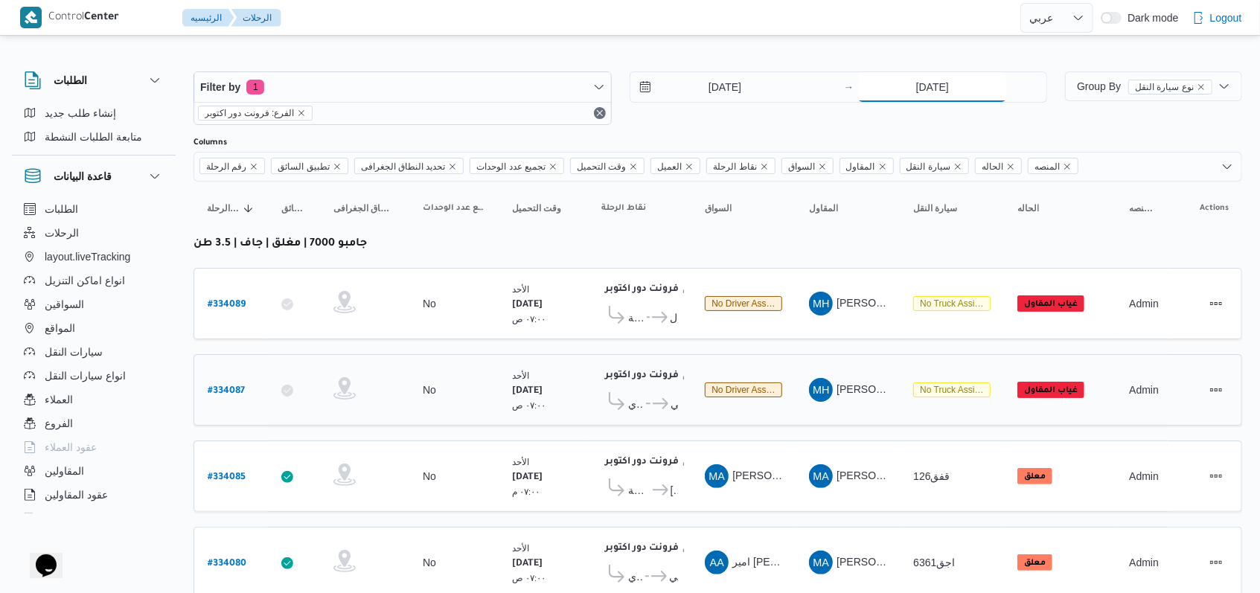
scroll to position [211, 0]
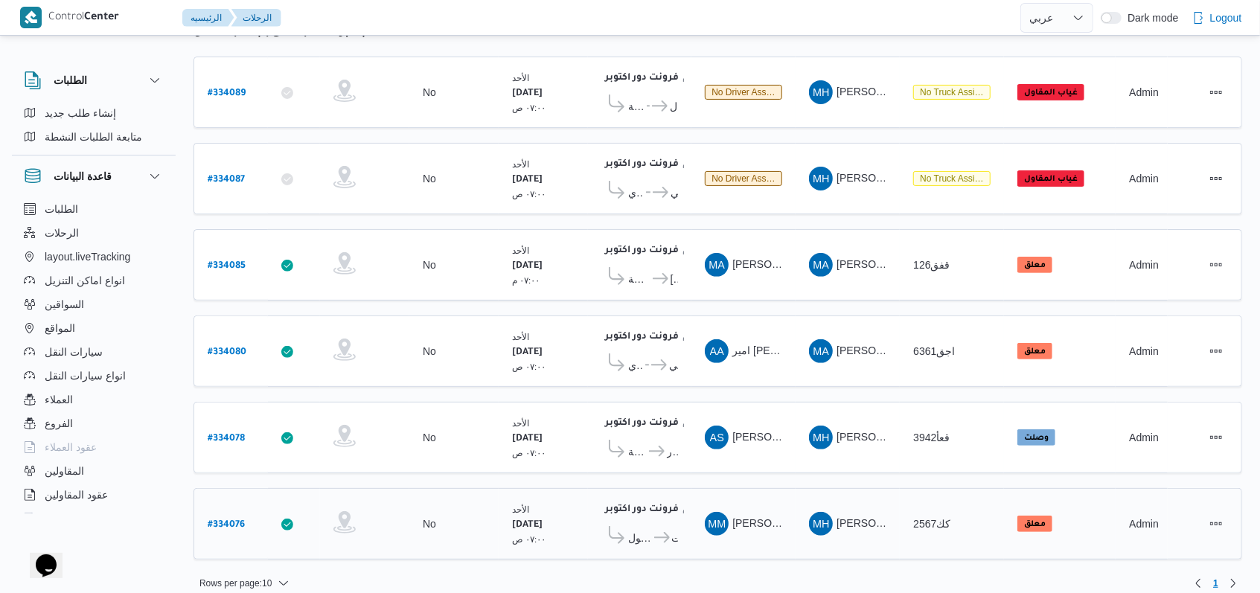
click at [220, 520] on b "# 334076" at bounding box center [226, 525] width 37 height 10
select select "ar"
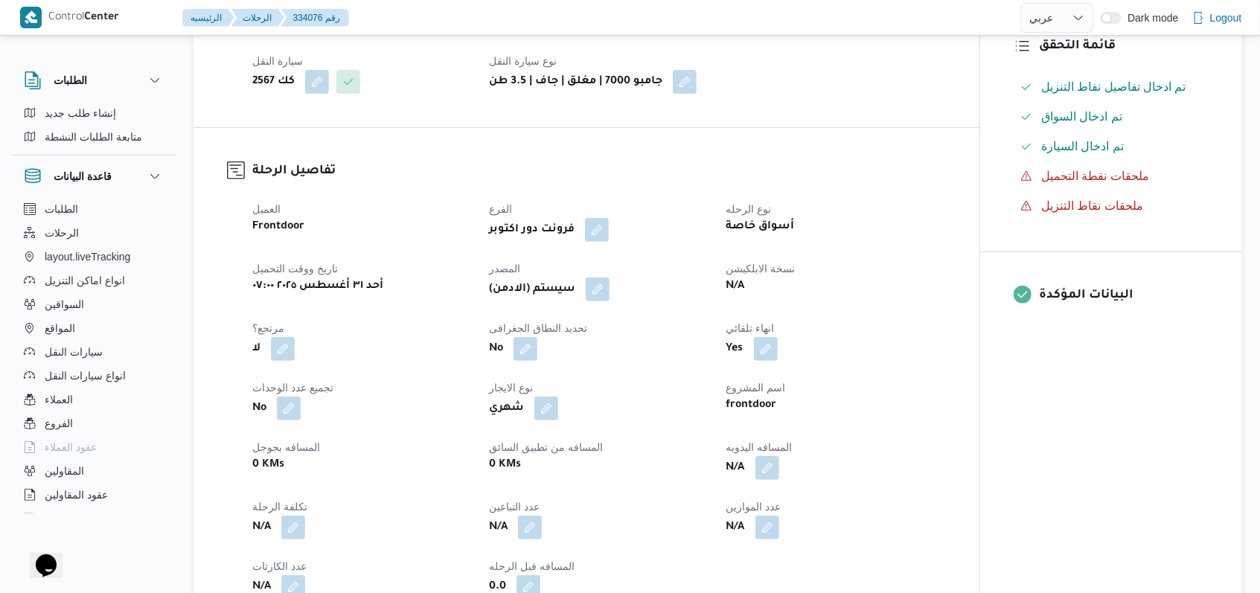
scroll to position [397, 0]
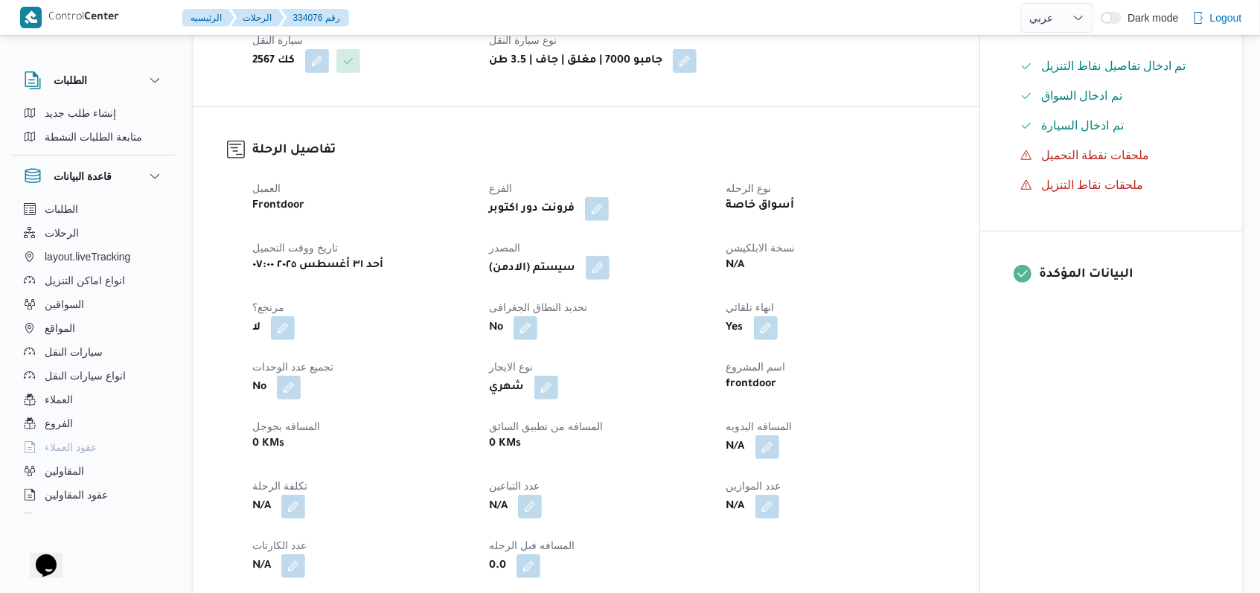
click at [609, 272] on button "button" at bounding box center [598, 268] width 24 height 24
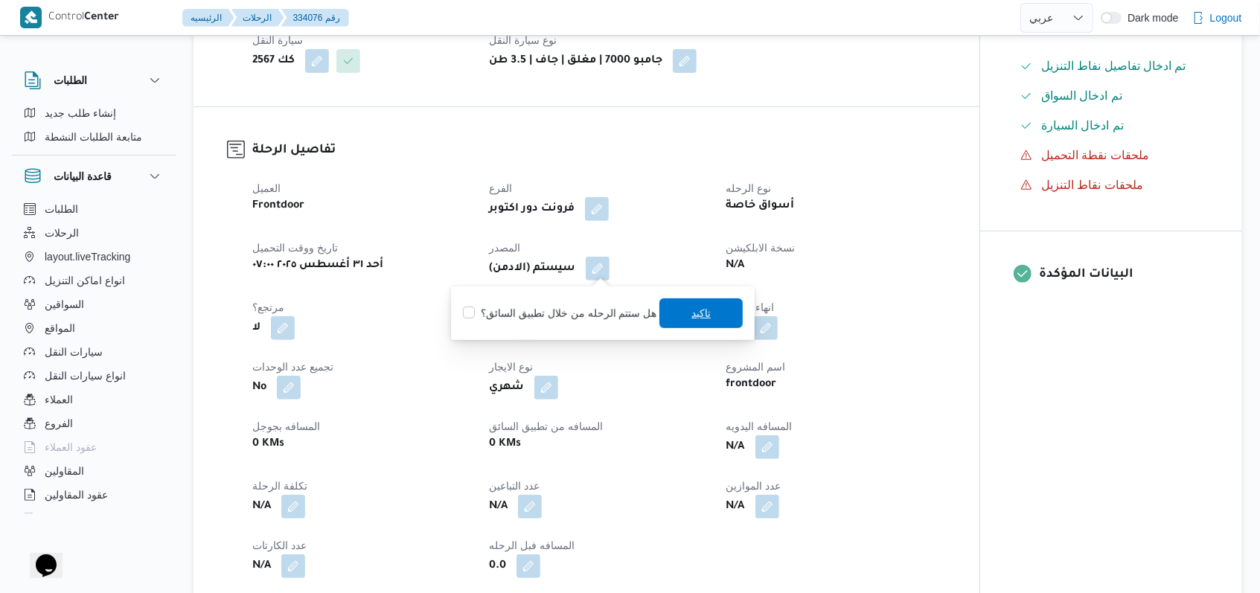
click at [682, 310] on span "تاكيد" at bounding box center [700, 313] width 83 height 30
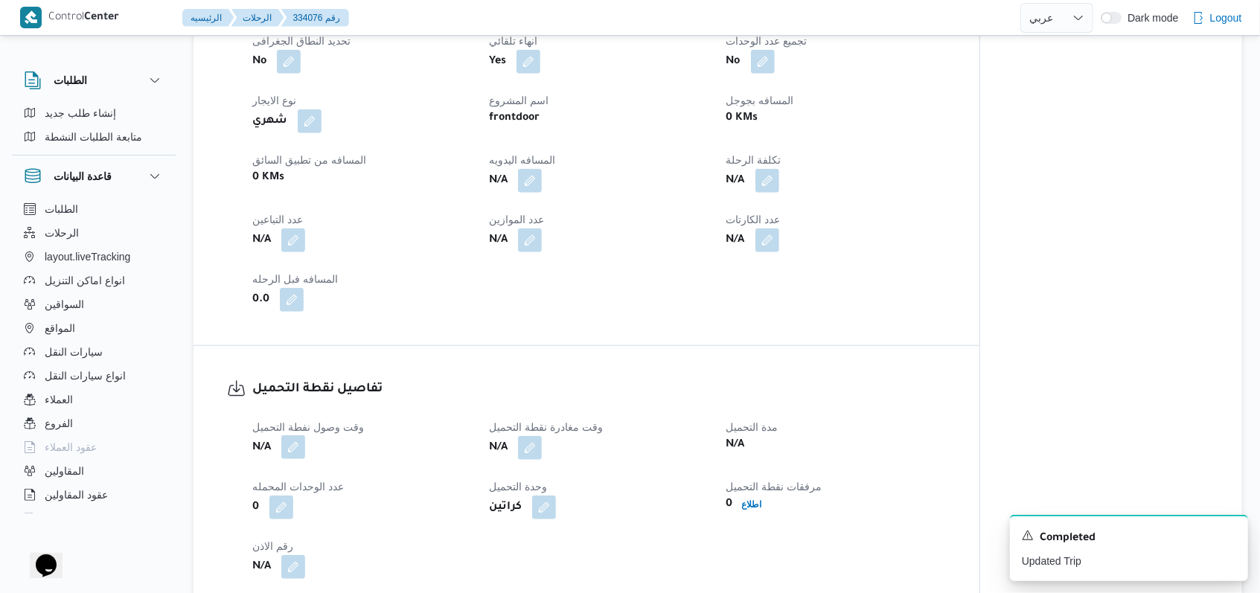
scroll to position [694, 0]
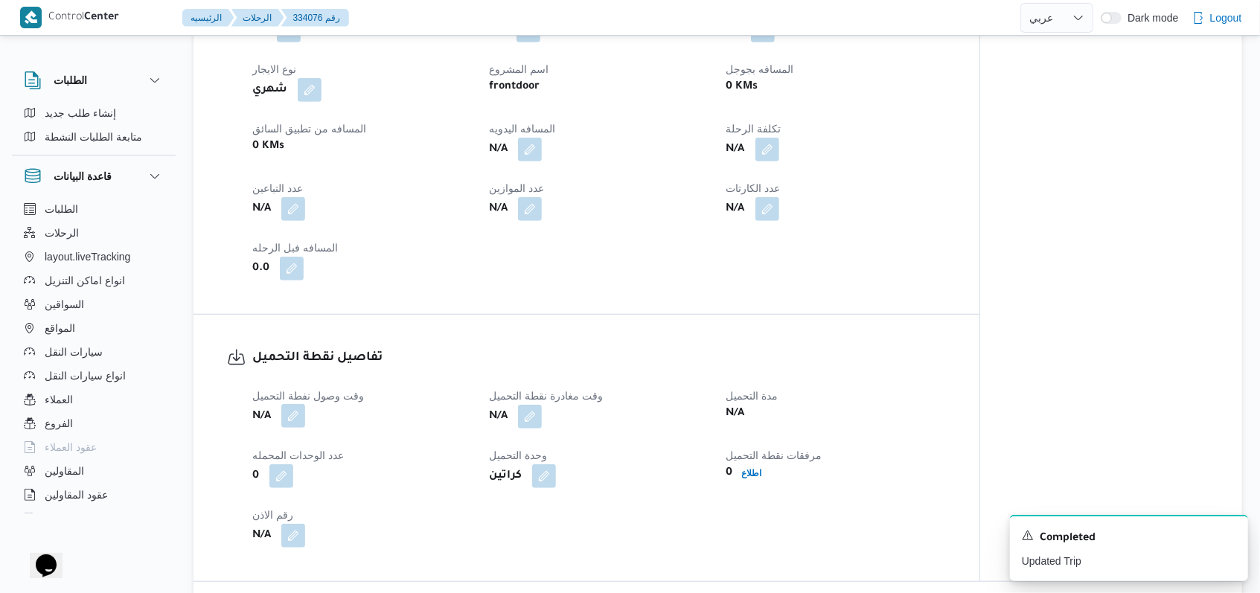
click at [297, 409] on button "button" at bounding box center [293, 416] width 24 height 24
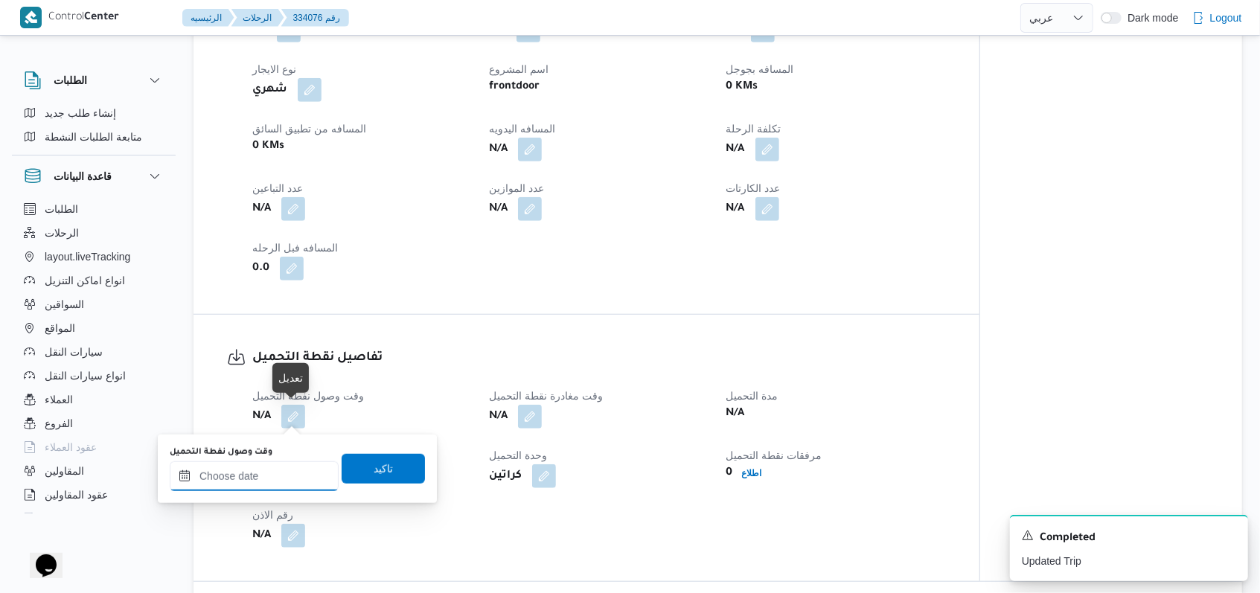
click at [272, 461] on div at bounding box center [254, 476] width 169 height 30
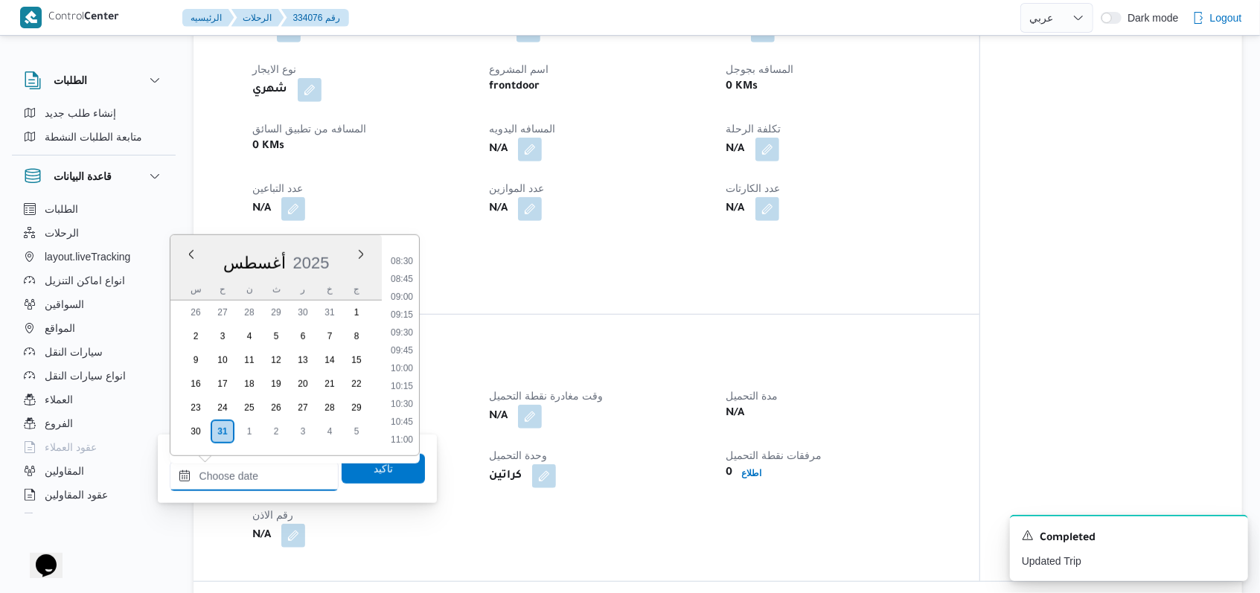
scroll to position [503, 0]
click at [409, 292] on li "07:30" at bounding box center [402, 287] width 34 height 15
type input "٣١/٠٨/٢٠٢٥ ٠٧:٣٠"
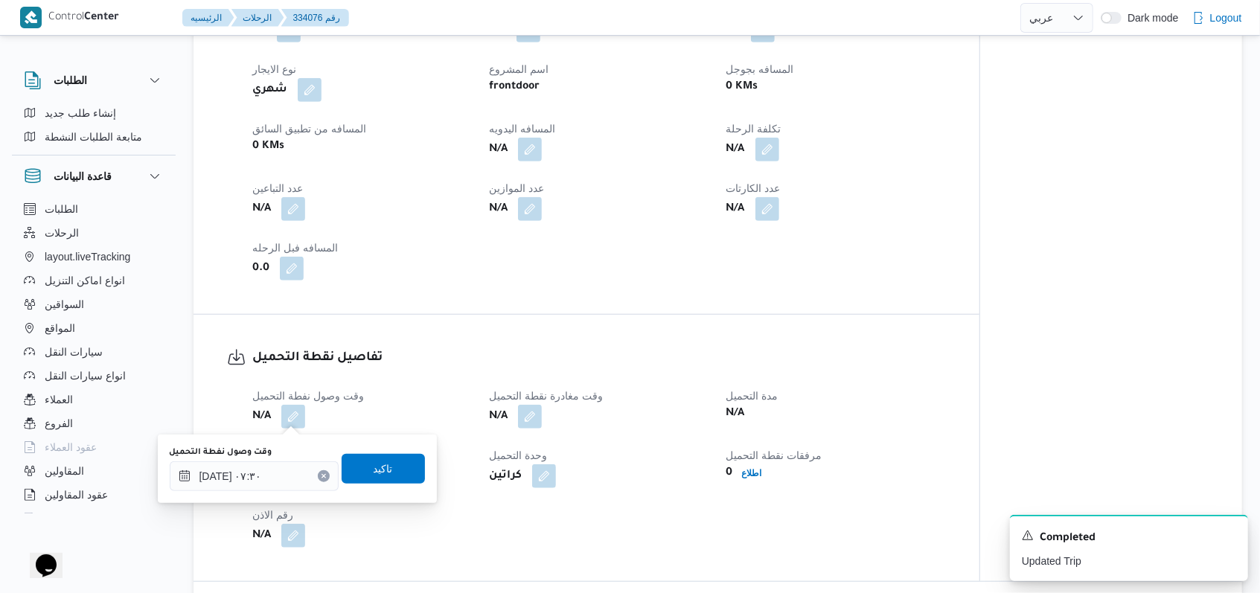
click at [387, 449] on div "وقت وصول نفطة التحميل ٣١/٠٨/٢٠٢٥ ٠٧:٣٠ تاكيد" at bounding box center [297, 469] width 258 height 48
click at [387, 461] on span "تاكيد" at bounding box center [383, 468] width 83 height 30
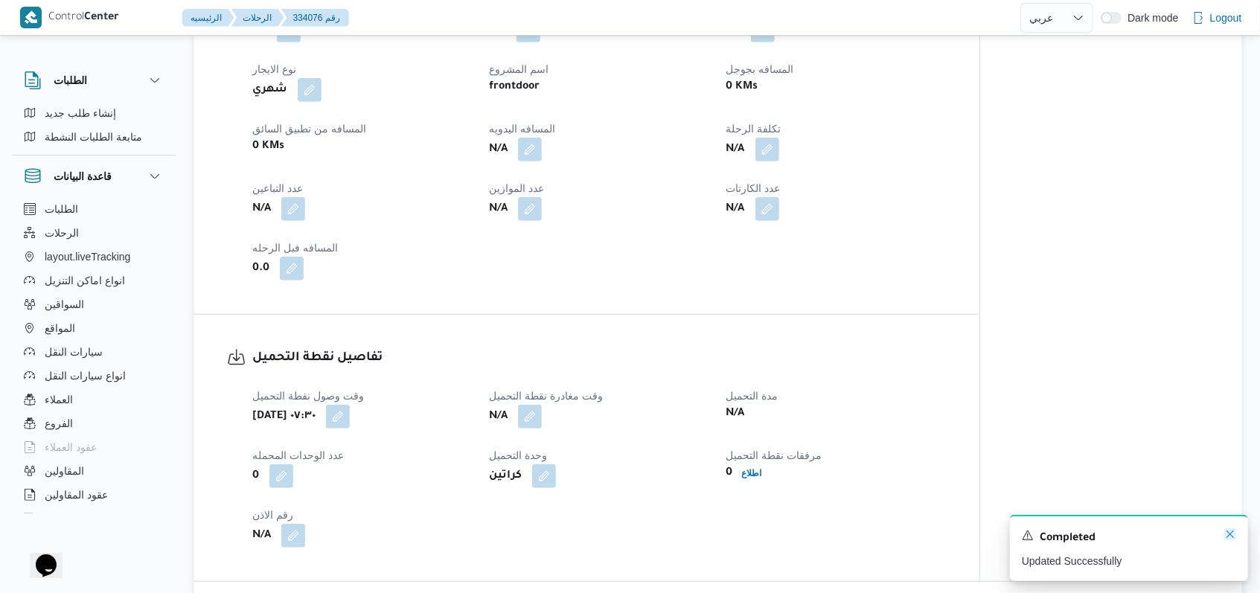
click at [1227, 536] on icon "Dismiss toast" at bounding box center [1230, 534] width 12 height 12
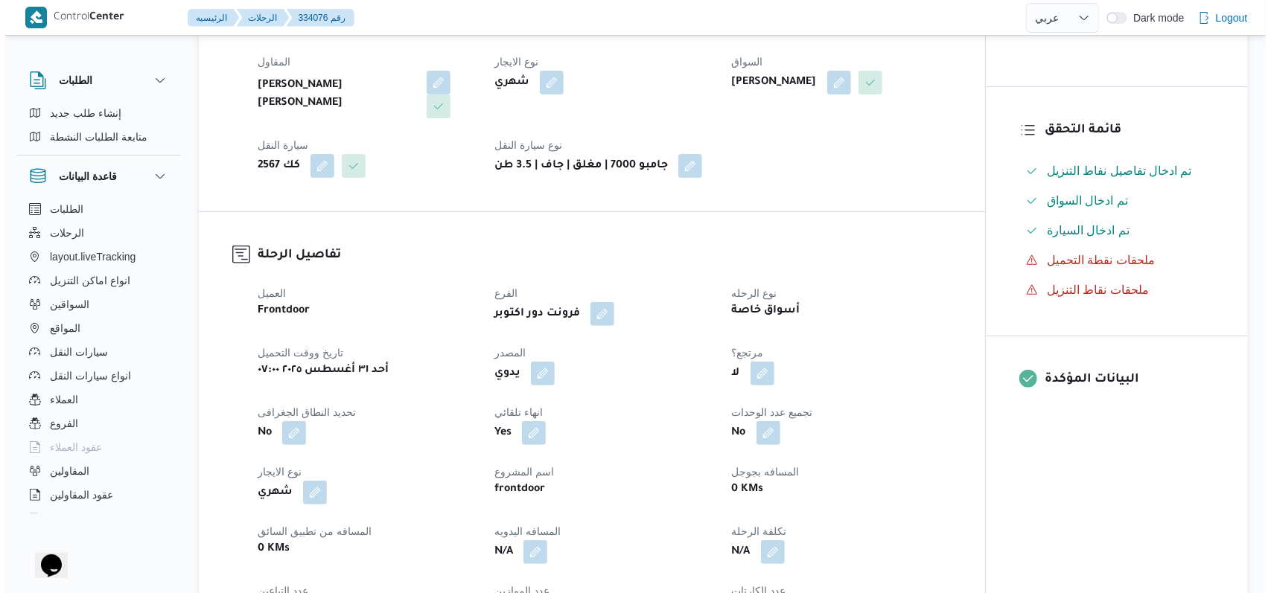
scroll to position [0, 0]
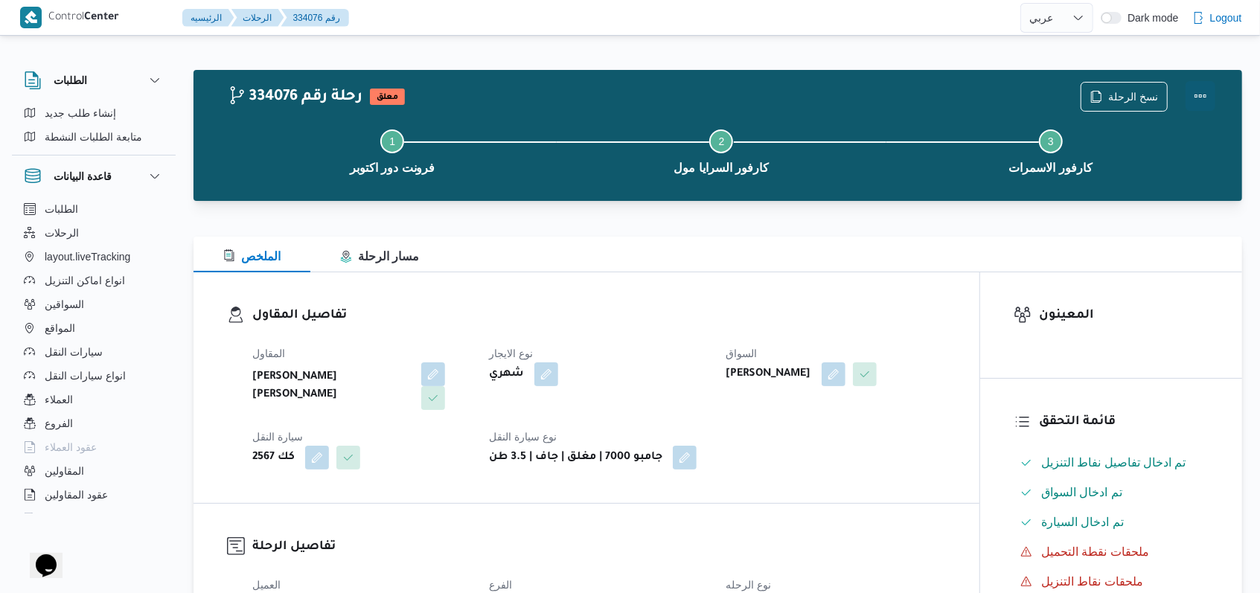
click at [1205, 97] on button "Actions" at bounding box center [1201, 96] width 30 height 30
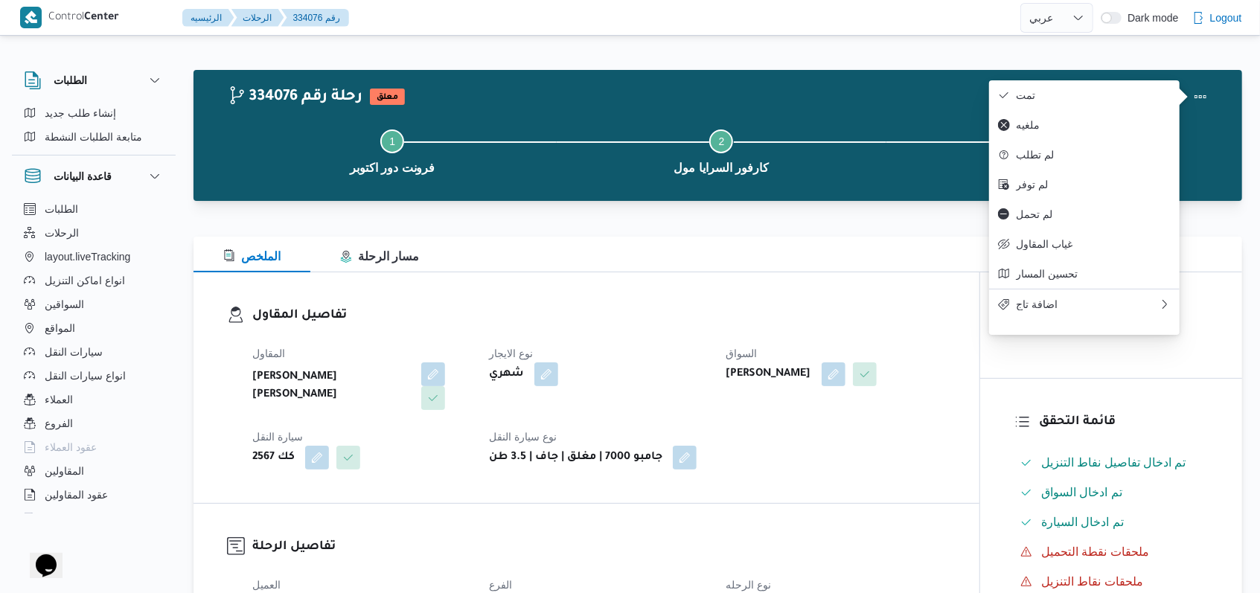
click at [779, 262] on div "الملخص مسار الرحلة" at bounding box center [718, 255] width 1049 height 36
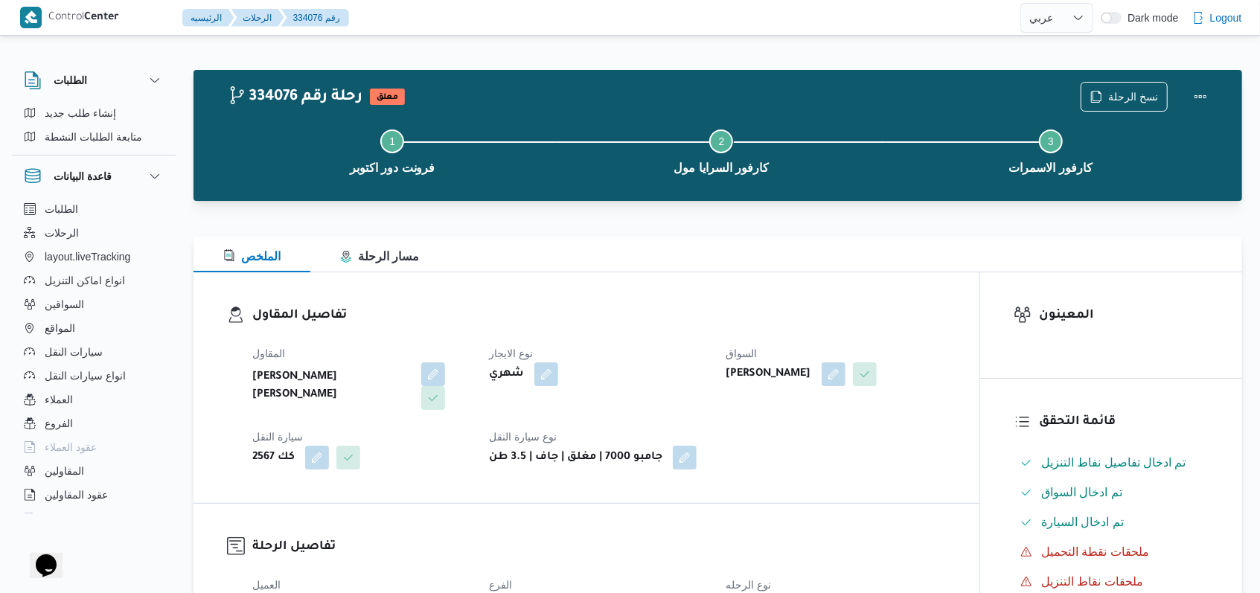
click at [1127, 97] on span "نسخ الرحلة" at bounding box center [1133, 96] width 50 height 18
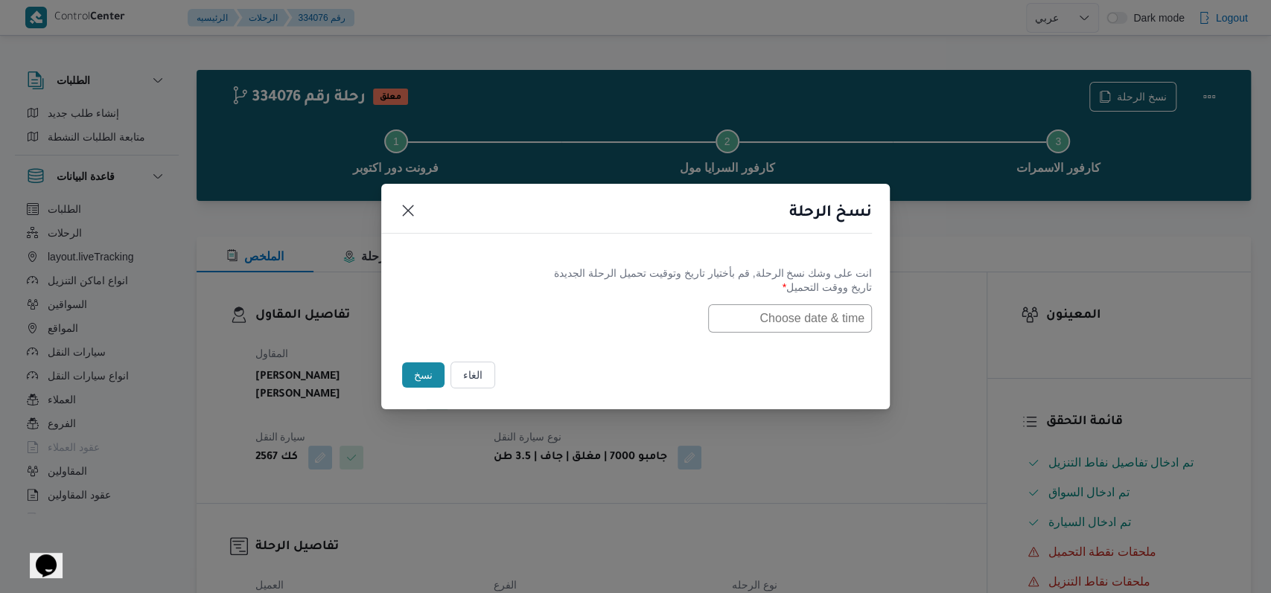
click at [828, 313] on input "text" at bounding box center [790, 318] width 164 height 28
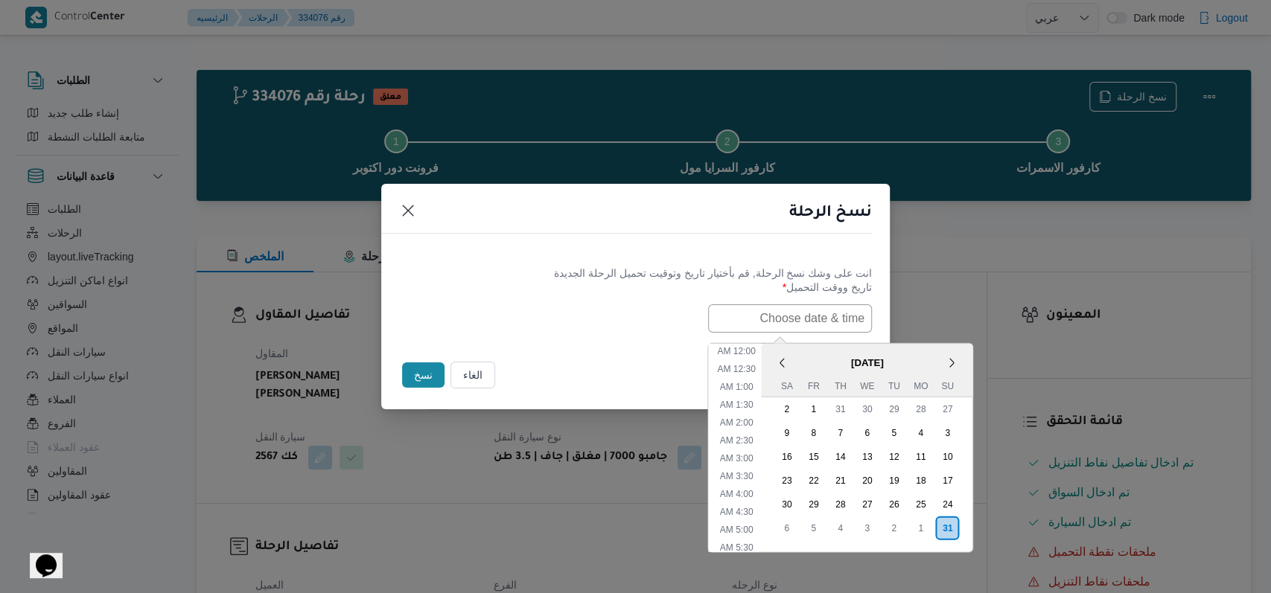
scroll to position [297, 0]
click at [925, 531] on div "1" at bounding box center [920, 528] width 28 height 28
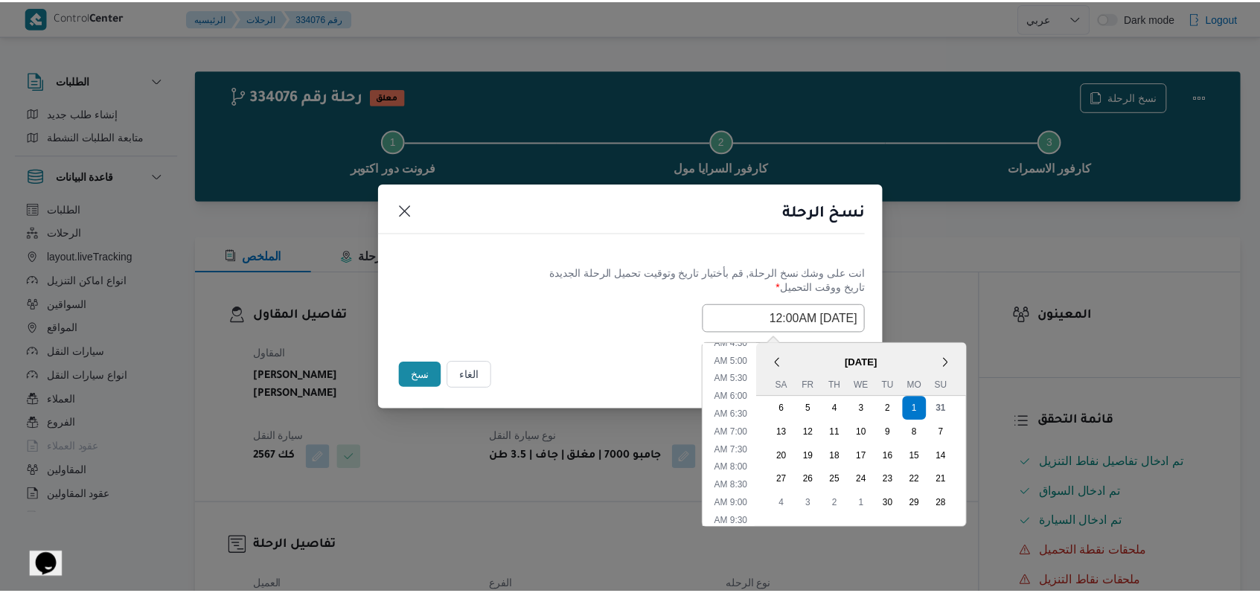
scroll to position [98, 0]
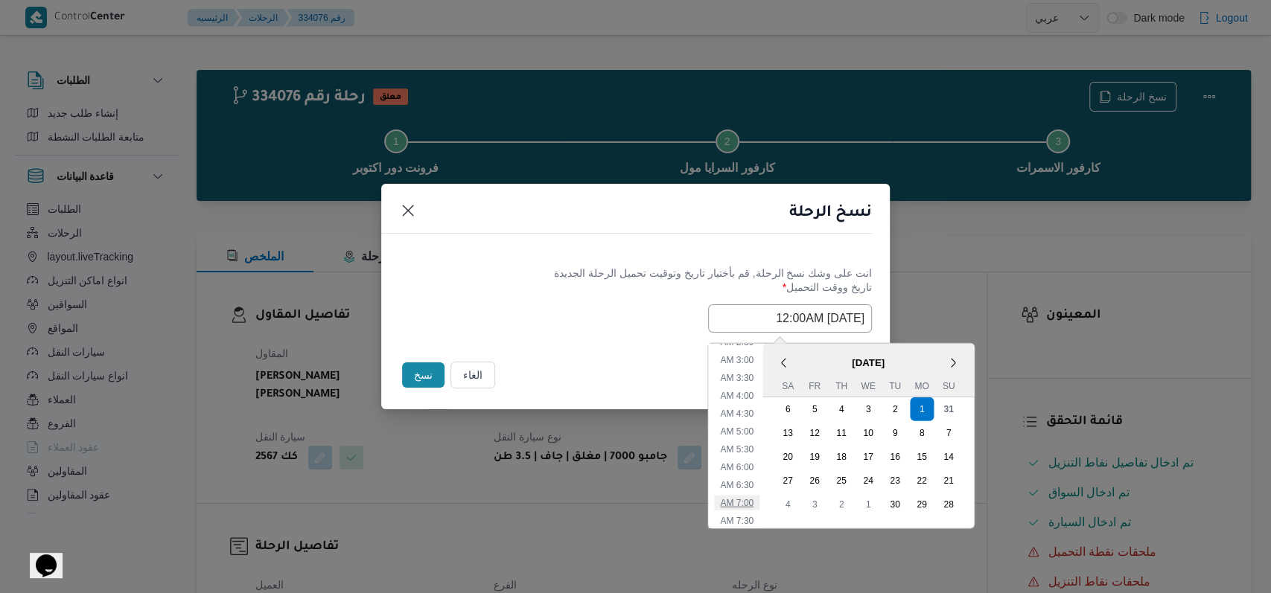
click at [750, 504] on li "7:00 AM" at bounding box center [736, 502] width 45 height 15
type input "01/09/2025 7:00AM"
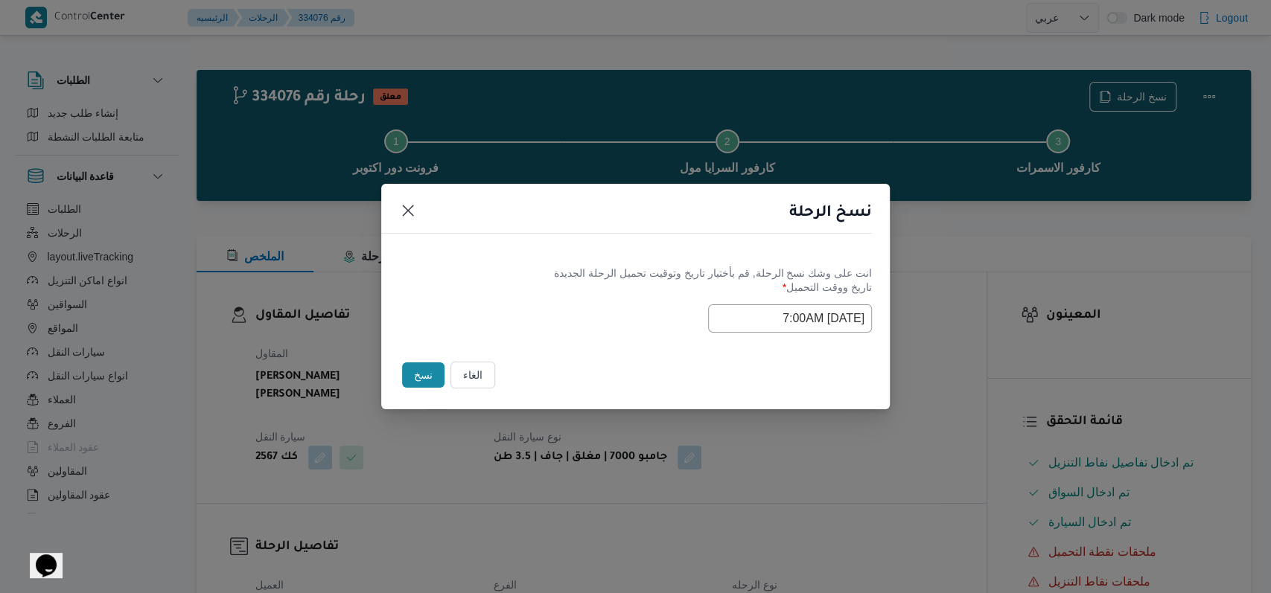
click at [626, 348] on div "الغاء نسخ" at bounding box center [635, 378] width 508 height 63
click at [423, 366] on button "نسخ" at bounding box center [423, 374] width 42 height 25
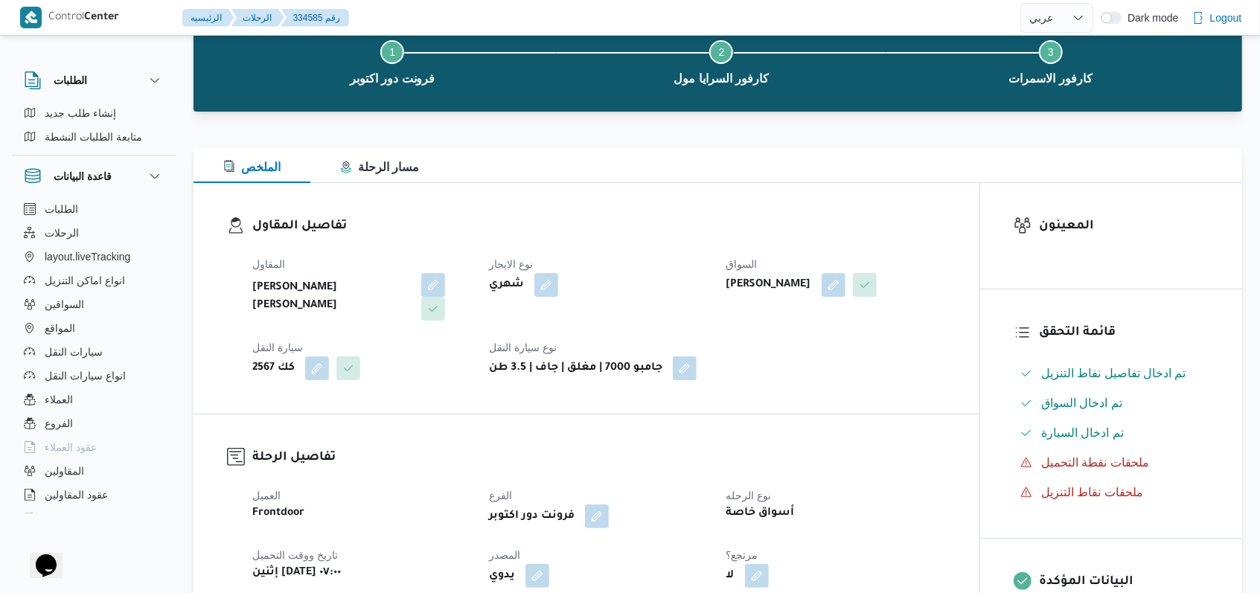
scroll to position [198, 0]
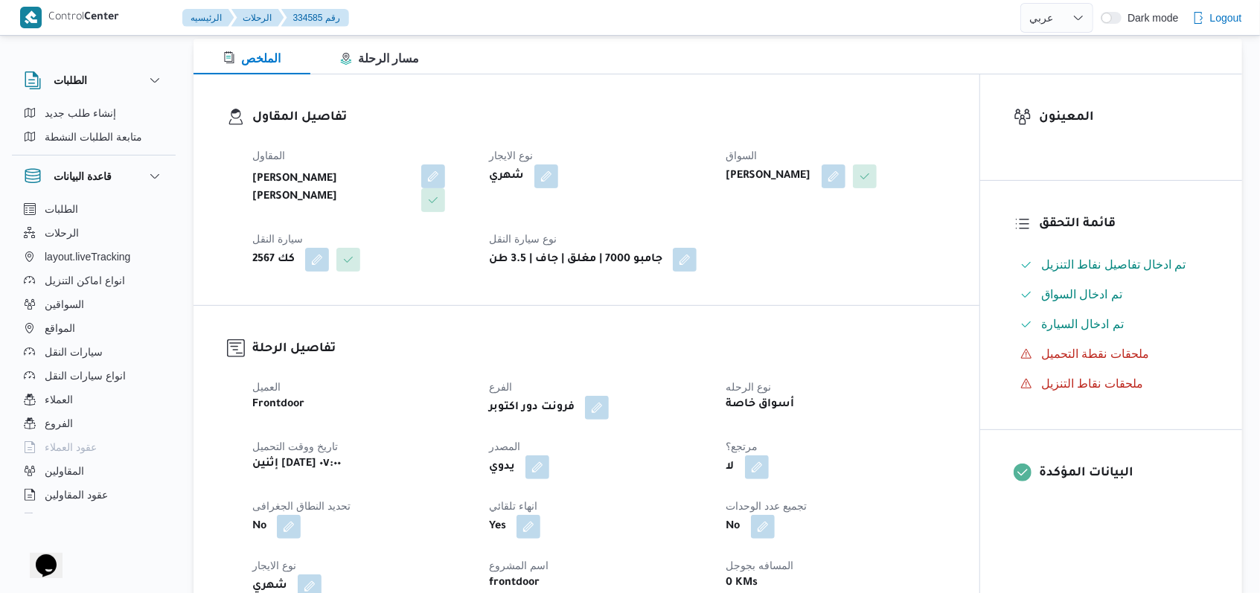
select select "ar"
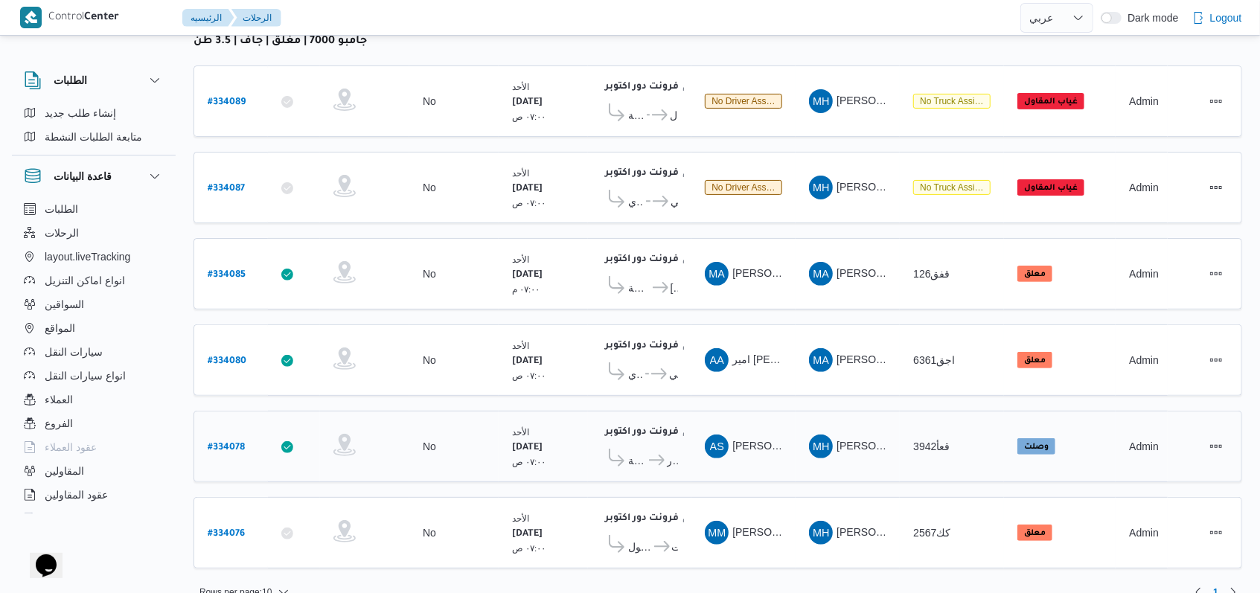
scroll to position [211, 0]
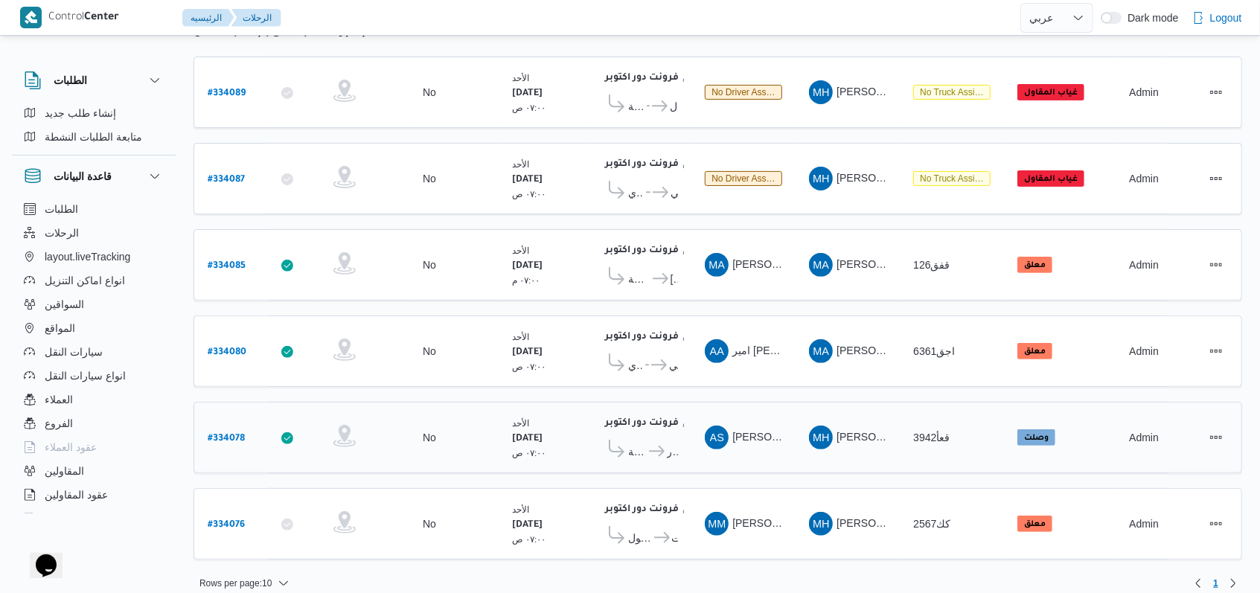
click at [236, 434] on b "# 334078" at bounding box center [226, 439] width 37 height 10
select select "ar"
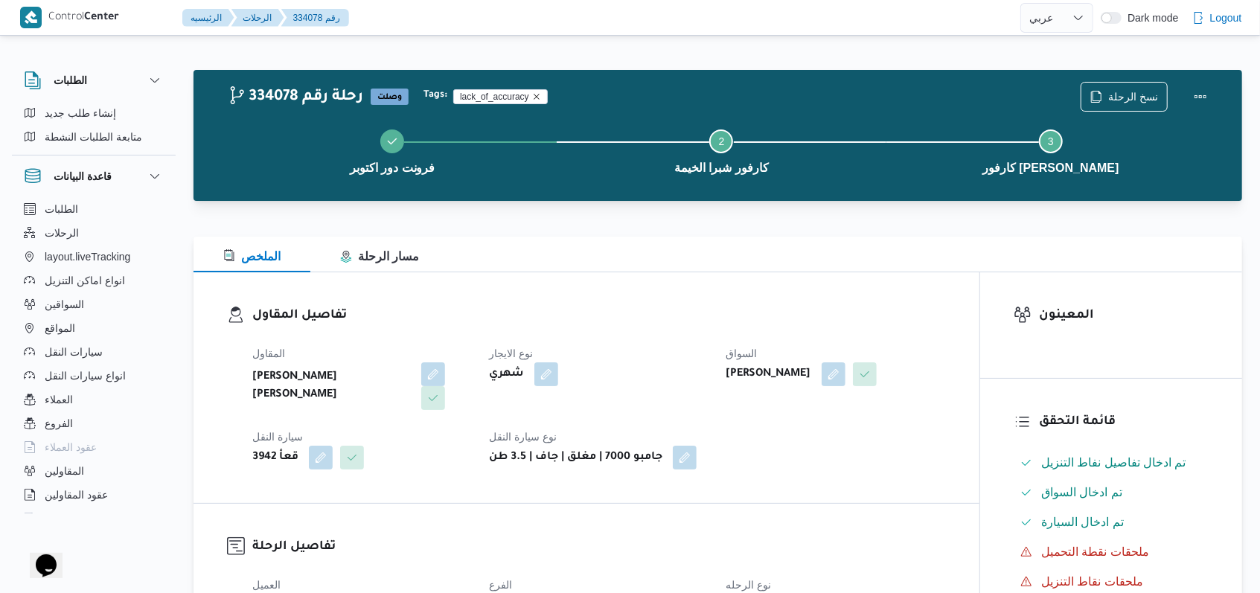
click at [534, 95] on icon "Remove trip tag" at bounding box center [536, 96] width 9 height 9
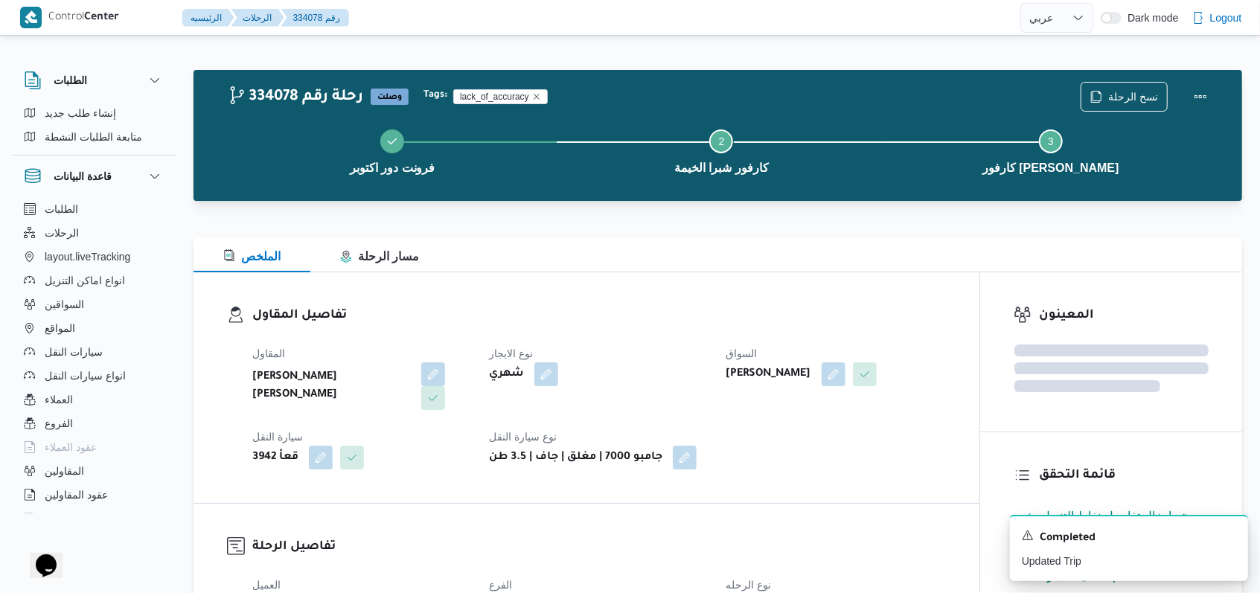
click at [755, 98] on div "Tags: lack_of_accuracy" at bounding box center [752, 96] width 663 height 21
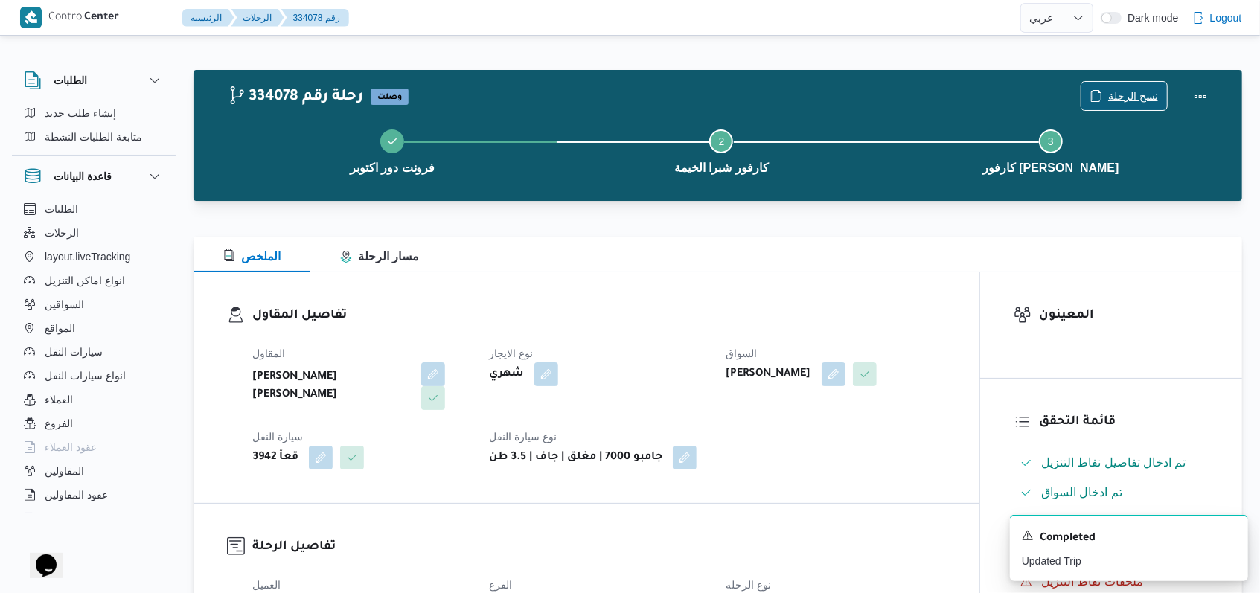
click at [1125, 88] on span "نسخ الرحلة" at bounding box center [1133, 96] width 50 height 18
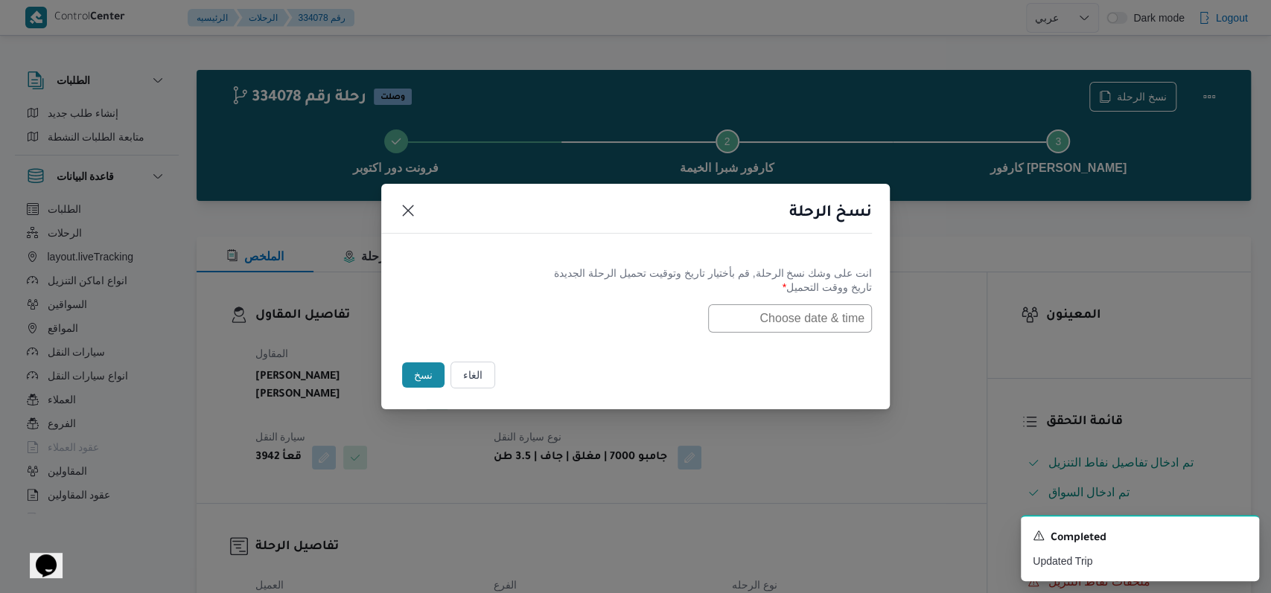
click at [800, 322] on input "text" at bounding box center [790, 318] width 164 height 28
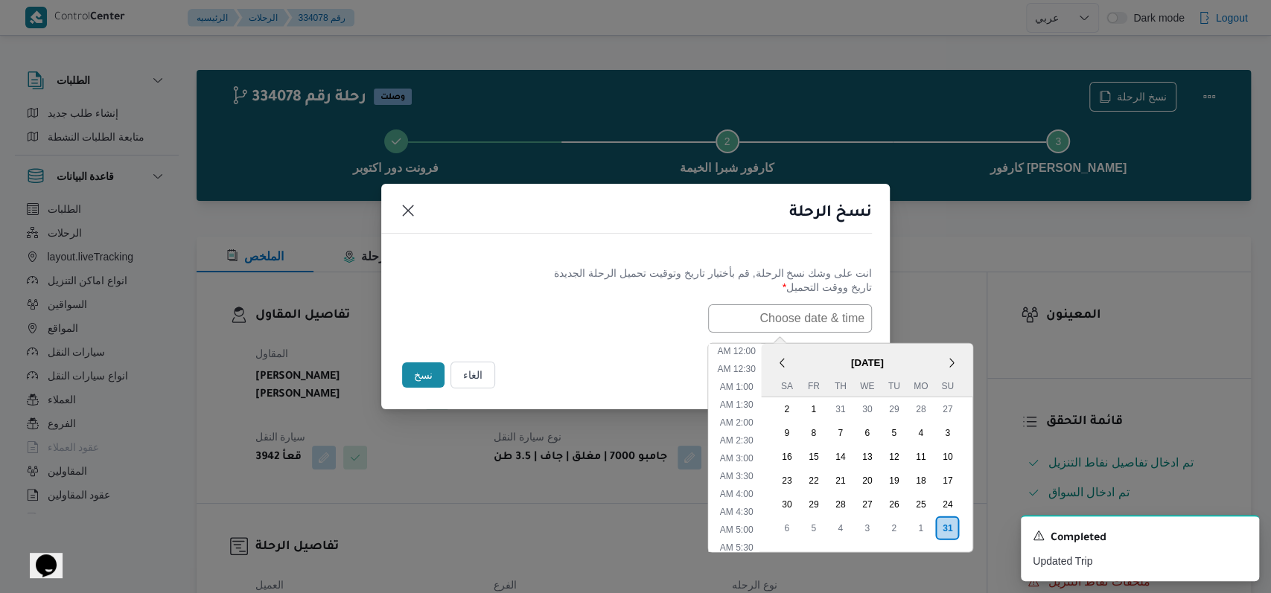
scroll to position [297, 0]
click at [929, 520] on div "1" at bounding box center [920, 528] width 28 height 28
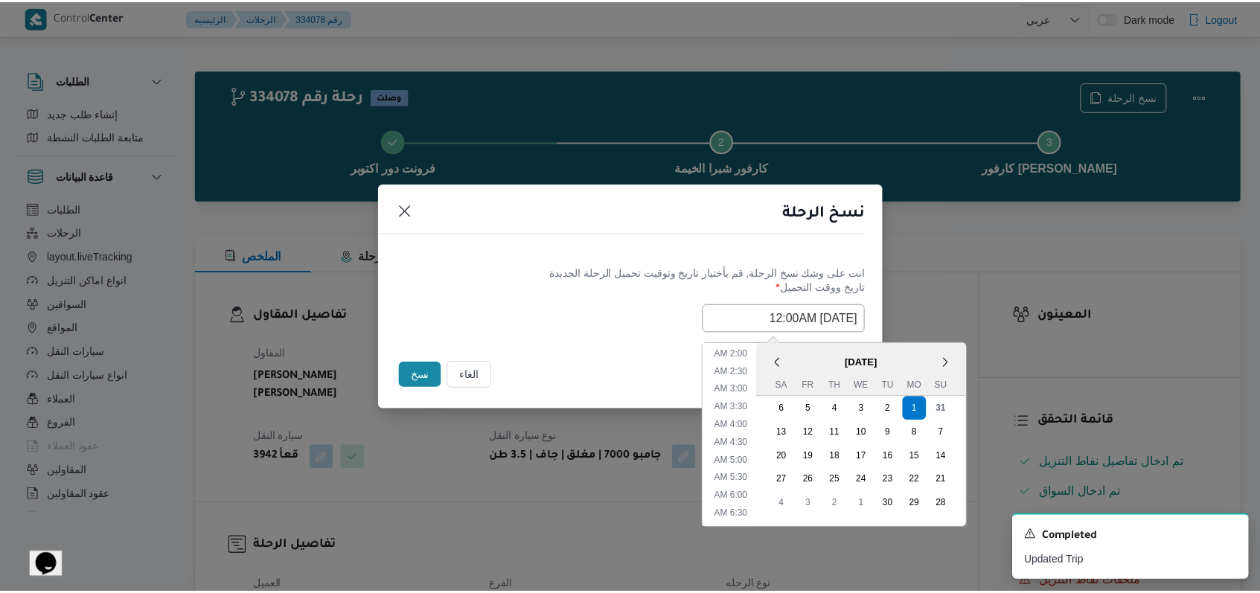
scroll to position [99, 0]
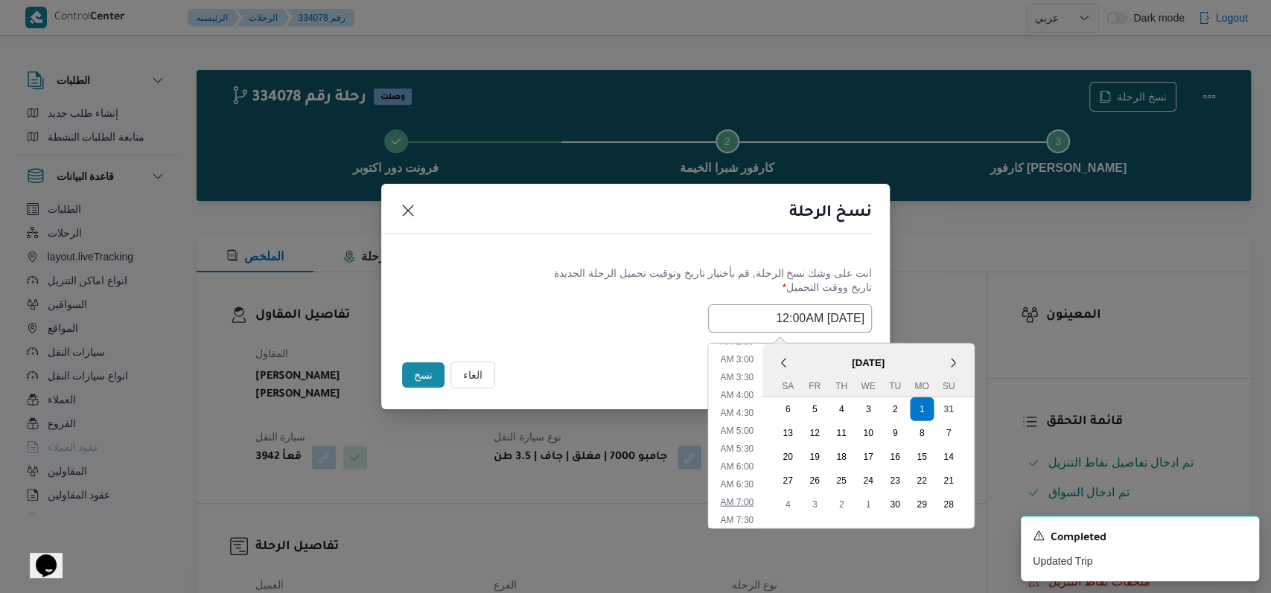
click at [759, 506] on li "7:00 AM" at bounding box center [736, 501] width 45 height 15
type input "01/09/2025 7:00AM"
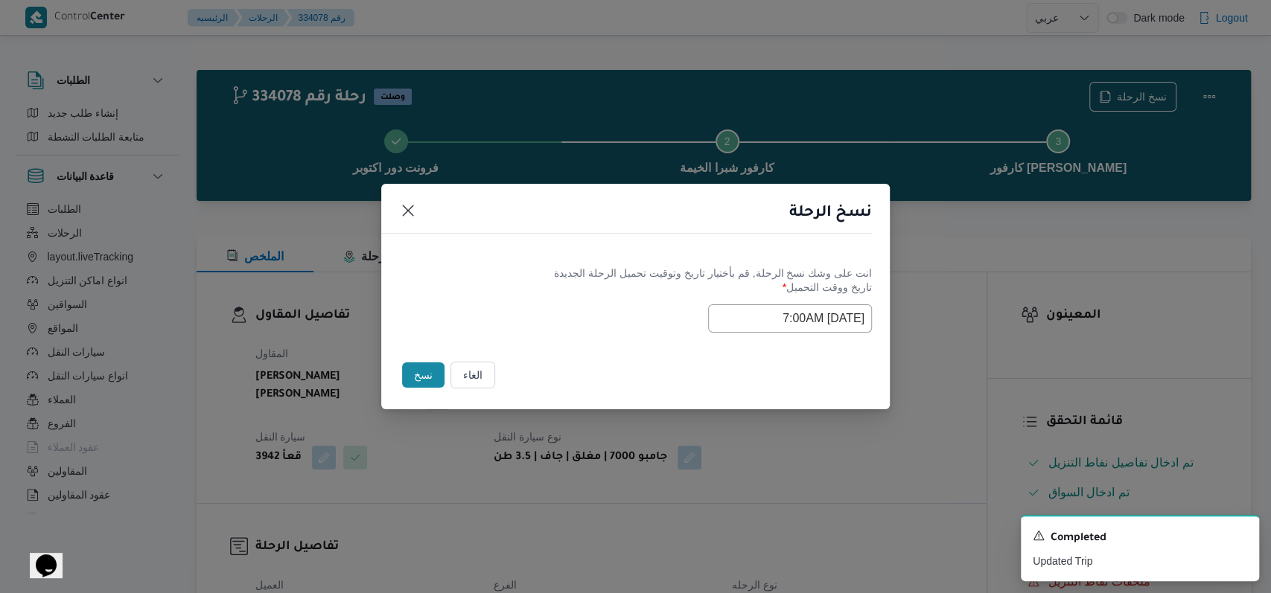
click at [639, 360] on footer "الغاء نسخ" at bounding box center [635, 375] width 473 height 33
click at [429, 370] on button "نسخ" at bounding box center [423, 374] width 42 height 25
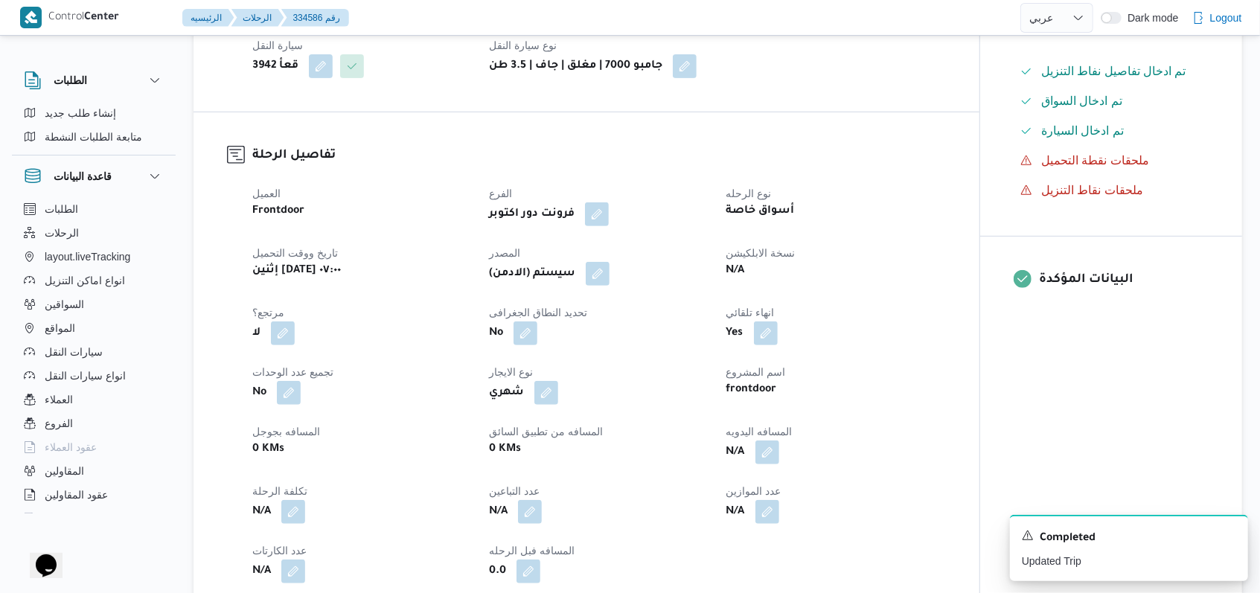
scroll to position [397, 0]
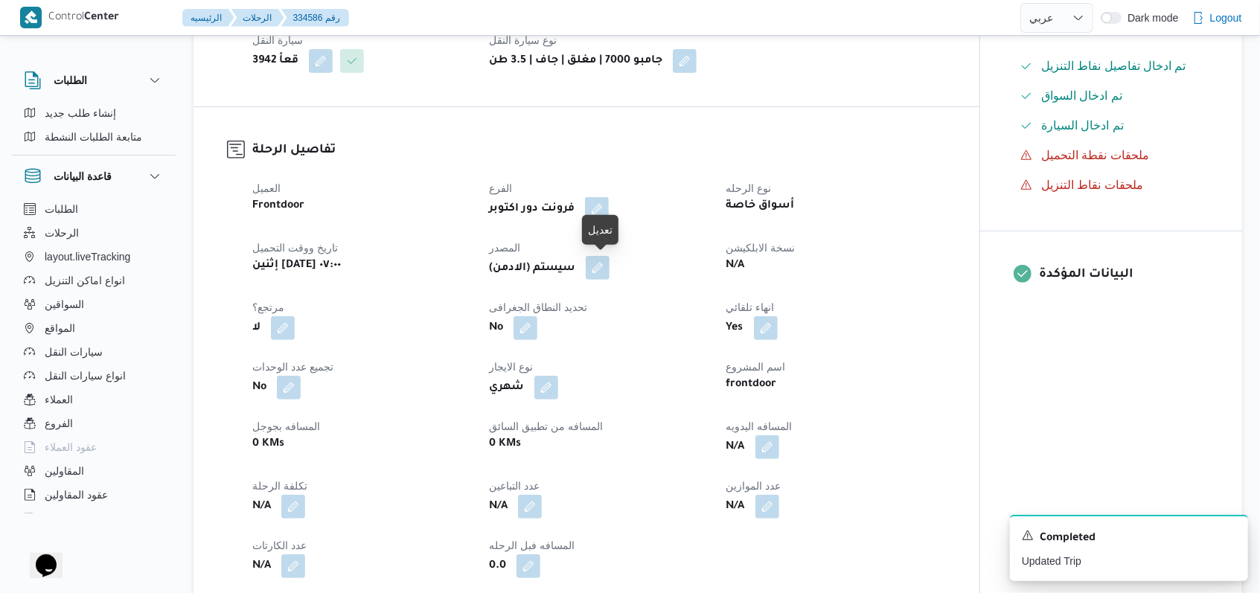
click at [607, 271] on button "button" at bounding box center [598, 268] width 24 height 24
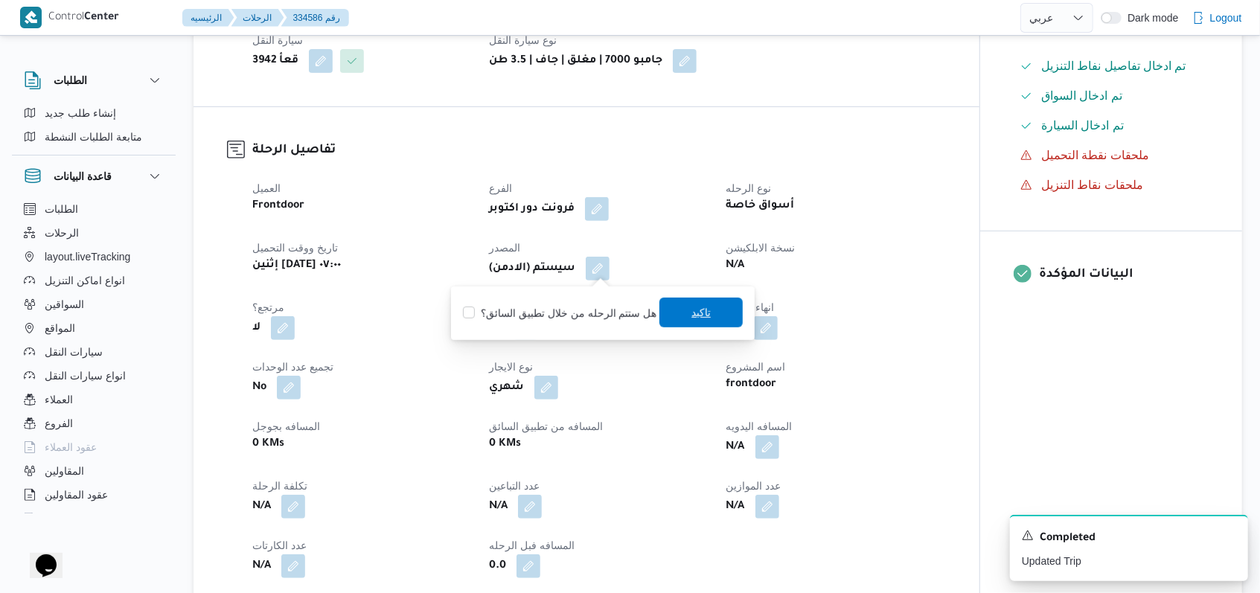
click at [684, 319] on span "تاكيد" at bounding box center [700, 313] width 83 height 30
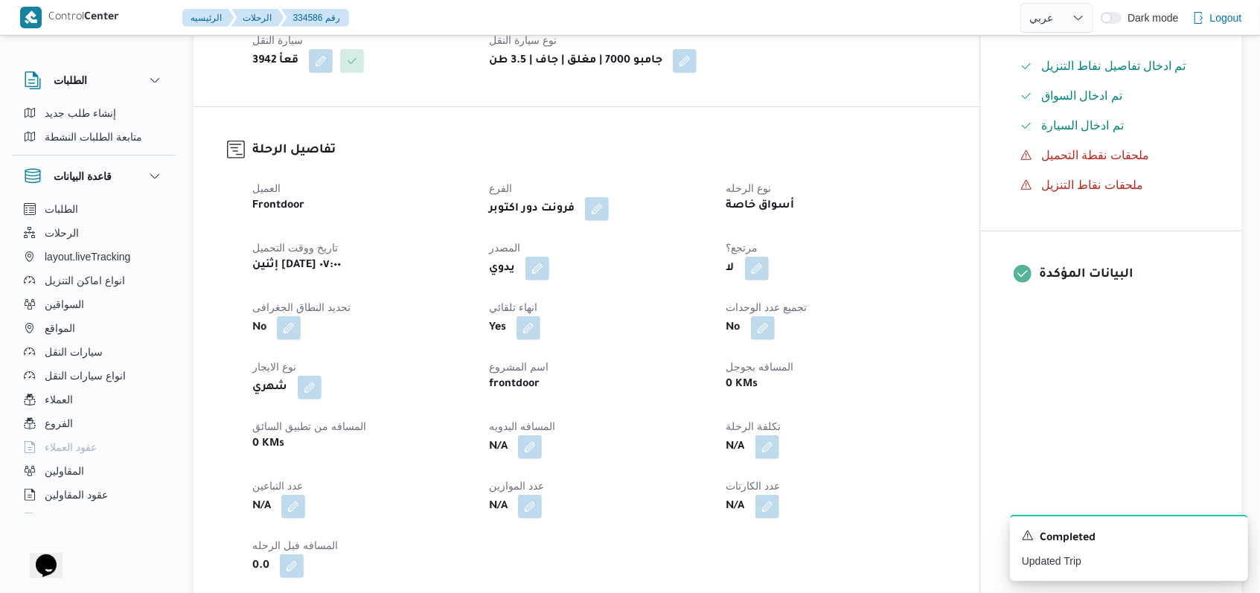
select select "ar"
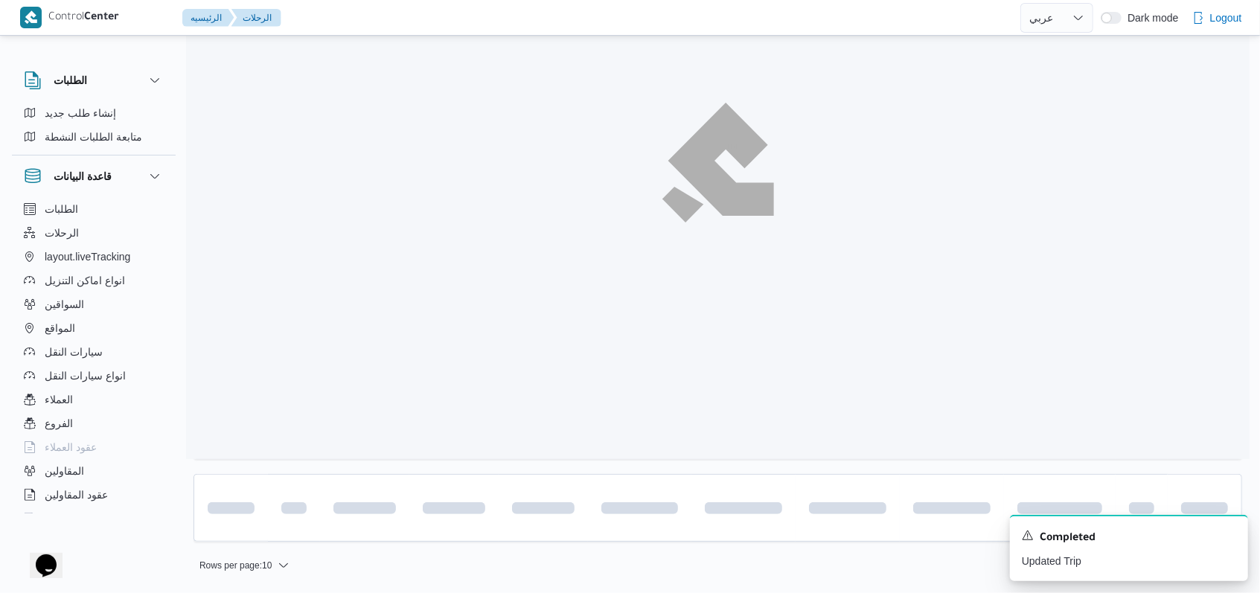
scroll to position [170, 0]
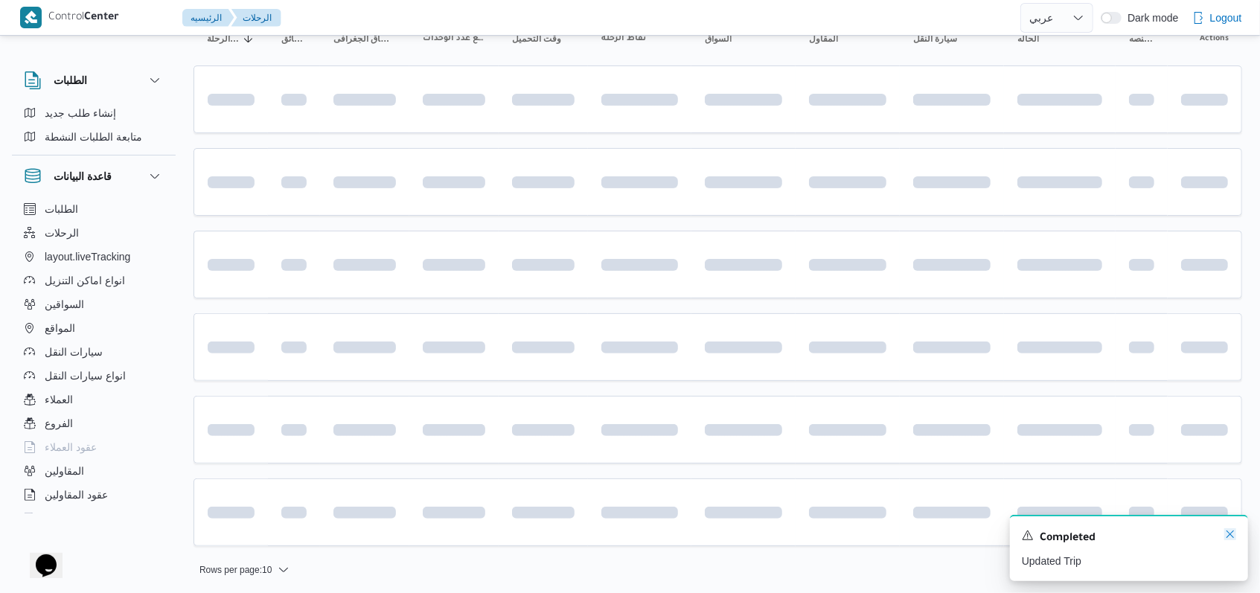
click at [1226, 540] on icon "Dismiss toast" at bounding box center [1230, 534] width 12 height 12
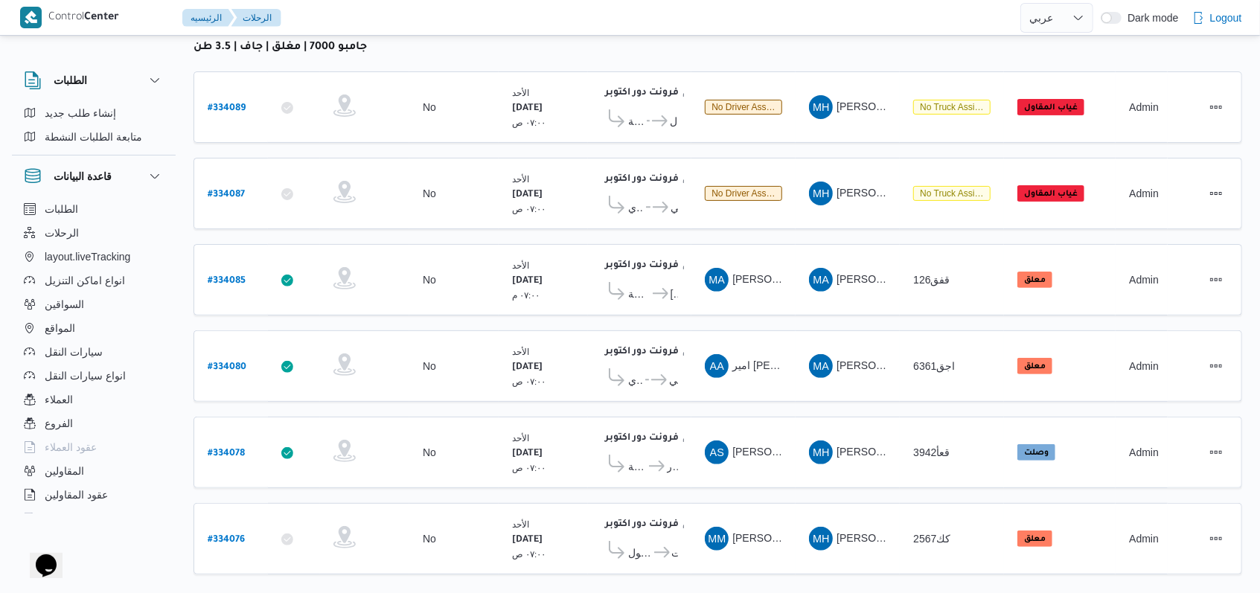
scroll to position [211, 0]
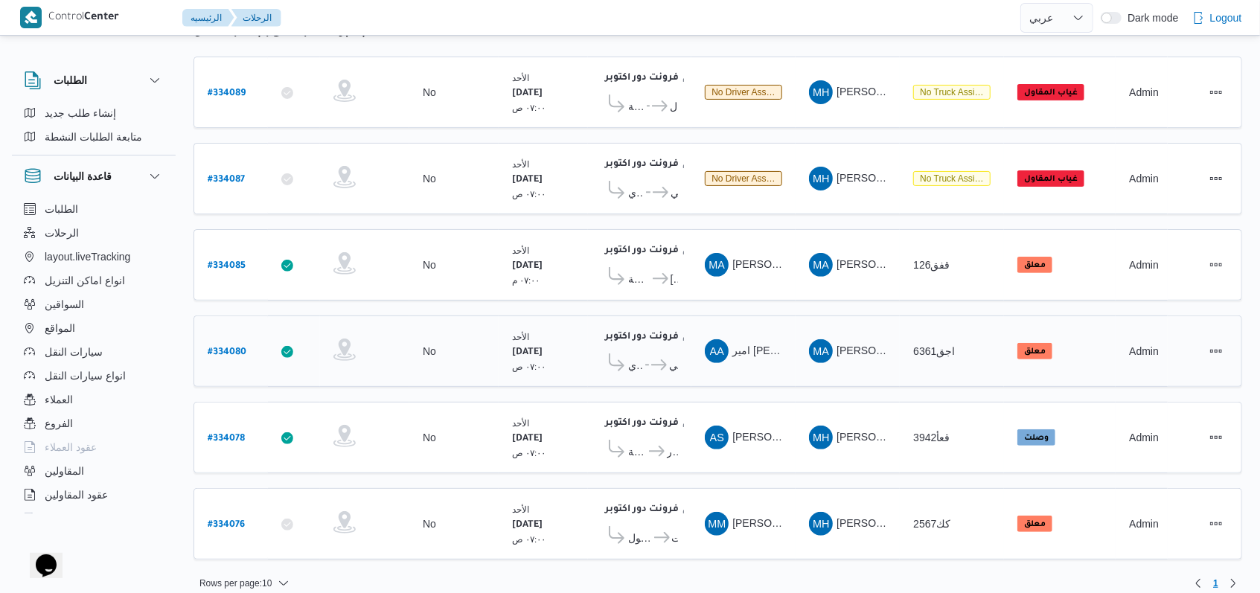
click at [242, 348] on b "# 334080" at bounding box center [227, 353] width 39 height 10
select select "ar"
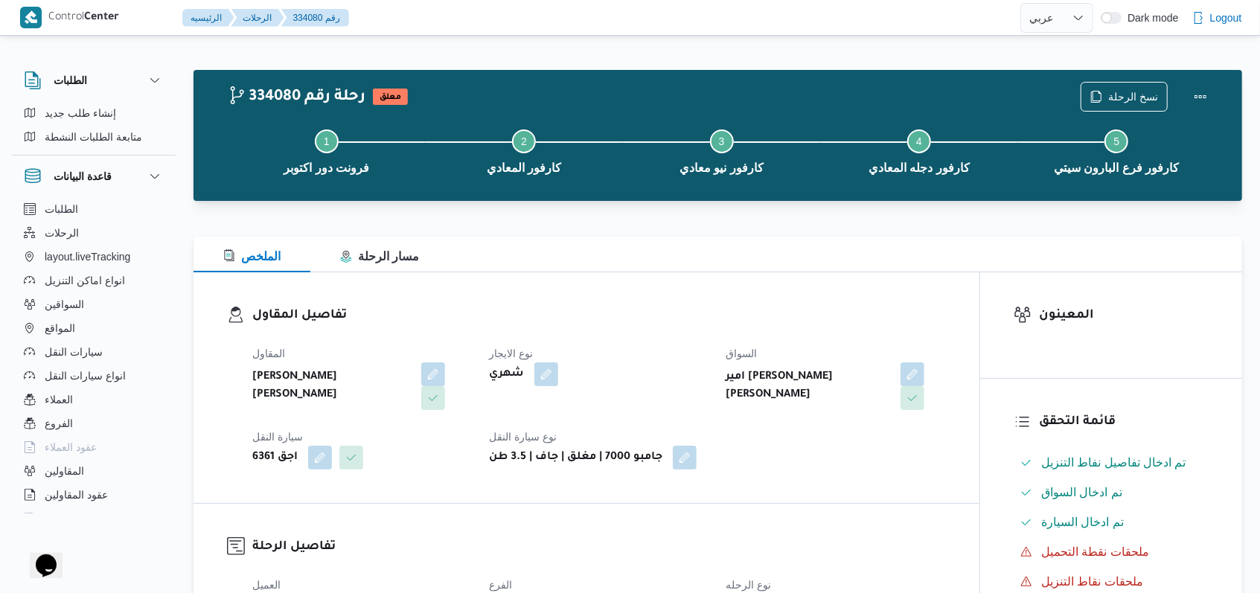
click at [1128, 106] on div "Step 1 is incomplete 1 فرونت دور اكتوبر Step 2 is incomplete 2 كارفور المعادي S…" at bounding box center [722, 150] width 1006 height 95
click at [1128, 97] on span "نسخ الرحلة" at bounding box center [1133, 96] width 50 height 18
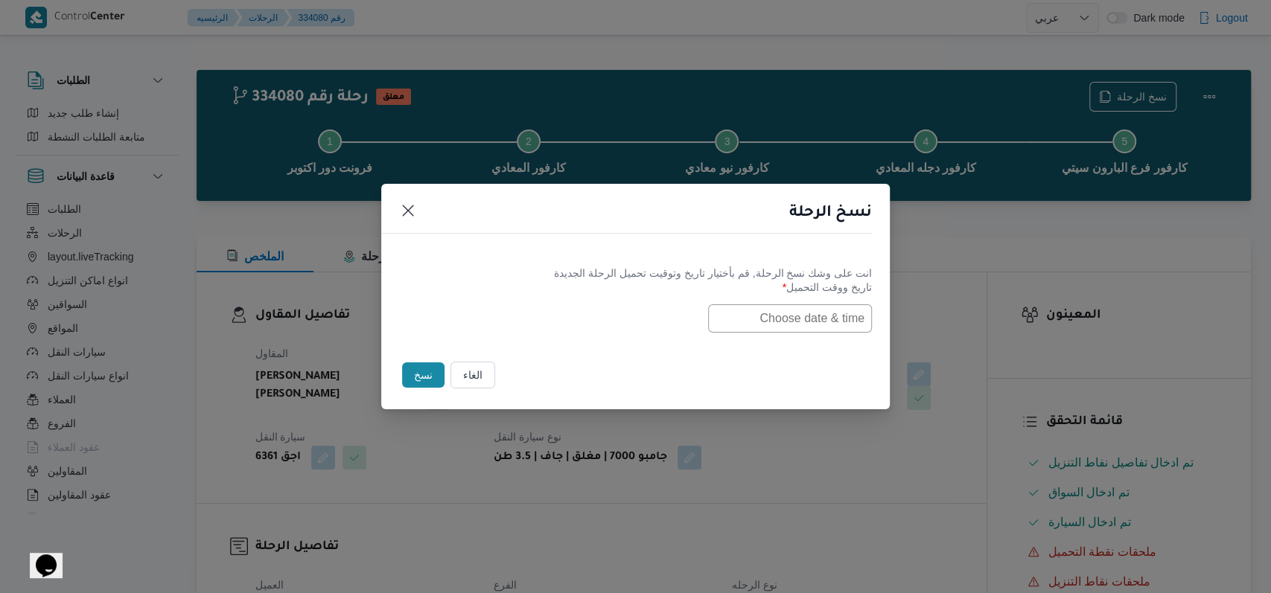
click at [815, 304] on input "text" at bounding box center [790, 318] width 164 height 28
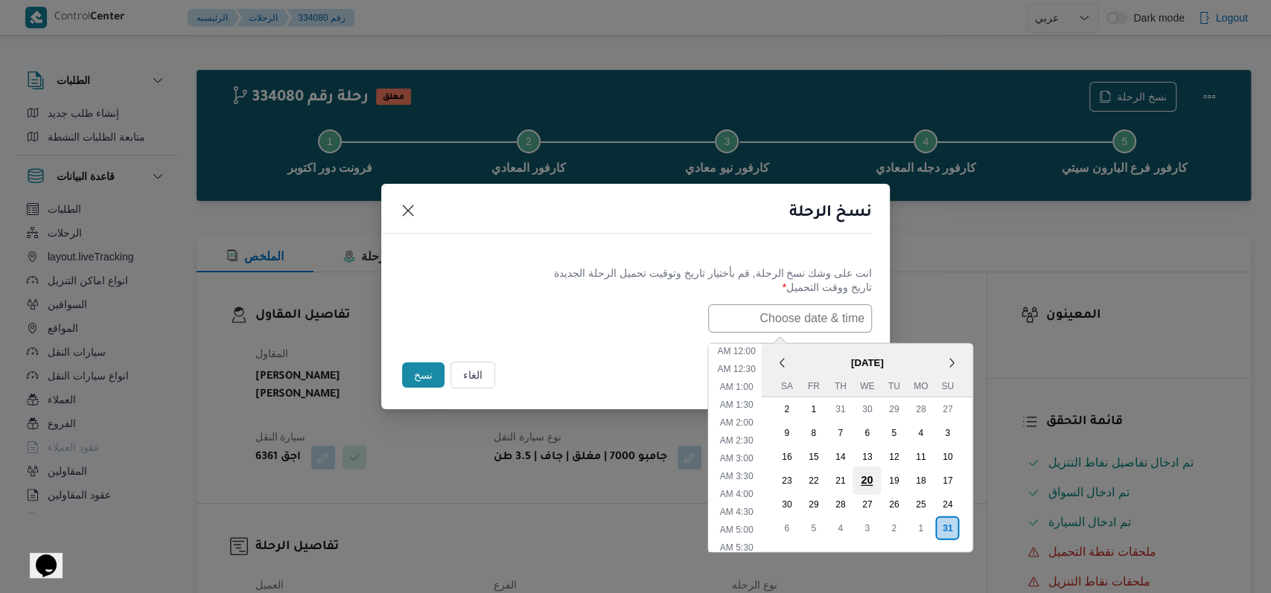
scroll to position [297, 0]
click at [924, 520] on div "1" at bounding box center [920, 528] width 28 height 28
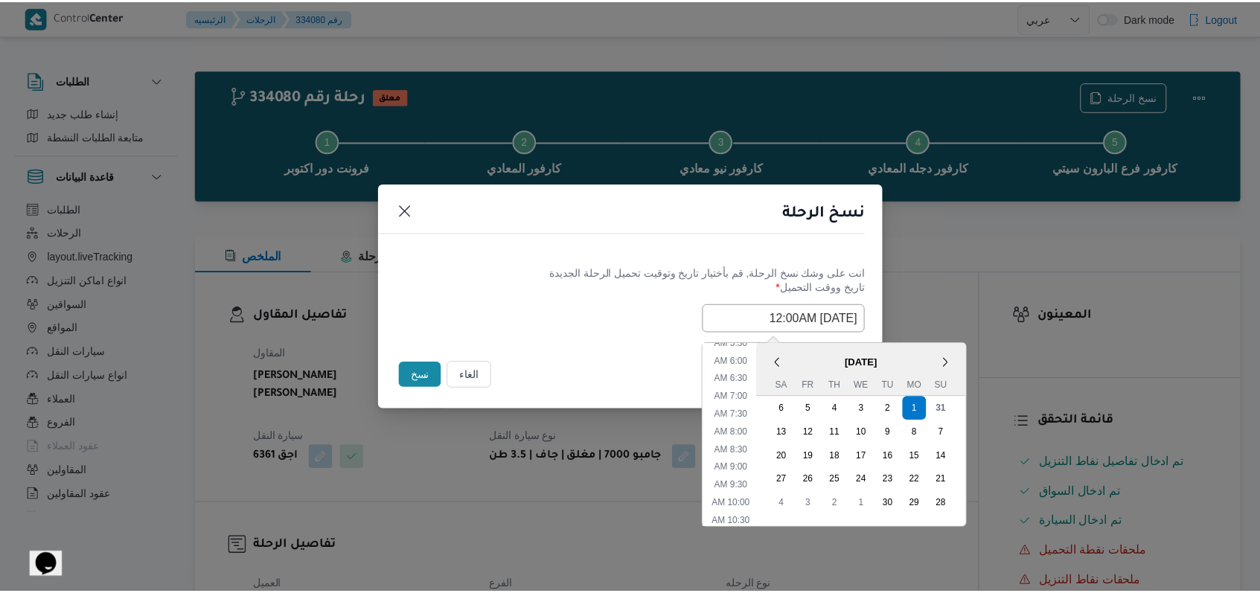
scroll to position [98, 0]
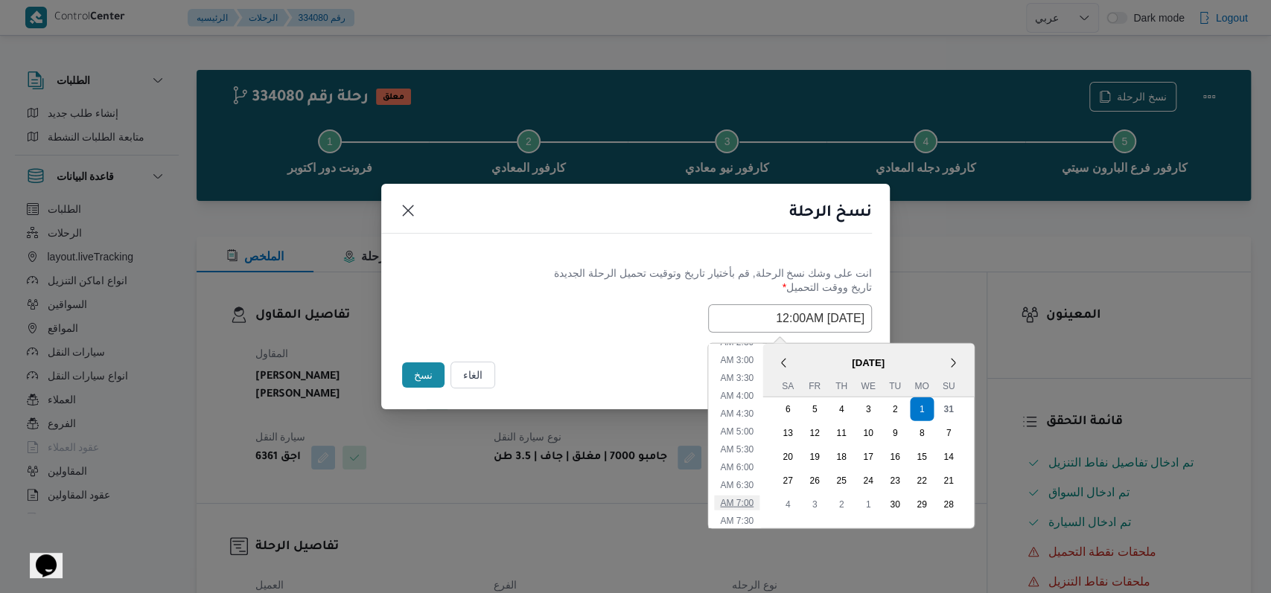
click at [759, 503] on li "7:00 AM" at bounding box center [736, 502] width 45 height 15
type input "01/09/2025 7:00AM"
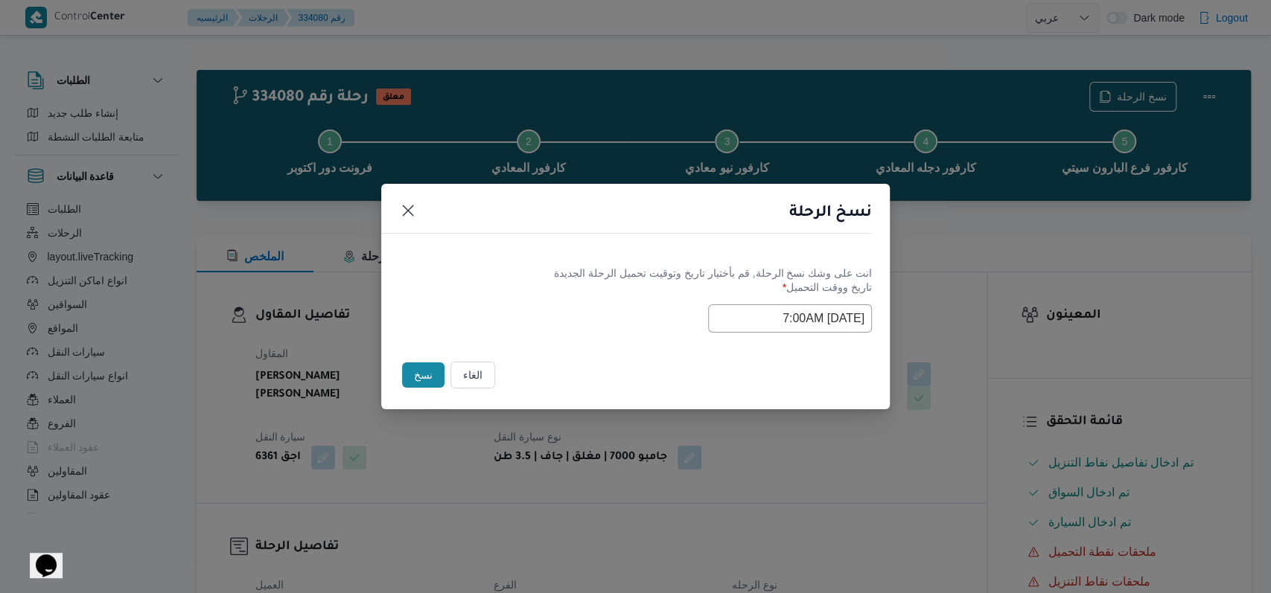
click at [597, 354] on div "الغاء نسخ" at bounding box center [635, 378] width 508 height 63
click at [426, 362] on button "نسخ" at bounding box center [423, 374] width 42 height 25
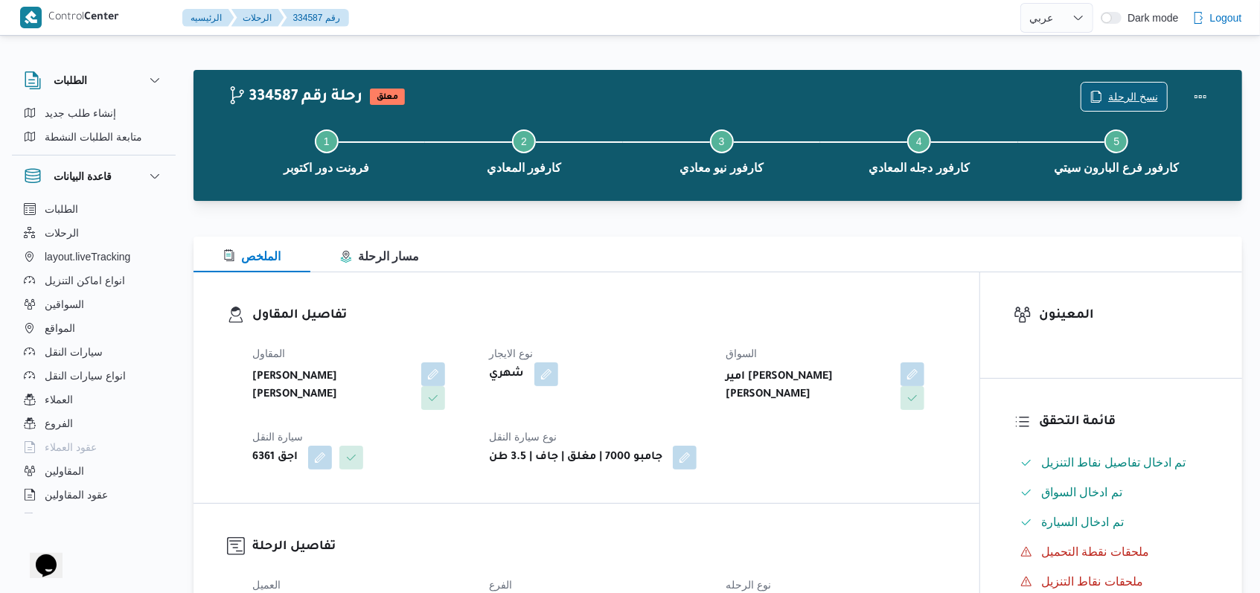
scroll to position [298, 0]
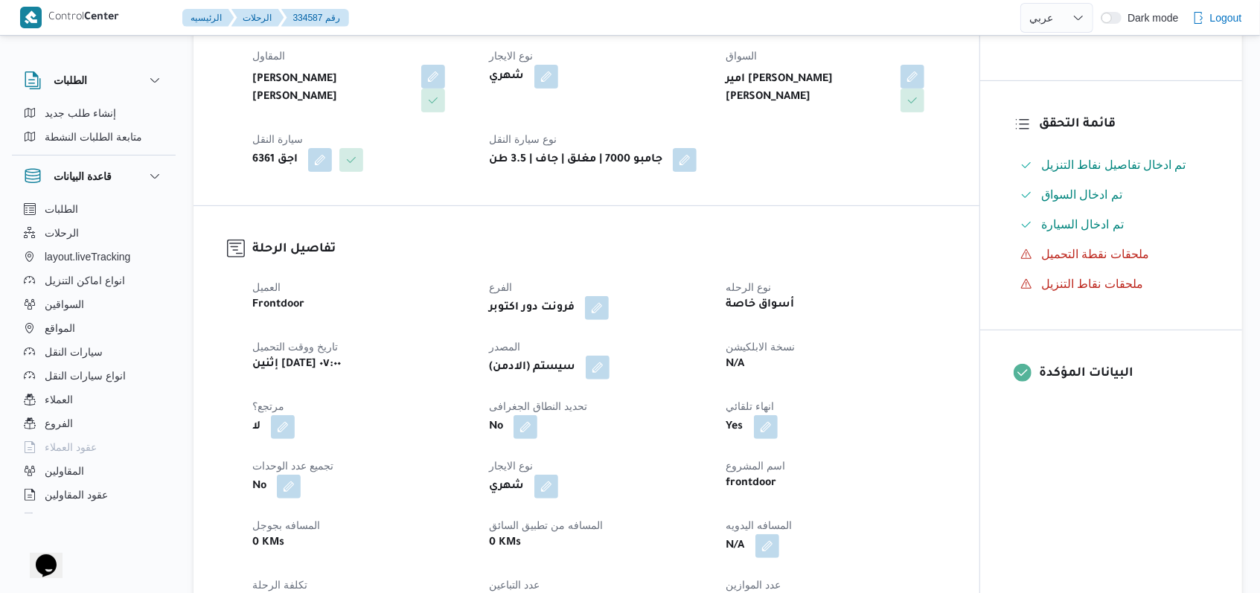
click at [589, 371] on span at bounding box center [593, 368] width 31 height 24
click at [604, 378] on button "button" at bounding box center [598, 367] width 24 height 24
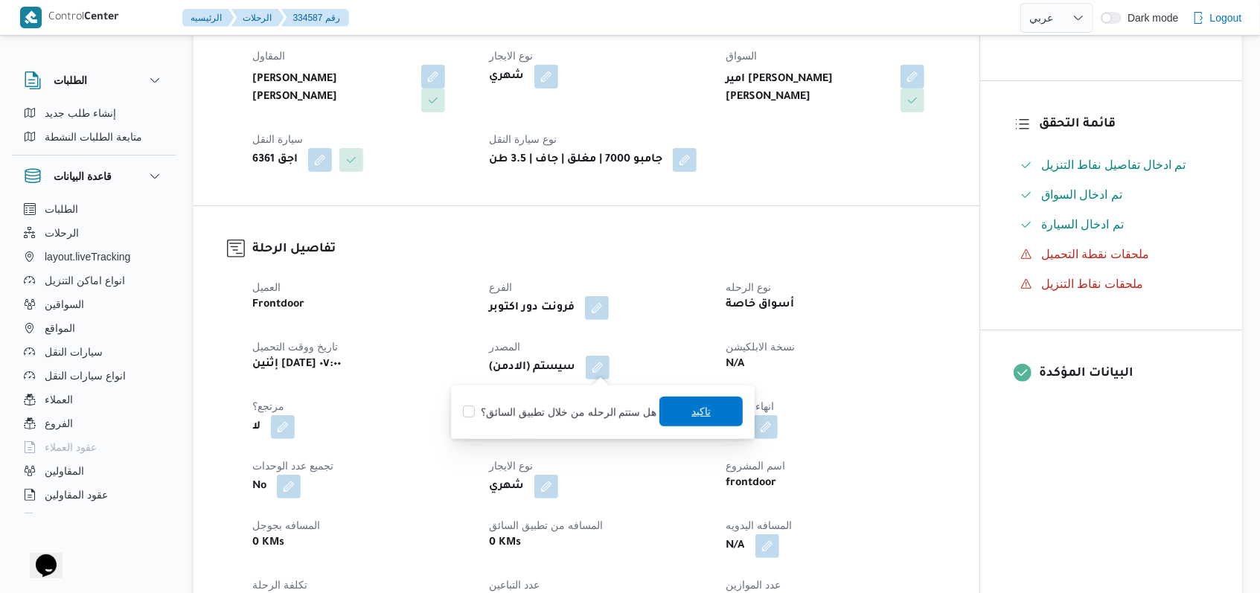
click at [659, 409] on span "تاكيد" at bounding box center [700, 412] width 83 height 30
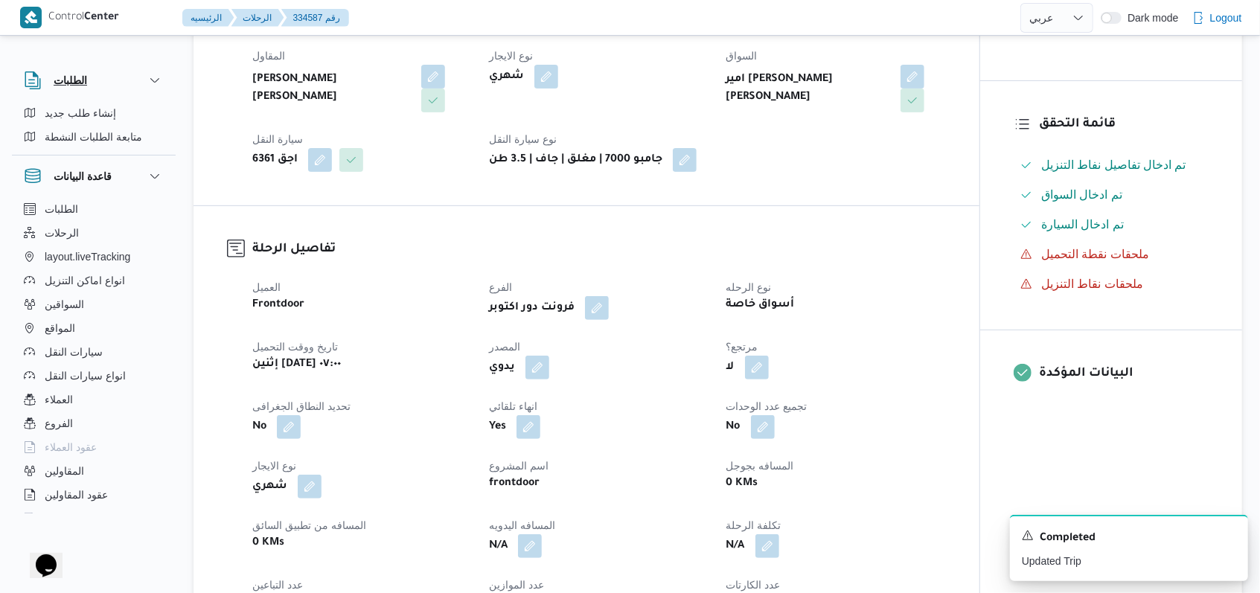
select select "ar"
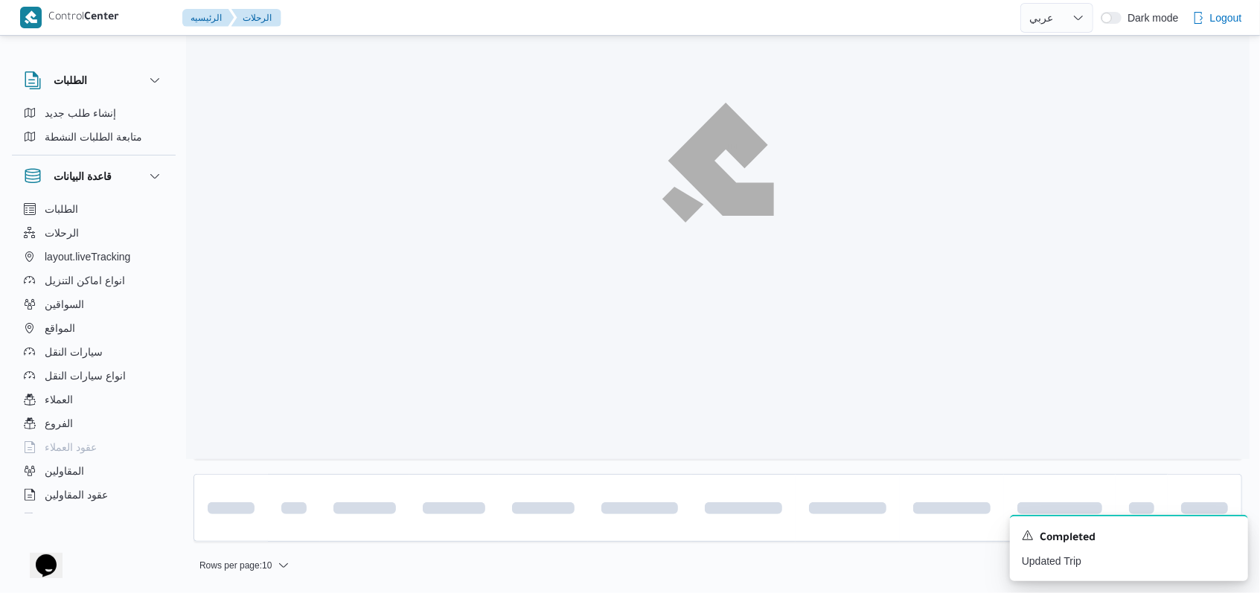
scroll to position [170, 0]
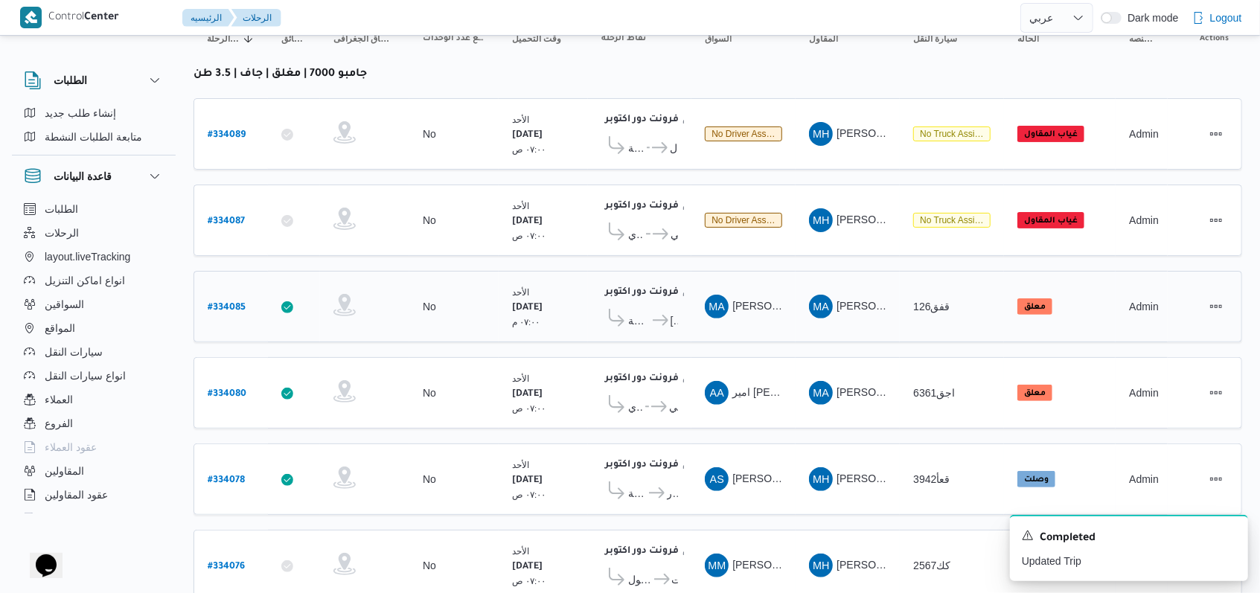
click at [229, 303] on b "# 334085" at bounding box center [227, 308] width 38 height 10
select select "ar"
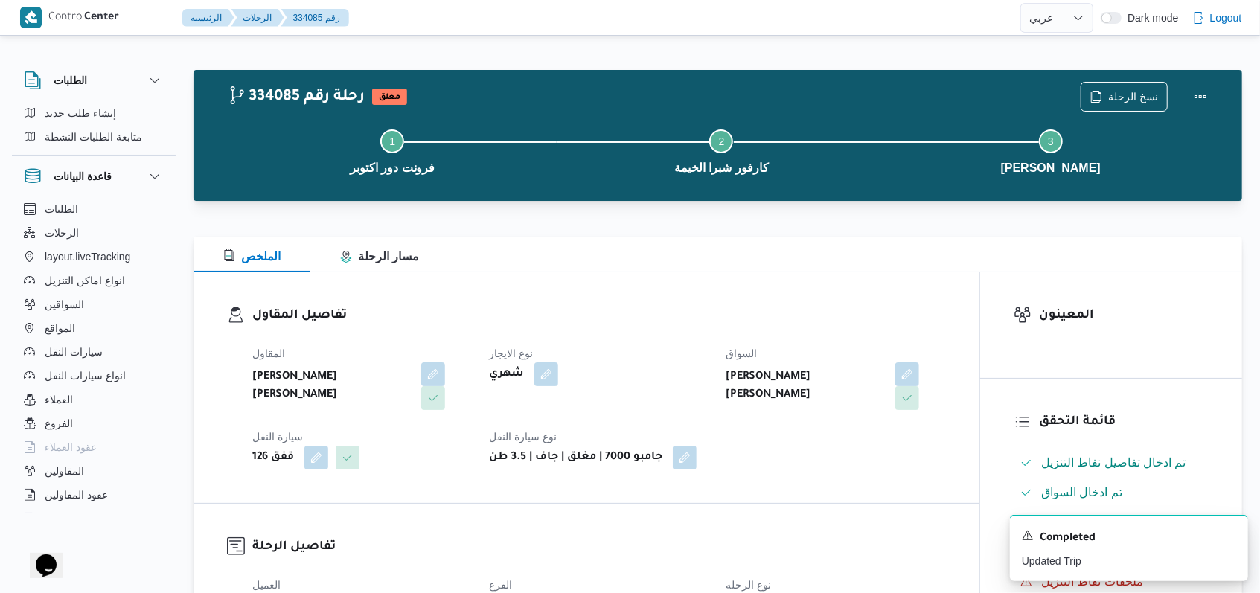
click at [1123, 80] on div "نسخ الرحلة" at bounding box center [1148, 97] width 153 height 48
click at [1124, 80] on div "نسخ الرحلة" at bounding box center [1148, 97] width 153 height 48
click at [1143, 85] on span "نسخ الرحلة" at bounding box center [1124, 96] width 86 height 28
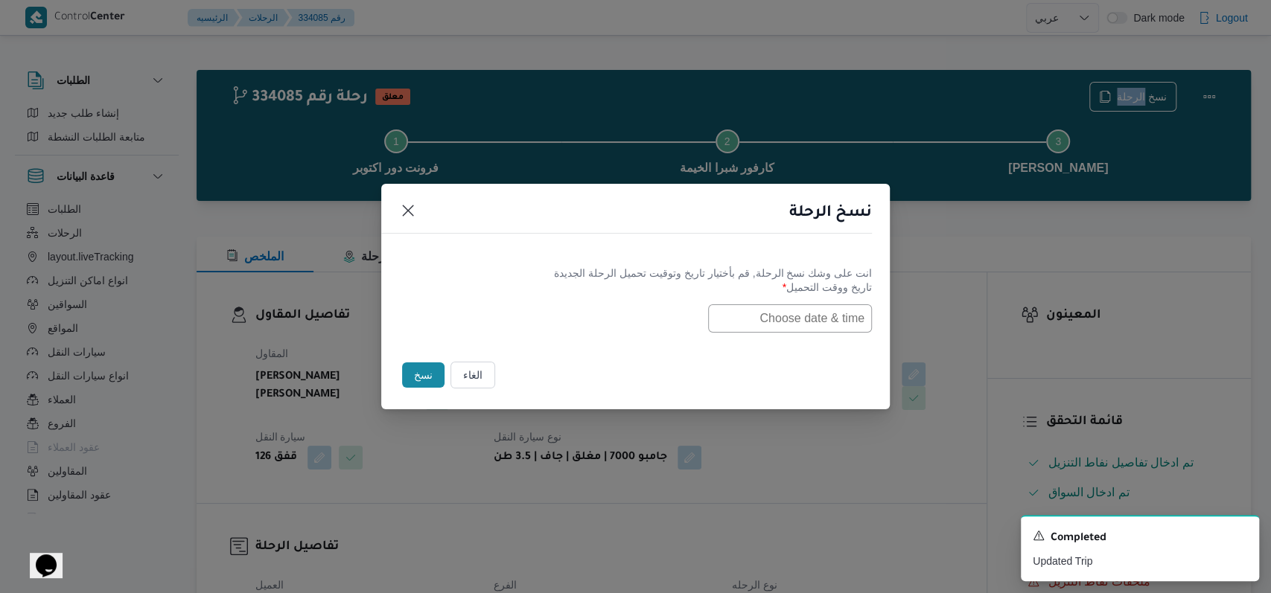
click at [774, 325] on input "text" at bounding box center [790, 318] width 164 height 28
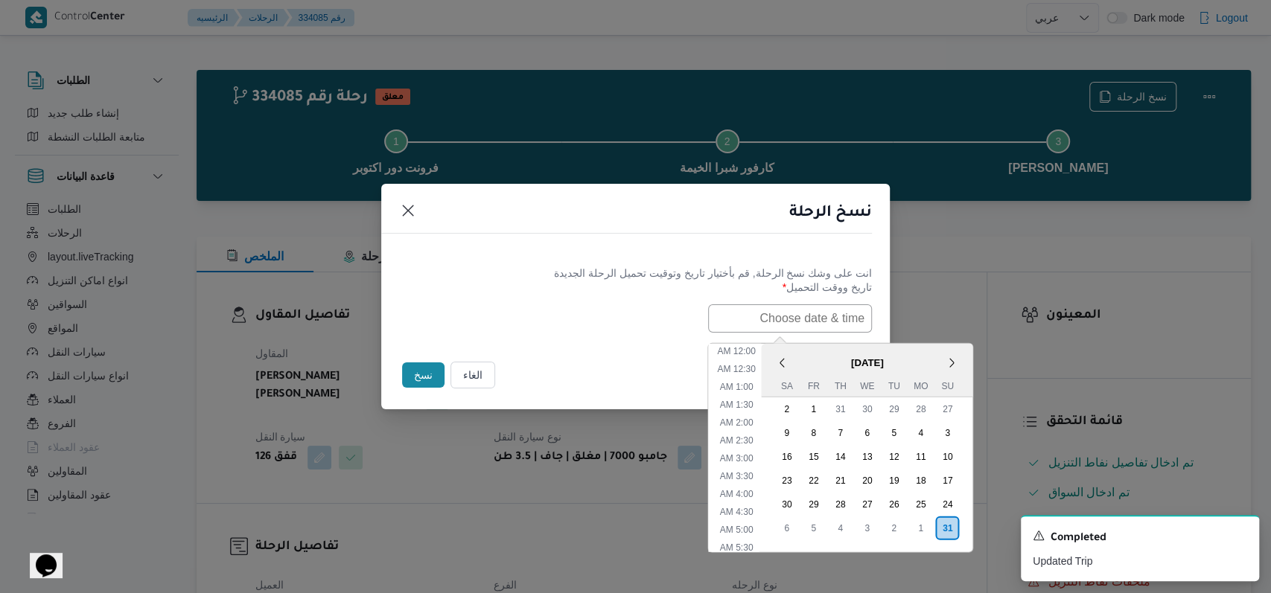
scroll to position [297, 0]
click at [923, 523] on div "1" at bounding box center [920, 528] width 28 height 28
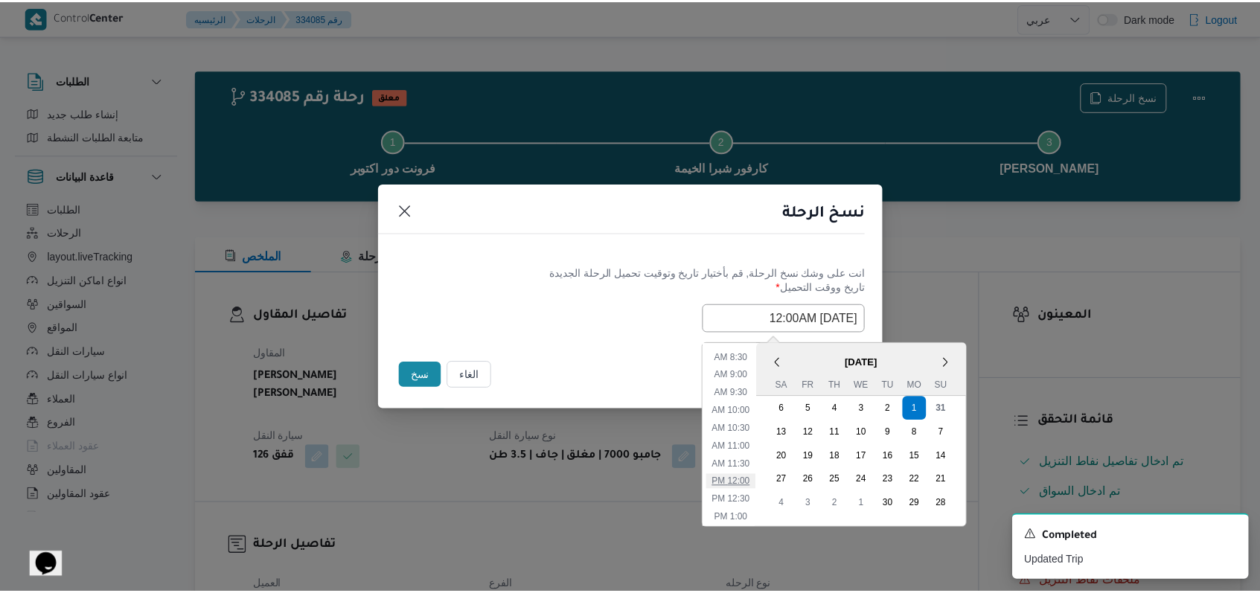
scroll to position [98, 0]
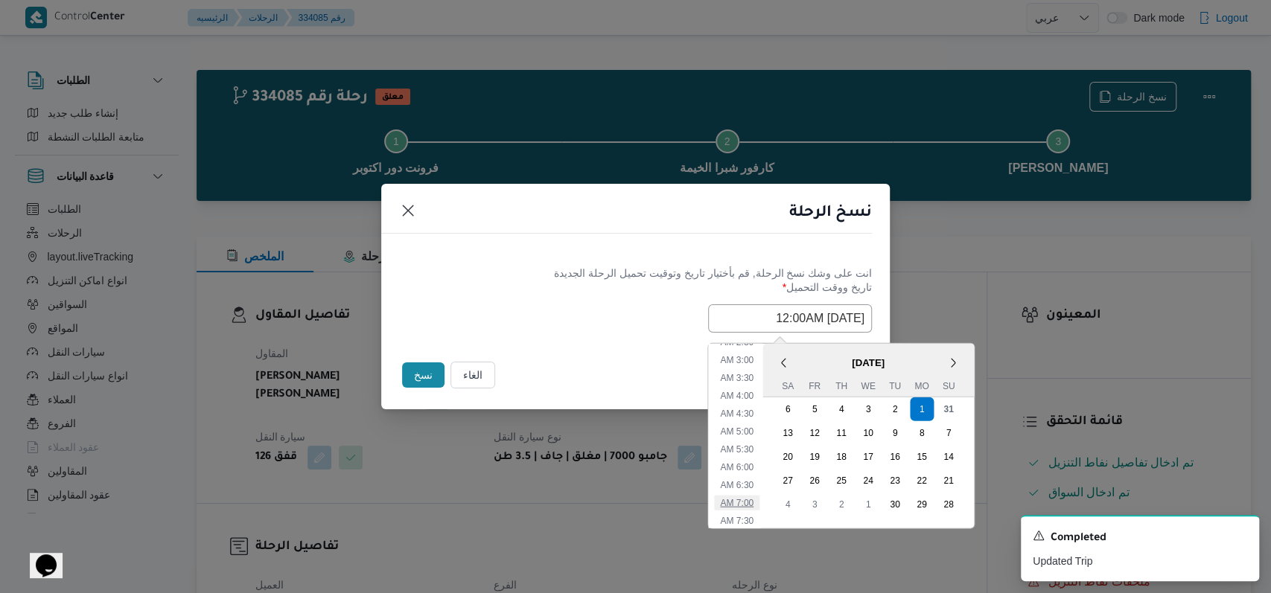
click at [759, 508] on li "7:00 AM" at bounding box center [736, 502] width 45 height 15
type input "01/09/2025 7:00AM"
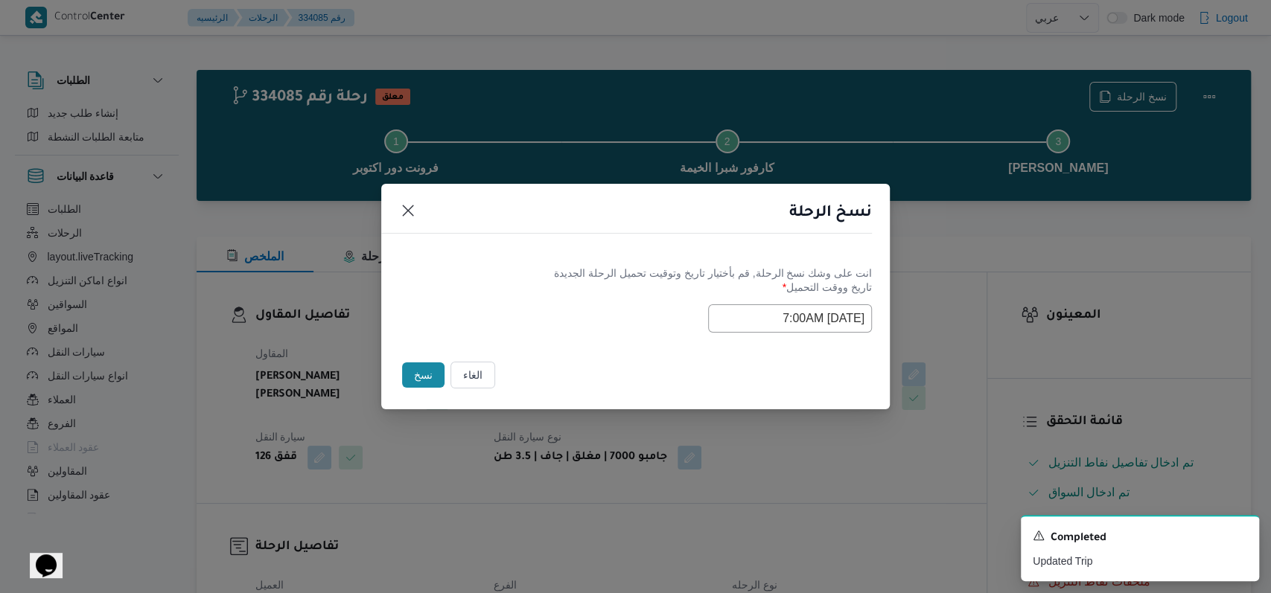
click at [572, 290] on label "تاريخ ووقت التحميل *" at bounding box center [635, 292] width 473 height 23
click at [425, 377] on button "نسخ" at bounding box center [423, 374] width 42 height 25
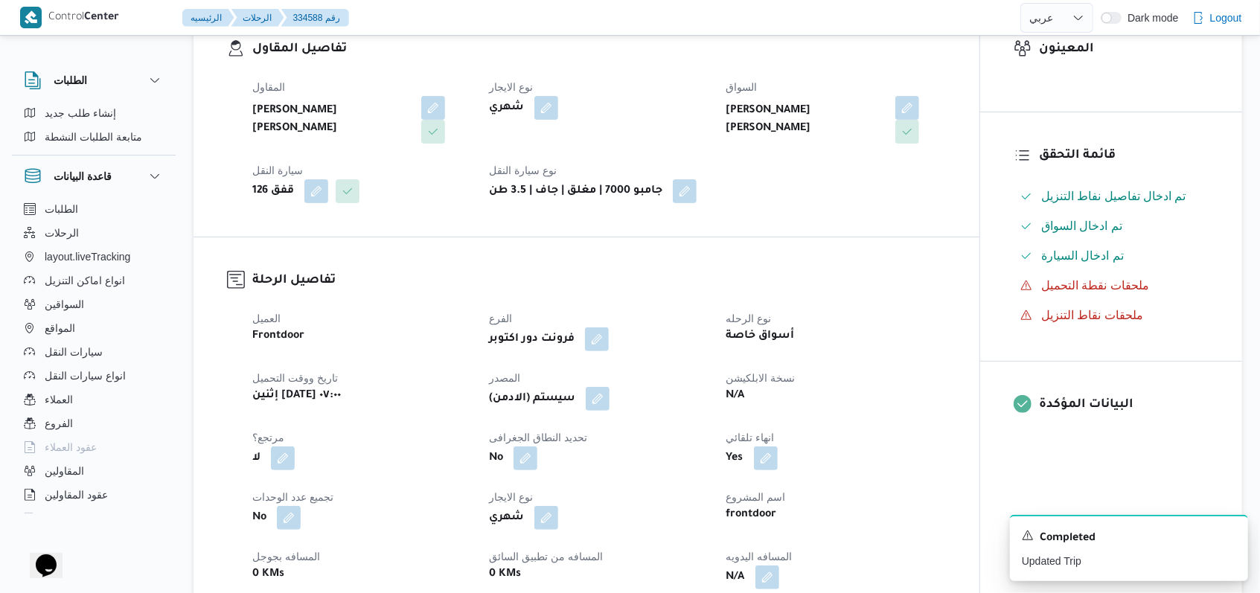
scroll to position [298, 0]
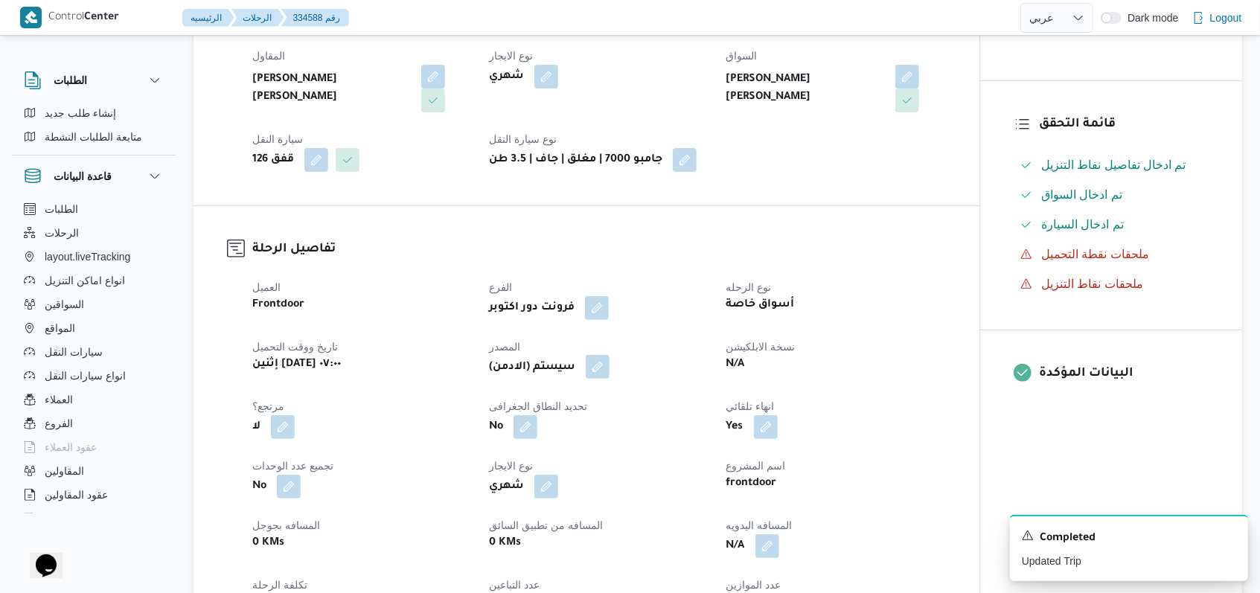
click at [607, 371] on button "button" at bounding box center [598, 367] width 24 height 24
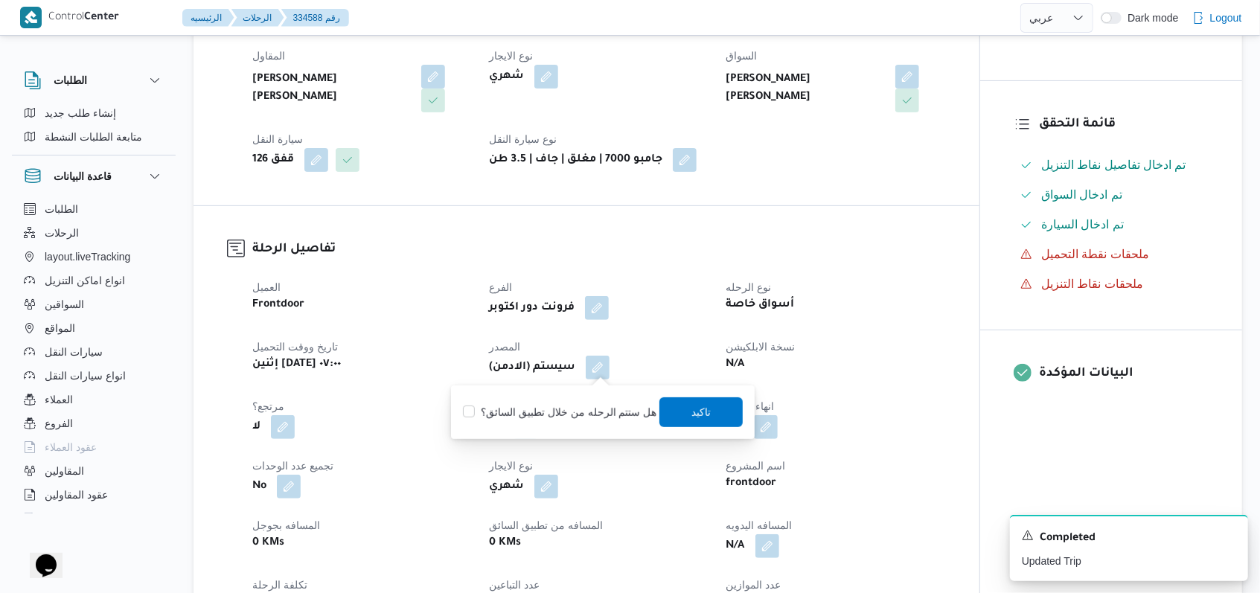
click at [720, 429] on div "You are in a dialog. To close this dialog, hit escape. هل ستتم الرحله من خلال ت…" at bounding box center [603, 413] width 304 height 54
click at [718, 426] on span "تاكيد" at bounding box center [700, 412] width 83 height 30
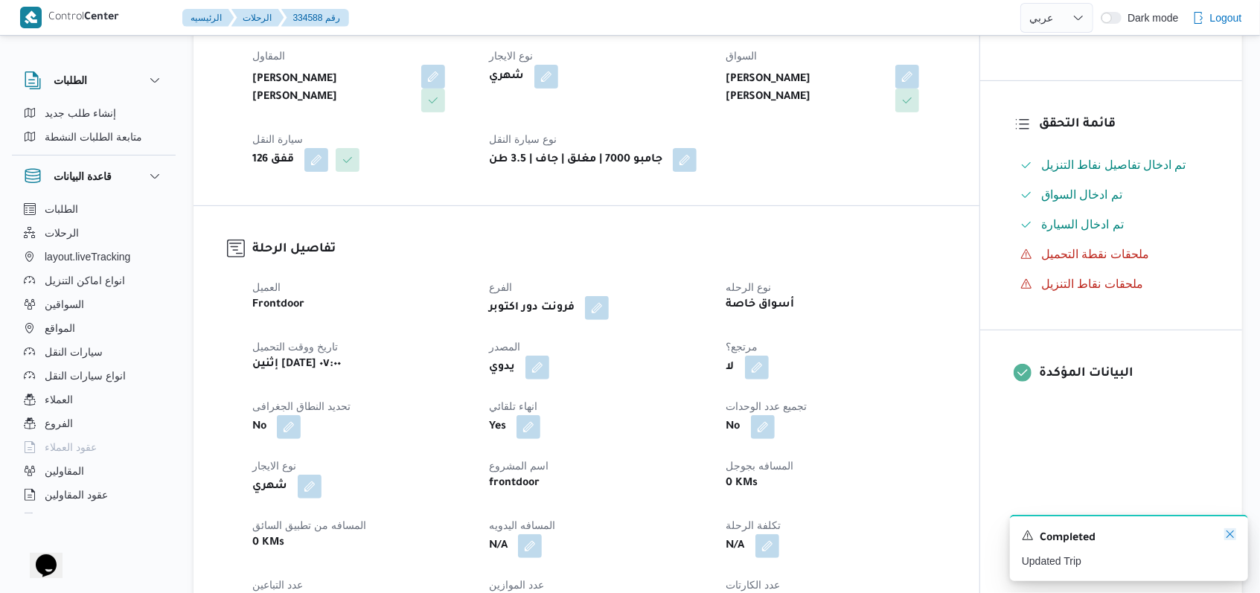
click at [1231, 536] on icon "Dismiss toast" at bounding box center [1230, 534] width 12 height 12
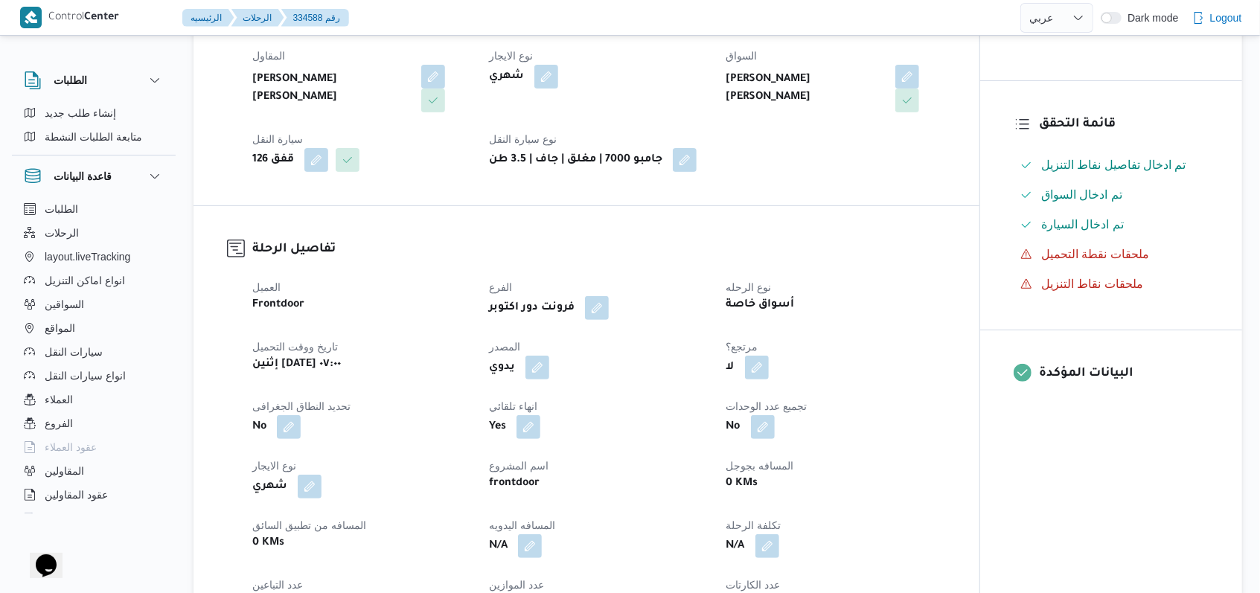
select select "ar"
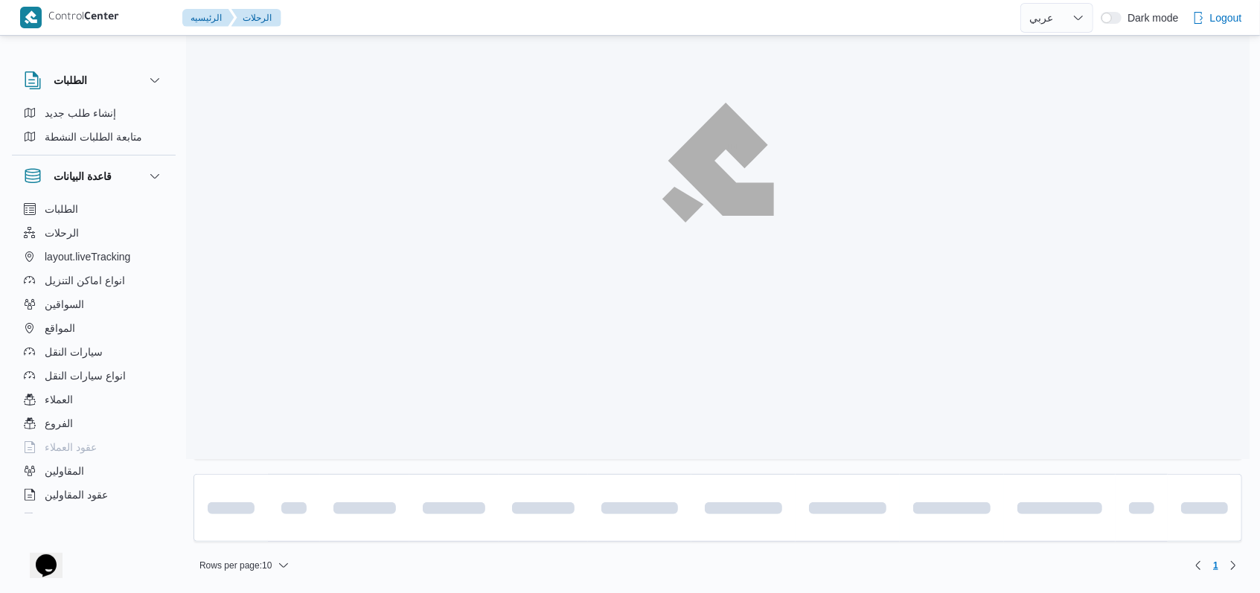
scroll to position [170, 0]
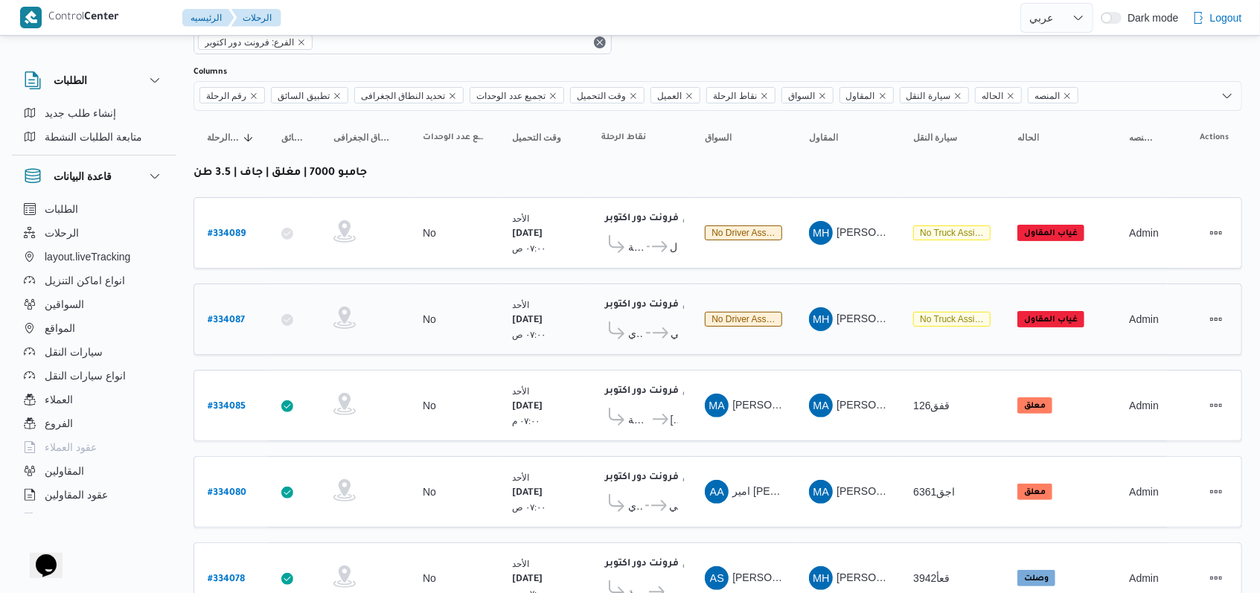
click at [222, 316] on b "# 334087" at bounding box center [226, 321] width 37 height 10
select select "ar"
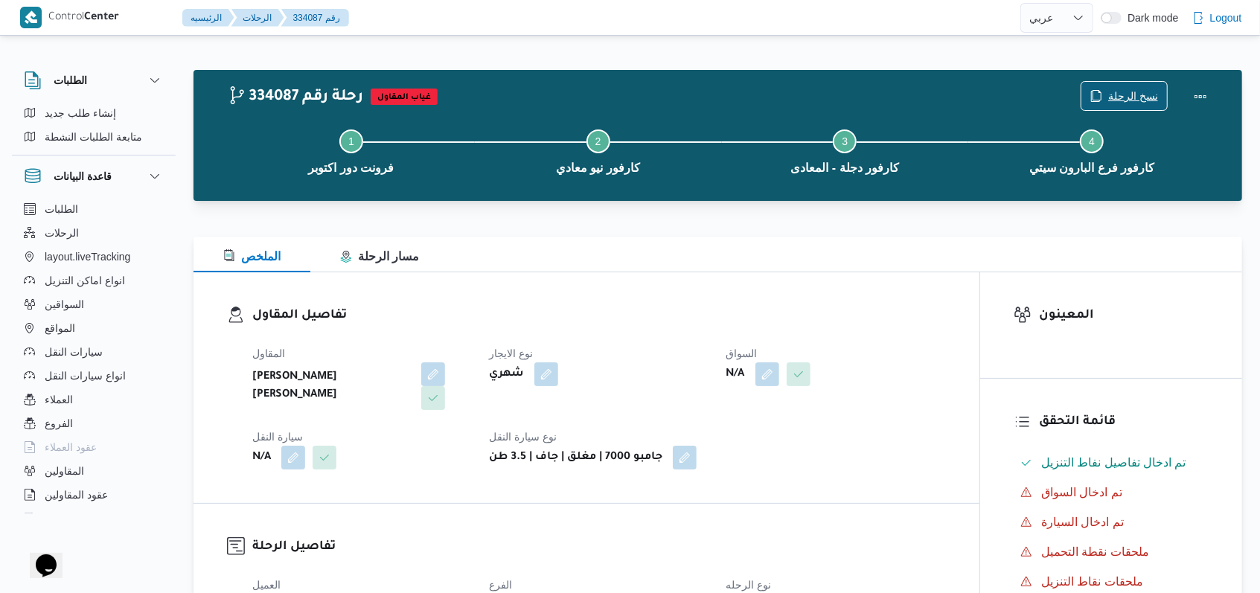
click at [1130, 98] on span "نسخ الرحلة" at bounding box center [1133, 96] width 50 height 18
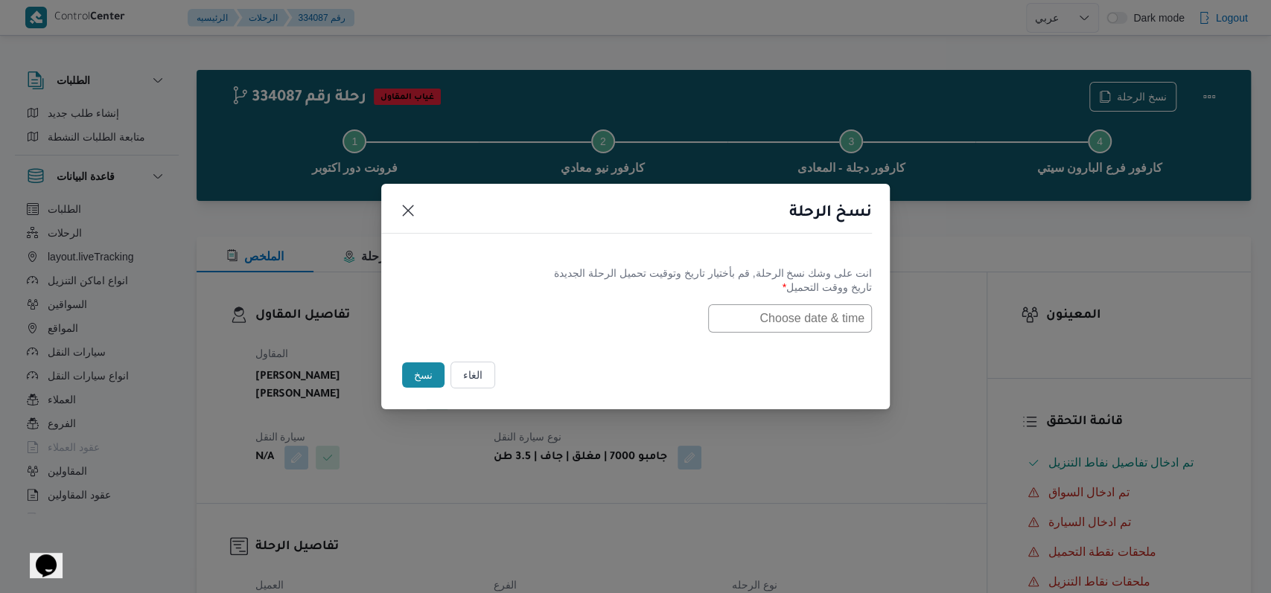
click at [785, 285] on label "تاريخ ووقت التحميل *" at bounding box center [635, 292] width 473 height 23
click at [787, 311] on input "text" at bounding box center [790, 318] width 164 height 28
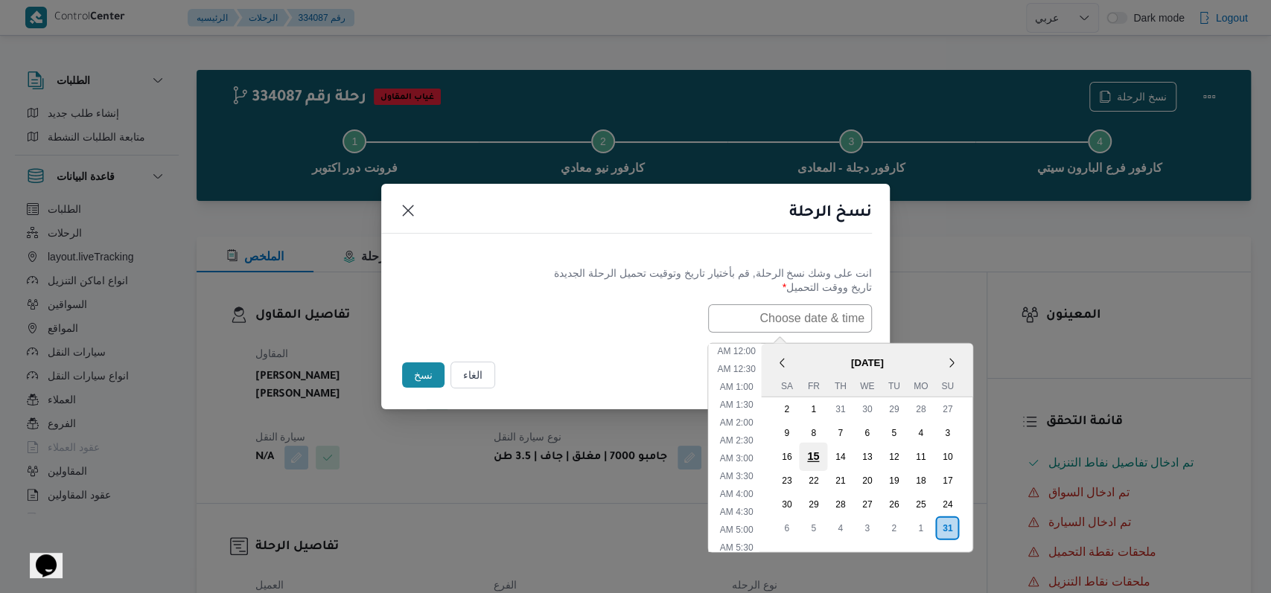
scroll to position [297, 0]
click at [924, 532] on div "1" at bounding box center [920, 528] width 28 height 28
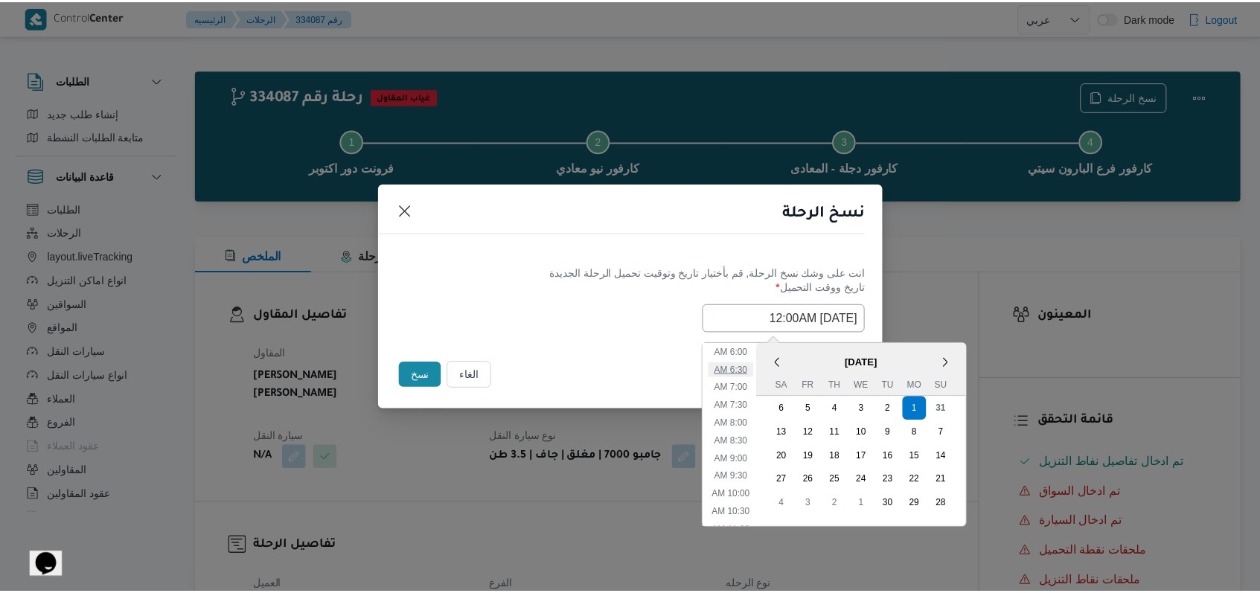
scroll to position [98, 0]
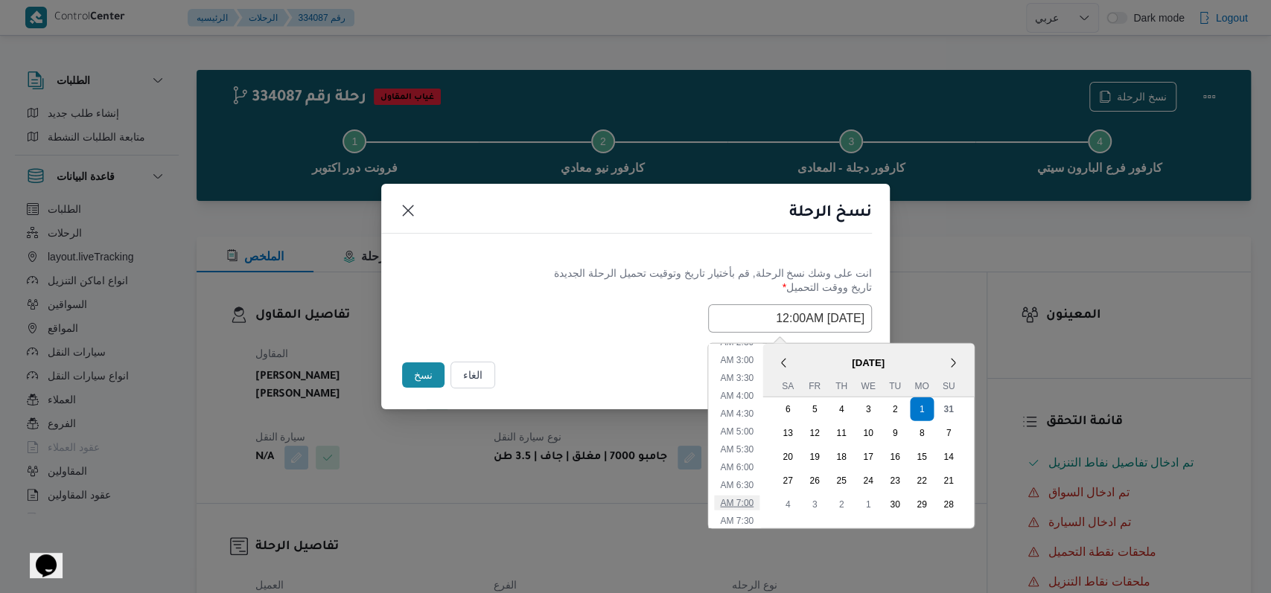
click at [759, 502] on li "7:00 AM" at bounding box center [736, 502] width 45 height 15
type input "01/09/2025 7:00AM"
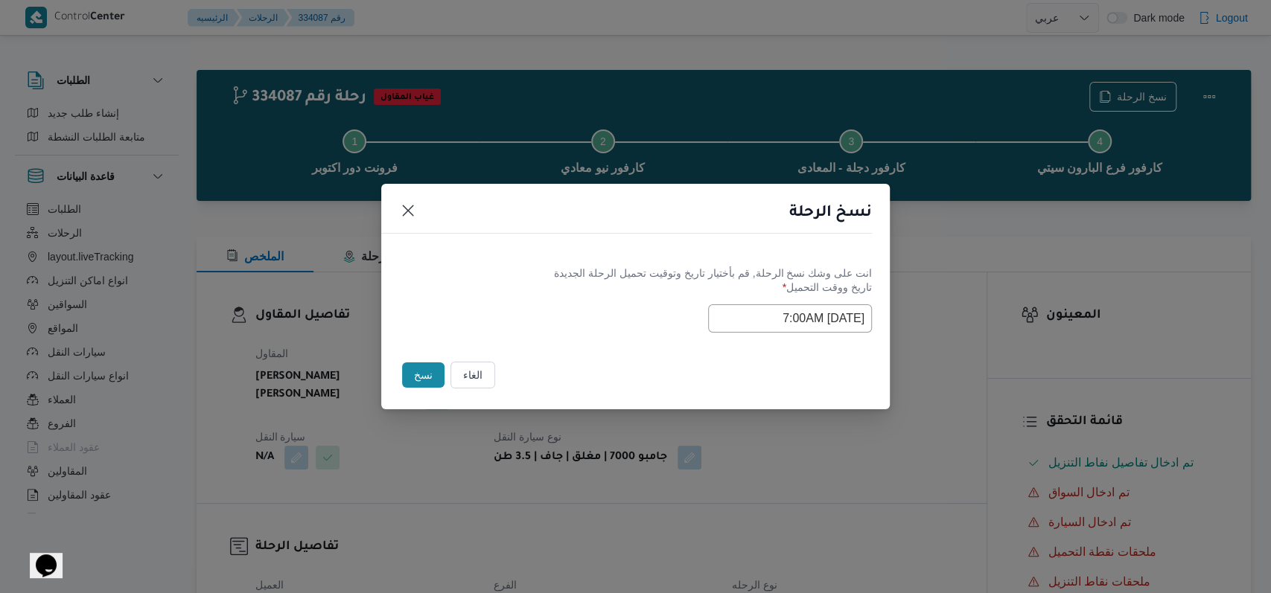
click at [570, 325] on div "Selected date: Monday, September 1st, 2025 at 7:00 AM 01/09/2025 7:00AM" at bounding box center [635, 318] width 473 height 28
click at [429, 372] on button "نسخ" at bounding box center [423, 374] width 42 height 25
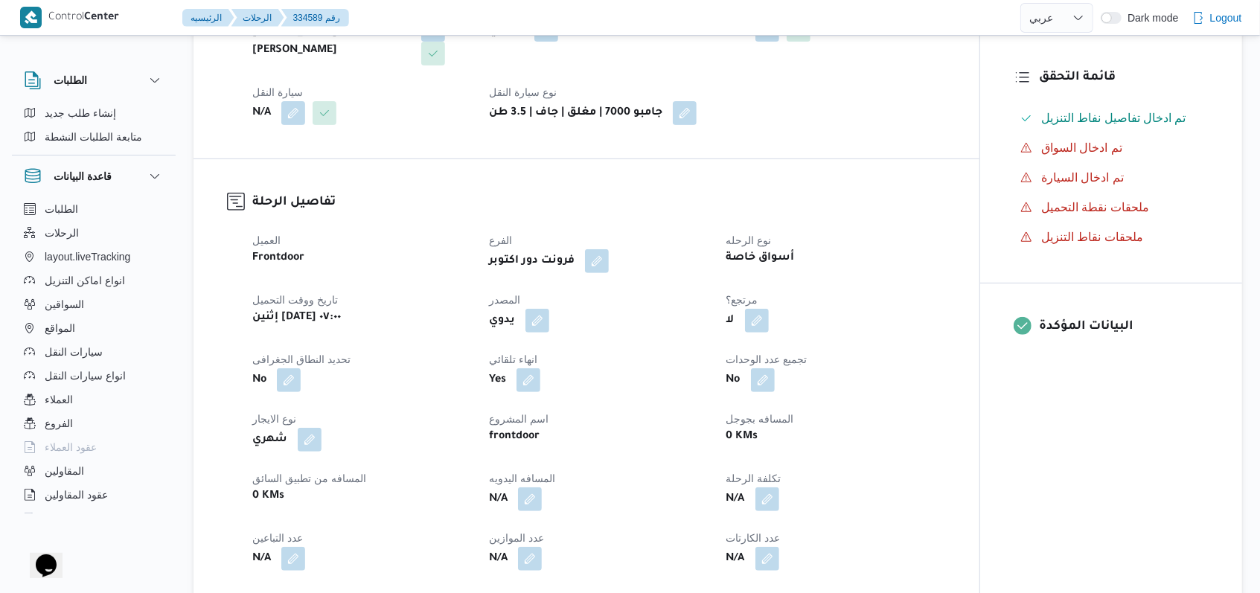
scroll to position [397, 0]
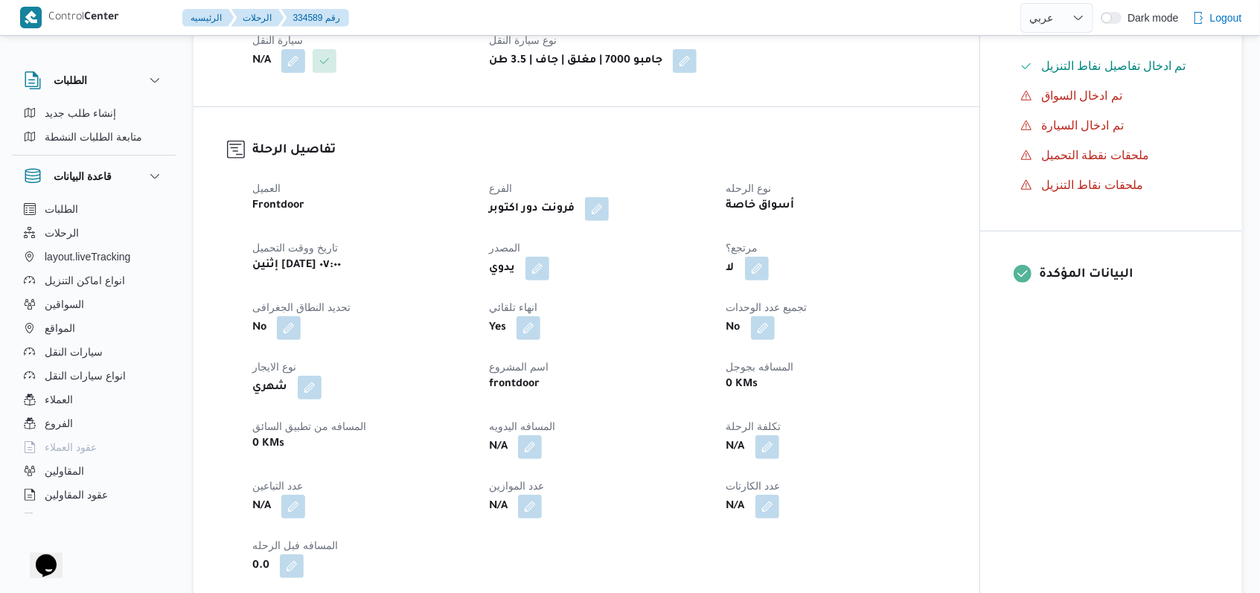
select select "ar"
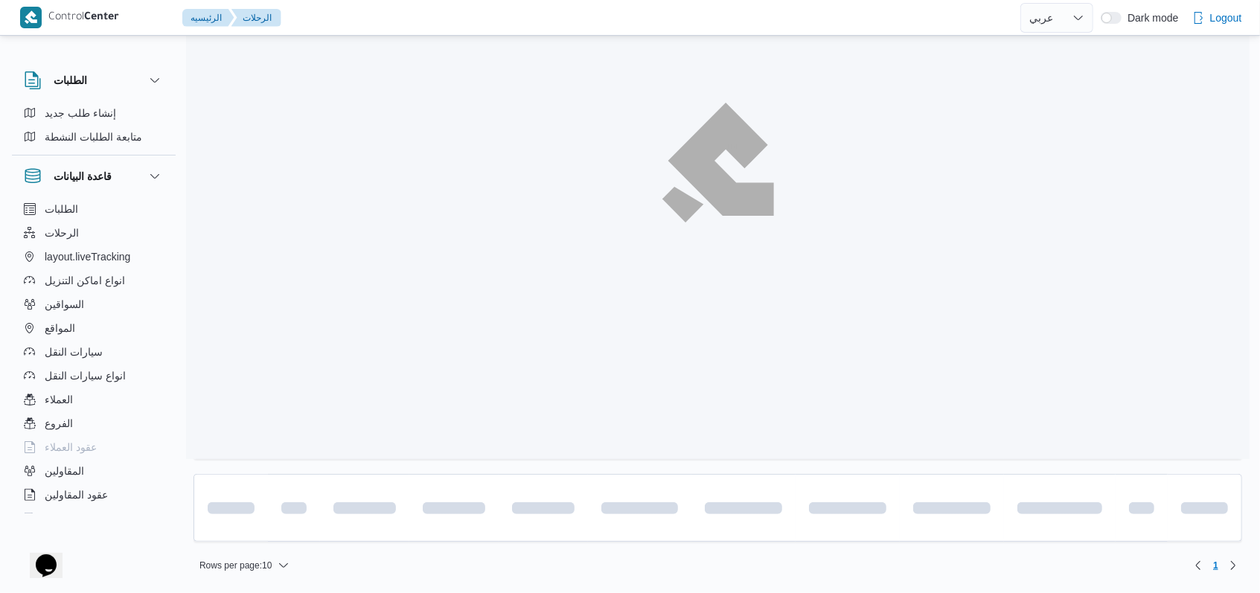
scroll to position [71, 0]
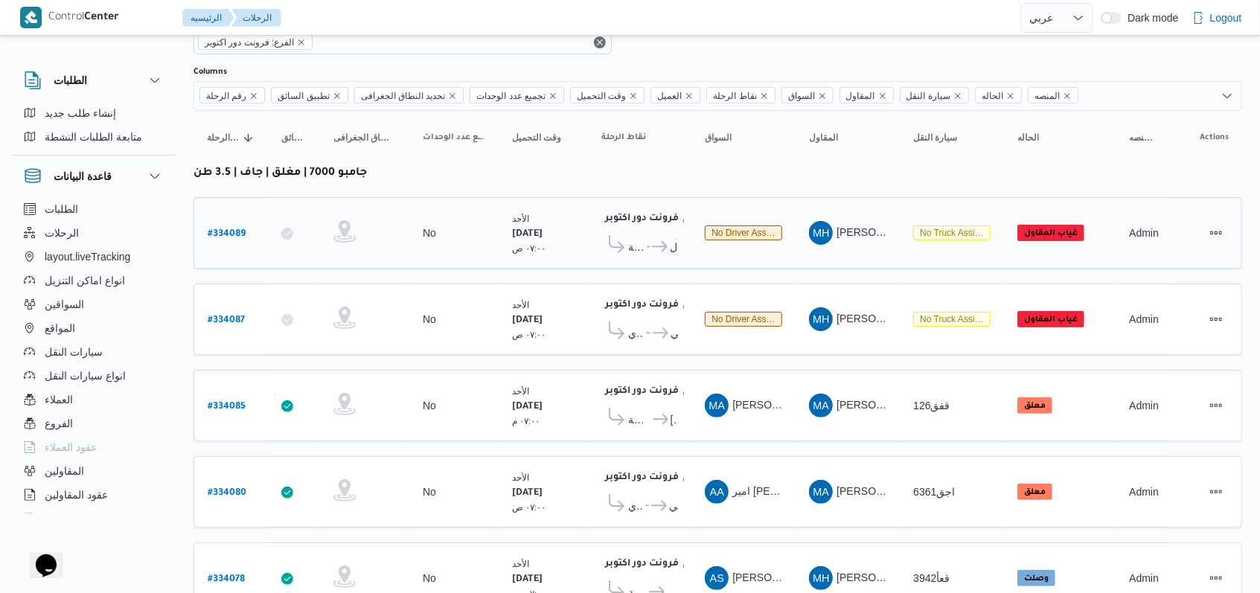
click at [238, 237] on b "# 334089" at bounding box center [227, 234] width 38 height 10
select select "ar"
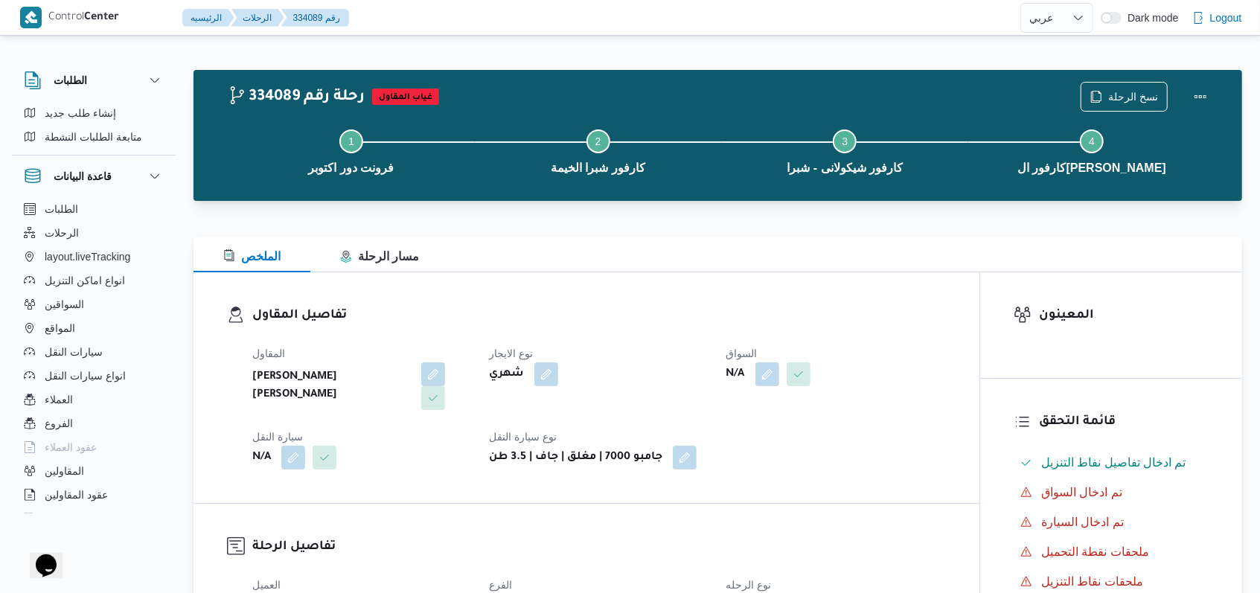
select select "ar"
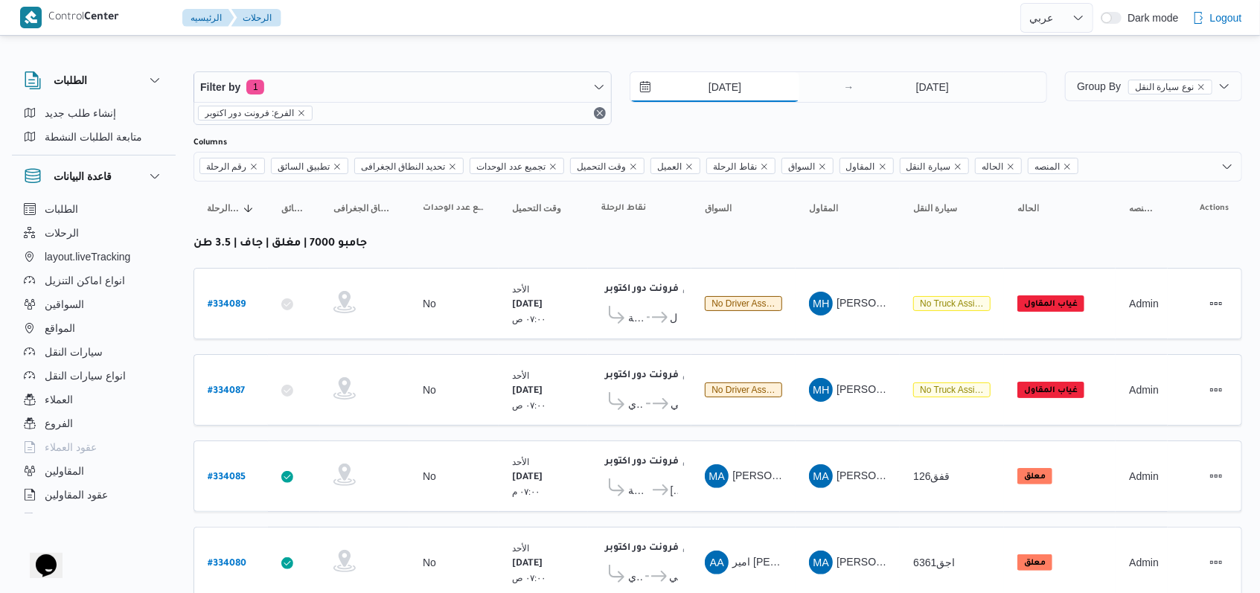
click at [715, 77] on input "31/8/2025" at bounding box center [714, 87] width 169 height 30
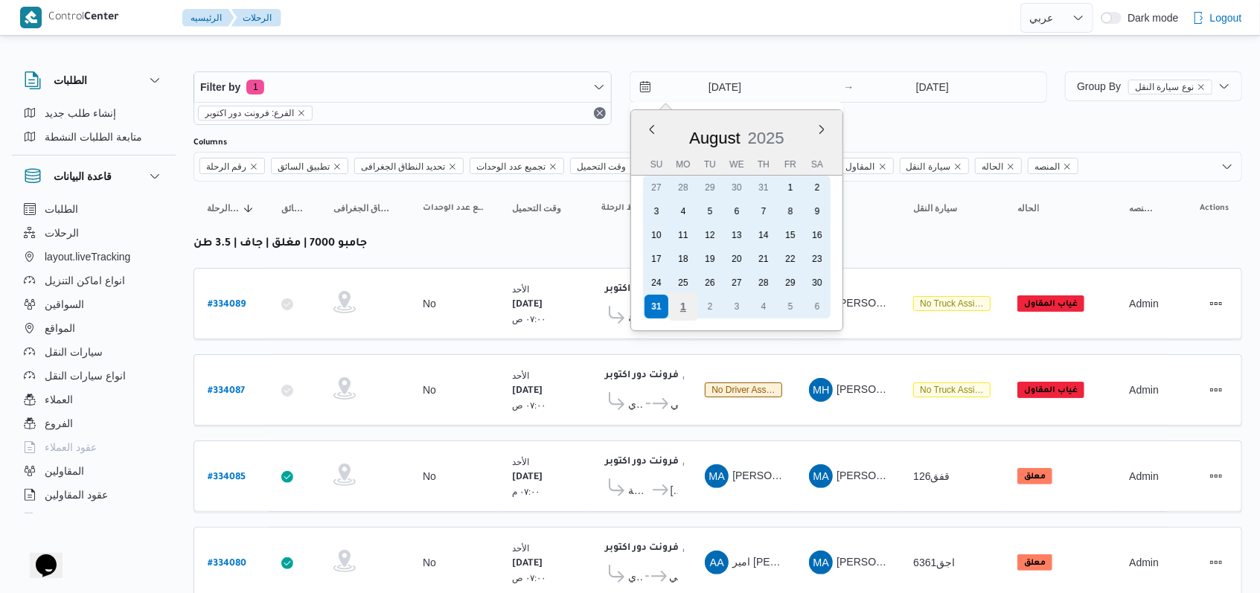
click at [688, 307] on div "1" at bounding box center [682, 307] width 28 height 28
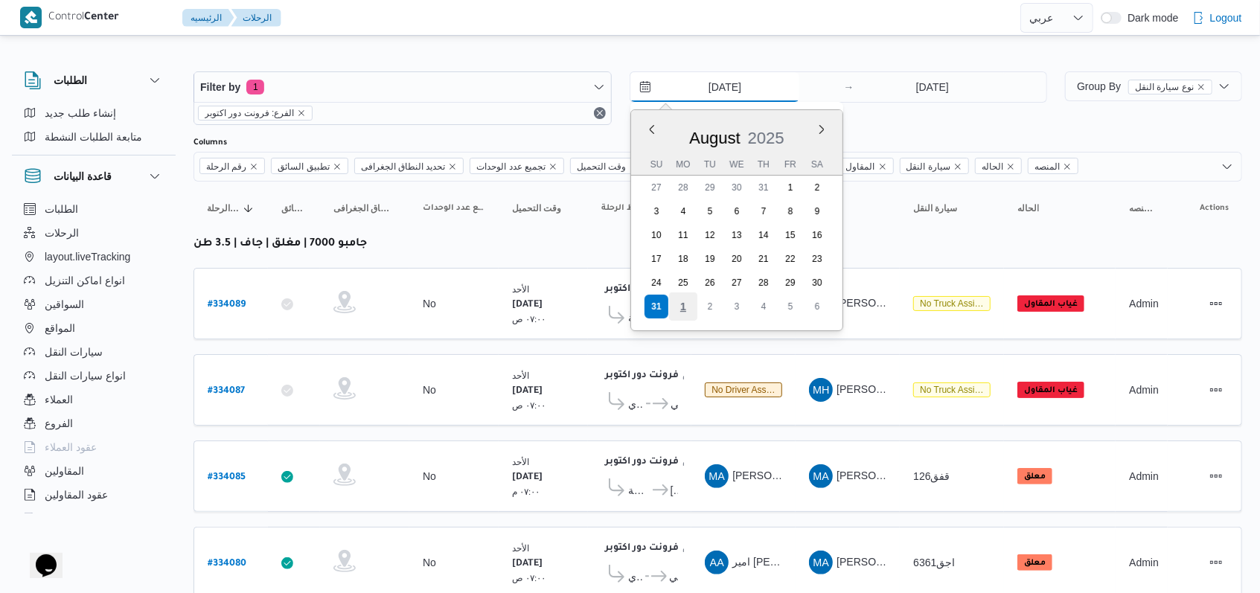
type input "1/9/2025"
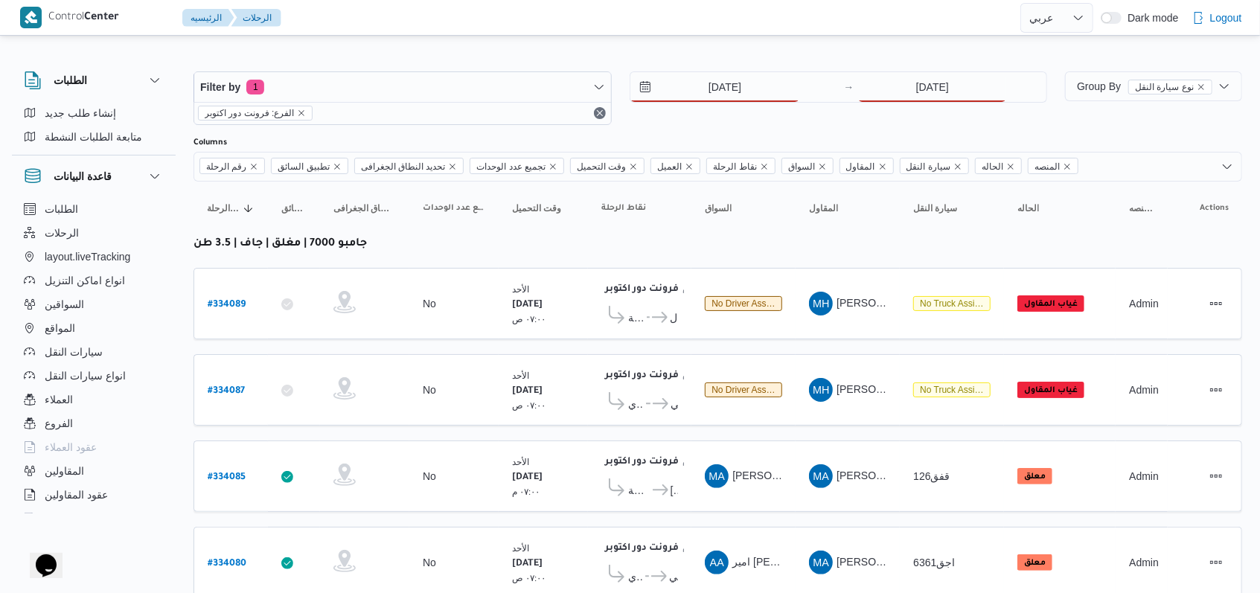
click at [947, 106] on div "1/9/2025 → 31/8/2025" at bounding box center [839, 98] width 418 height 54
click at [947, 94] on input "31/8/2025" at bounding box center [932, 87] width 148 height 30
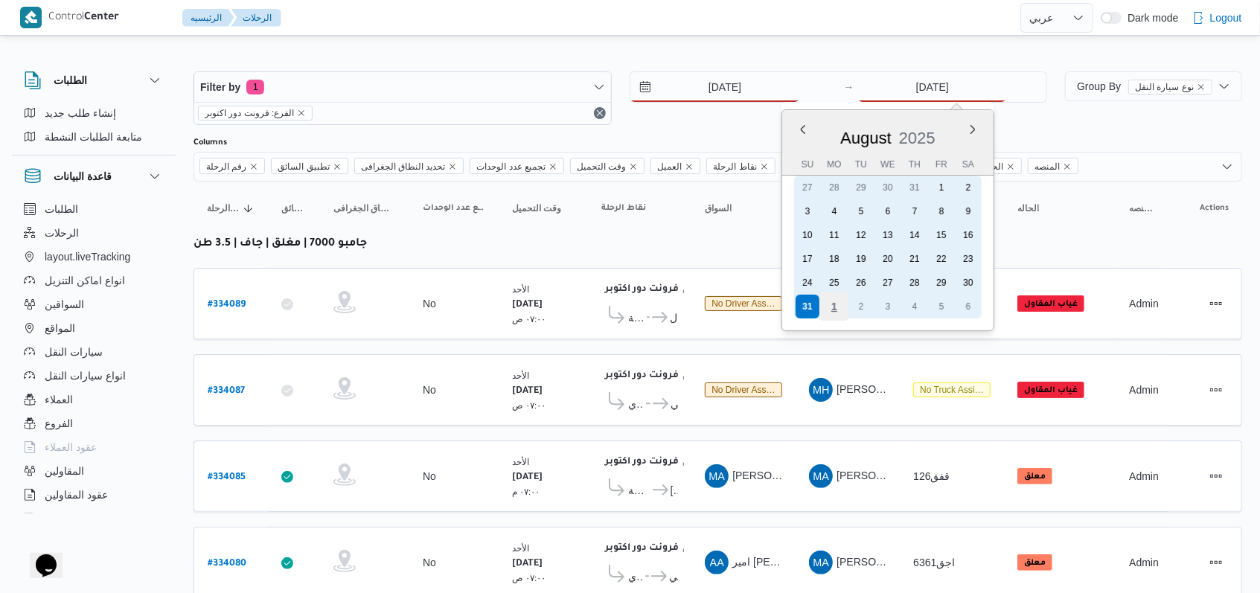
click at [831, 307] on div "1" at bounding box center [834, 307] width 28 height 28
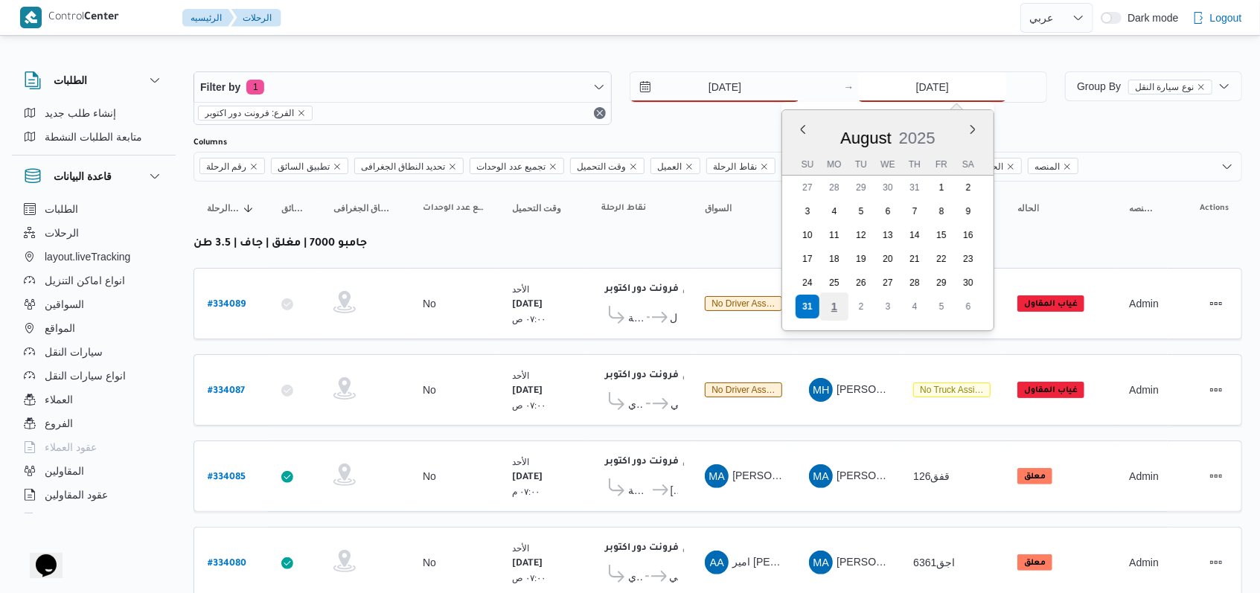
type input "1/9/2025"
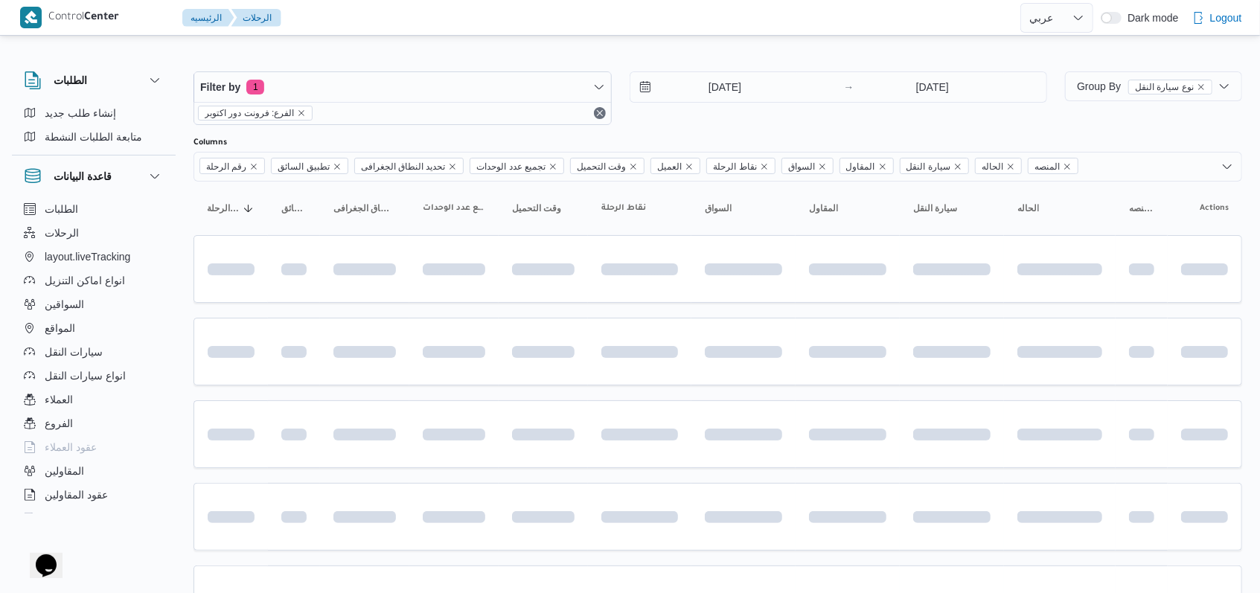
click at [715, 122] on div "1/9/2025 → 1/9/2025" at bounding box center [839, 98] width 418 height 54
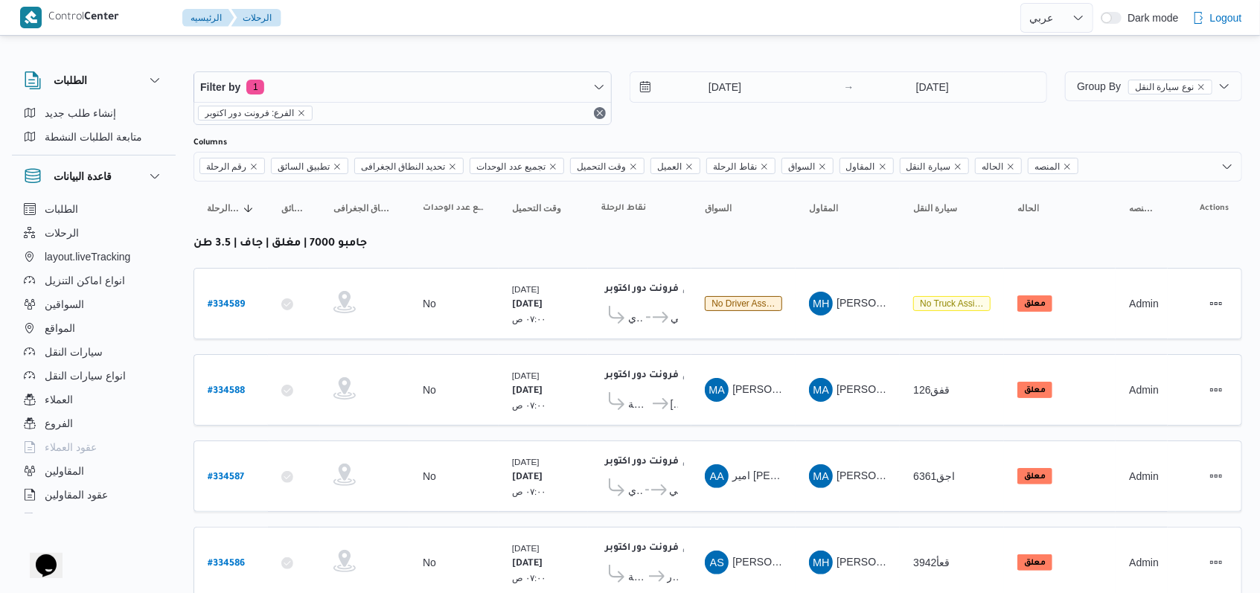
click at [715, 104] on div "1/9/2025 → 1/9/2025" at bounding box center [839, 98] width 418 height 54
click at [719, 89] on input "1/9/2025" at bounding box center [714, 87] width 169 height 30
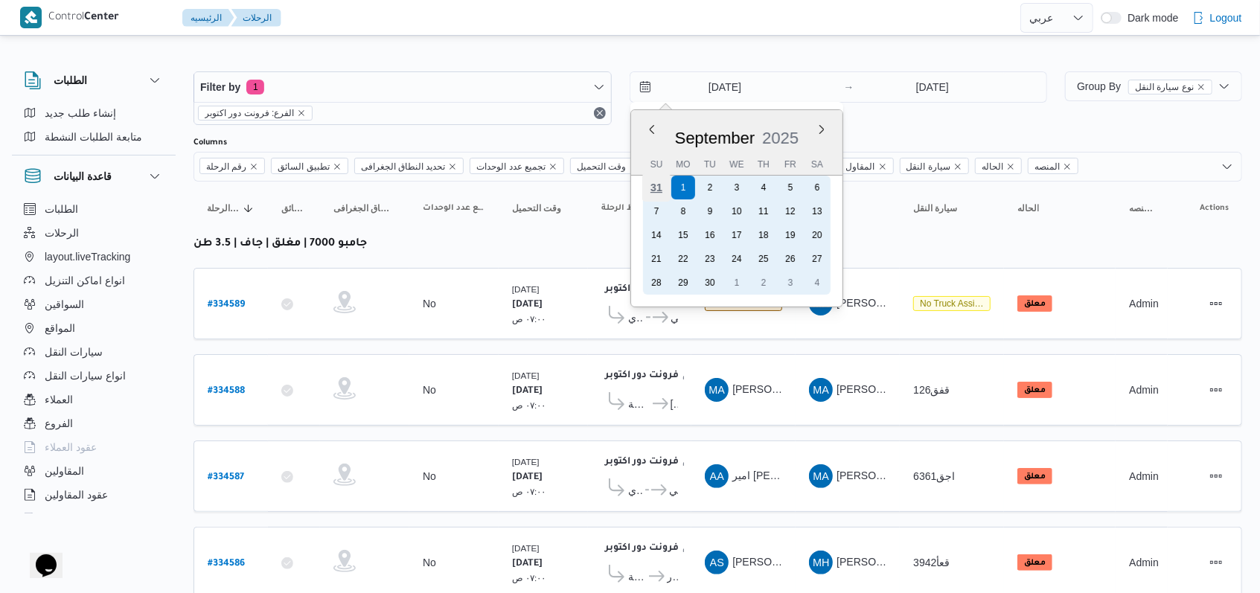
click at [655, 190] on div "31" at bounding box center [656, 187] width 28 height 28
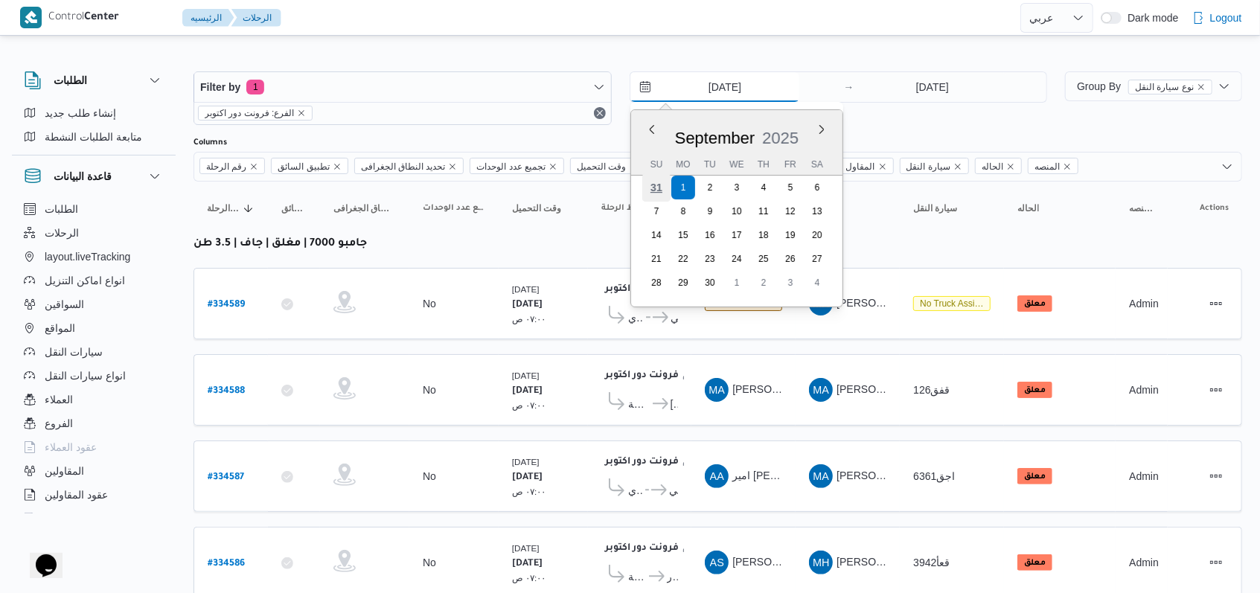
type input "31/8/2025"
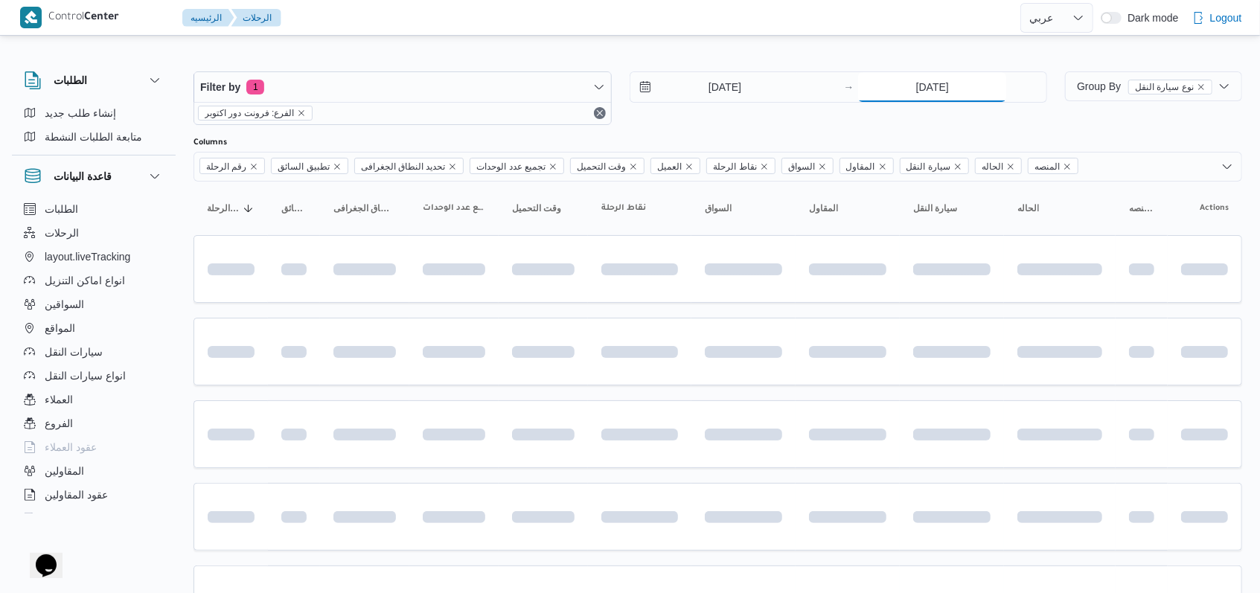
click at [933, 89] on input "1/9/2025" at bounding box center [932, 87] width 148 height 30
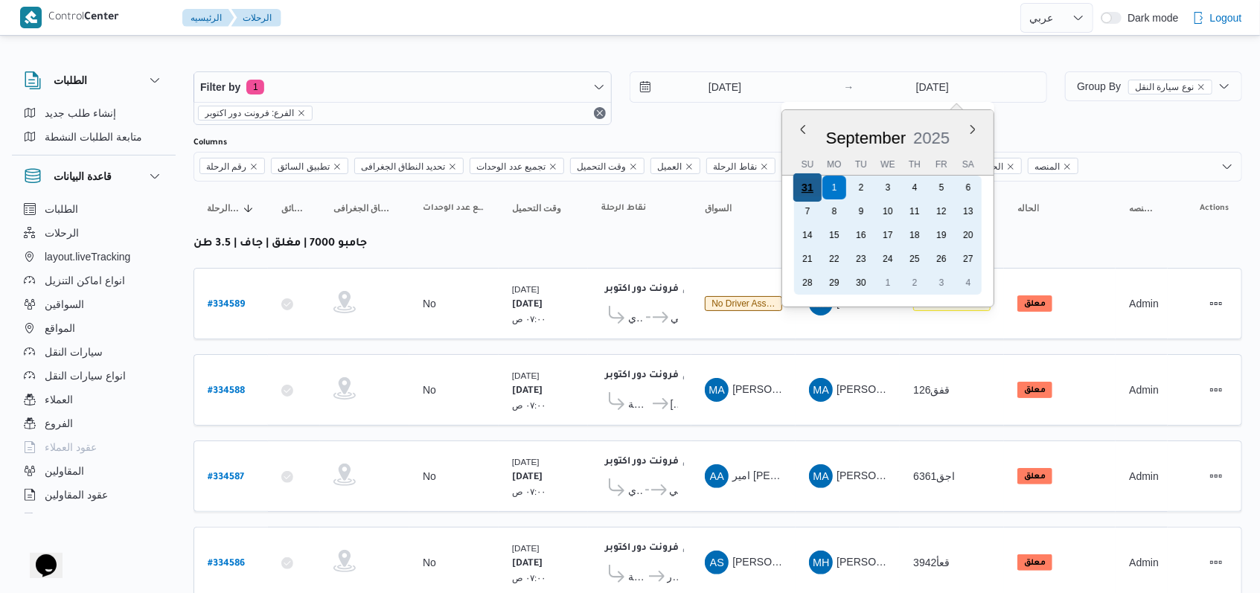
click at [799, 188] on div "31" at bounding box center [807, 187] width 28 height 28
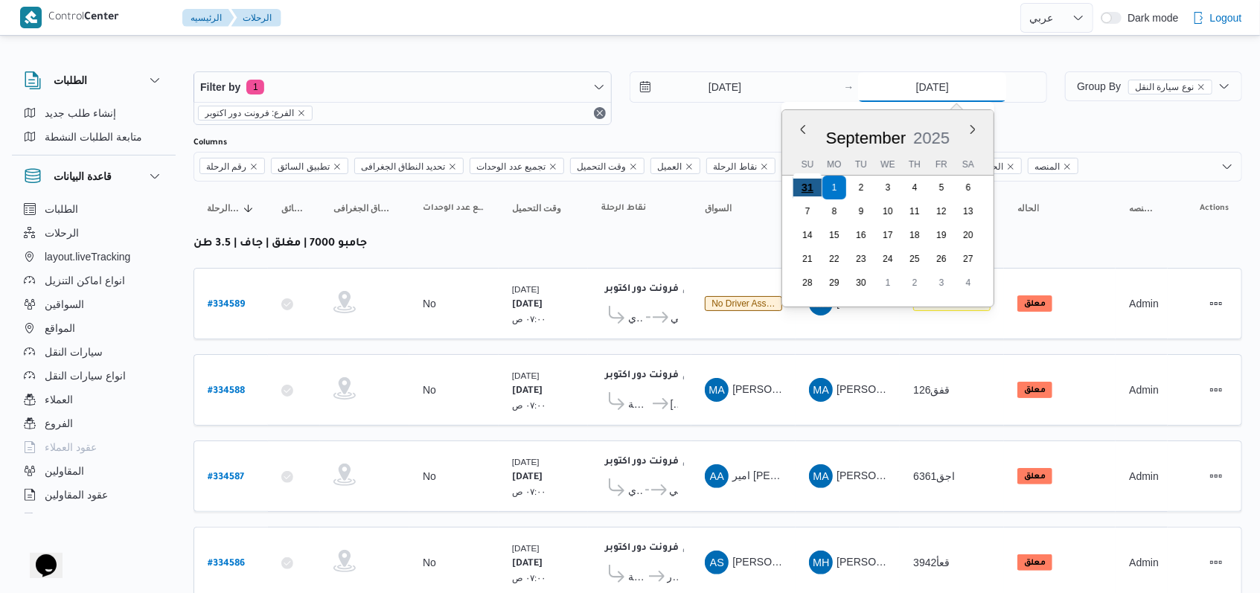
type input "31/8/2025"
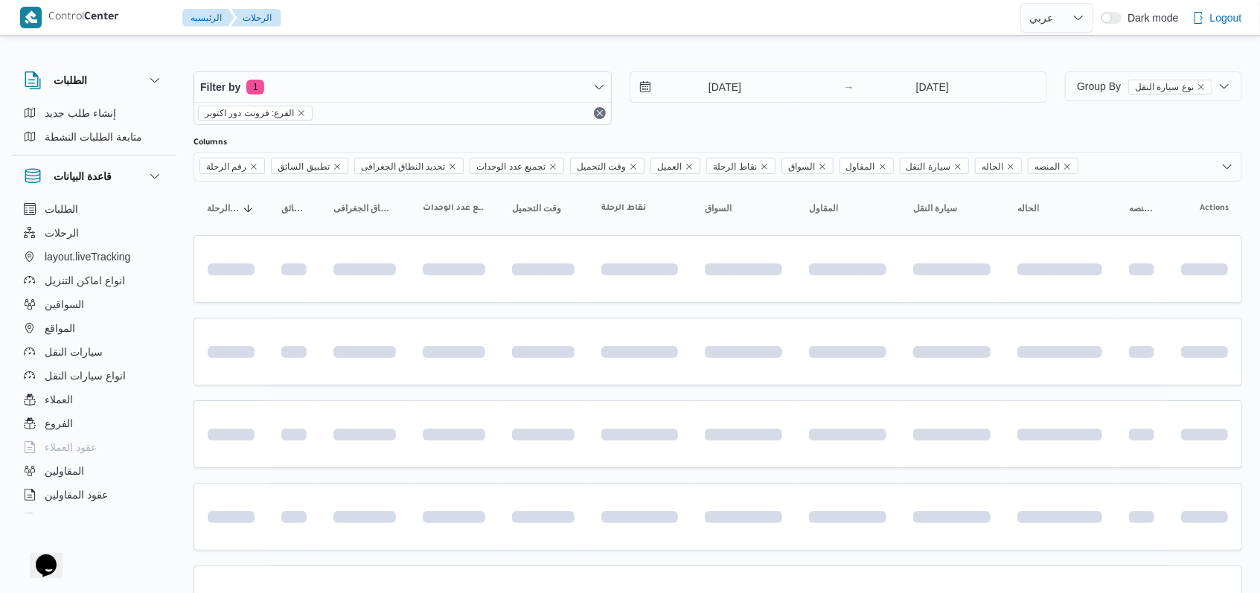
click at [715, 115] on div "31/8/2025 → 31/8/2025" at bounding box center [839, 98] width 418 height 54
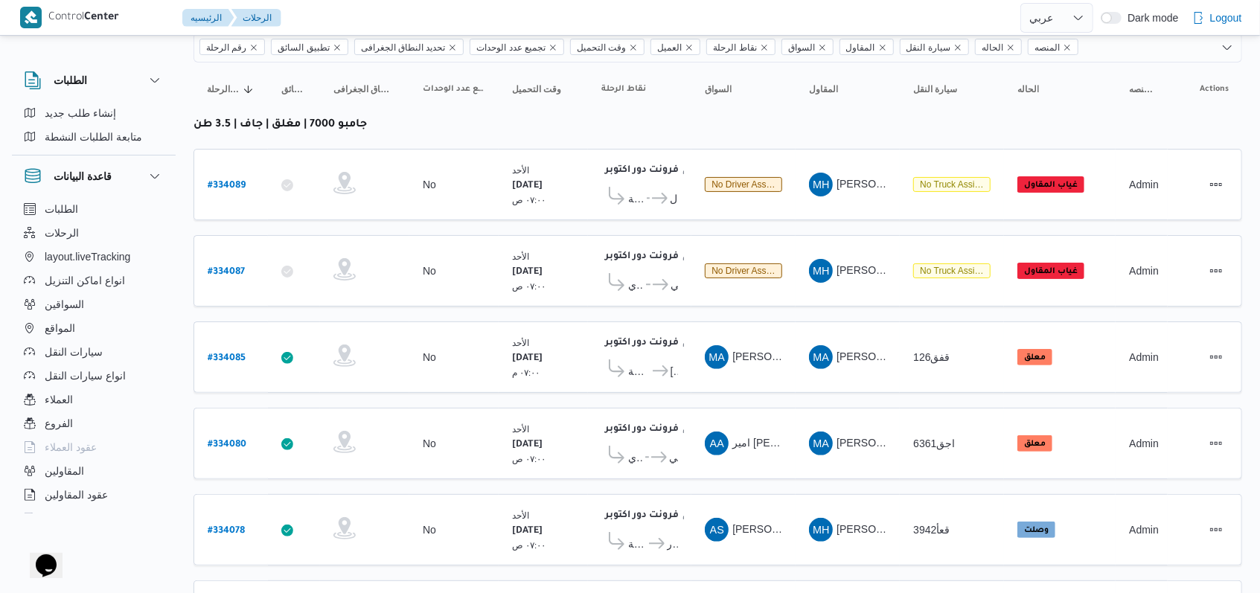
scroll to position [211, 0]
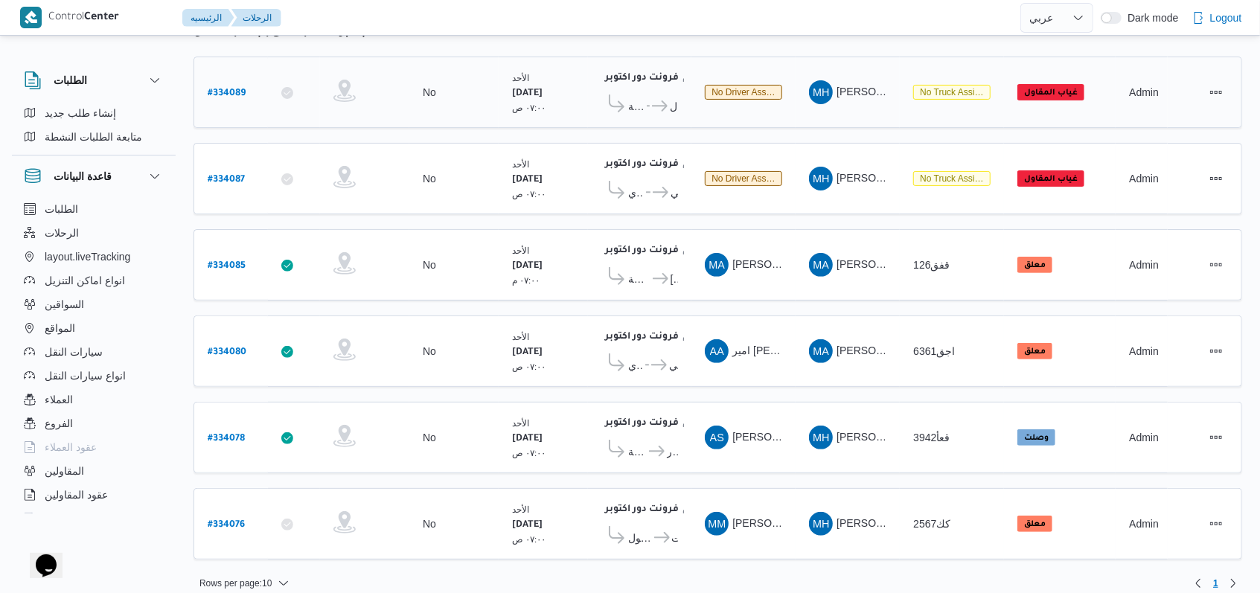
click at [239, 89] on b "# 334089" at bounding box center [227, 94] width 38 height 10
select select "ar"
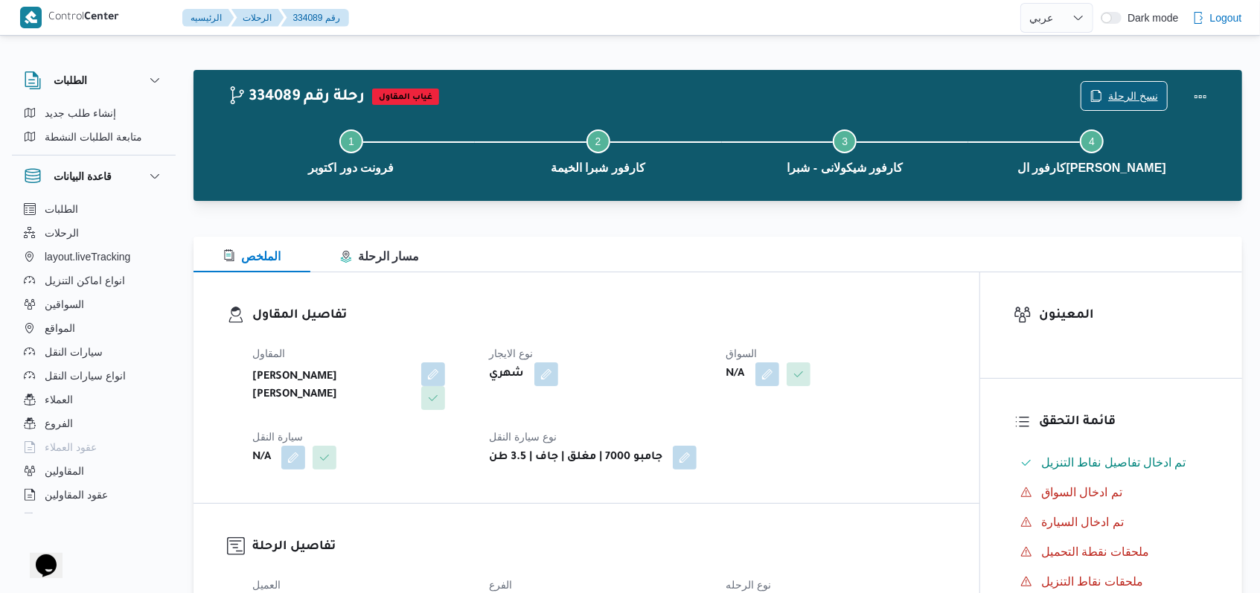
click at [1125, 96] on span "نسخ الرحلة" at bounding box center [1133, 96] width 50 height 18
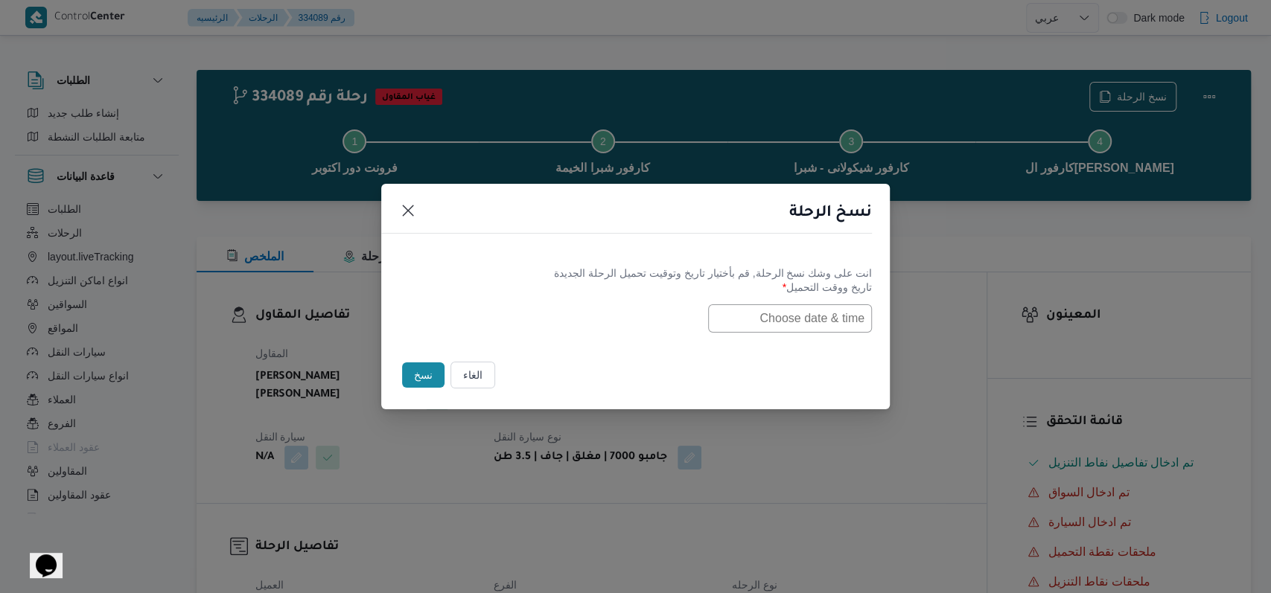
click at [740, 313] on input "text" at bounding box center [790, 318] width 164 height 28
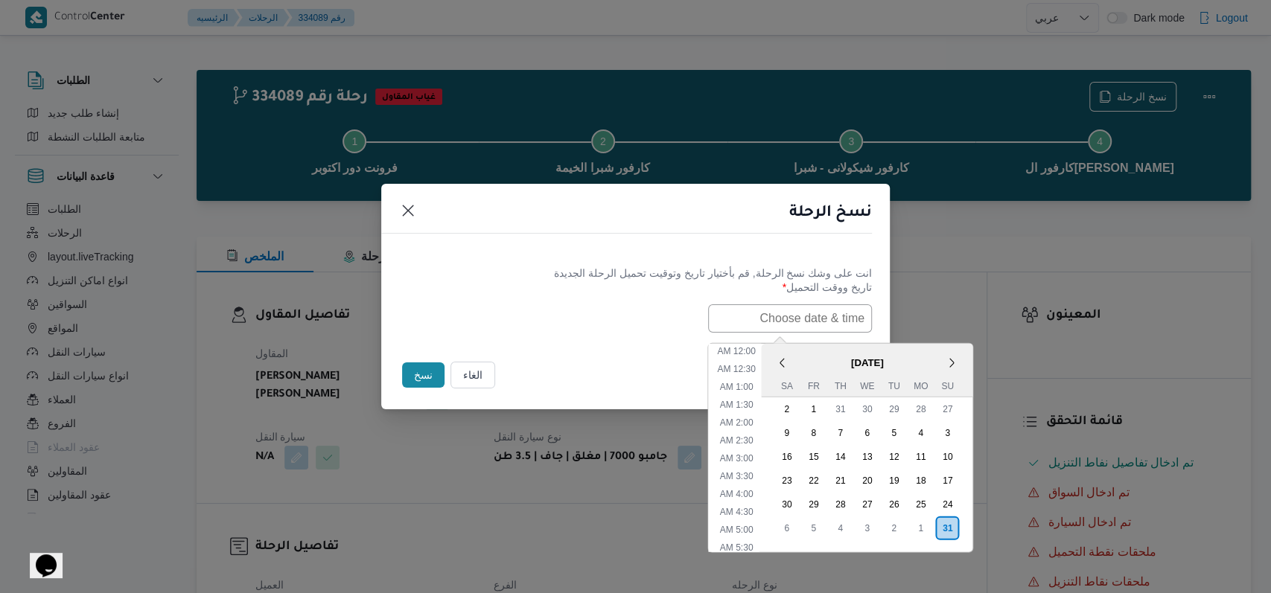
scroll to position [315, 0]
click at [930, 526] on div "1" at bounding box center [920, 528] width 28 height 28
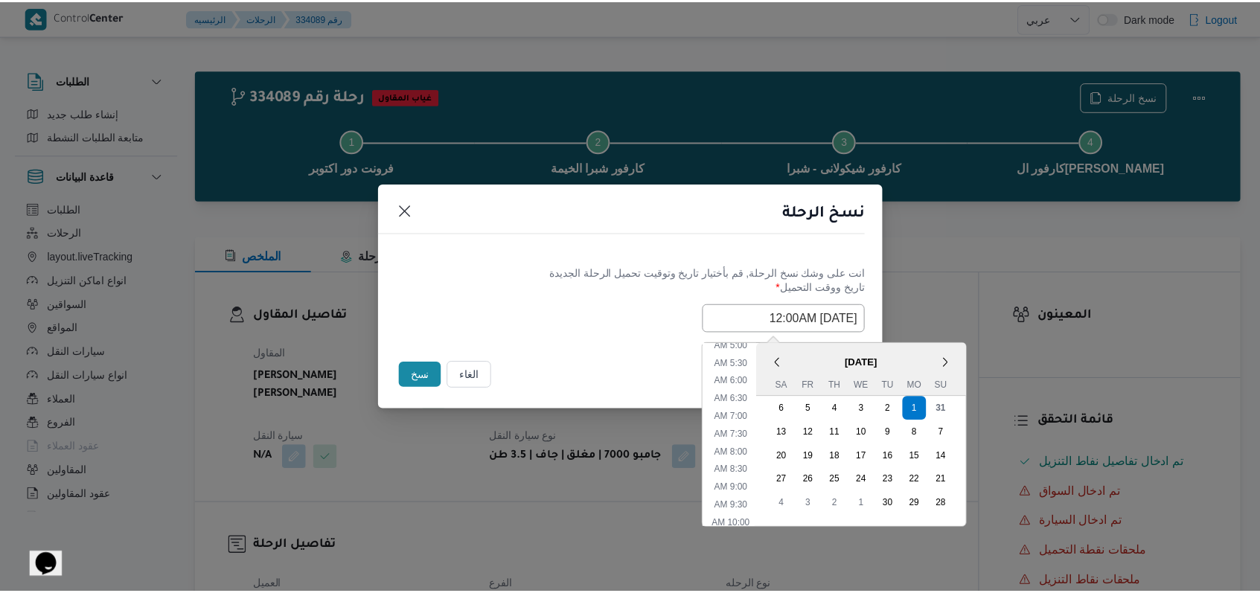
scroll to position [116, 0]
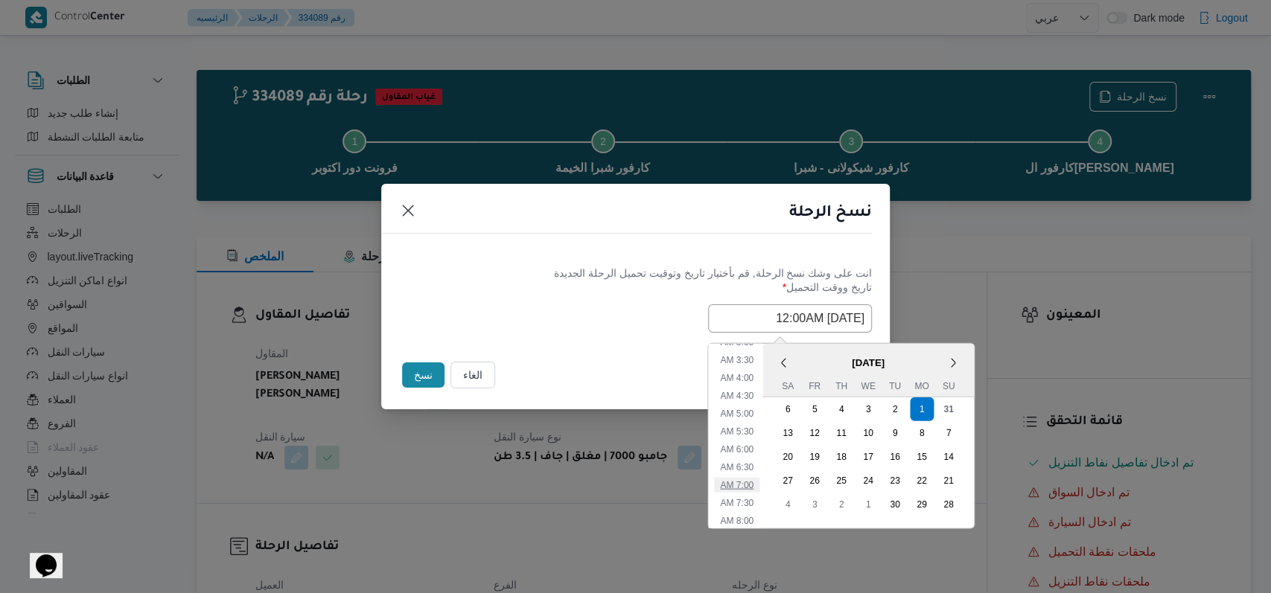
click at [756, 483] on li "7:00 AM" at bounding box center [736, 484] width 45 height 15
type input "01/09/2025 7:00AM"
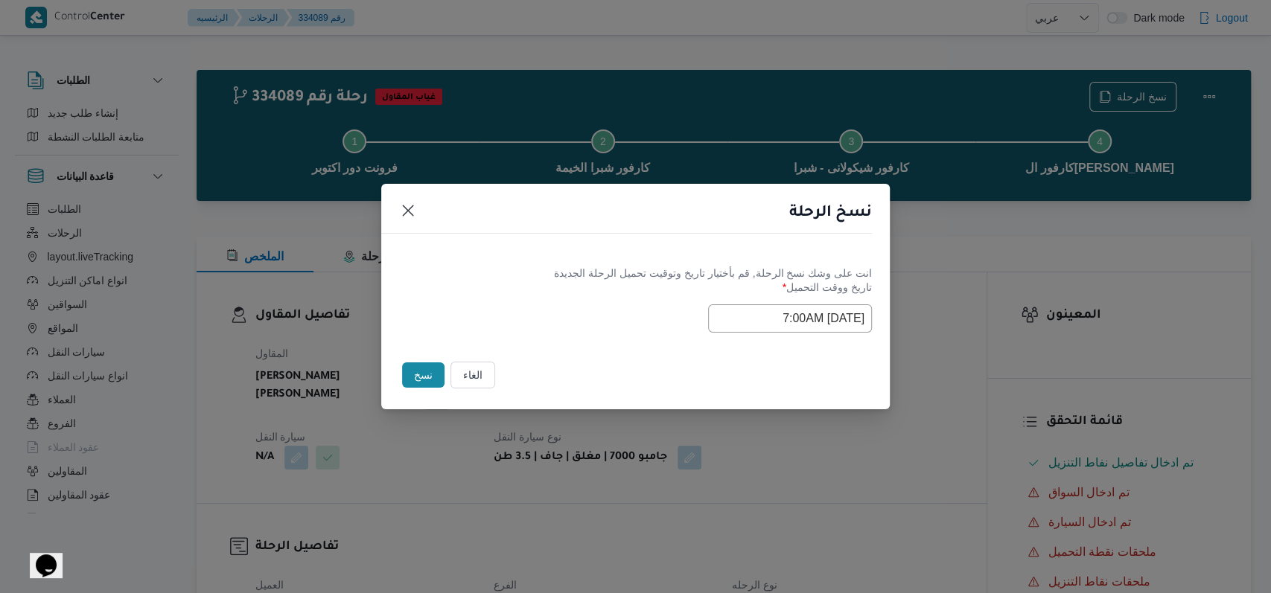
click at [599, 310] on div "Selected date: Monday, September 1st, 2025 at 7:00 AM 01/09/2025 7:00AM" at bounding box center [635, 318] width 473 height 28
click at [421, 374] on button "نسخ" at bounding box center [423, 374] width 42 height 25
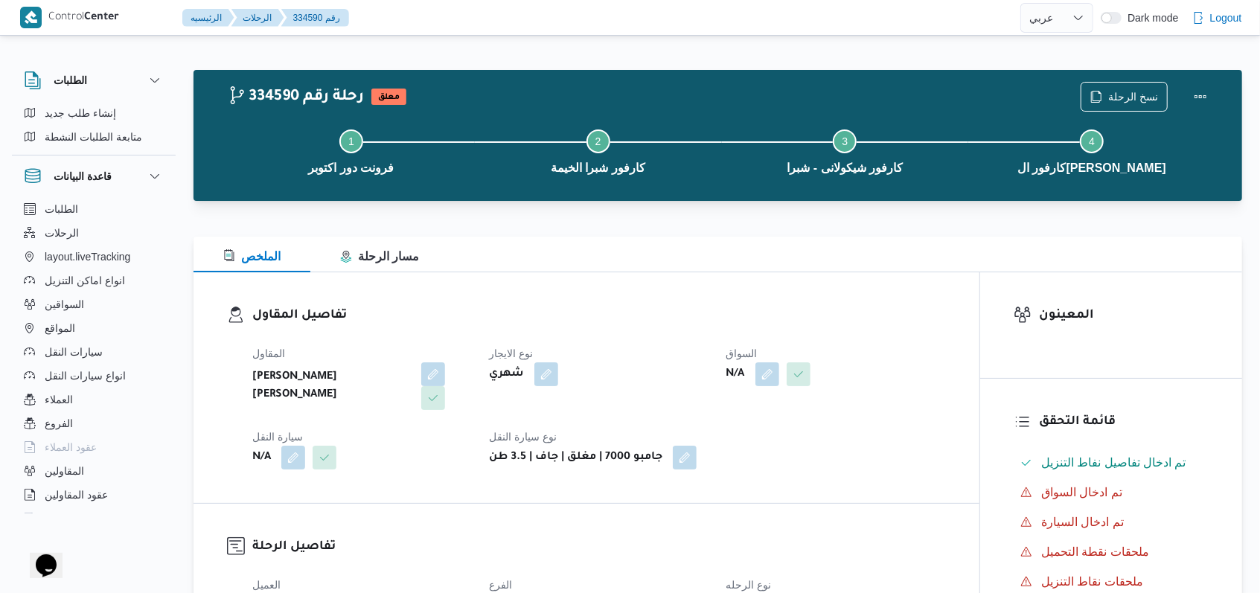
select select "ar"
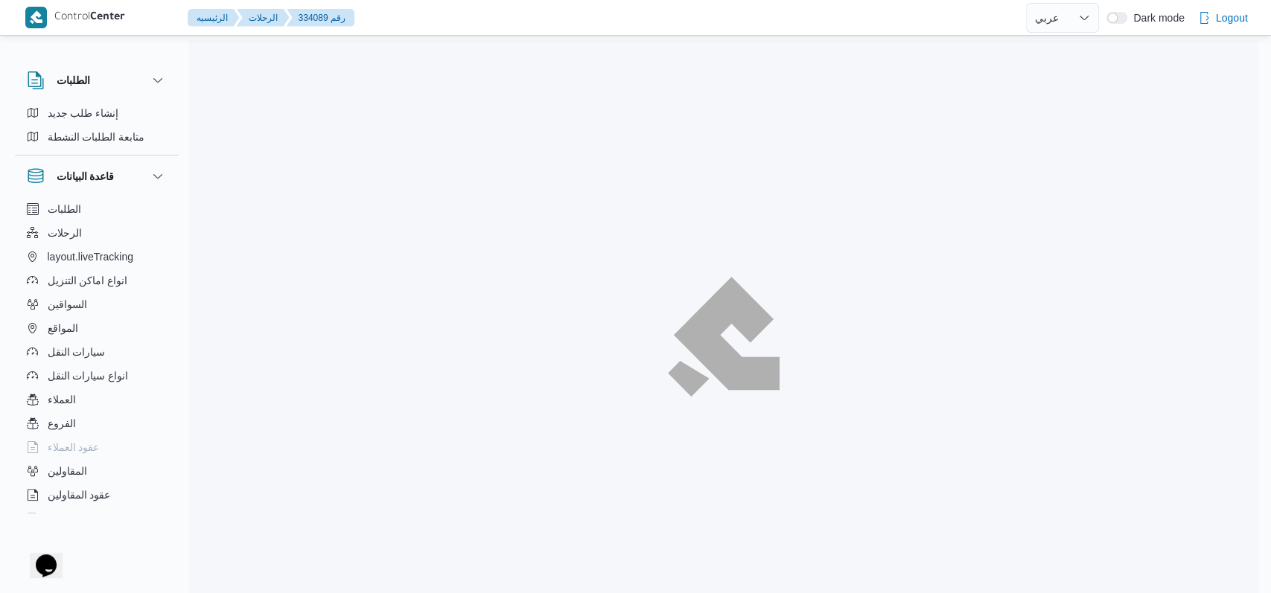
select select "ar"
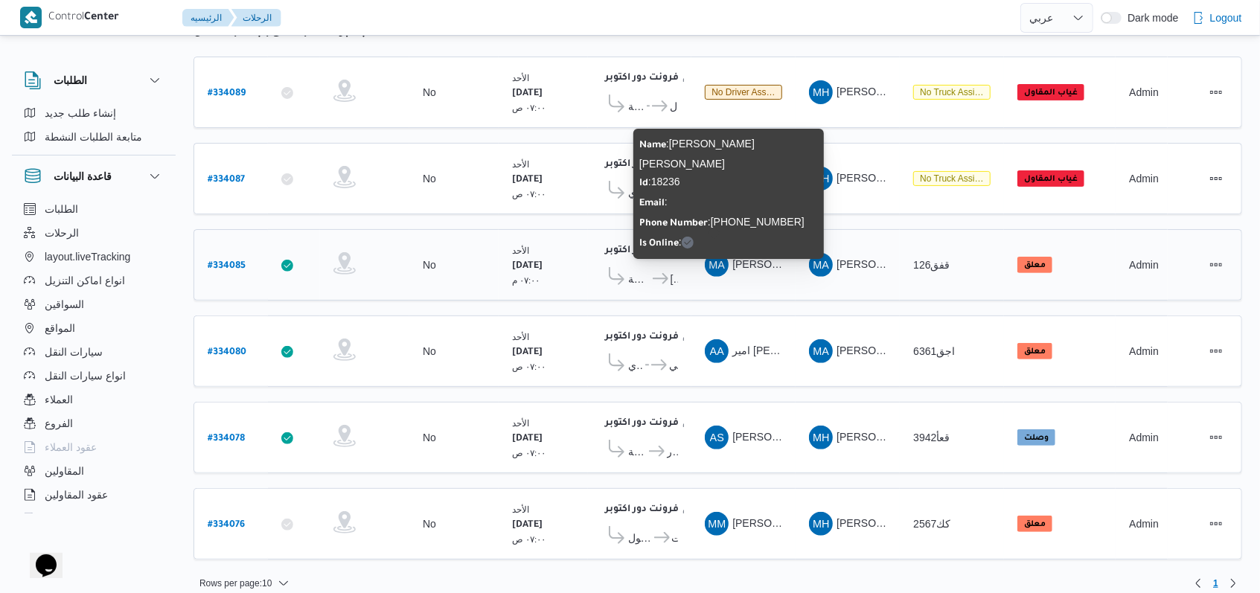
scroll to position [13, 0]
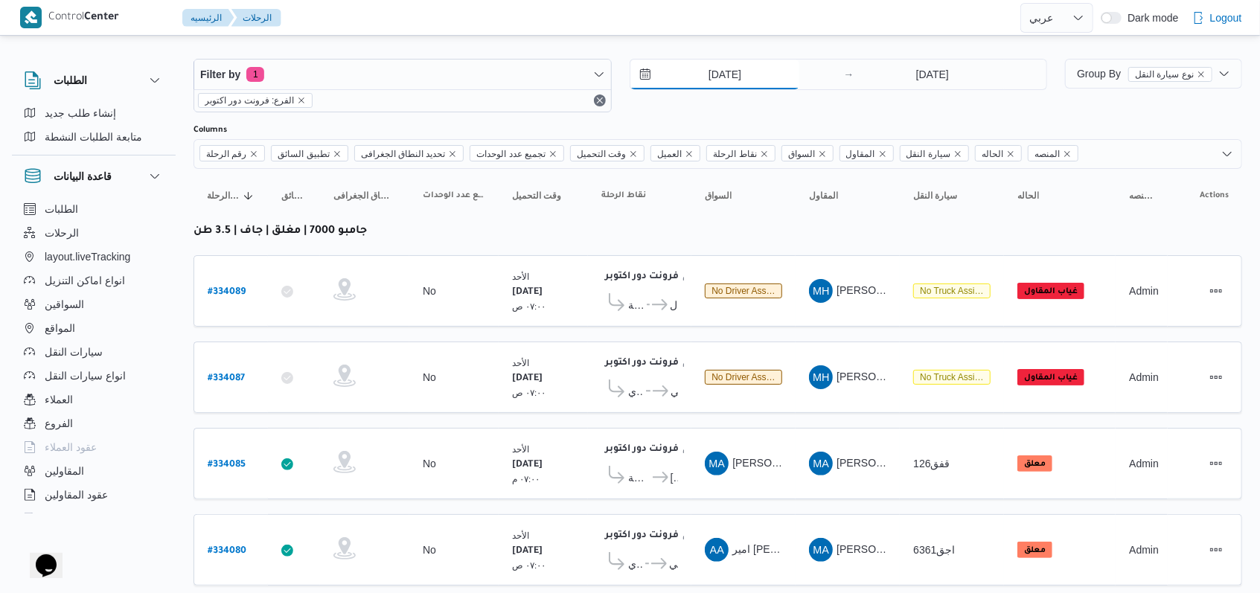
click at [732, 83] on input "31/8/2025" at bounding box center [714, 75] width 169 height 30
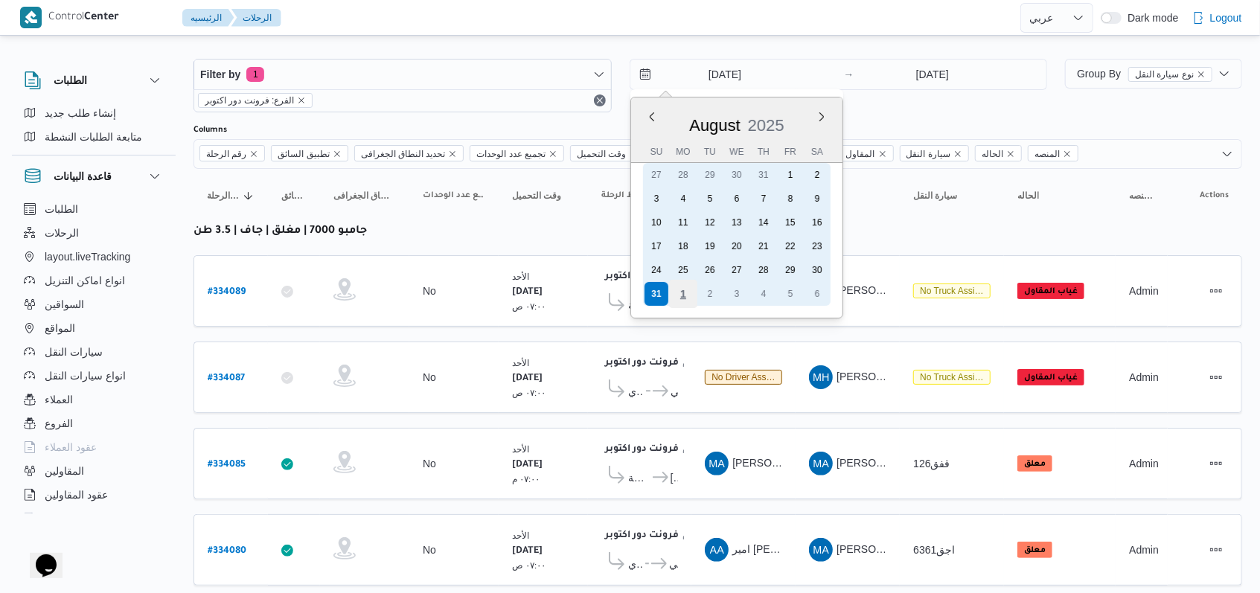
click at [688, 289] on div "1" at bounding box center [682, 294] width 28 height 28
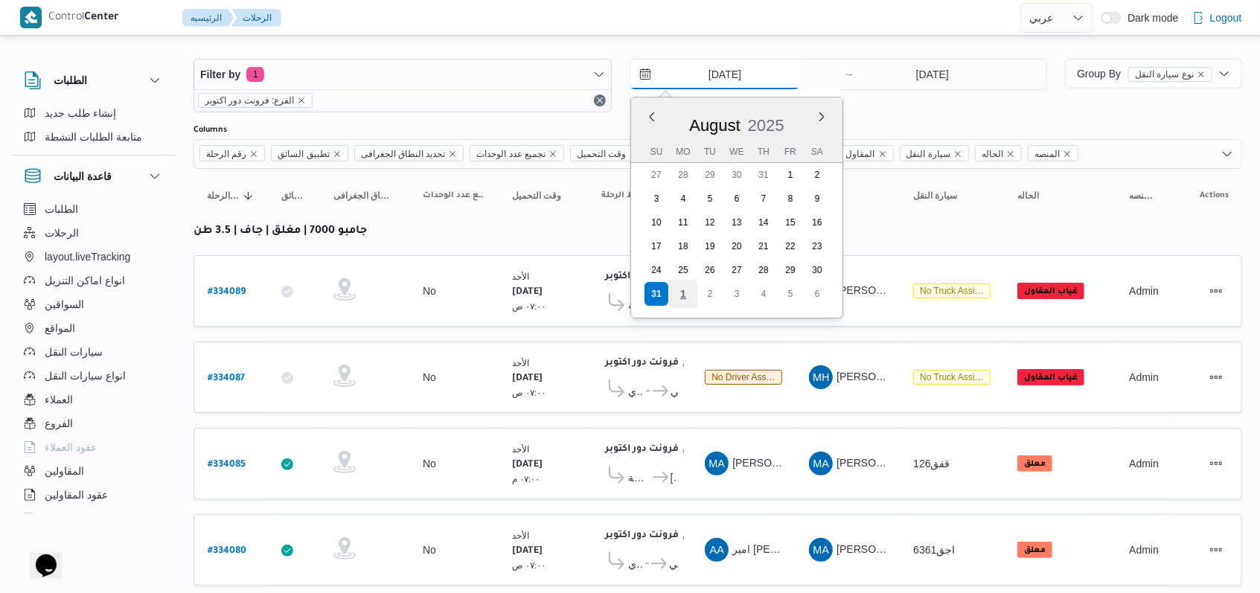
type input "1/9/2025"
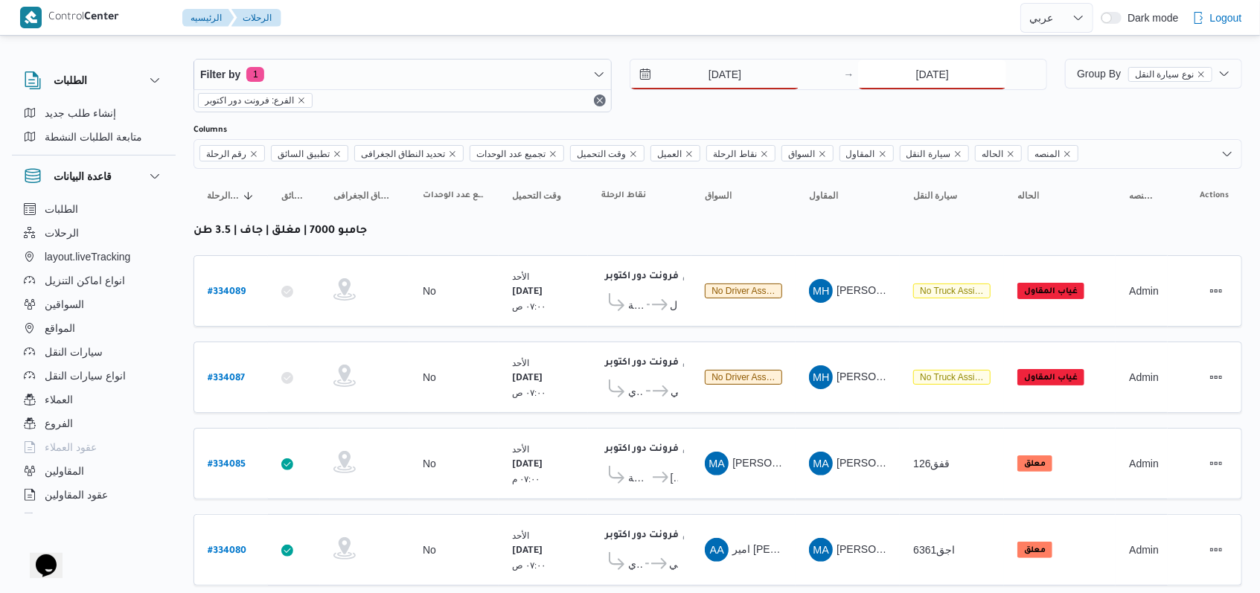
click at [965, 72] on input "31/8/2025" at bounding box center [932, 75] width 148 height 30
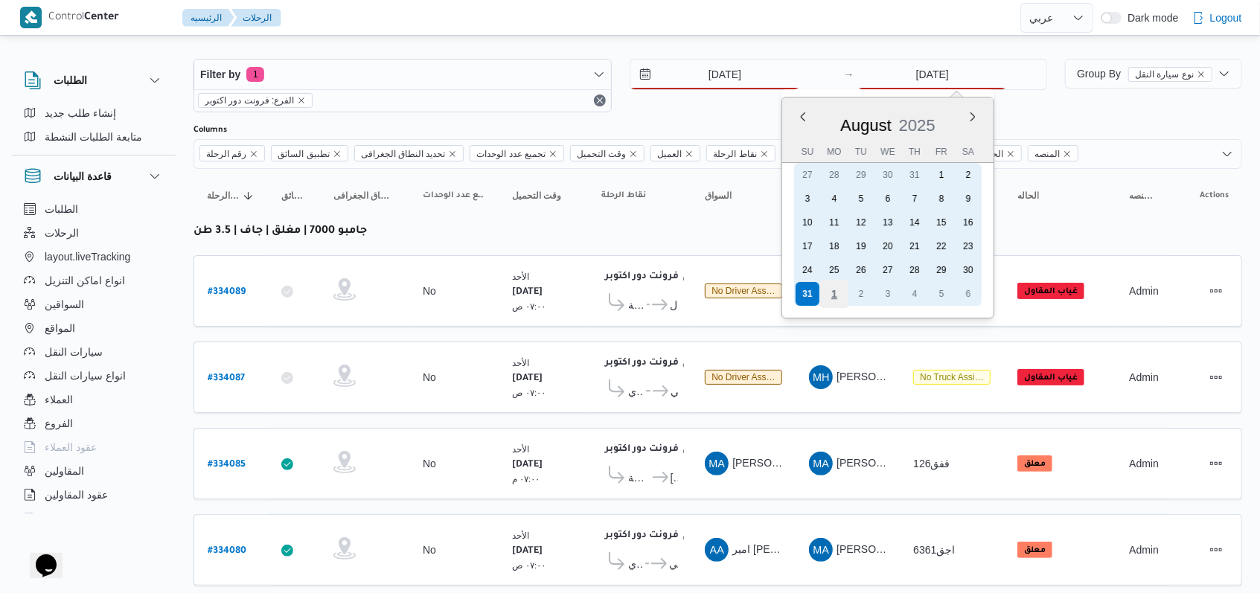
click at [836, 289] on div "1" at bounding box center [834, 294] width 28 height 28
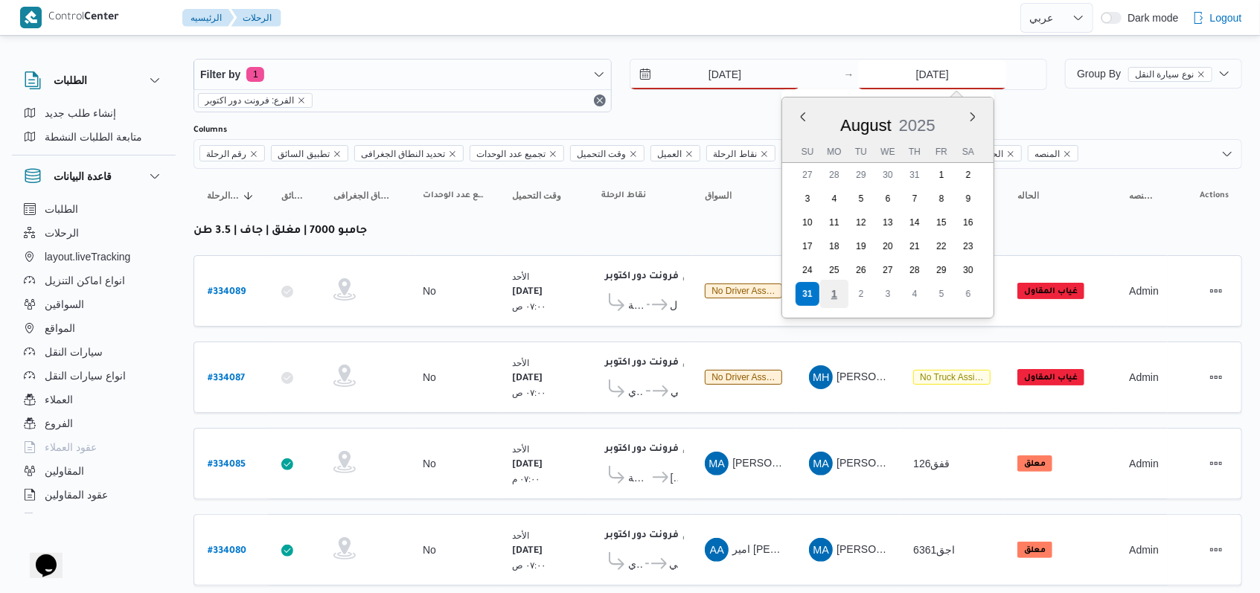
type input "1/9/2025"
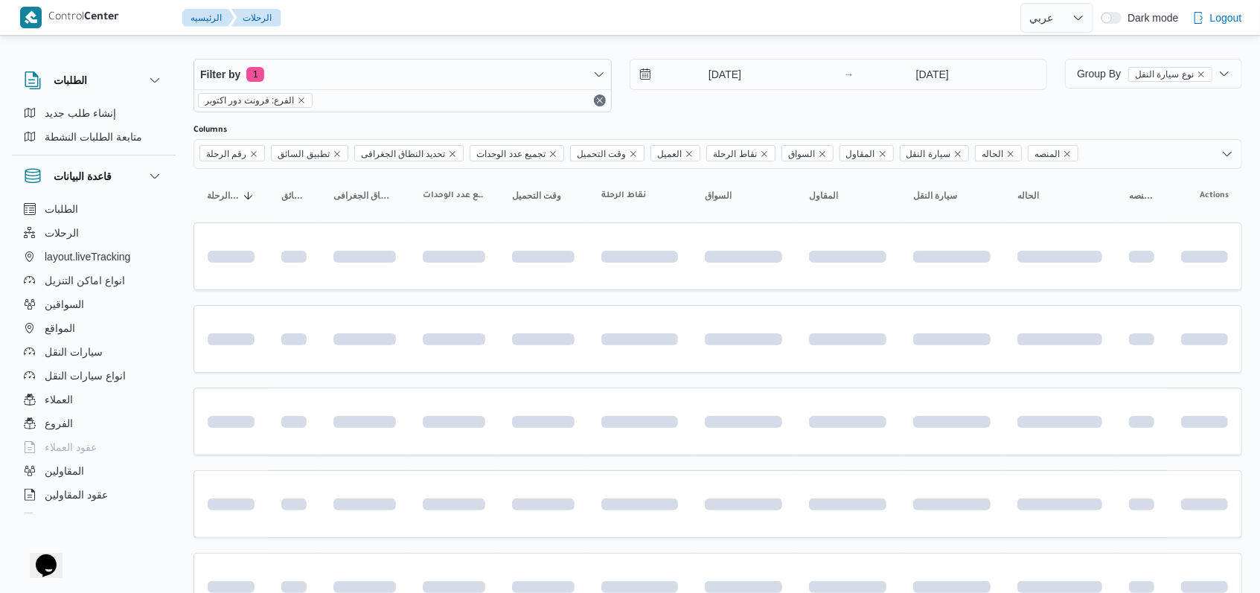
click at [717, 104] on div "1/9/2025 → 1/9/2025" at bounding box center [839, 86] width 418 height 54
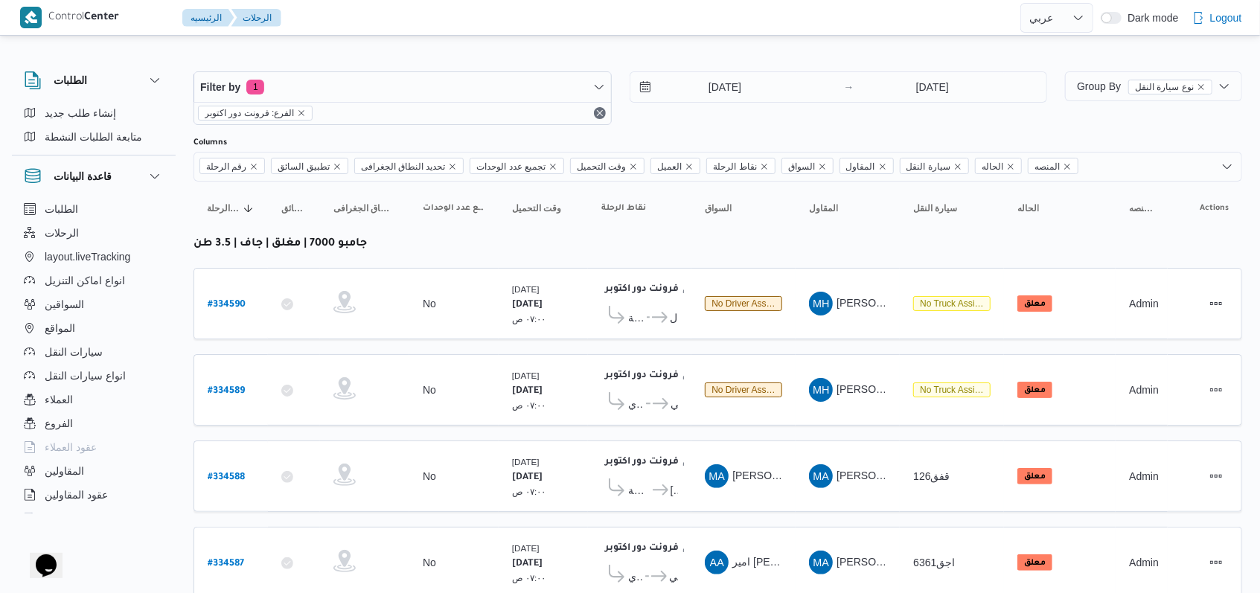
click at [726, 103] on div "1/9/2025 → 1/9/2025" at bounding box center [839, 98] width 418 height 54
click at [727, 88] on input "1/9/2025" at bounding box center [714, 87] width 169 height 30
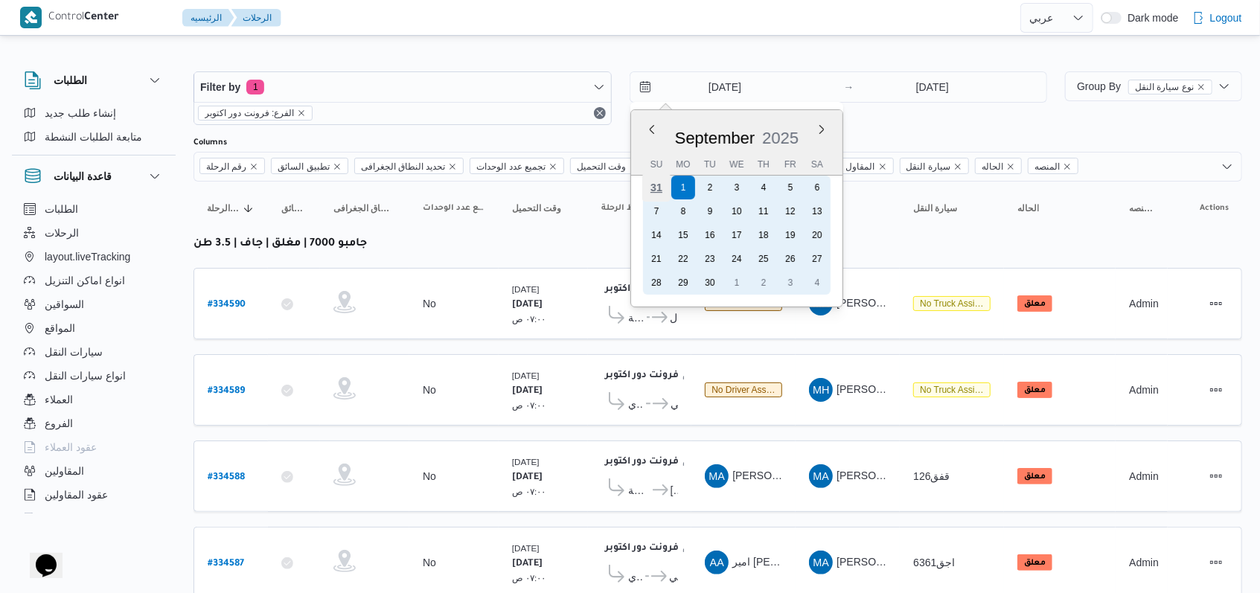
click at [649, 186] on div "31" at bounding box center [656, 187] width 28 height 28
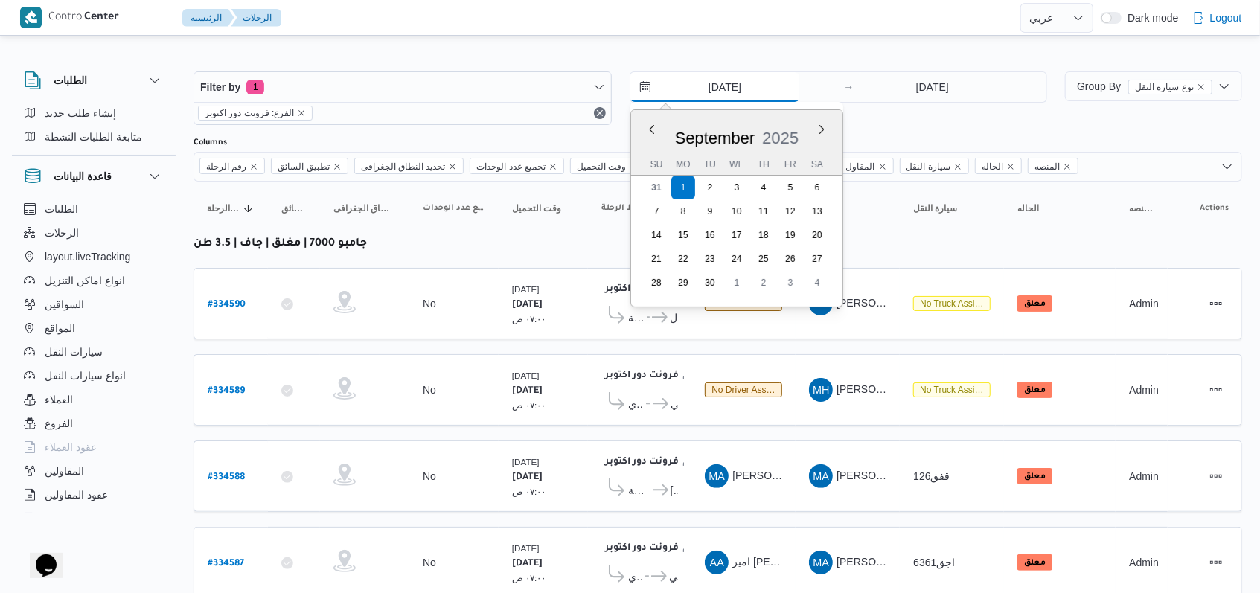
type input "31/8/2025"
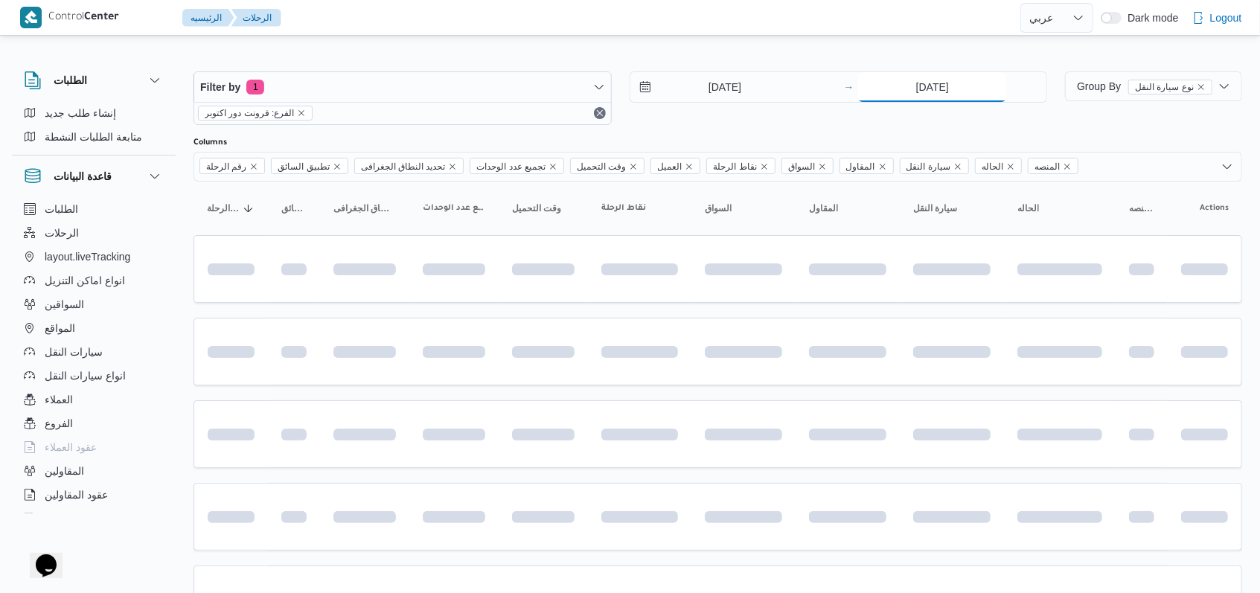
click at [889, 92] on input "1/9/2025" at bounding box center [932, 87] width 148 height 30
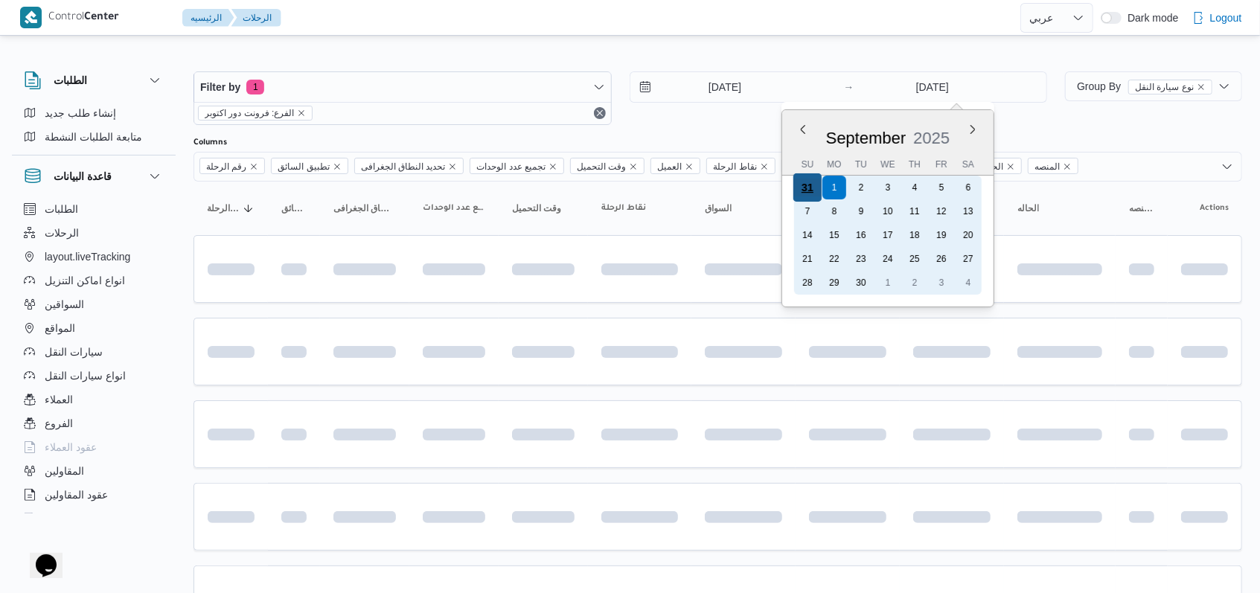
click at [808, 191] on div "31" at bounding box center [807, 187] width 28 height 28
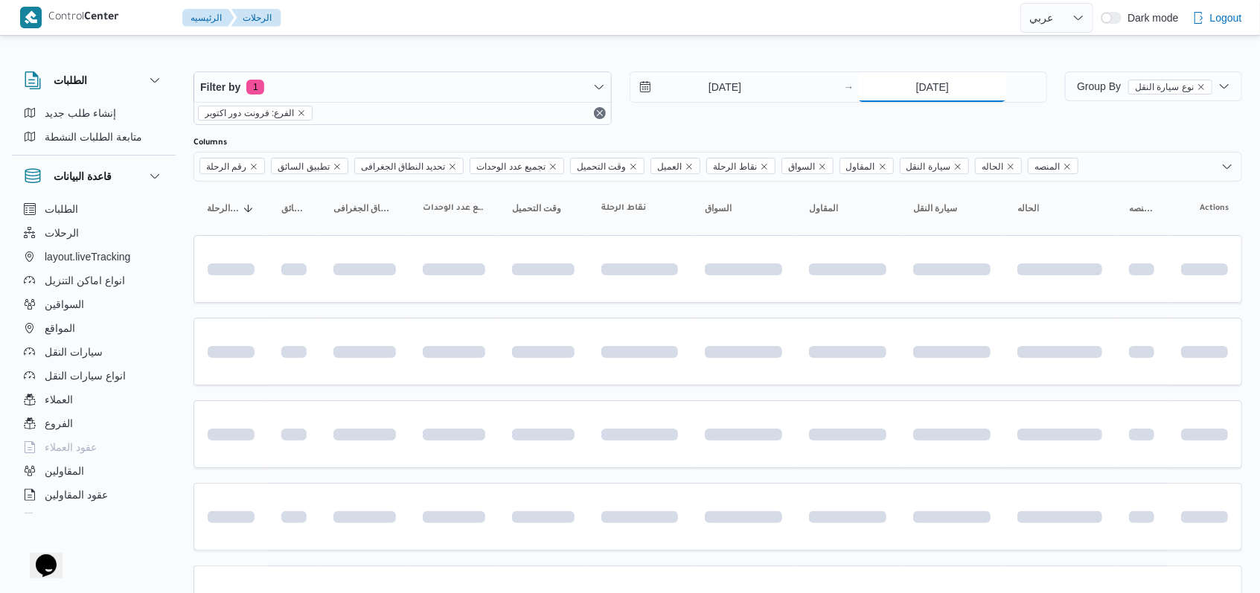
type input "31/8/2025"
click at [718, 121] on div "31/8/2025 → 31/8/2025" at bounding box center [839, 98] width 418 height 54
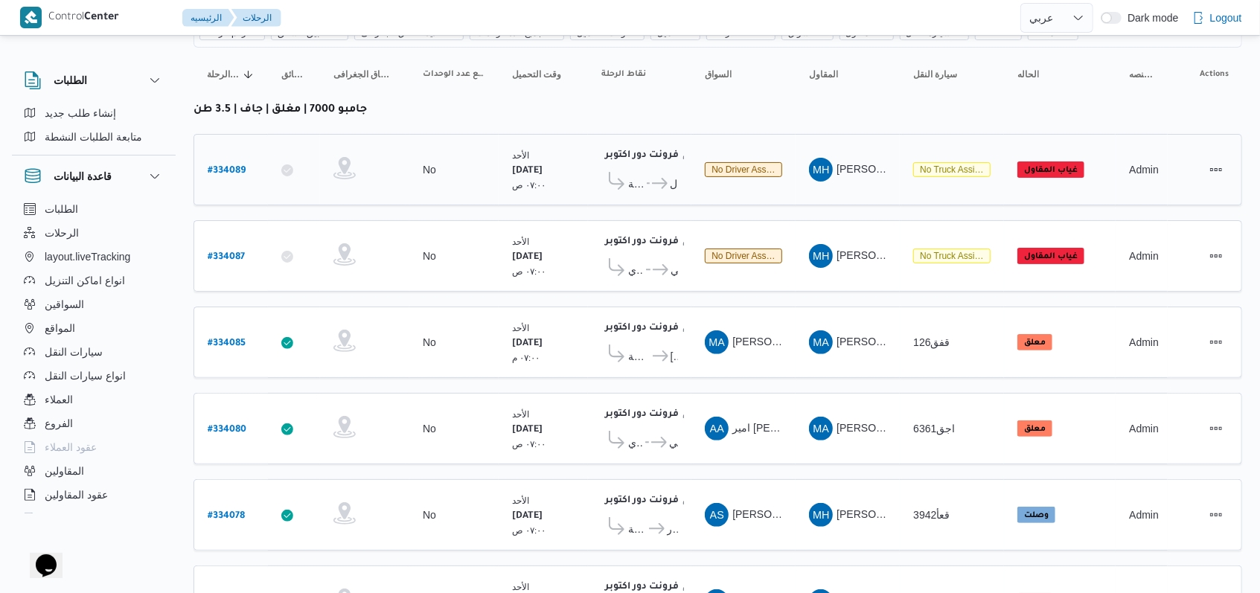
scroll to position [211, 0]
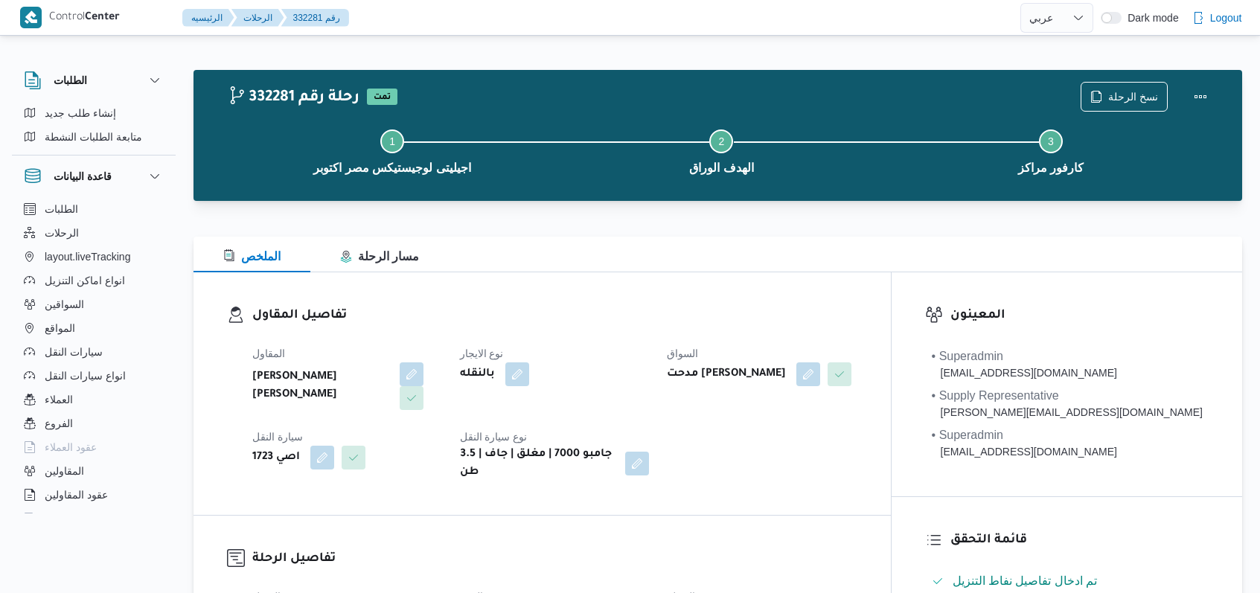
select select "ar"
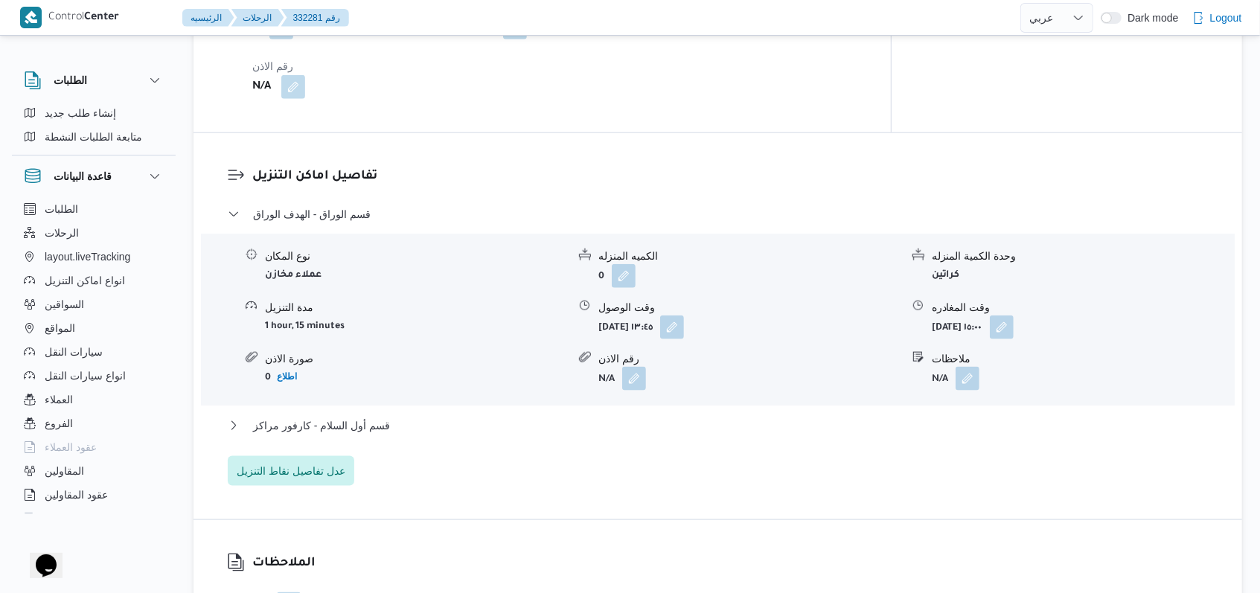
scroll to position [1091, 0]
click at [325, 204] on span "قسم الوراق - الهدف الوراق" at bounding box center [312, 213] width 118 height 18
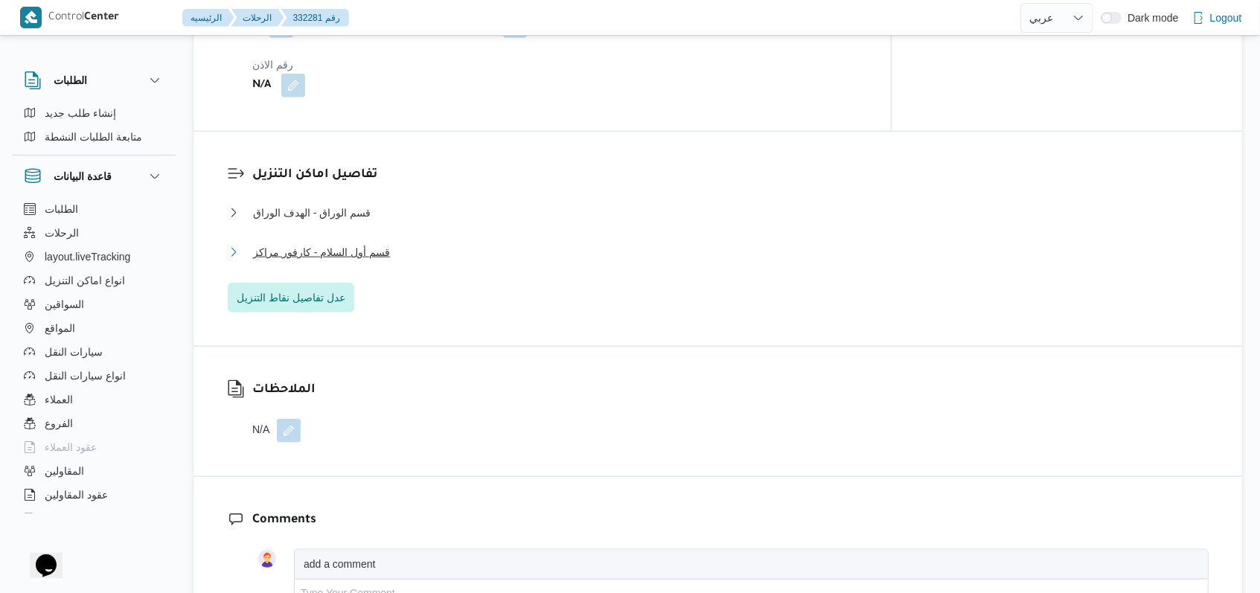
click at [339, 243] on span "قسم أول السلام - كارفور مراكز" at bounding box center [321, 252] width 137 height 18
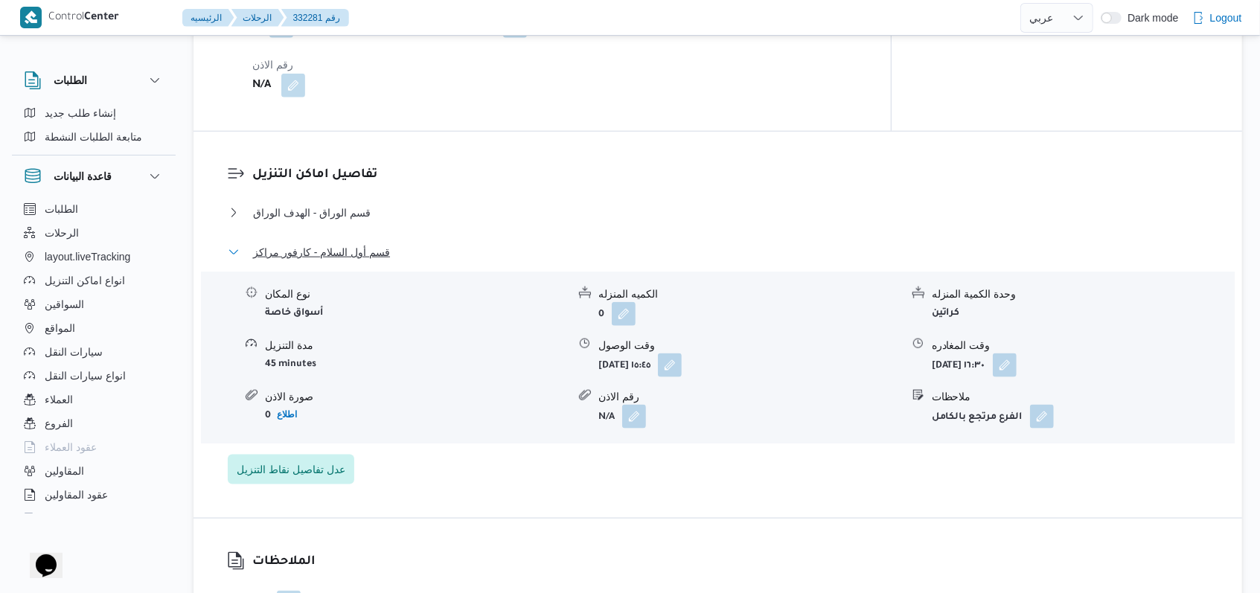
click at [339, 243] on span "قسم أول السلام - كارفور مراكز" at bounding box center [321, 252] width 137 height 18
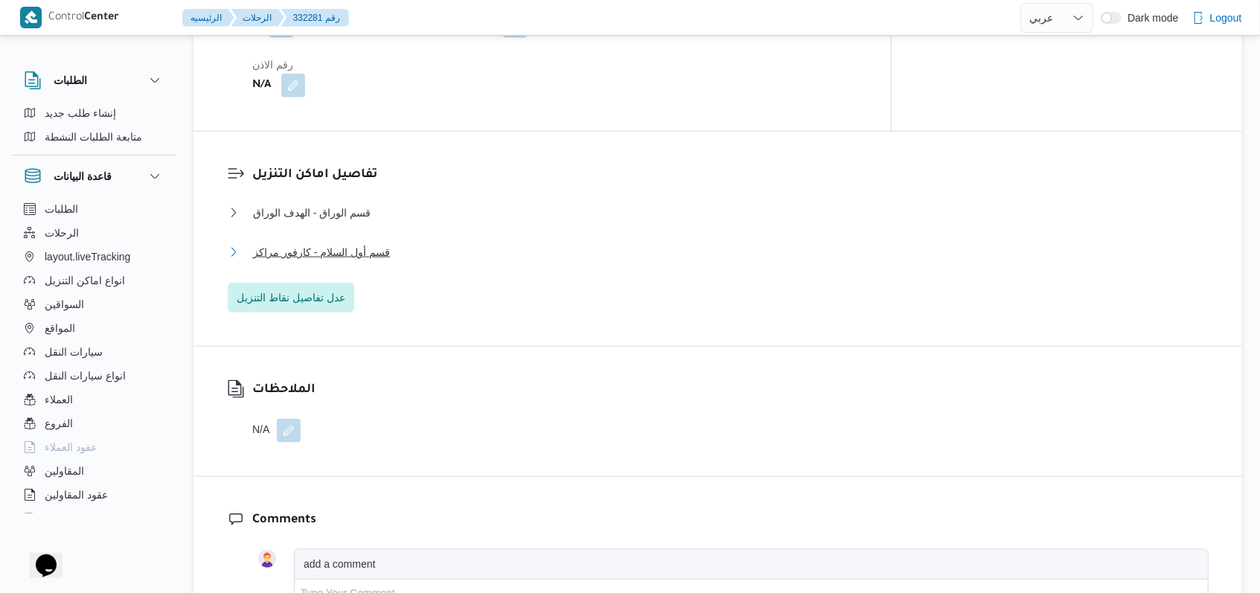
click at [339, 243] on span "قسم أول السلام - كارفور مراكز" at bounding box center [321, 252] width 137 height 18
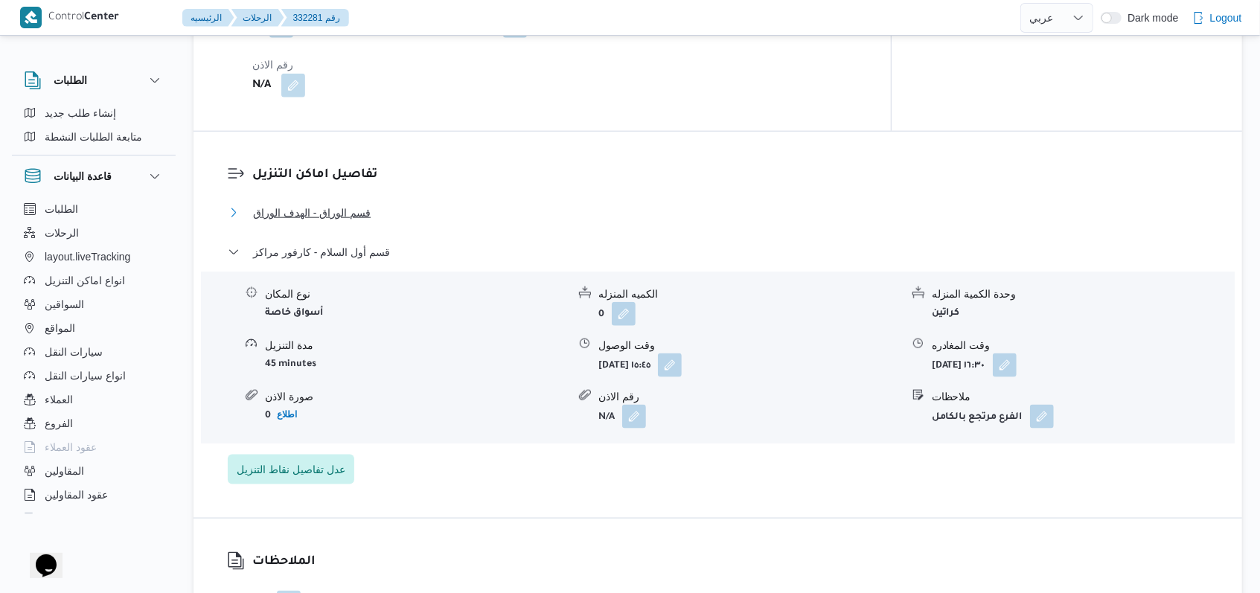
click at [347, 205] on span "قسم الوراق - الهدف الوراق" at bounding box center [312, 213] width 118 height 18
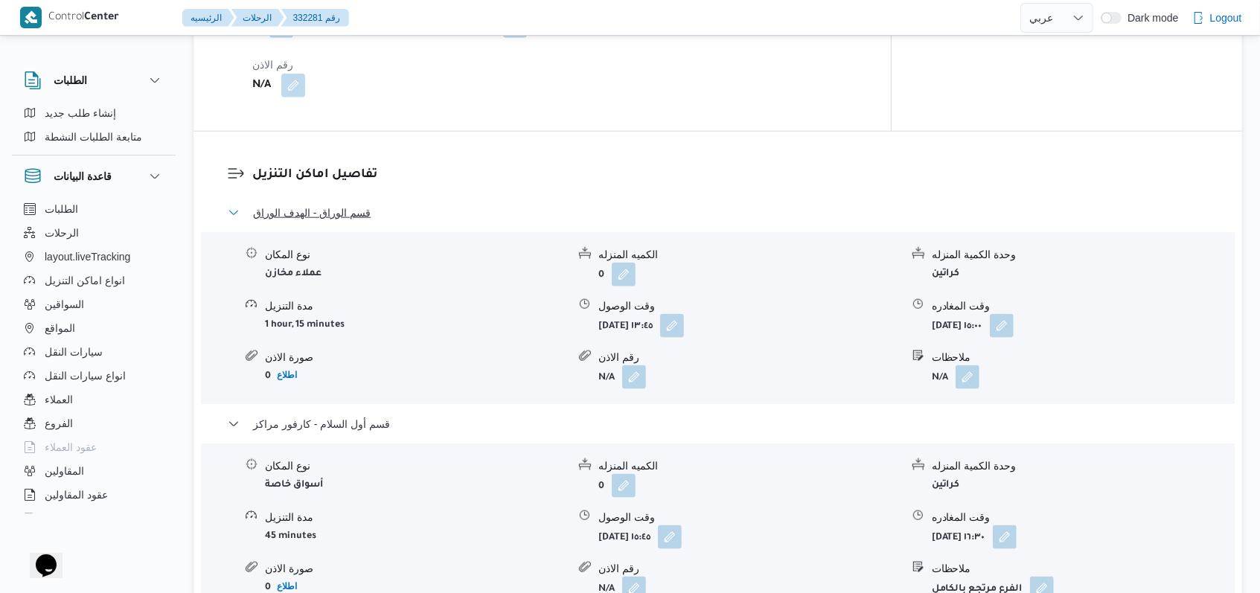
click at [347, 205] on span "قسم الوراق - الهدف الوراق" at bounding box center [312, 213] width 118 height 18
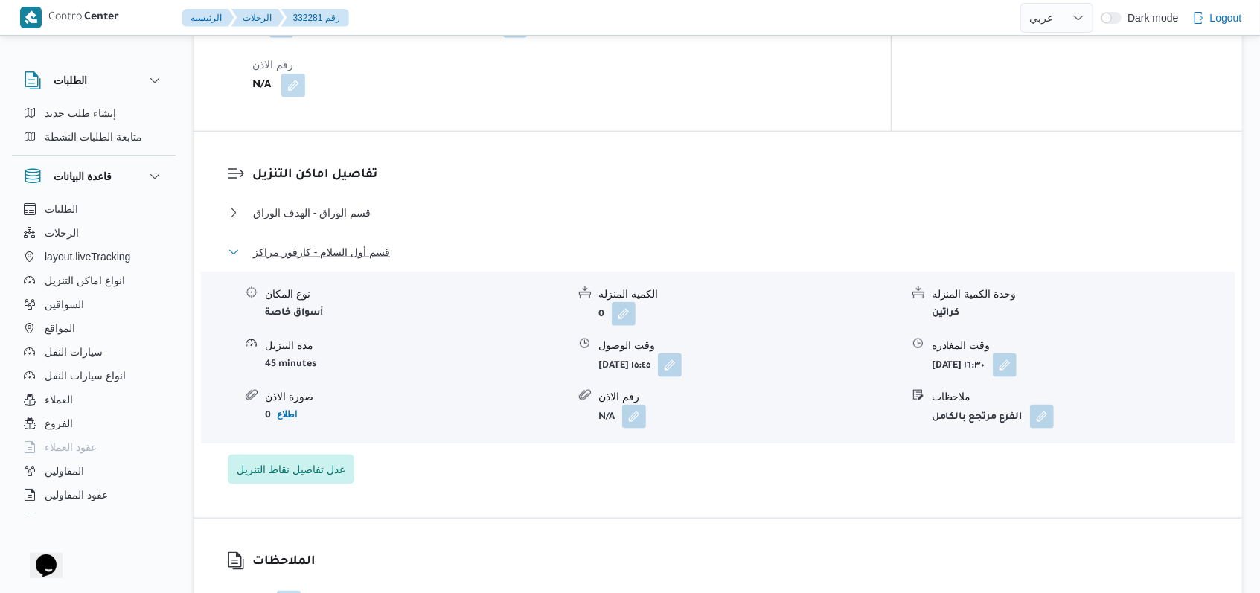
click at [353, 243] on span "قسم أول السلام - كارفور مراكز" at bounding box center [321, 252] width 137 height 18
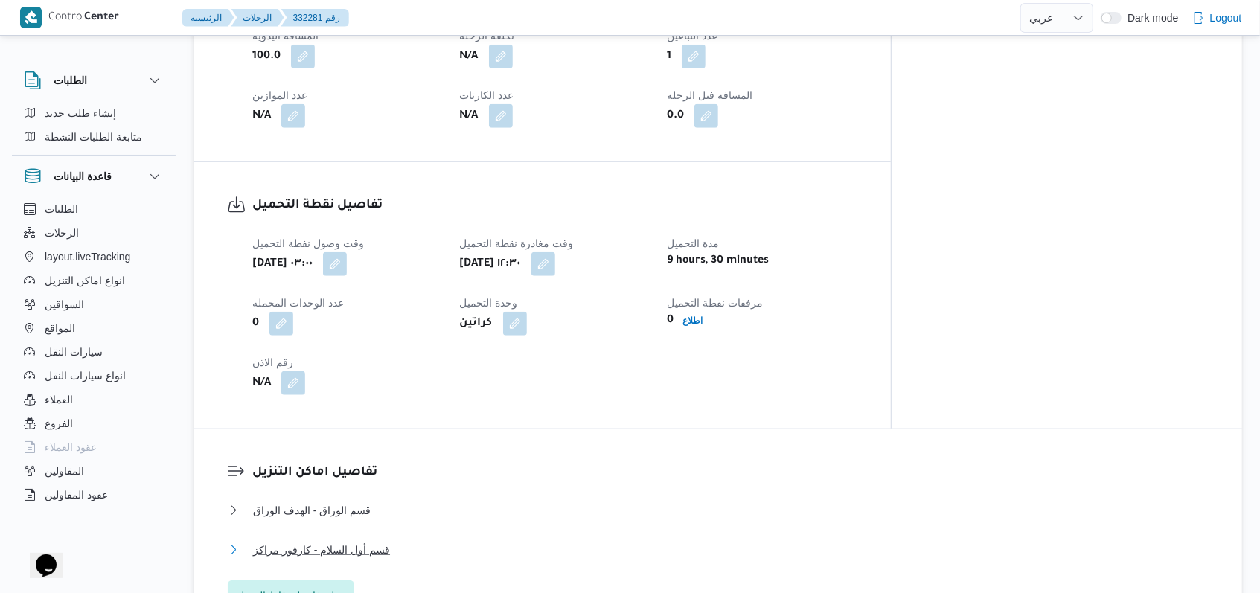
scroll to position [893, 0]
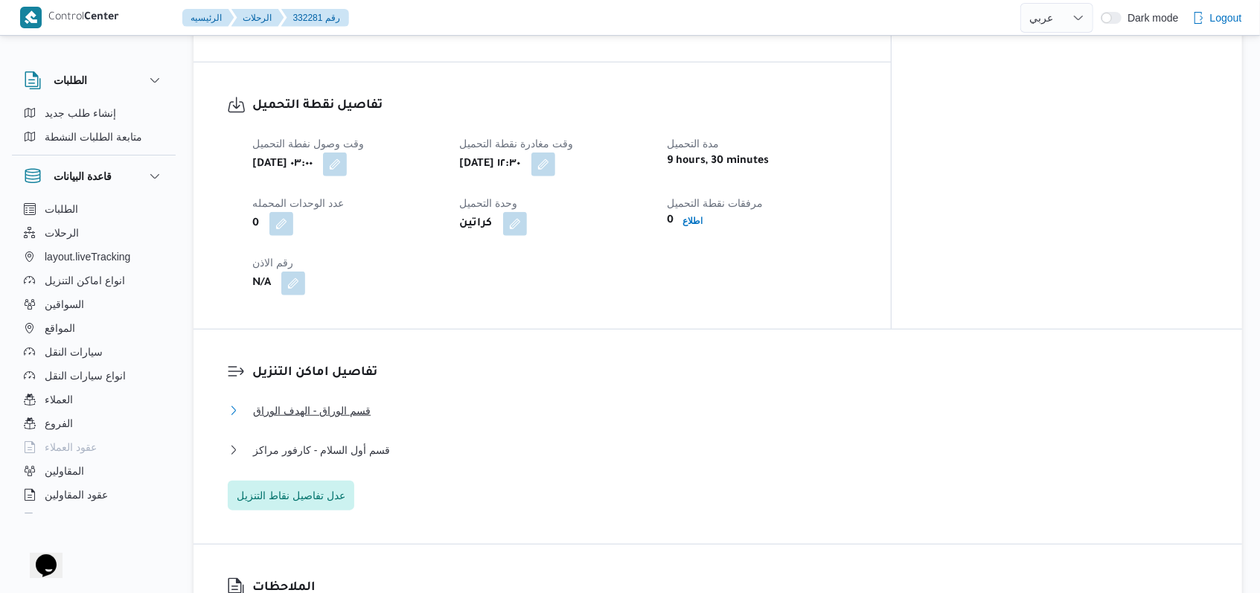
click at [362, 402] on span "قسم الوراق - الهدف الوراق" at bounding box center [312, 411] width 118 height 18
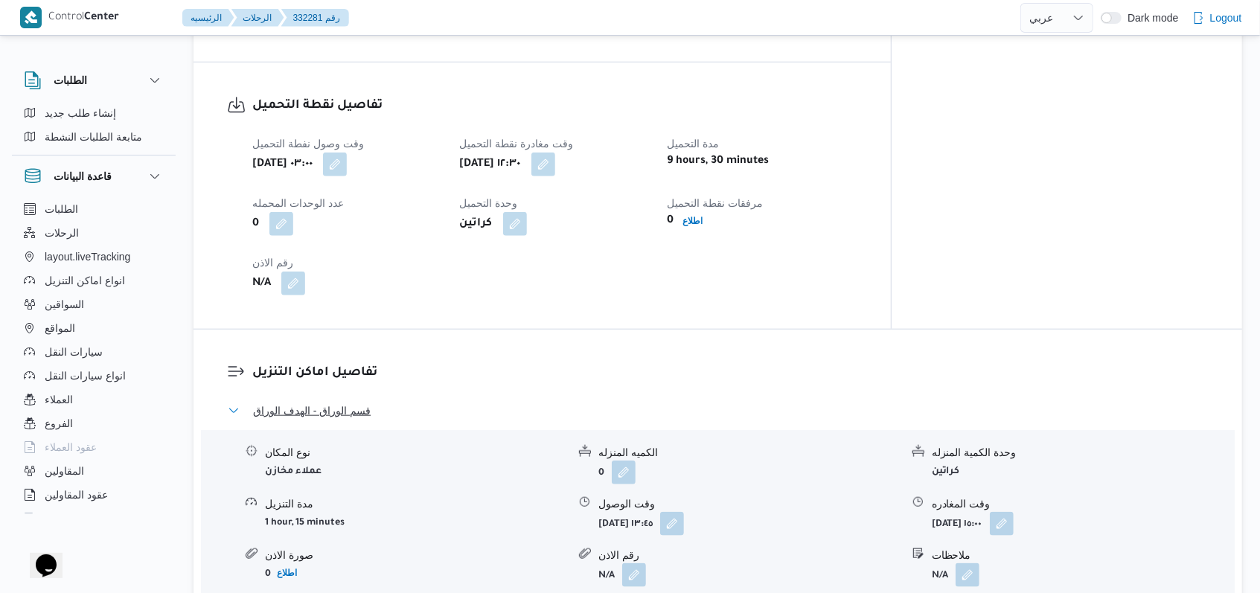
click at [362, 402] on span "قسم الوراق - الهدف الوراق" at bounding box center [312, 411] width 118 height 18
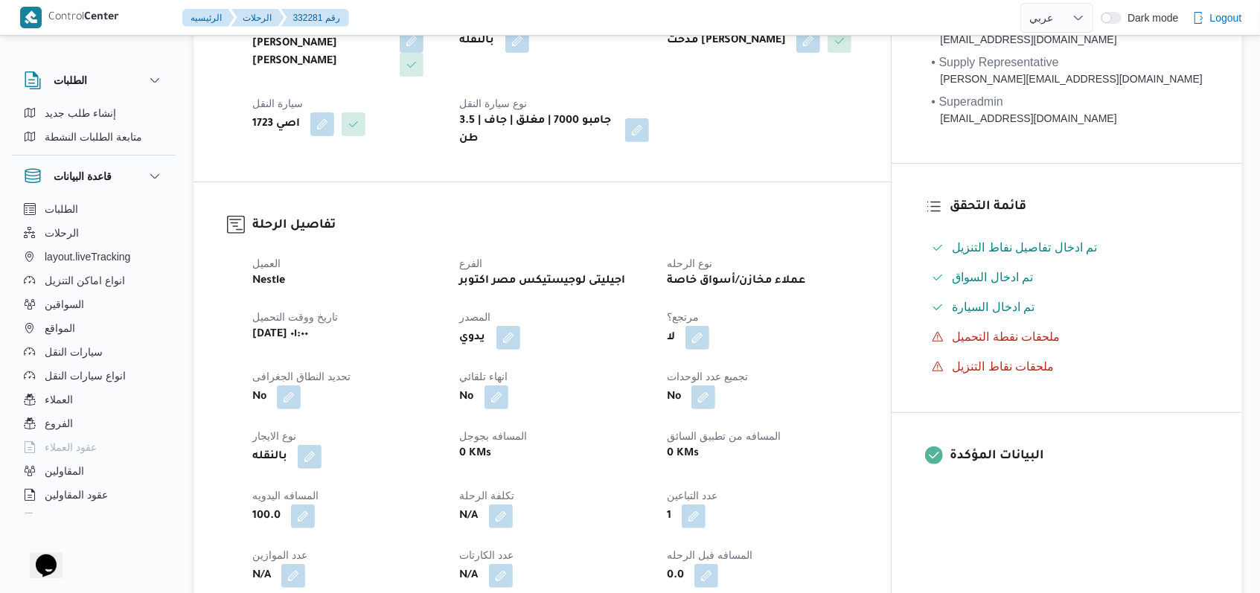
scroll to position [0, 0]
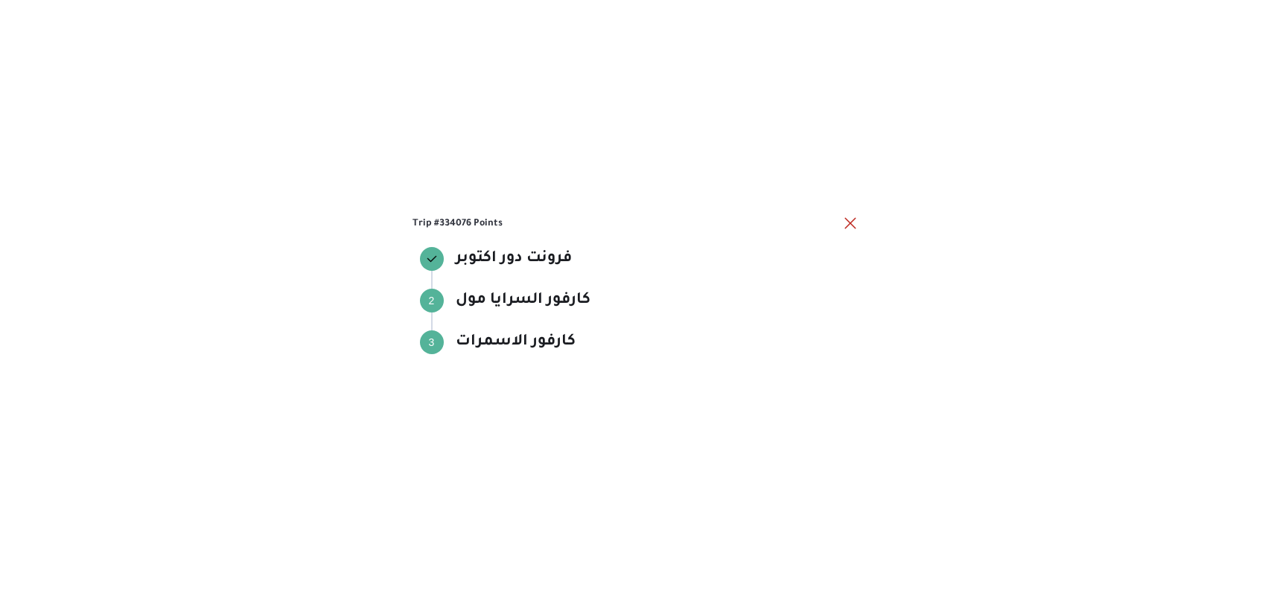
select select "ar"
click at [844, 225] on button "close" at bounding box center [850, 223] width 18 height 18
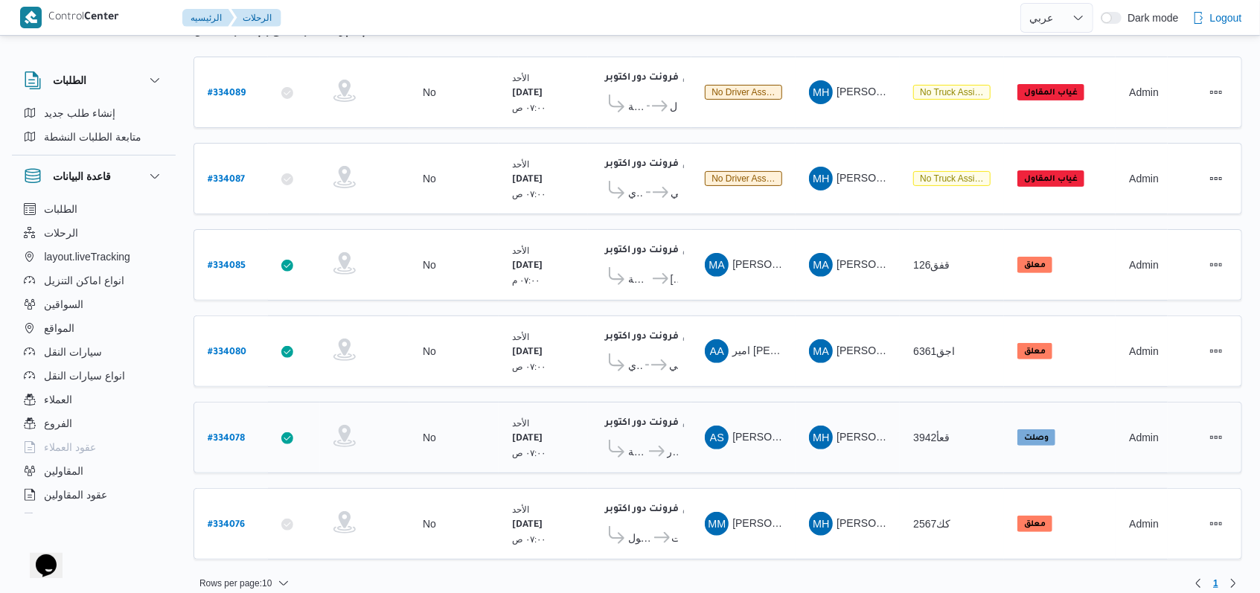
click at [675, 444] on span "كارفور [PERSON_NAME]" at bounding box center [672, 452] width 11 height 18
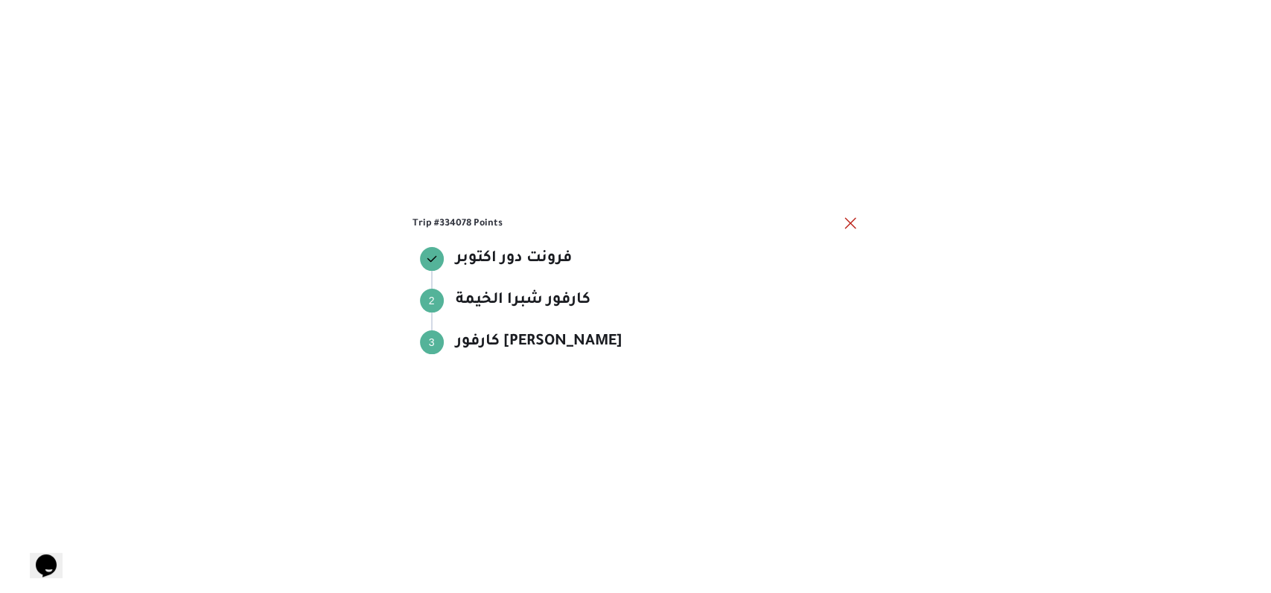
click at [836, 220] on h3 "Trip #334078 Points" at bounding box center [626, 223] width 429 height 14
click at [841, 223] on button "close" at bounding box center [850, 223] width 18 height 18
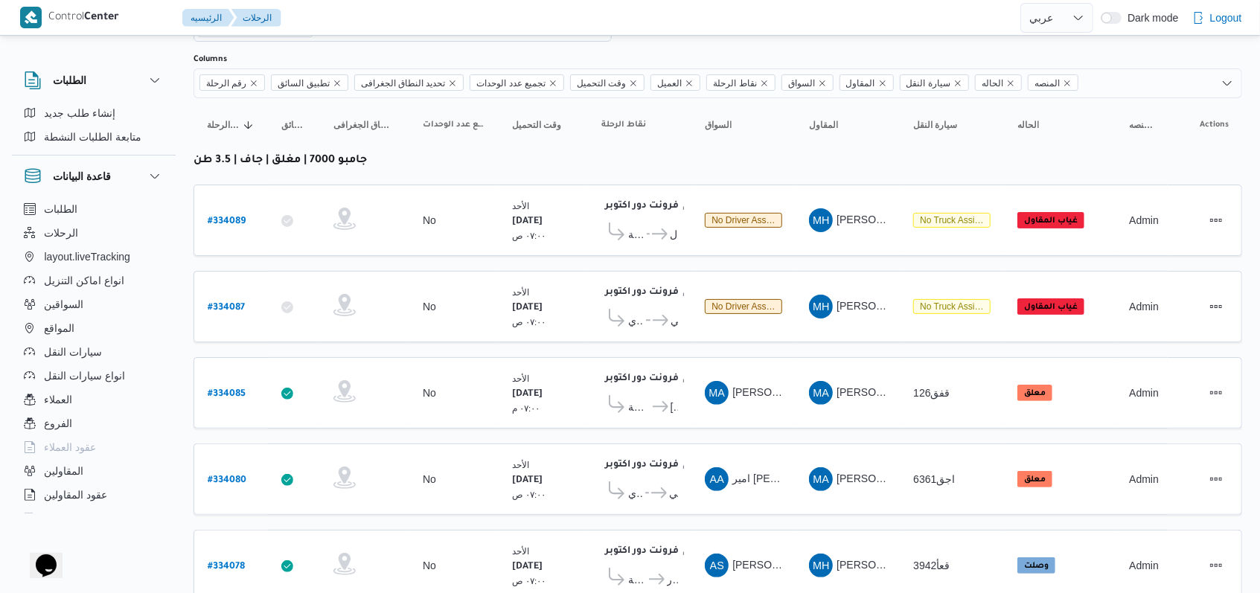
scroll to position [0, 0]
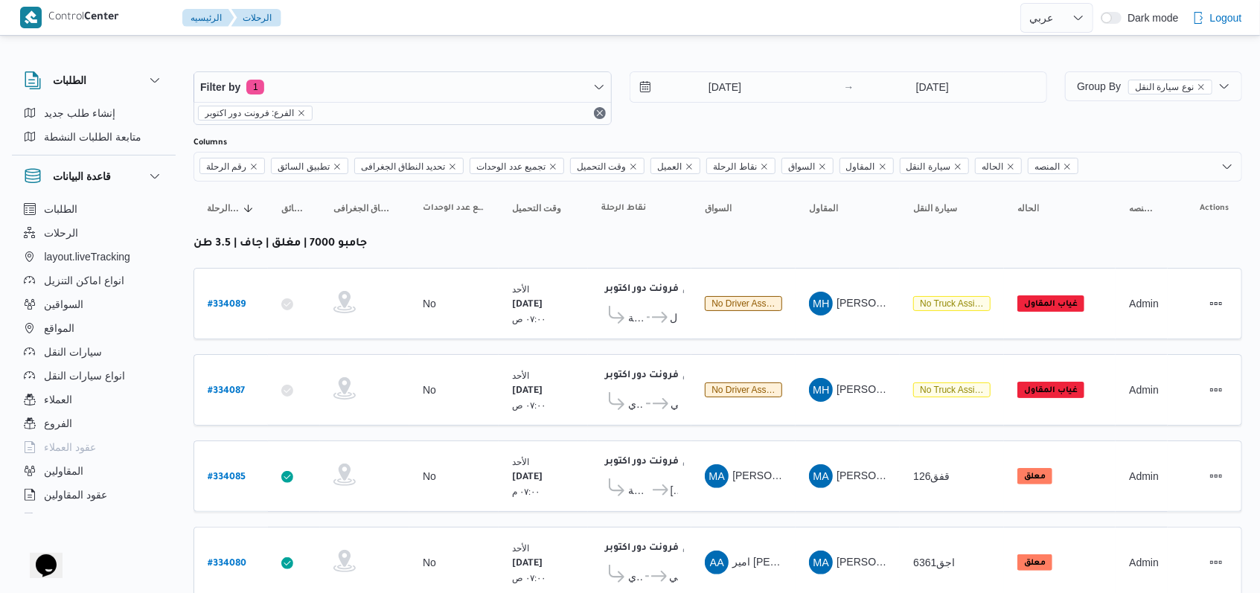
drag, startPoint x: 731, startPoint y: 117, endPoint x: 734, endPoint y: 92, distance: 24.7
click at [731, 114] on div "[DATE] → [DATE]" at bounding box center [839, 98] width 418 height 54
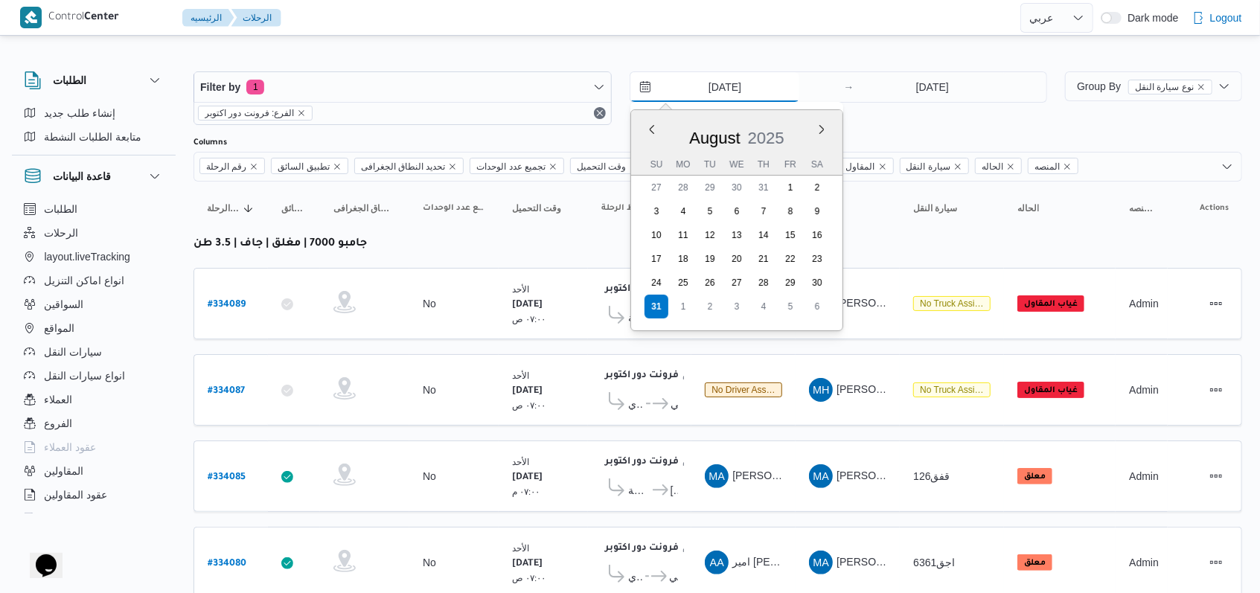
click at [734, 92] on input "[DATE]" at bounding box center [714, 87] width 169 height 30
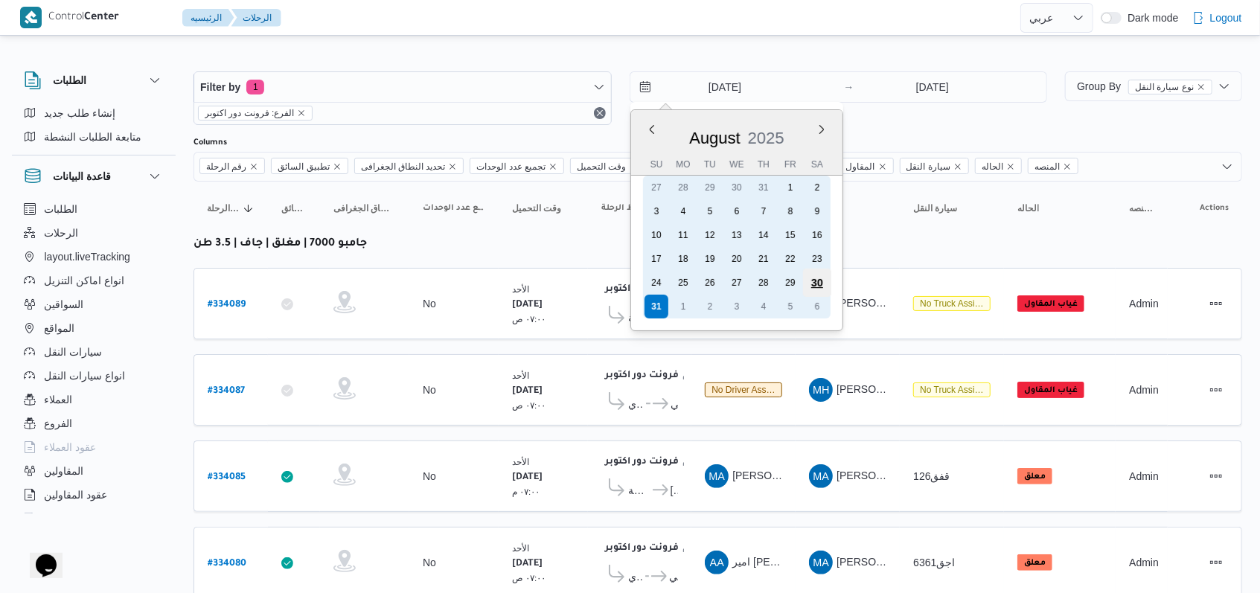
click at [811, 275] on div "30" at bounding box center [816, 283] width 28 height 28
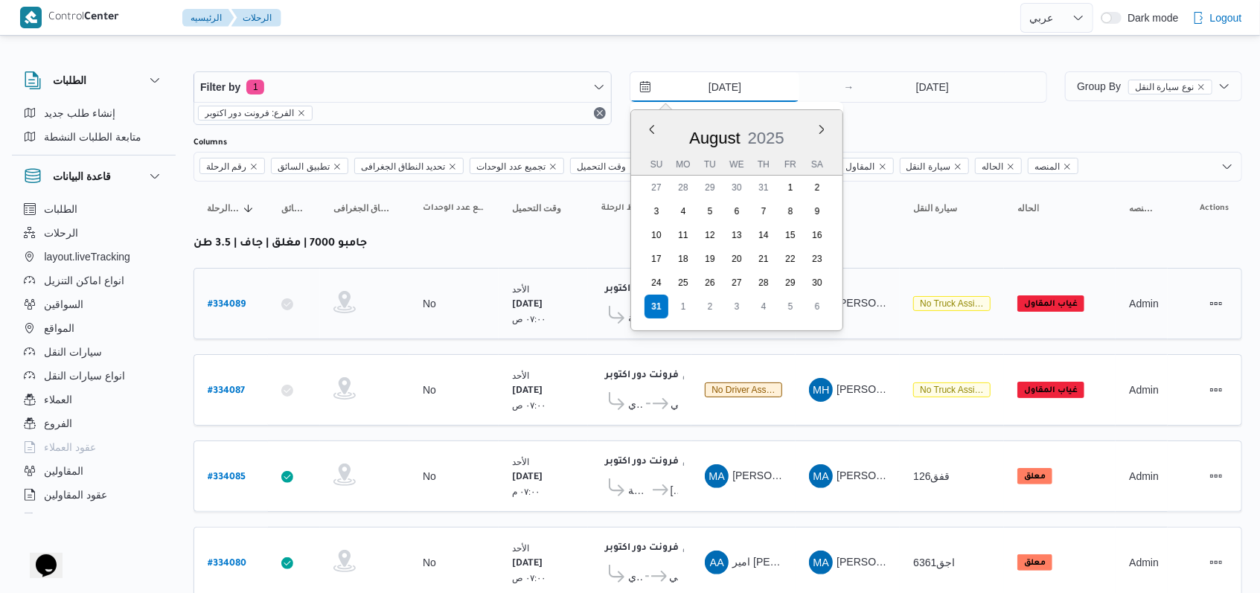
type input "[DATE]"
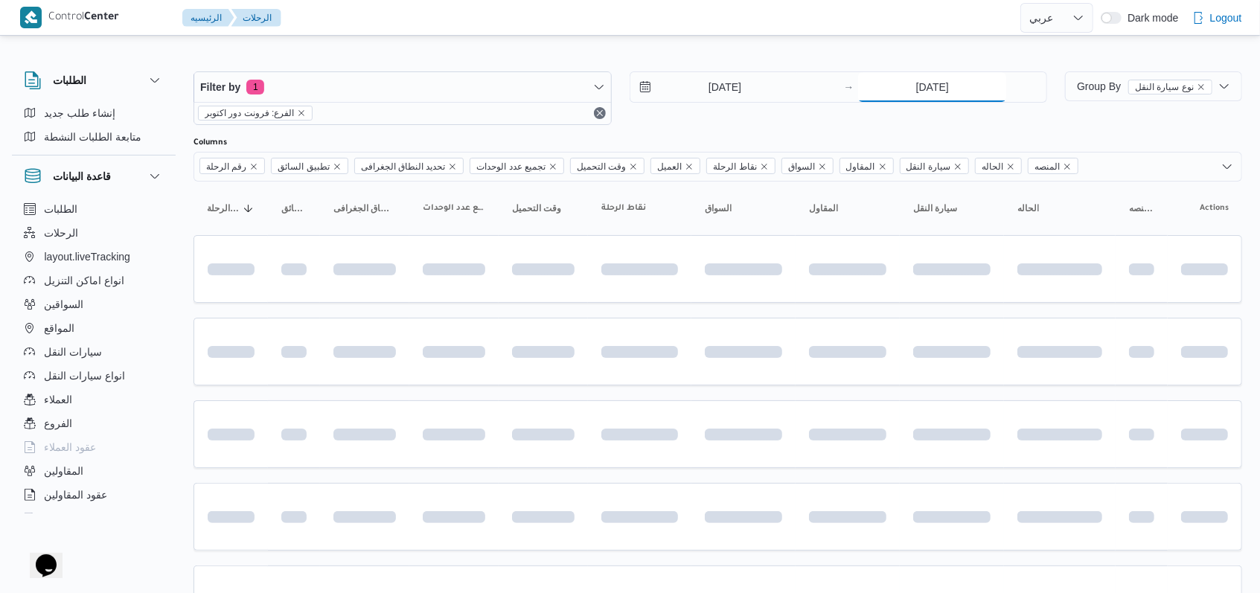
click at [939, 79] on input "[DATE]" at bounding box center [932, 87] width 148 height 30
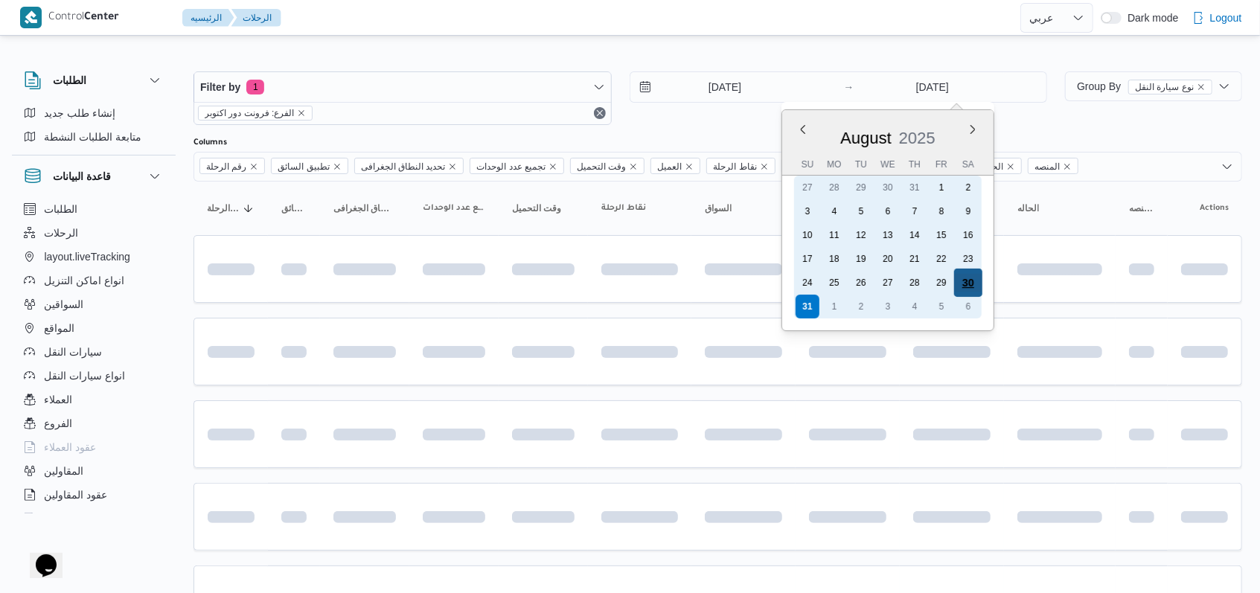
click at [968, 287] on div "30" at bounding box center [968, 283] width 28 height 28
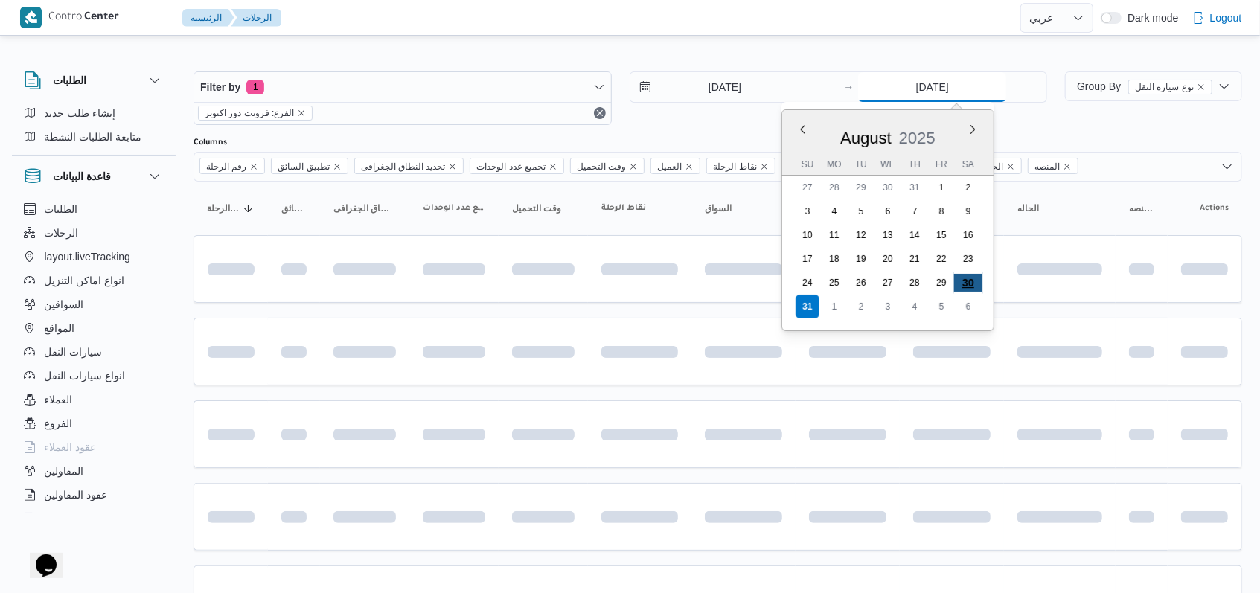
type input "[DATE]"
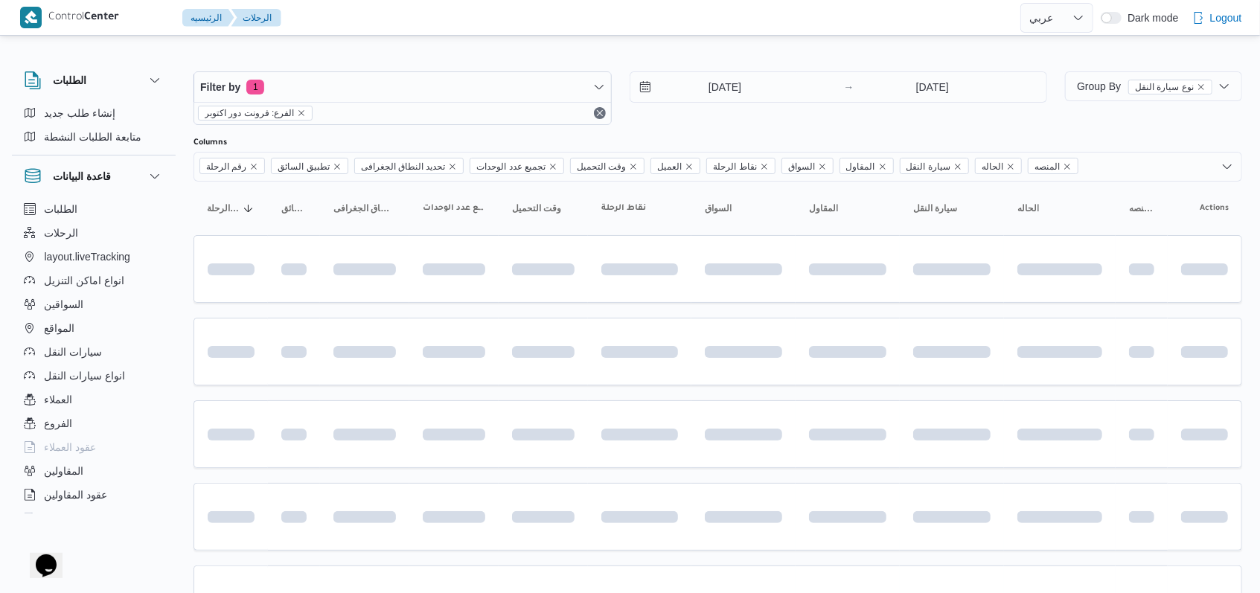
click at [717, 127] on div "Filter by 1 الفرع: فرونت دور اكتوبر [DATE] → [DATE]" at bounding box center [621, 98] width 872 height 71
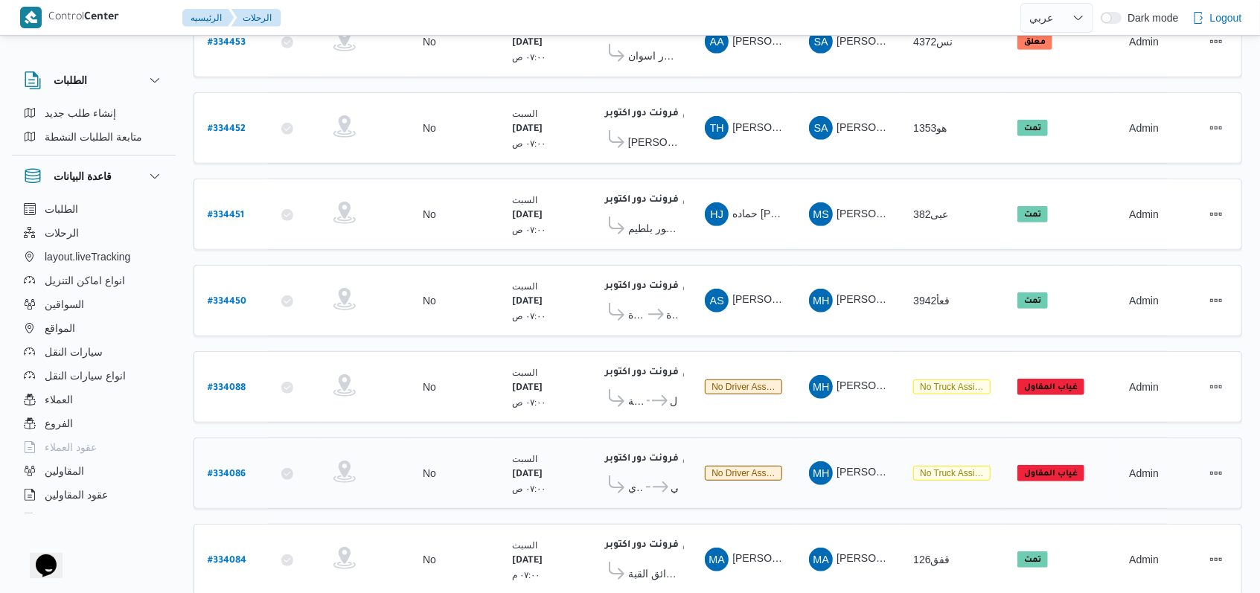
scroll to position [578, 0]
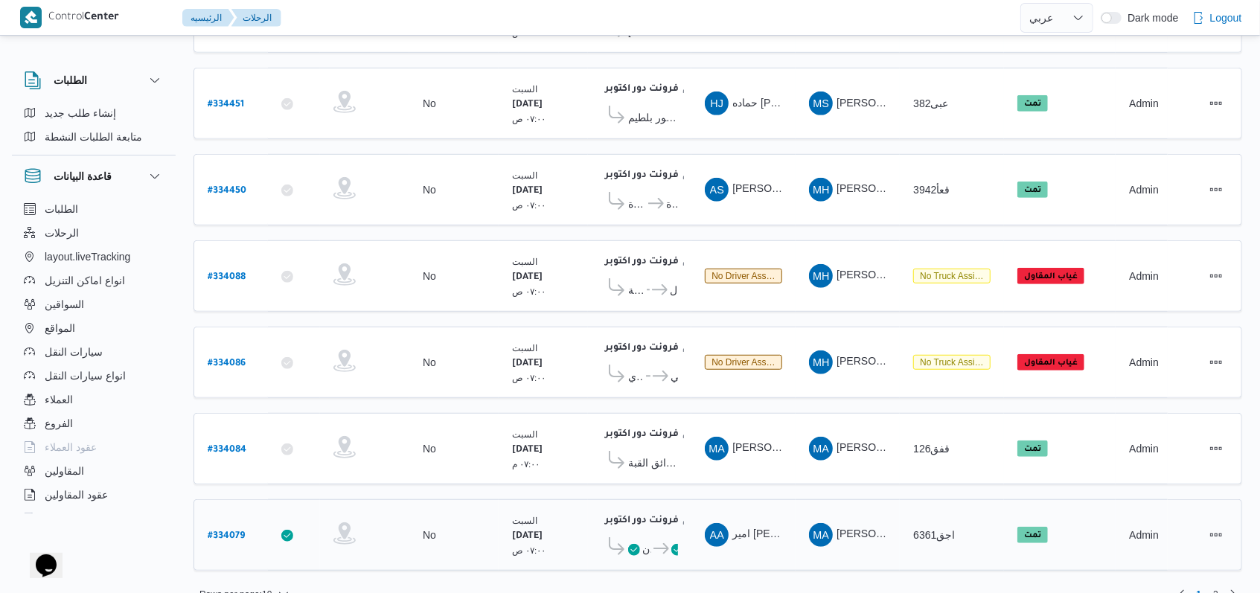
click at [659, 543] on icon at bounding box center [662, 548] width 16 height 11
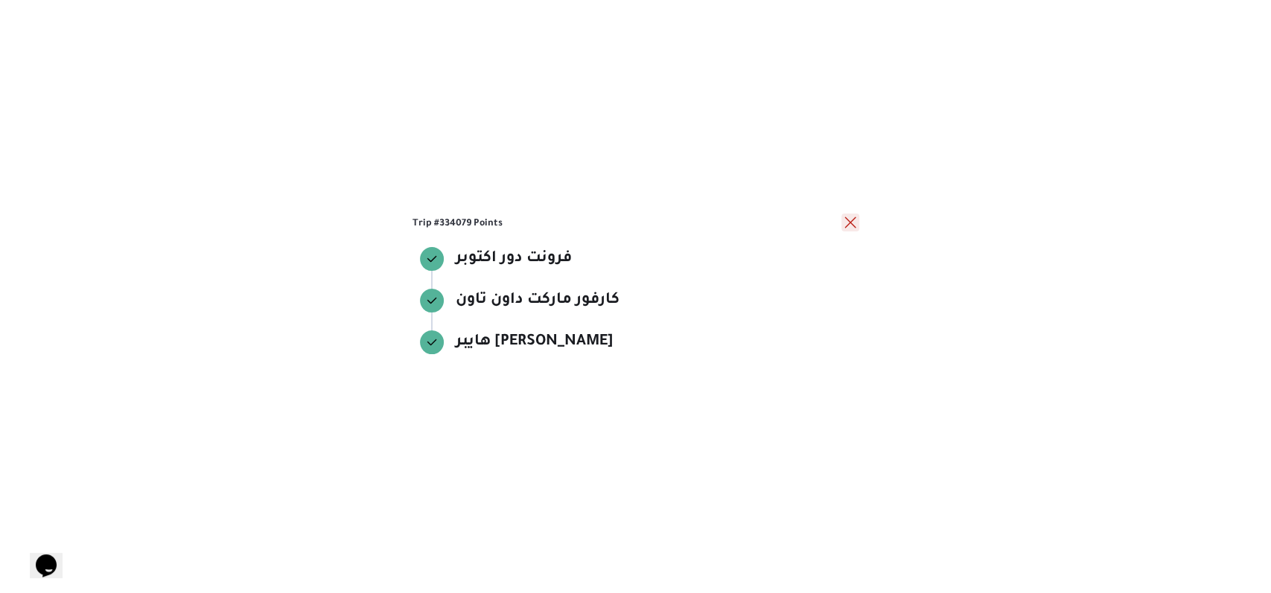
click at [857, 229] on button "close" at bounding box center [850, 223] width 18 height 18
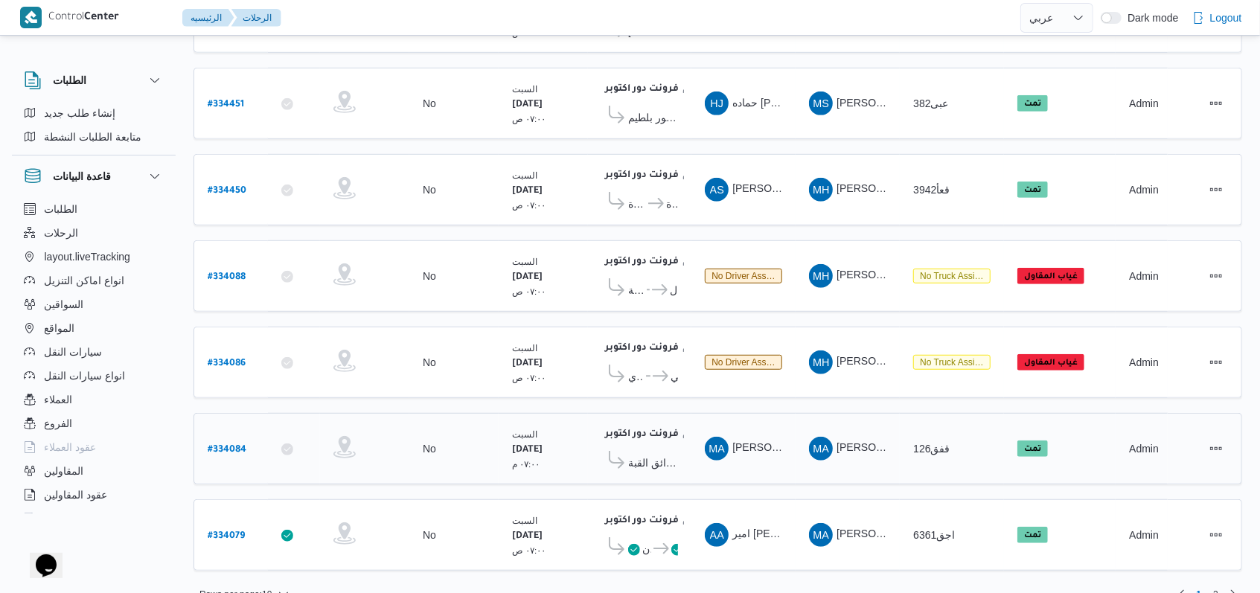
click at [659, 454] on span "كارفور السرايا 2 - حدائق القبة" at bounding box center [653, 463] width 50 height 18
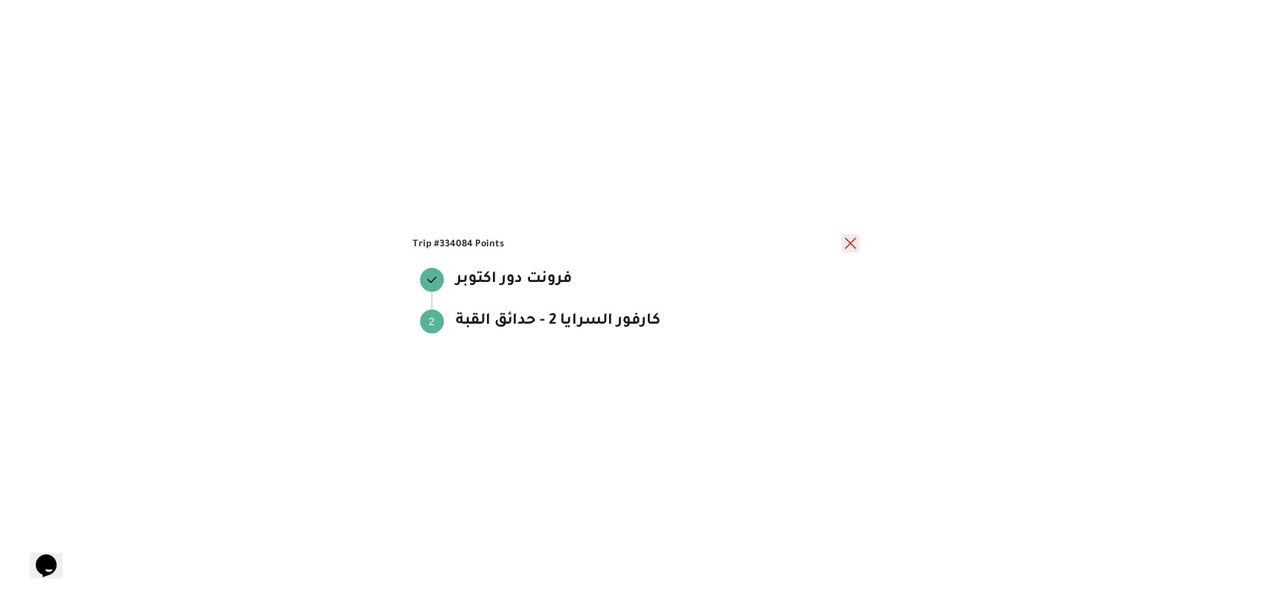
click at [857, 239] on button "close" at bounding box center [850, 243] width 18 height 18
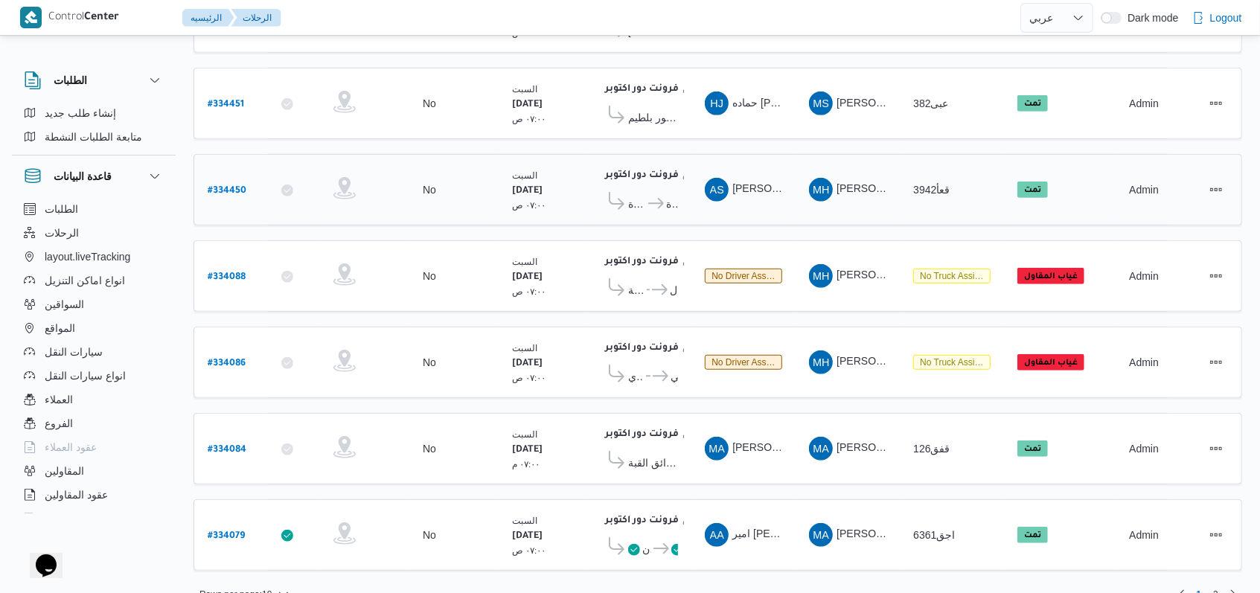
click at [662, 198] on icon at bounding box center [656, 203] width 16 height 11
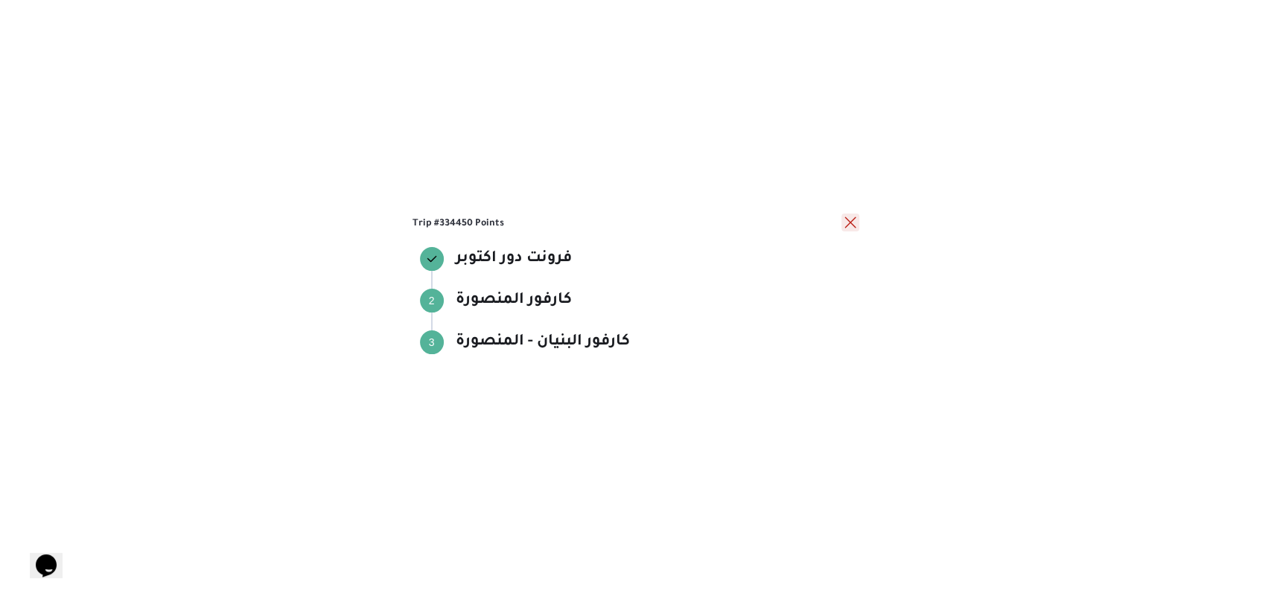
click at [857, 214] on div at bounding box center [850, 223] width 18 height 18
click at [851, 229] on button "close" at bounding box center [850, 223] width 18 height 18
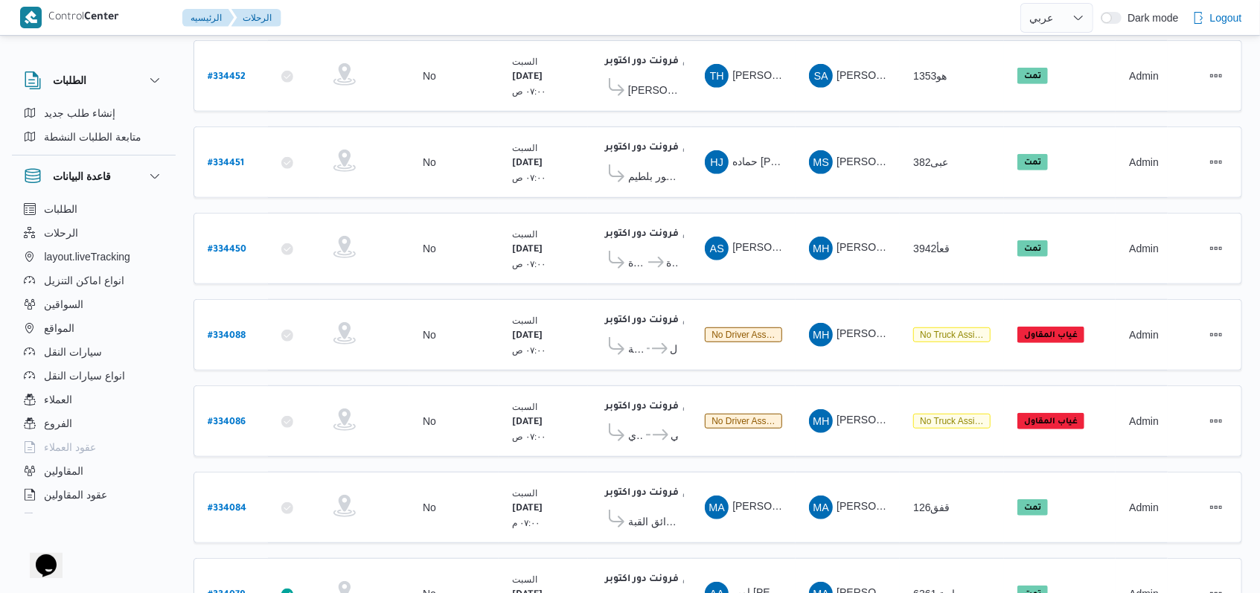
scroll to position [479, 0]
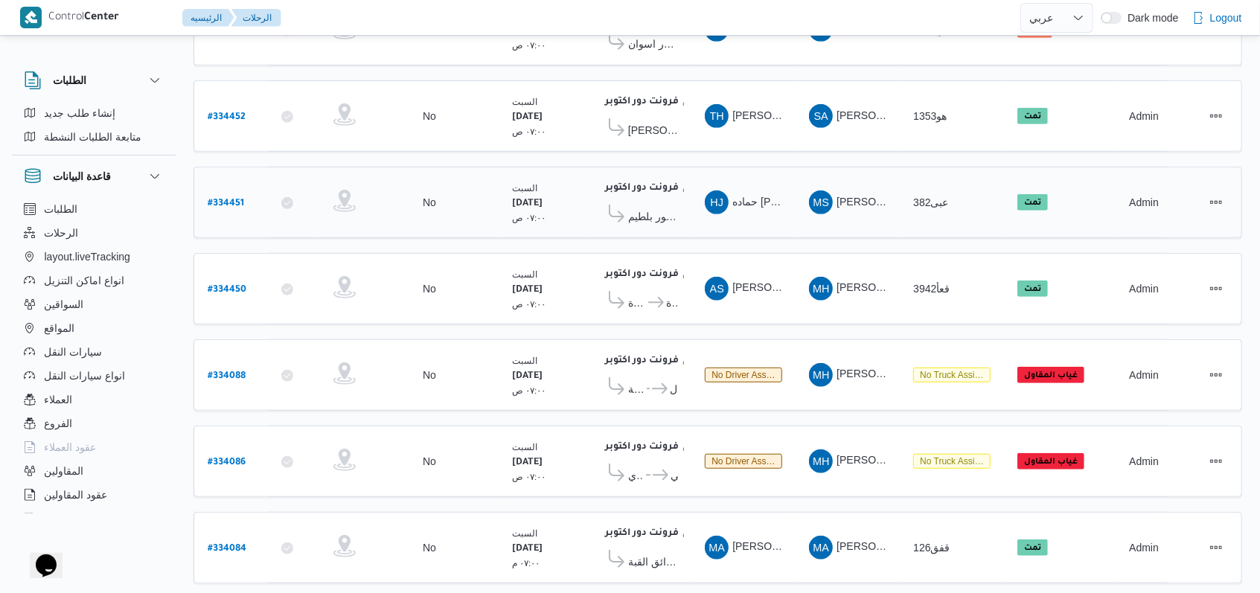
click at [660, 210] on span "كارفور بلطيم - [GEOGRAPHIC_DATA]" at bounding box center [653, 217] width 50 height 18
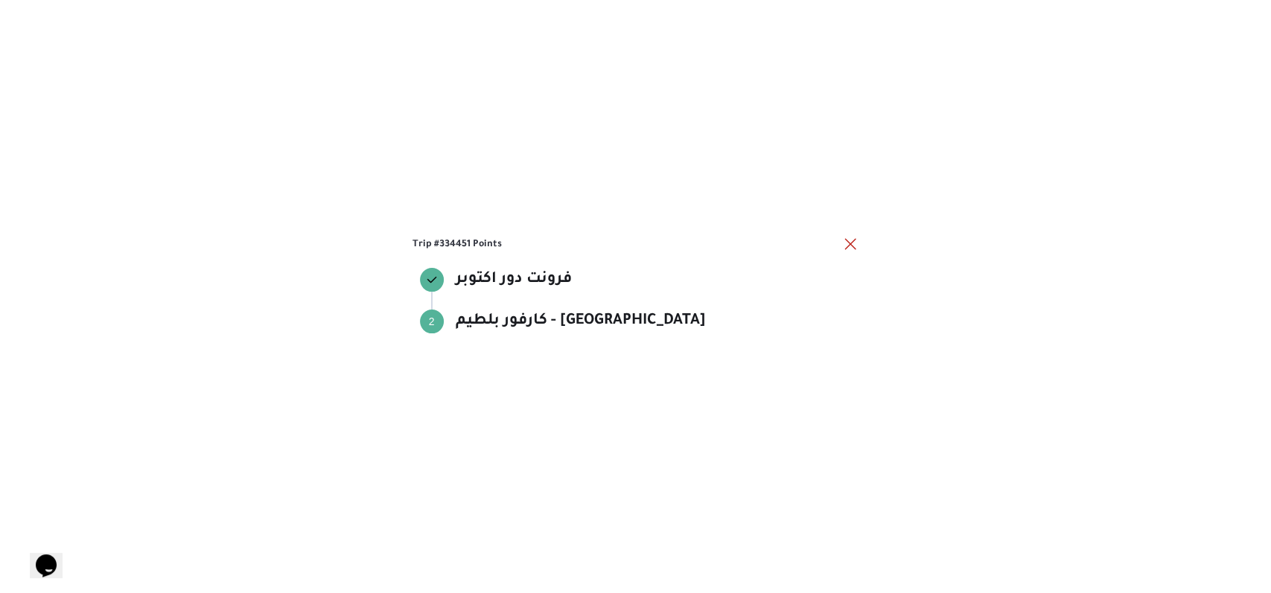
click at [858, 248] on div "Trip #334451 Points فرونت دور اكتوبر فرونت دور اكتوبر Step 2 2 كارفور بلطيم - […" at bounding box center [635, 296] width 1271 height 593
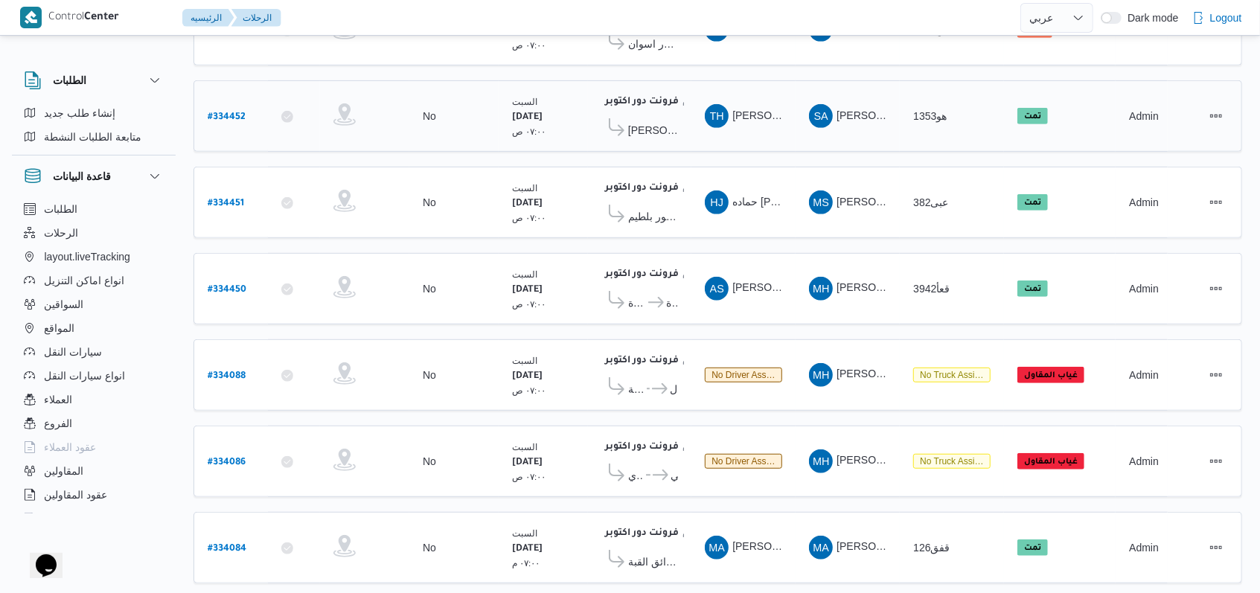
click at [651, 121] on span "[PERSON_NAME]" at bounding box center [653, 130] width 50 height 18
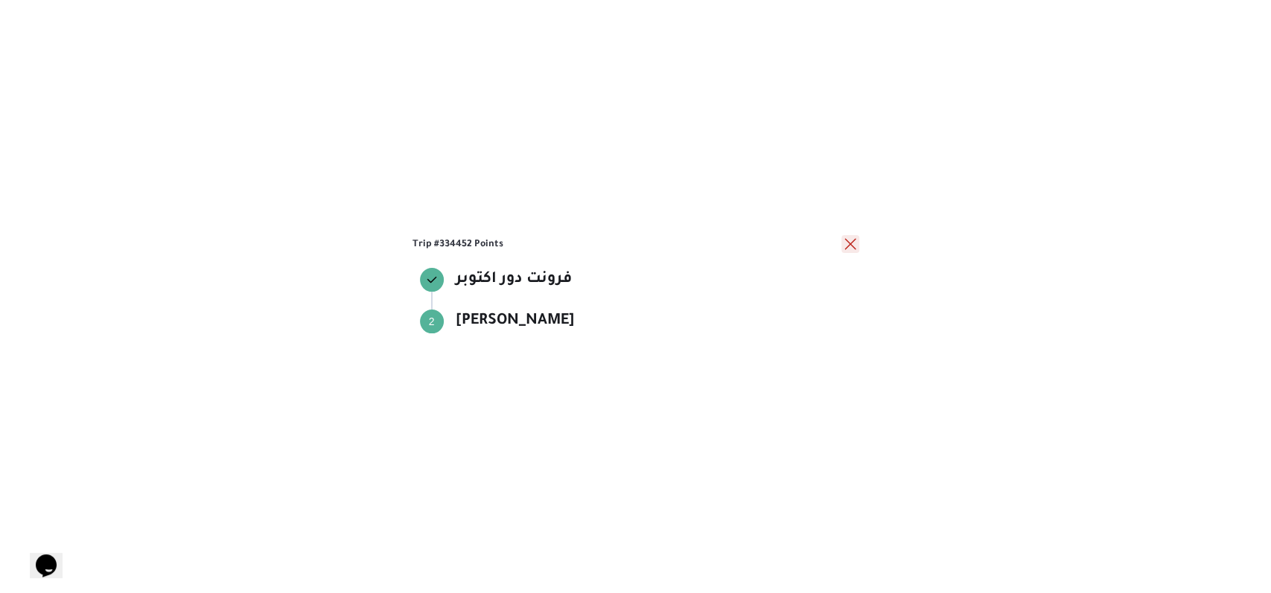
click at [841, 241] on button "close" at bounding box center [850, 244] width 18 height 18
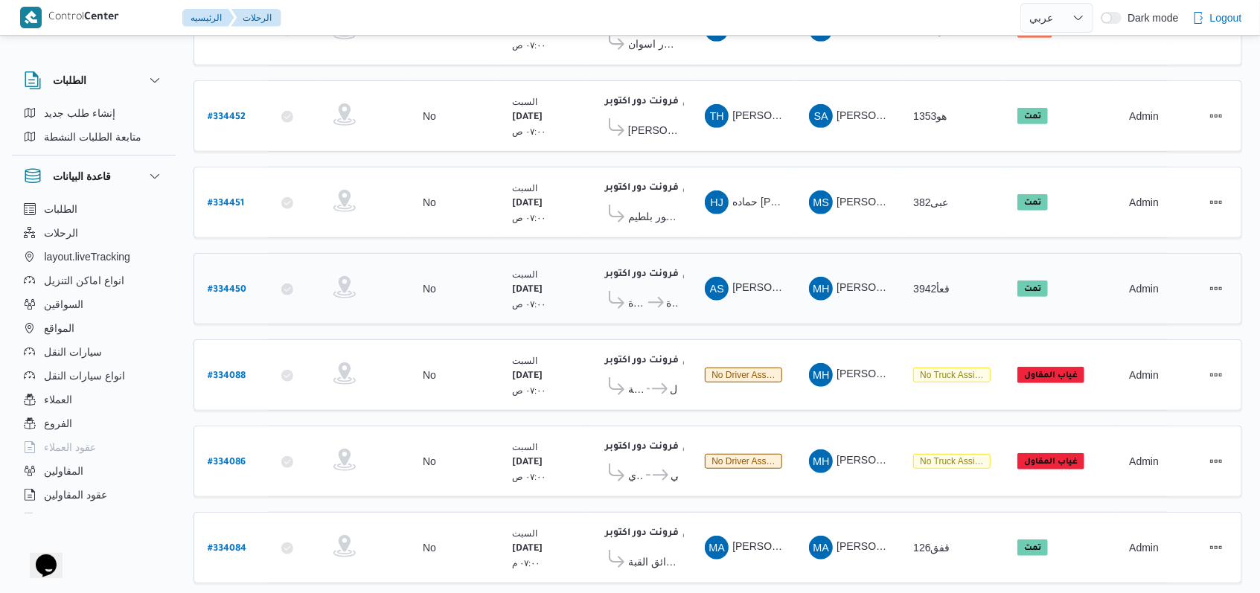
scroll to position [281, 0]
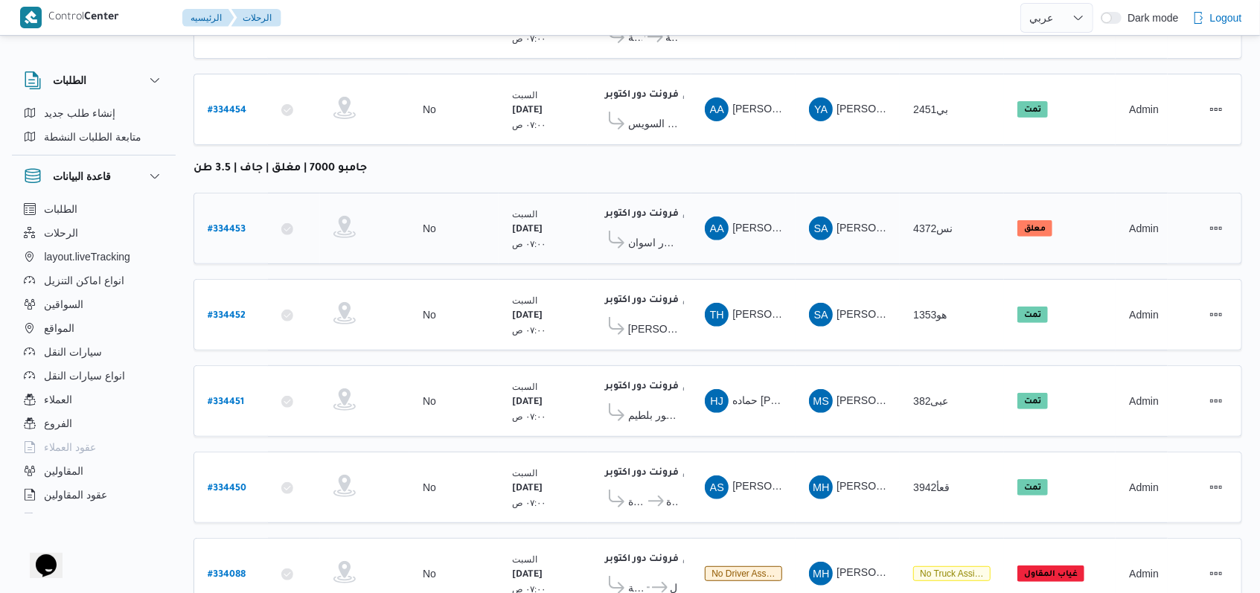
click at [641, 234] on span "كارفور اسوان" at bounding box center [653, 243] width 50 height 18
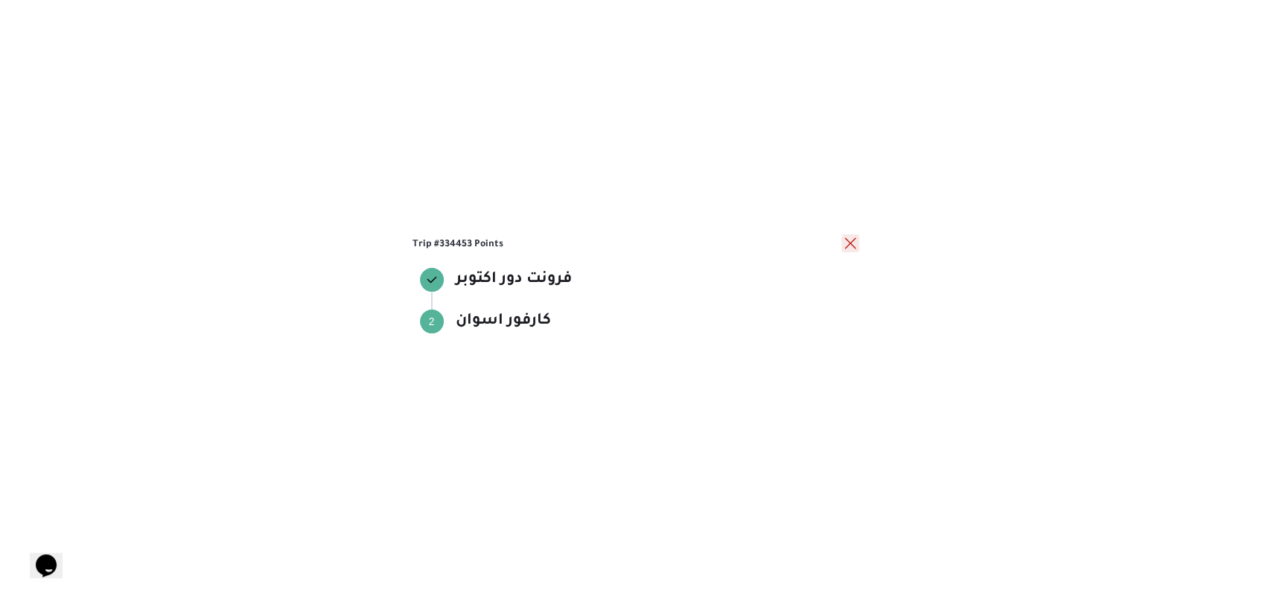
click at [847, 249] on button "close" at bounding box center [850, 243] width 18 height 18
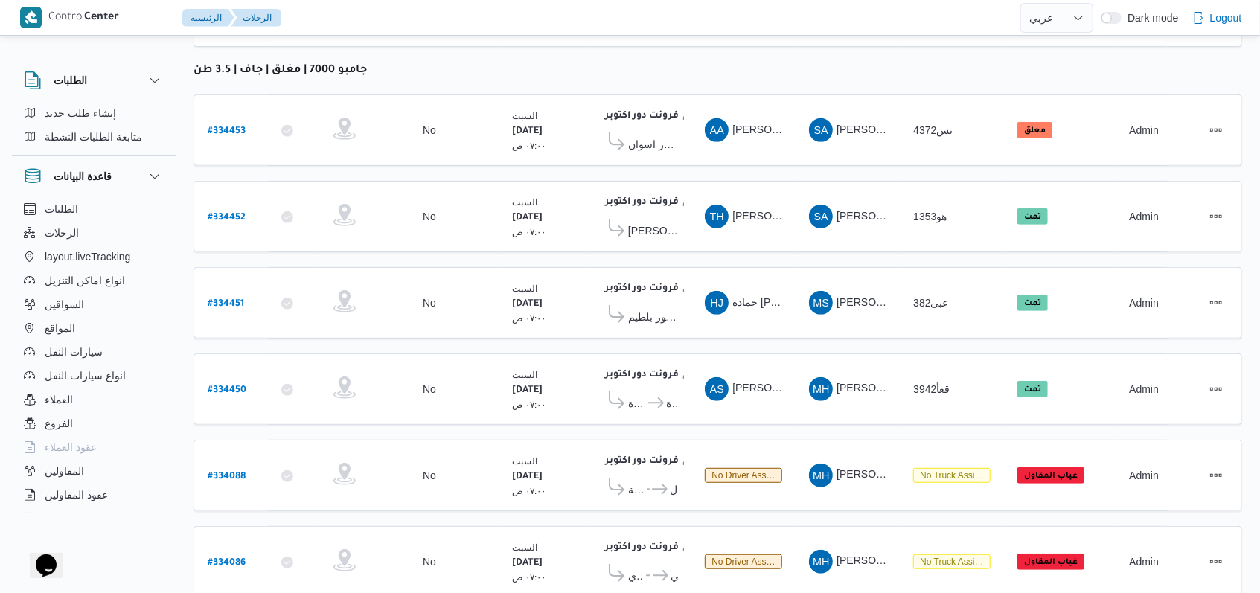
scroll to position [578, 0]
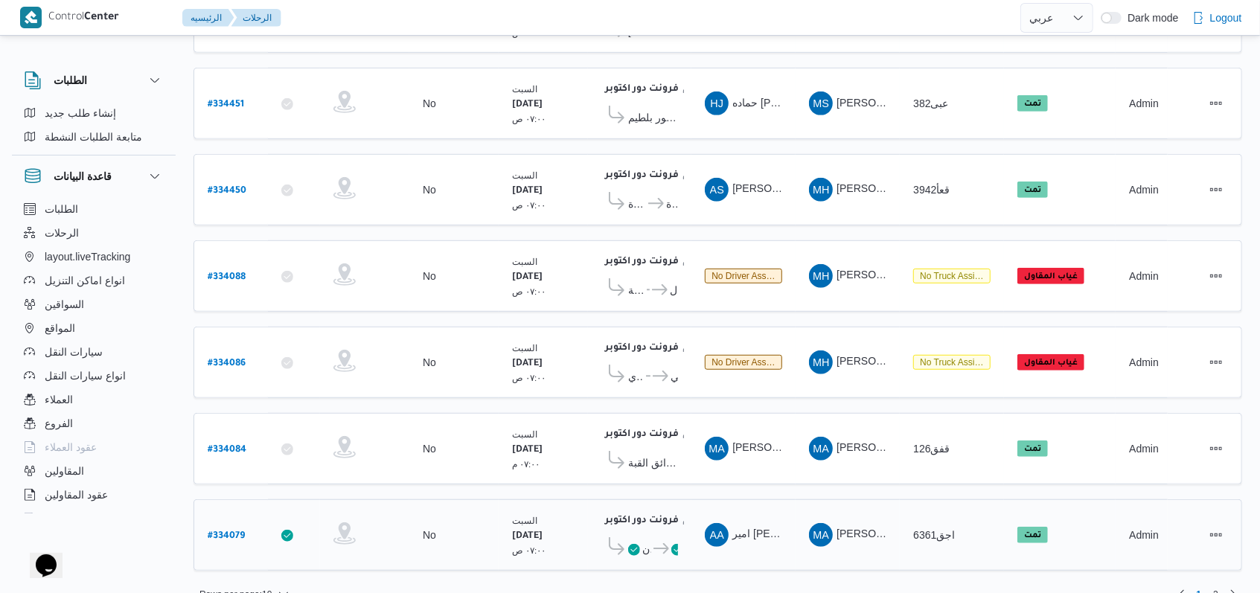
click at [645, 537] on span "كارفور ماركت داون تاون هايبر ماركت مهدي عرفه" at bounding box center [639, 548] width 77 height 23
click at [673, 540] on span at bounding box center [677, 549] width 12 height 18
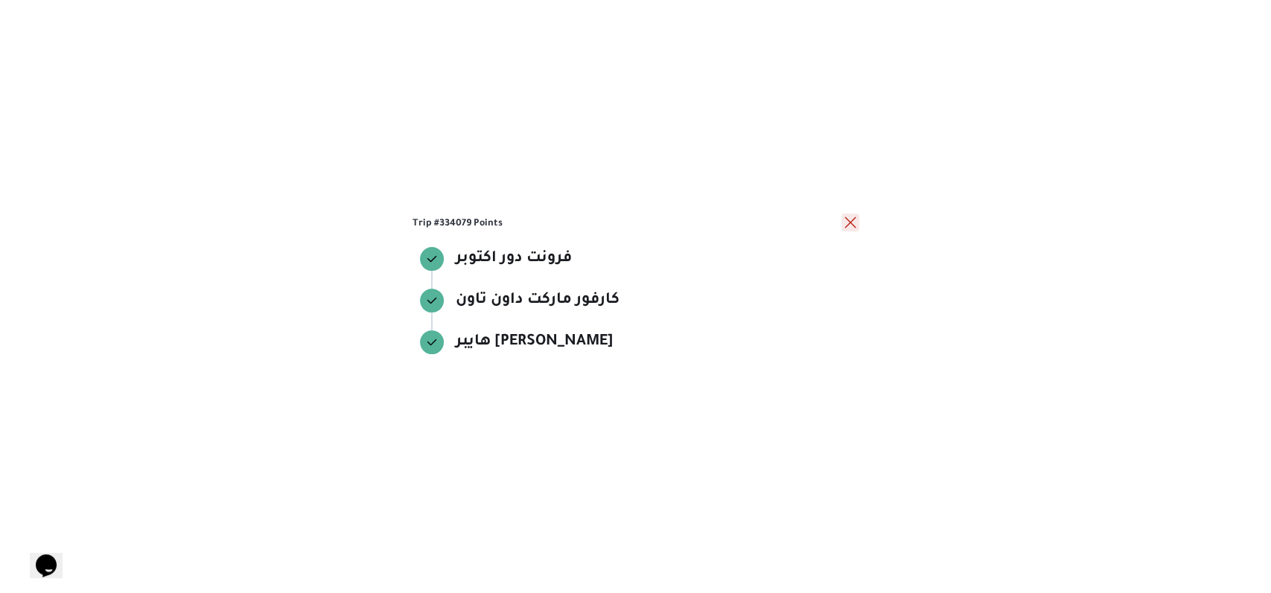
click at [851, 223] on button "close" at bounding box center [850, 223] width 18 height 18
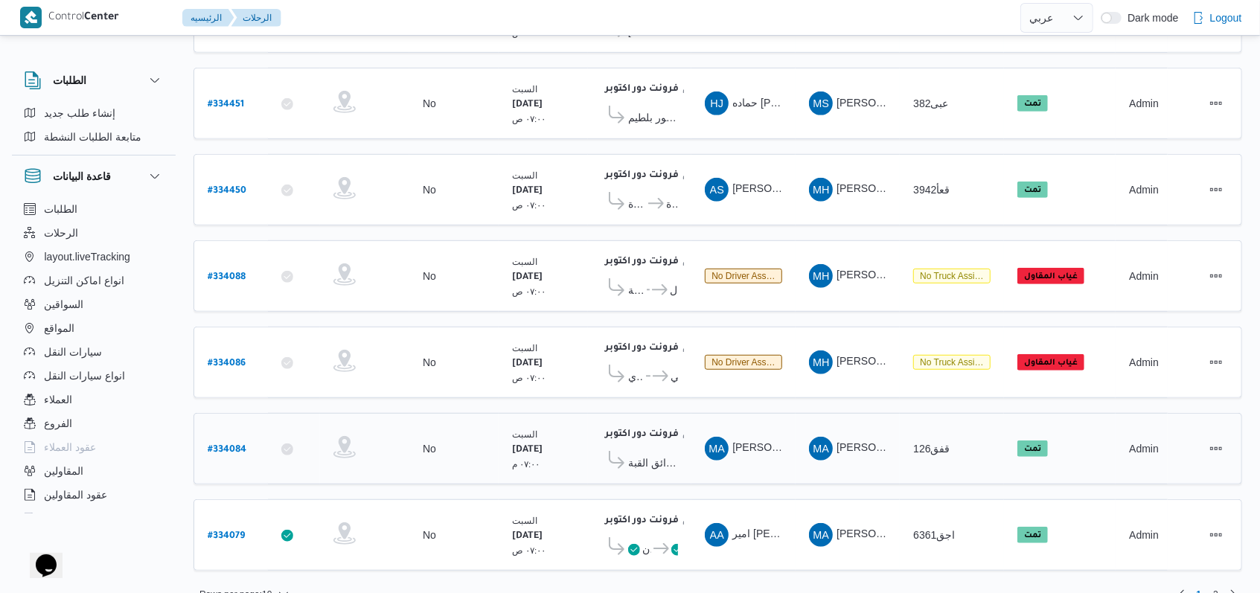
click at [665, 449] on div "فرونت دور اكتوبر ١٠:٤٨ م كارفور السرايا 2 - حدائق القبة" at bounding box center [639, 449] width 89 height 63
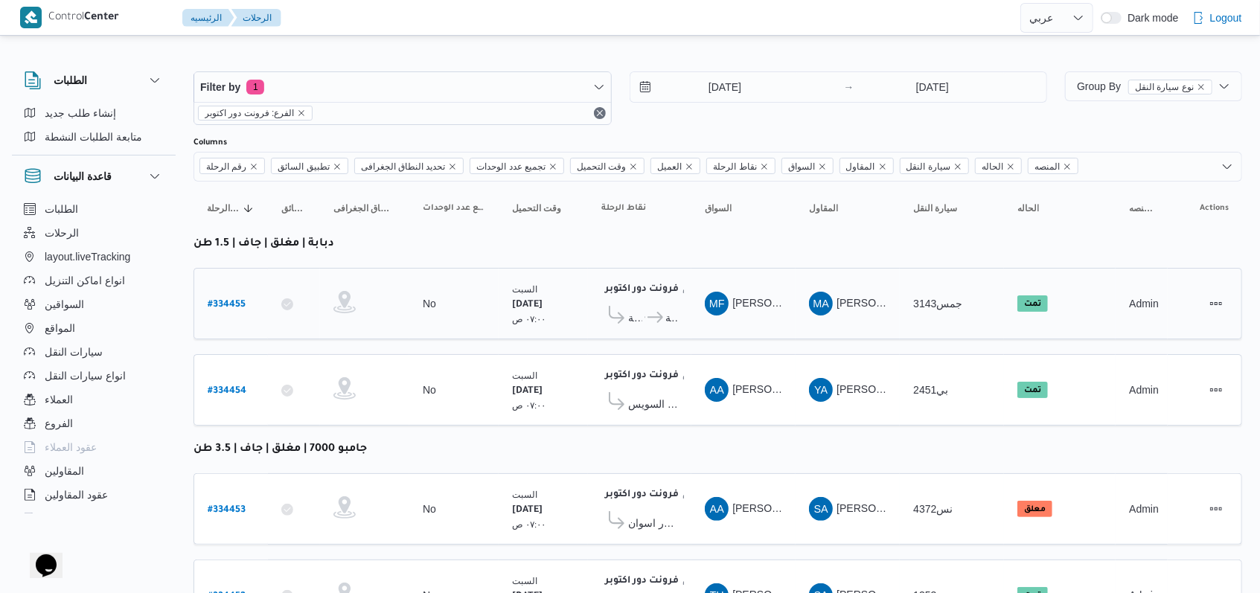
scroll to position [0, 0]
click at [732, 110] on div "30/8/2025 → 30/8/2025" at bounding box center [839, 98] width 418 height 54
click at [733, 85] on input "30/8/2025" at bounding box center [714, 87] width 169 height 30
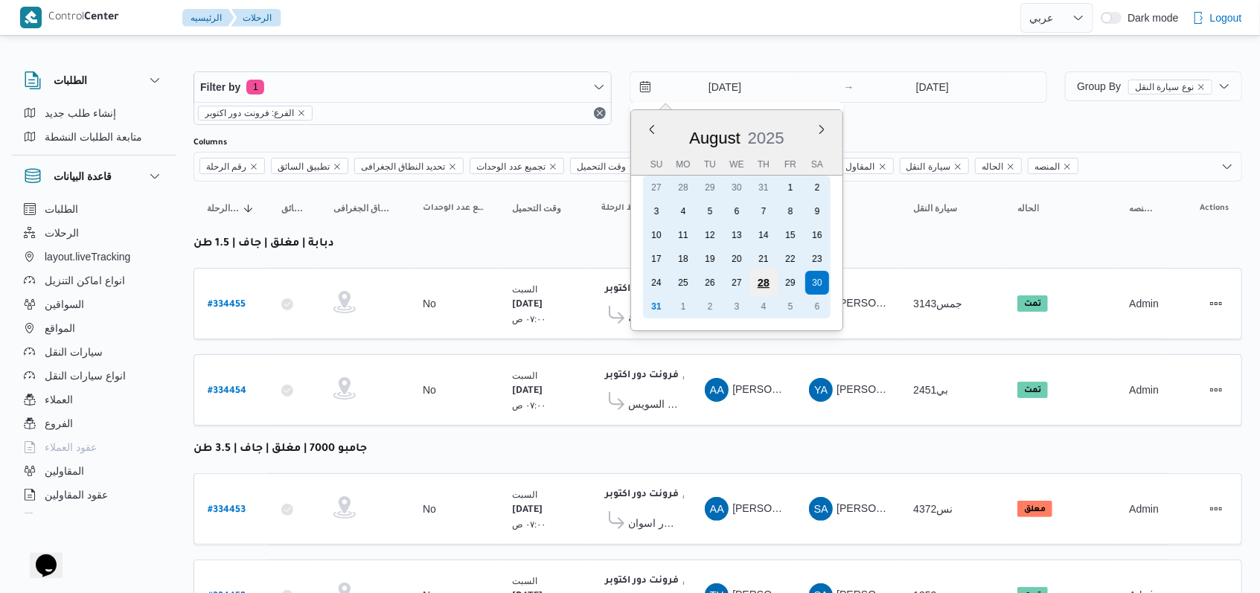
click at [764, 283] on div "28" at bounding box center [763, 283] width 28 height 28
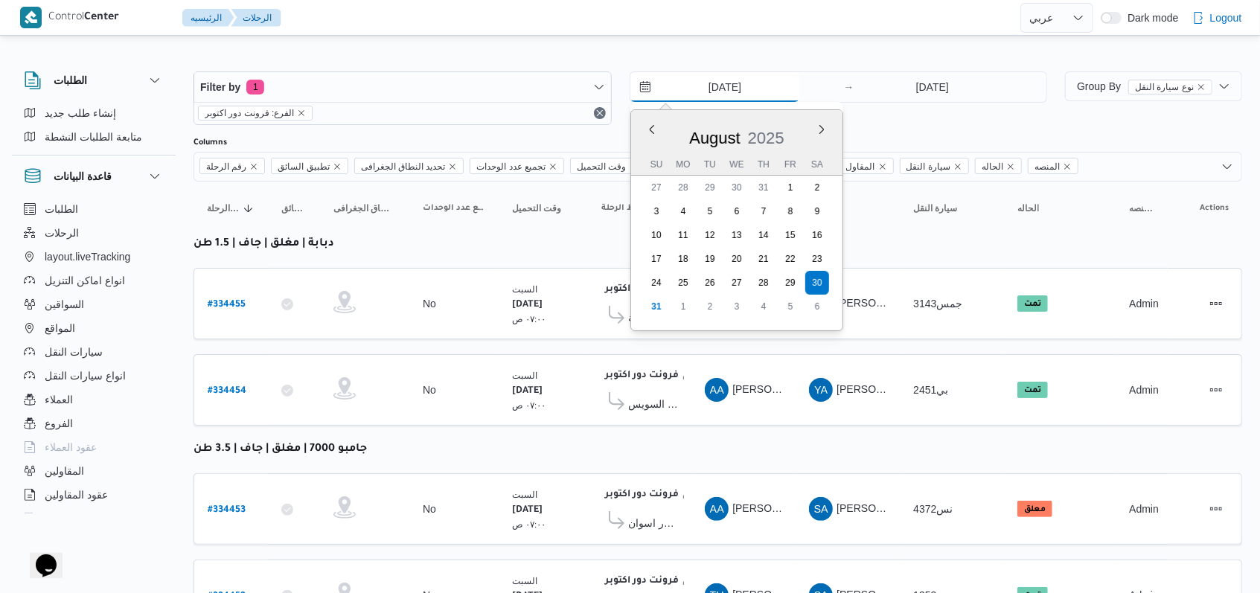
type input "28/8/2025"
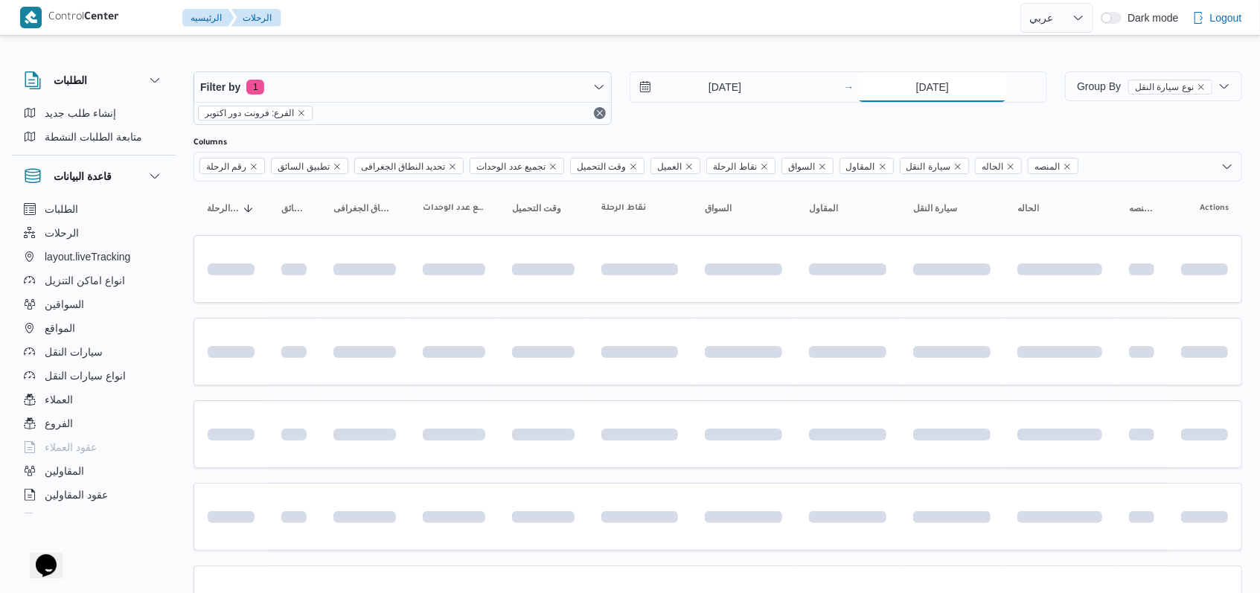
click at [927, 85] on input "30/8/2025" at bounding box center [932, 87] width 148 height 30
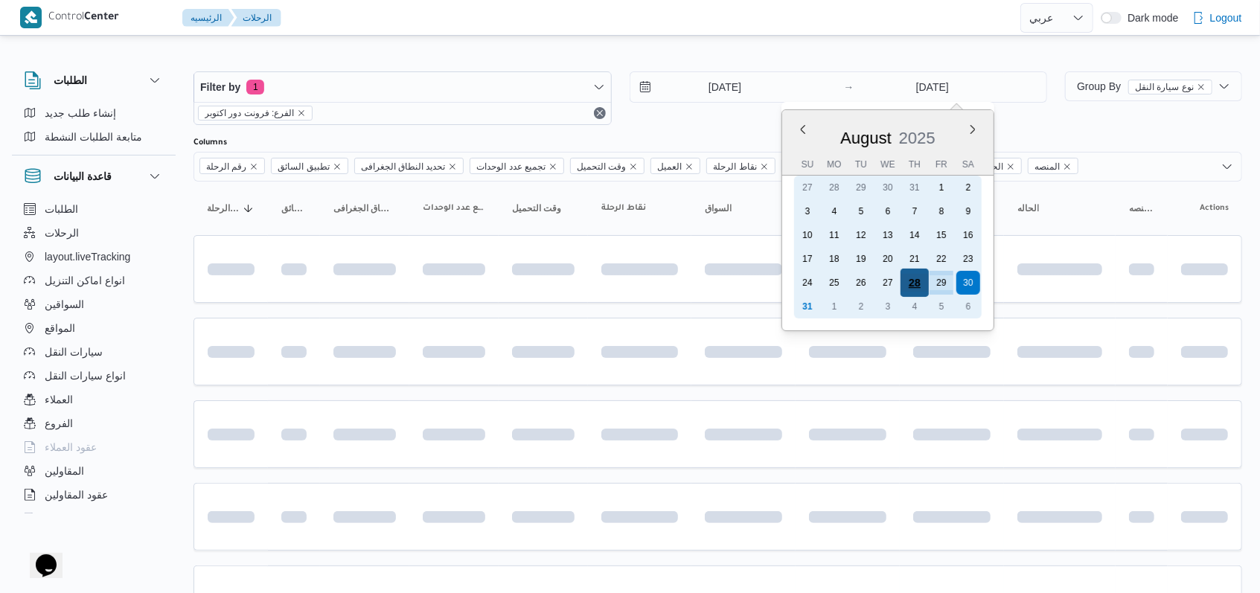
click at [918, 281] on div "28" at bounding box center [915, 283] width 28 height 28
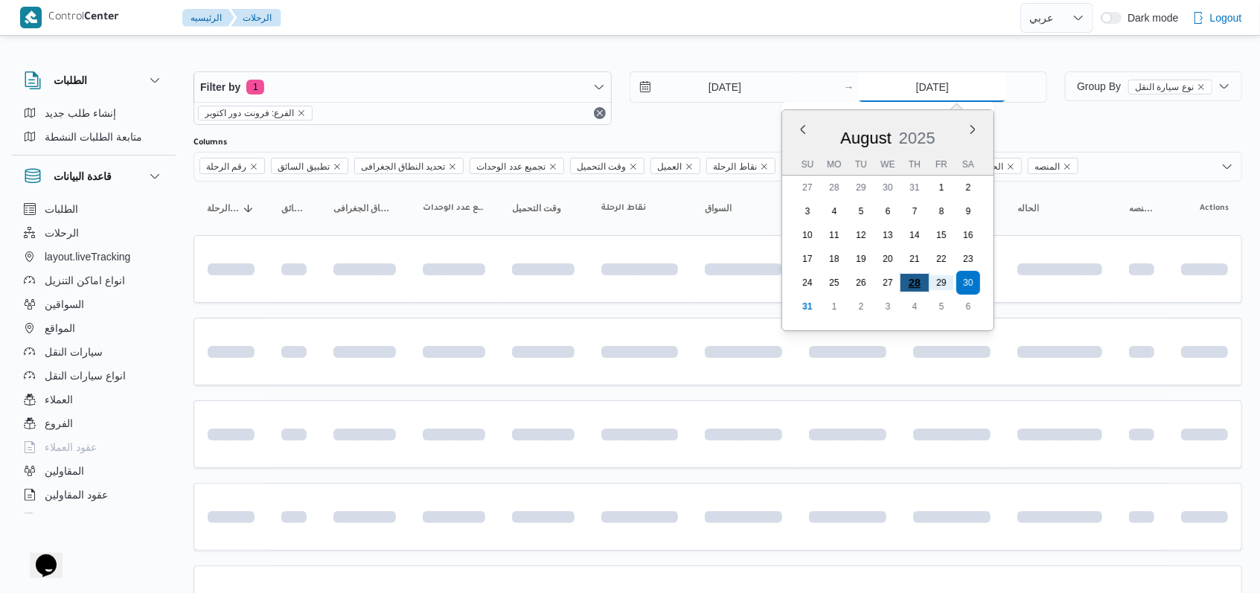
type input "28/8/2025"
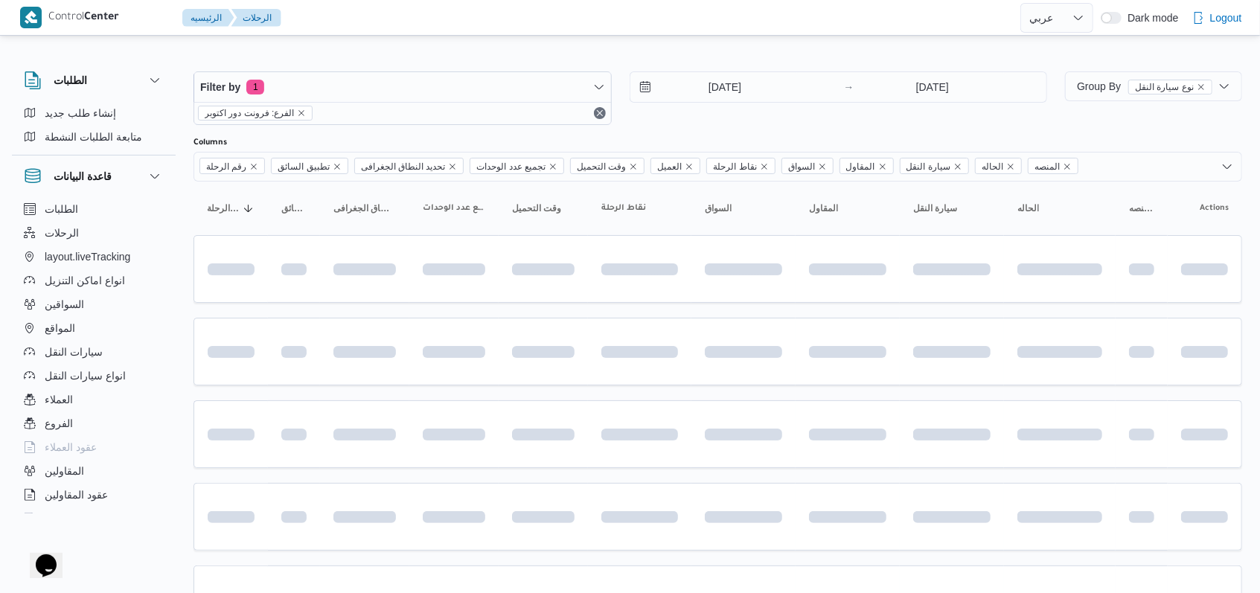
click at [709, 124] on div "28/8/2025 → 28/8/2025" at bounding box center [839, 98] width 418 height 54
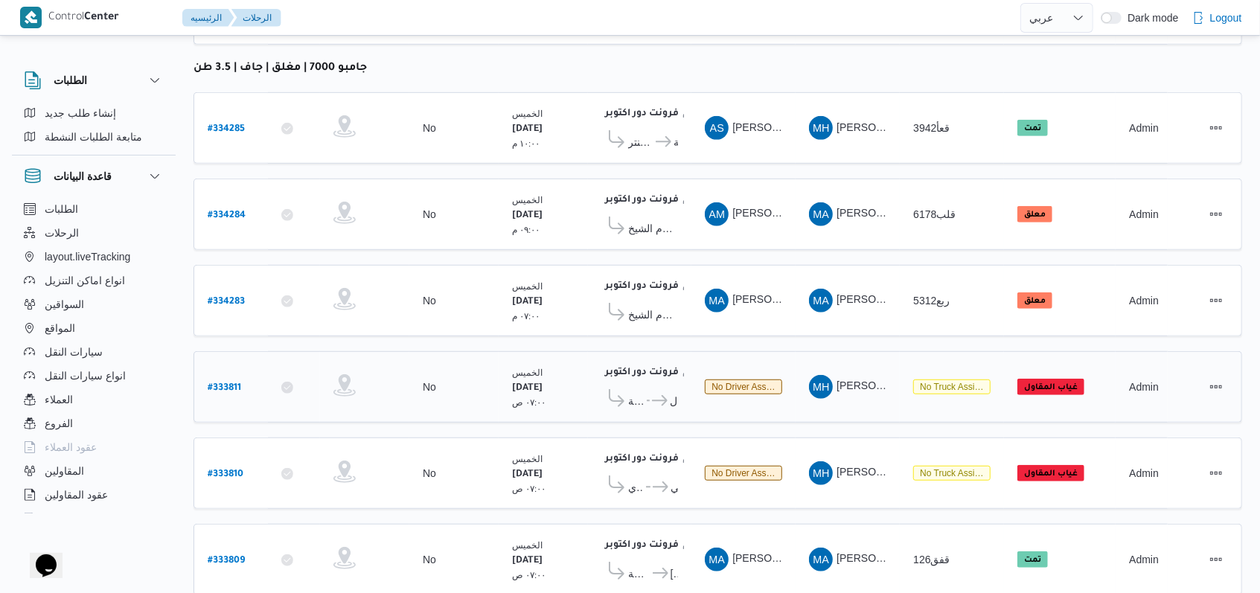
scroll to position [578, 0]
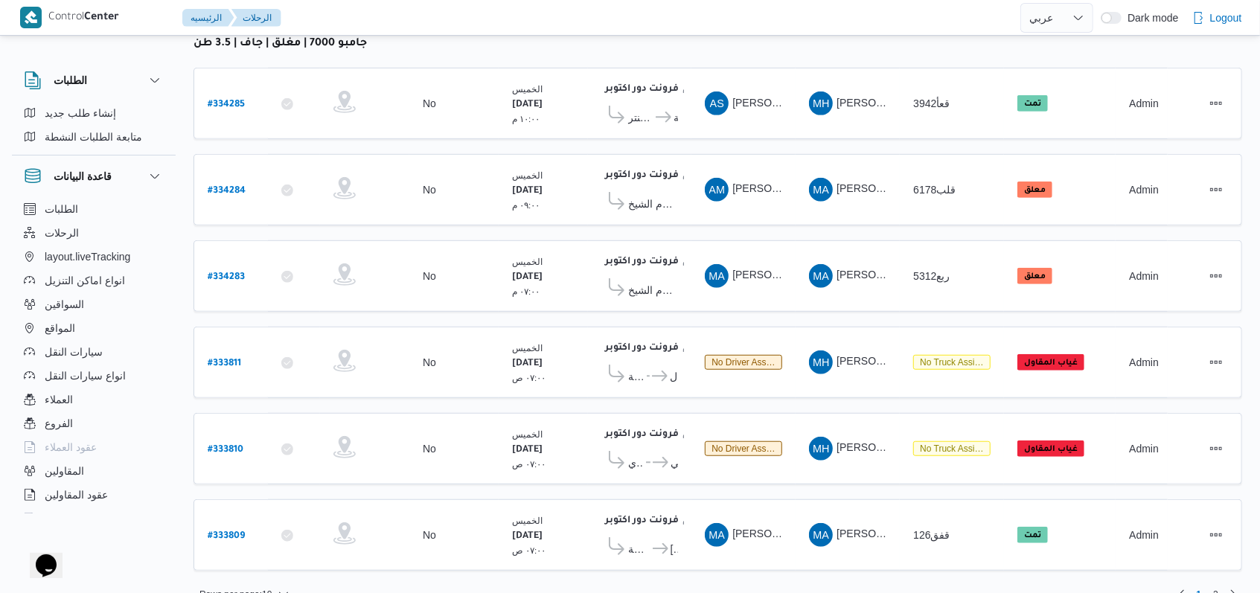
click at [1212, 577] on div "Rows per page : 10 1 2" at bounding box center [718, 595] width 1067 height 36
click at [1226, 585] on link "Next page, 2" at bounding box center [1233, 594] width 18 height 18
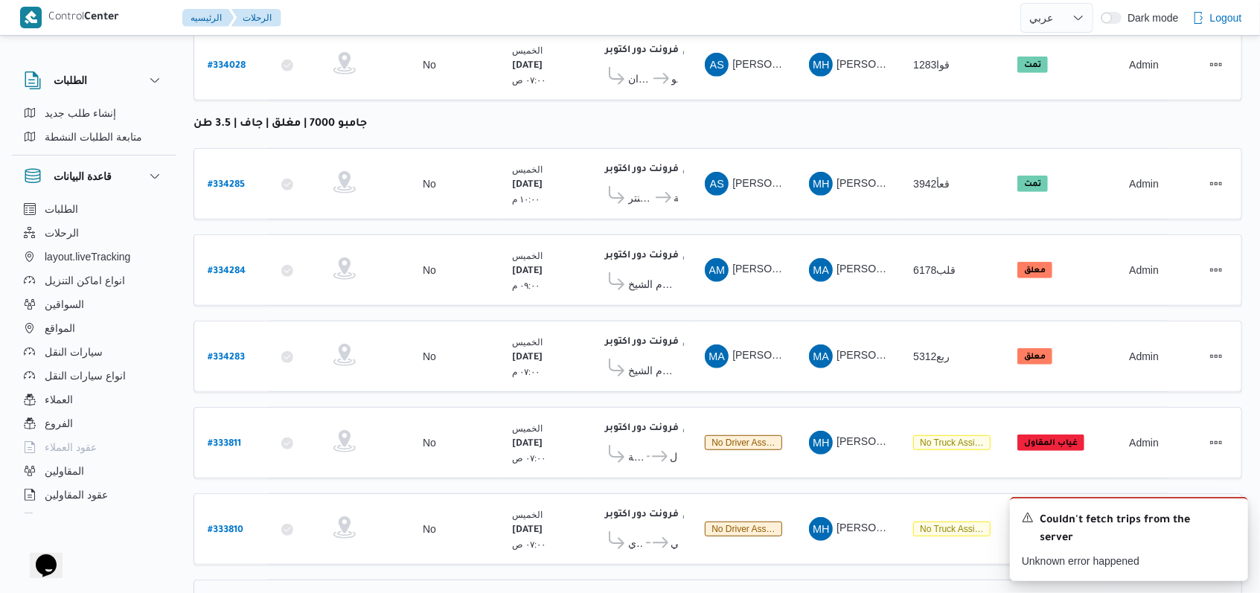
scroll to position [533, 0]
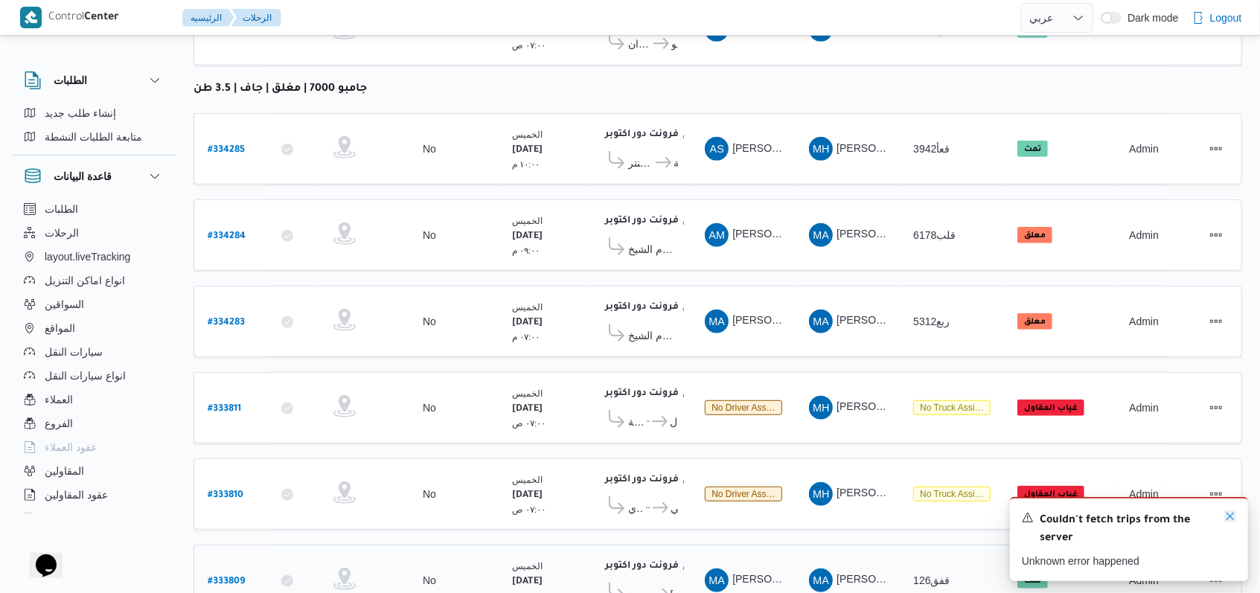
click at [1227, 519] on icon "Dismiss toast" at bounding box center [1230, 517] width 12 height 12
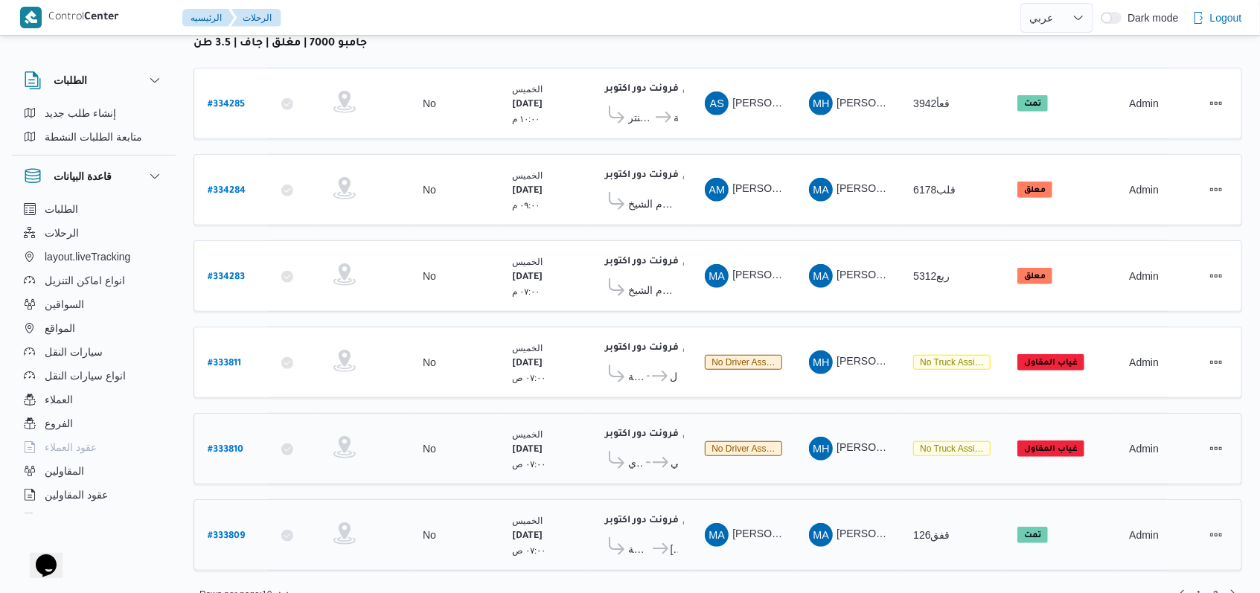
scroll to position [0, 0]
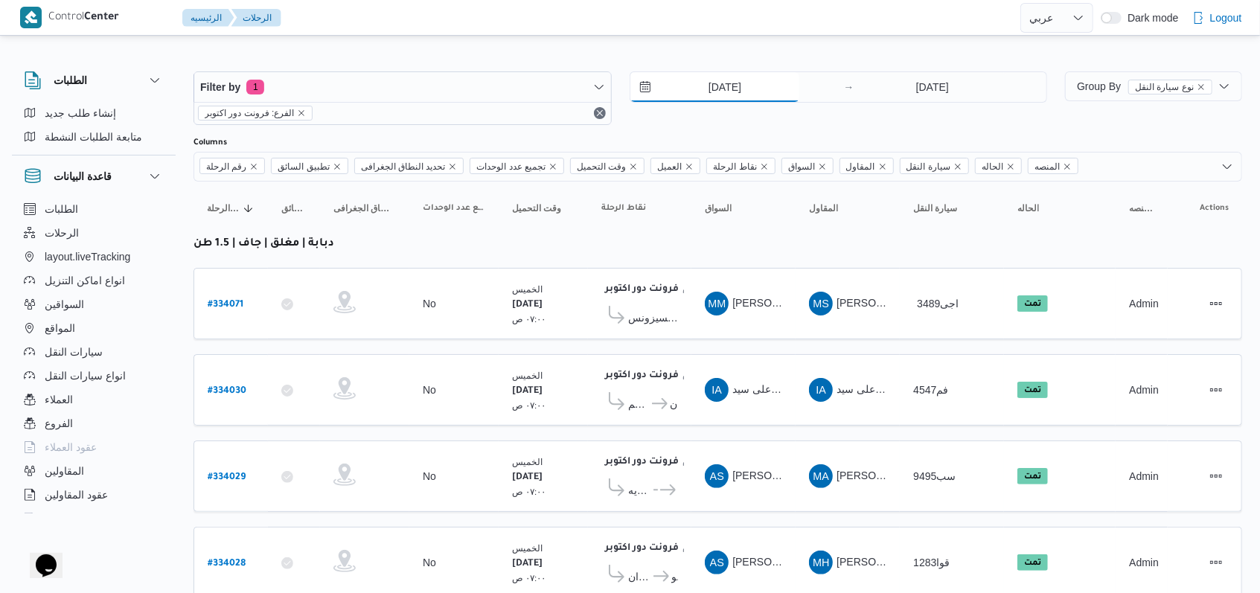
click at [732, 74] on input "28/8/2025" at bounding box center [714, 87] width 169 height 30
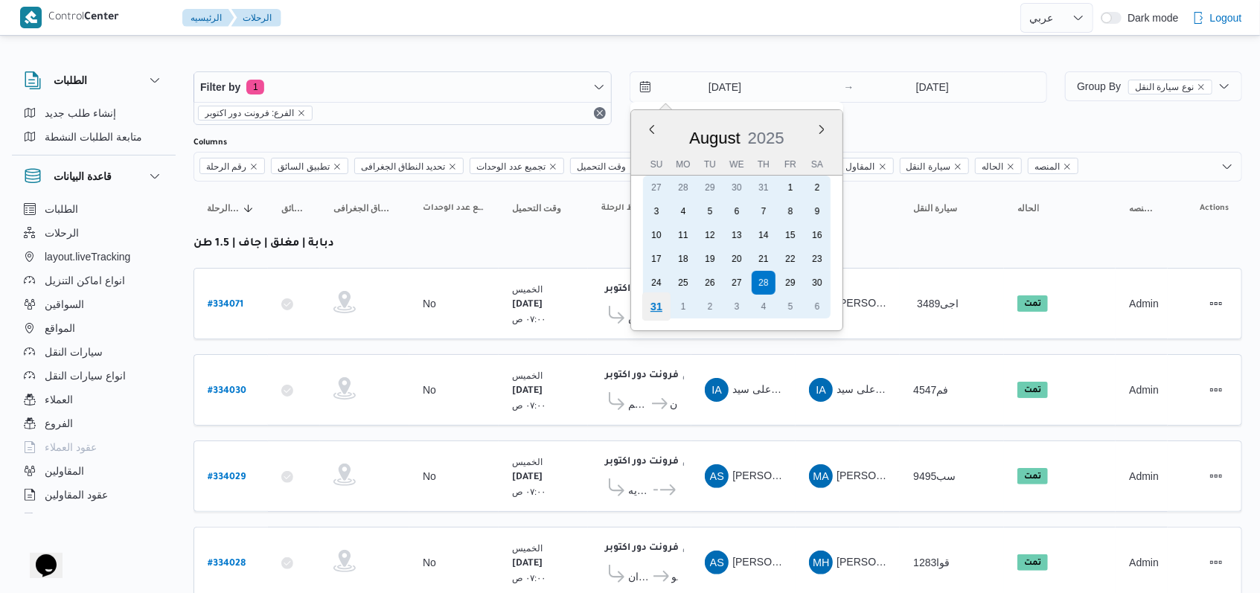
click at [665, 301] on div "31" at bounding box center [656, 307] width 28 height 28
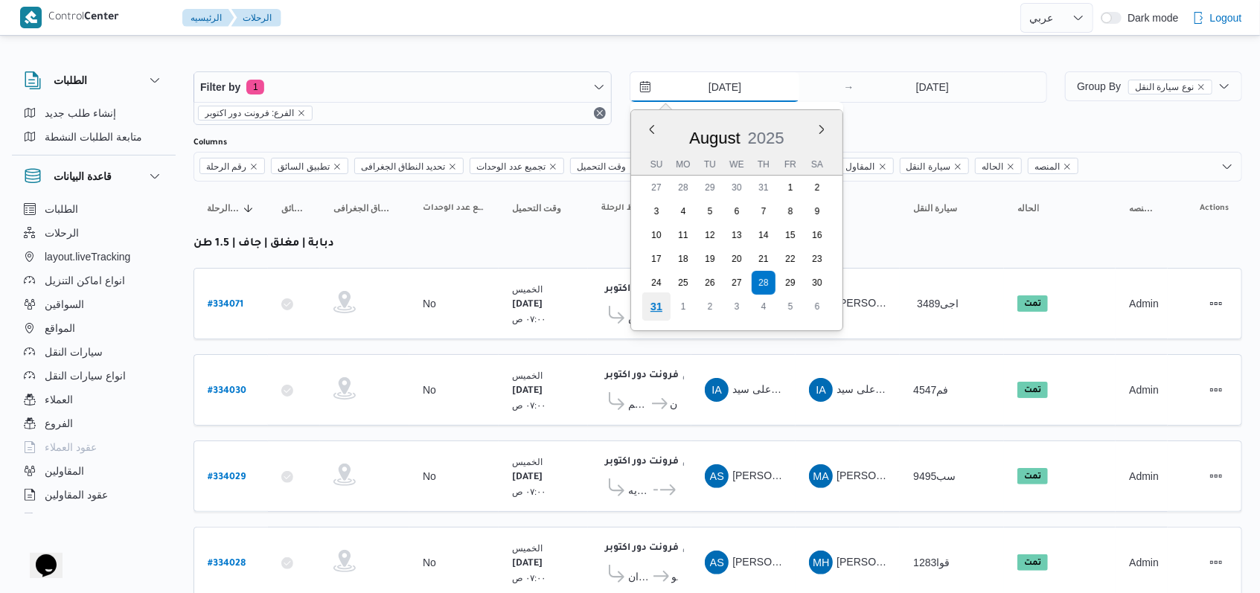
type input "31/8/2025"
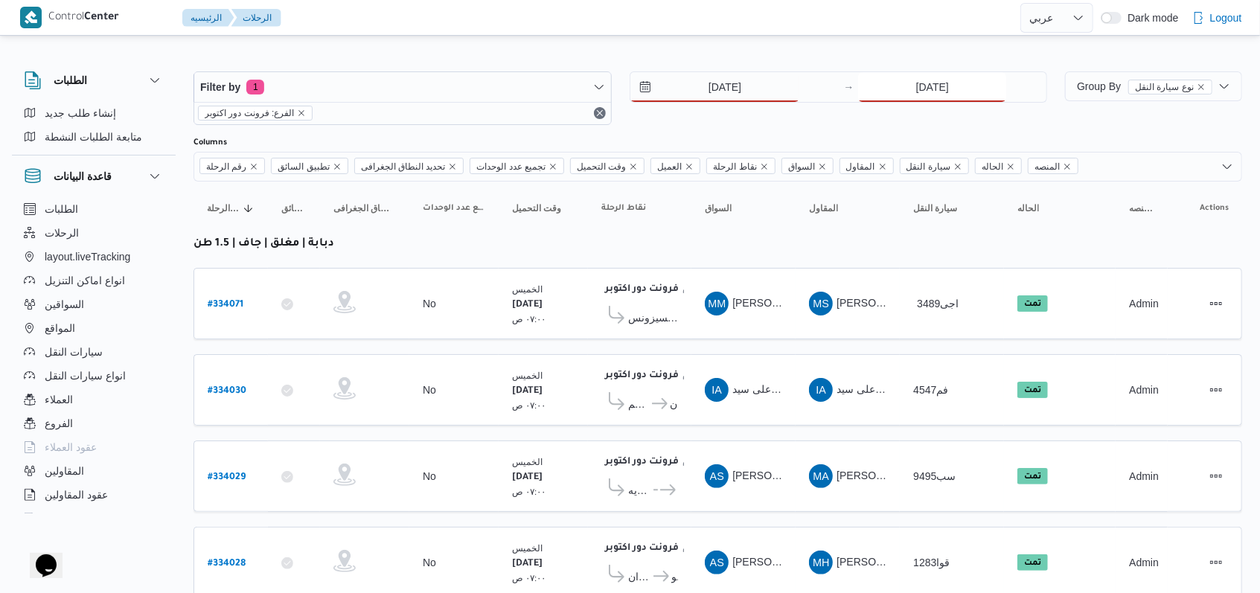
click at [927, 89] on input "28/8/2025" at bounding box center [932, 87] width 148 height 30
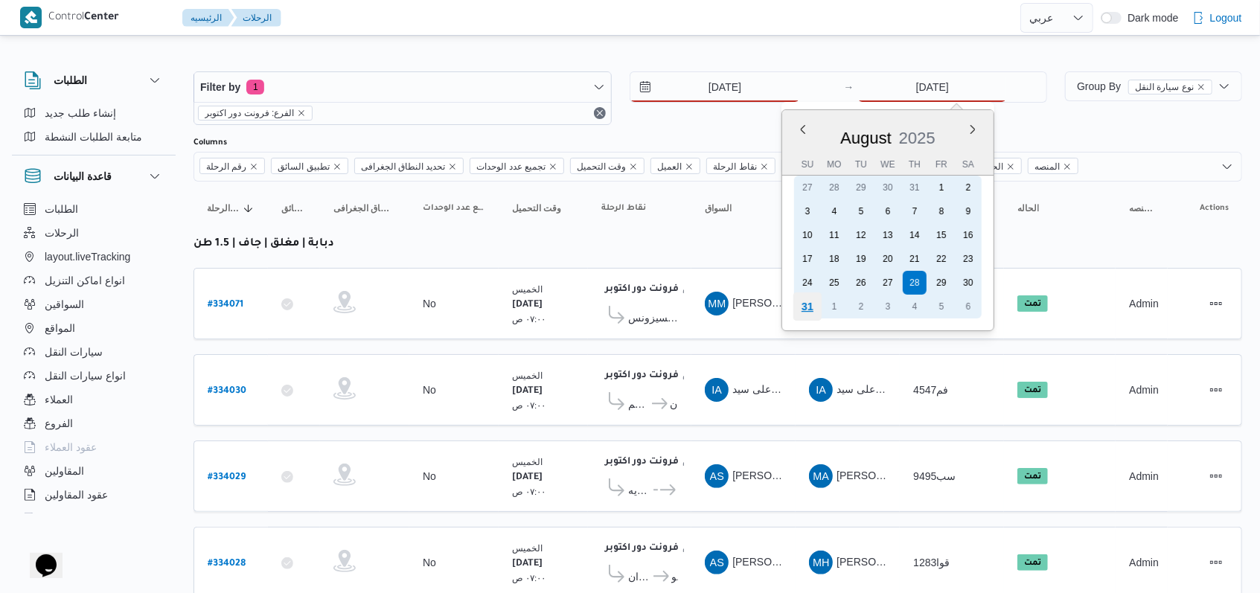
click at [812, 310] on div "31" at bounding box center [807, 307] width 28 height 28
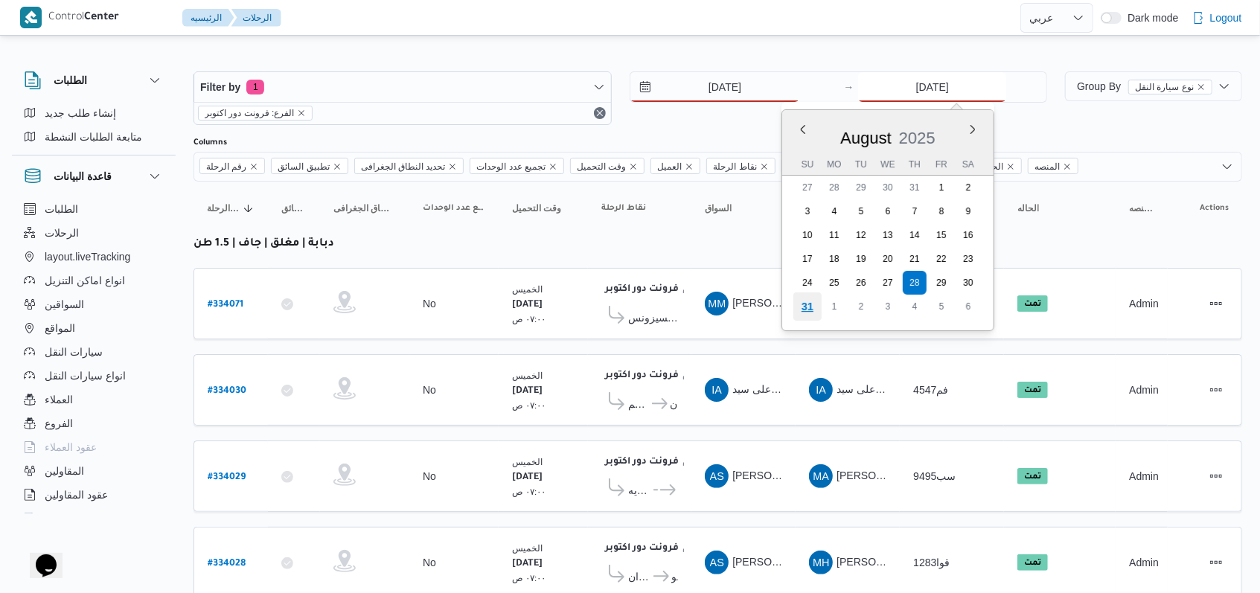
type input "31/8/2025"
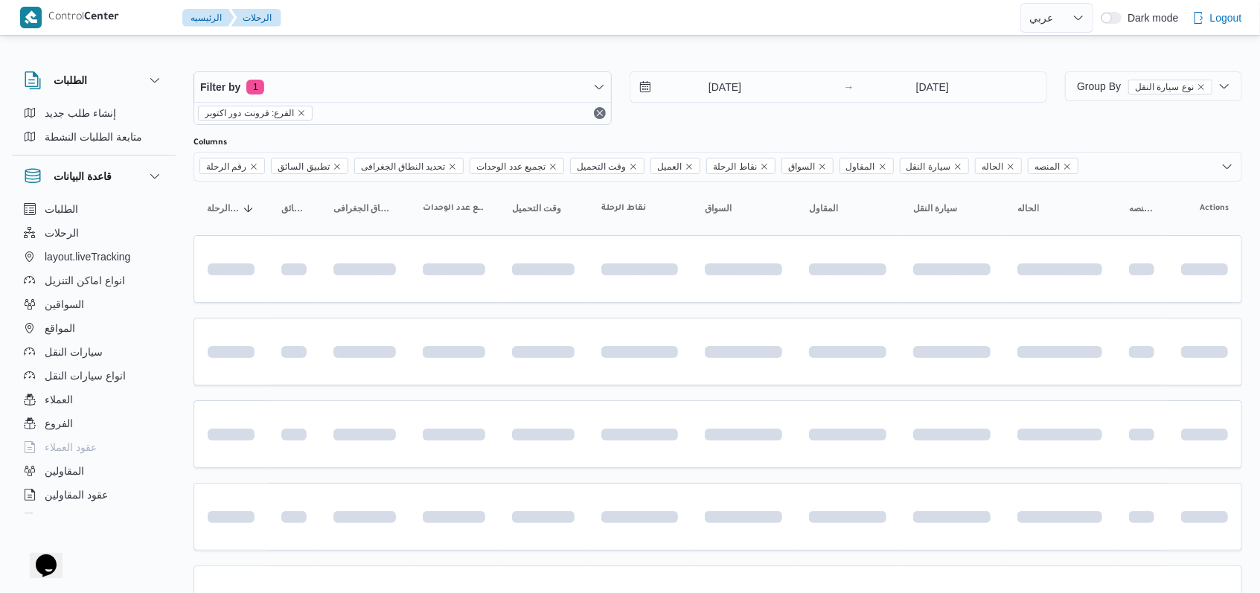
click at [726, 132] on div "Filter by 1 الفرع: فرونت دور اكتوبر 31/8/2025 → 31/8/2025" at bounding box center [621, 98] width 872 height 71
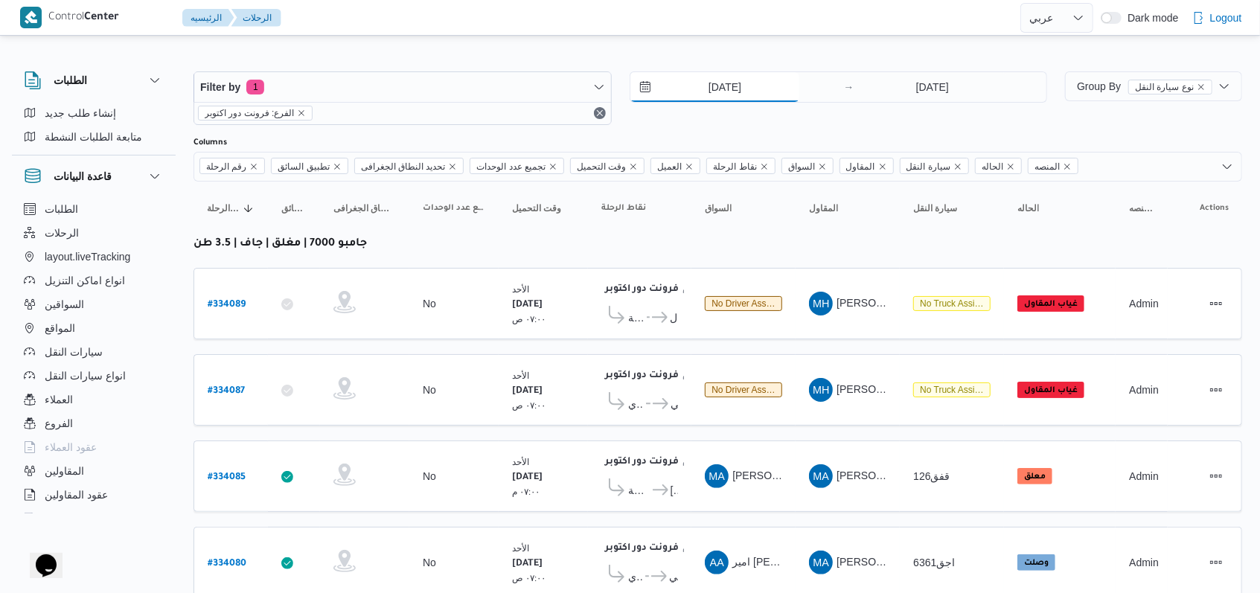
click at [735, 81] on input "31/8/2025" at bounding box center [714, 87] width 169 height 30
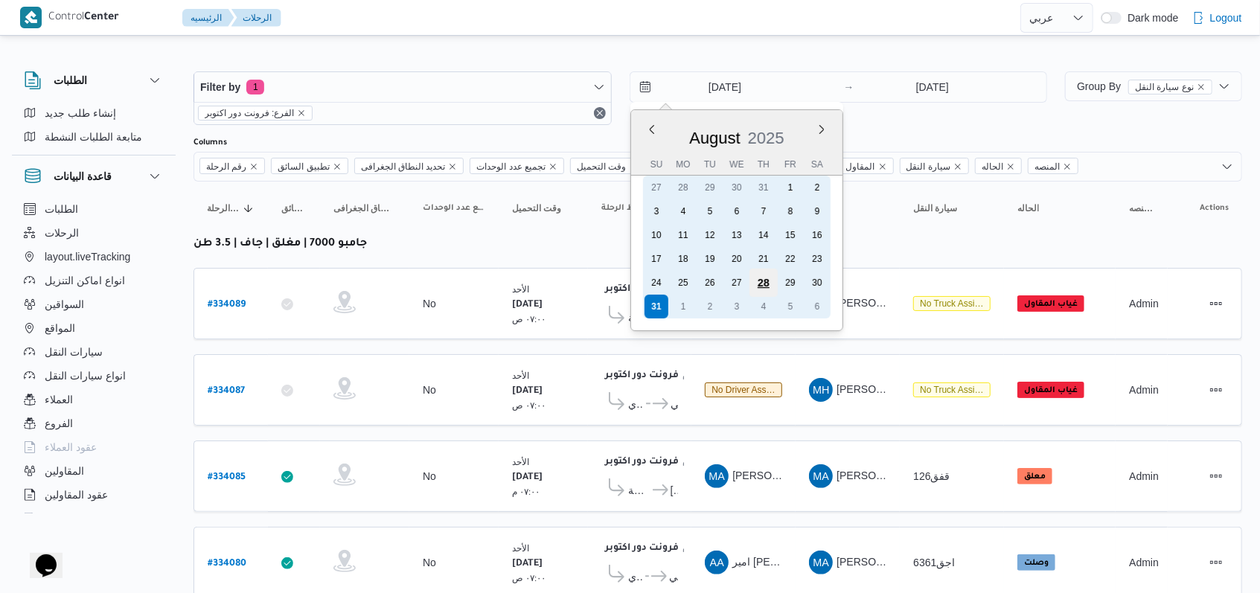
click at [762, 287] on div "28" at bounding box center [763, 283] width 28 height 28
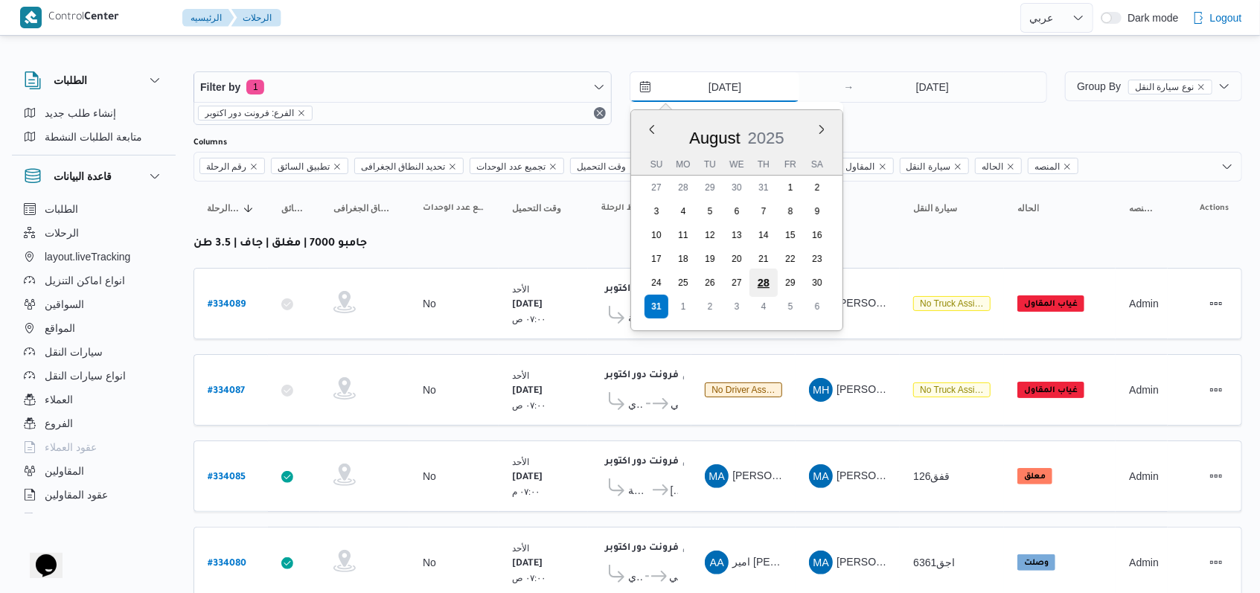
type input "28/8/2025"
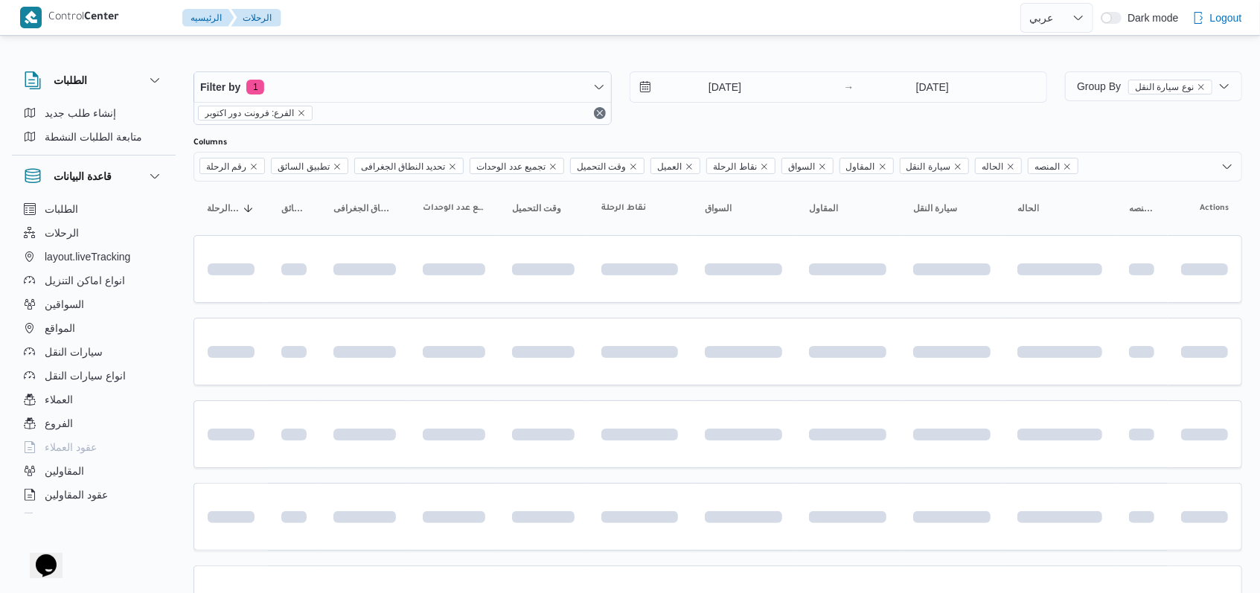
click at [988, 56] on div at bounding box center [718, 60] width 1049 height 24
click at [957, 65] on div "Filter by 1 الفرع: فرونت دور اكتوبر 28/8/2025 → 31/8/2025" at bounding box center [621, 98] width 872 height 71
click at [949, 80] on input "31/8/2025" at bounding box center [932, 87] width 148 height 30
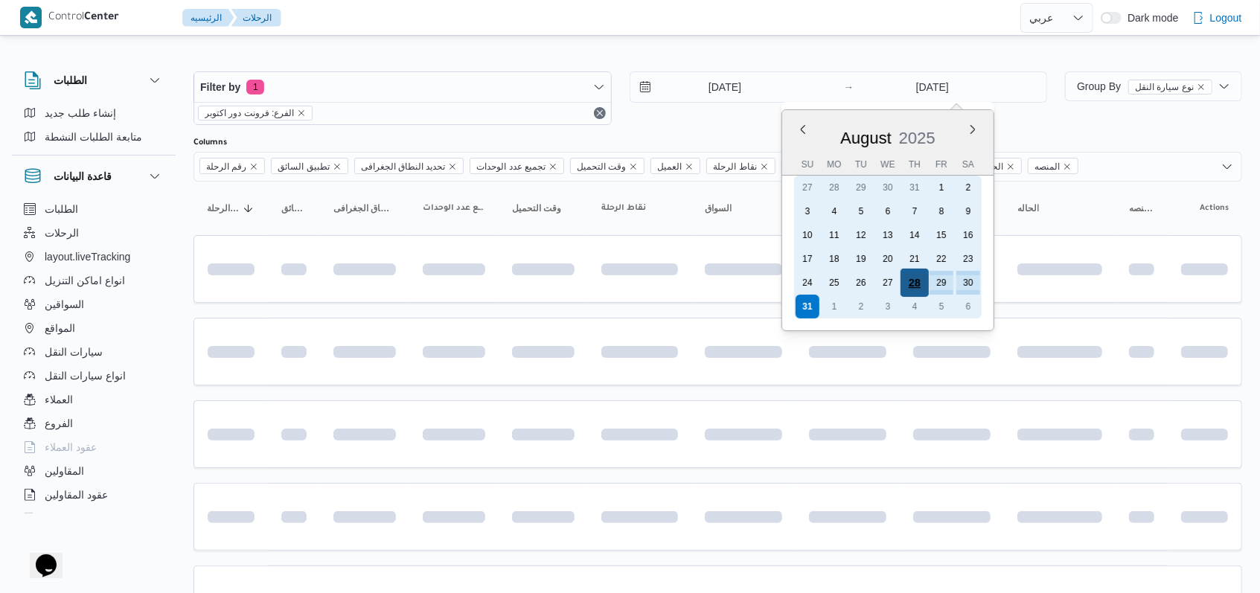
click at [918, 285] on div "28" at bounding box center [915, 283] width 28 height 28
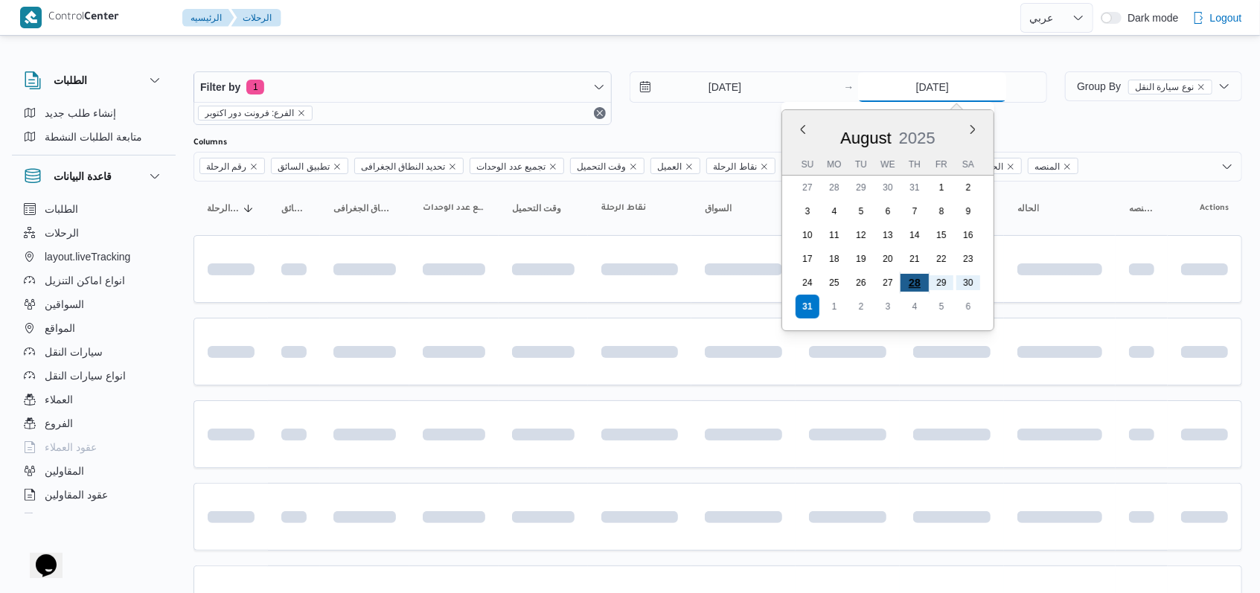
type input "28/8/2025"
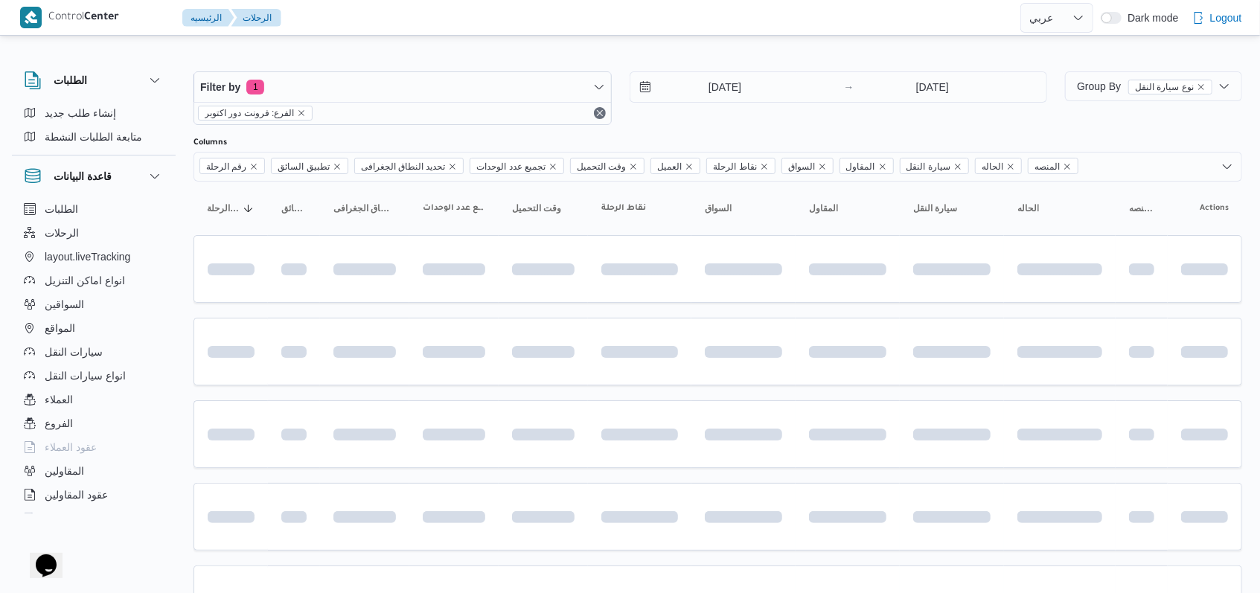
click at [709, 102] on div "28/8/2025 → 28/8/2025" at bounding box center [839, 86] width 418 height 31
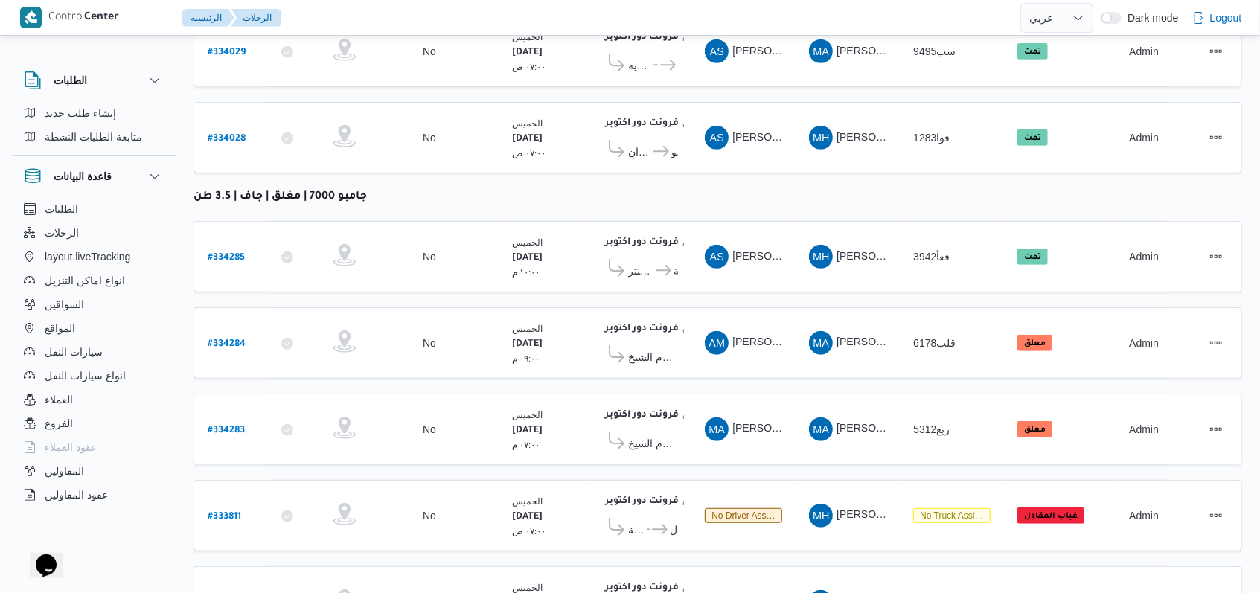
scroll to position [578, 0]
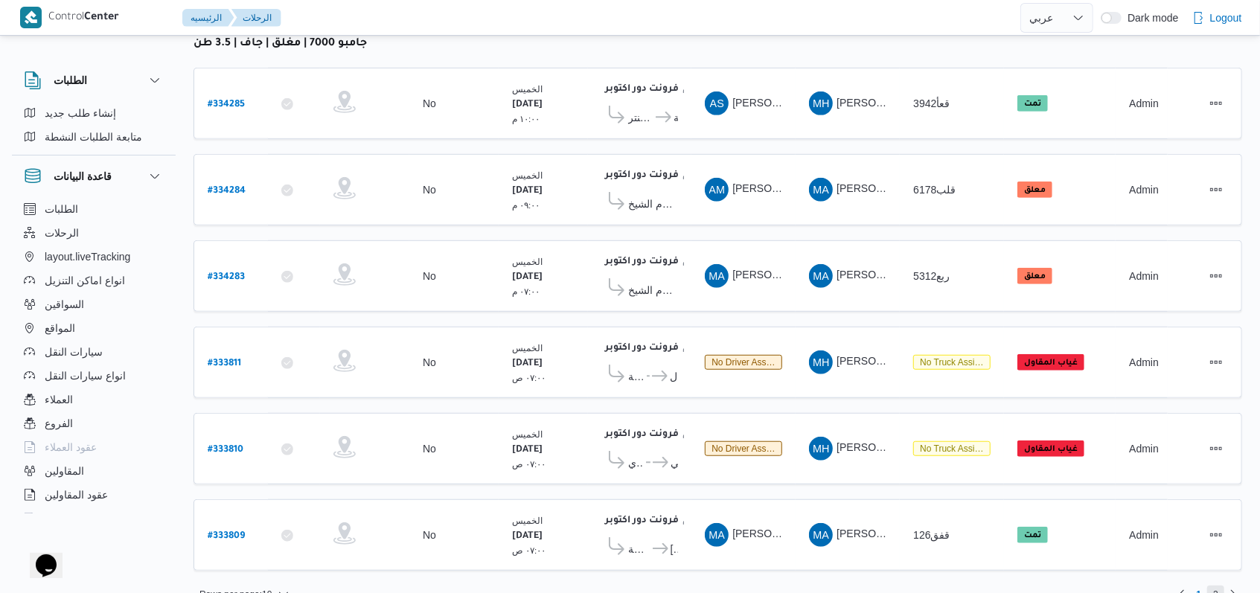
click at [1212, 586] on span "2" at bounding box center [1215, 595] width 17 height 18
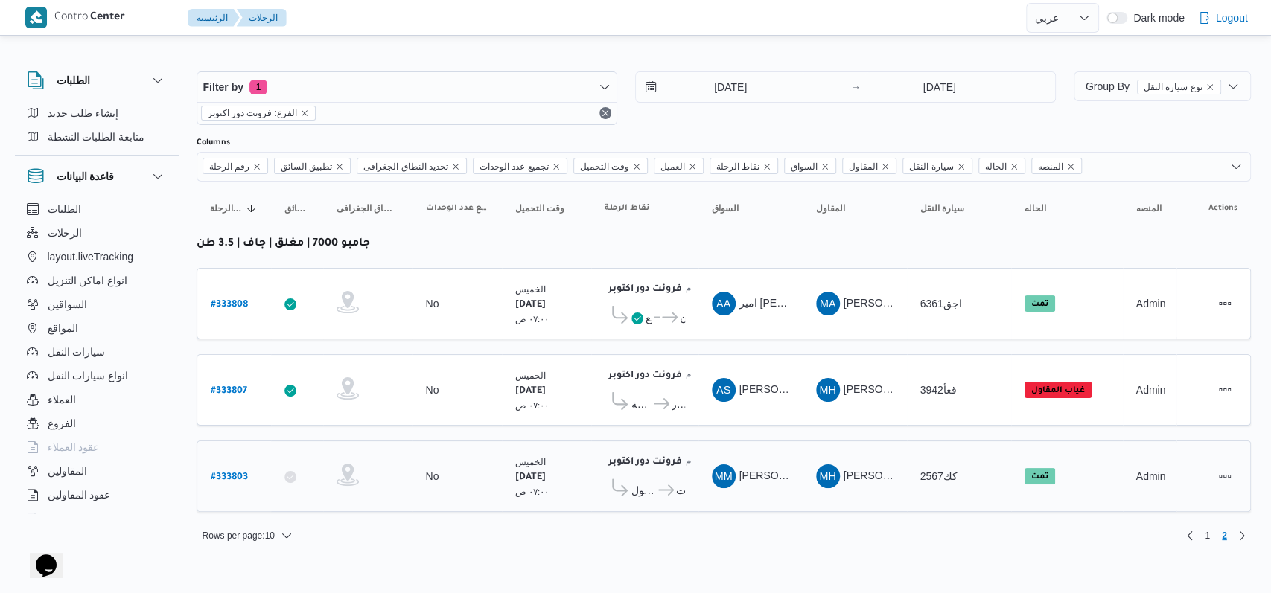
click at [638, 482] on span "كارفور السرايا مول" at bounding box center [643, 491] width 25 height 18
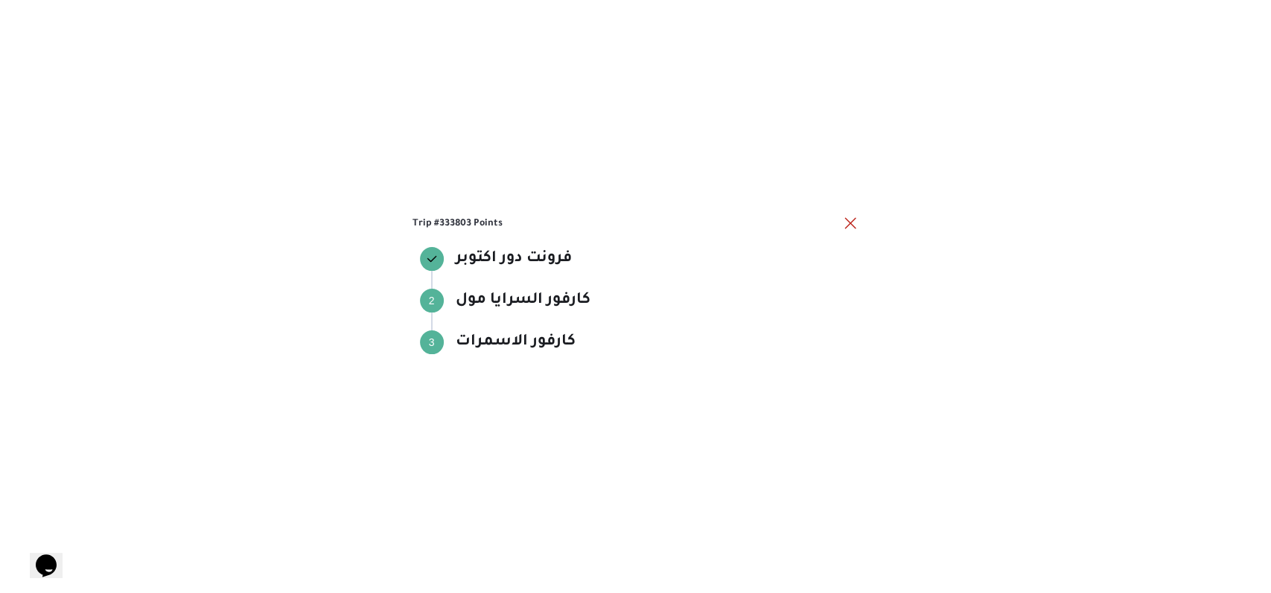
click at [840, 208] on div "Trip #333803 Points فرونت دور اكتوبر فرونت دور اكتوبر Step 2 2 كارفور السرايا م…" at bounding box center [635, 296] width 1271 height 593
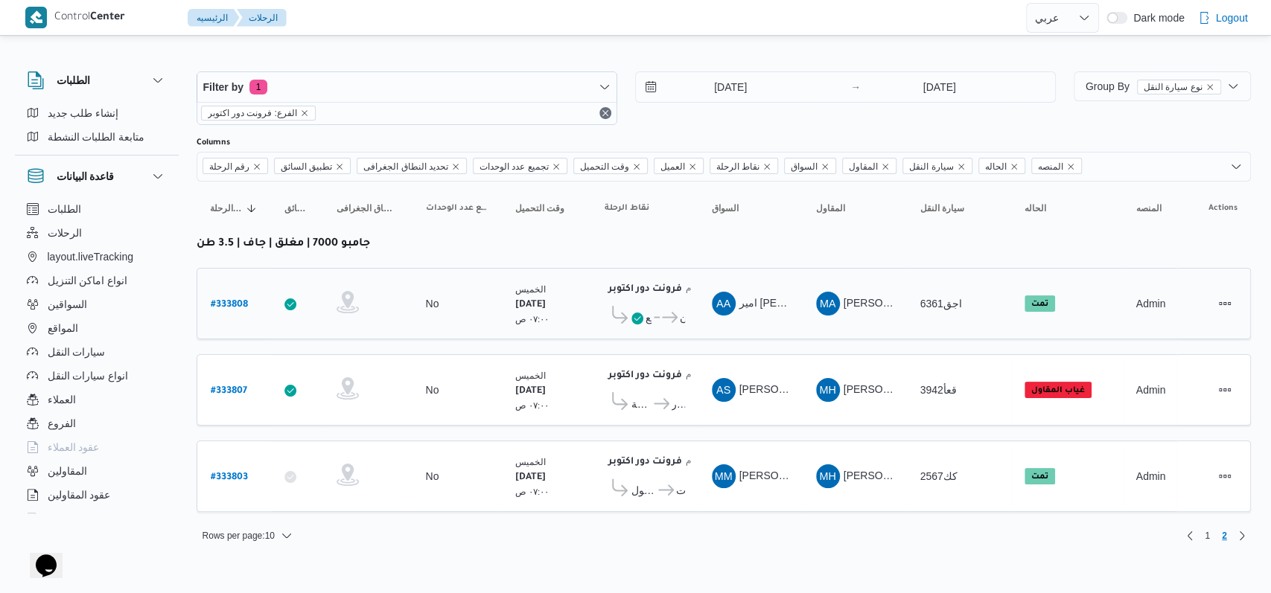
click at [624, 329] on div "فرونت دور اكتوبر ١٠:٤٨ م كارفور ميفيدا -التجمع ... كارفور ماركت داون تاون" at bounding box center [644, 303] width 92 height 63
click at [648, 309] on span "كارفور ميفيدا -التجمع" at bounding box center [648, 318] width 7 height 18
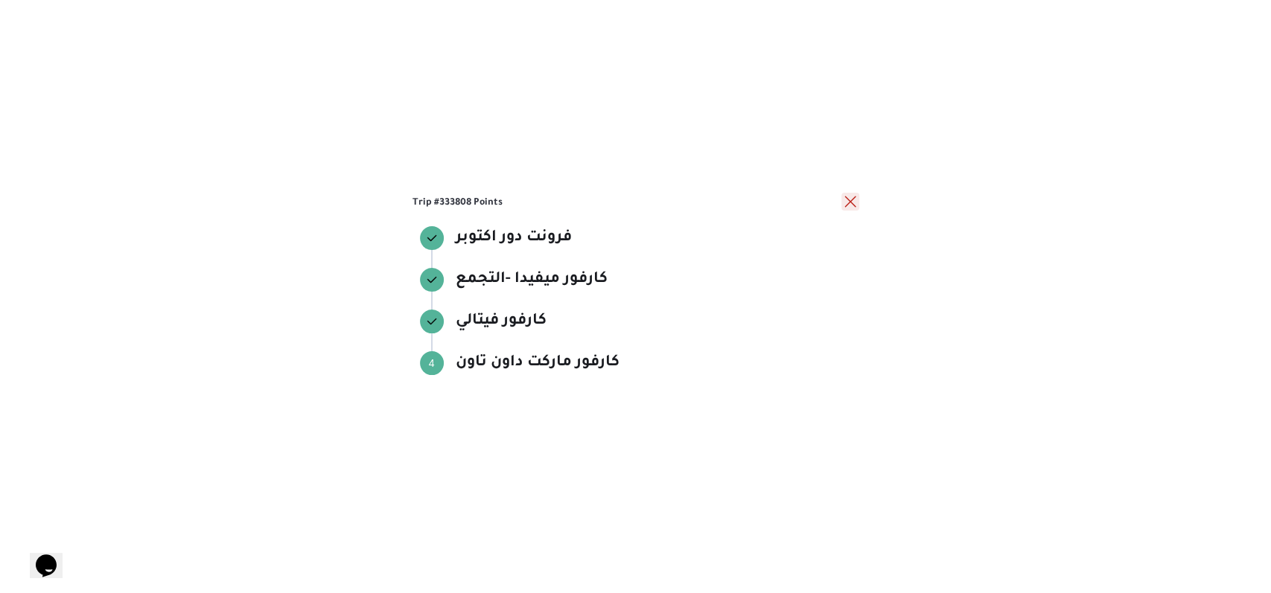
click at [855, 208] on button "close" at bounding box center [850, 202] width 18 height 18
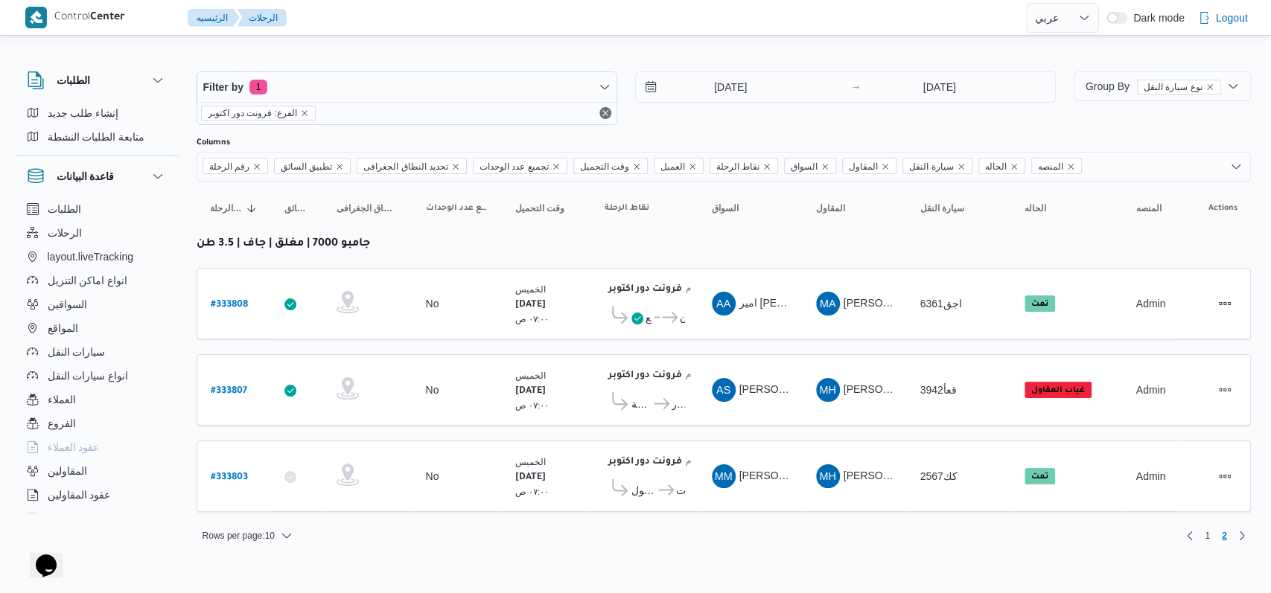
click at [1215, 518] on div "Rows per page : 10 1 2" at bounding box center [724, 536] width 1072 height 36
click at [1206, 527] on span "1" at bounding box center [1206, 536] width 5 height 18
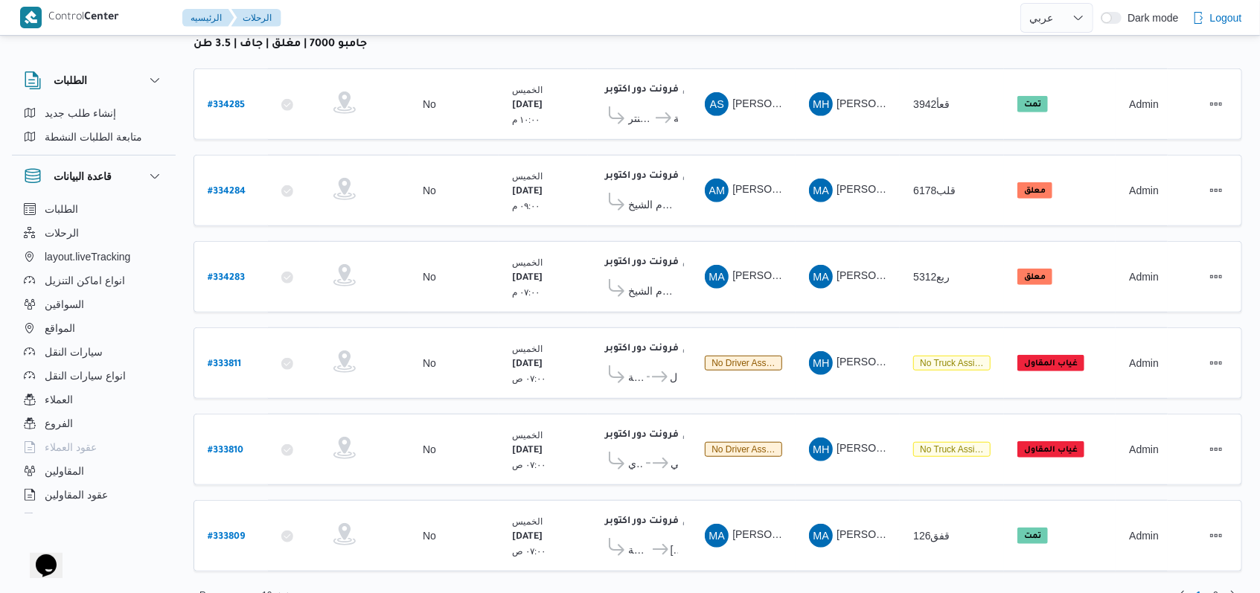
scroll to position [578, 0]
click at [645, 540] on span "كارفور شبرا الخيمة" at bounding box center [639, 549] width 22 height 18
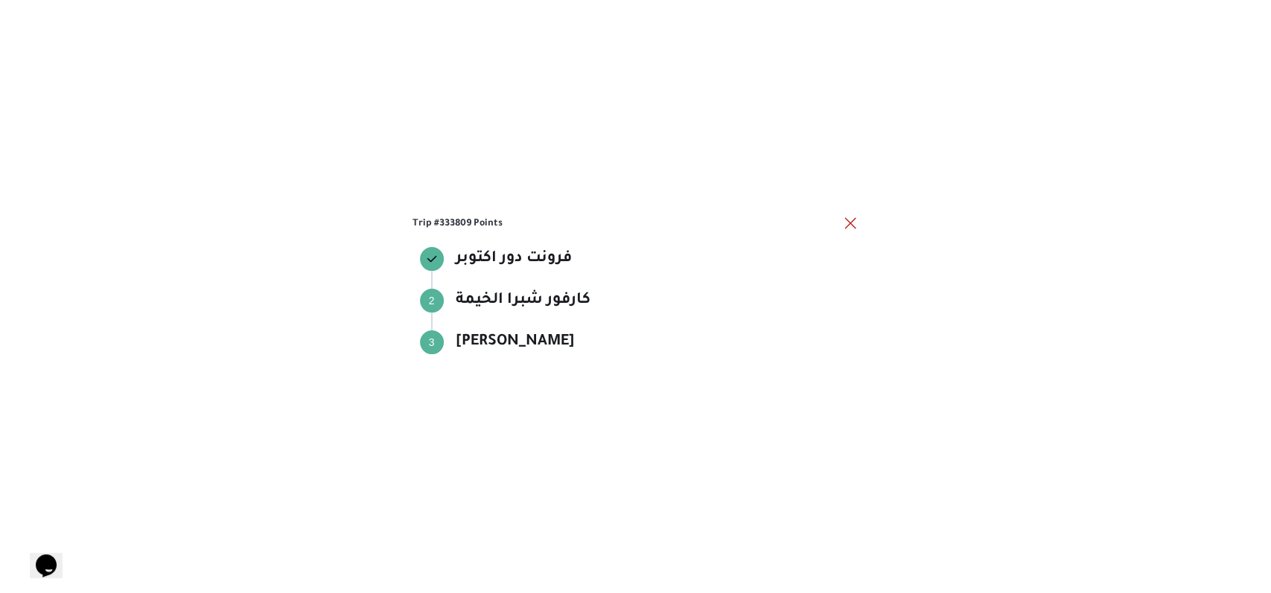
click at [855, 235] on div "Trip #333809 Points فرونت دور اكتوبر فرونت دور اكتوبر Step 2 2 كارفور شبرا الخي…" at bounding box center [635, 296] width 447 height 165
click at [851, 226] on button "close" at bounding box center [850, 223] width 18 height 18
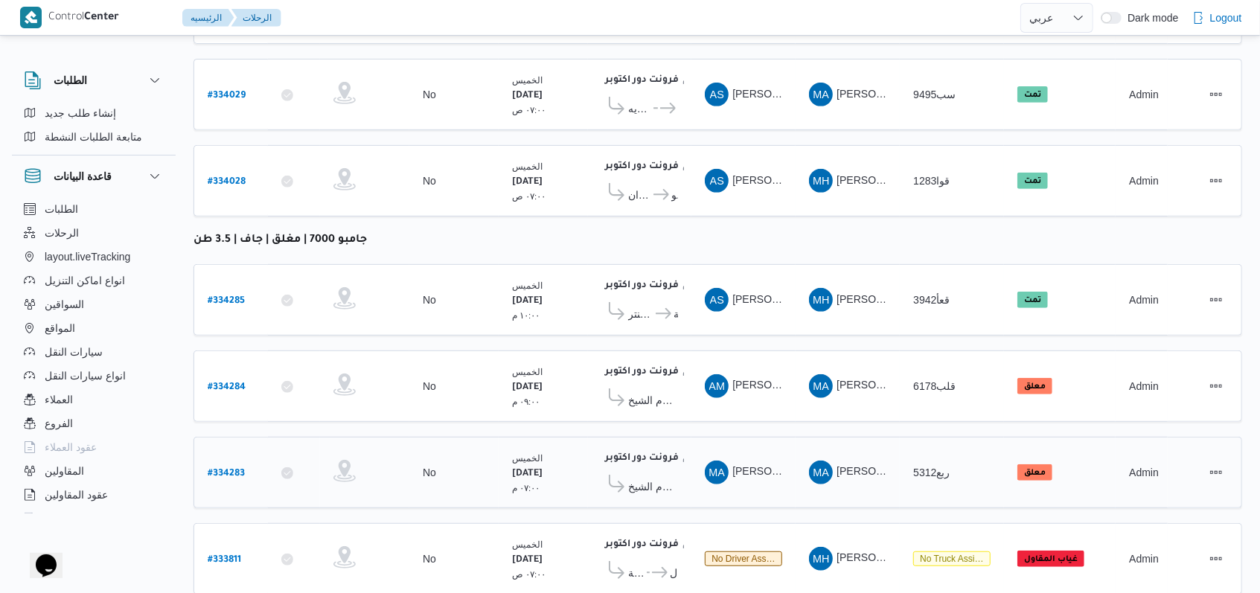
scroll to position [380, 0]
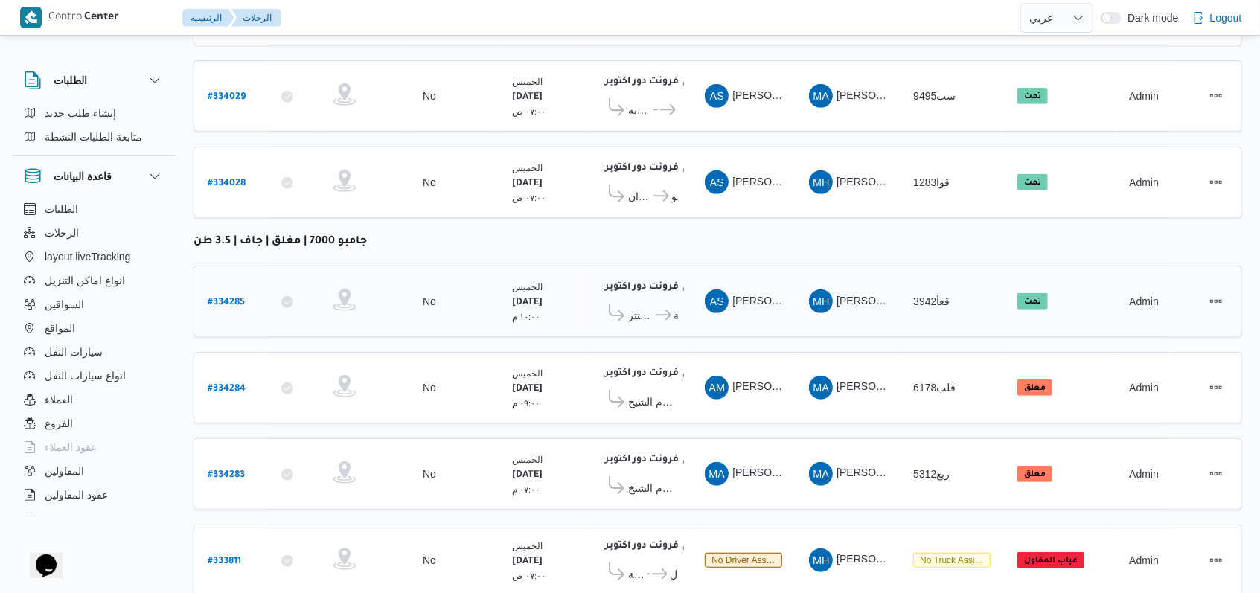
click at [658, 310] on icon at bounding box center [664, 315] width 16 height 11
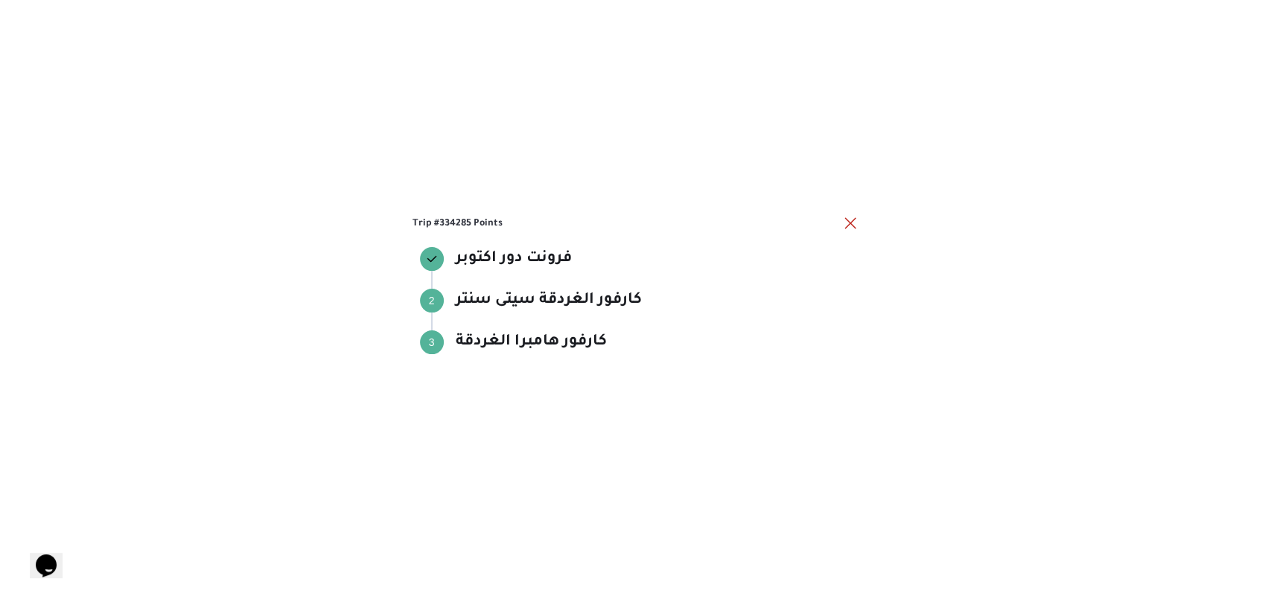
click at [854, 238] on div "Trip #334285 Points فرونت دور اكتوبر فرونت دور اكتوبر Step 2 2 كارفور الغردقة س…" at bounding box center [635, 296] width 447 height 165
click at [854, 223] on button "close" at bounding box center [850, 223] width 18 height 18
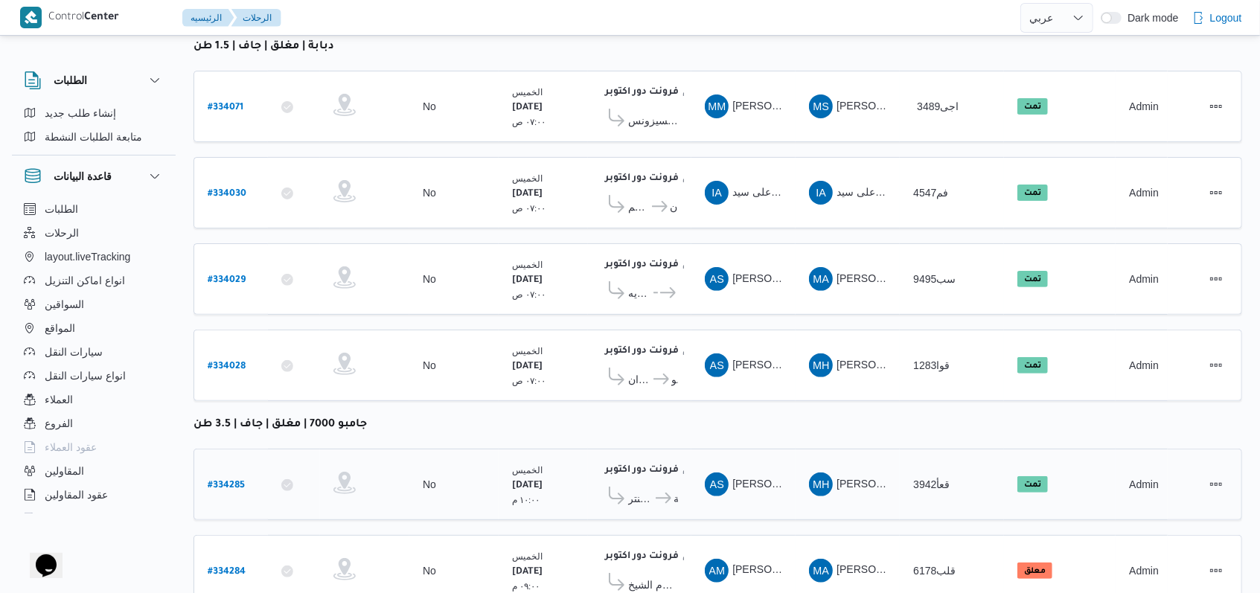
scroll to position [83, 0]
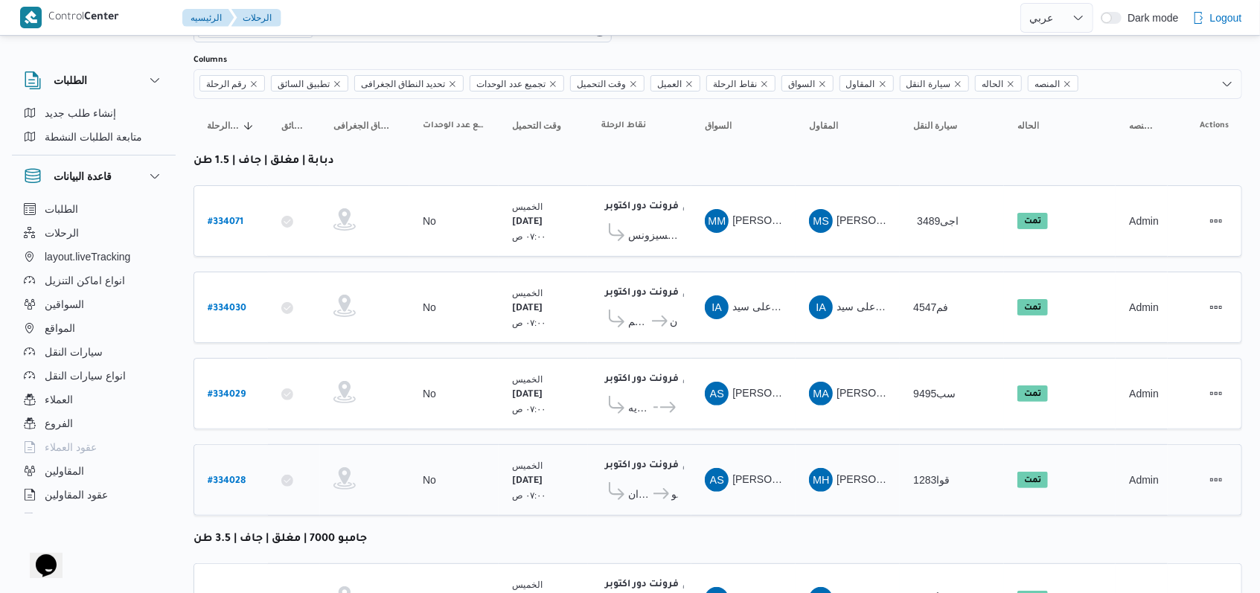
click at [653, 490] on span "كارفور مايو" at bounding box center [665, 494] width 28 height 18
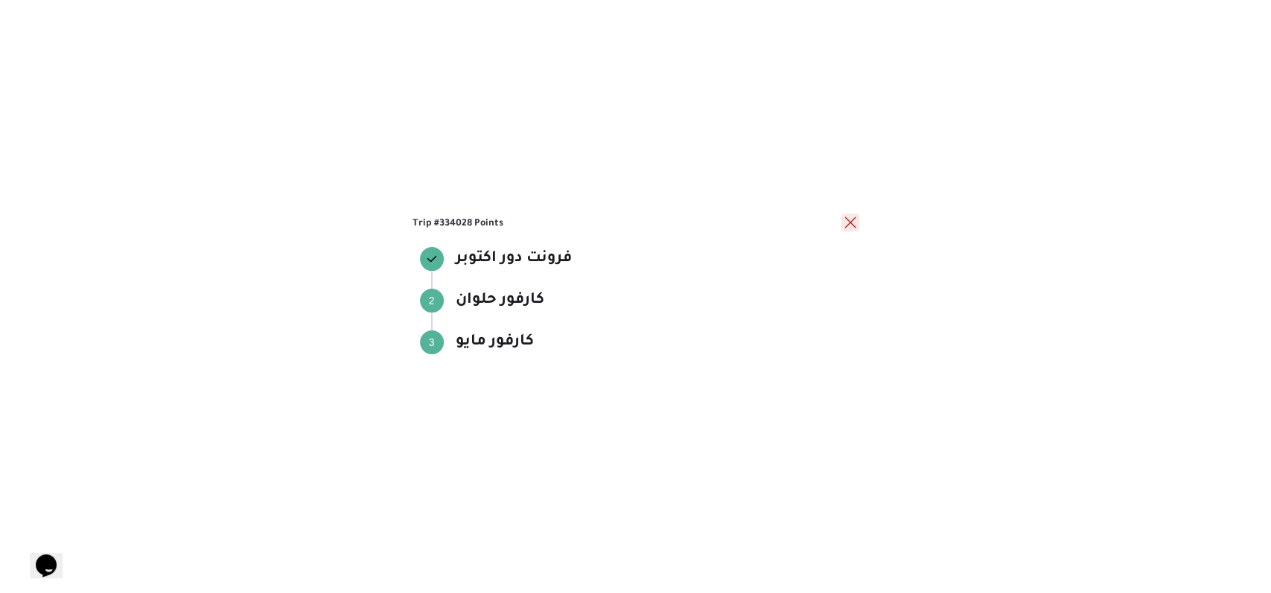
click at [851, 223] on button "close" at bounding box center [850, 223] width 18 height 18
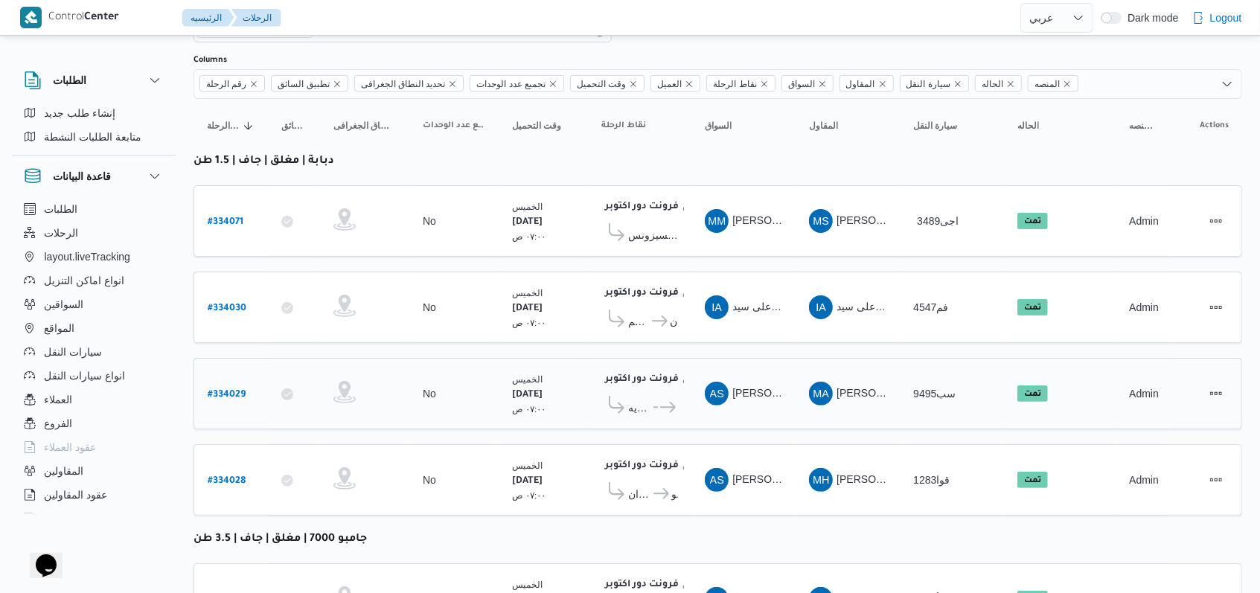
click at [670, 402] on icon at bounding box center [668, 407] width 16 height 11
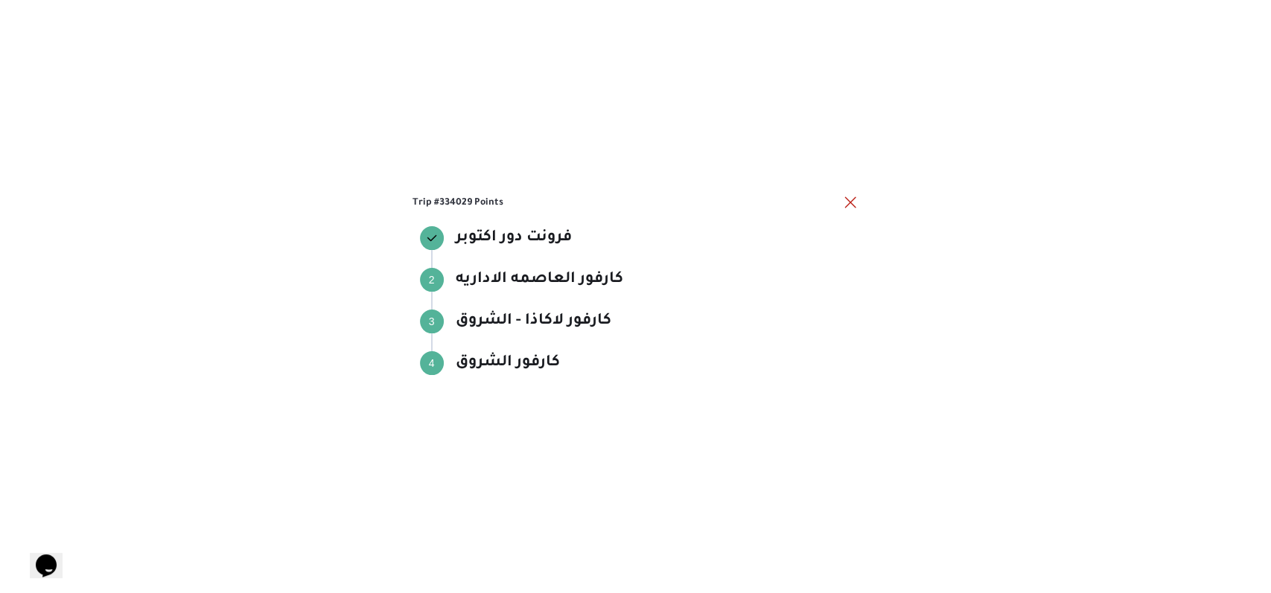
click at [860, 199] on div "Trip #334029 Points فرونت دور اكتوبر فرونت دور اكتوبر Step 2 2 كارفور العاصمه ا…" at bounding box center [635, 296] width 1271 height 593
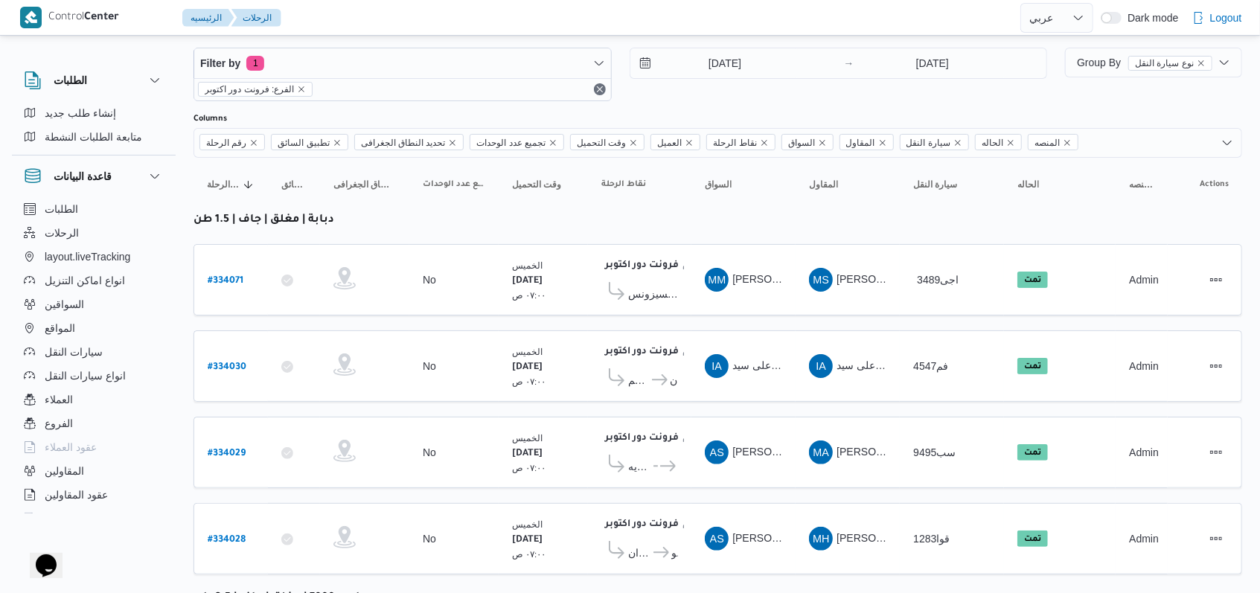
scroll to position [0, 0]
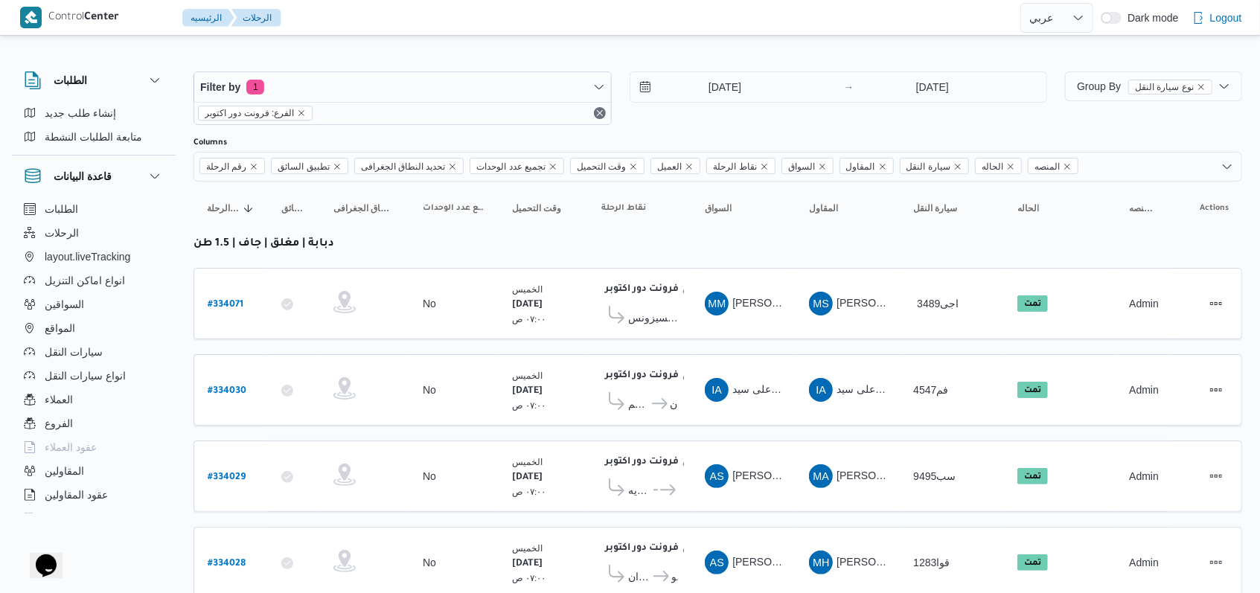
click at [756, 123] on div "28/8/2025 → 28/8/2025" at bounding box center [839, 98] width 418 height 54
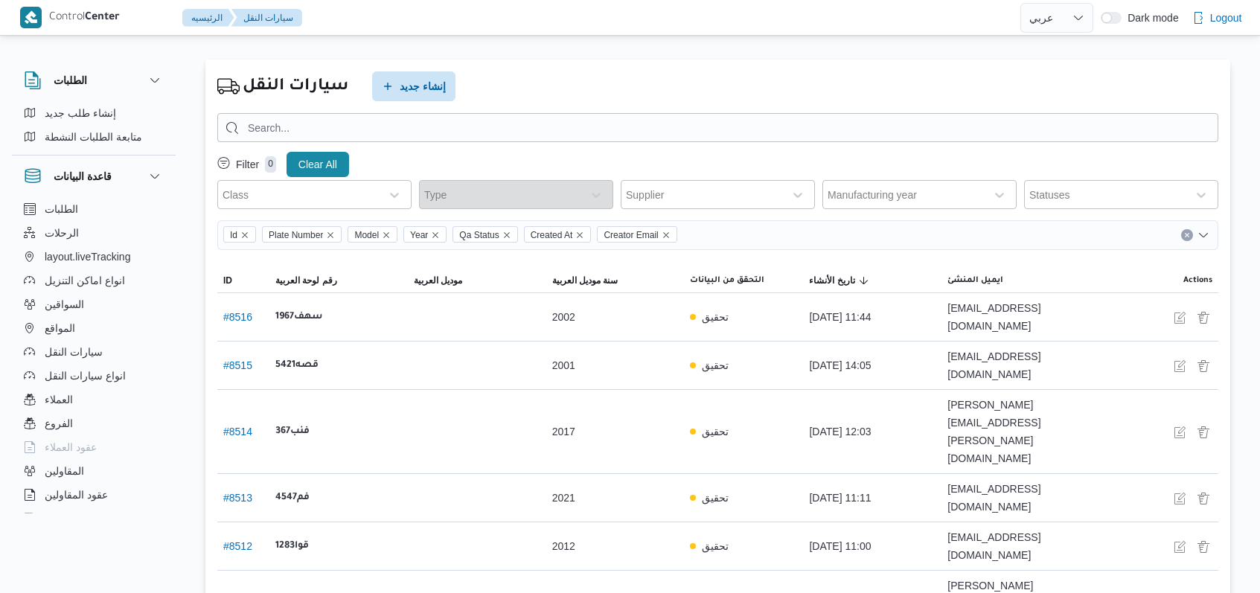
select select "ar"
